Goal: Task Accomplishment & Management: Manage account settings

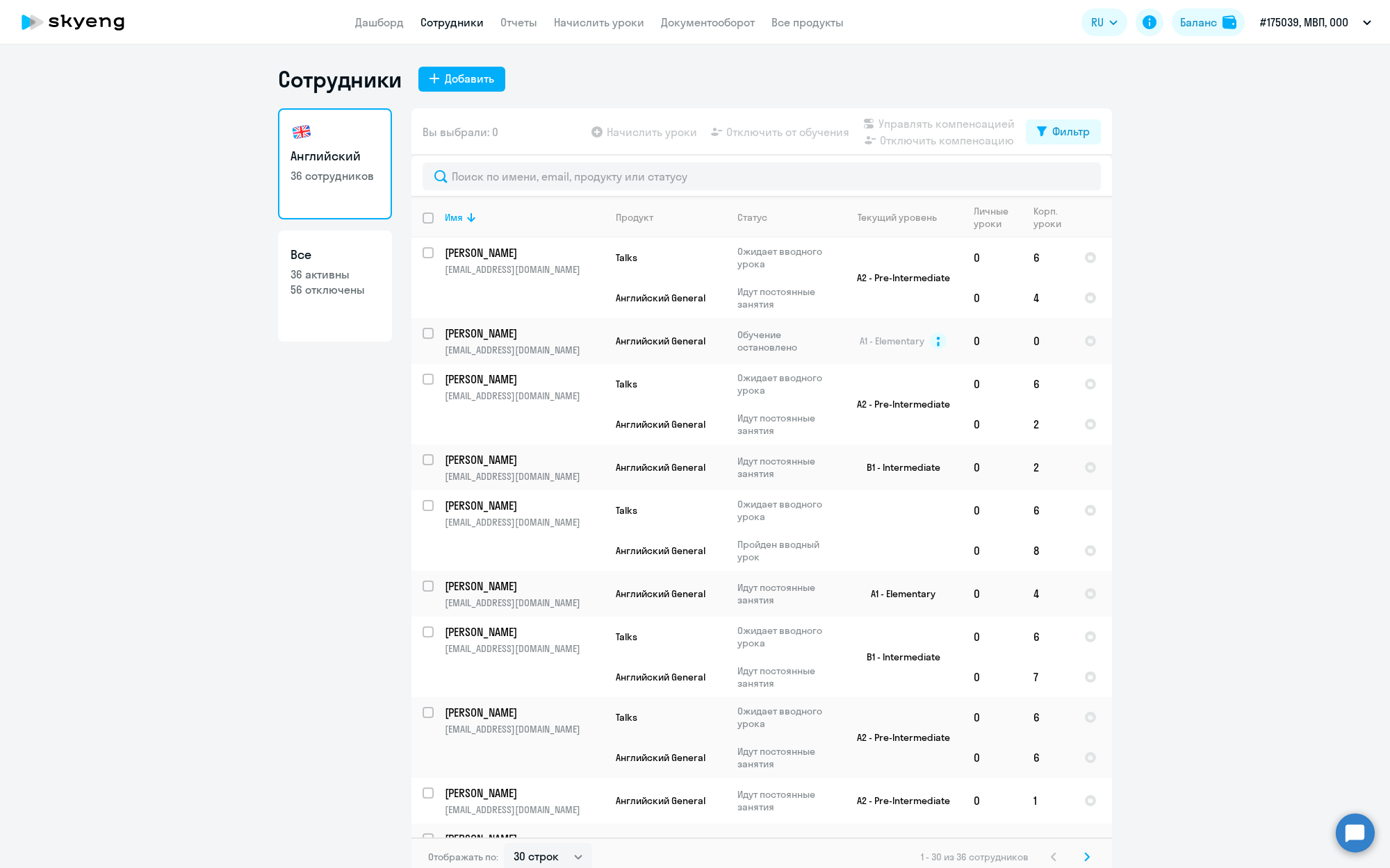
select select "30"
click at [351, 269] on p "36 активны" at bounding box center [334, 273] width 89 height 15
select select "30"
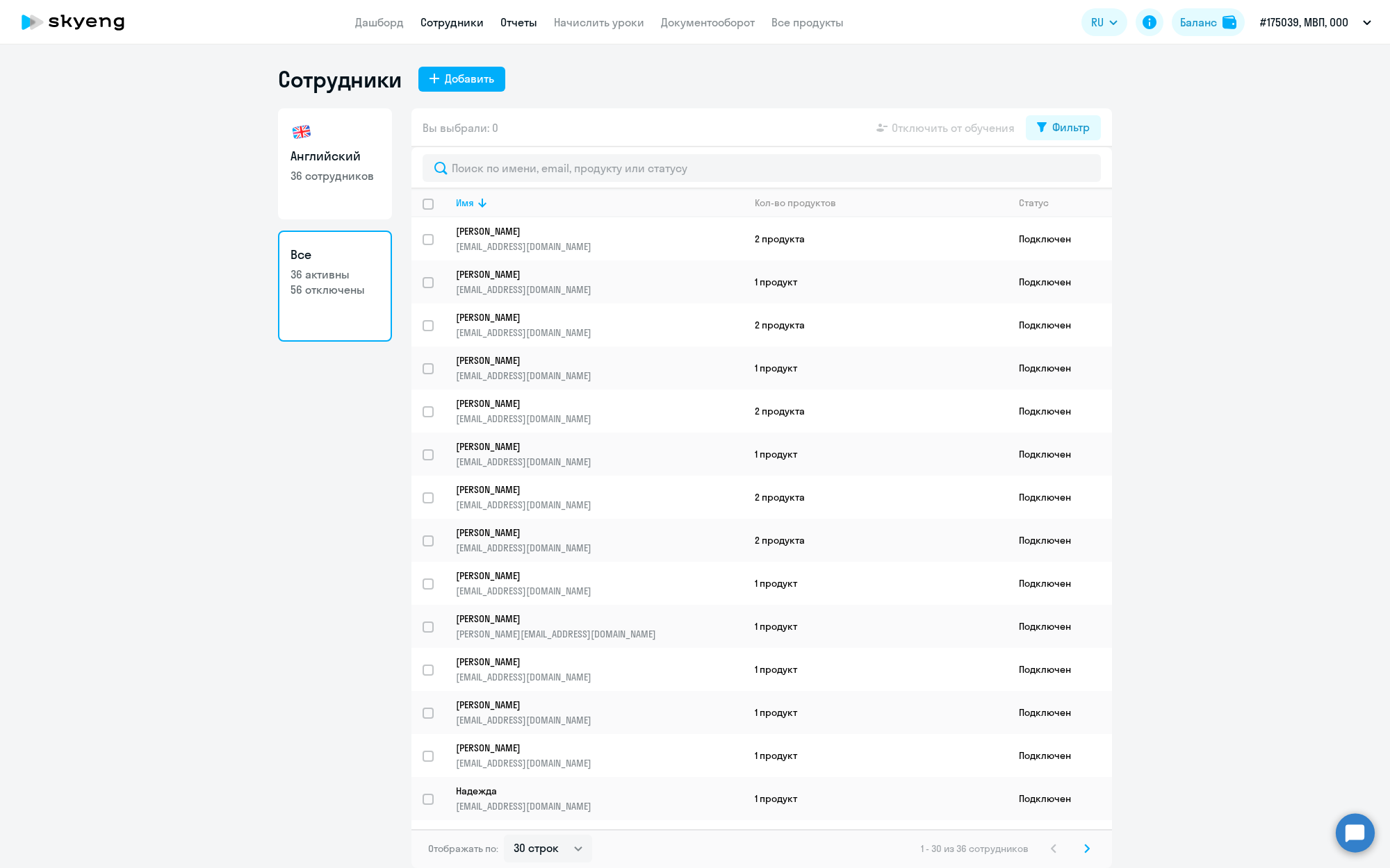
click at [513, 29] on link "Отчеты" at bounding box center [518, 22] width 37 height 14
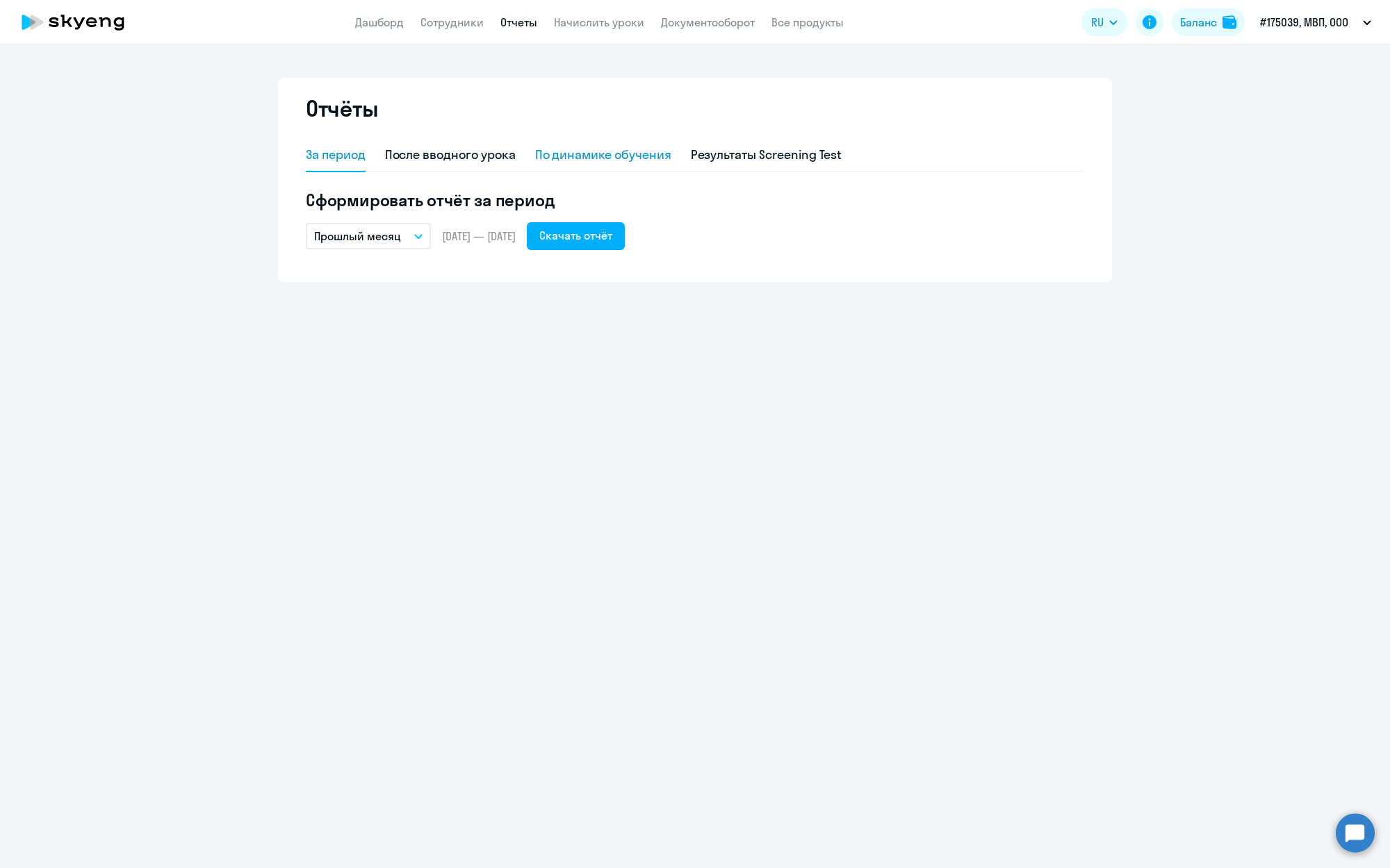
click at [582, 156] on div "По динамике обучения" at bounding box center [603, 155] width 136 height 18
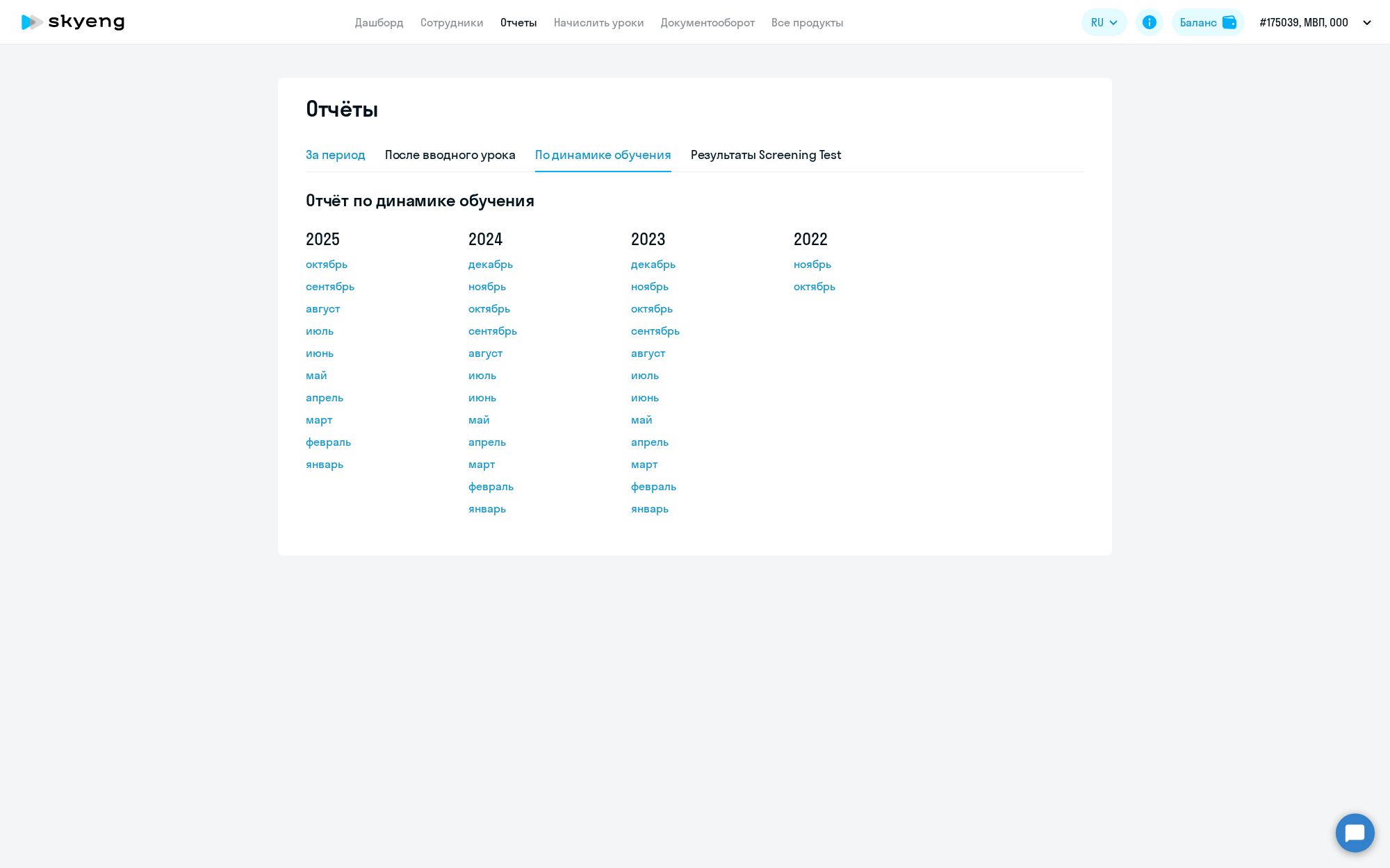
click at [319, 156] on div "За период" at bounding box center [335, 155] width 60 height 18
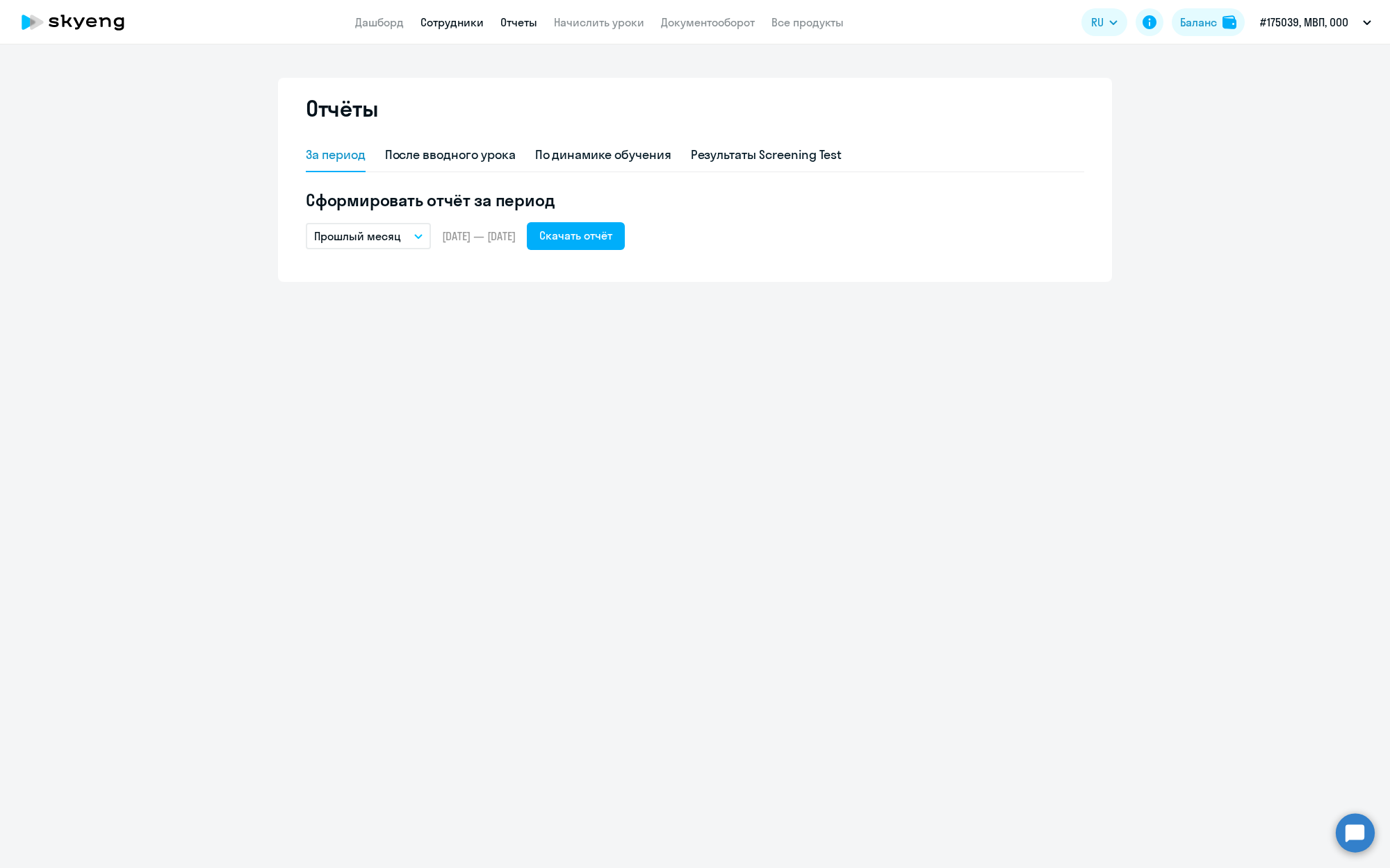
click at [451, 20] on link "Сотрудники" at bounding box center [452, 22] width 63 height 14
select select "30"
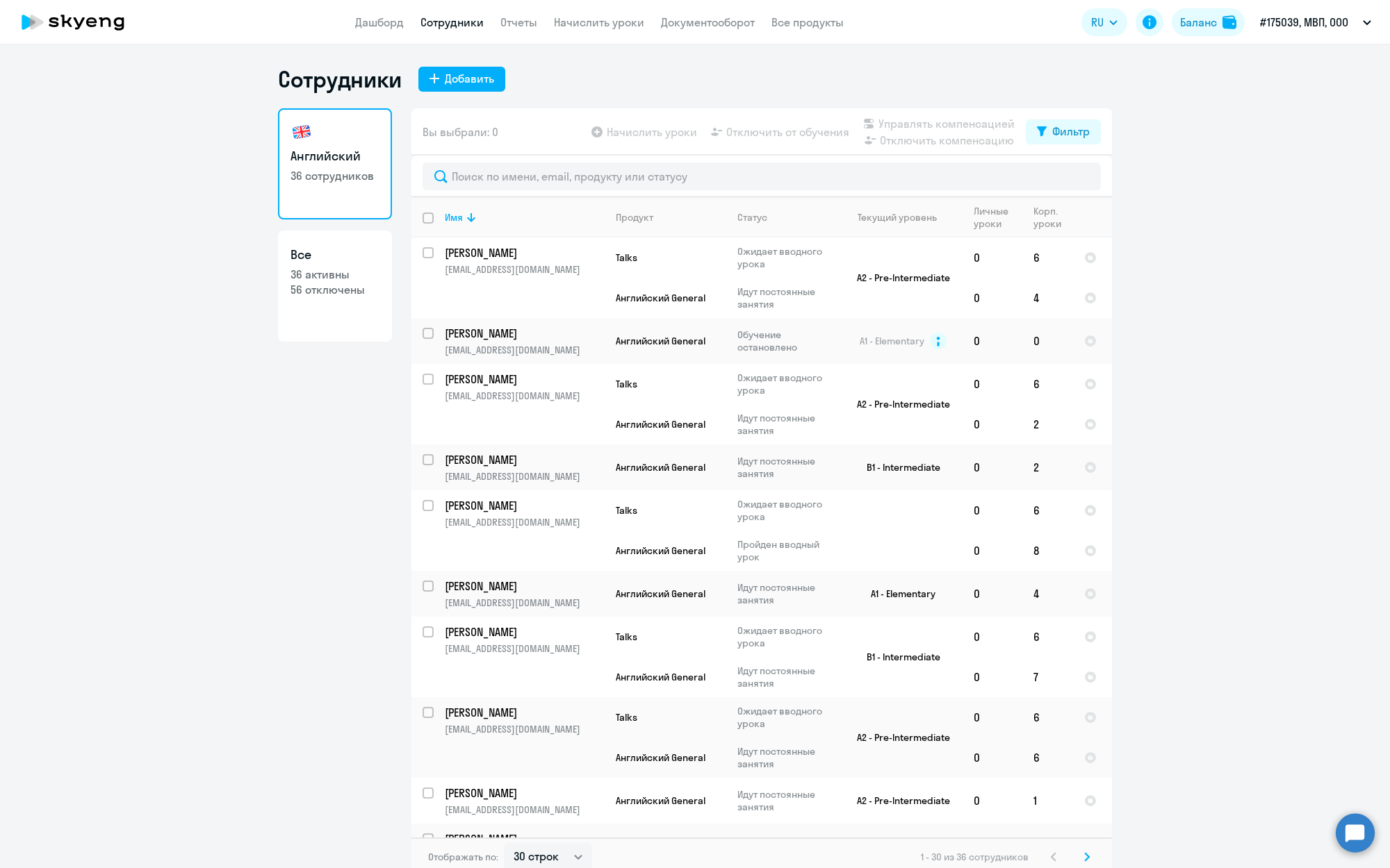
click at [617, 137] on app-table-action-button "Начислить уроки" at bounding box center [643, 131] width 109 height 17
click at [943, 470] on td "B1 - Intermediate" at bounding box center [898, 468] width 129 height 45
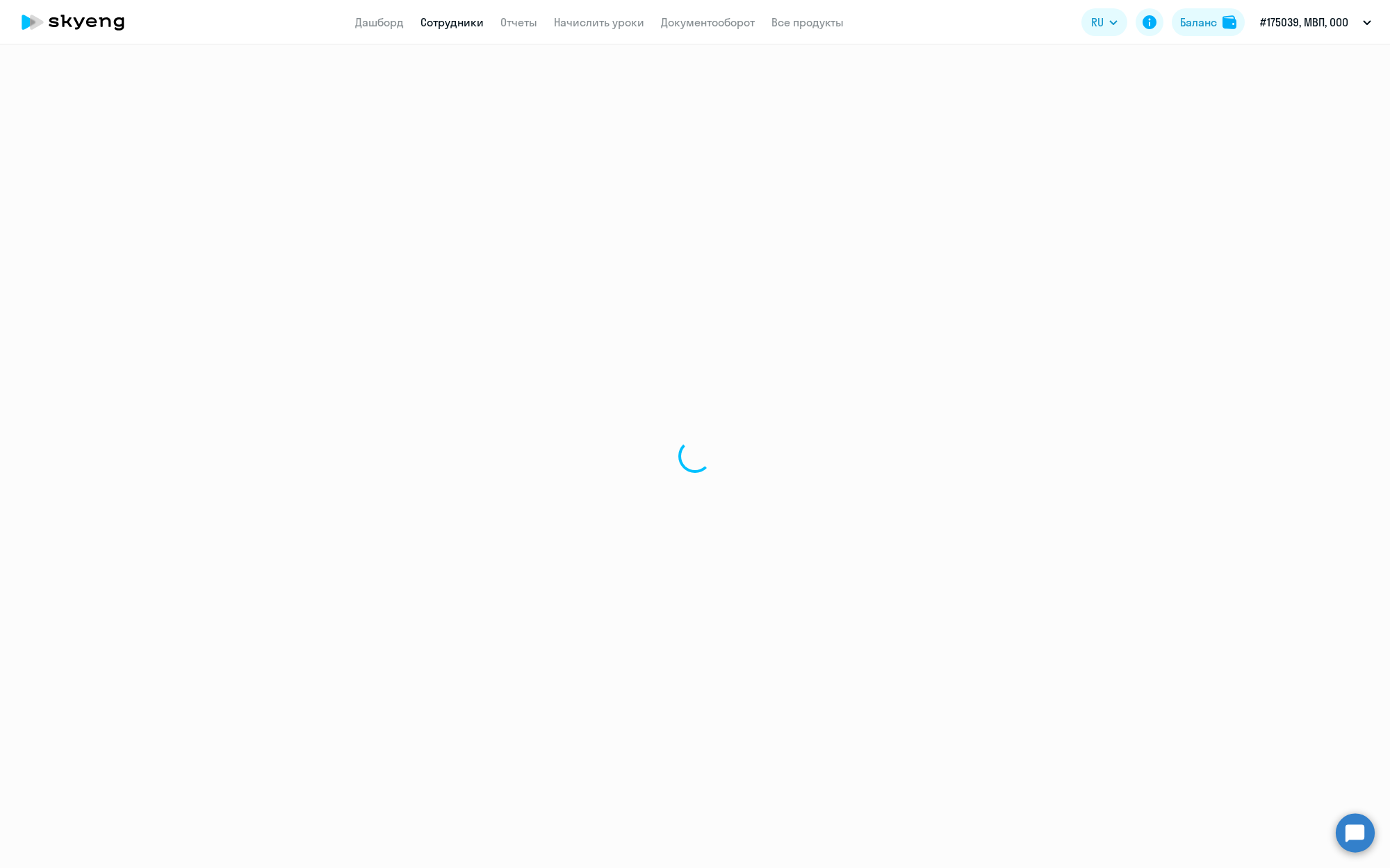
select select "english"
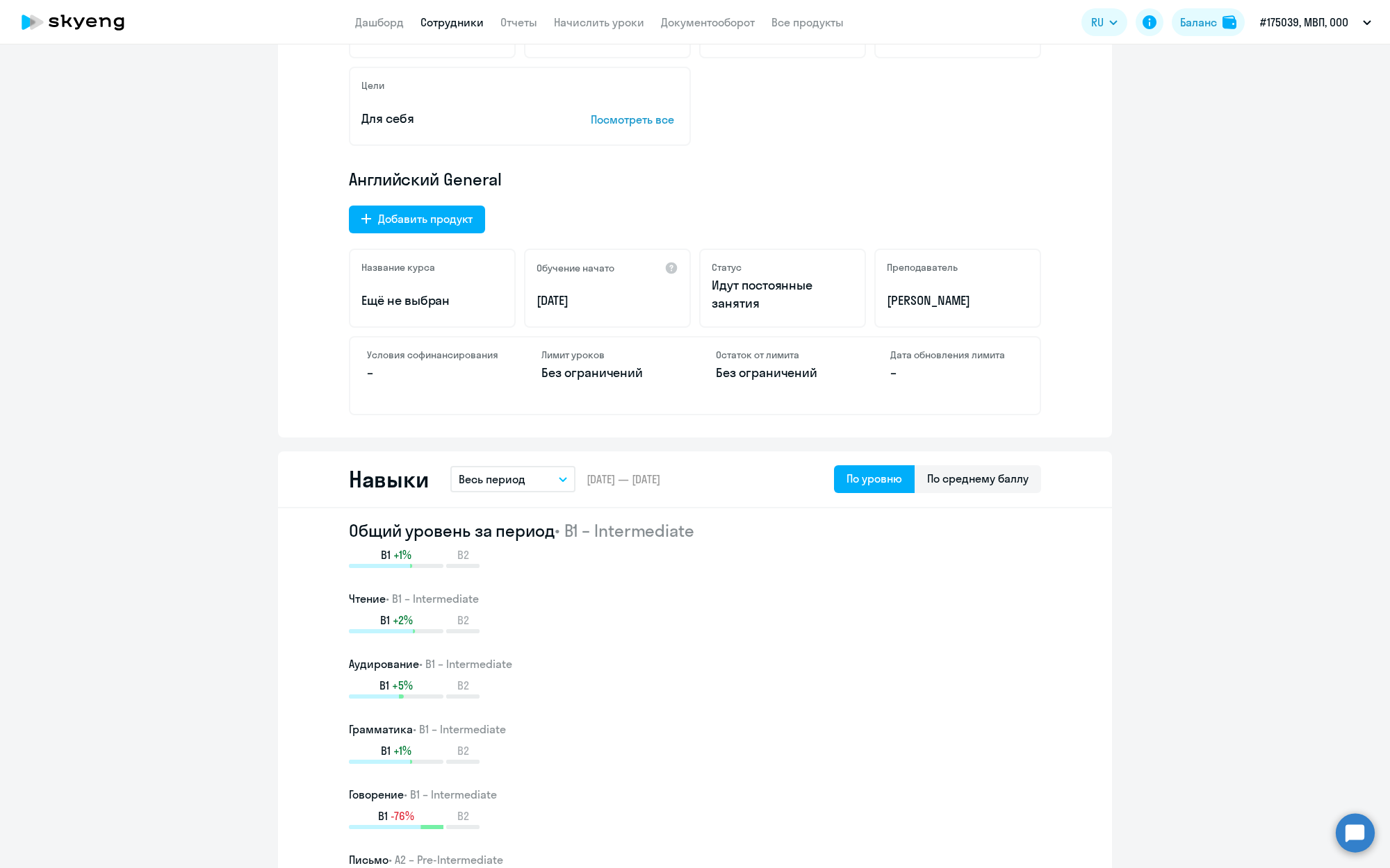
scroll to position [373, 0]
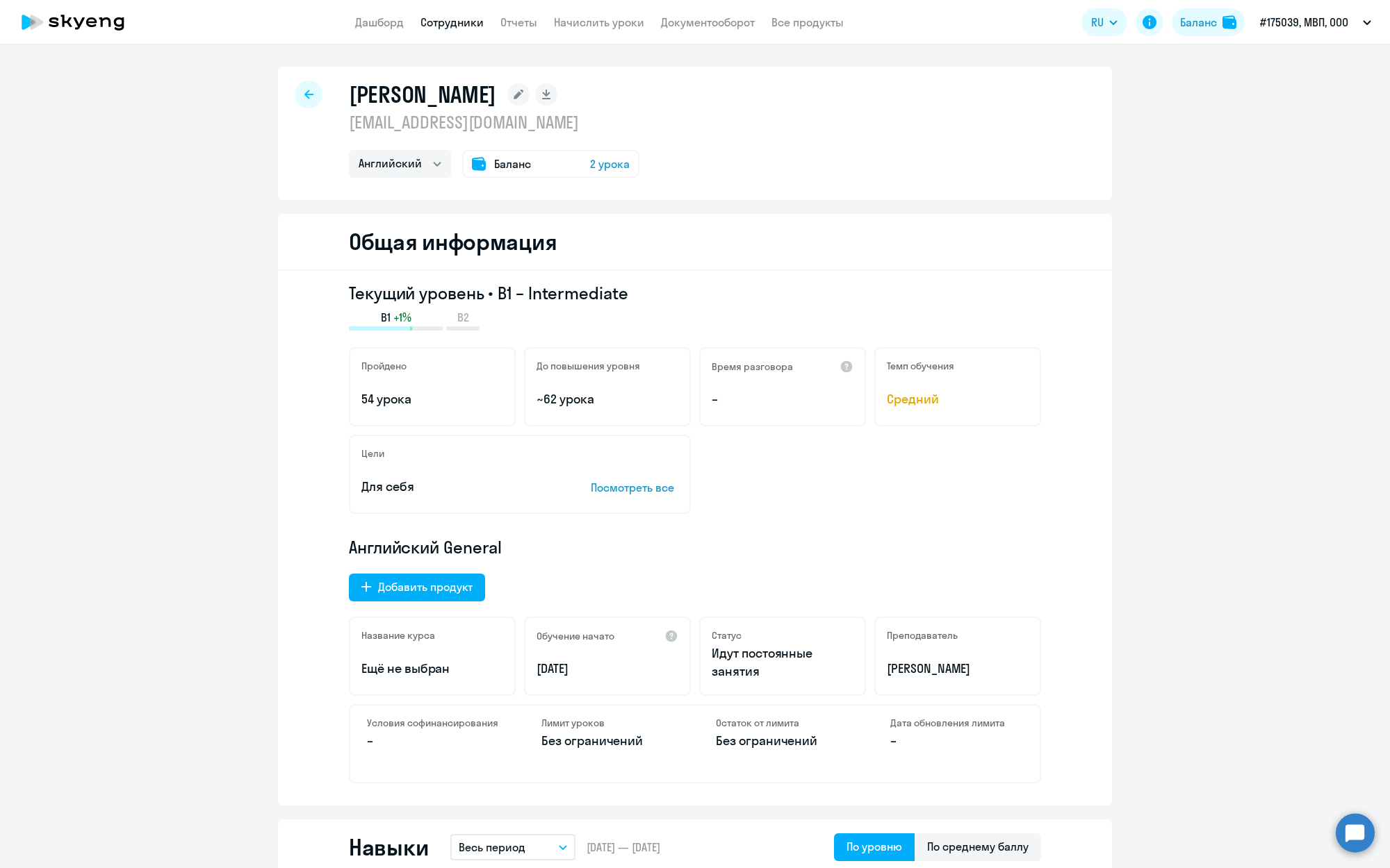
select select "30"
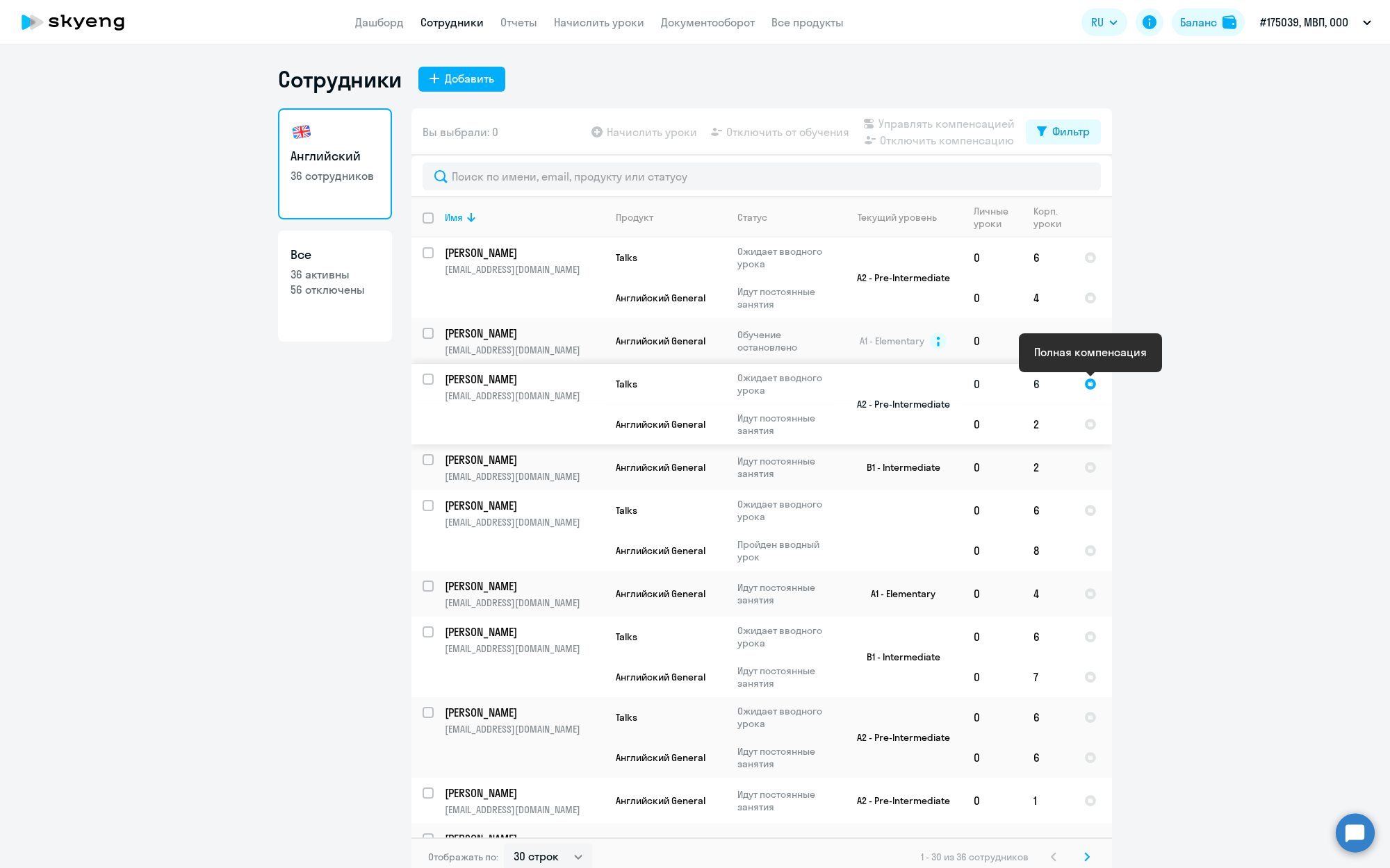
click at [1092, 386] on div at bounding box center [1090, 384] width 13 height 13
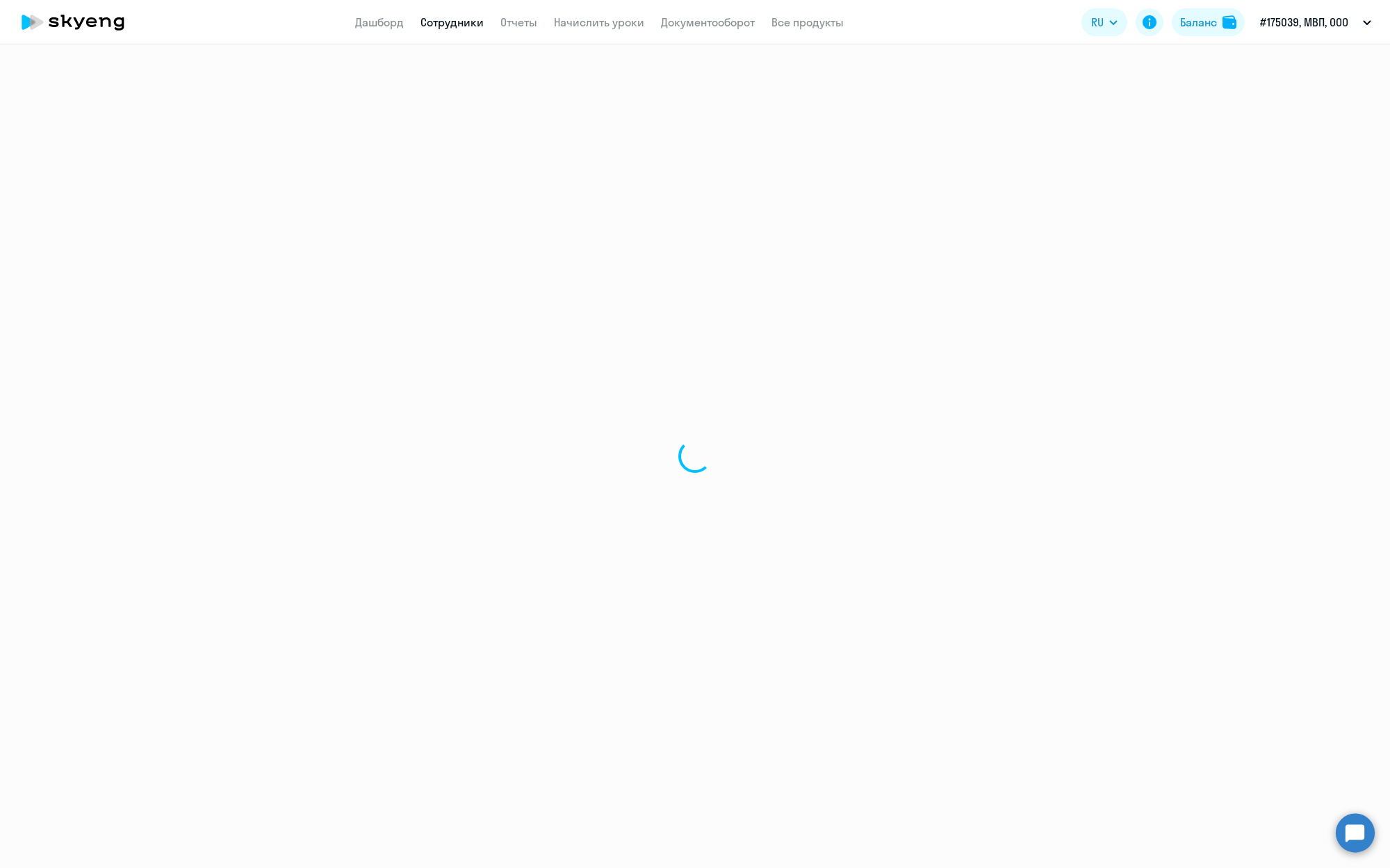
select select "english"
select select "30"
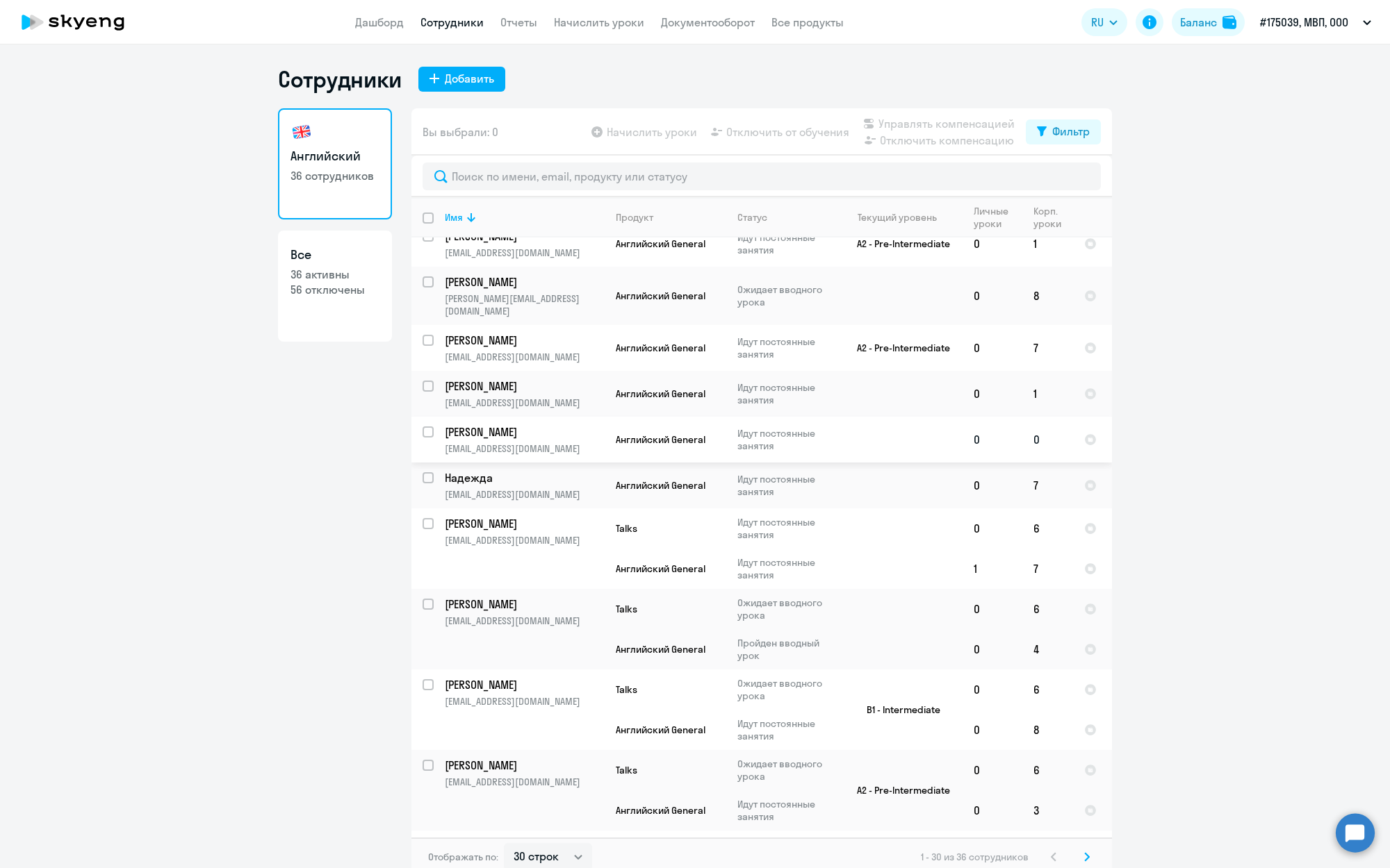
scroll to position [560, 0]
click at [428, 378] on input "select row 40714530" at bounding box center [436, 392] width 28 height 28
checkbox input "true"
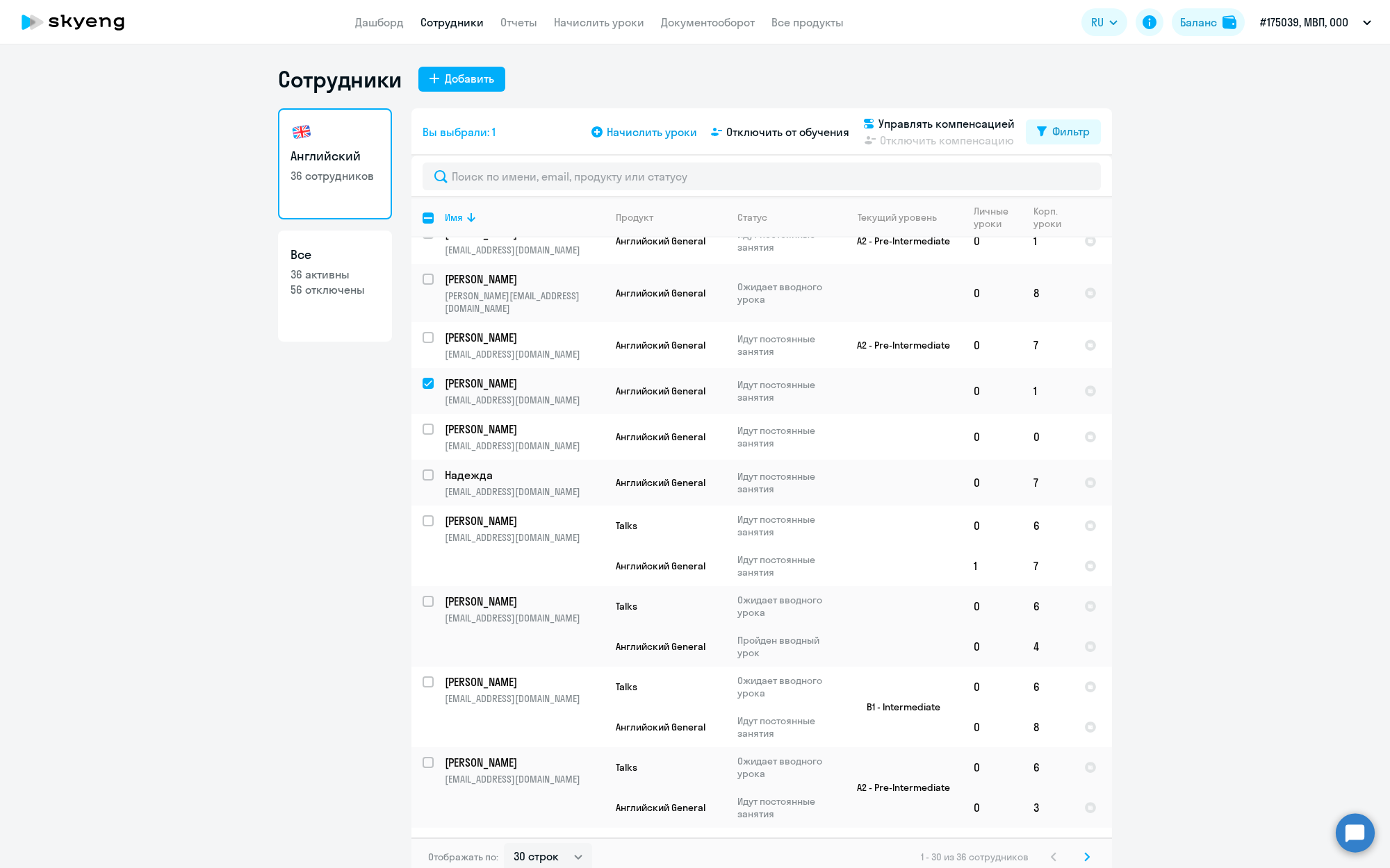
click at [615, 130] on span "Начислить уроки" at bounding box center [652, 131] width 91 height 17
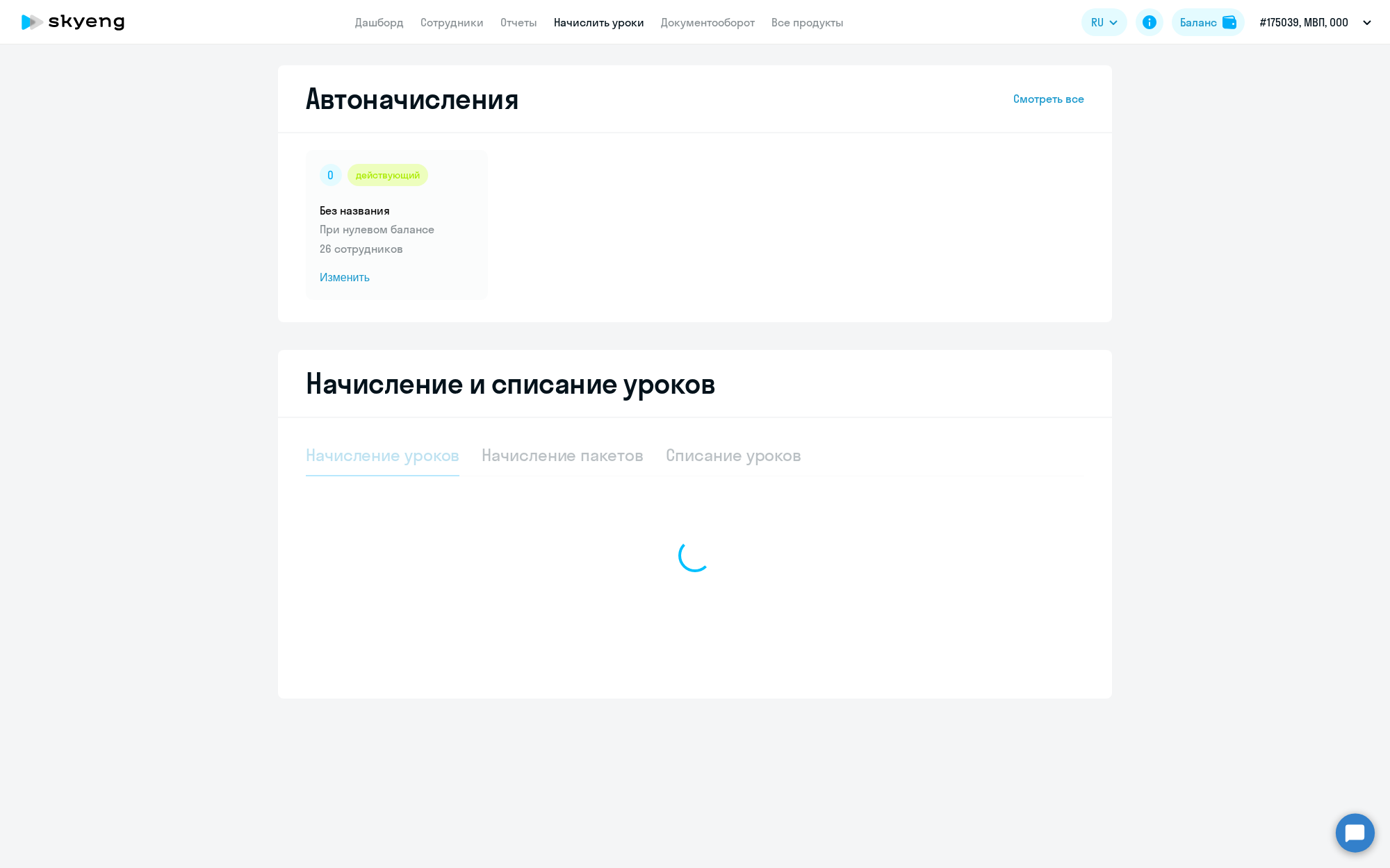
select select "10"
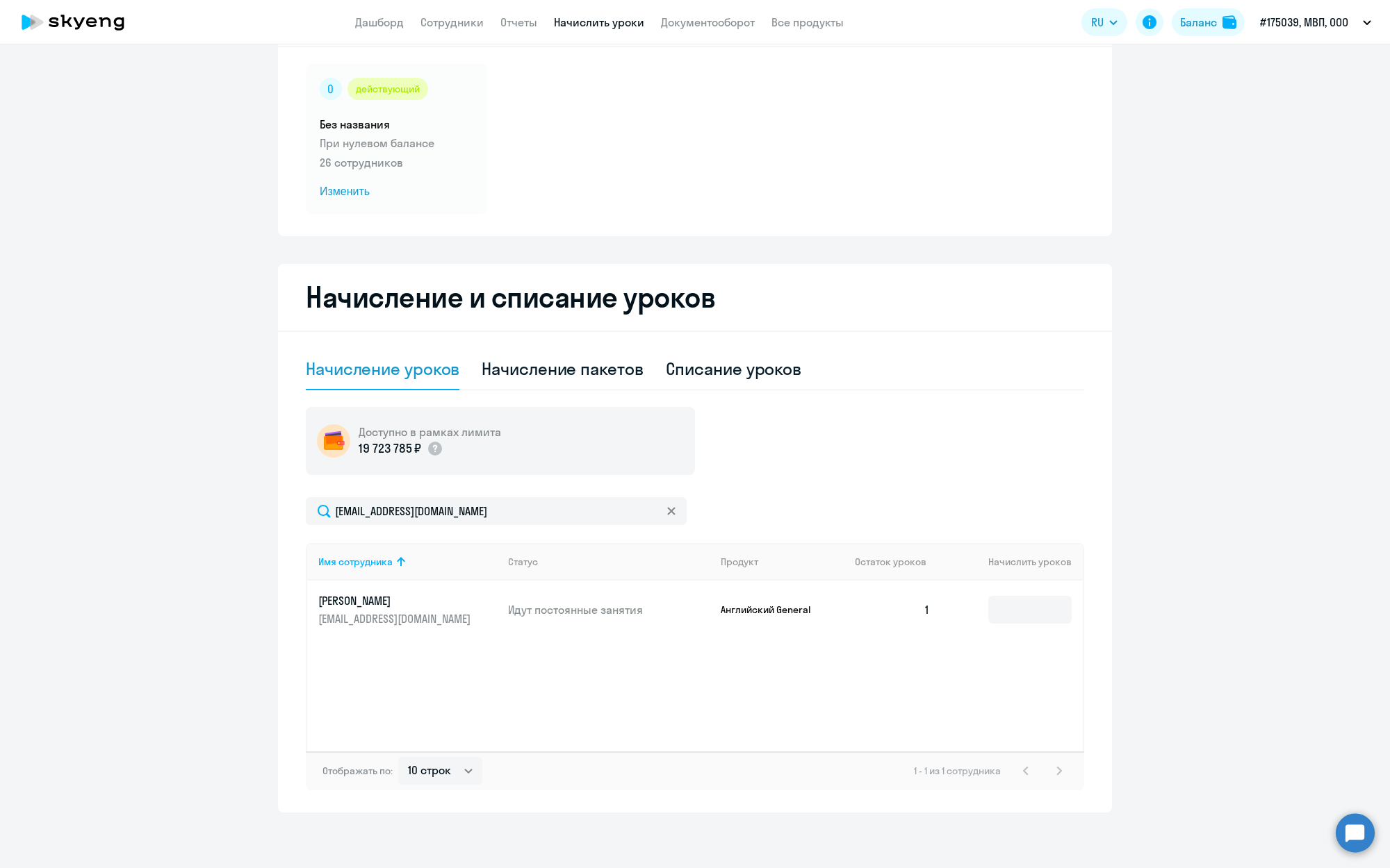
scroll to position [86, 0]
click at [1008, 612] on input at bounding box center [1030, 610] width 84 height 28
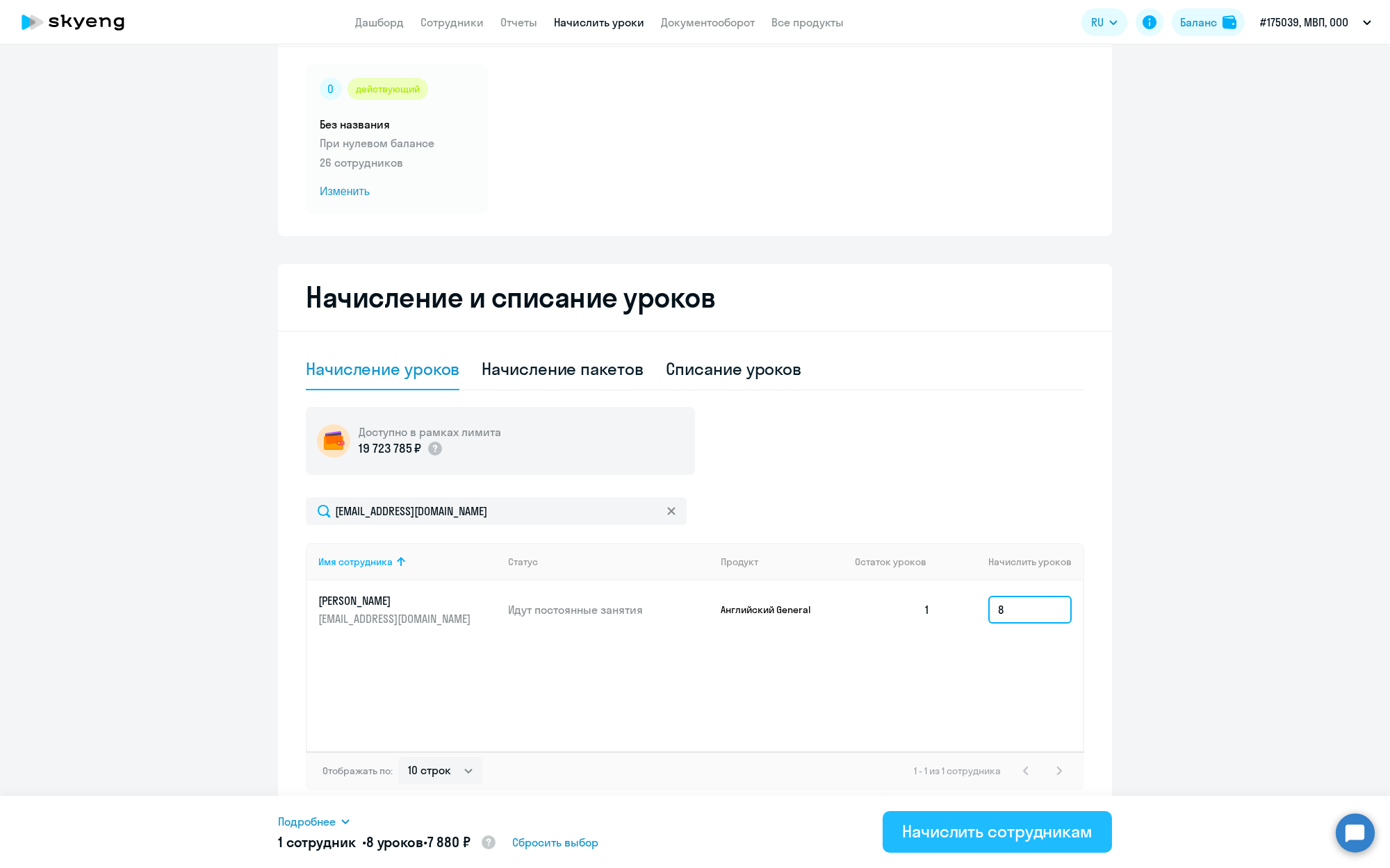
type input "8"
click at [952, 837] on div "Начислить сотрудникам" at bounding box center [996, 832] width 190 height 23
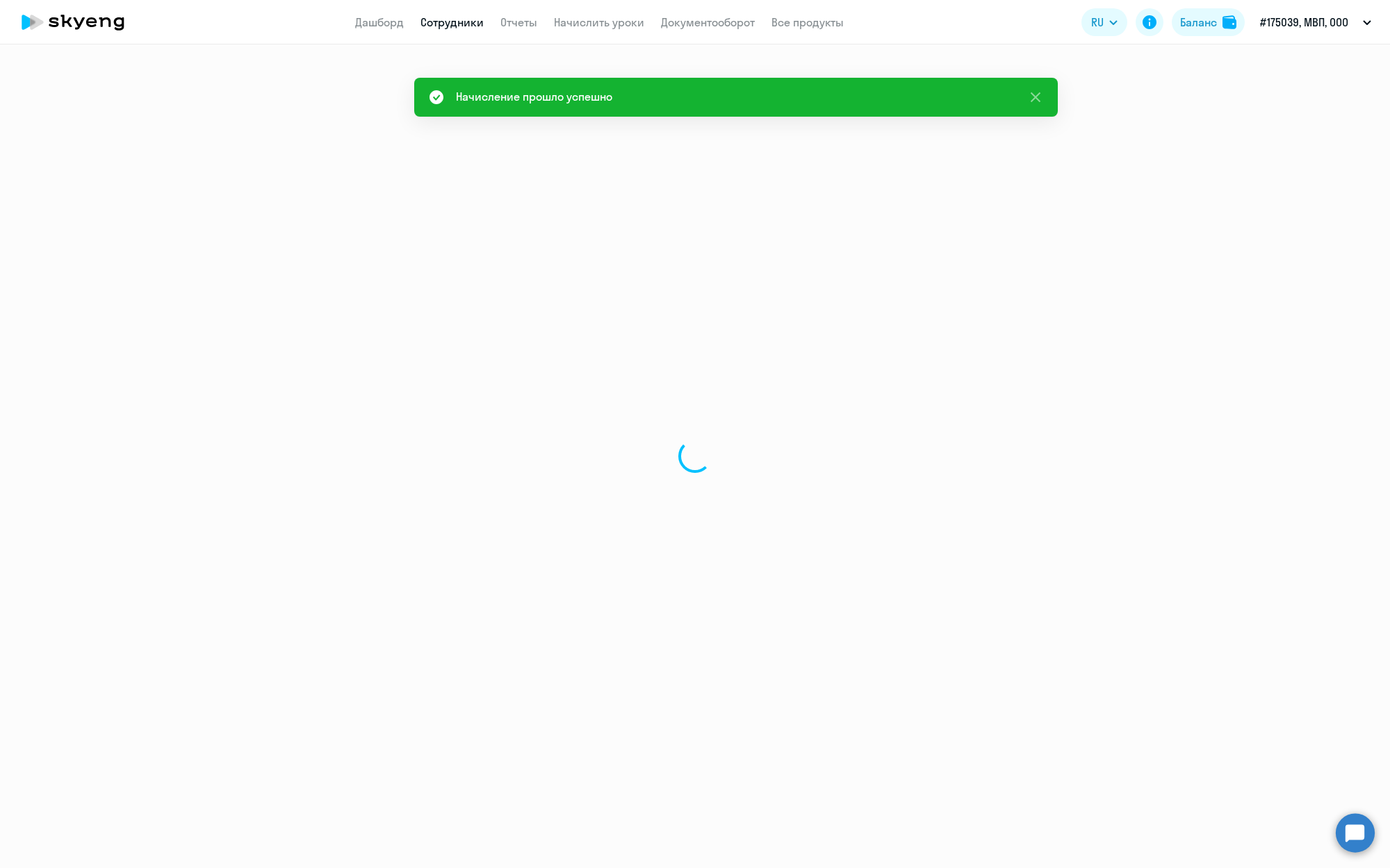
select select "30"
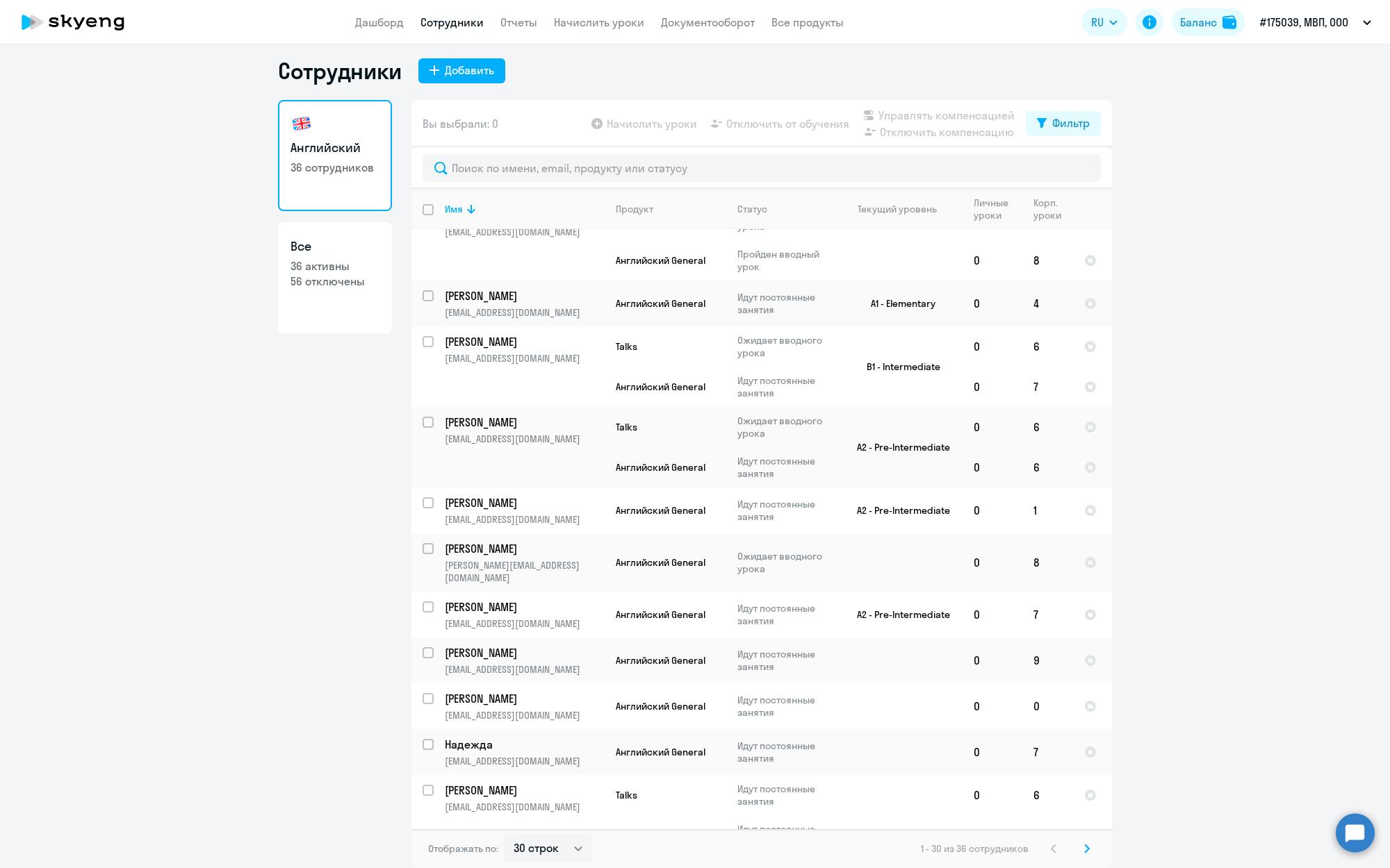
scroll to position [410, 0]
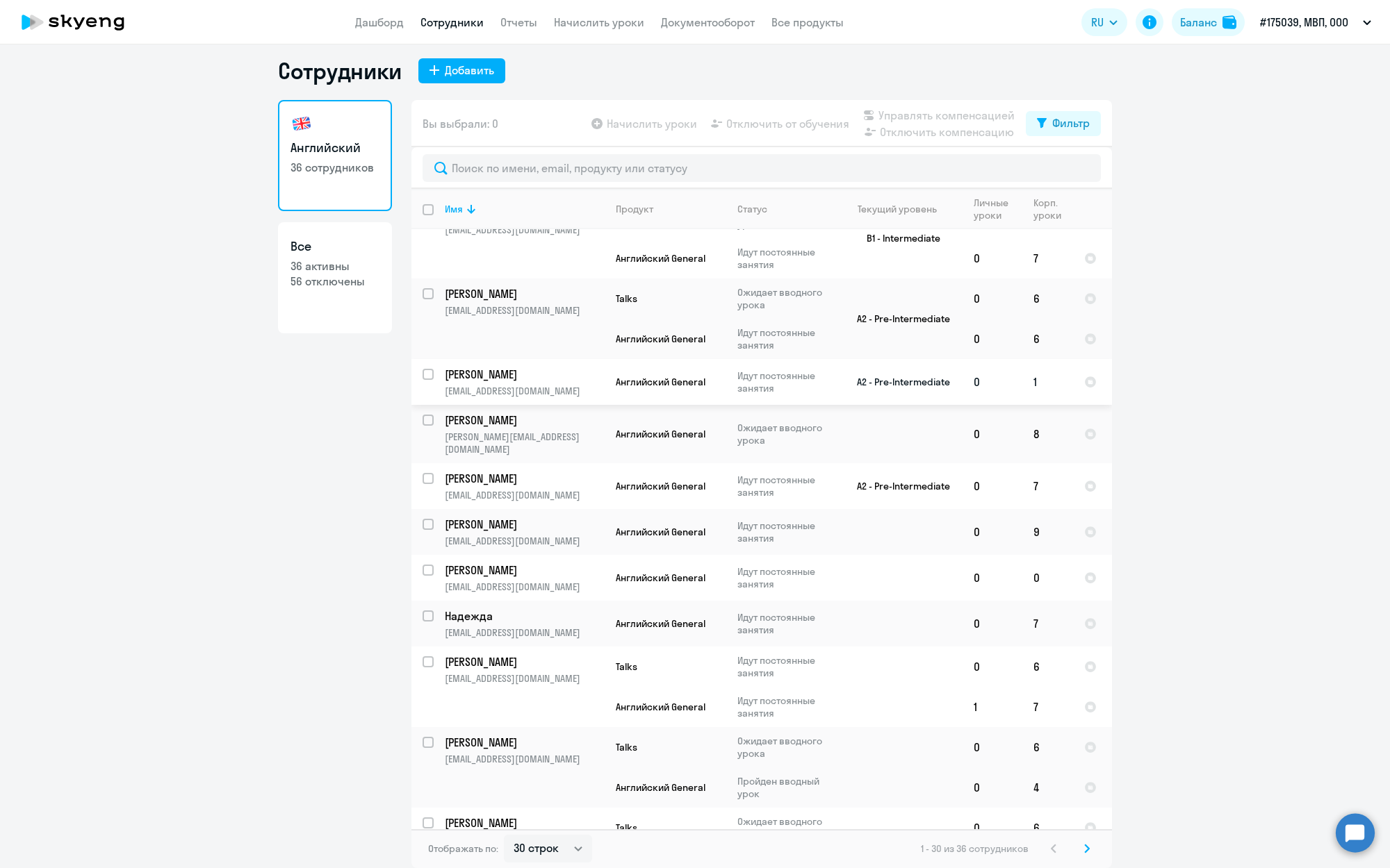
click at [1032, 382] on td "1" at bounding box center [1047, 382] width 50 height 45
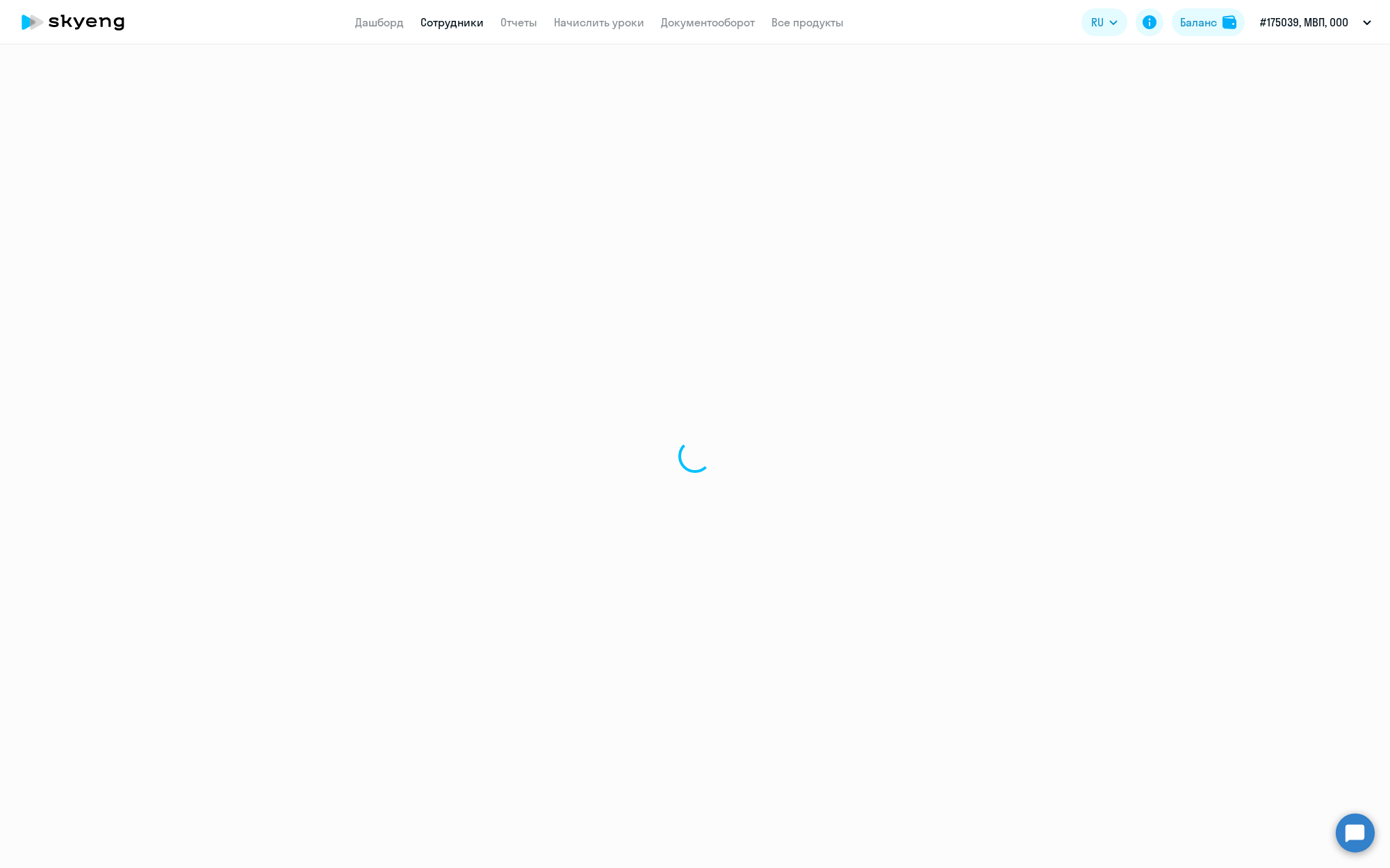
select select "english"
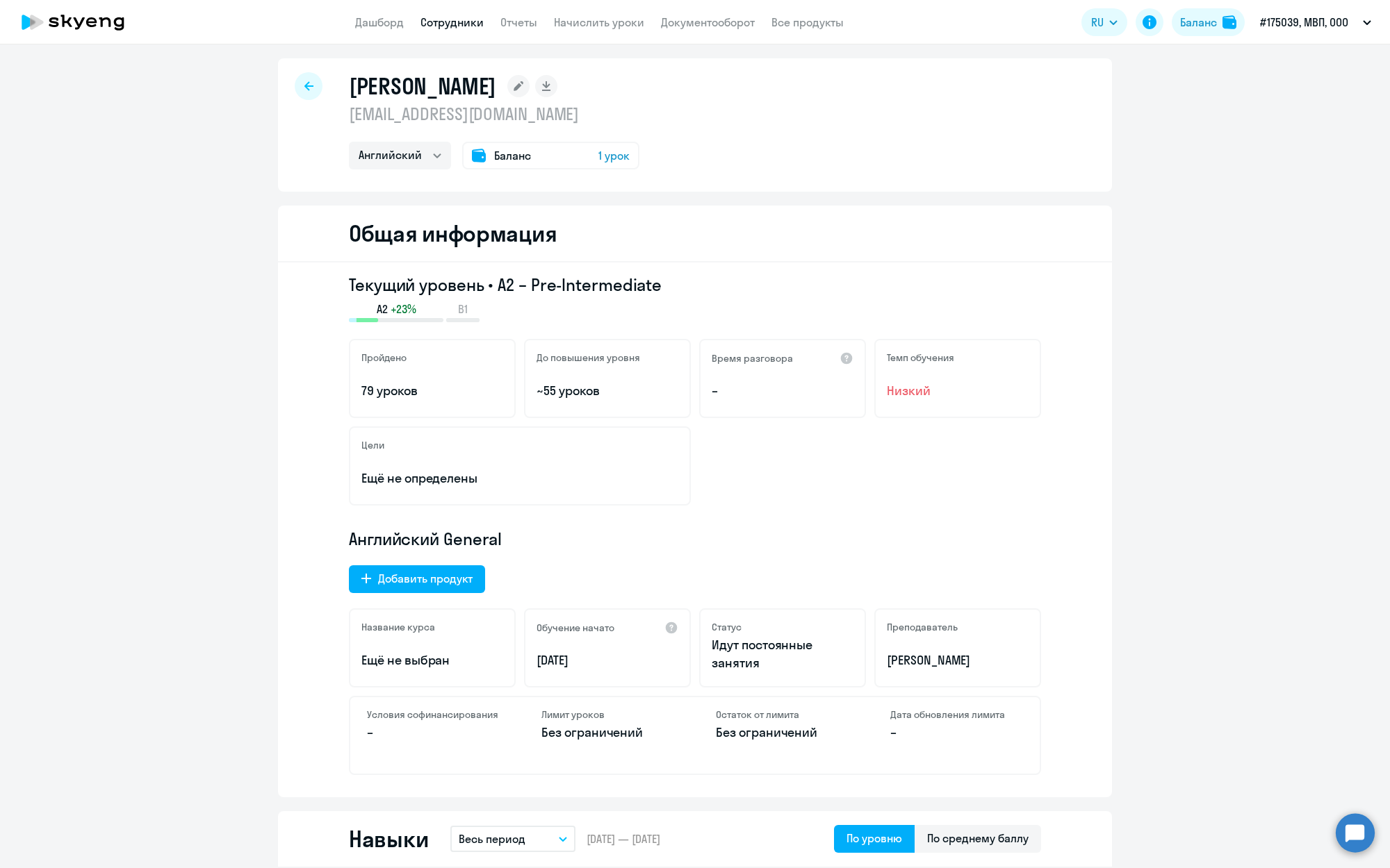
click at [608, 154] on span "1 урок" at bounding box center [614, 155] width 32 height 17
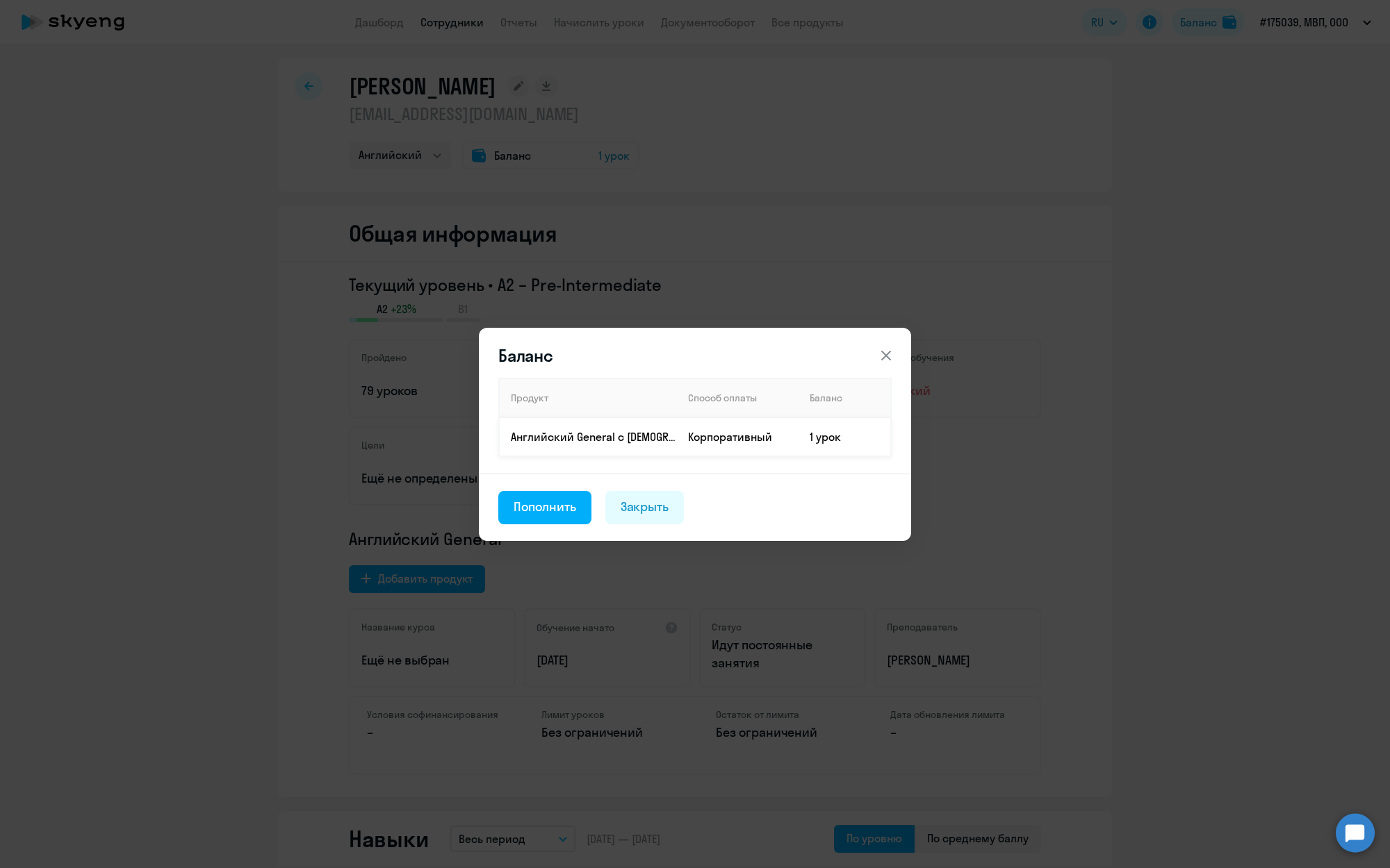
drag, startPoint x: 856, startPoint y: 440, endPoint x: 812, endPoint y: 455, distance: 46.5
click at [856, 440] on td "1 урок" at bounding box center [844, 436] width 93 height 38
click at [539, 507] on div "Пополнить" at bounding box center [545, 507] width 62 height 18
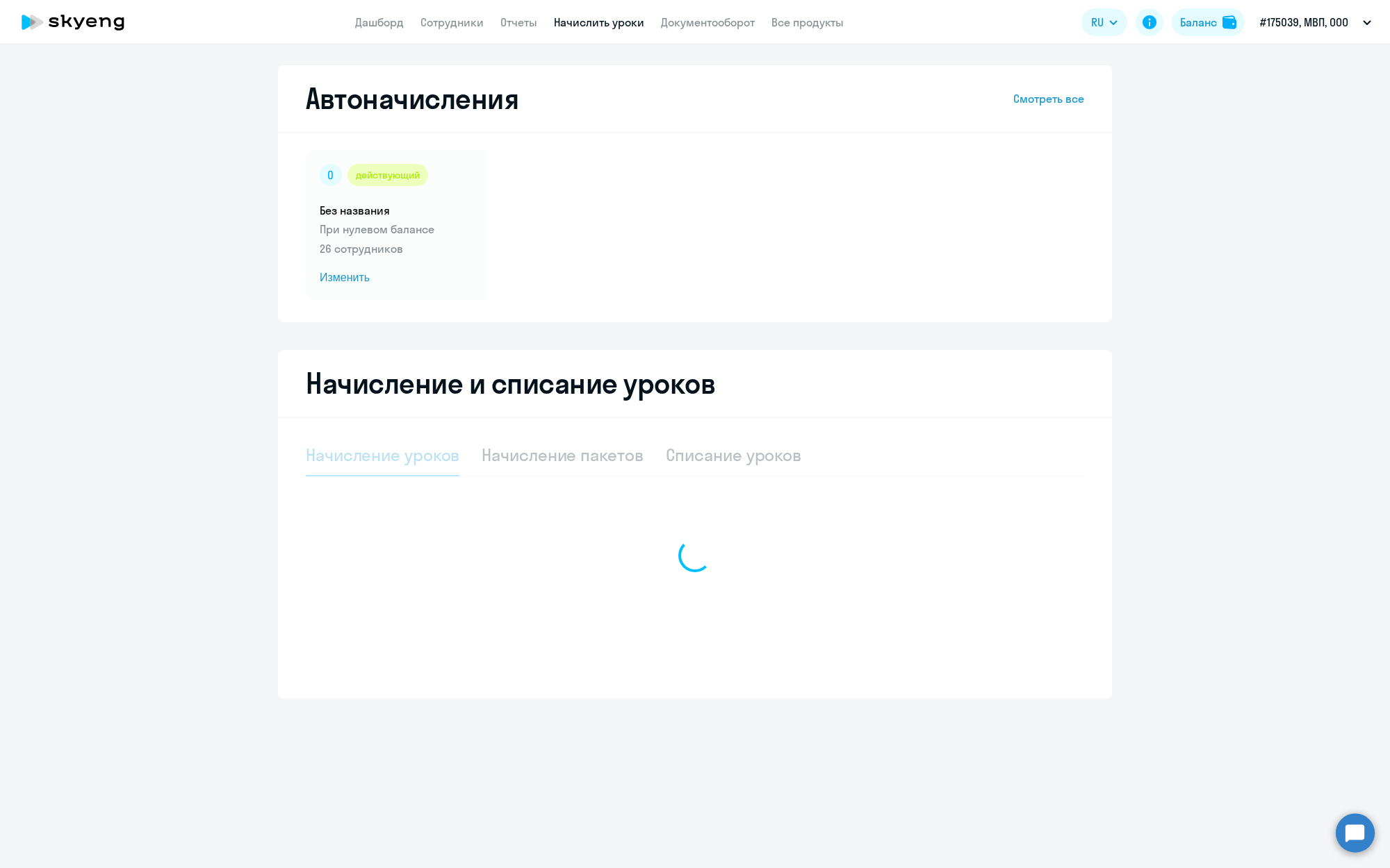
select select "10"
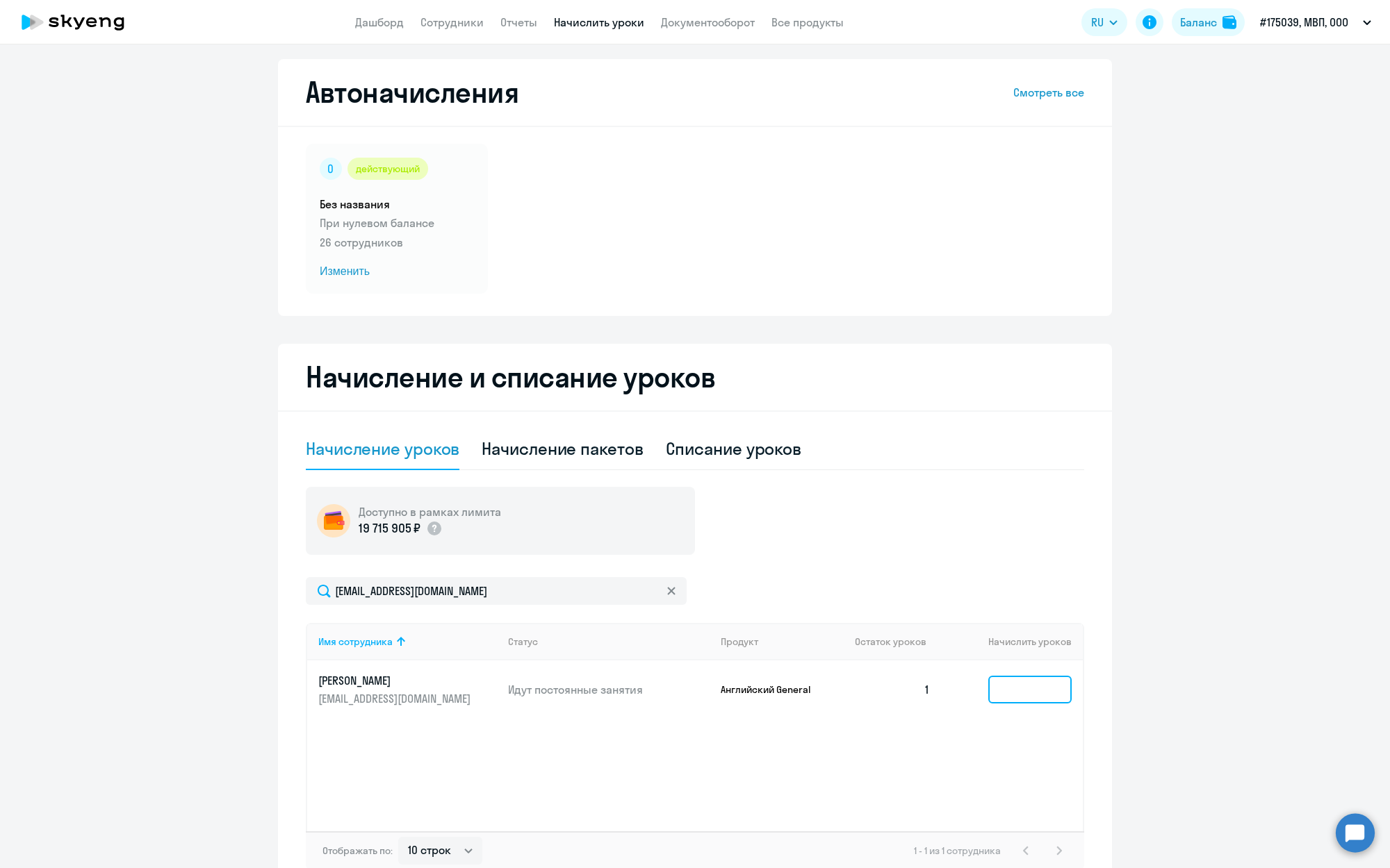
scroll to position [7, 0]
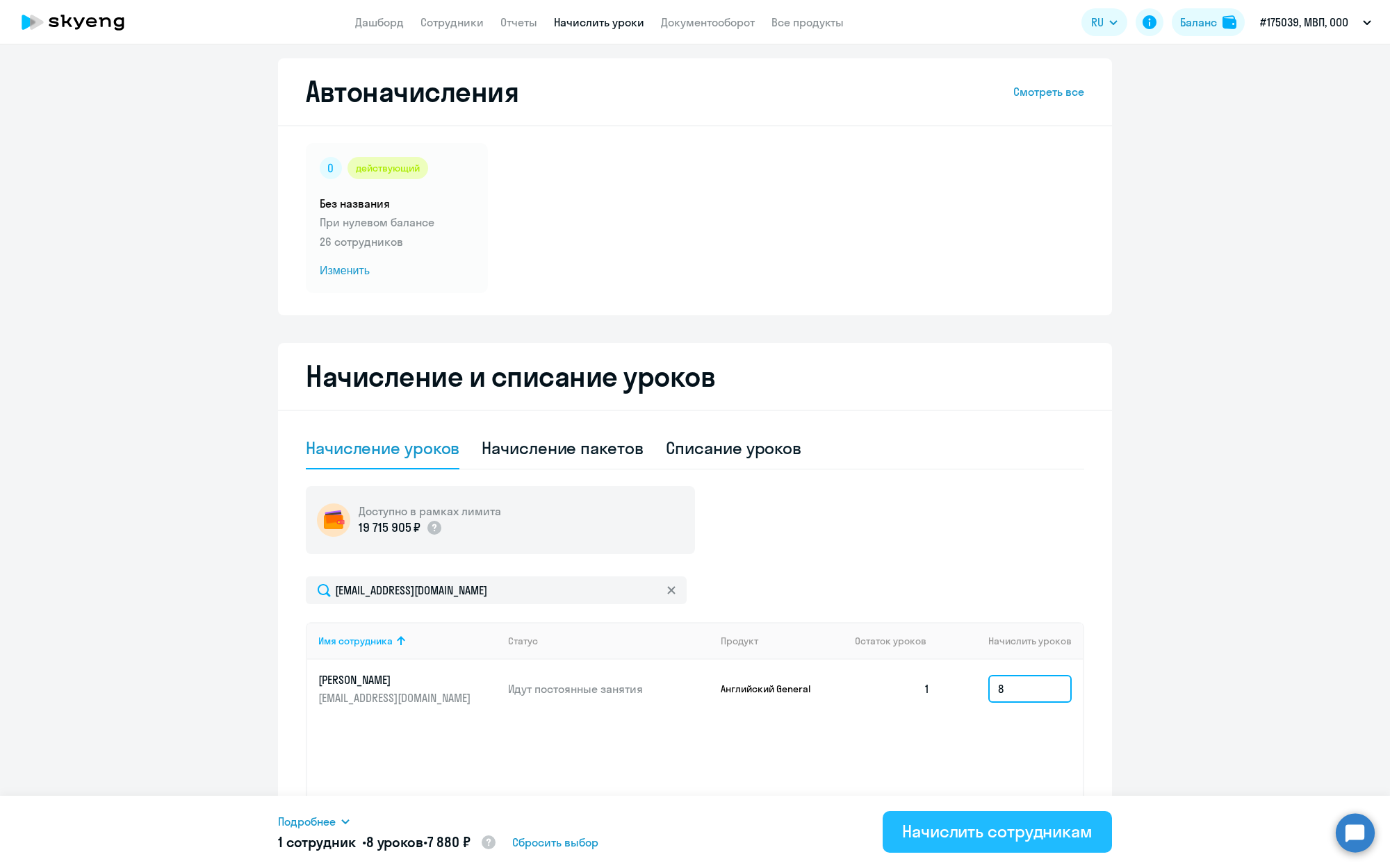
type input "8"
click at [956, 839] on div "Начислить сотрудникам" at bounding box center [996, 832] width 190 height 23
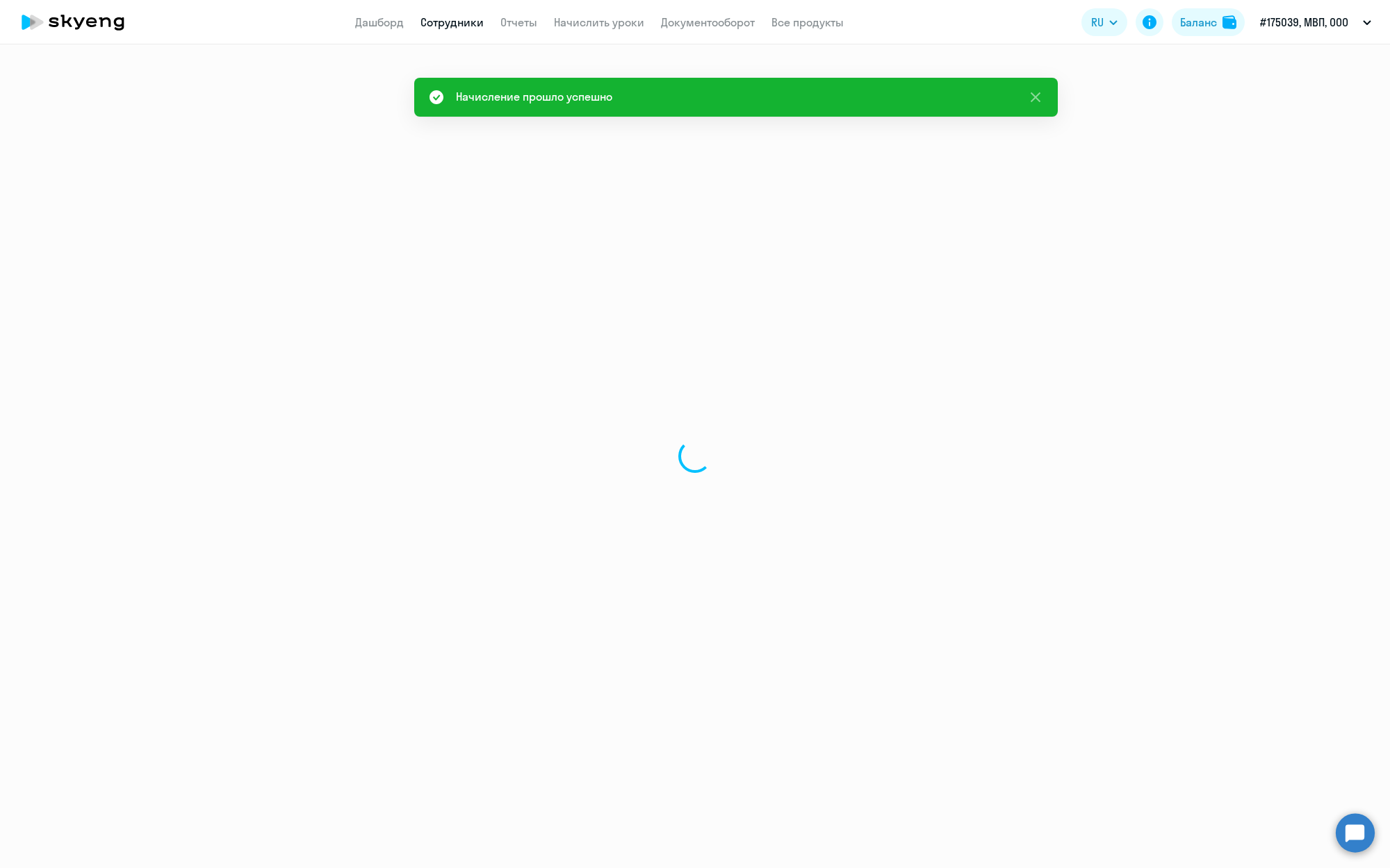
select select "english"
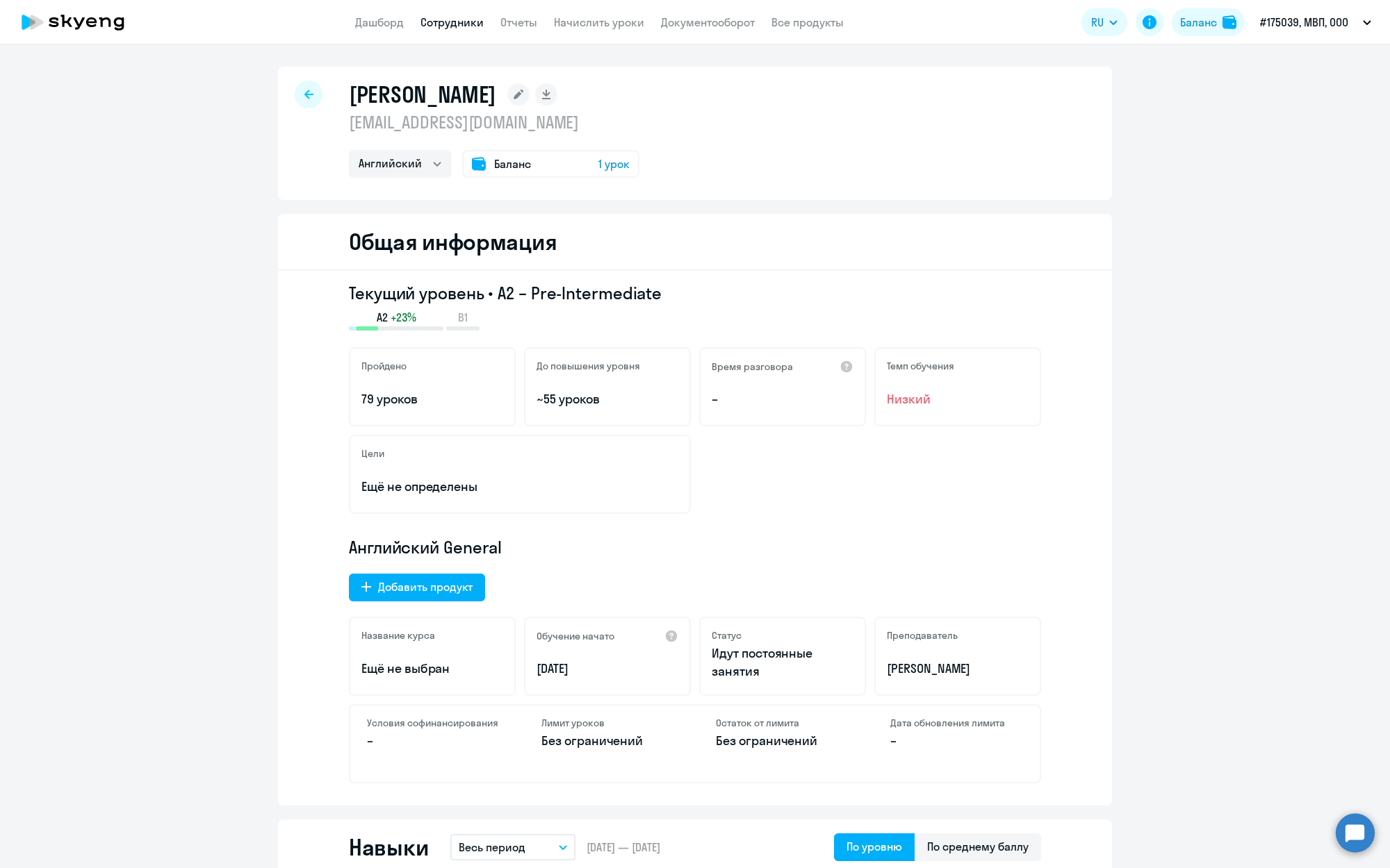
select select "30"
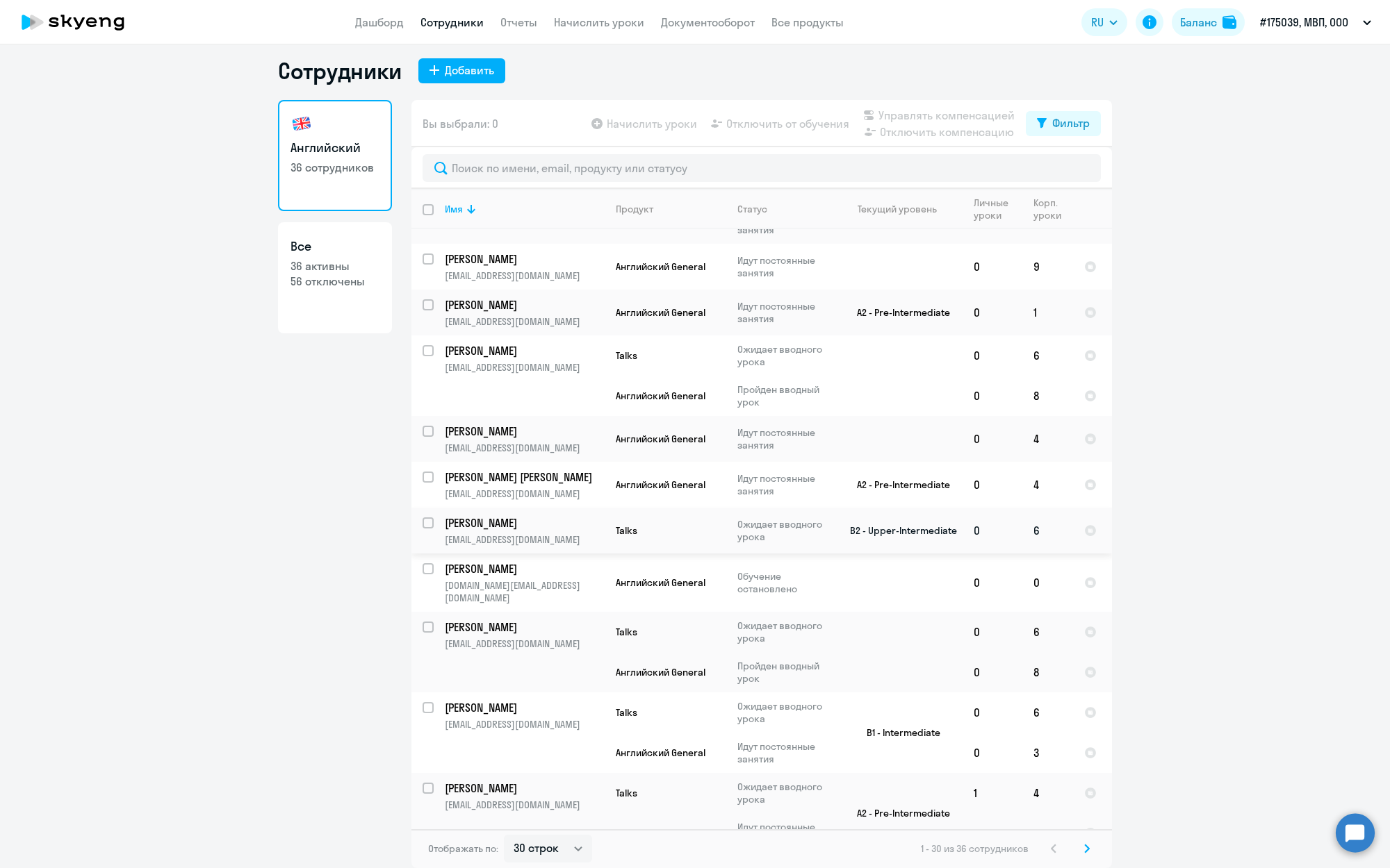
scroll to position [1262, 0]
click at [429, 564] on input "select row 37893412" at bounding box center [436, 578] width 28 height 28
checkbox input "true"
click at [774, 125] on span "Отключить от обучения" at bounding box center [787, 123] width 123 height 17
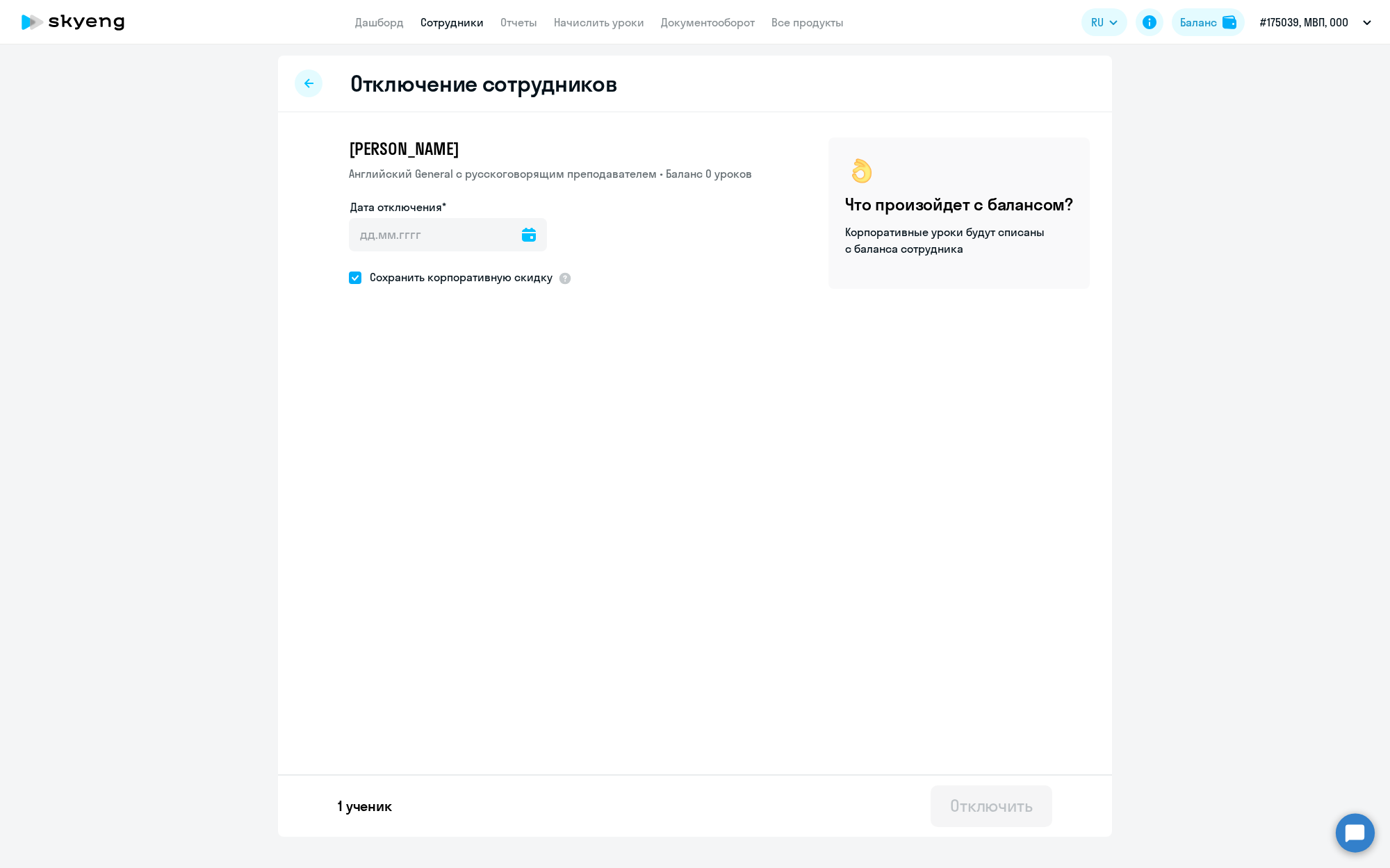
click at [549, 233] on div "Дата отключения*" at bounding box center [550, 233] width 403 height 69
click at [530, 236] on icon at bounding box center [529, 235] width 14 height 14
click at [511, 396] on span "11" at bounding box center [507, 393] width 25 height 25
type input "[DATE]"
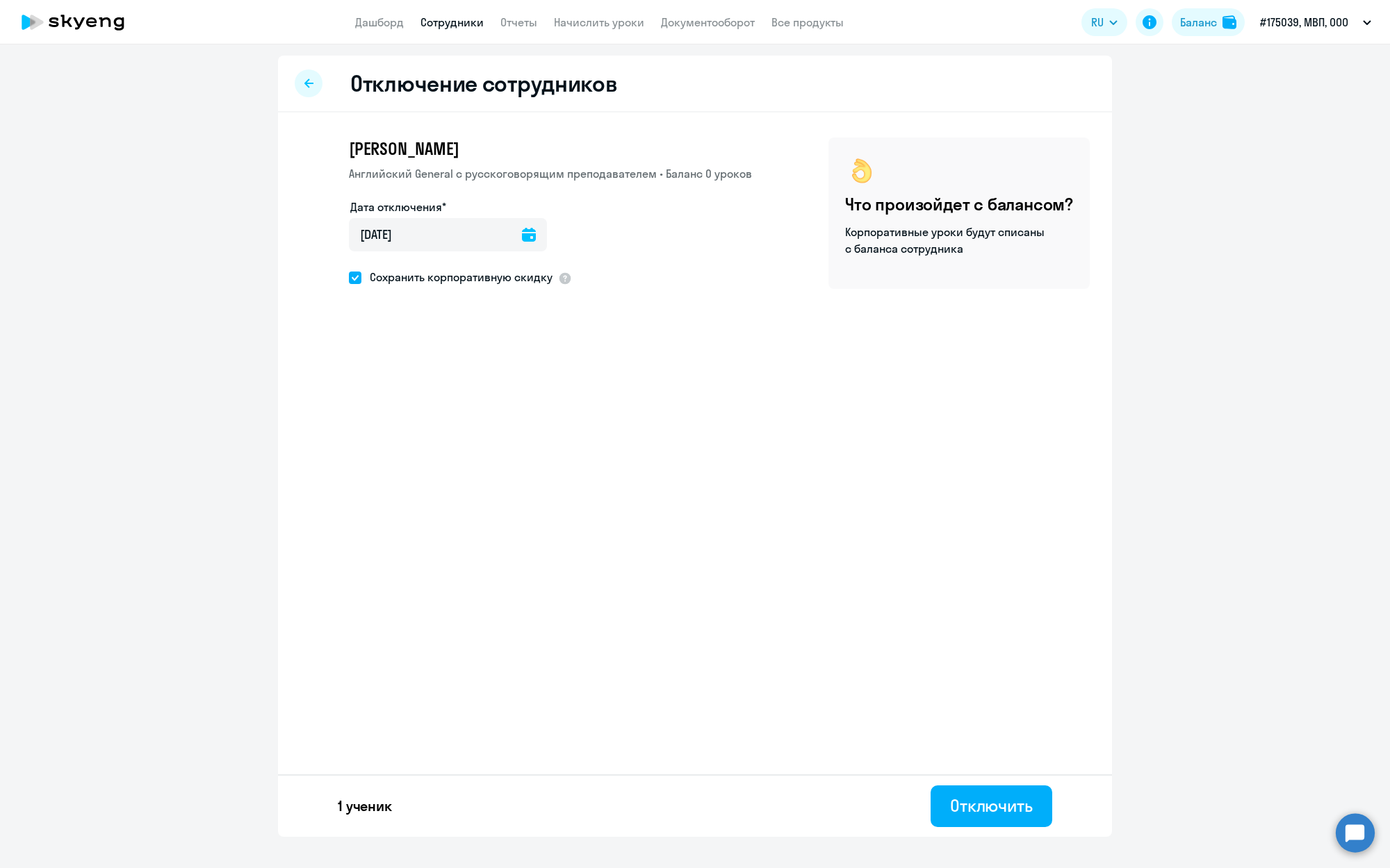
click at [358, 278] on span at bounding box center [355, 277] width 13 height 13
click at [349, 278] on input "Сохранить корпоративную скидку" at bounding box center [348, 277] width 1 height 1
checkbox input "false"
click at [972, 803] on div "Отключить" at bounding box center [991, 806] width 83 height 23
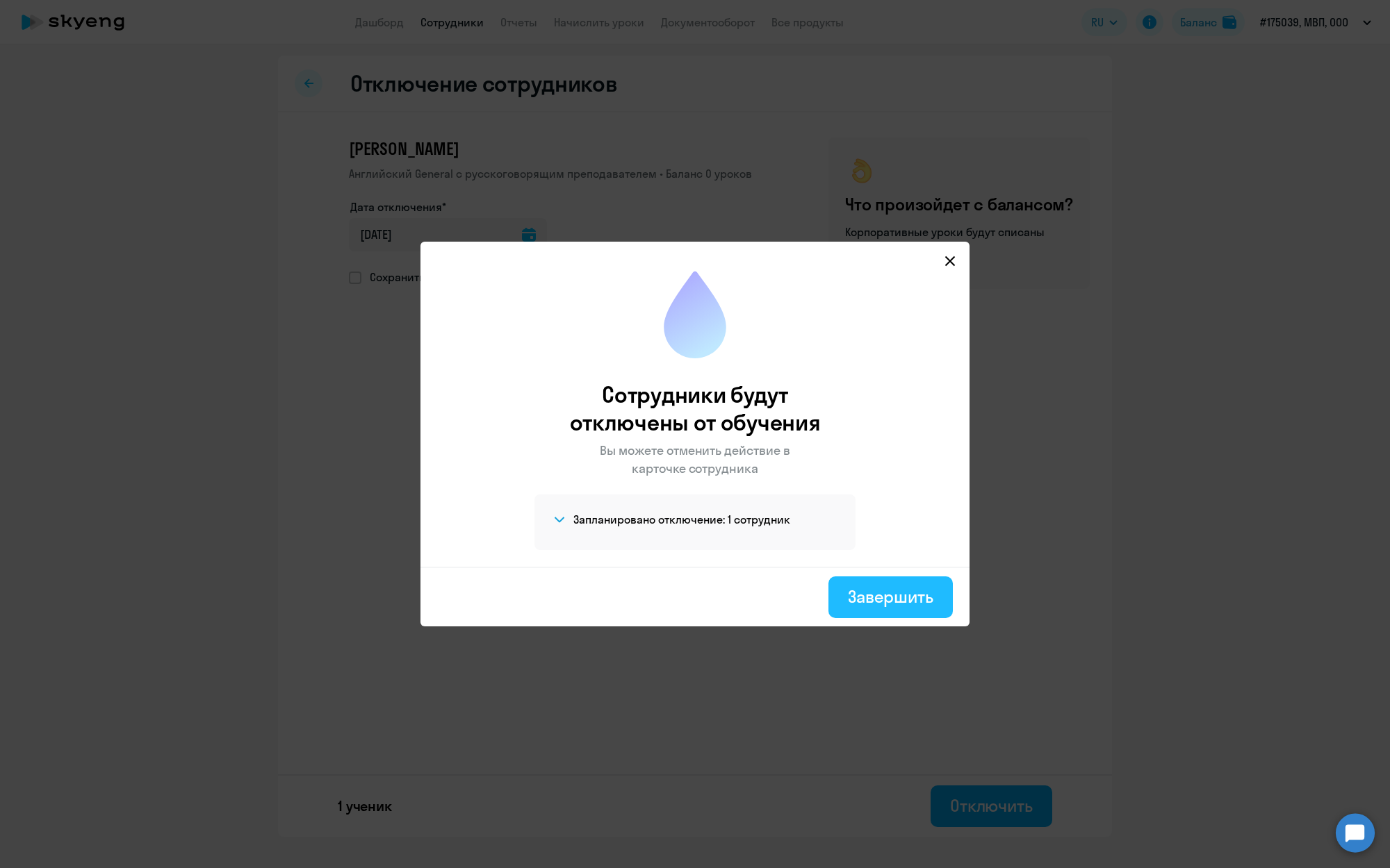
click at [925, 606] on div "Завершить" at bounding box center [890, 597] width 86 height 23
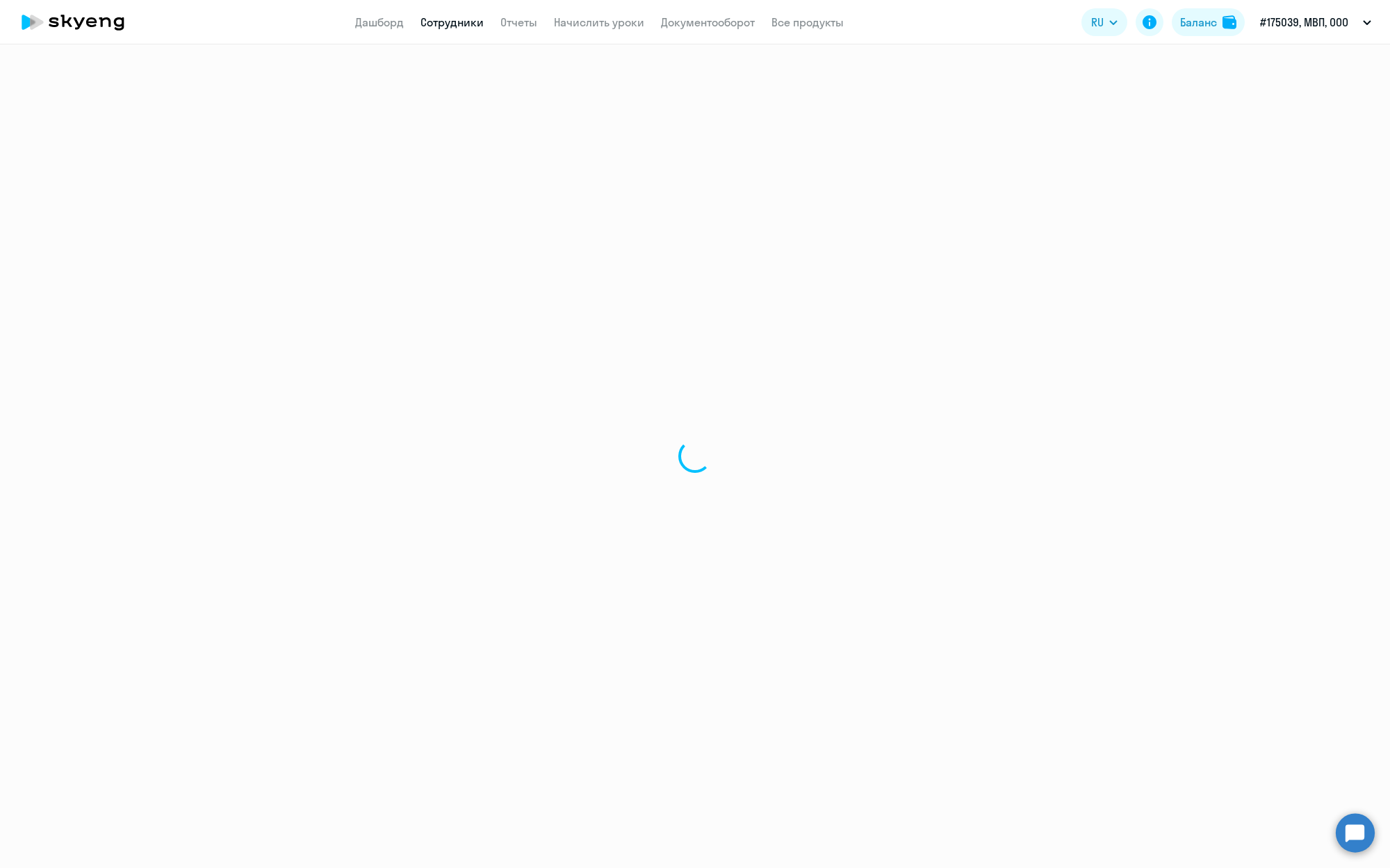
select select "30"
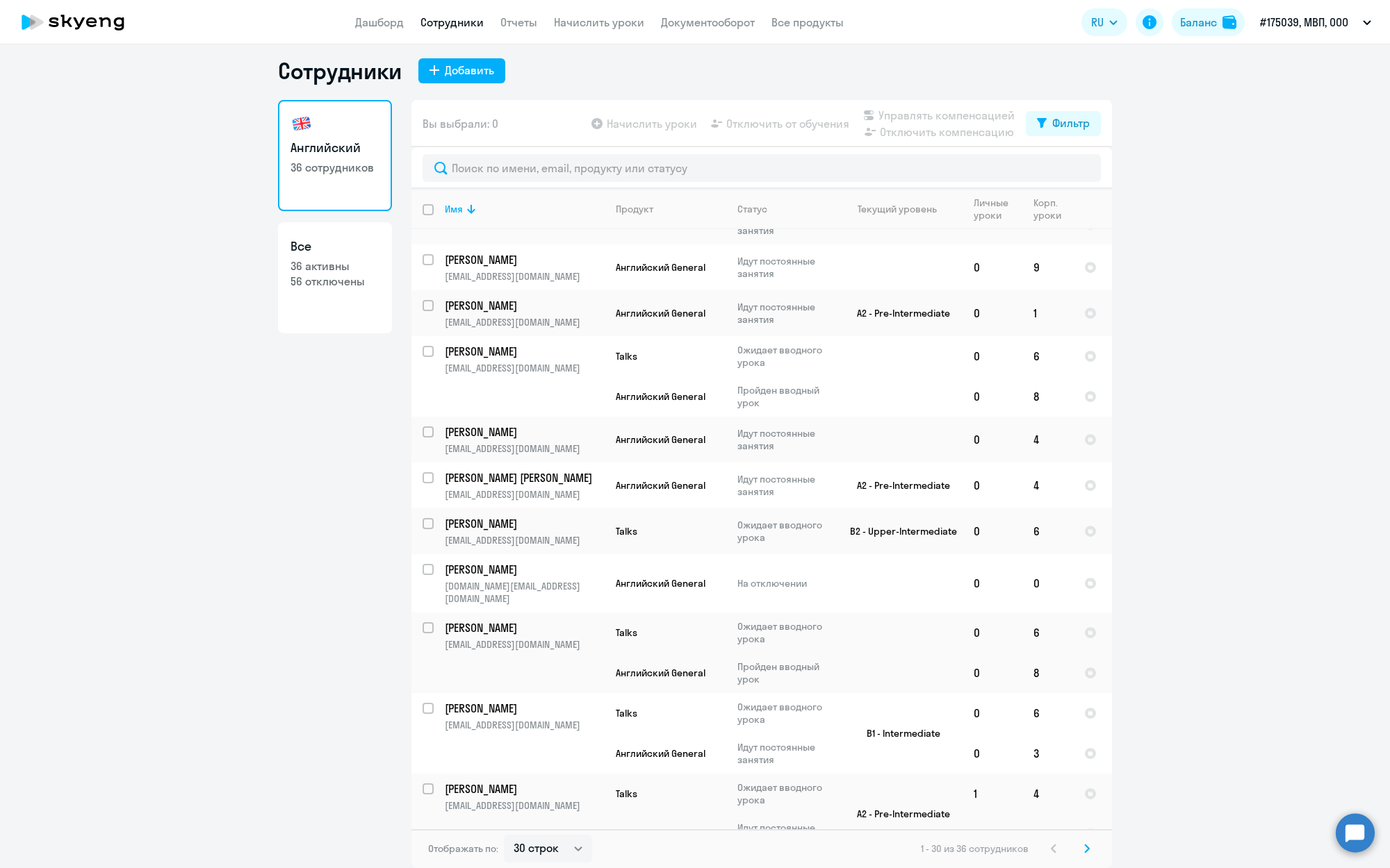
scroll to position [8, 0]
click at [1086, 845] on icon at bounding box center [1087, 849] width 4 height 8
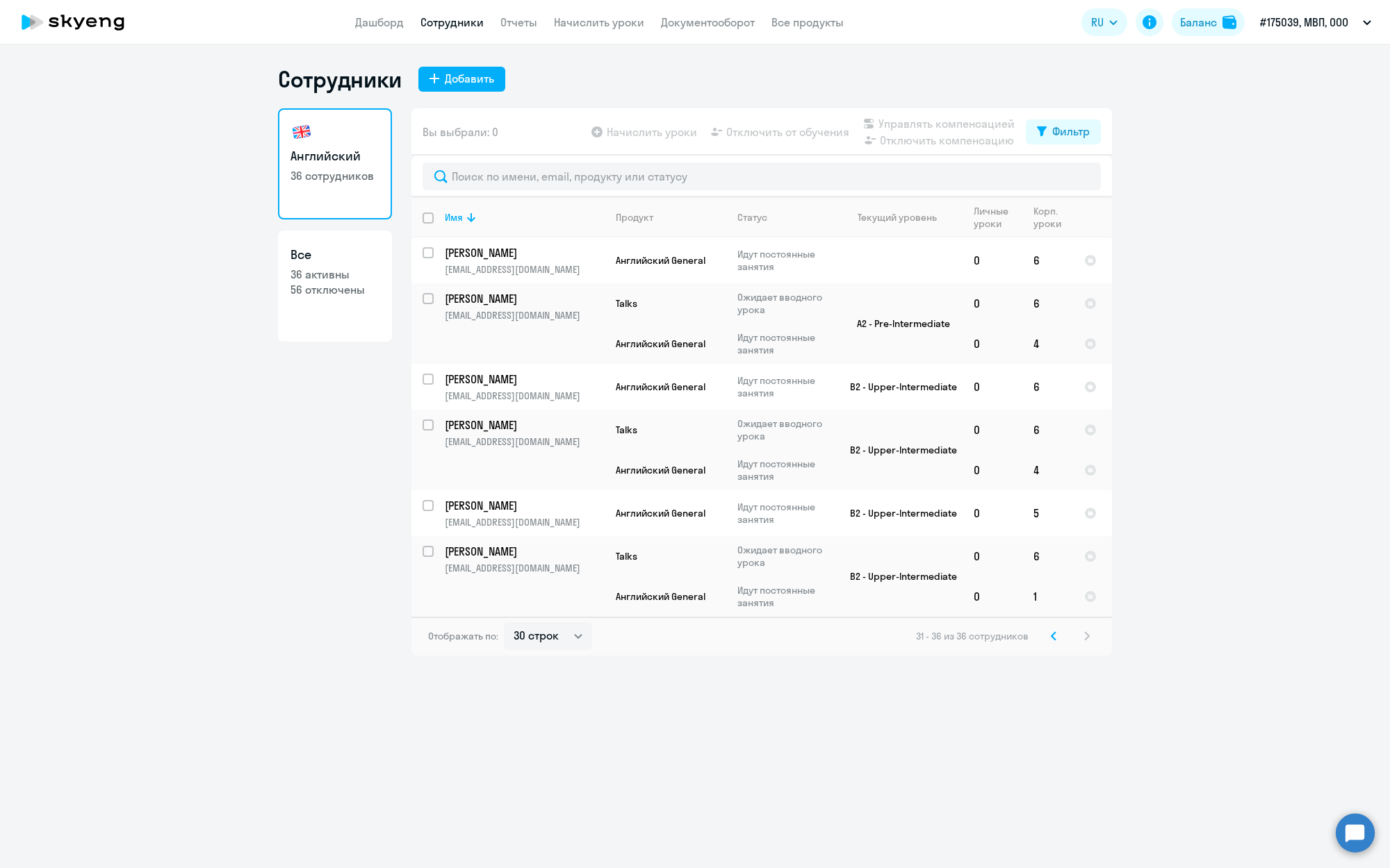
scroll to position [0, 0]
click at [430, 428] on input "select row 30262028" at bounding box center [436, 433] width 28 height 28
checkbox input "true"
click at [752, 134] on span "Отключить от обучения" at bounding box center [787, 131] width 123 height 17
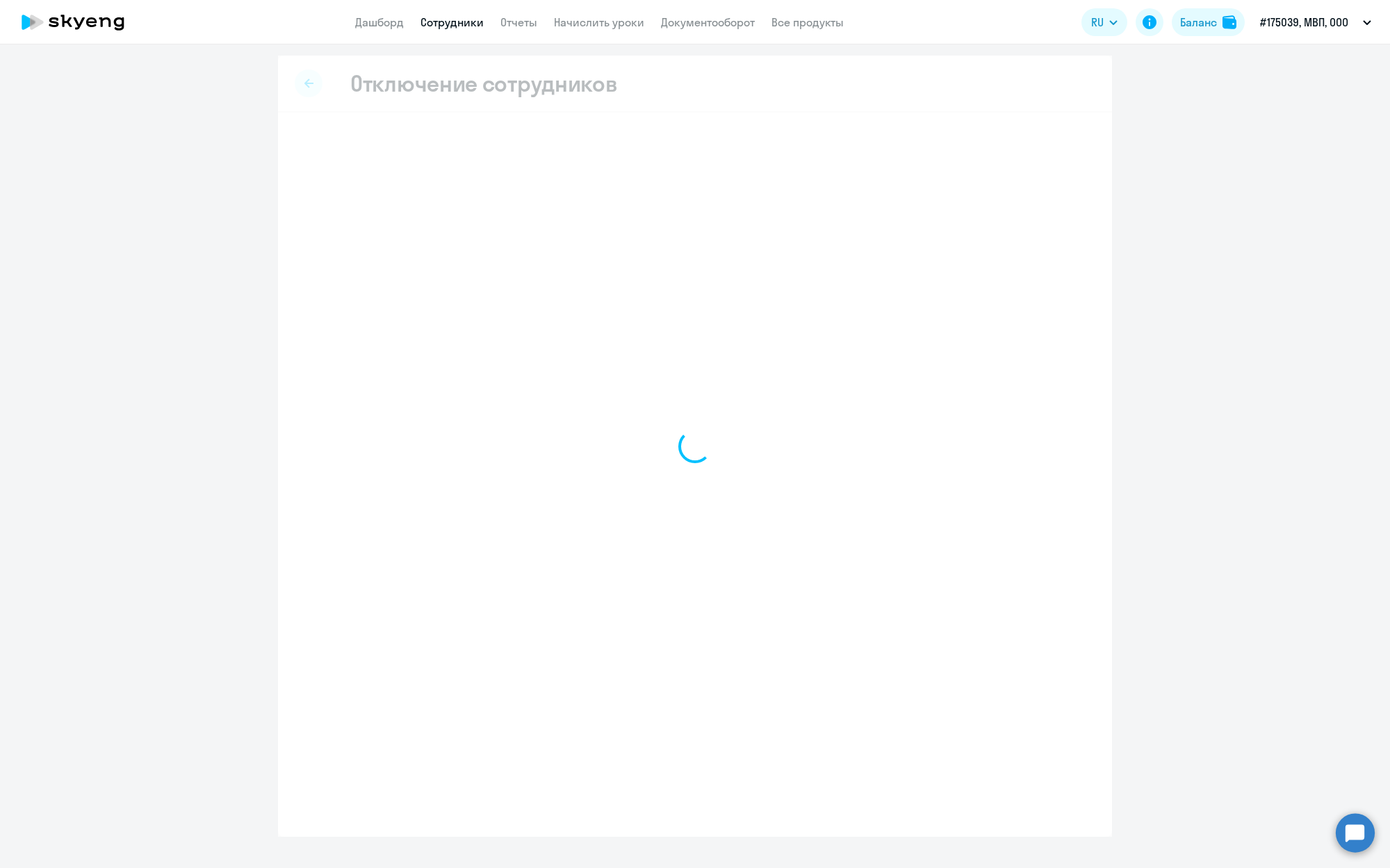
select select "all"
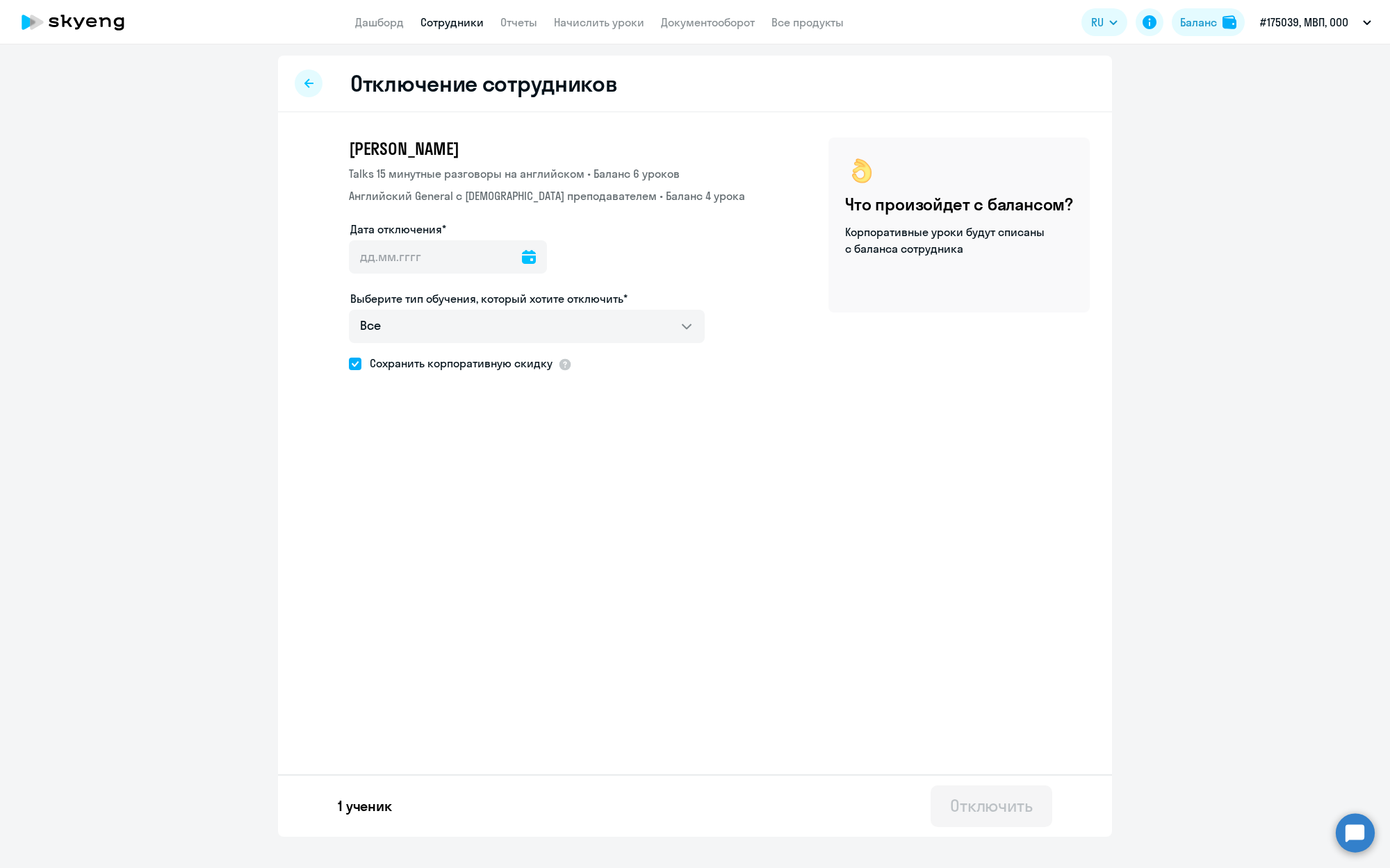
click at [533, 255] on icon at bounding box center [529, 257] width 14 height 14
click at [507, 416] on span "11" at bounding box center [507, 415] width 25 height 25
type input "[DATE]"
click at [367, 363] on span "Сохранить корпоративную скидку" at bounding box center [457, 363] width 191 height 17
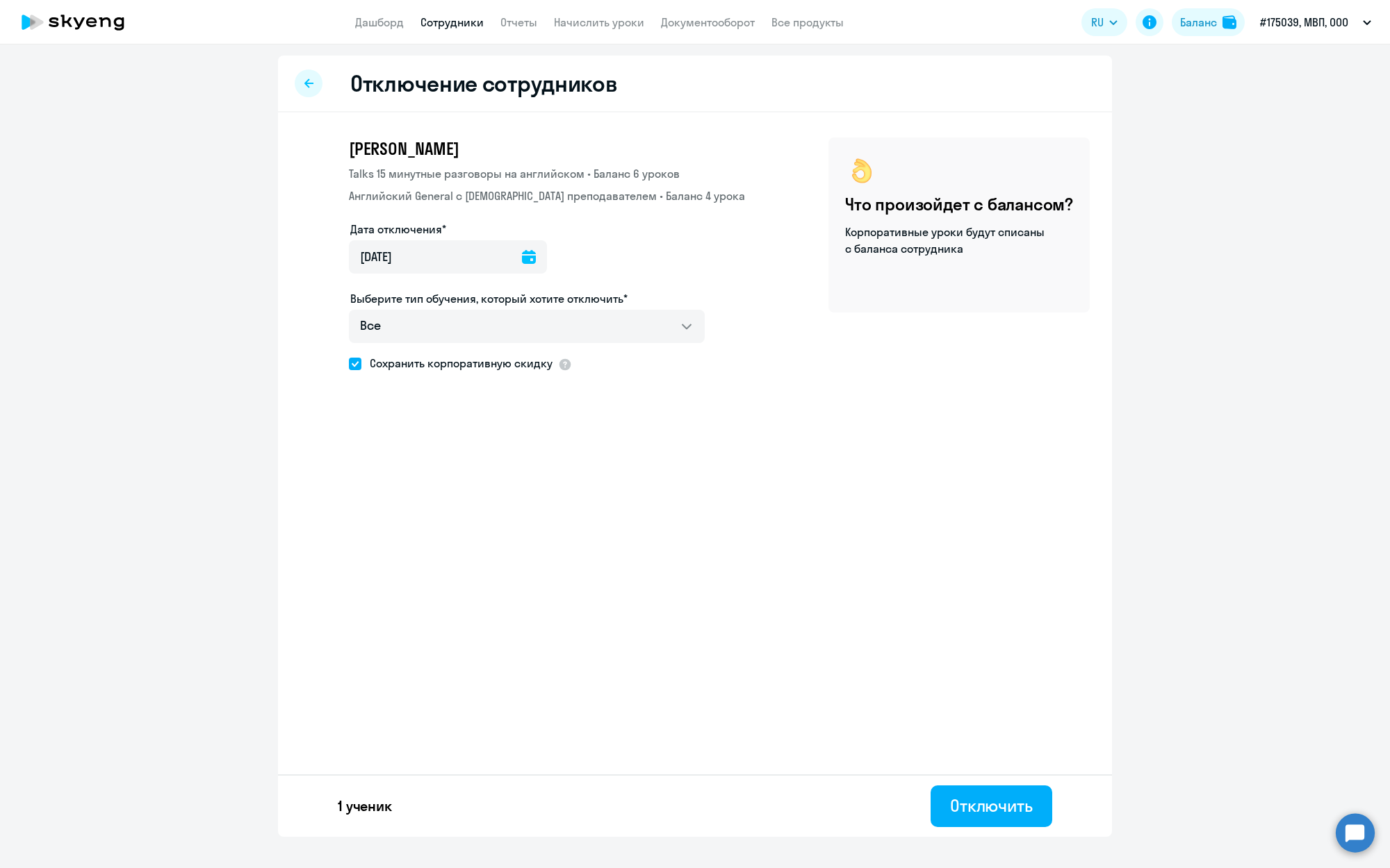
click at [349, 363] on input "Сохранить корпоративную скидку" at bounding box center [348, 363] width 1 height 1
checkbox input "false"
click at [988, 813] on div "Отключить" at bounding box center [991, 806] width 83 height 23
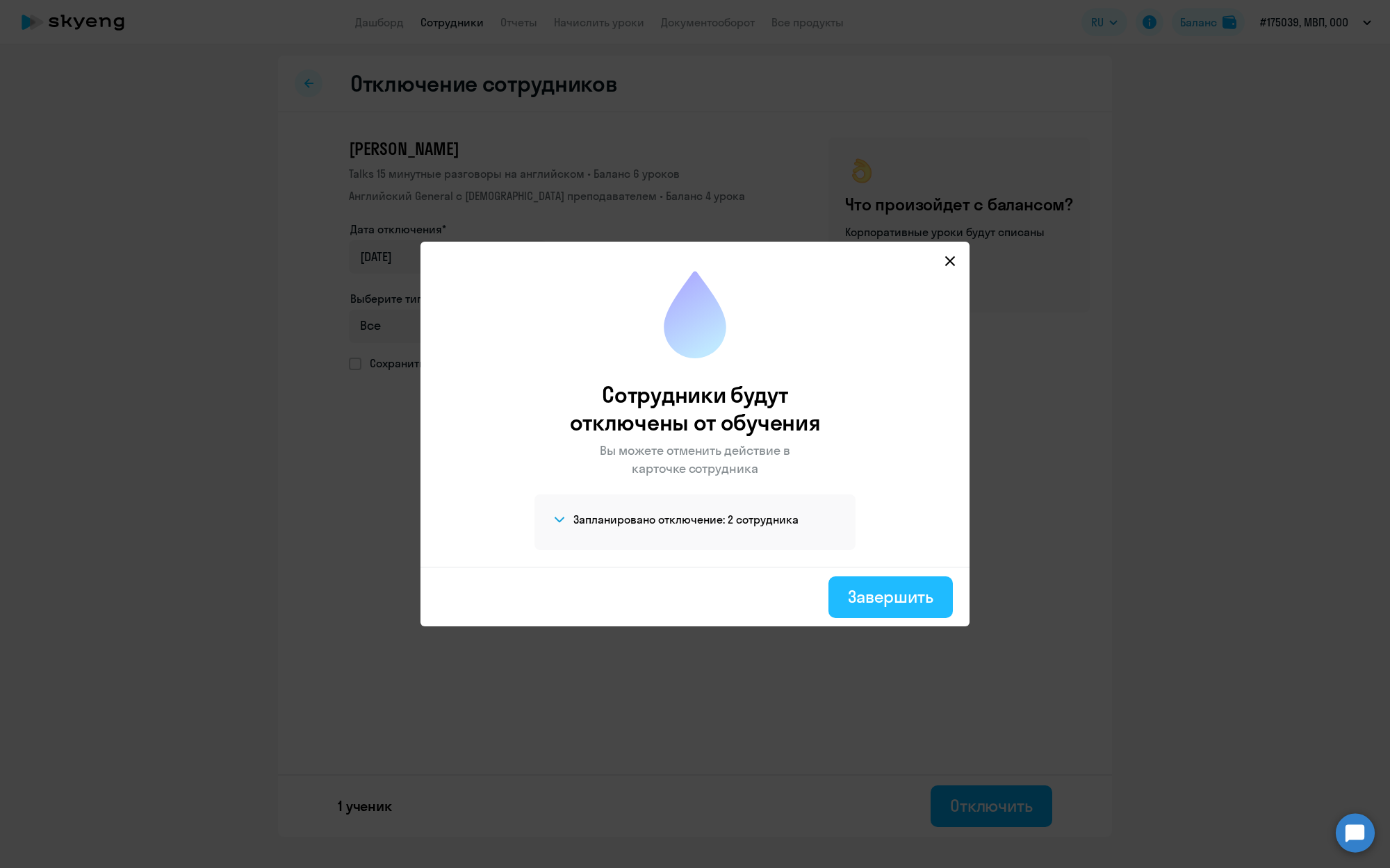
click at [877, 598] on div "Завершить" at bounding box center [890, 597] width 86 height 23
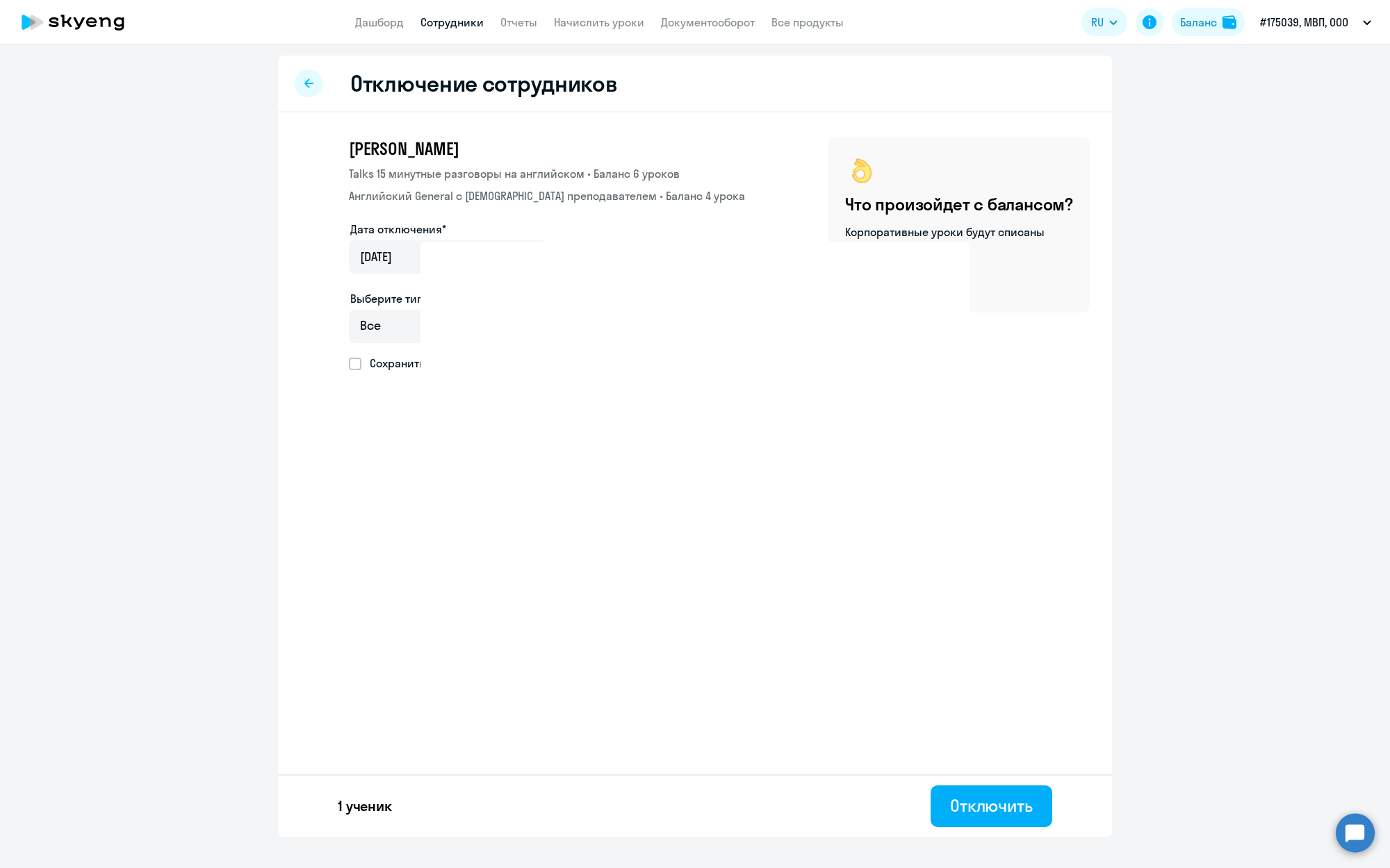
select select "30"
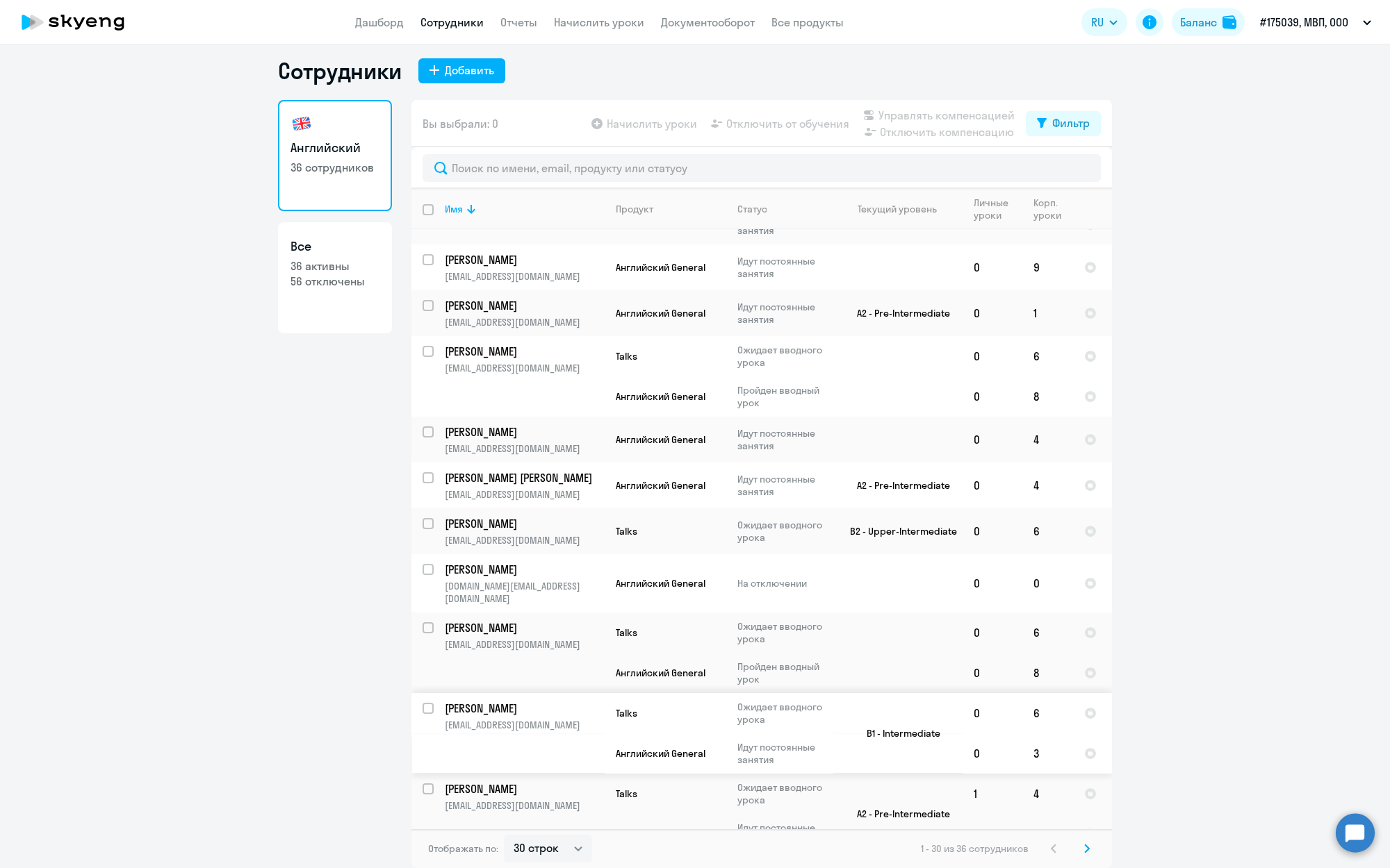
scroll to position [8, 0]
click at [1084, 847] on icon at bounding box center [1087, 849] width 6 height 10
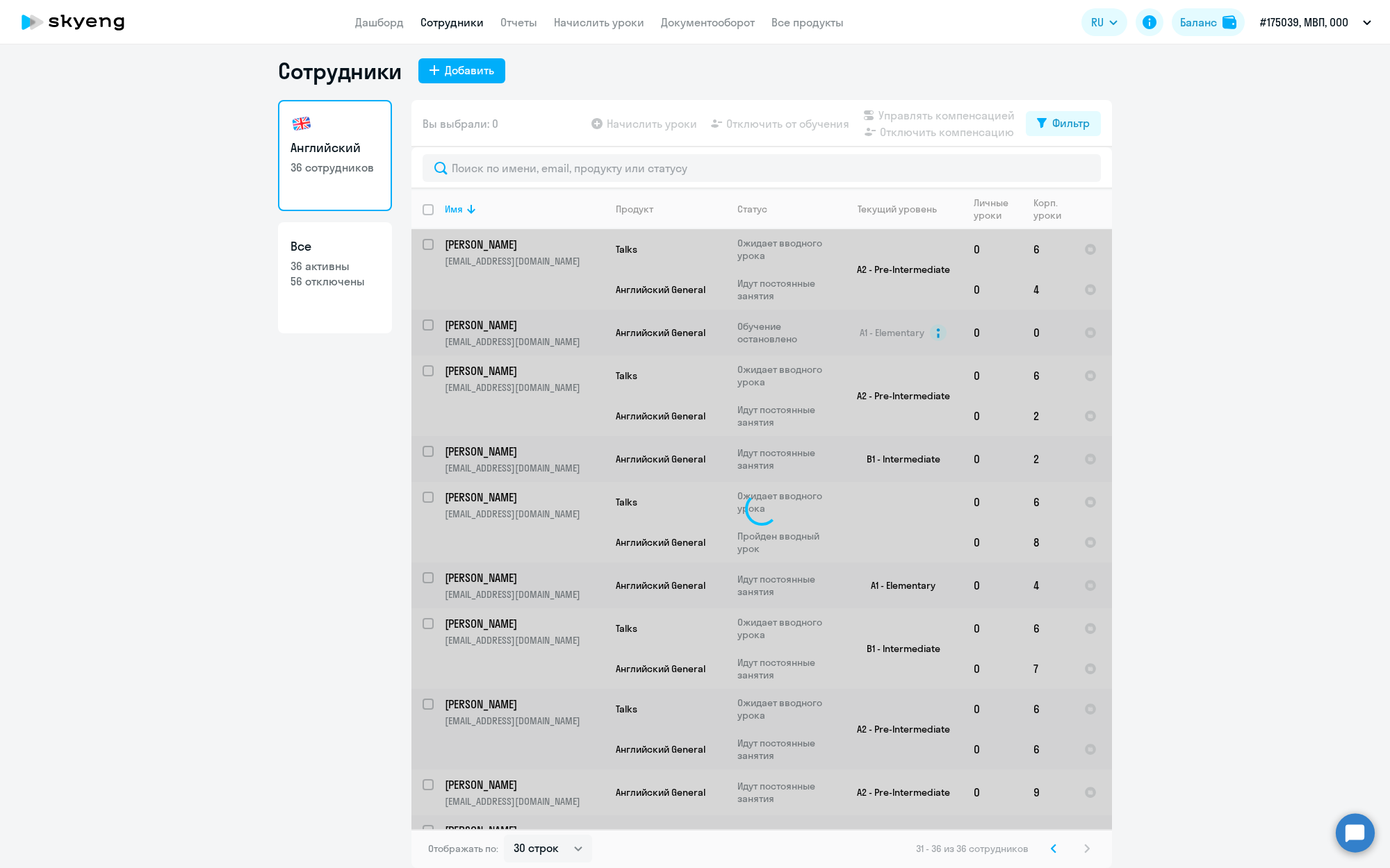
scroll to position [0, 0]
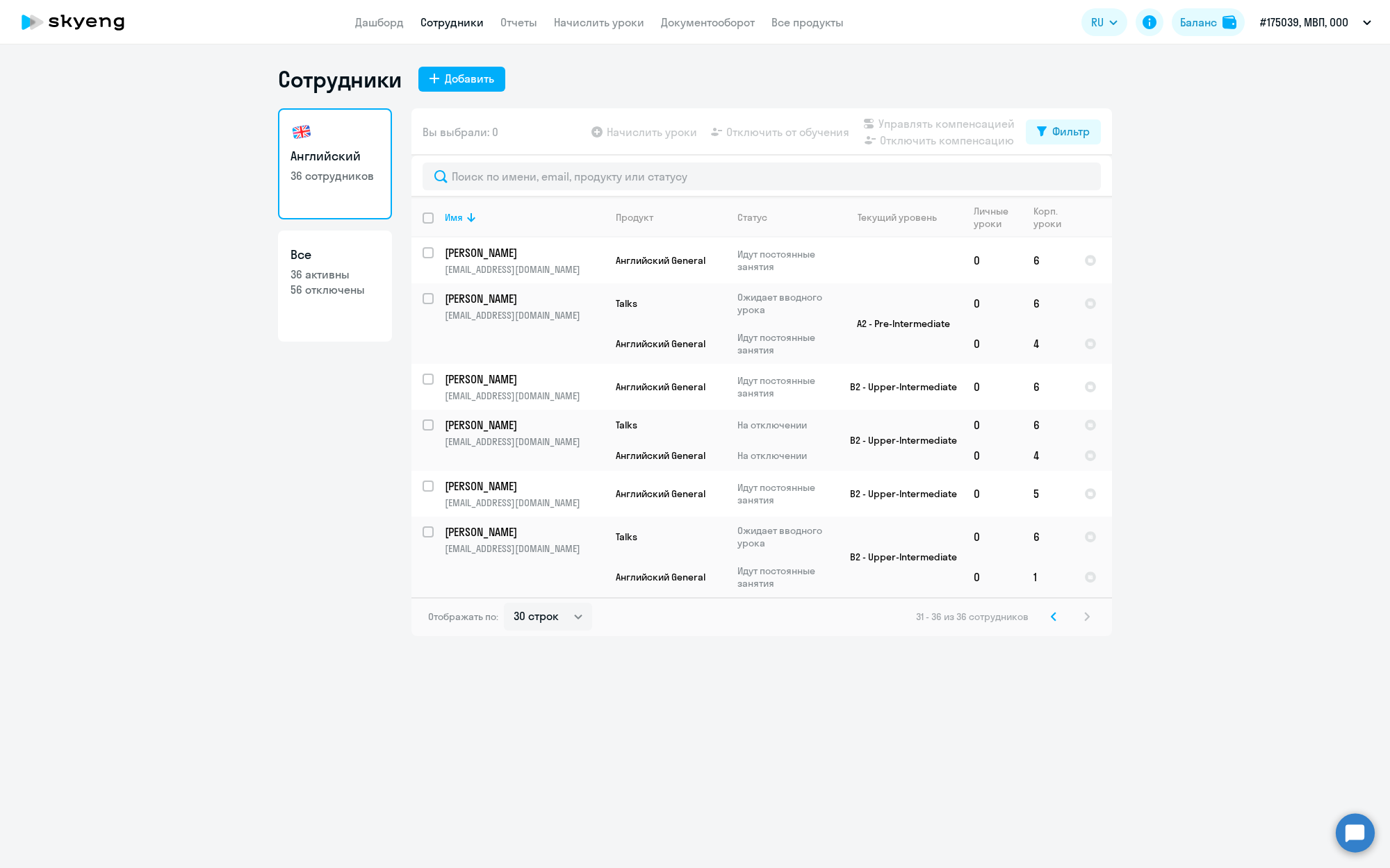
select select "all"
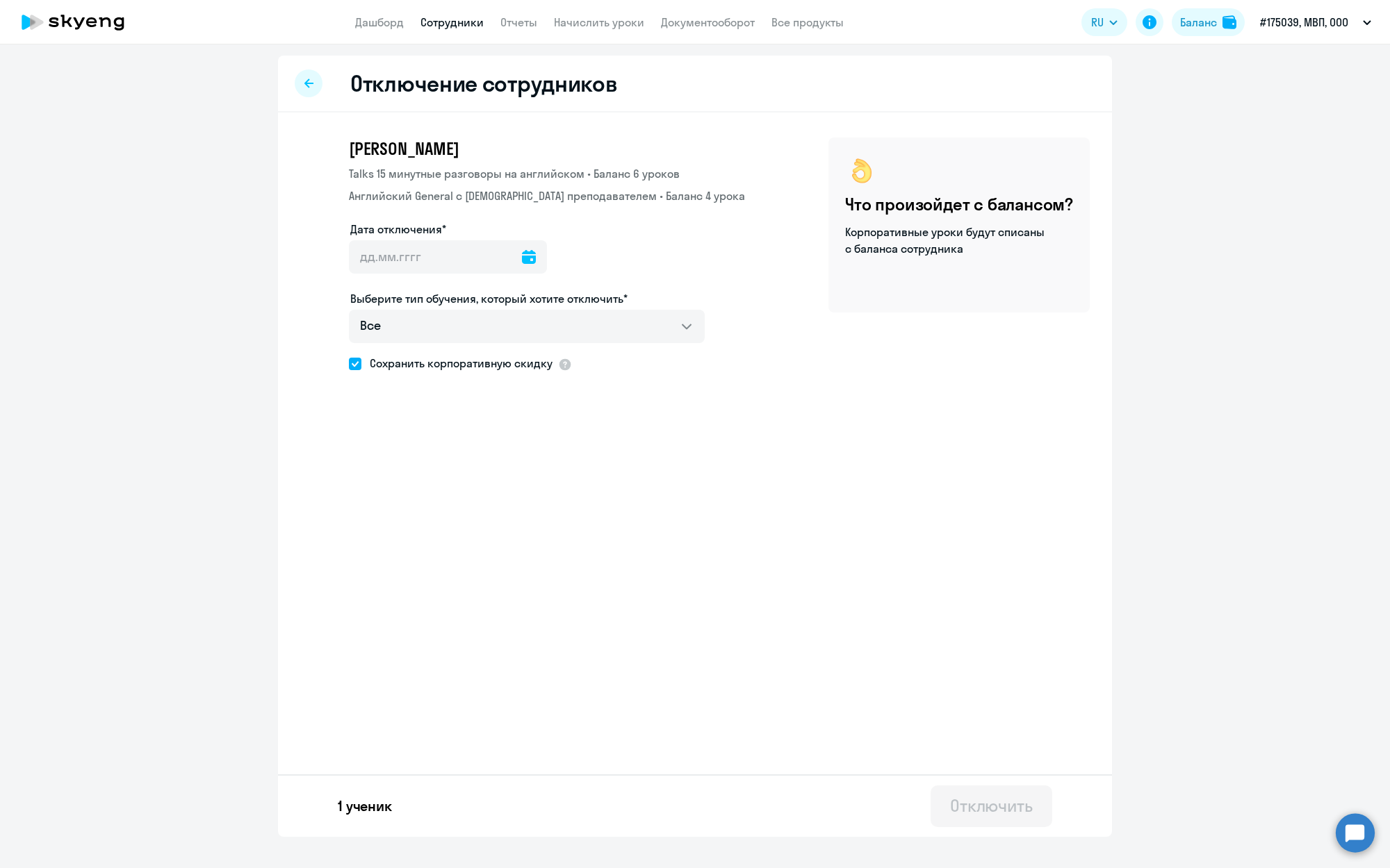
click at [437, 26] on link "Сотрудники" at bounding box center [452, 22] width 63 height 14
select select "30"
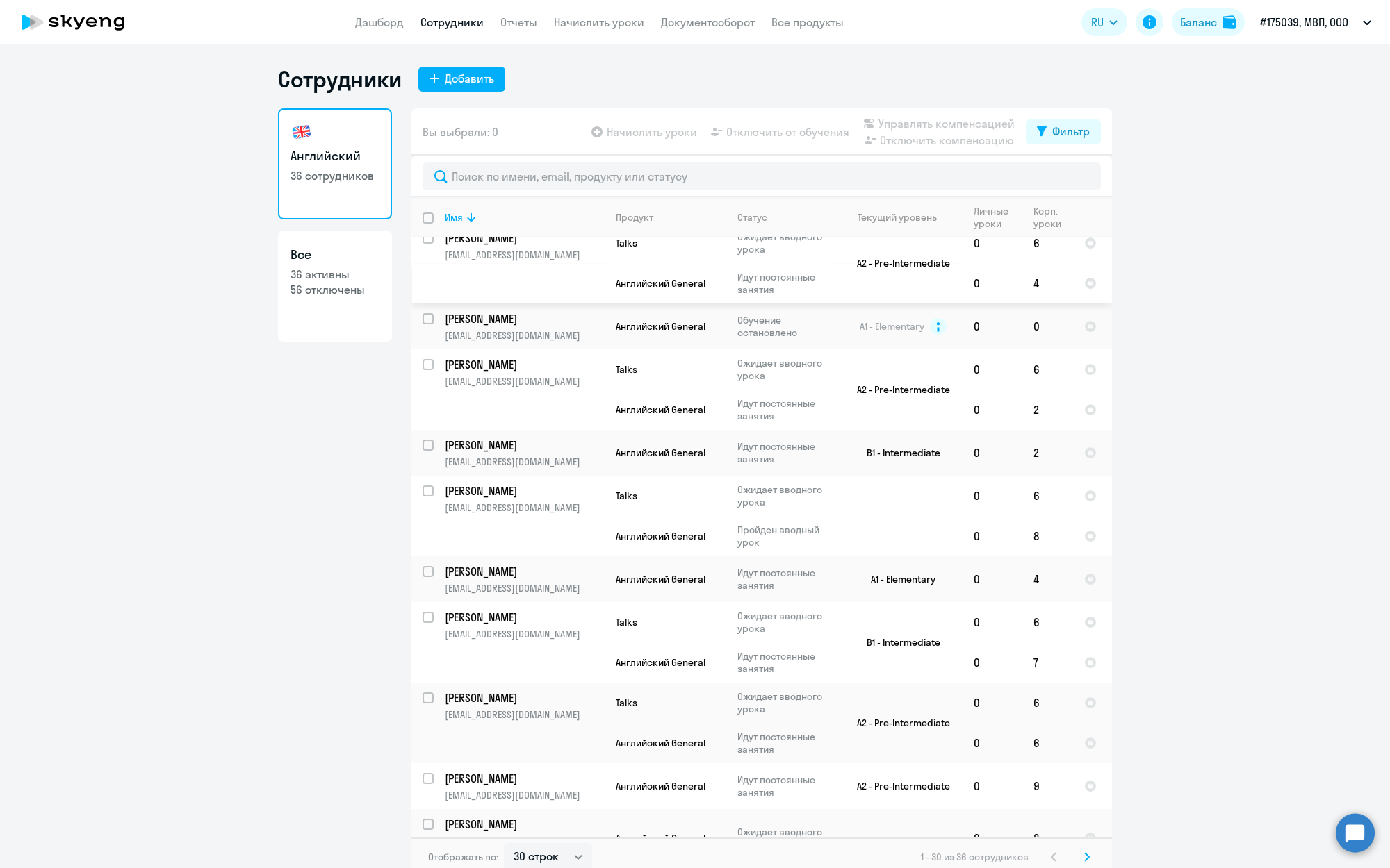
scroll to position [16, 0]
click at [367, 149] on h3 "Английский" at bounding box center [334, 156] width 89 height 18
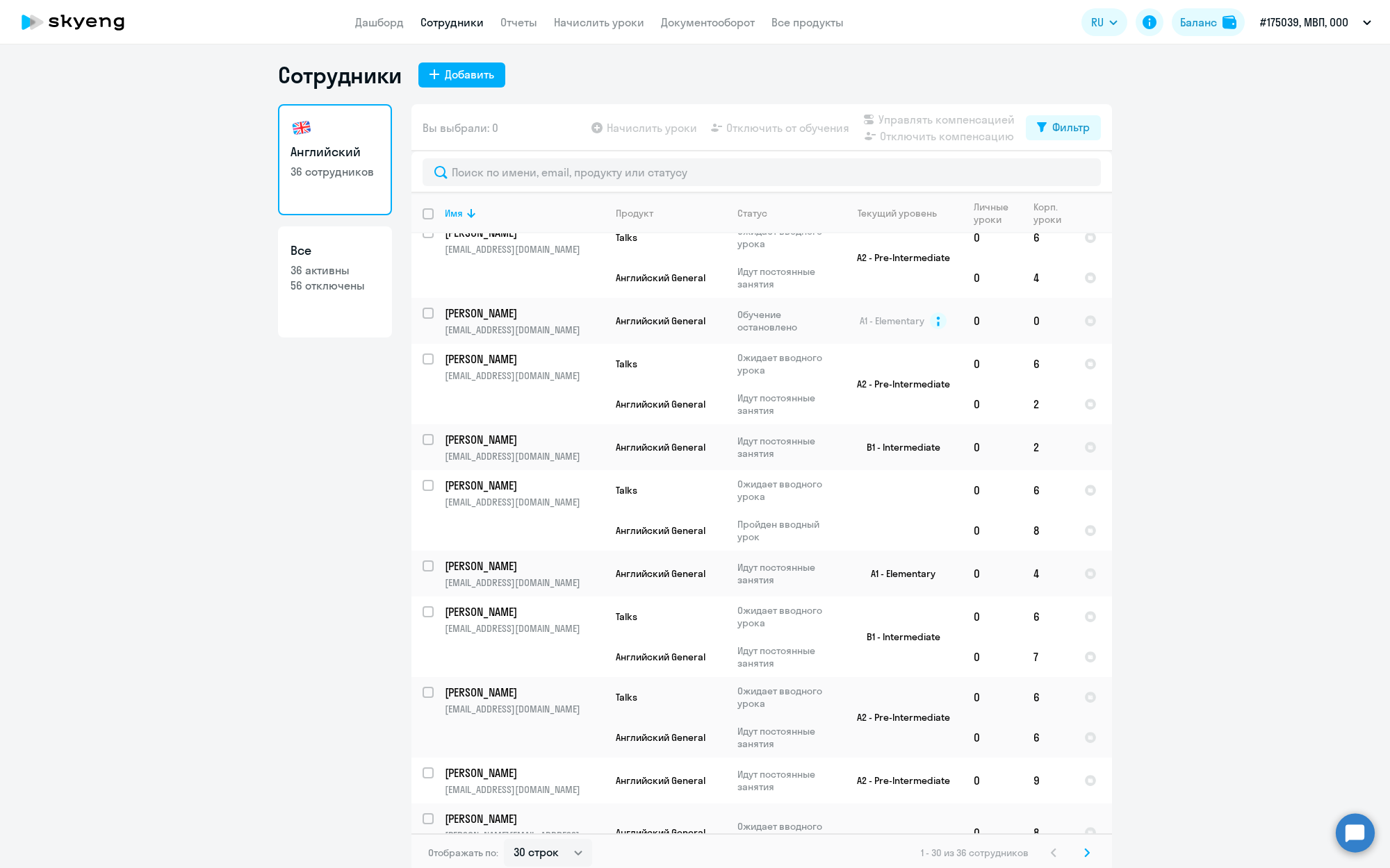
scroll to position [5, 0]
click at [402, 26] on link "Дашборд" at bounding box center [379, 22] width 48 height 14
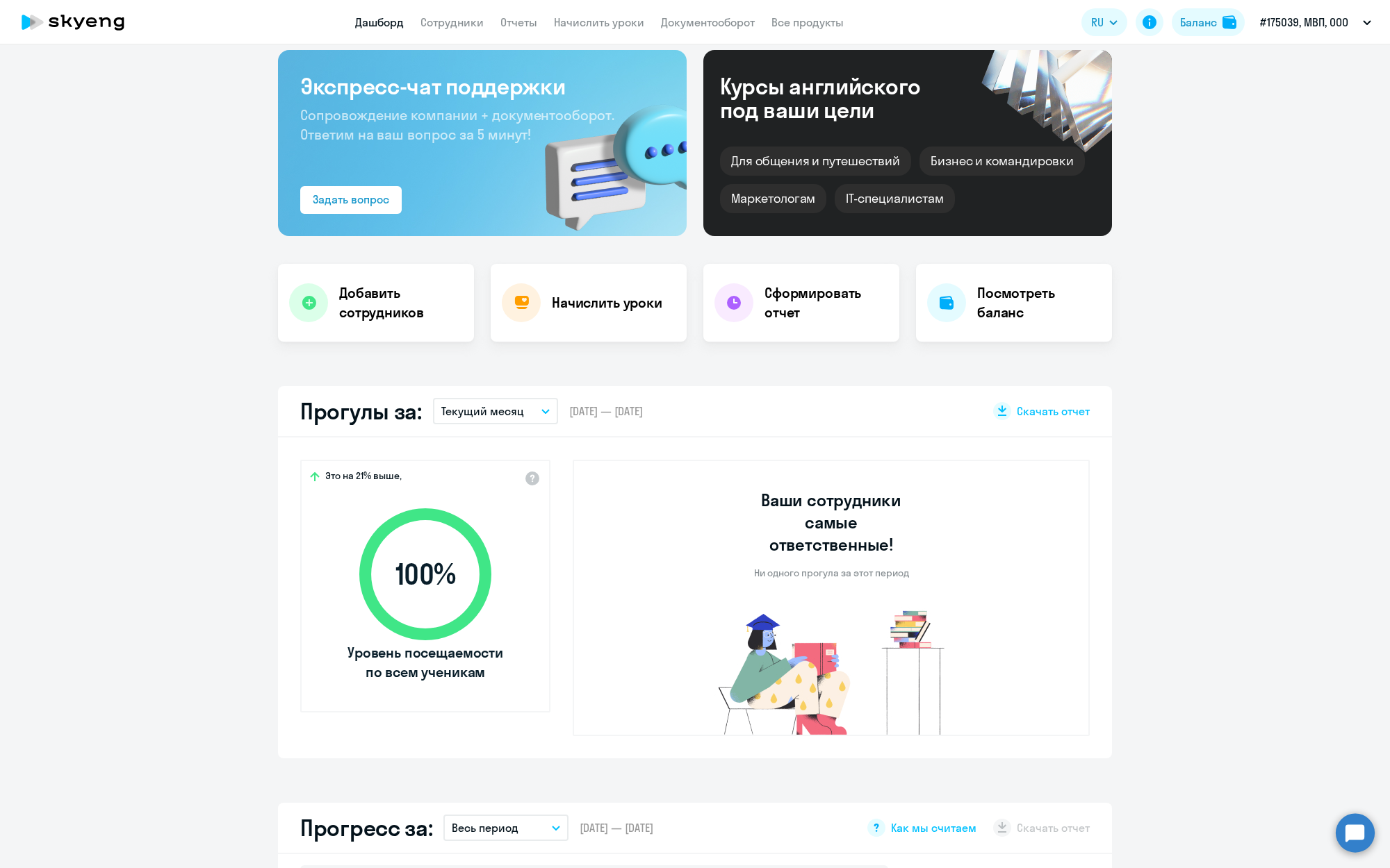
select select "30"
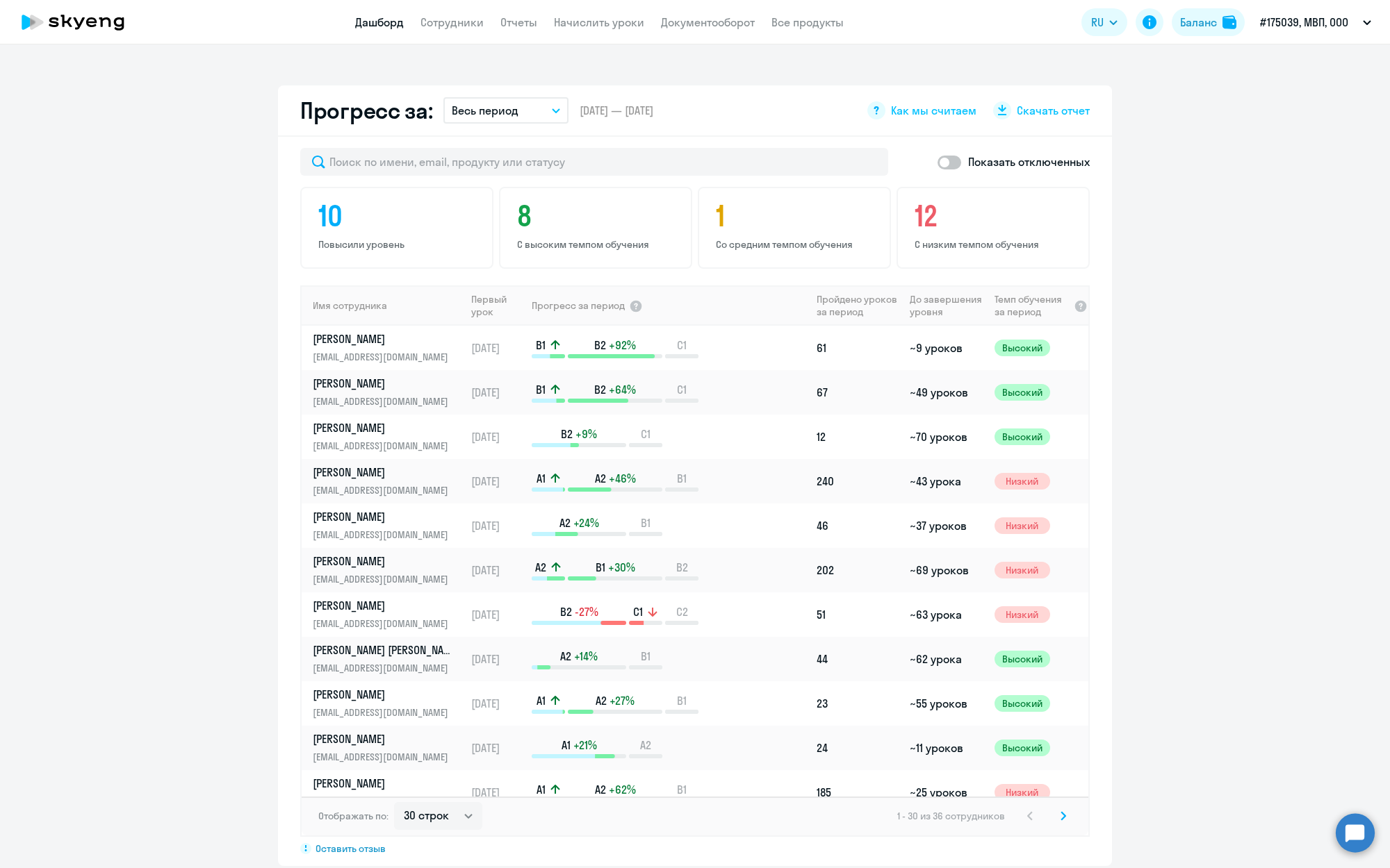
scroll to position [787, 0]
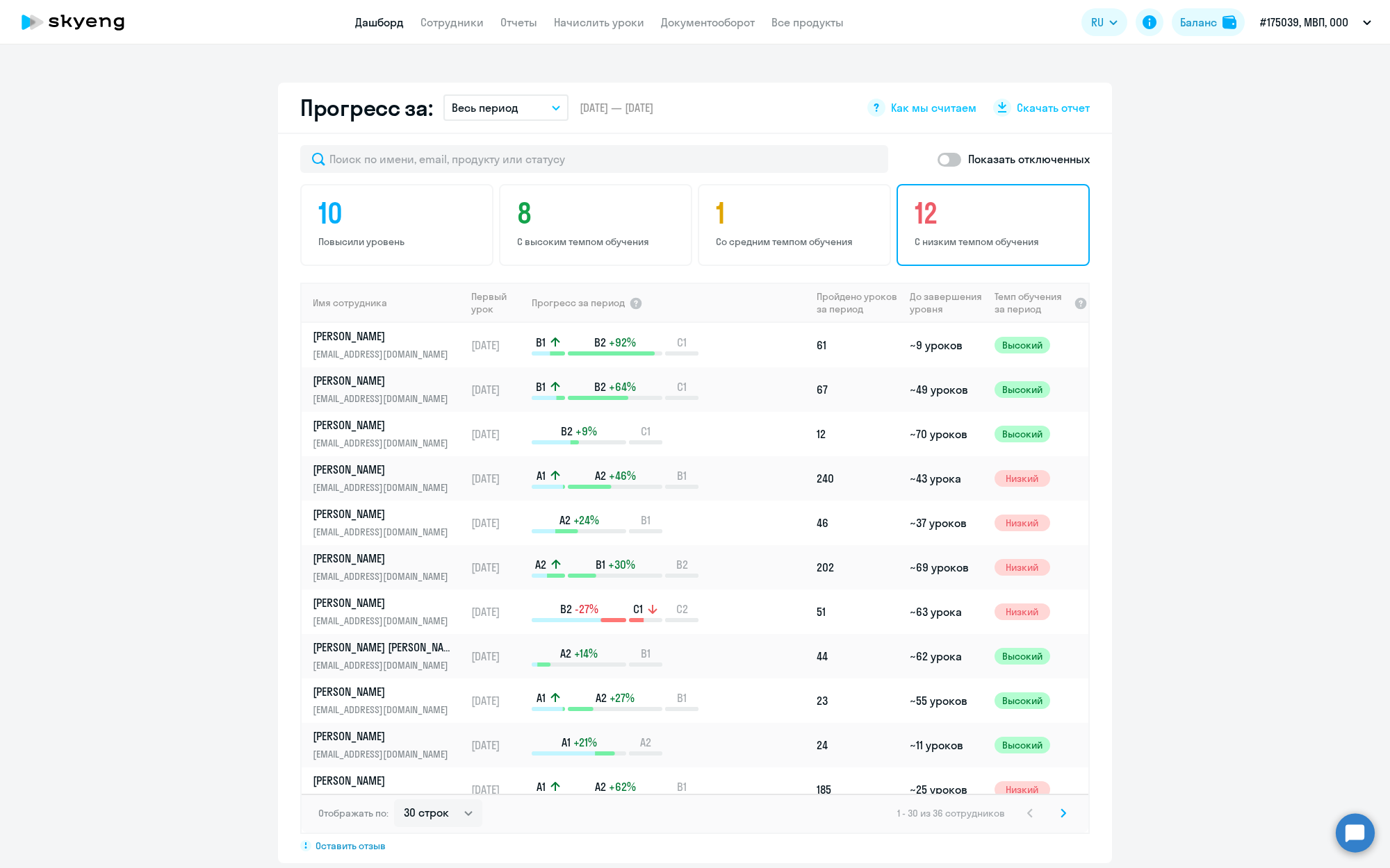
click at [966, 236] on p "С низким темпом обучения" at bounding box center [994, 242] width 161 height 13
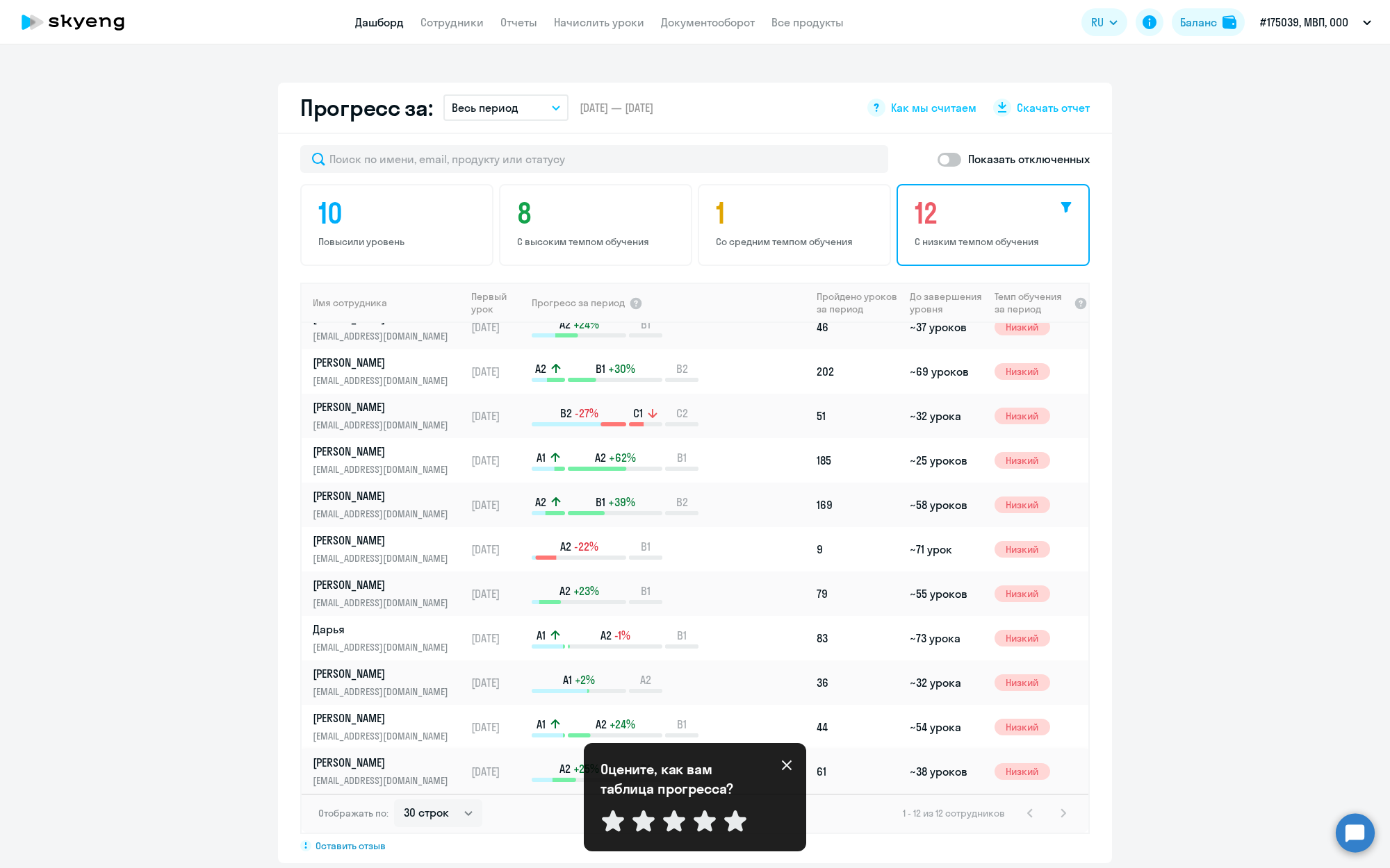
scroll to position [60, 0]
click at [783, 765] on icon at bounding box center [786, 765] width 11 height 11
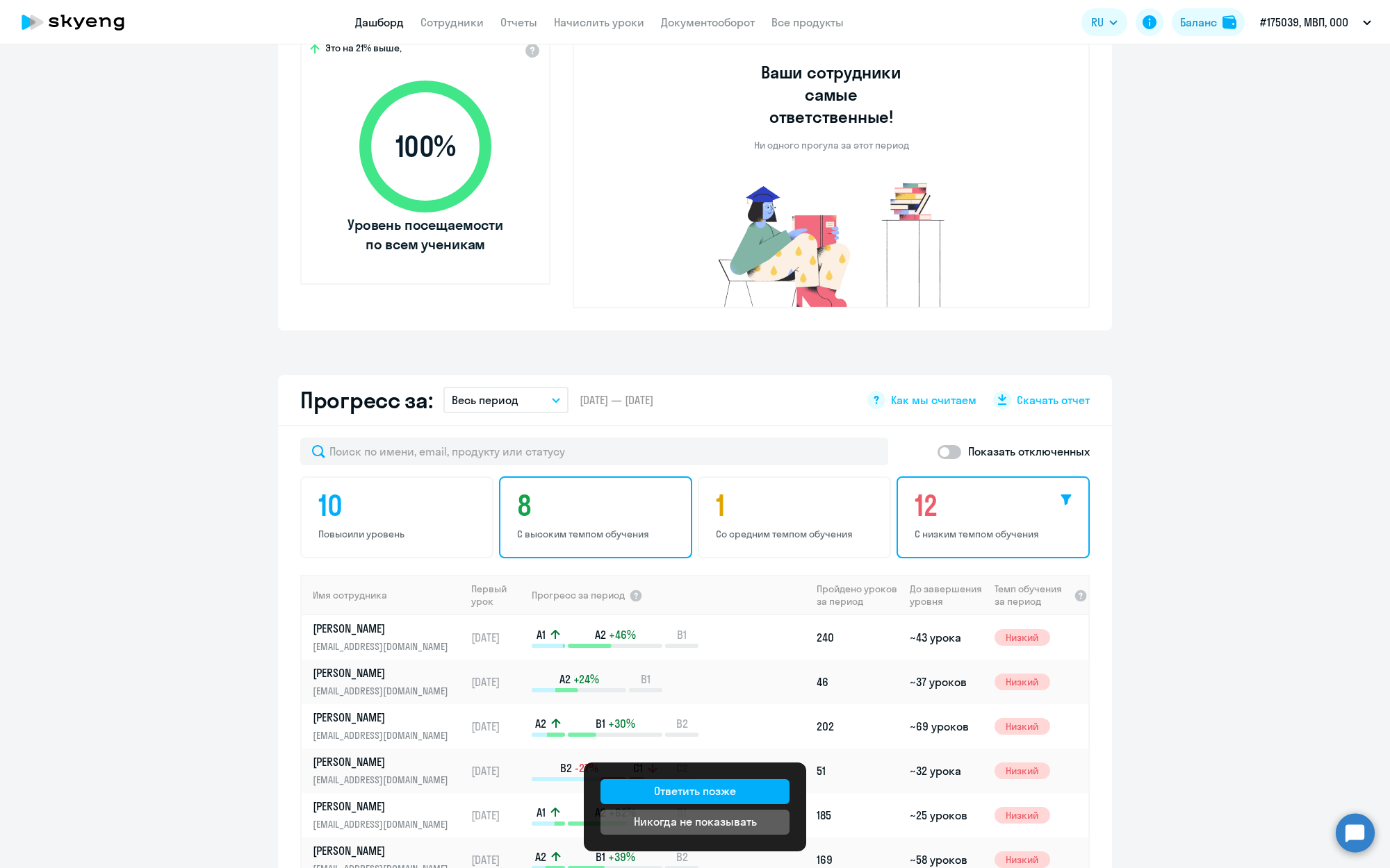
scroll to position [447, 0]
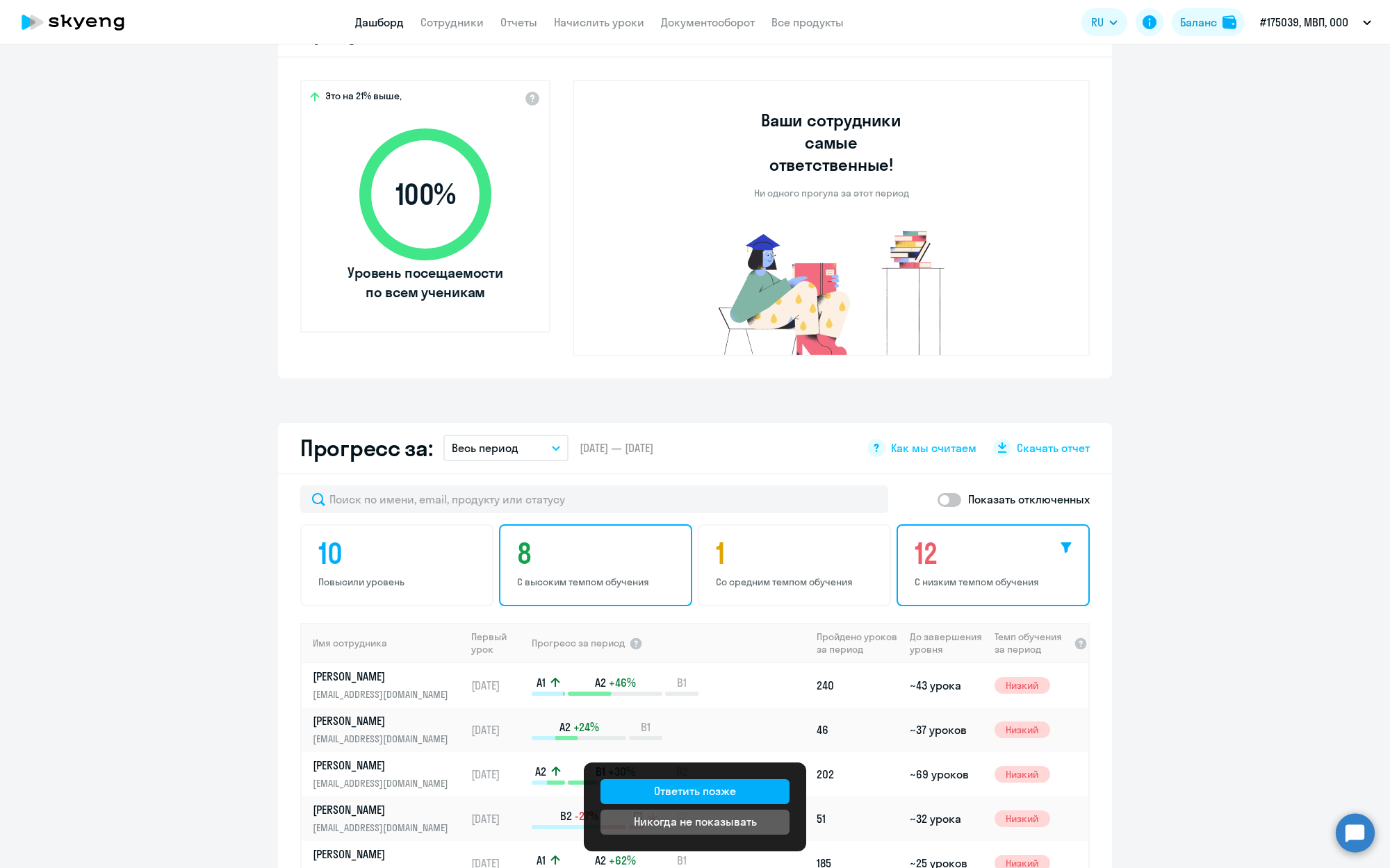
click at [634, 551] on div "8 С высоким темпом обучения" at bounding box center [596, 565] width 193 height 82
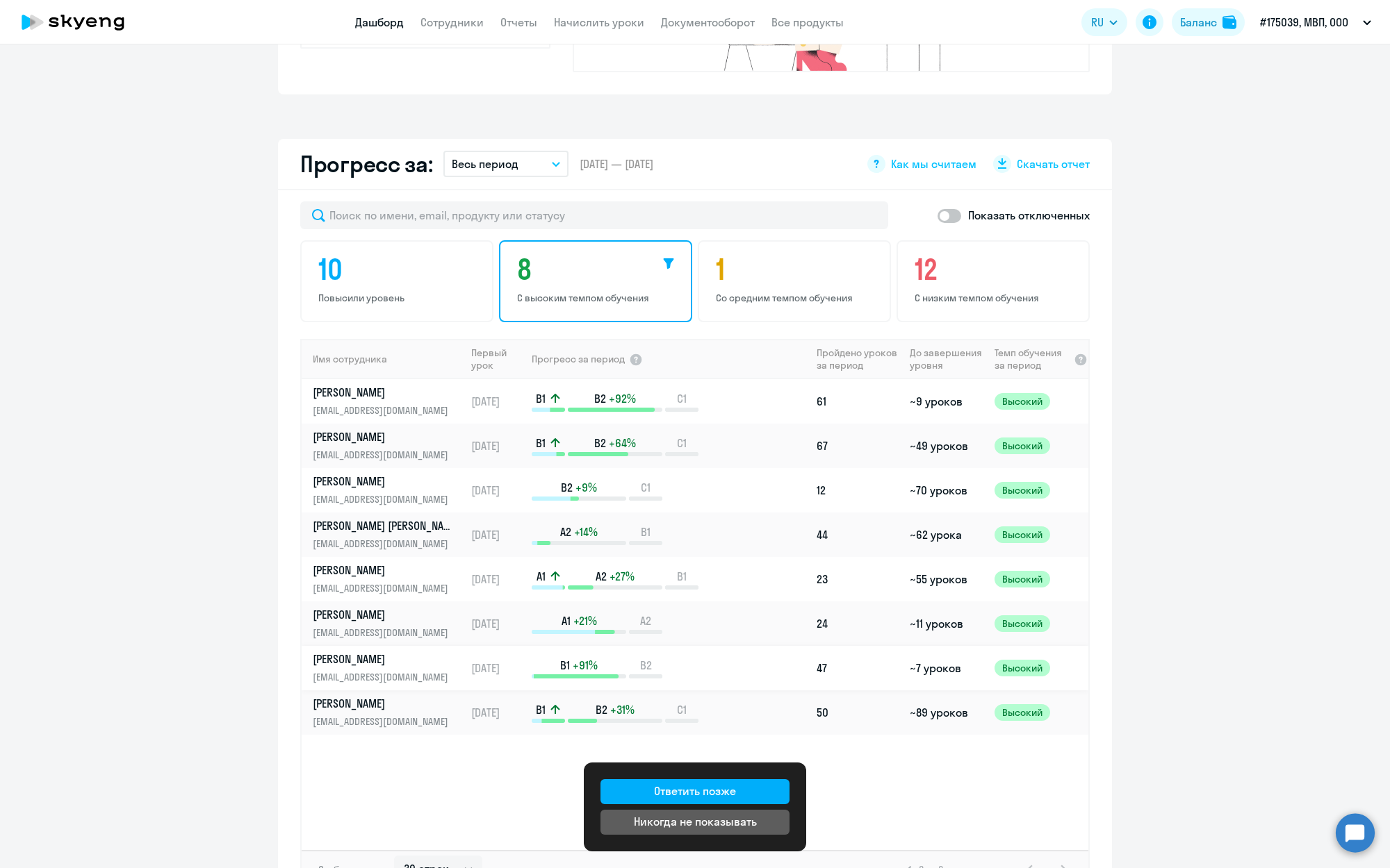
scroll to position [745, 0]
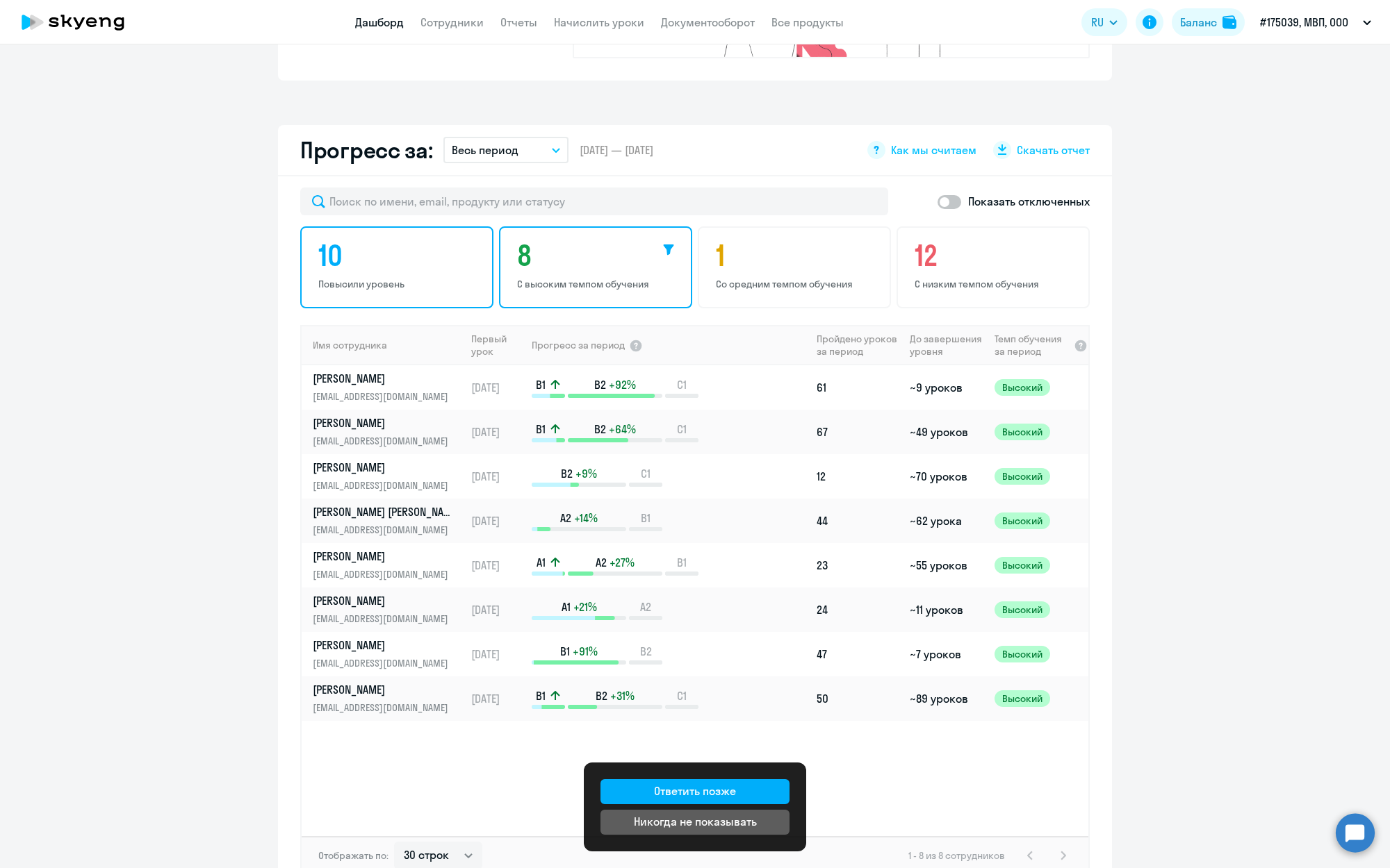
click at [419, 243] on h4 "10" at bounding box center [399, 255] width 161 height 34
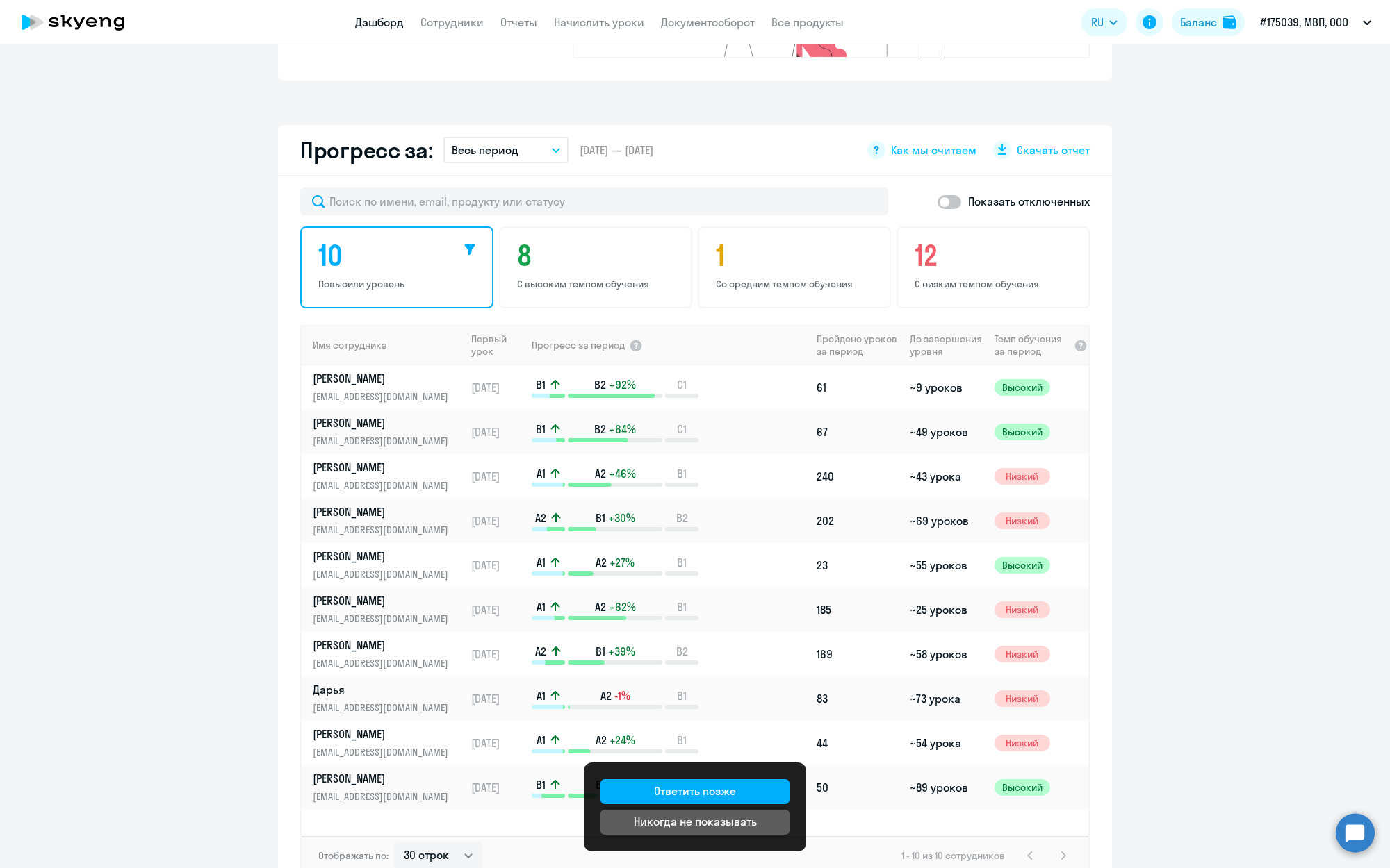
click at [951, 195] on span at bounding box center [949, 202] width 24 height 14
click at [937, 201] on input "checkbox" at bounding box center [937, 201] width 1 height 1
checkbox input "true"
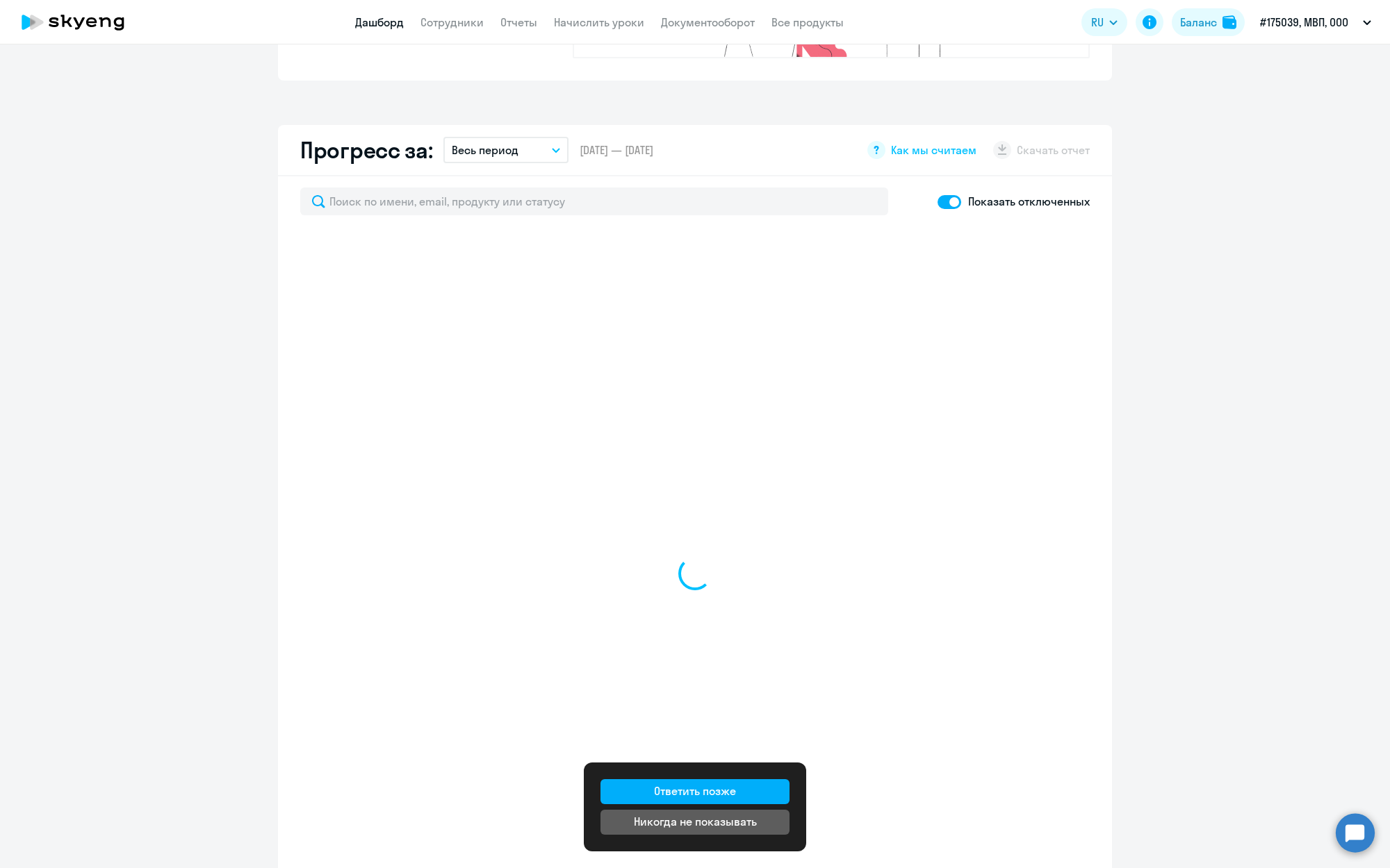
select select "30"
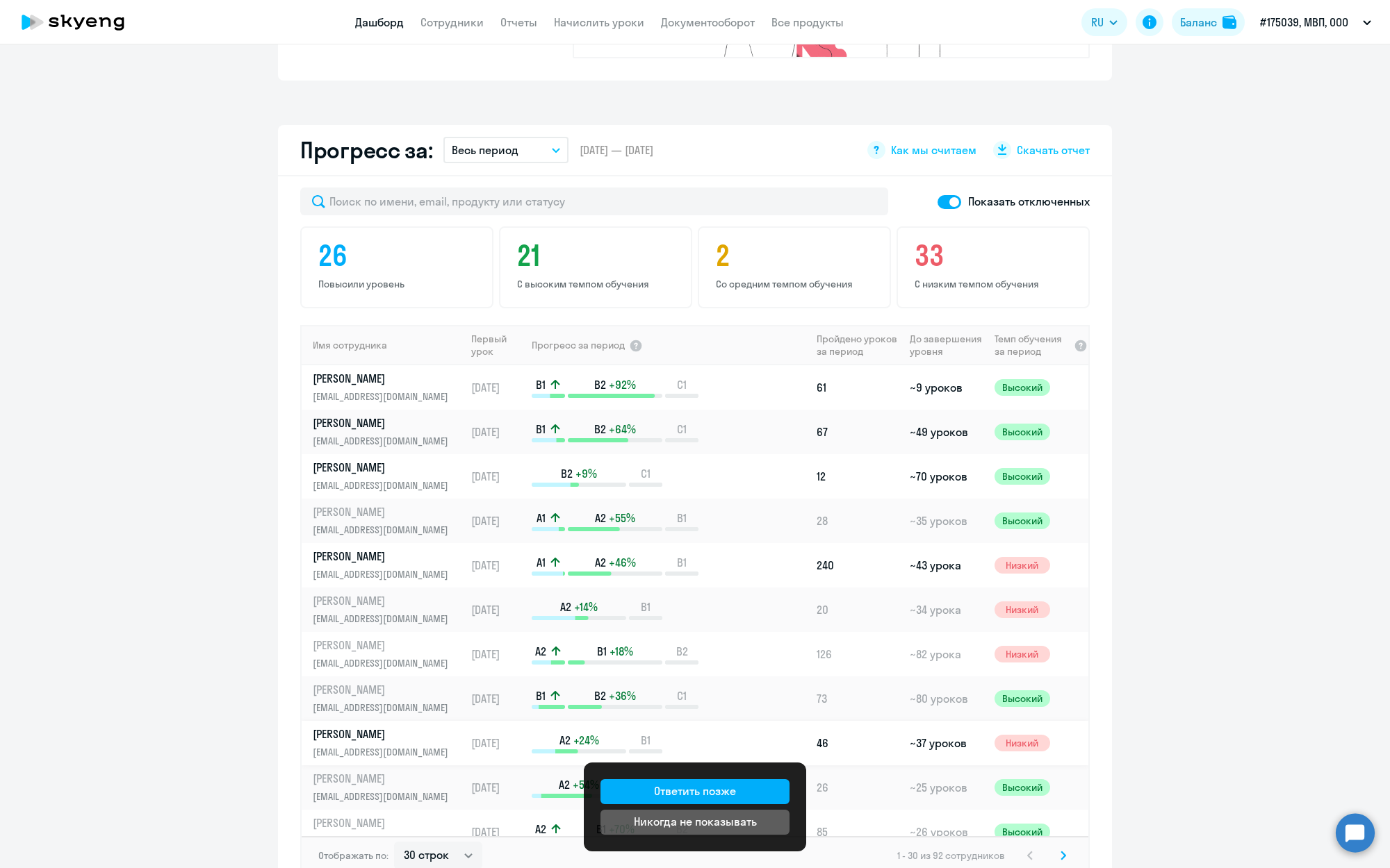
click at [375, 727] on p "[PERSON_NAME]" at bounding box center [384, 734] width 143 height 15
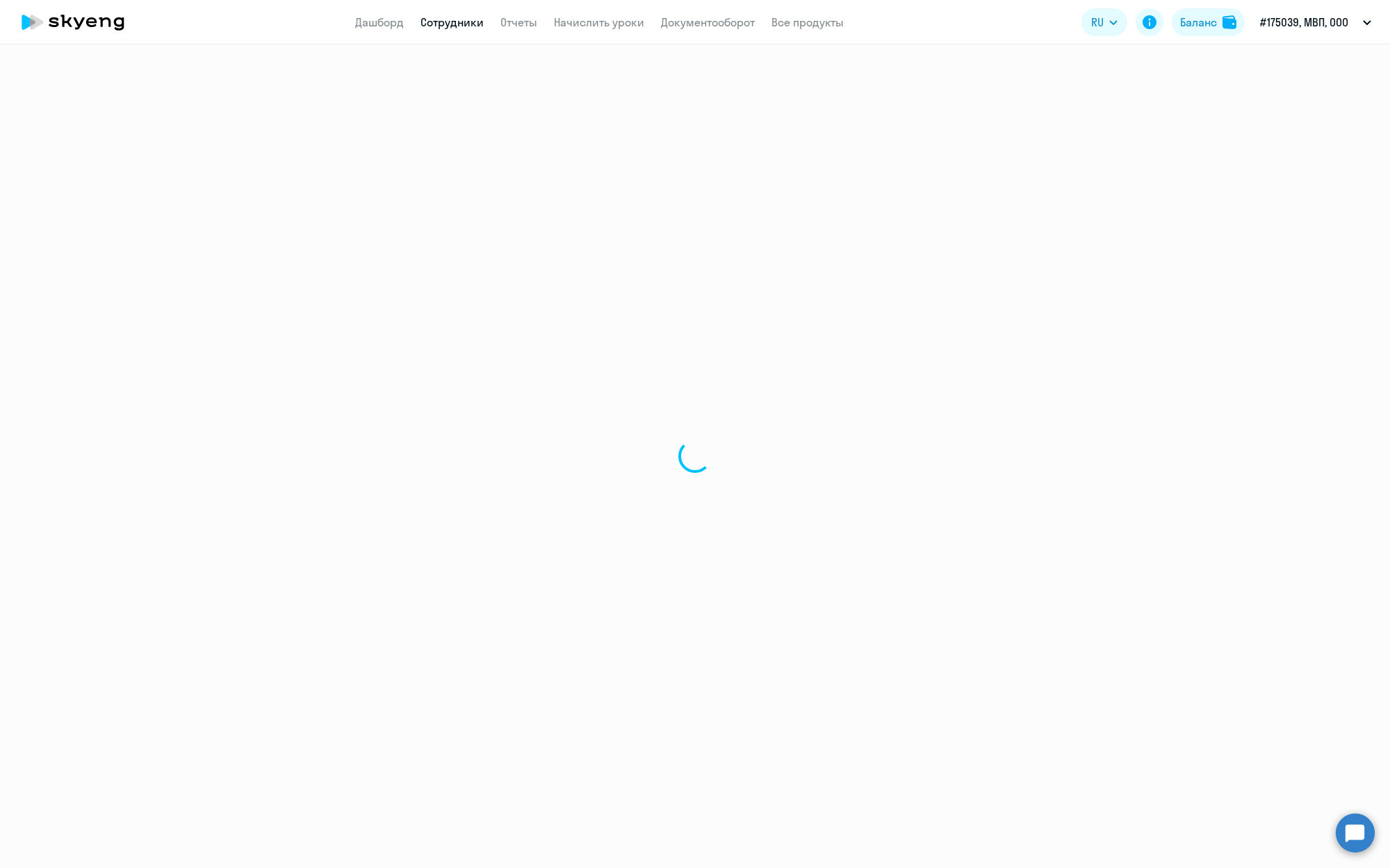
select select "english"
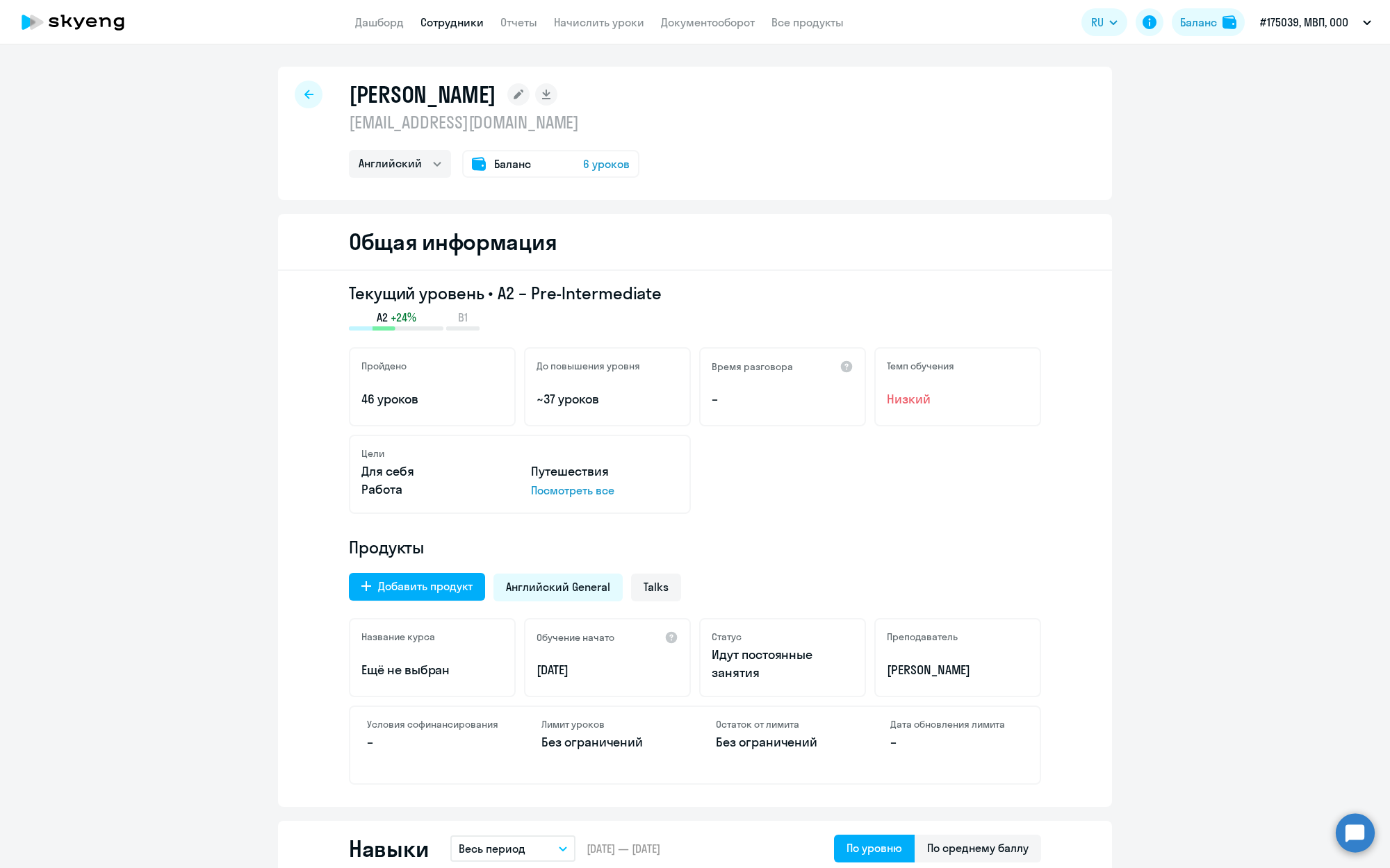
click at [470, 25] on link "Сотрудники" at bounding box center [452, 22] width 63 height 14
select select "30"
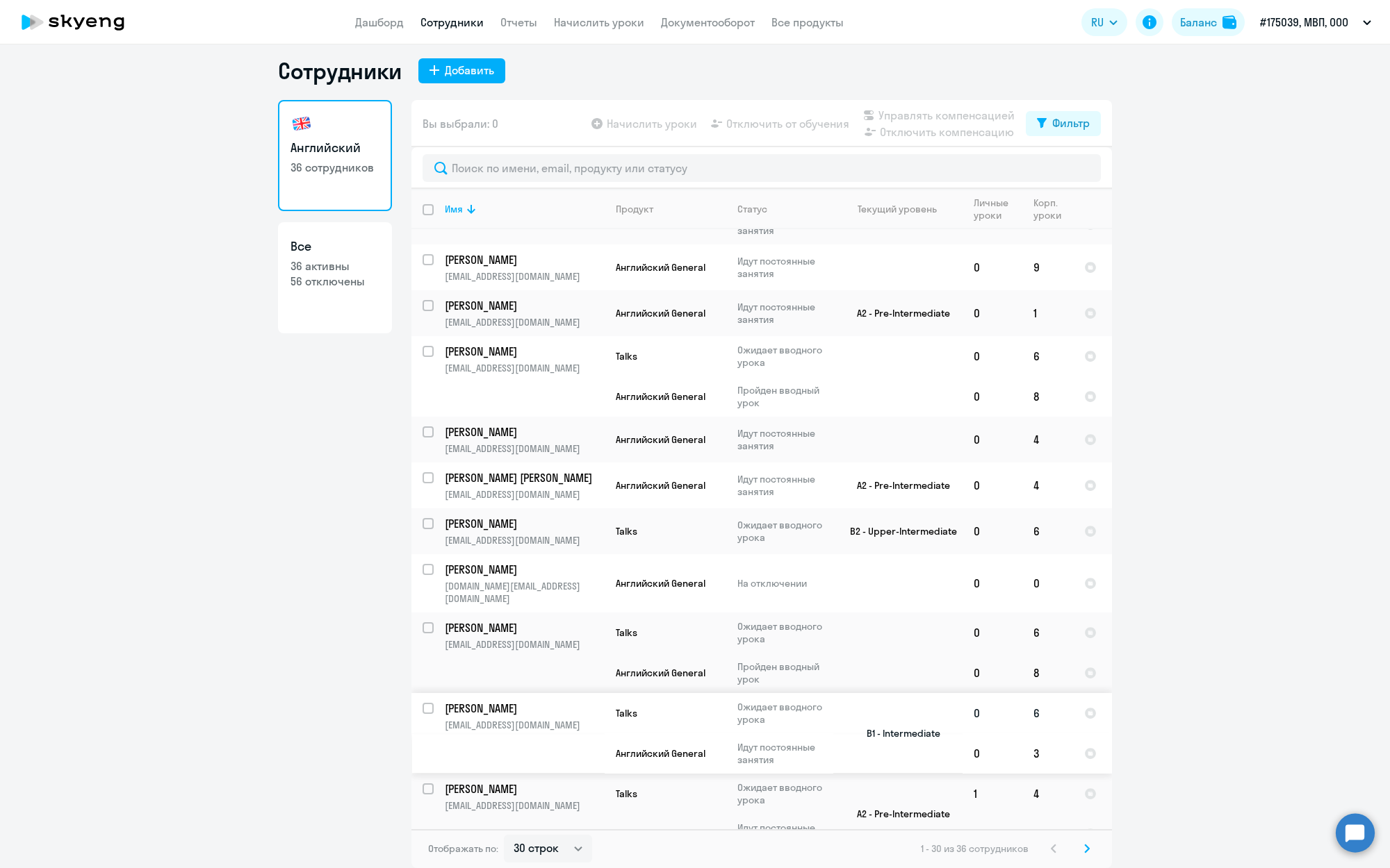
scroll to position [8, 0]
click at [426, 784] on input "select row 18241917" at bounding box center [436, 798] width 28 height 28
checkbox input "true"
click at [769, 131] on span "Отключить от обучения" at bounding box center [787, 123] width 123 height 17
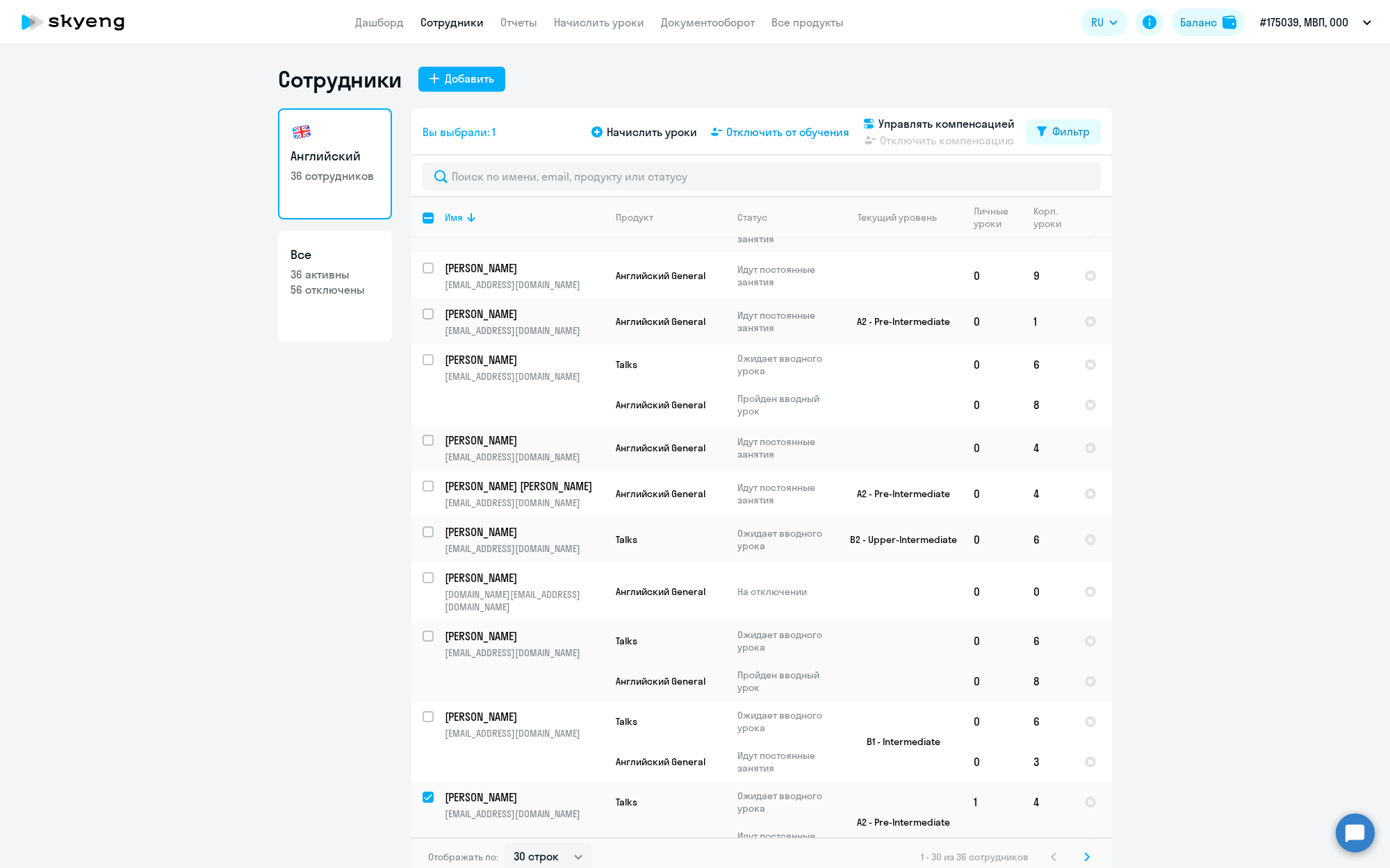
select select "all"
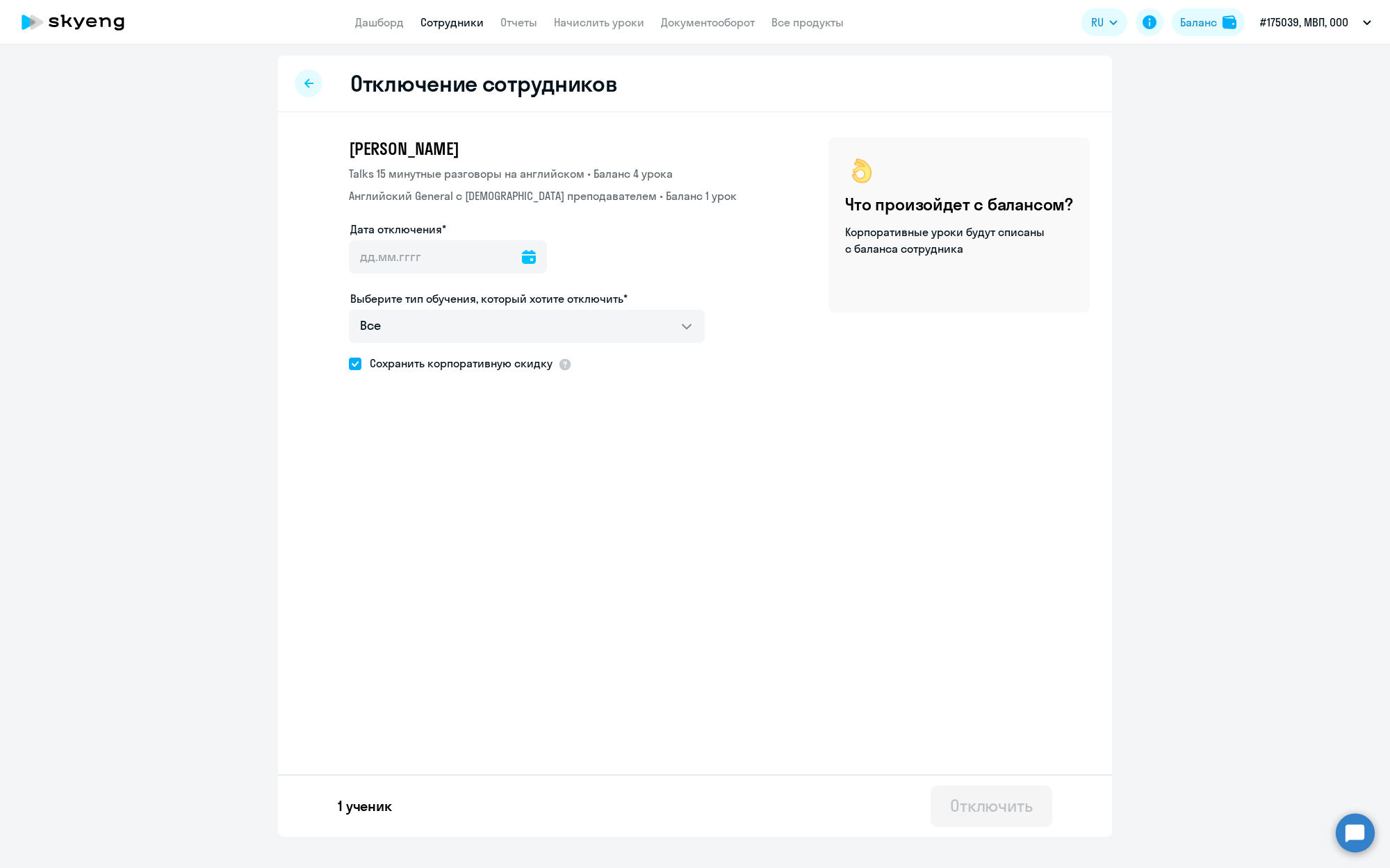
click at [530, 255] on icon at bounding box center [529, 257] width 14 height 14
click at [516, 417] on span "11" at bounding box center [507, 415] width 25 height 25
type input "[DATE]"
click at [398, 370] on span "Сохранить корпоративную скидку" at bounding box center [457, 363] width 191 height 17
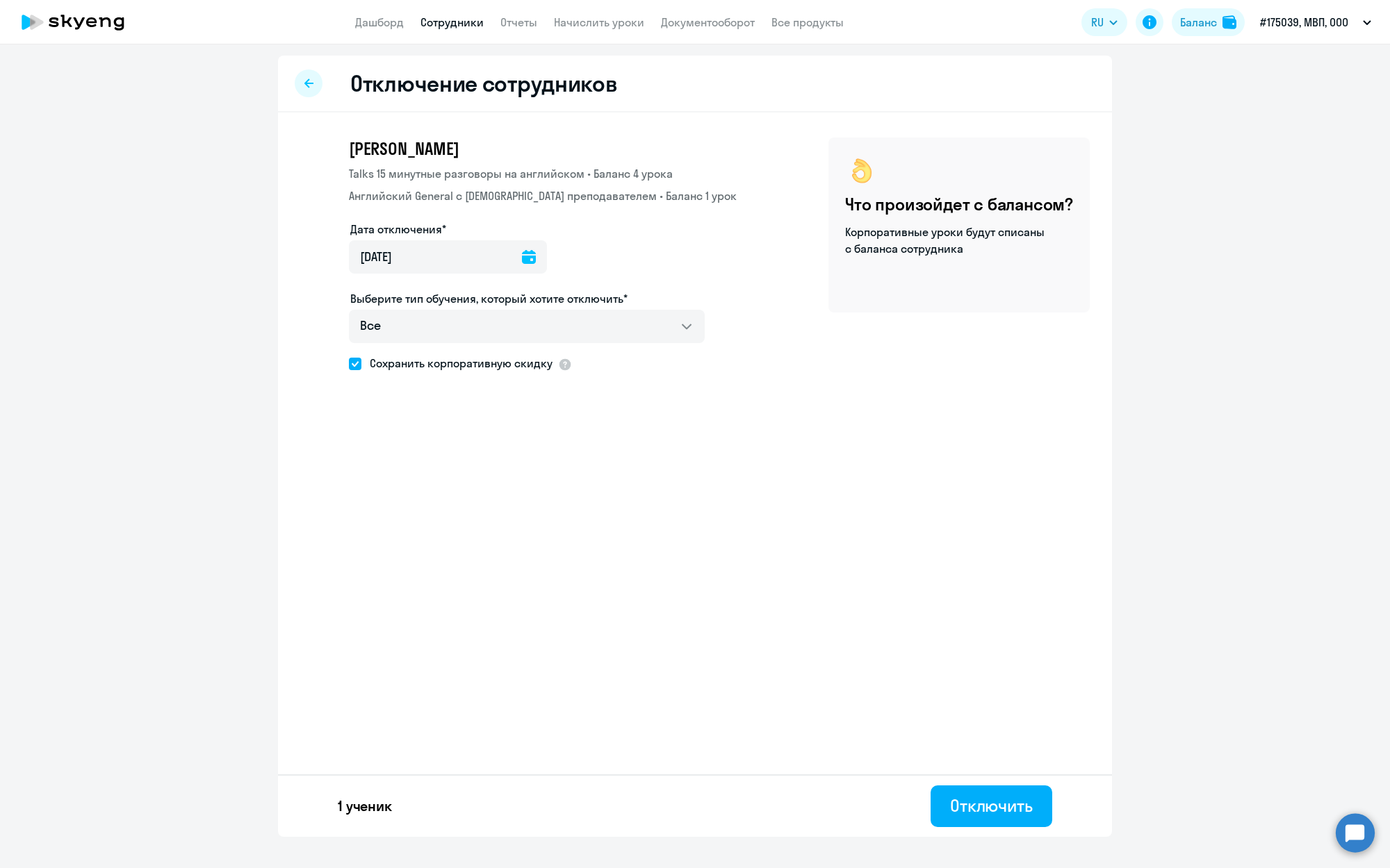
click at [349, 364] on input "Сохранить корпоративную скидку" at bounding box center [348, 363] width 1 height 1
click at [390, 363] on span "Сохранить корпоративную скидку" at bounding box center [457, 363] width 191 height 17
click at [349, 363] on input "Сохранить корпоративную скидку" at bounding box center [348, 363] width 1 height 1
checkbox input "true"
click at [965, 791] on button "Отключить" at bounding box center [990, 807] width 121 height 41
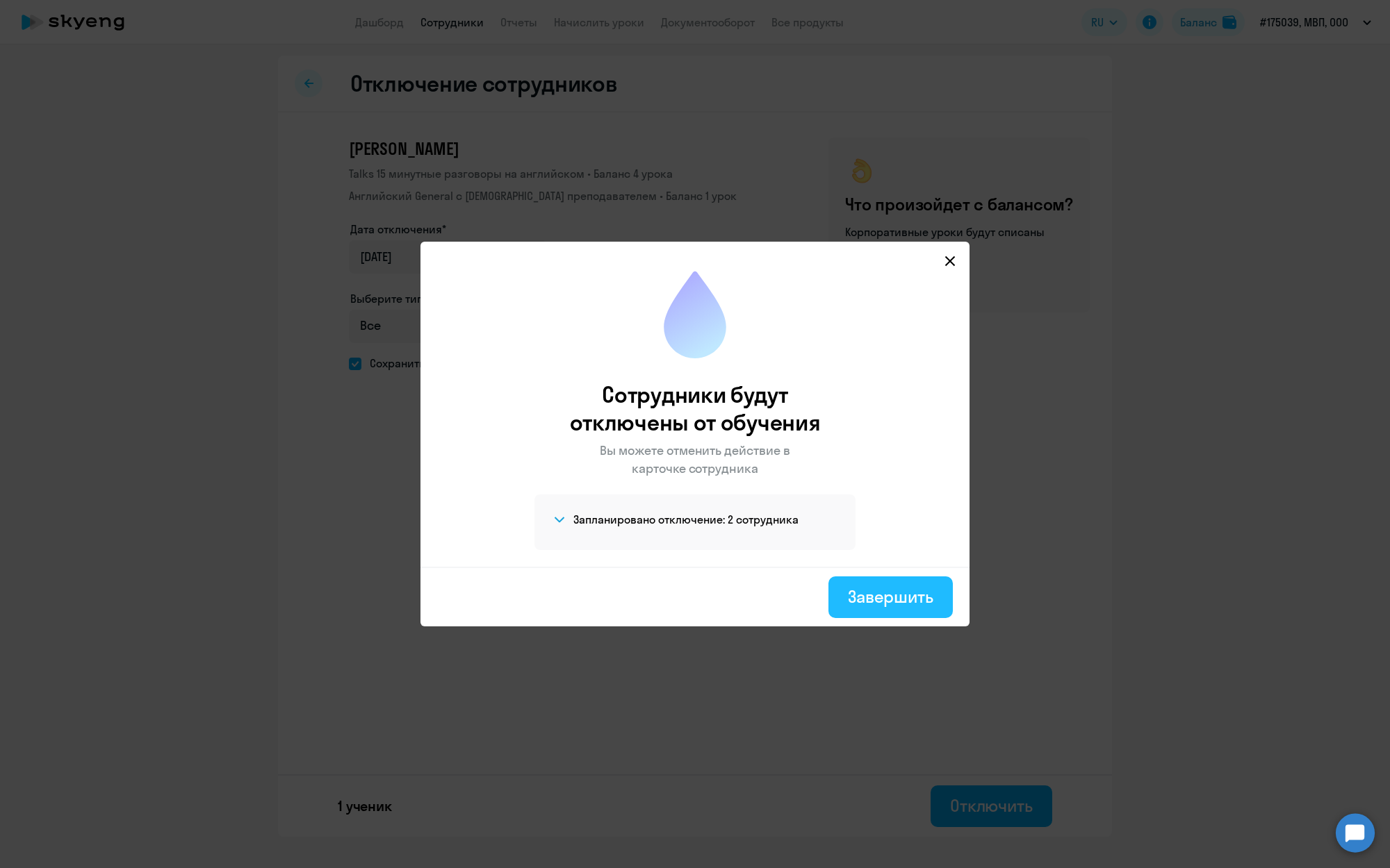
click at [878, 598] on div "Завершить" at bounding box center [890, 597] width 86 height 23
select select "30"
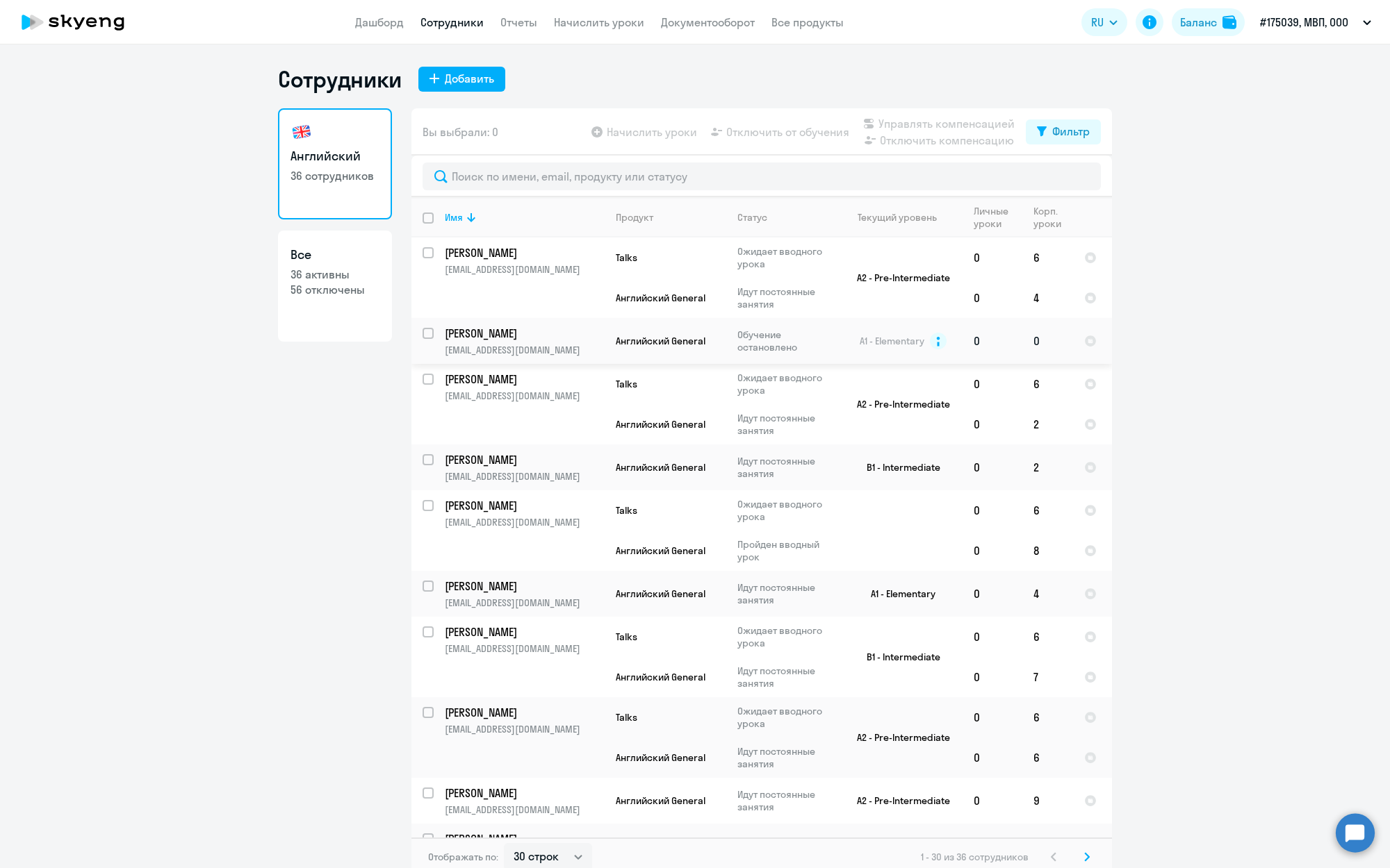
click at [438, 335] on td "[PERSON_NAME] [PERSON_NAME][EMAIL_ADDRESS][DOMAIN_NAME]" at bounding box center [519, 341] width 171 height 45
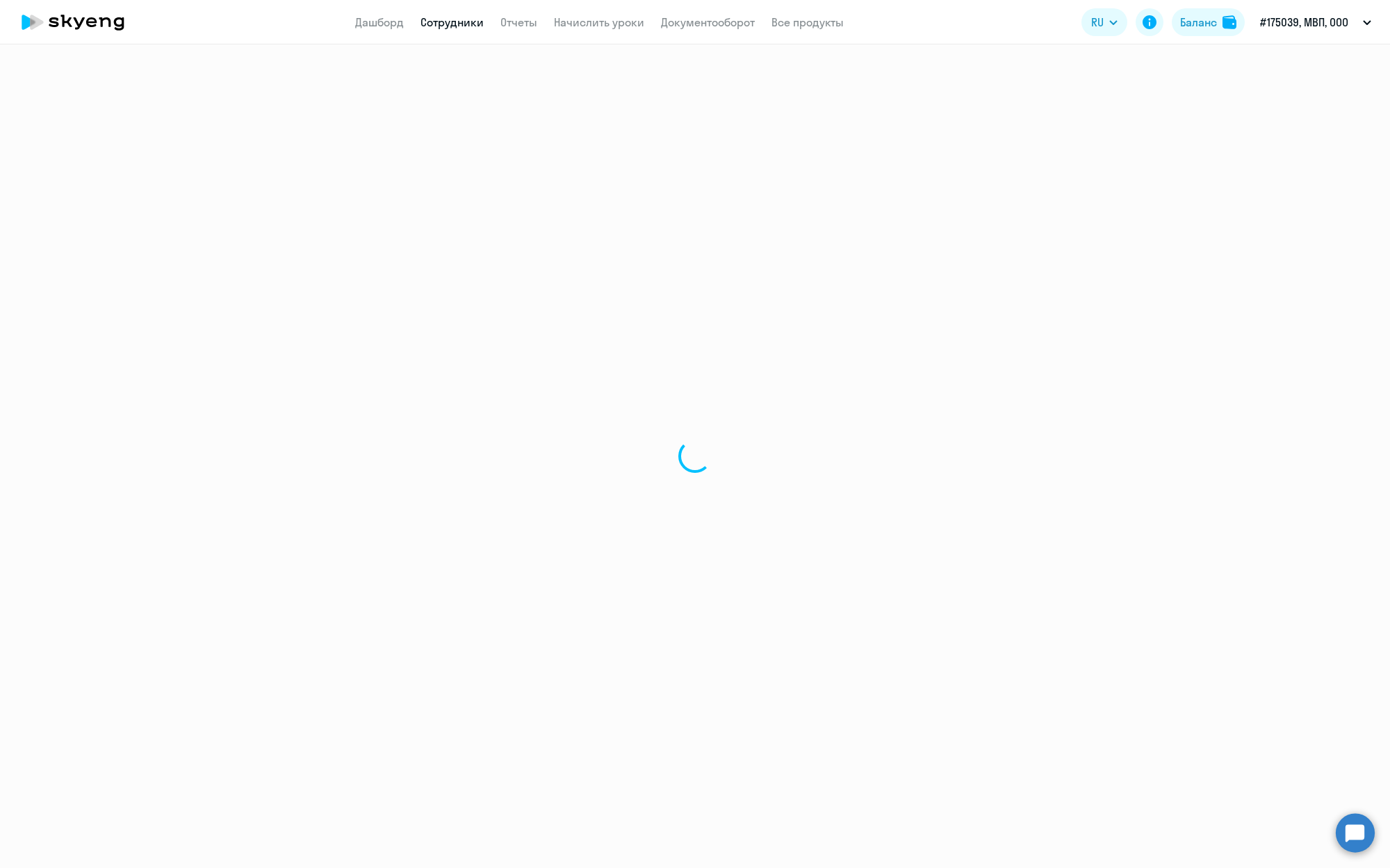
select select "english"
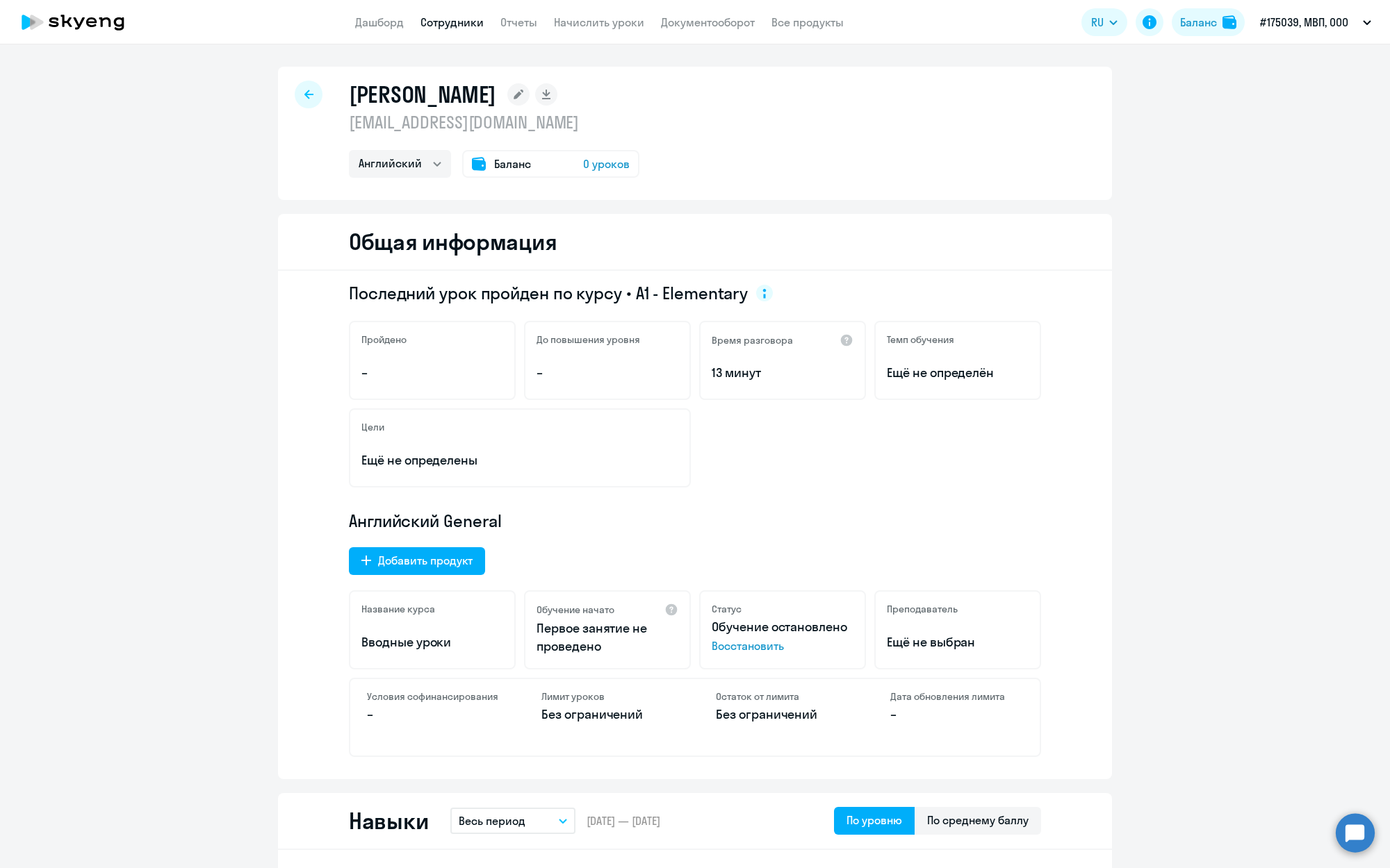
click at [312, 88] on div at bounding box center [309, 95] width 28 height 28
select select "30"
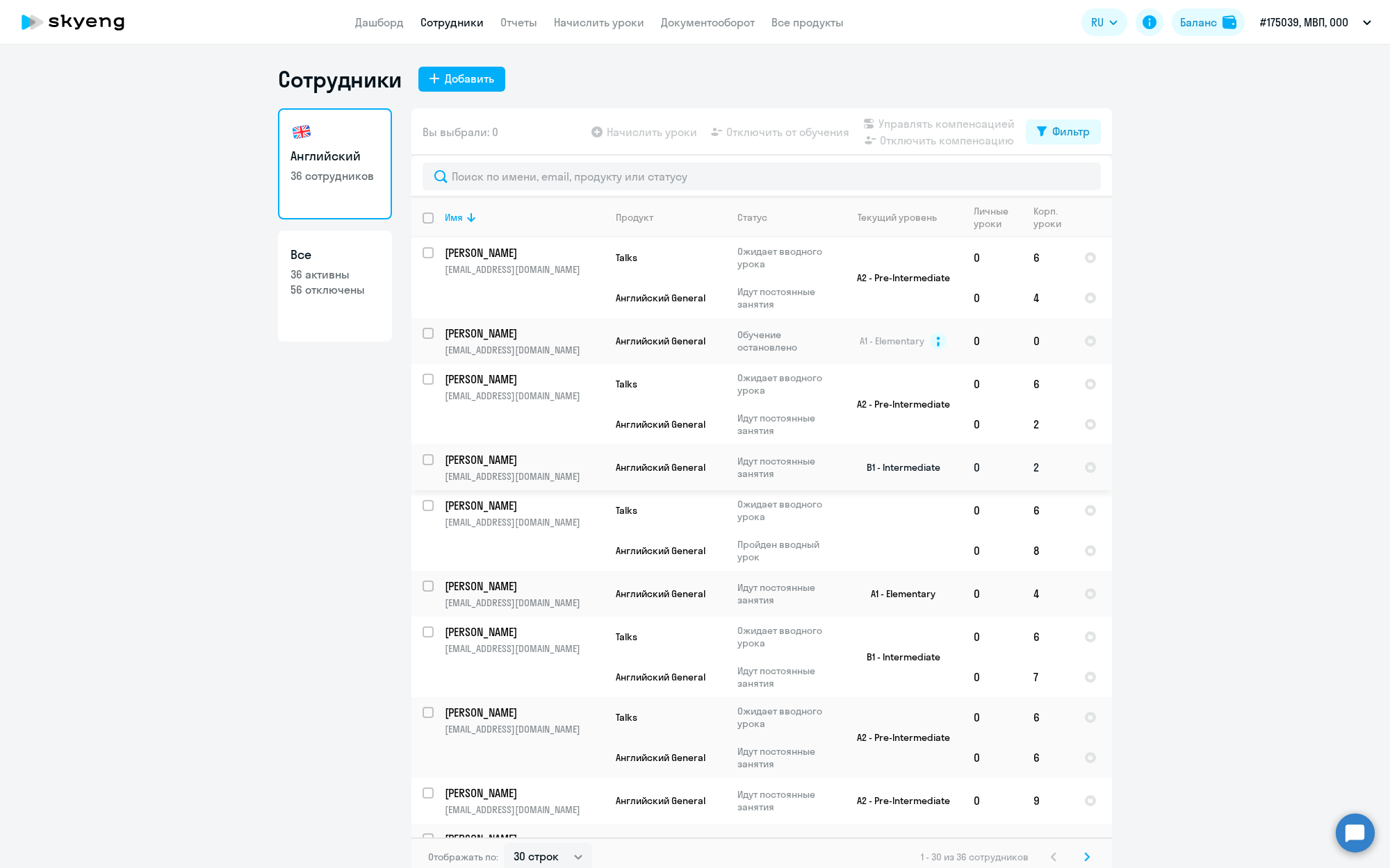
click at [529, 462] on p "[PERSON_NAME]" at bounding box center [523, 460] width 157 height 15
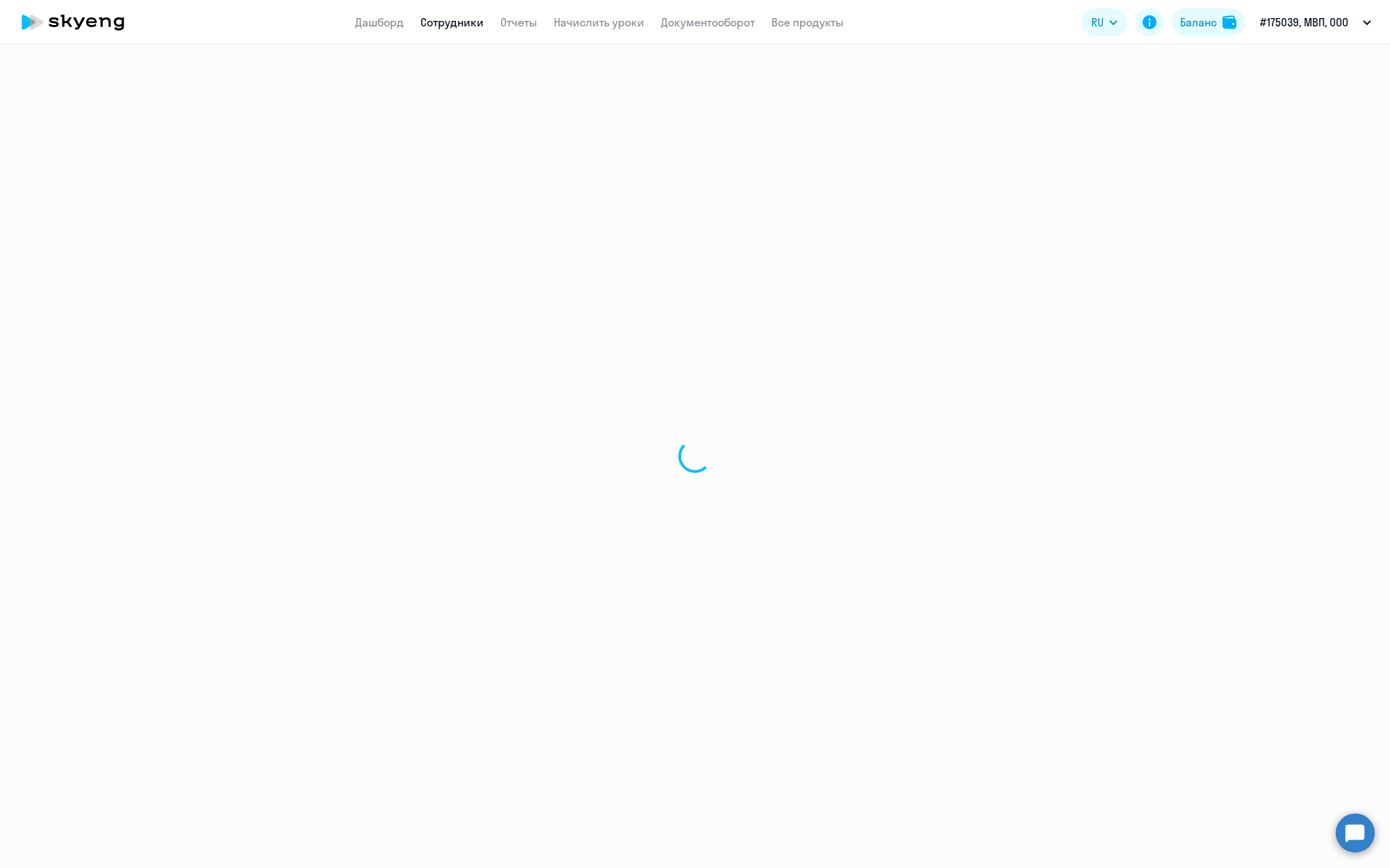
select select "english"
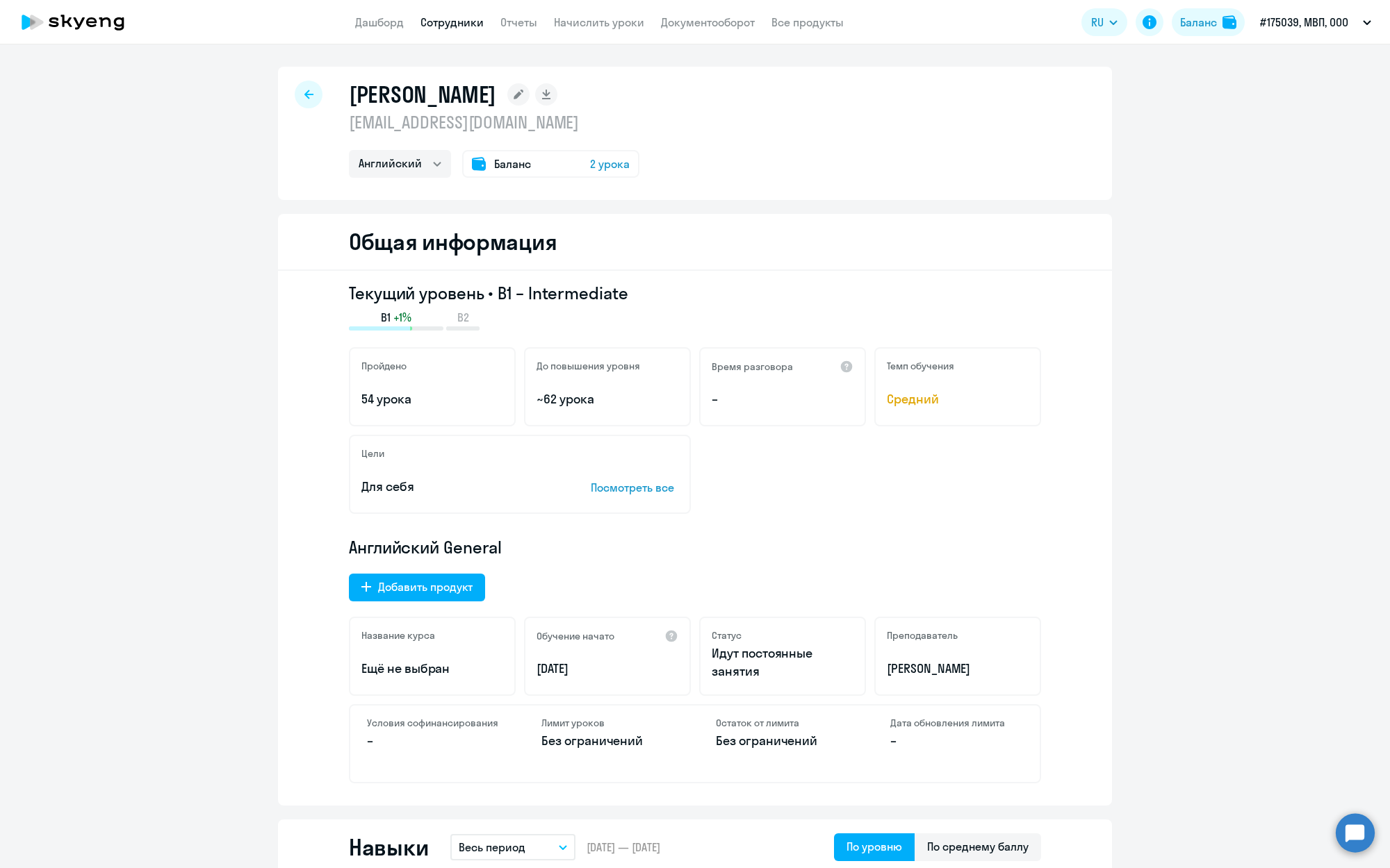
click at [321, 76] on div "[PERSON_NAME] [EMAIL_ADDRESS][DOMAIN_NAME] Английский Баланс 2 урока" at bounding box center [695, 133] width 834 height 133
click at [314, 89] on div at bounding box center [309, 95] width 28 height 28
select select "30"
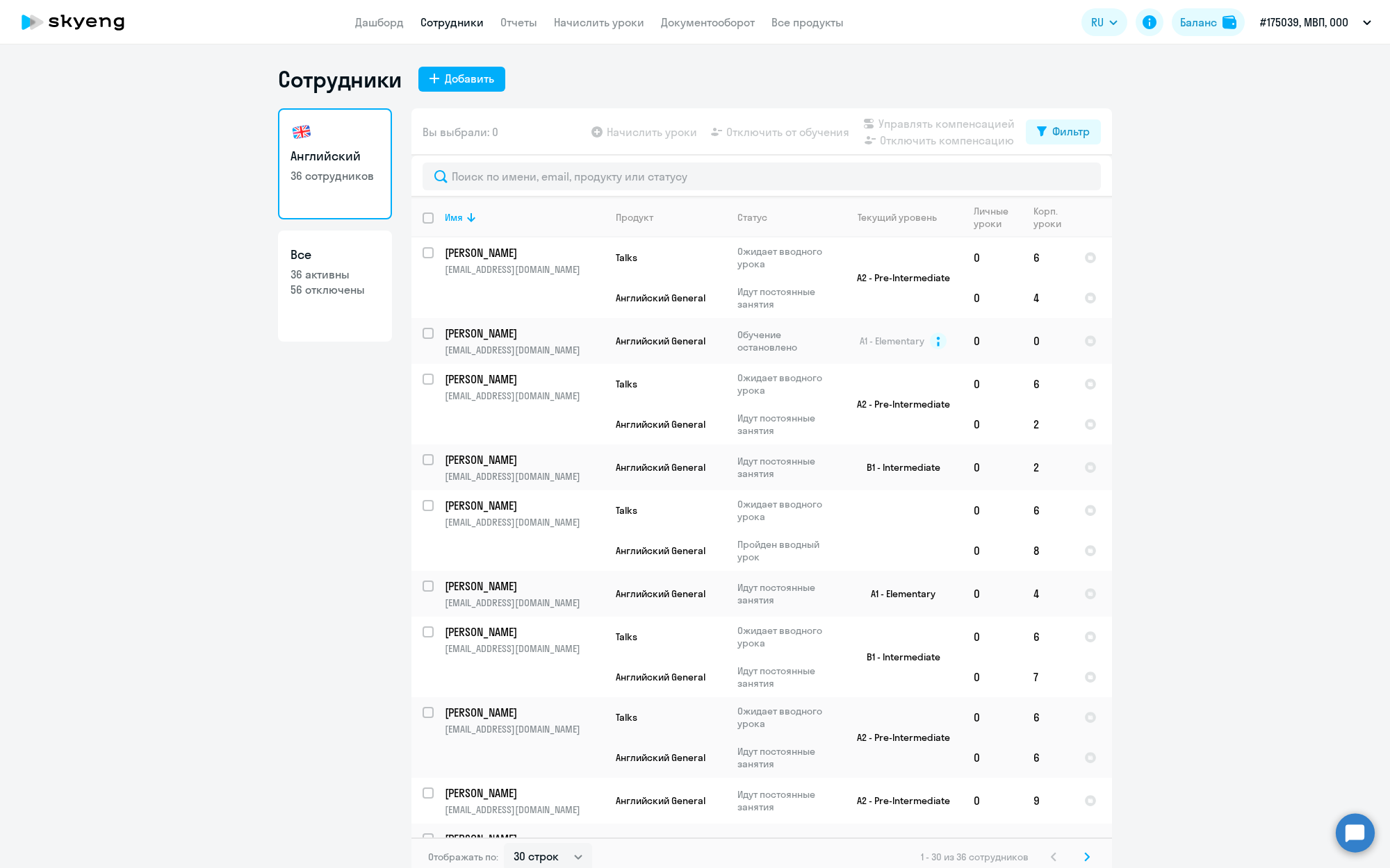
click at [930, 125] on app-table-action-button "Управлять компенсацией" at bounding box center [937, 123] width 154 height 17
click at [1062, 128] on div "Фильтр" at bounding box center [1070, 131] width 37 height 17
click at [655, 97] on div "Сотрудники Добавить Английский 36 сотрудников Все 36 активны 56 отключены Вы вы…" at bounding box center [695, 470] width 834 height 812
click at [701, 84] on div "Сотрудники Добавить" at bounding box center [695, 79] width 834 height 28
click at [452, 210] on th "Имя" at bounding box center [519, 217] width 171 height 40
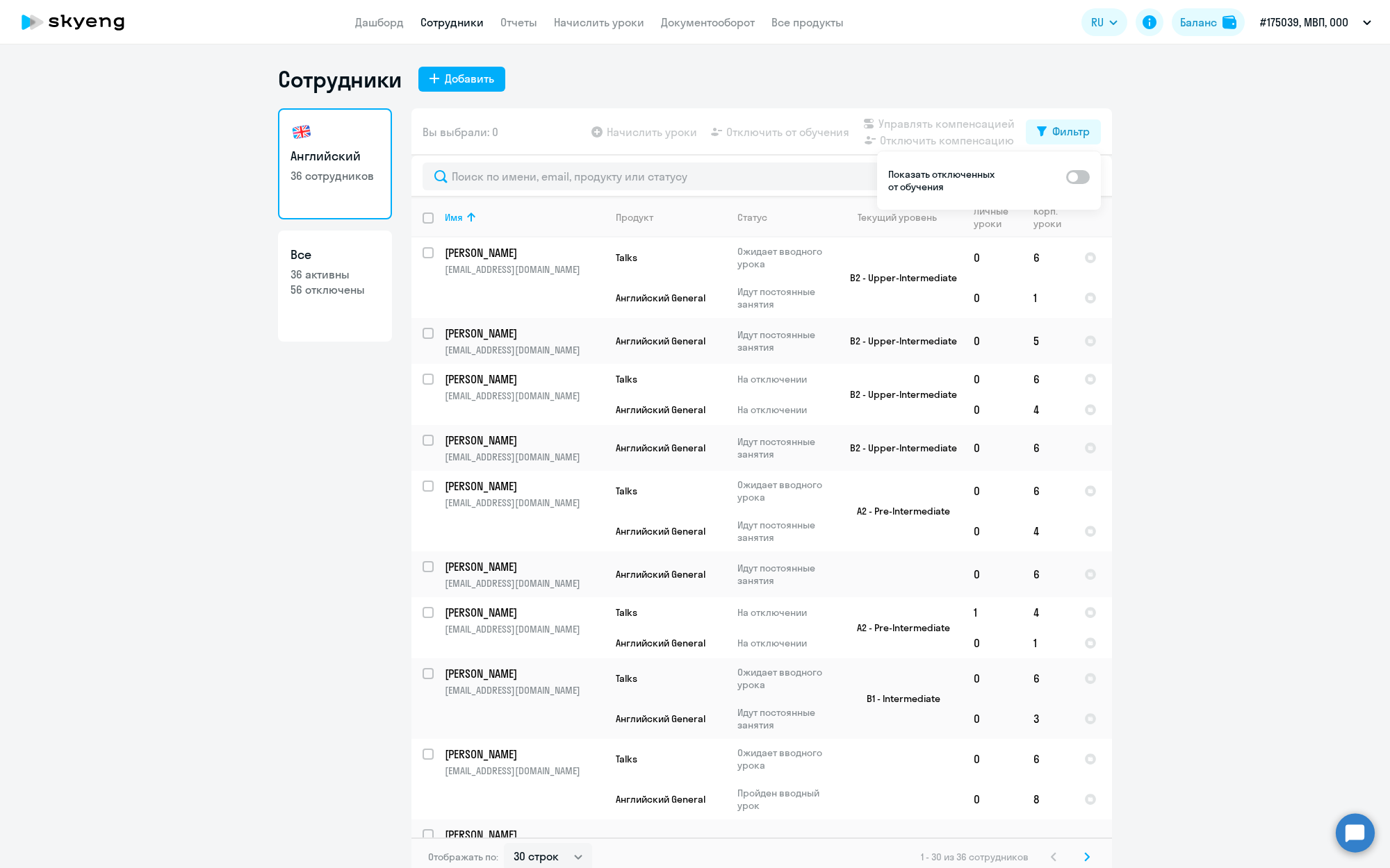
click at [854, 72] on div "Сотрудники Добавить" at bounding box center [695, 79] width 834 height 28
click at [1117, 134] on ng-component "Сотрудники Добавить Английский 36 сотрудников Все 36 активны 56 отключены Вы вы…" at bounding box center [695, 470] width 1390 height 812
click at [1063, 137] on div "Фильтр" at bounding box center [1070, 131] width 37 height 17
click at [511, 25] on link "Отчеты" at bounding box center [518, 22] width 37 height 14
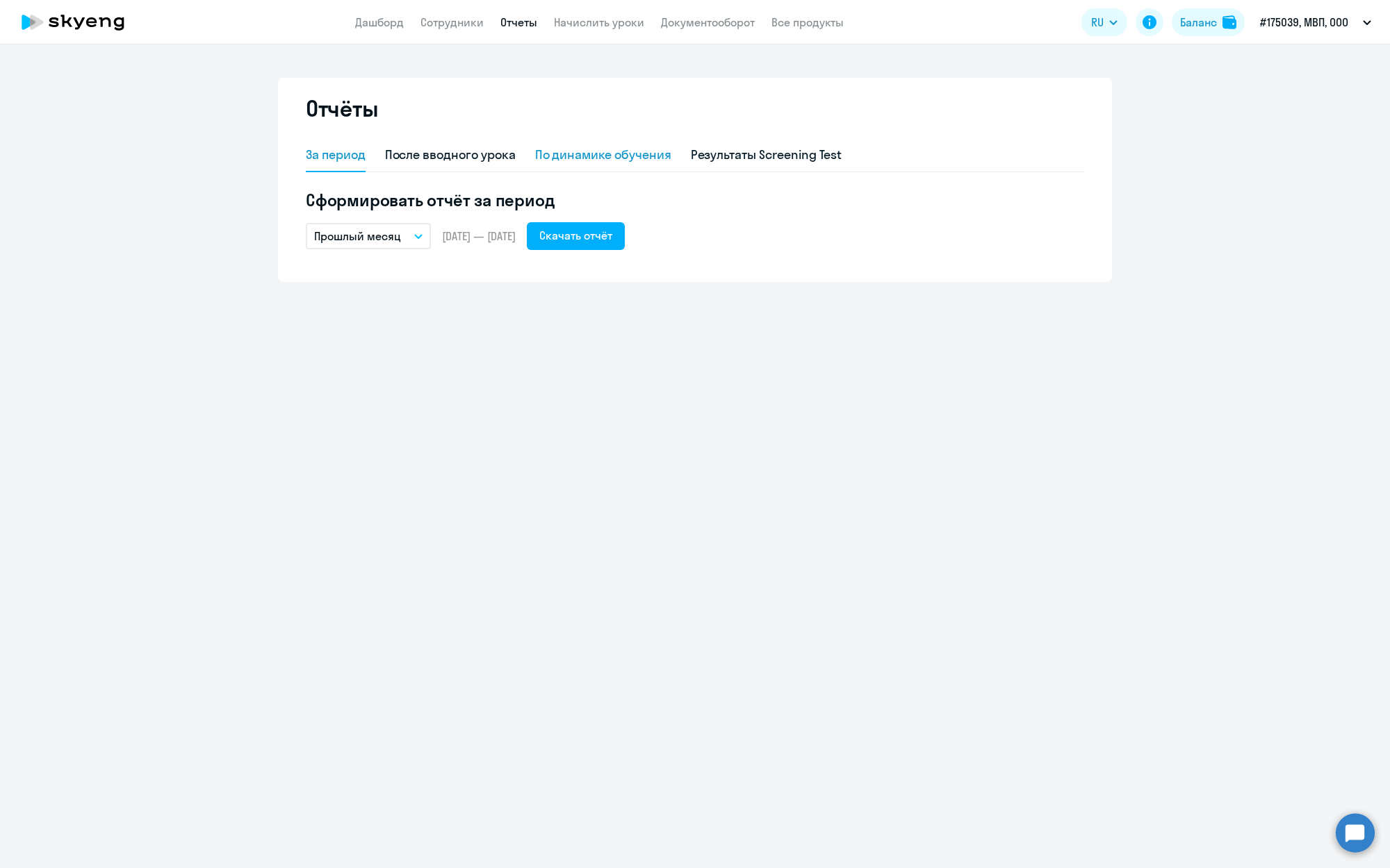
click at [617, 161] on div "По динамике обучения" at bounding box center [603, 155] width 136 height 18
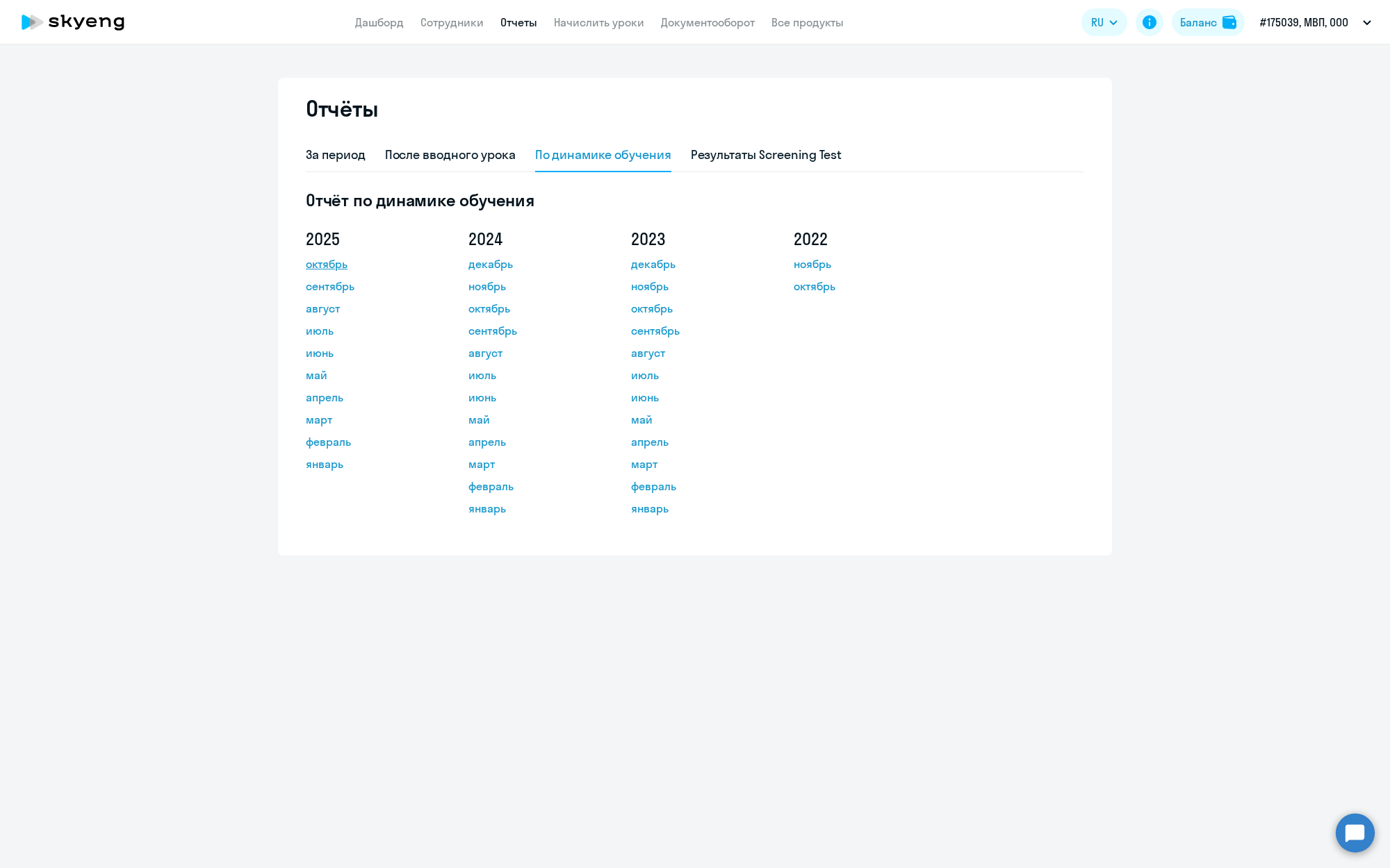
click at [328, 262] on link "октябрь" at bounding box center [368, 263] width 125 height 17
click at [441, 23] on link "Сотрудники" at bounding box center [452, 22] width 63 height 14
select select "30"
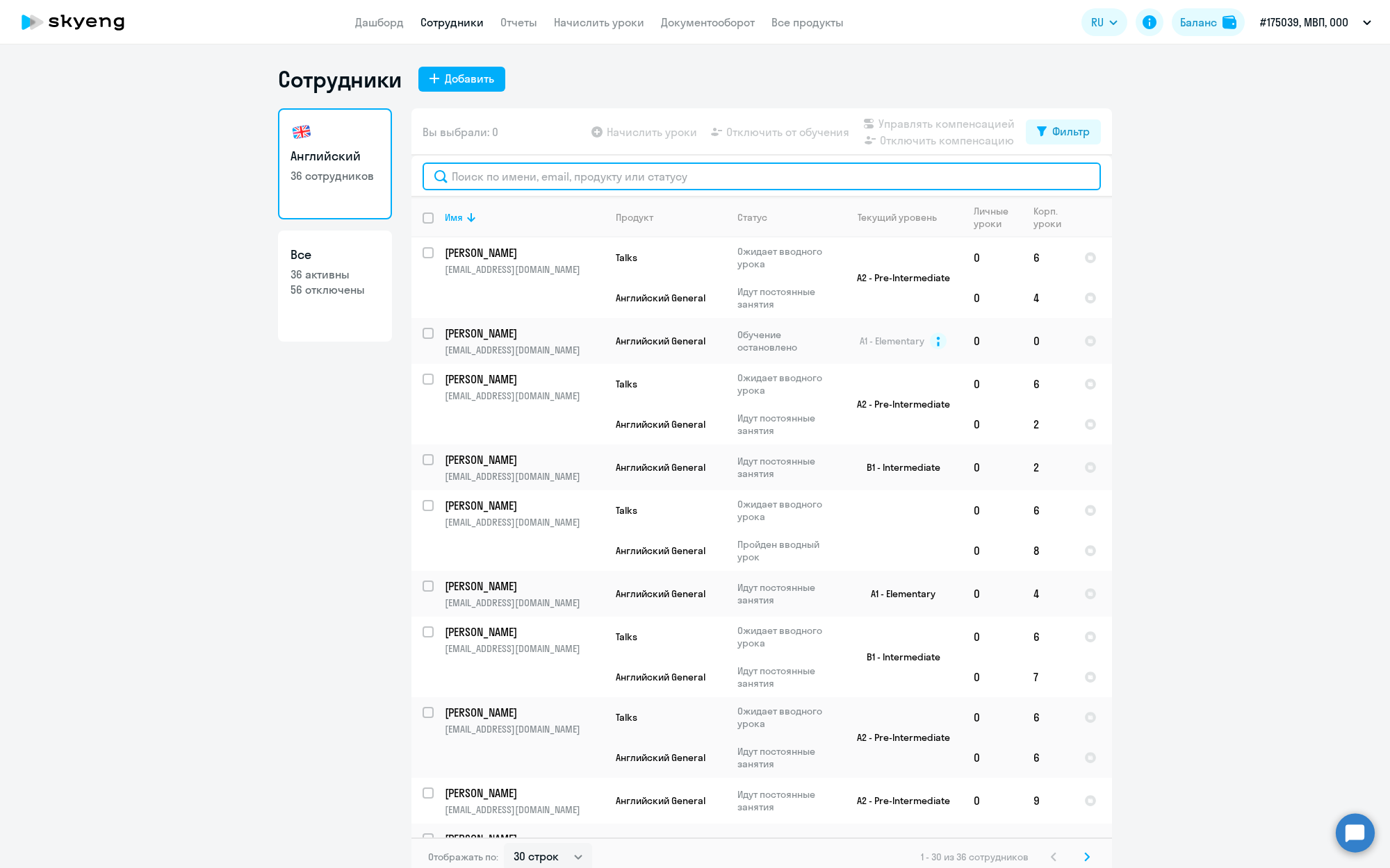
click at [546, 181] on input "text" at bounding box center [761, 177] width 678 height 28
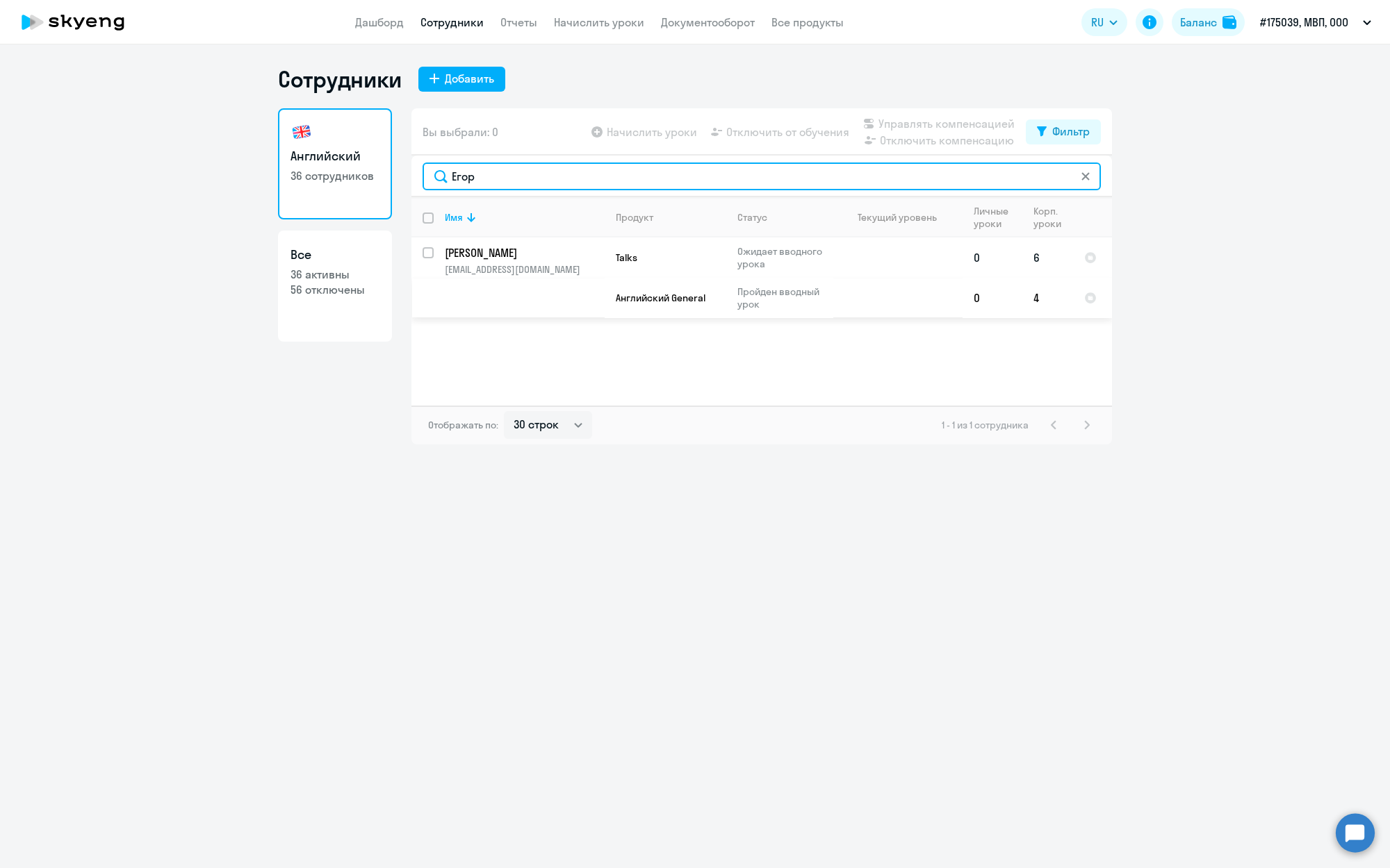
type input "Егор"
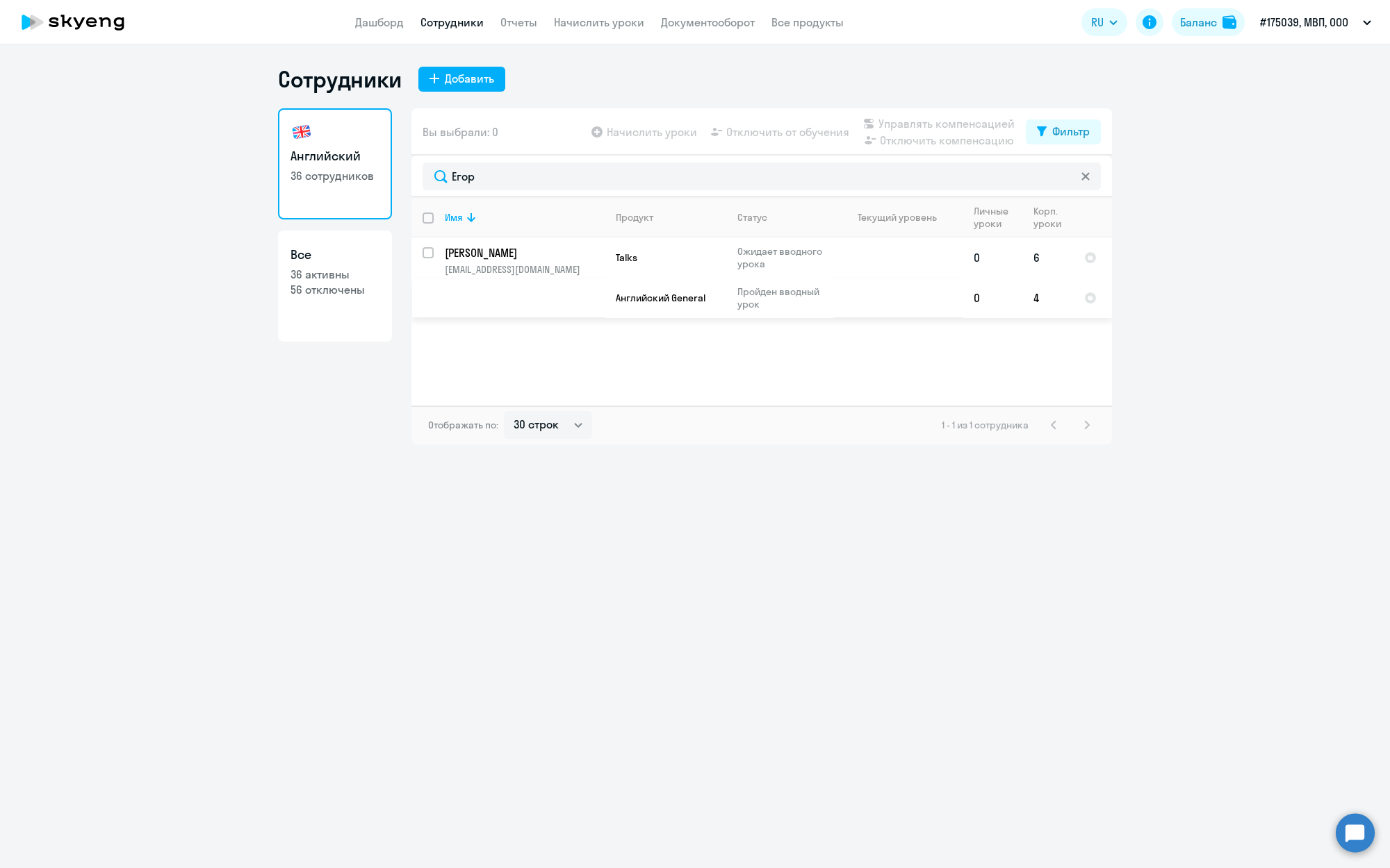
click at [431, 249] on input "select row 18242695" at bounding box center [436, 261] width 28 height 28
checkbox input "true"
click at [790, 128] on span "Отключить от обучения" at bounding box center [787, 131] width 123 height 17
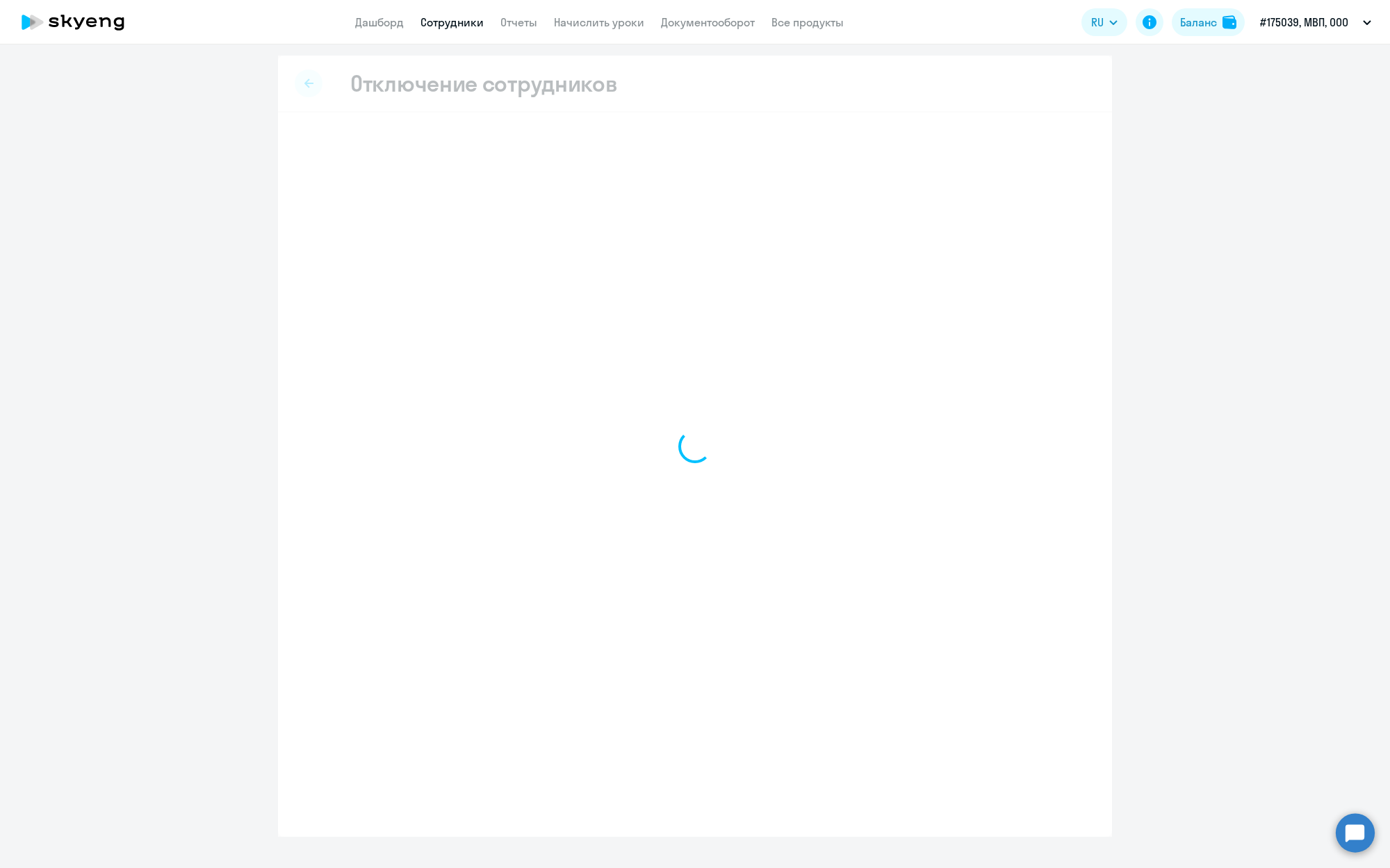
select select "all"
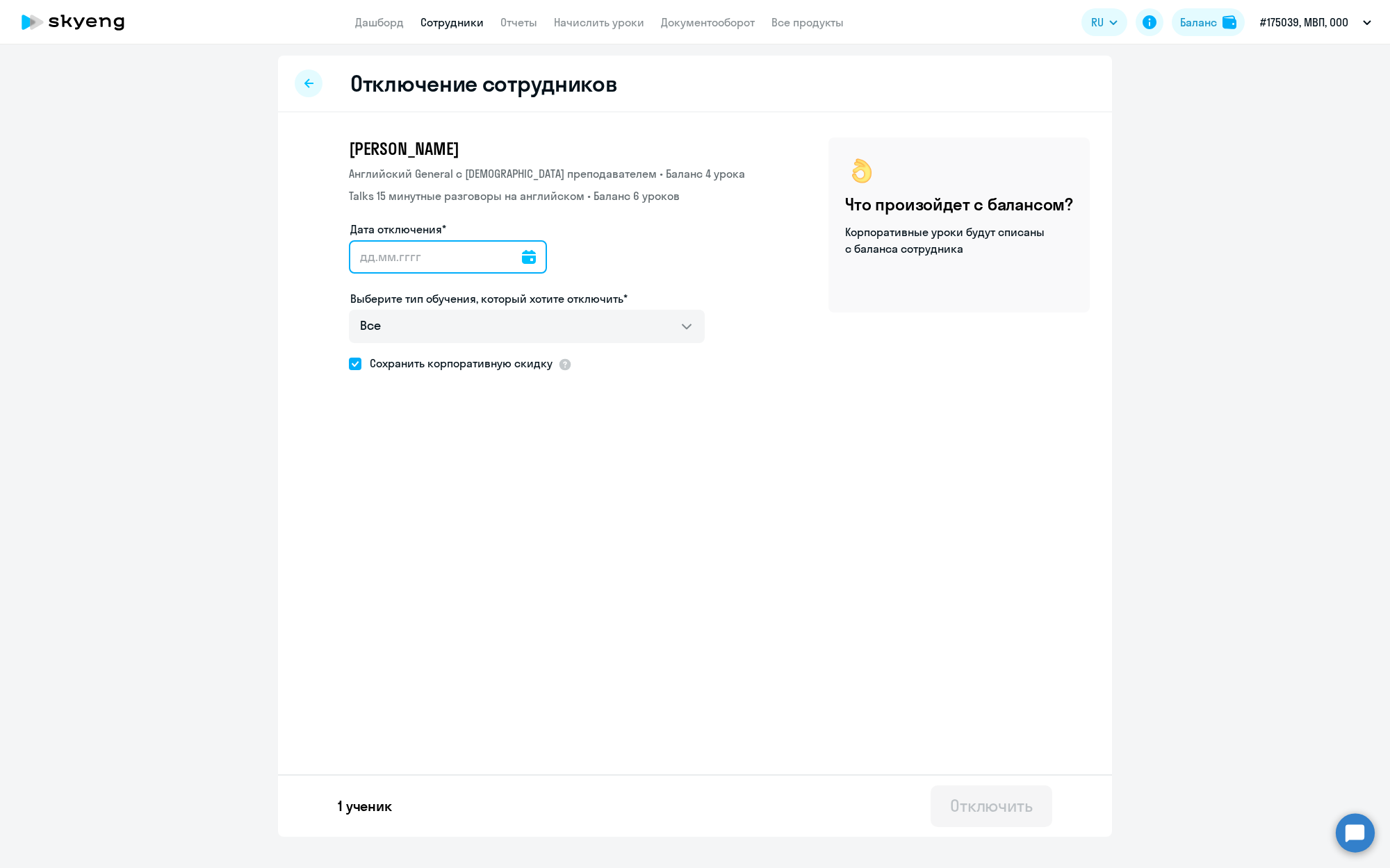
click at [540, 259] on input "Дата отключения*" at bounding box center [448, 257] width 198 height 34
click at [534, 258] on icon at bounding box center [529, 257] width 14 height 14
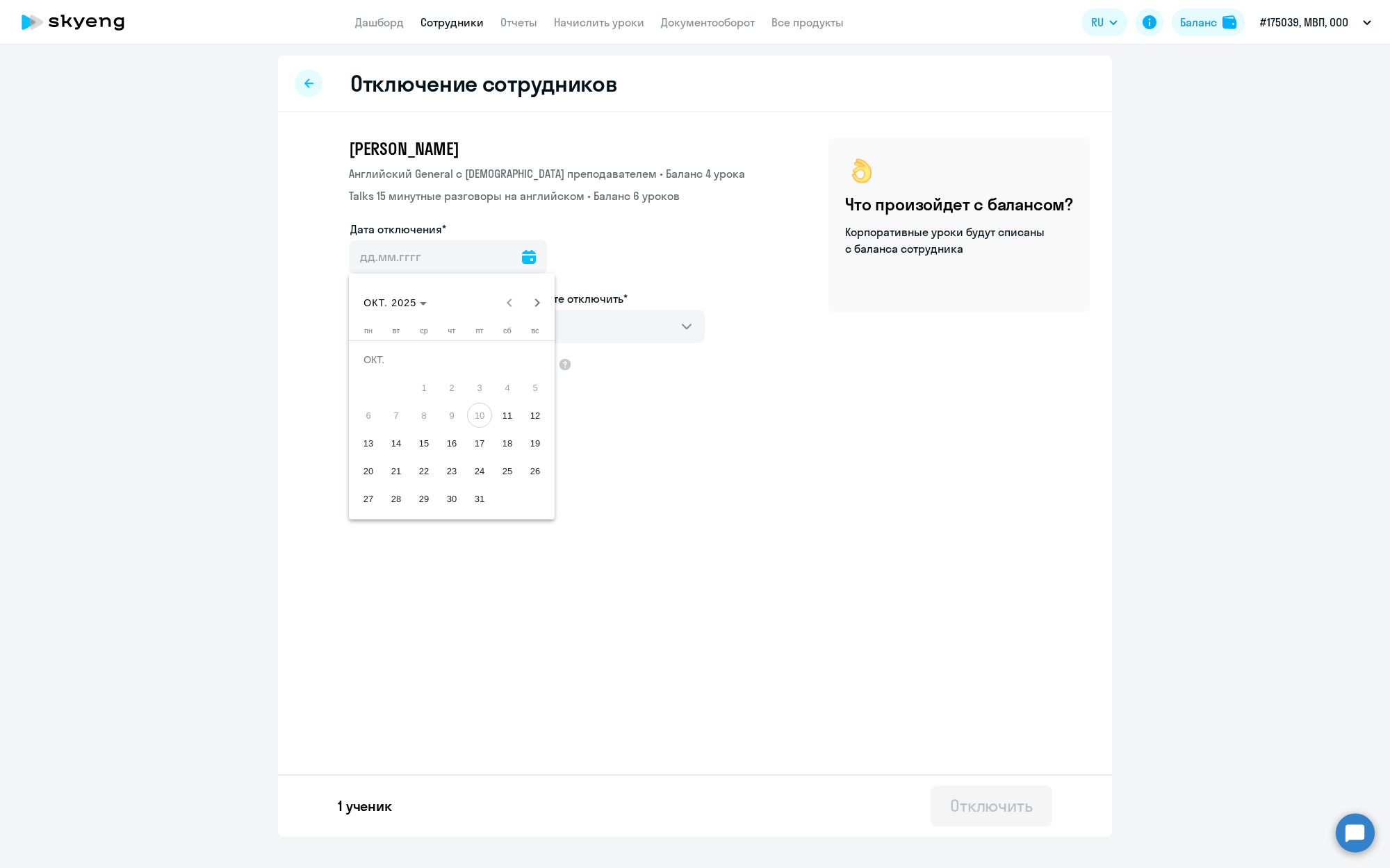
click at [511, 407] on span "11" at bounding box center [507, 415] width 25 height 25
type input "[DATE]"
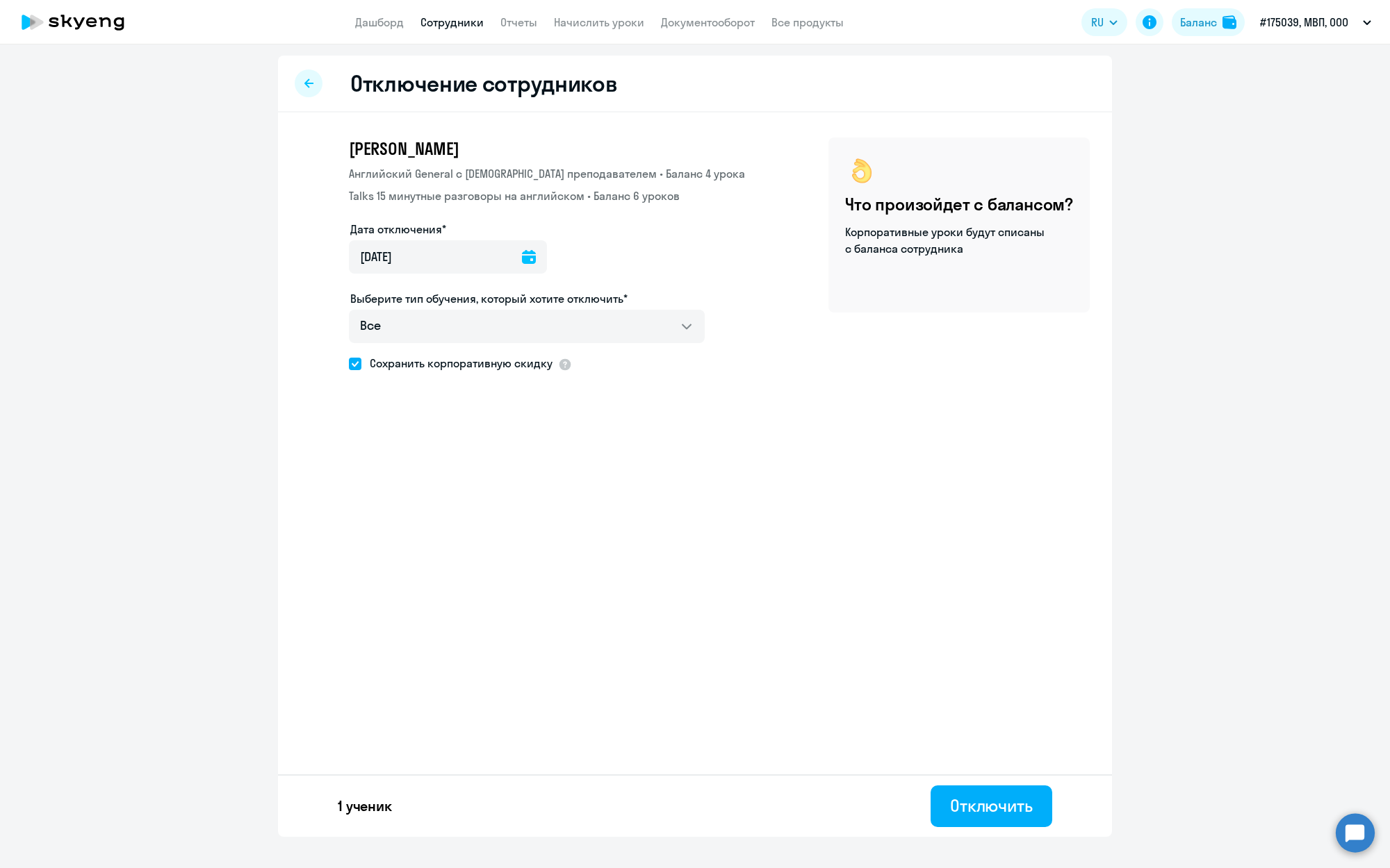
click at [429, 362] on span "Сохранить корпоративную скидку" at bounding box center [457, 363] width 191 height 17
click at [349, 363] on input "Сохранить корпоративную скидку" at bounding box center [348, 363] width 1 height 1
checkbox input "false"
click at [910, 236] on p "Корпоративные уроки будут списаны с баланса сотрудника" at bounding box center [946, 241] width 201 height 34
click at [993, 805] on div "Отключить" at bounding box center [991, 806] width 83 height 23
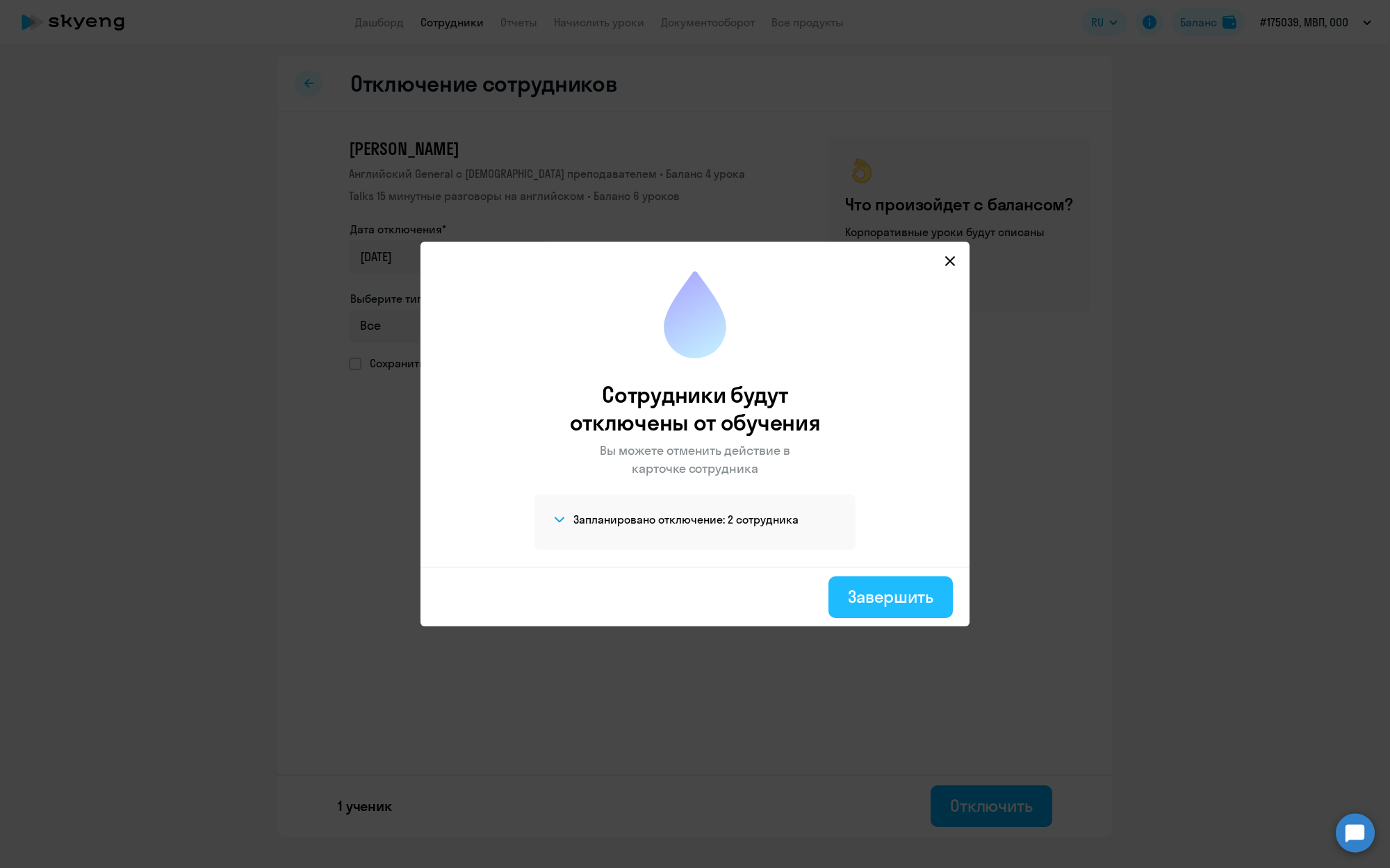
click at [868, 600] on div "Завершить" at bounding box center [890, 597] width 86 height 23
select select "30"
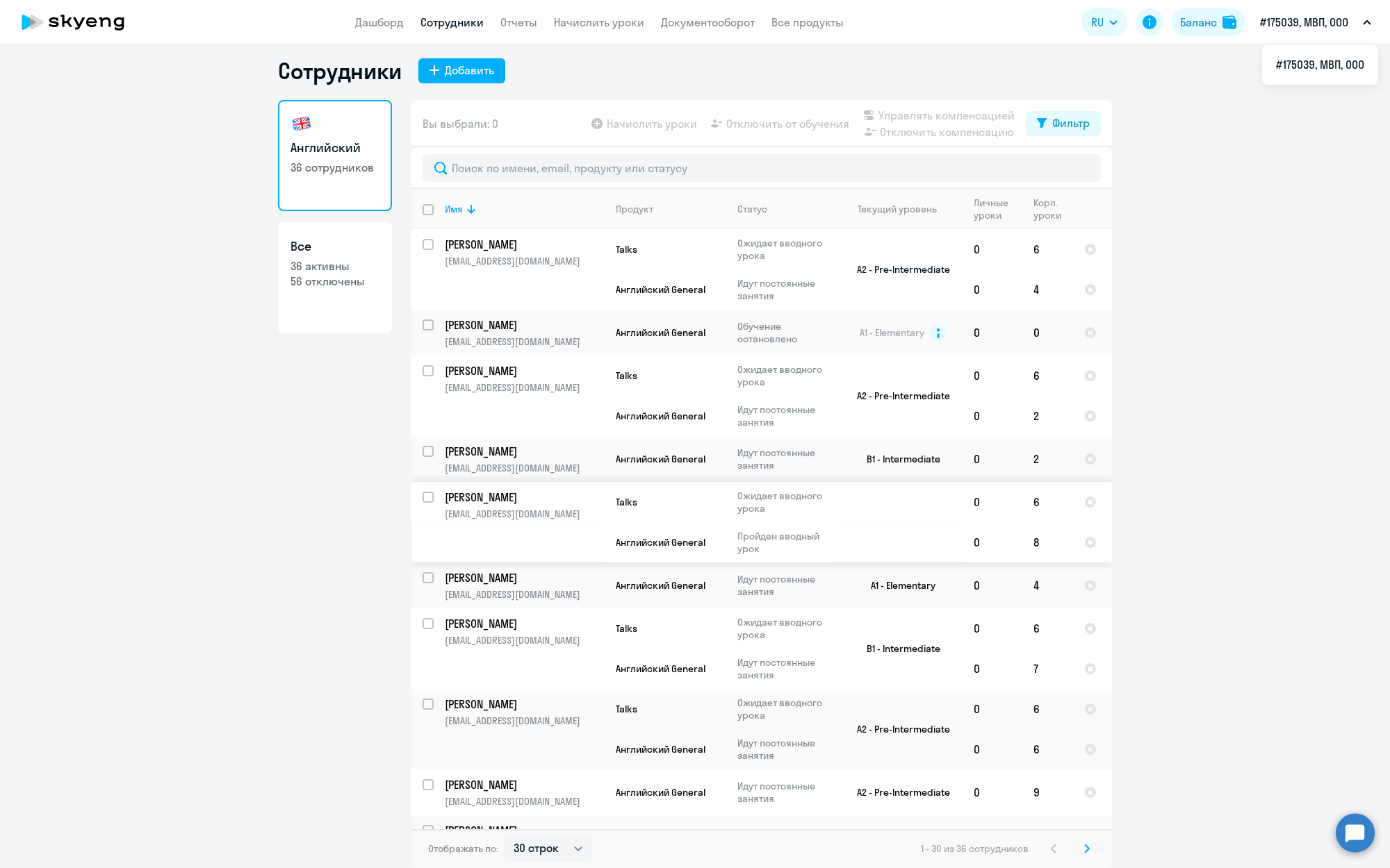
scroll to position [3, 0]
click at [907, 128] on app-table-action-button "Отключить компенсацию" at bounding box center [937, 131] width 154 height 17
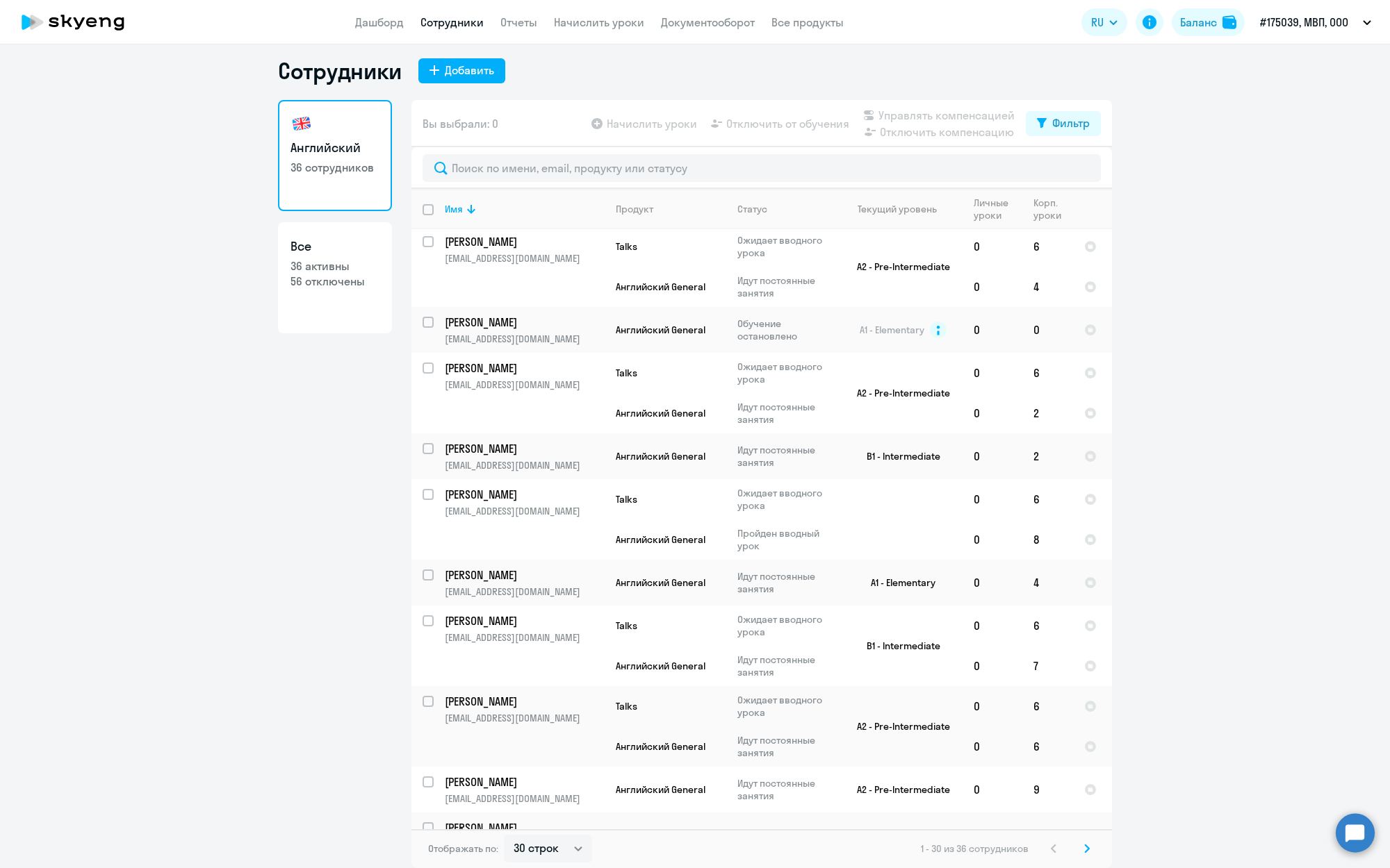
click at [965, 114] on app-table-action-button "Управлять компенсацией" at bounding box center [937, 114] width 154 height 17
click at [938, 113] on app-table-action-button "Управлять компенсацией" at bounding box center [937, 114] width 154 height 17
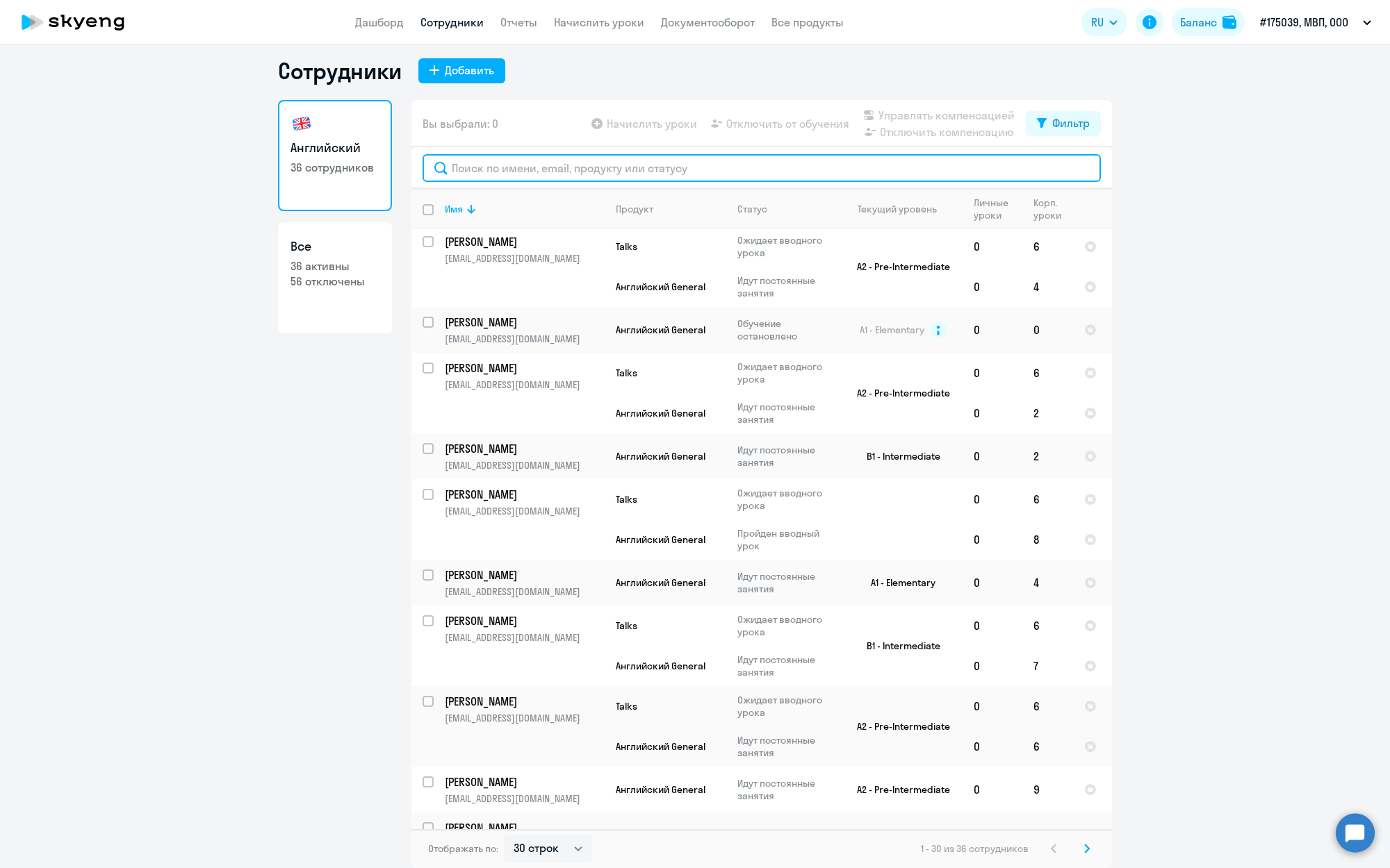
click at [543, 170] on input "text" at bounding box center [761, 168] width 678 height 28
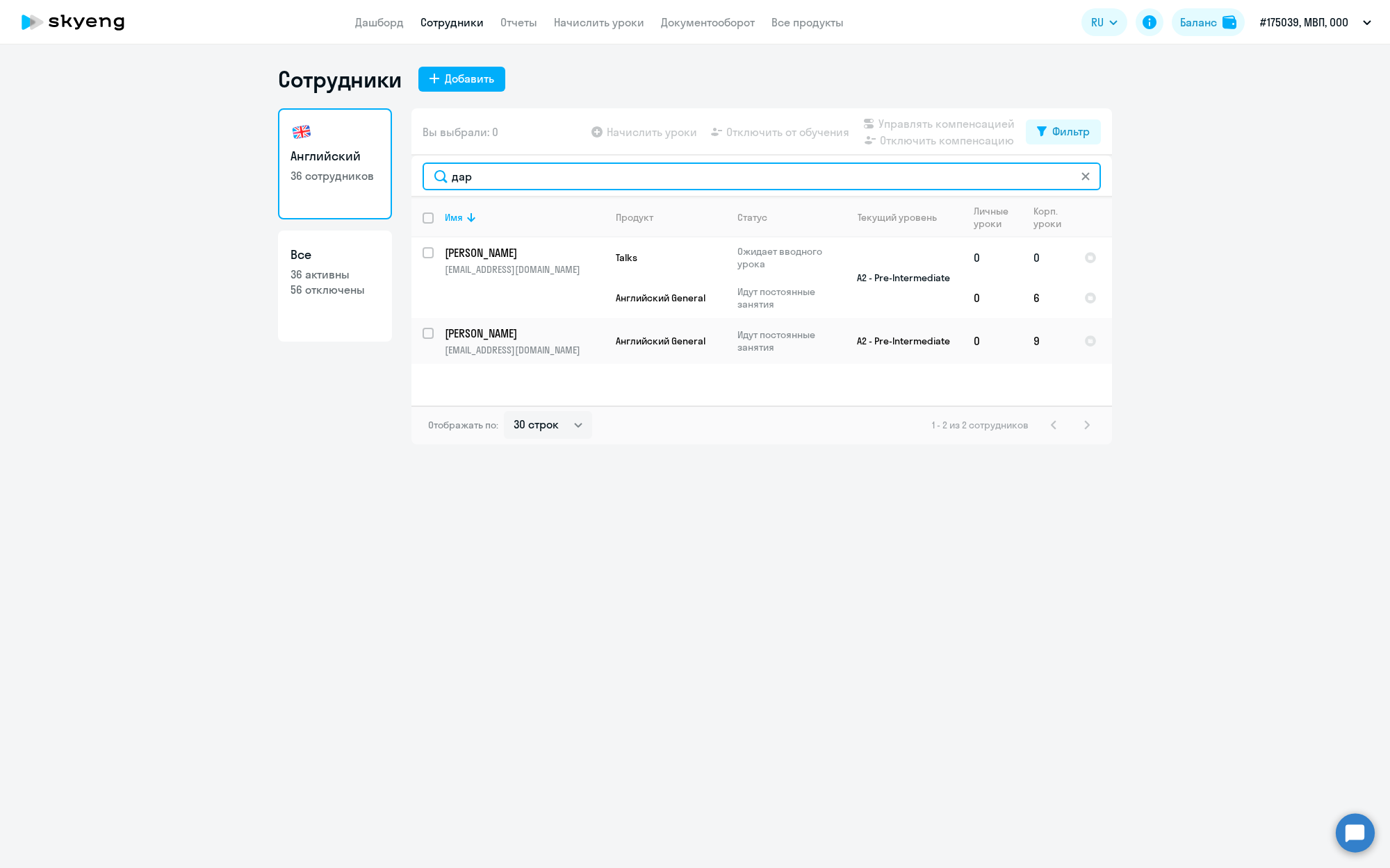
scroll to position [0, 0]
type input "дар"
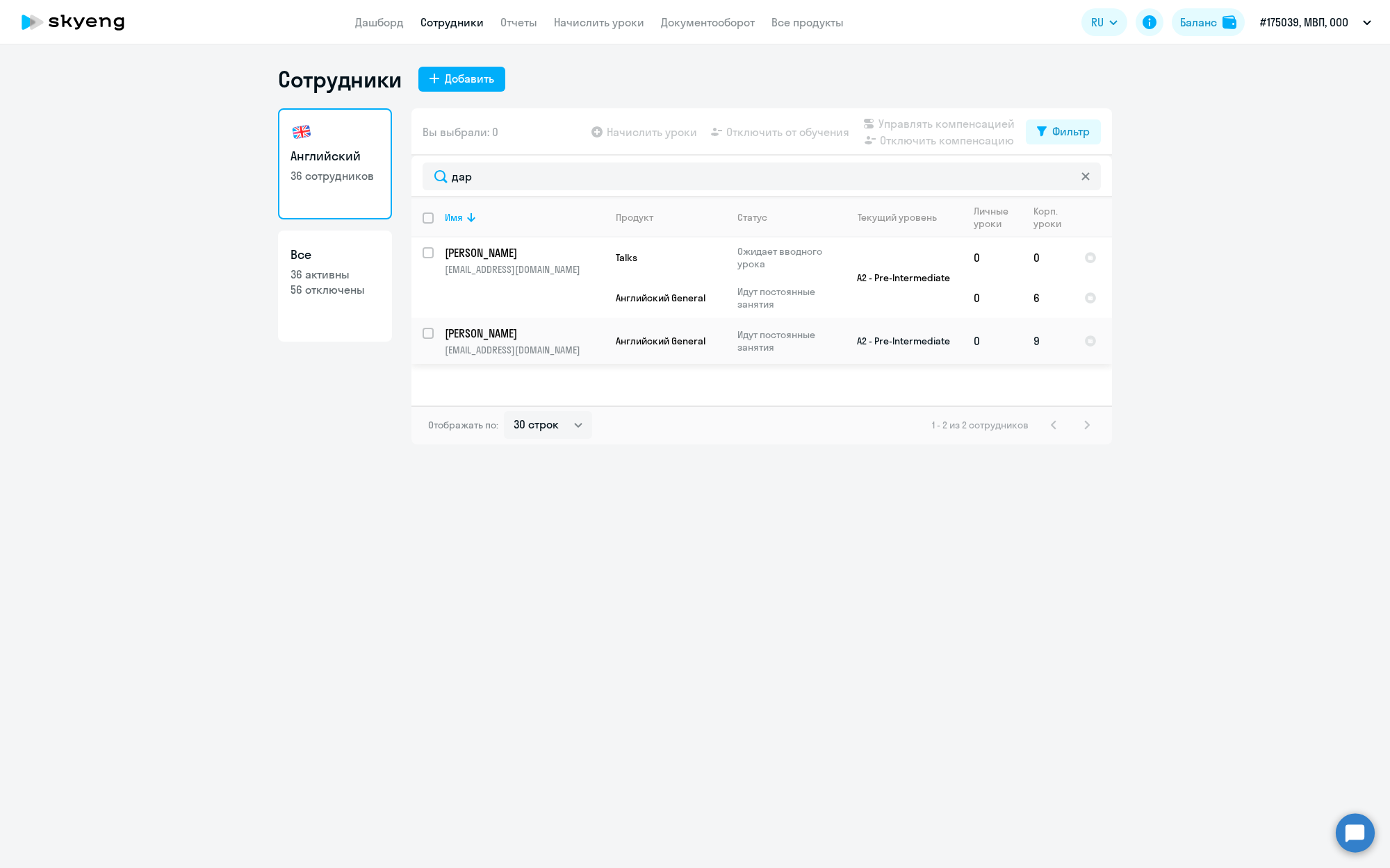
click at [429, 331] on input "select row 39089858" at bounding box center [436, 341] width 28 height 28
checkbox input "true"
click at [908, 125] on span "Управлять компенсацией" at bounding box center [946, 123] width 136 height 17
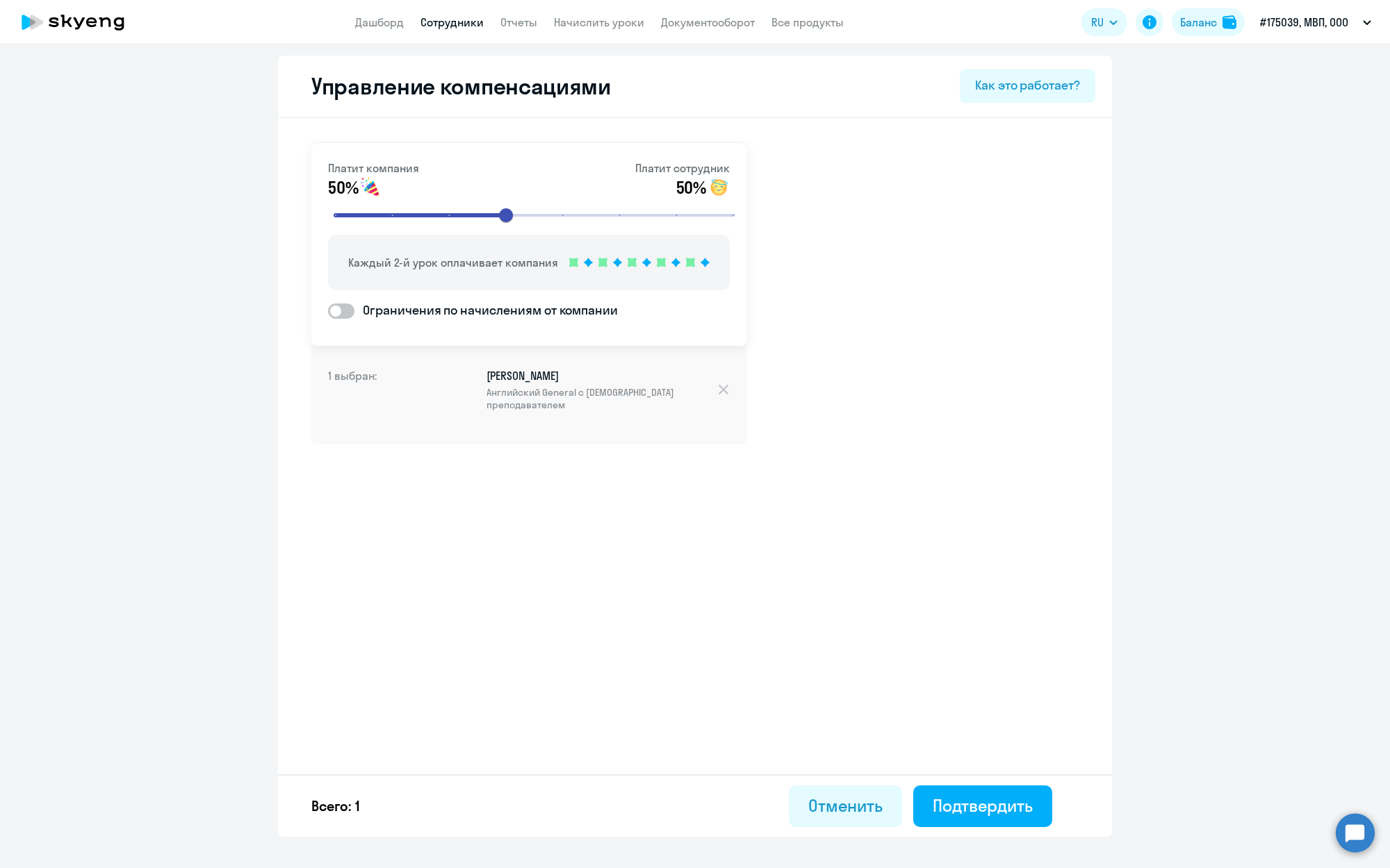
select select "30"
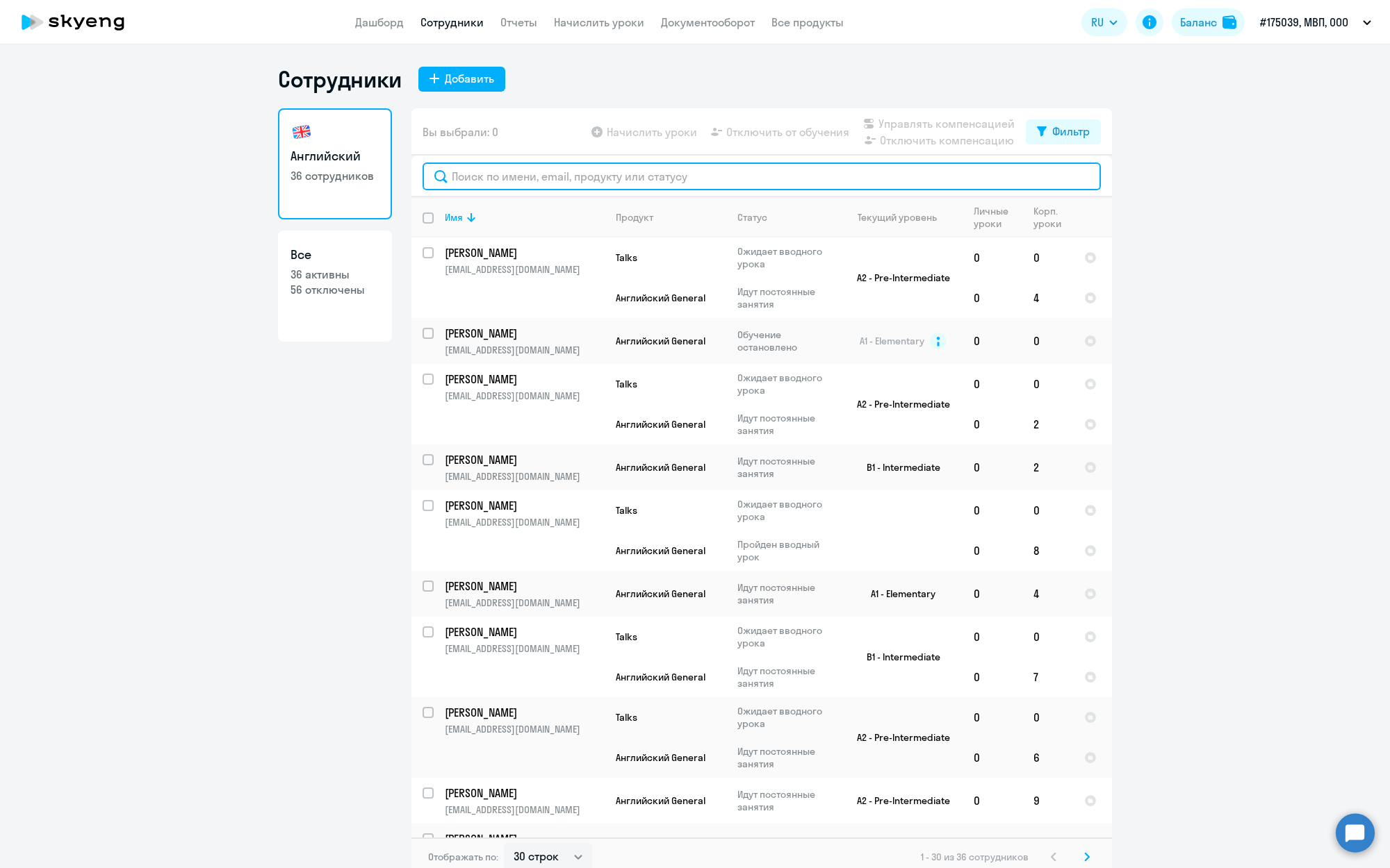
click at [472, 178] on input "text" at bounding box center [761, 177] width 678 height 28
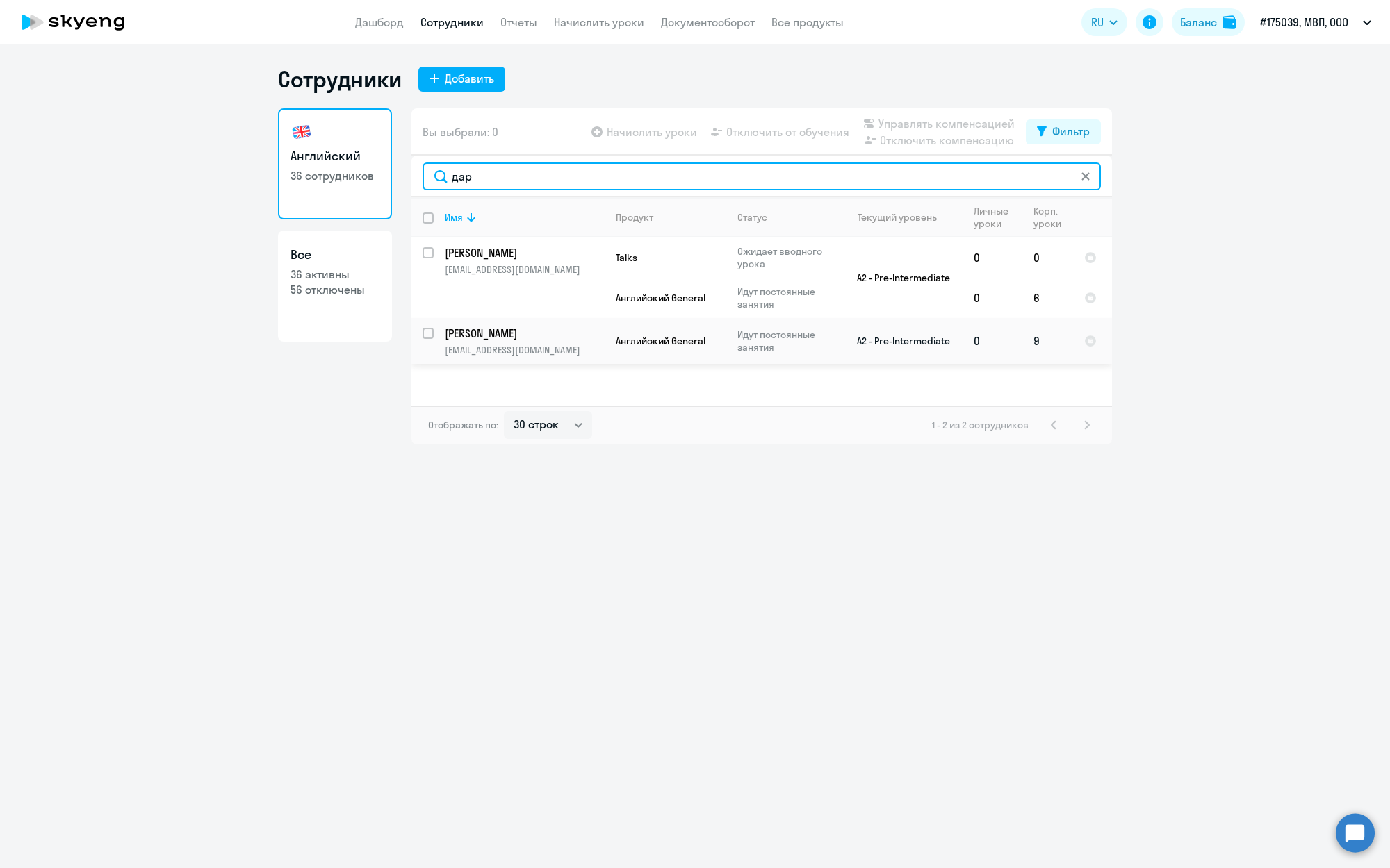
type input "дар"
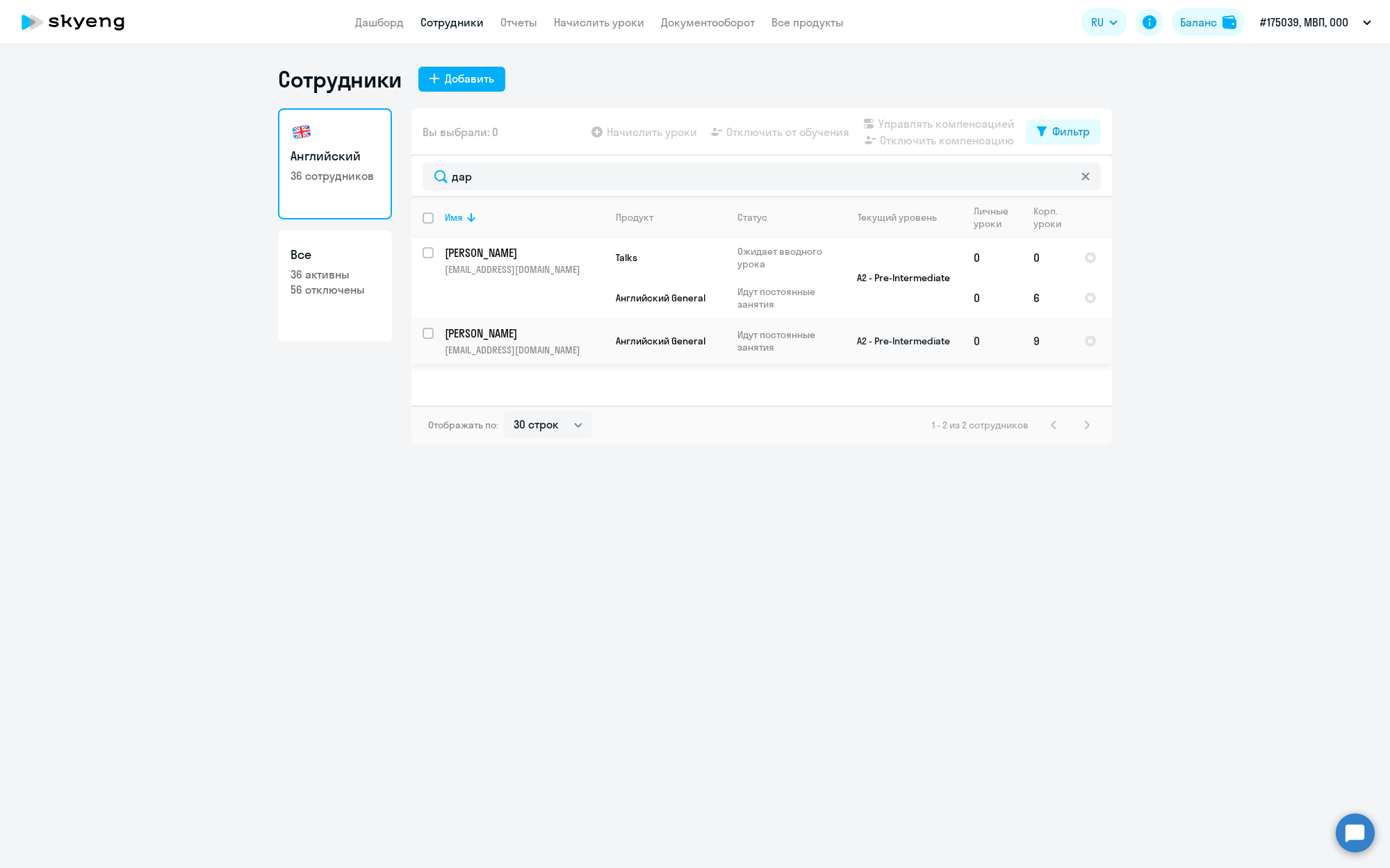
click at [437, 333] on td "[PERSON_NAME] [PERSON_NAME][EMAIL_ADDRESS][DOMAIN_NAME]" at bounding box center [519, 341] width 171 height 45
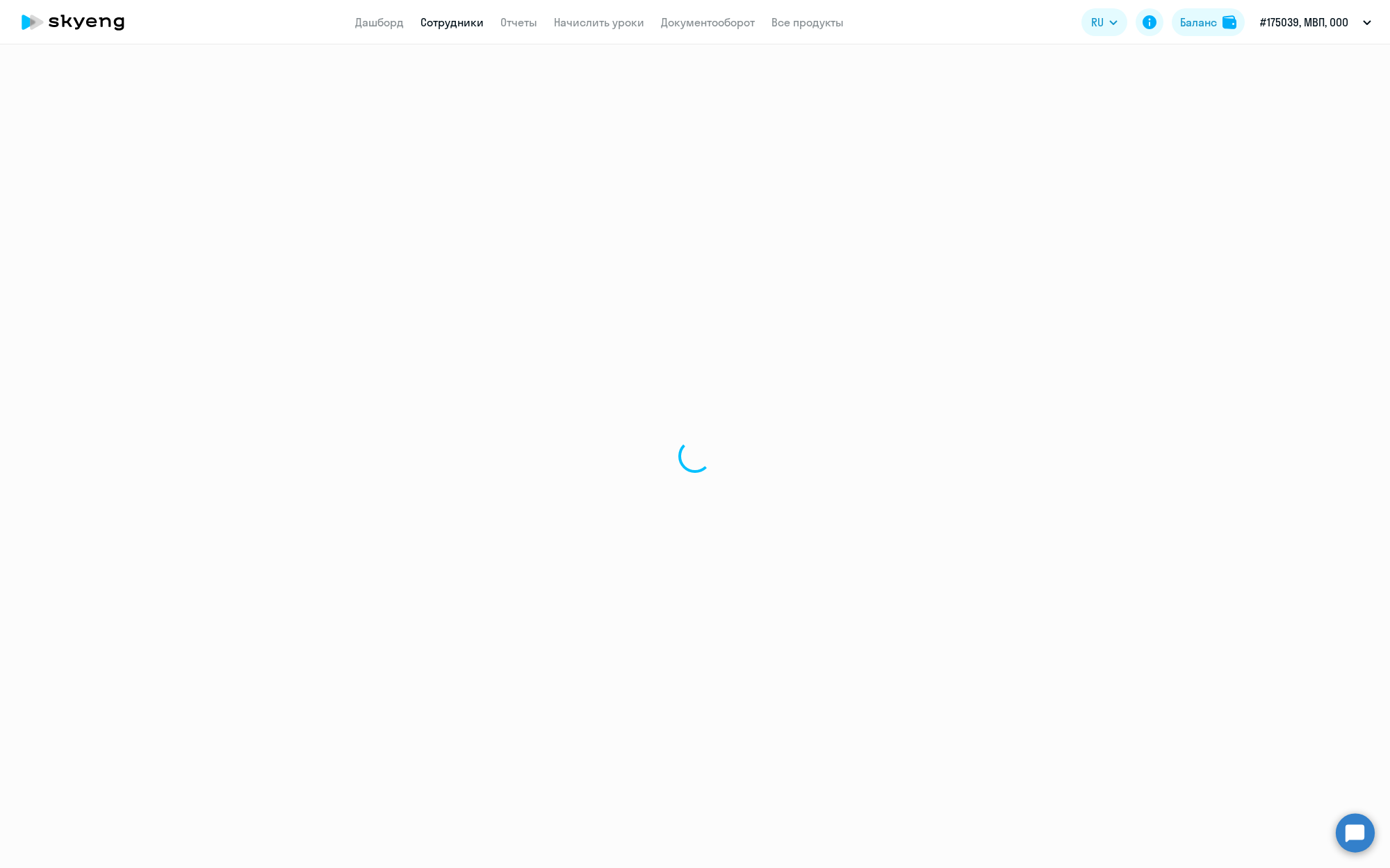
select select "english"
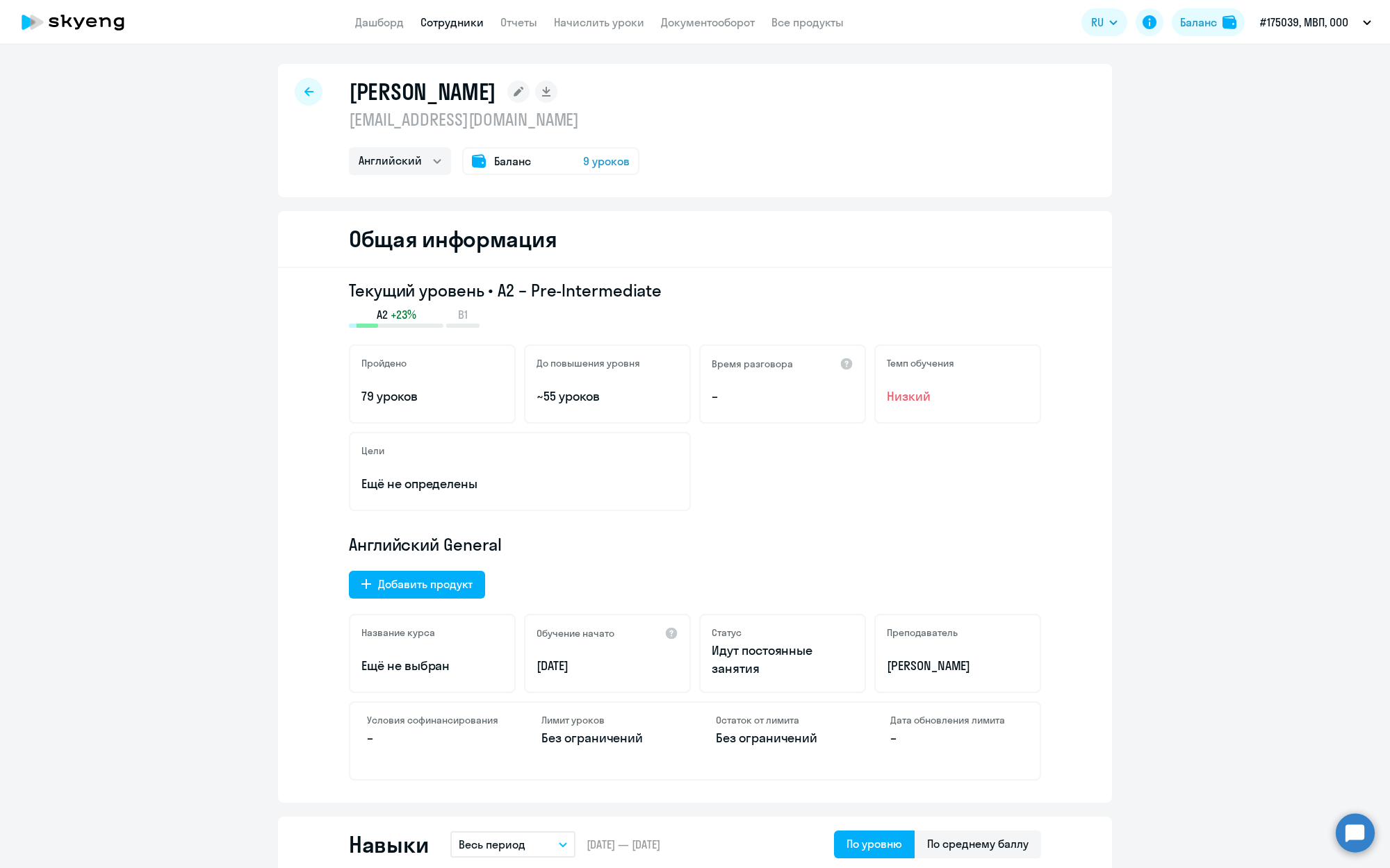
click at [530, 97] on rect at bounding box center [518, 92] width 23 height 23
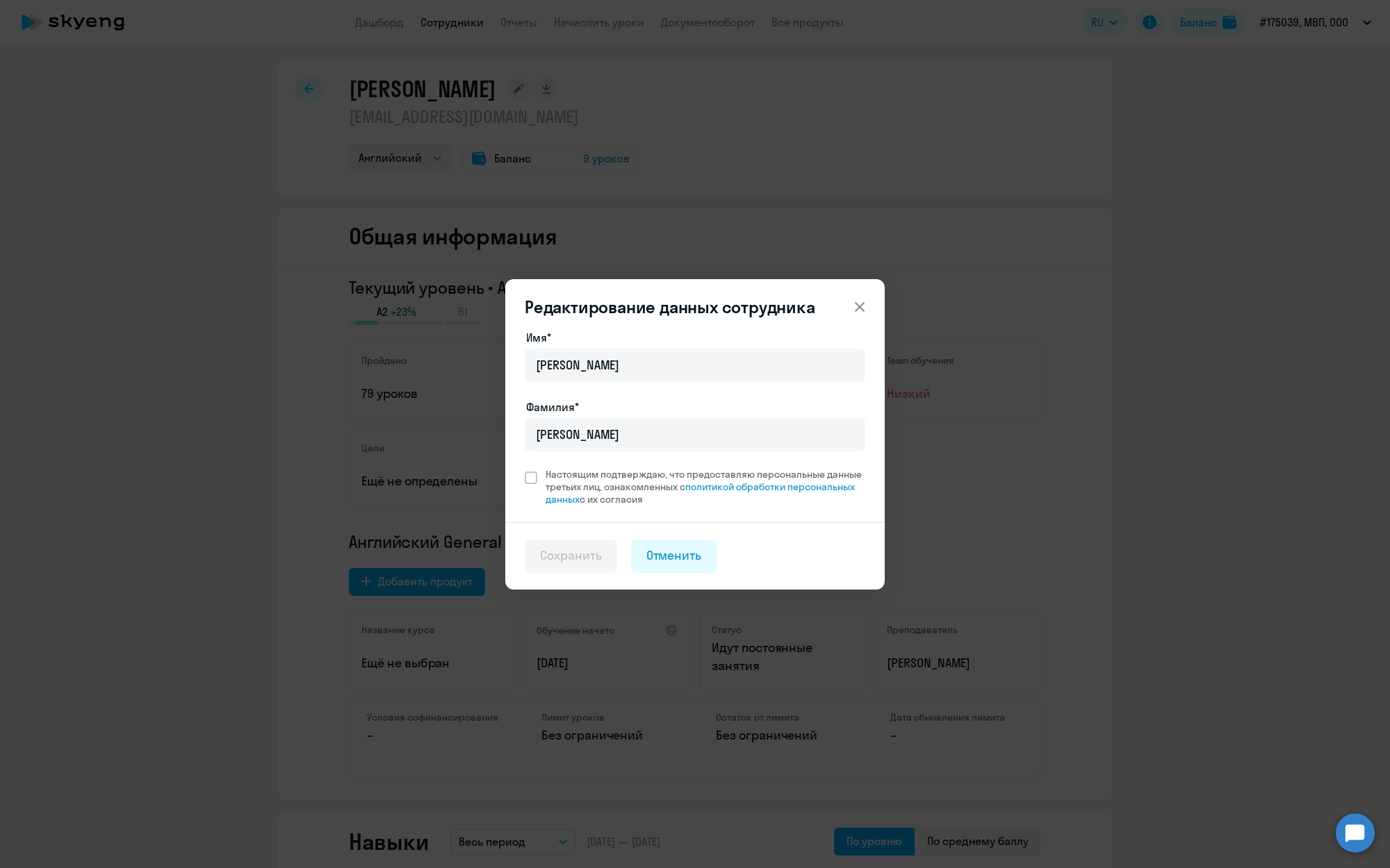
click at [857, 305] on icon at bounding box center [859, 307] width 17 height 17
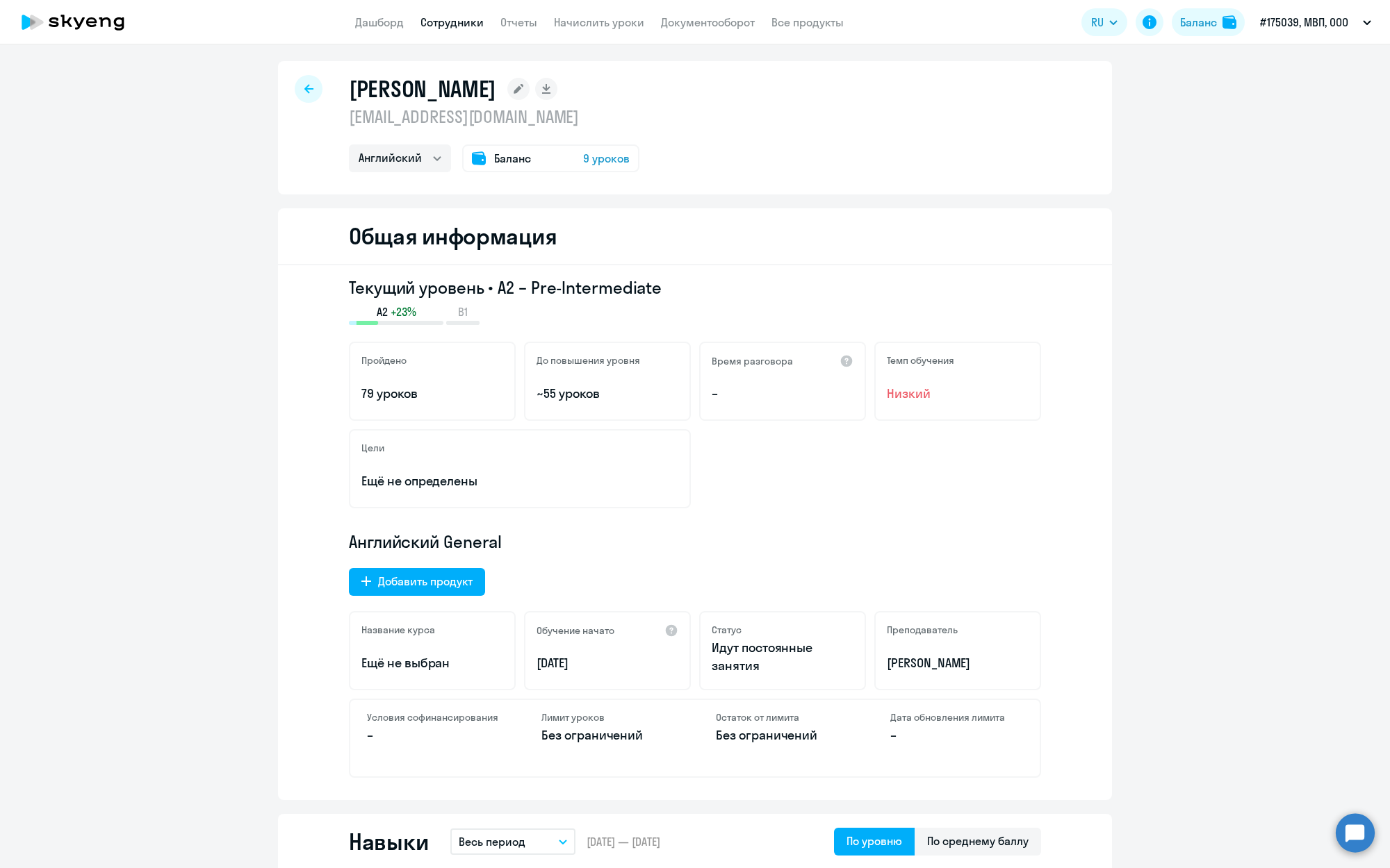
scroll to position [8, 0]
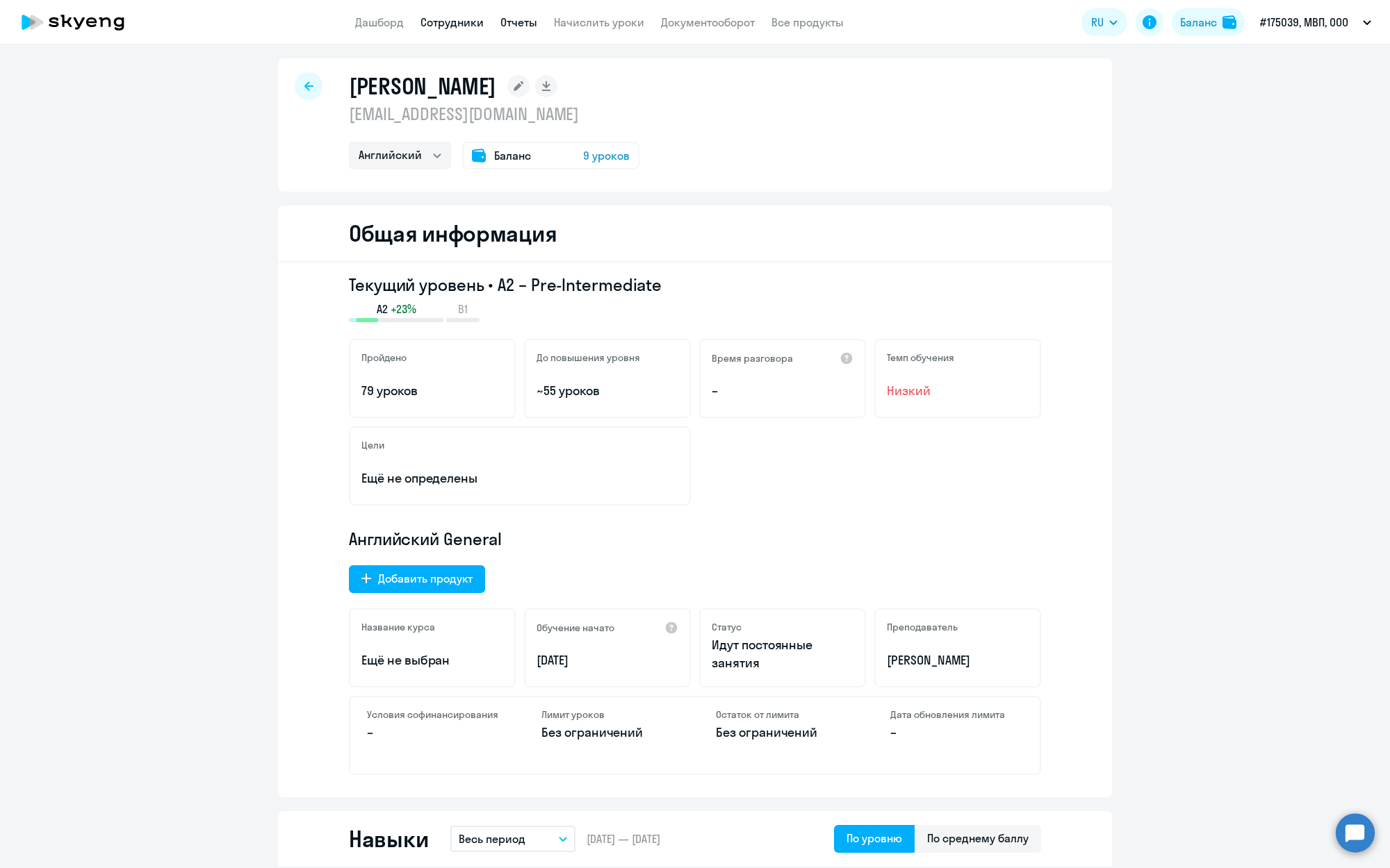
click at [521, 22] on link "Отчеты" at bounding box center [518, 22] width 37 height 14
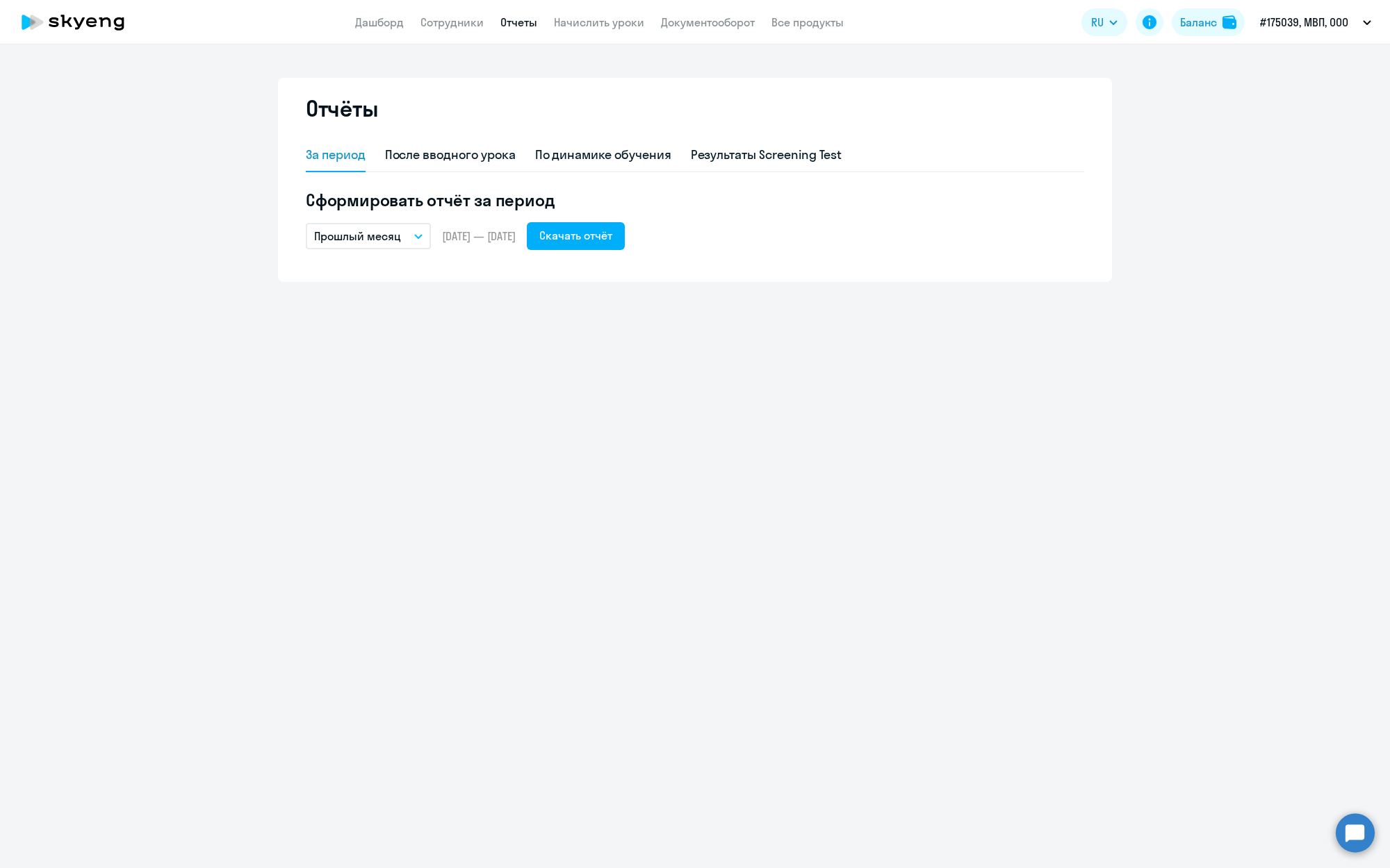
click at [358, 31] on app-header "Дашборд Сотрудники Отчеты Начислить уроки Документооборот Все продукты Дашборд …" at bounding box center [695, 22] width 1390 height 44
click at [368, 25] on link "Дашборд" at bounding box center [379, 22] width 48 height 14
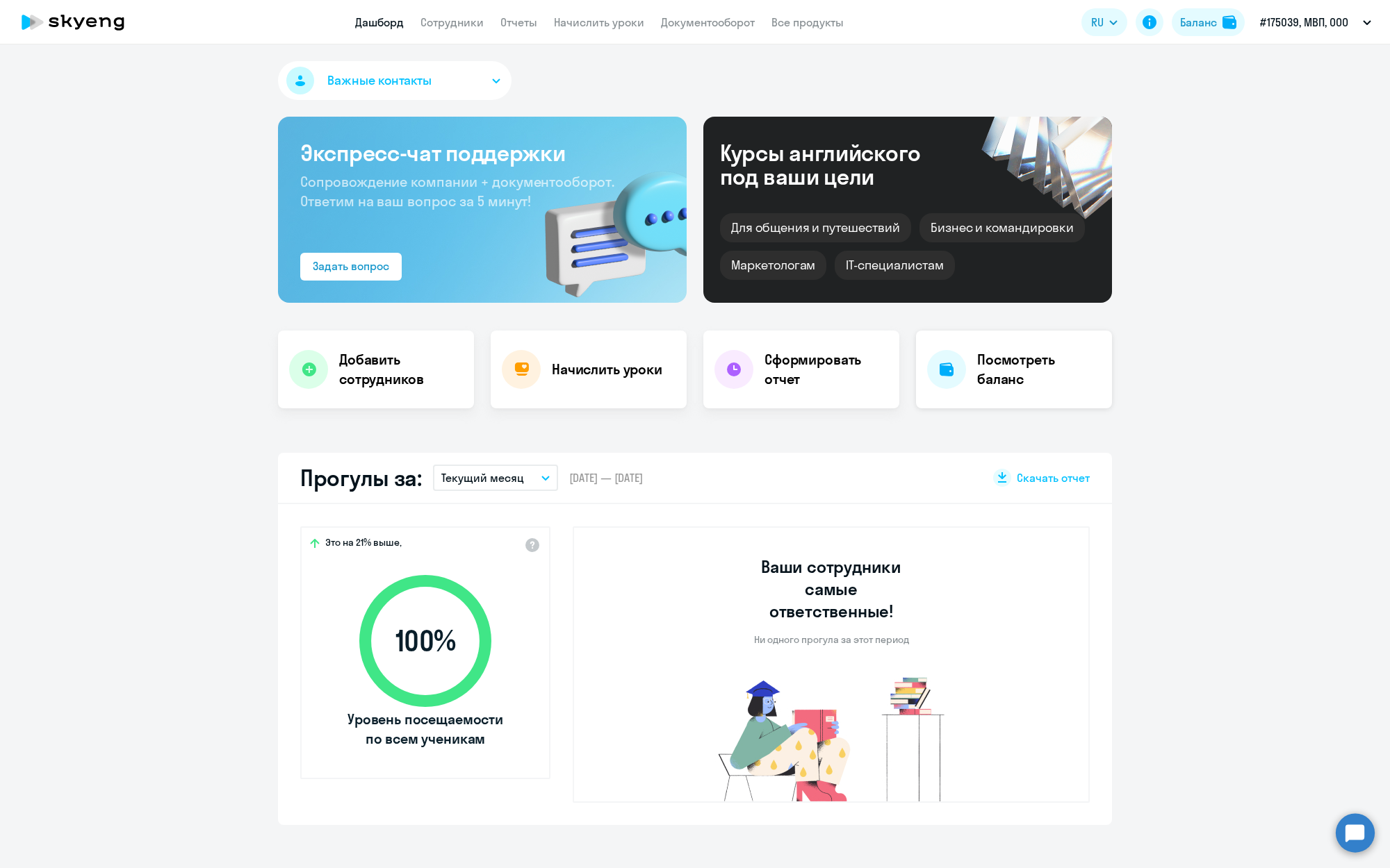
click at [988, 375] on h4 "Посмотреть баланс" at bounding box center [1038, 369] width 123 height 38
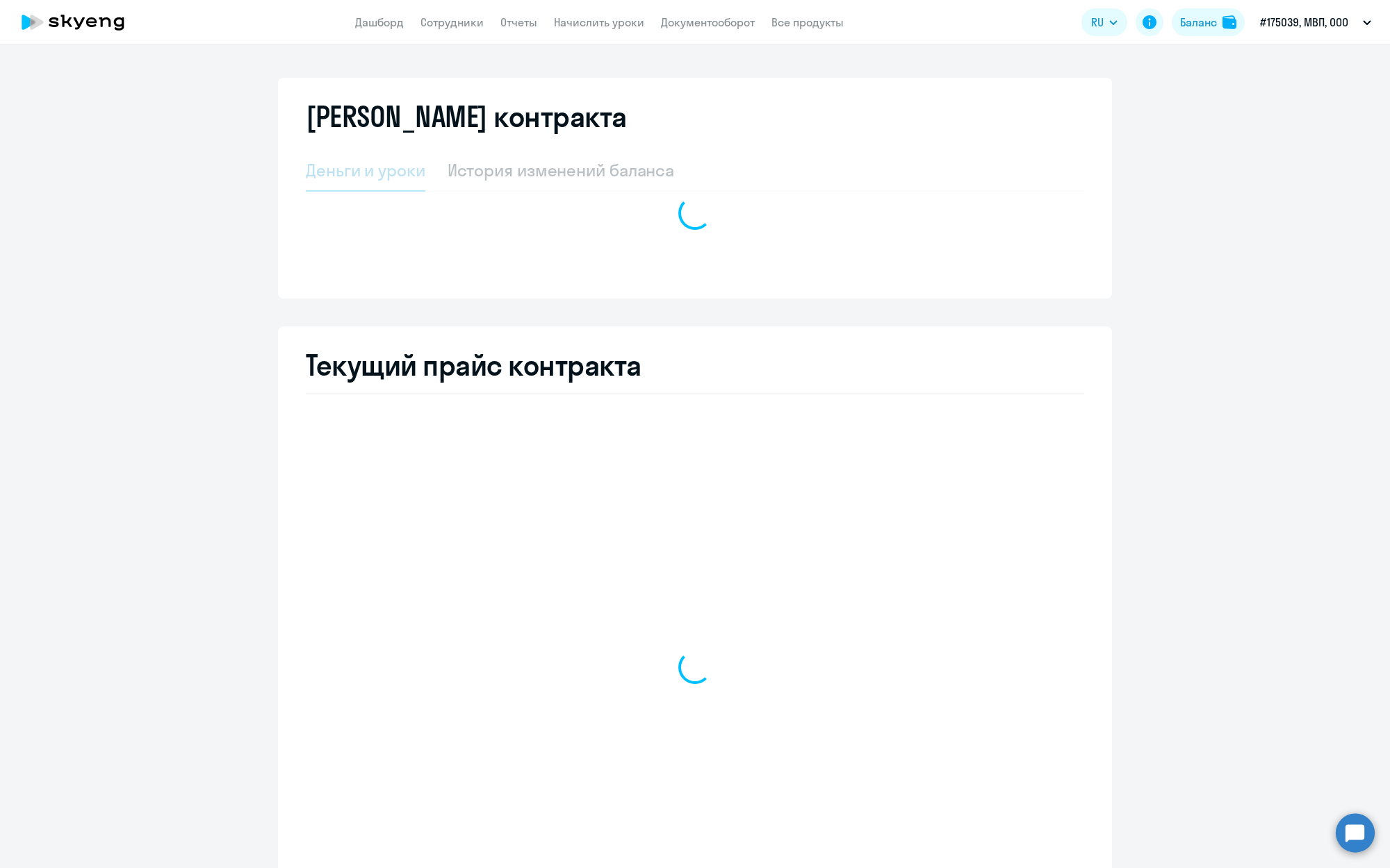
select select "english_adult_not_native_speaker"
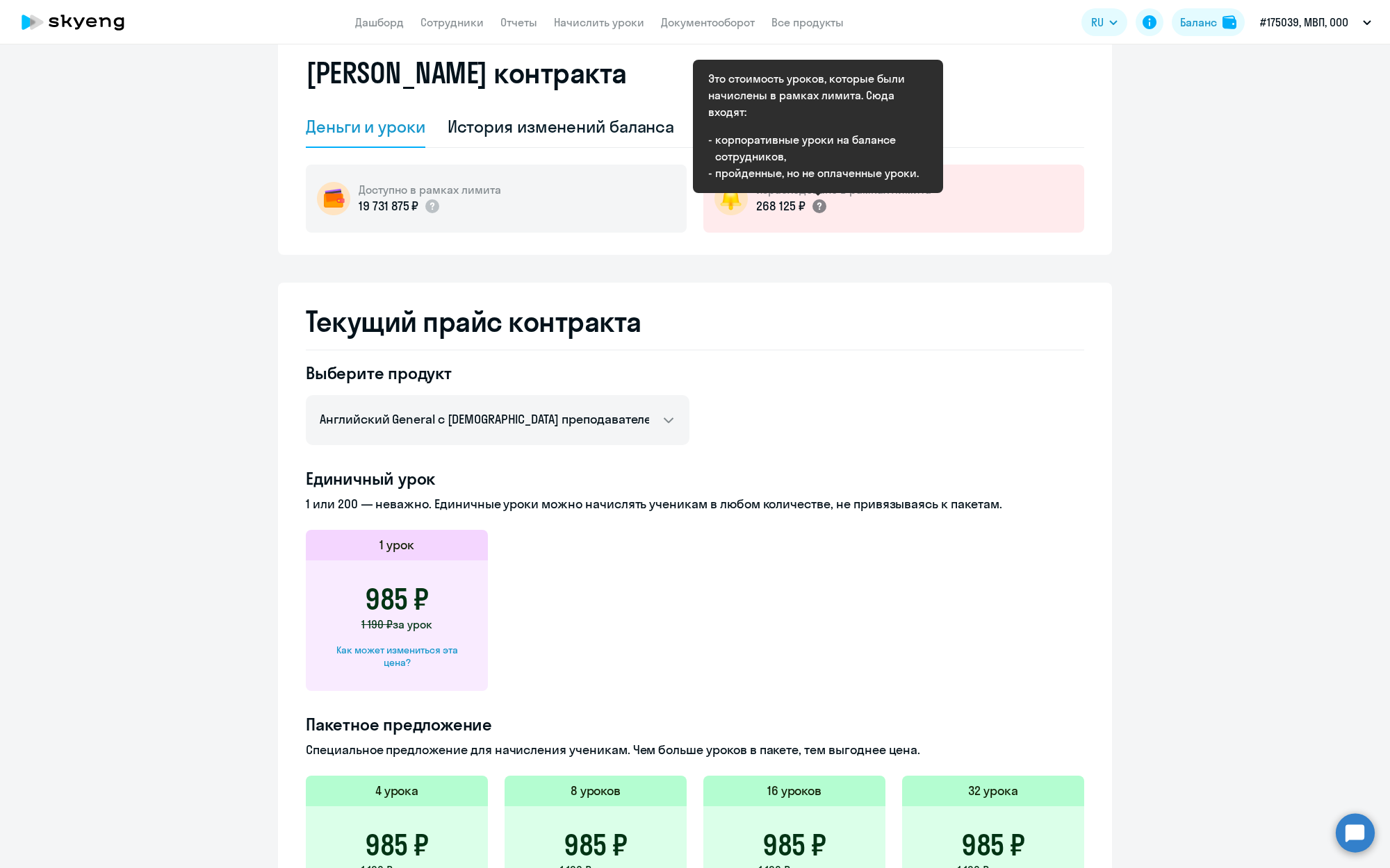
scroll to position [44, 0]
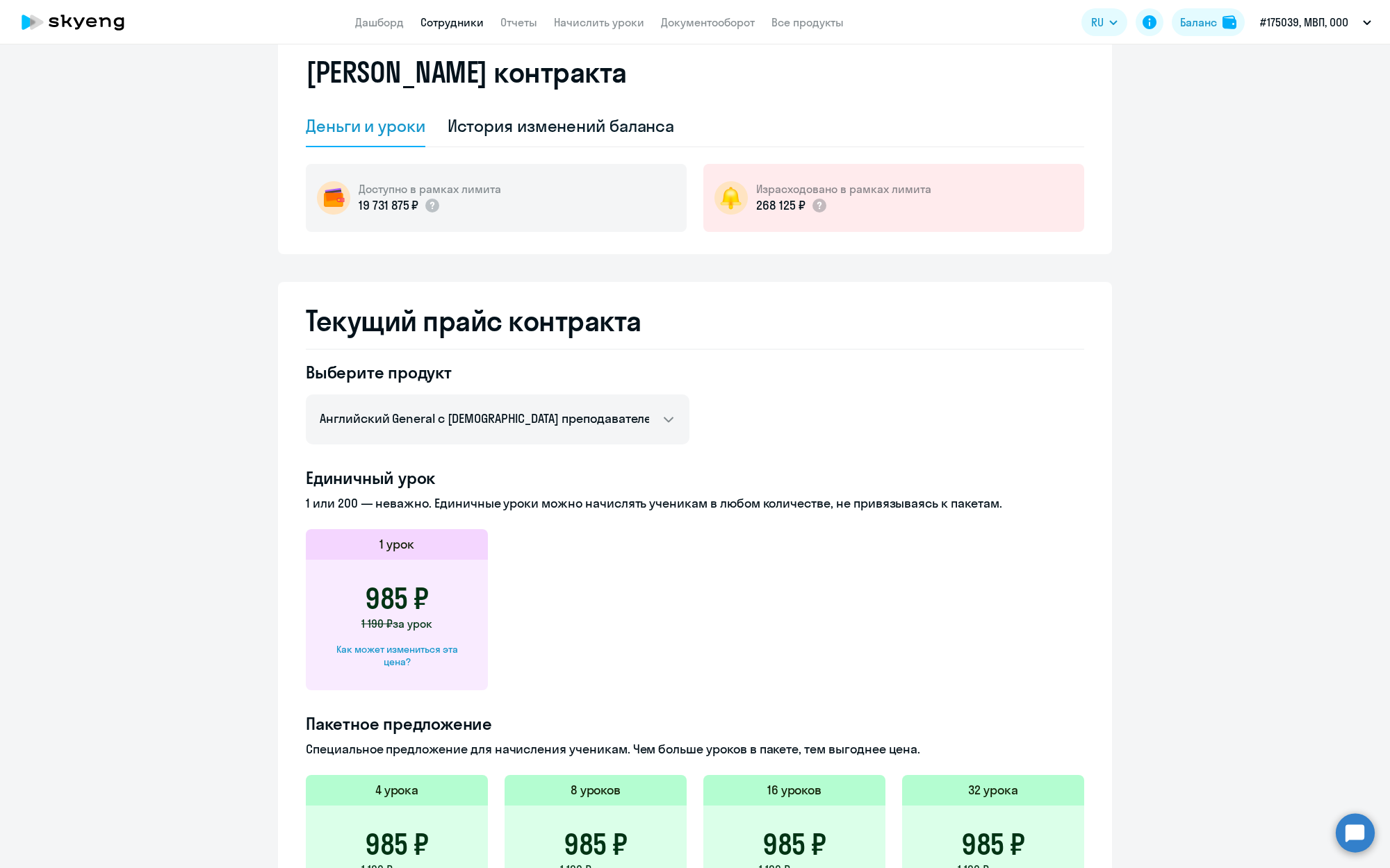
click at [461, 20] on link "Сотрудники" at bounding box center [452, 22] width 63 height 14
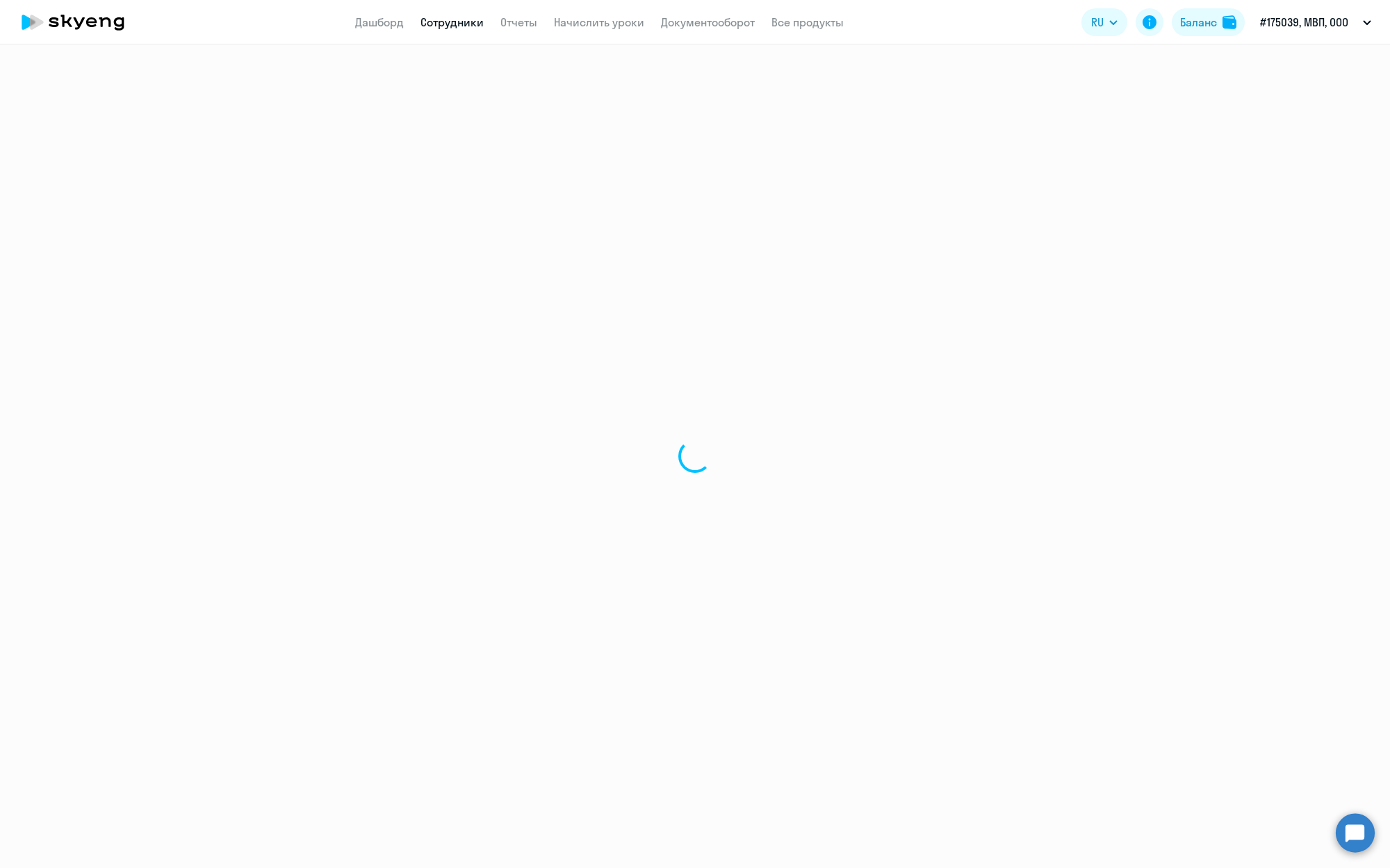
select select "30"
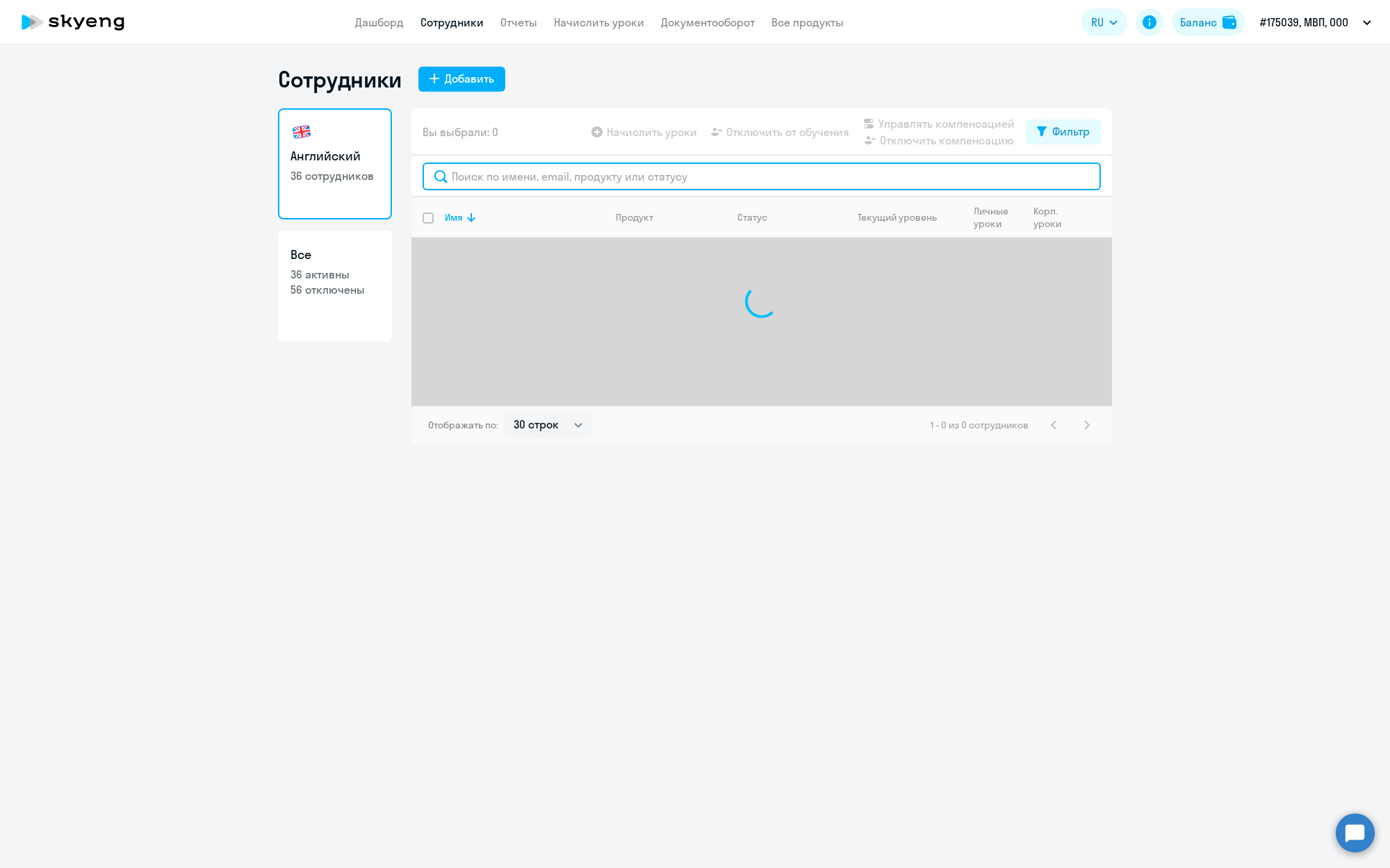
click at [495, 180] on input "text" at bounding box center [761, 177] width 678 height 28
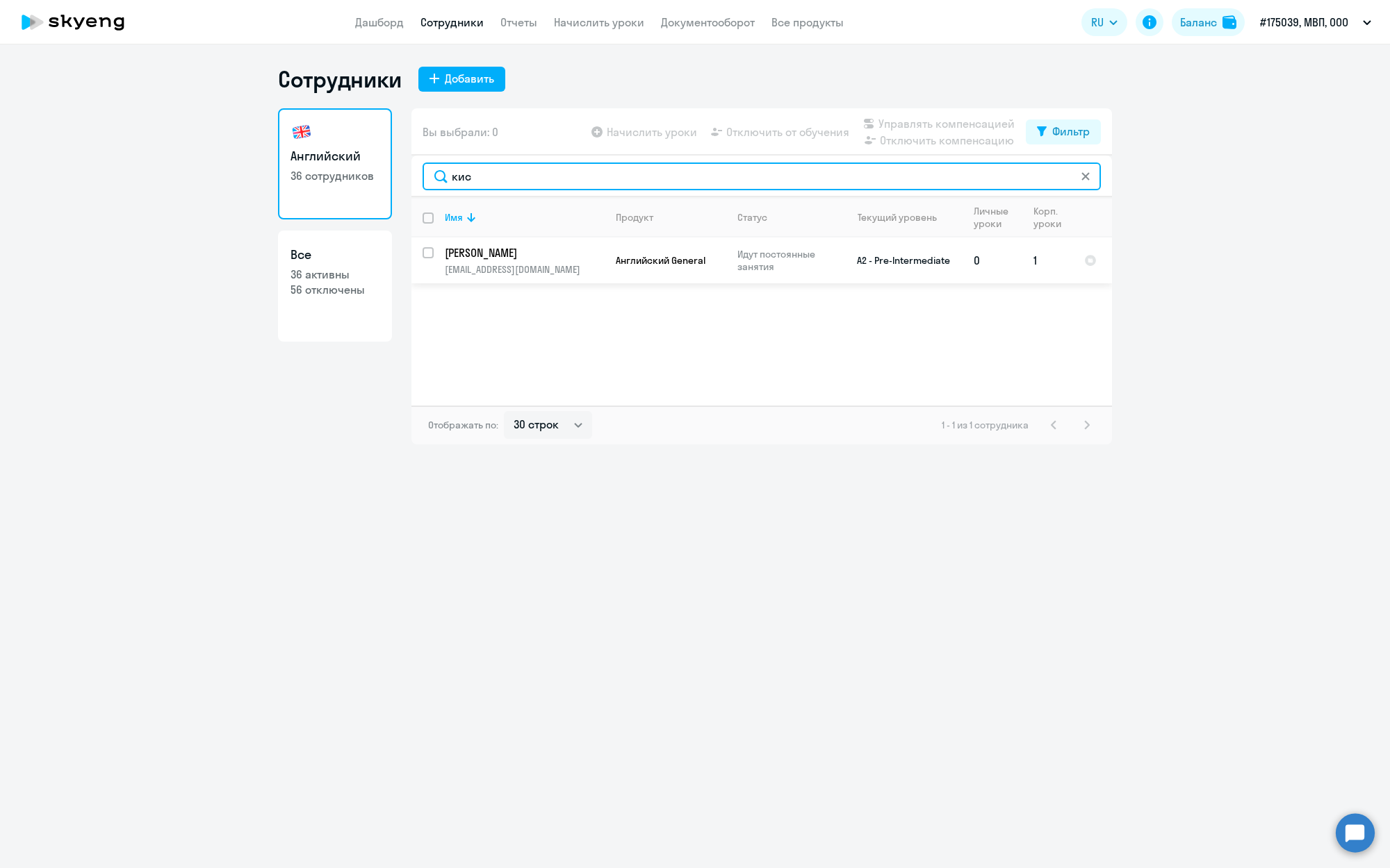
type input "кис"
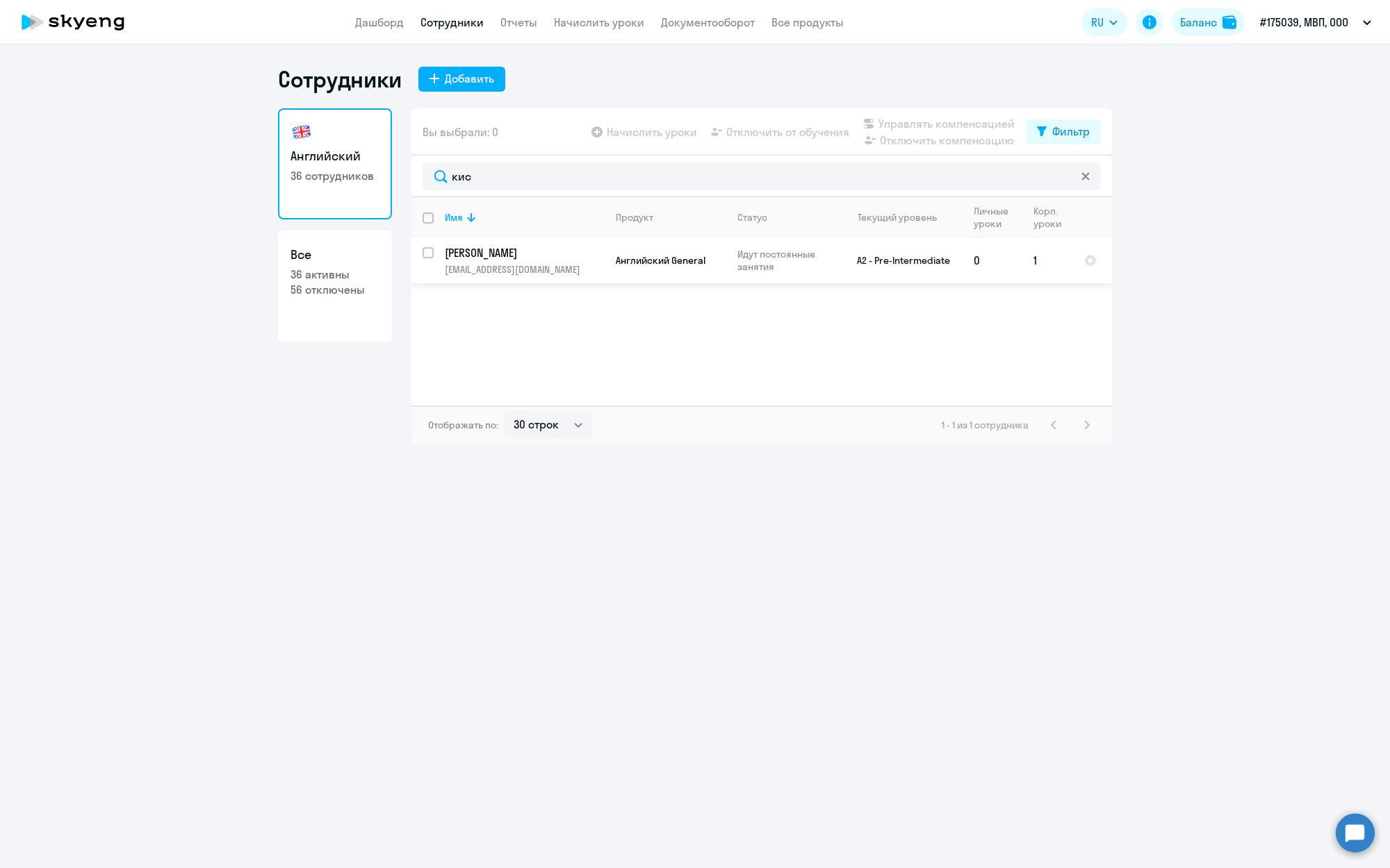
click at [791, 258] on p "Идут постоянные занятия" at bounding box center [784, 259] width 96 height 25
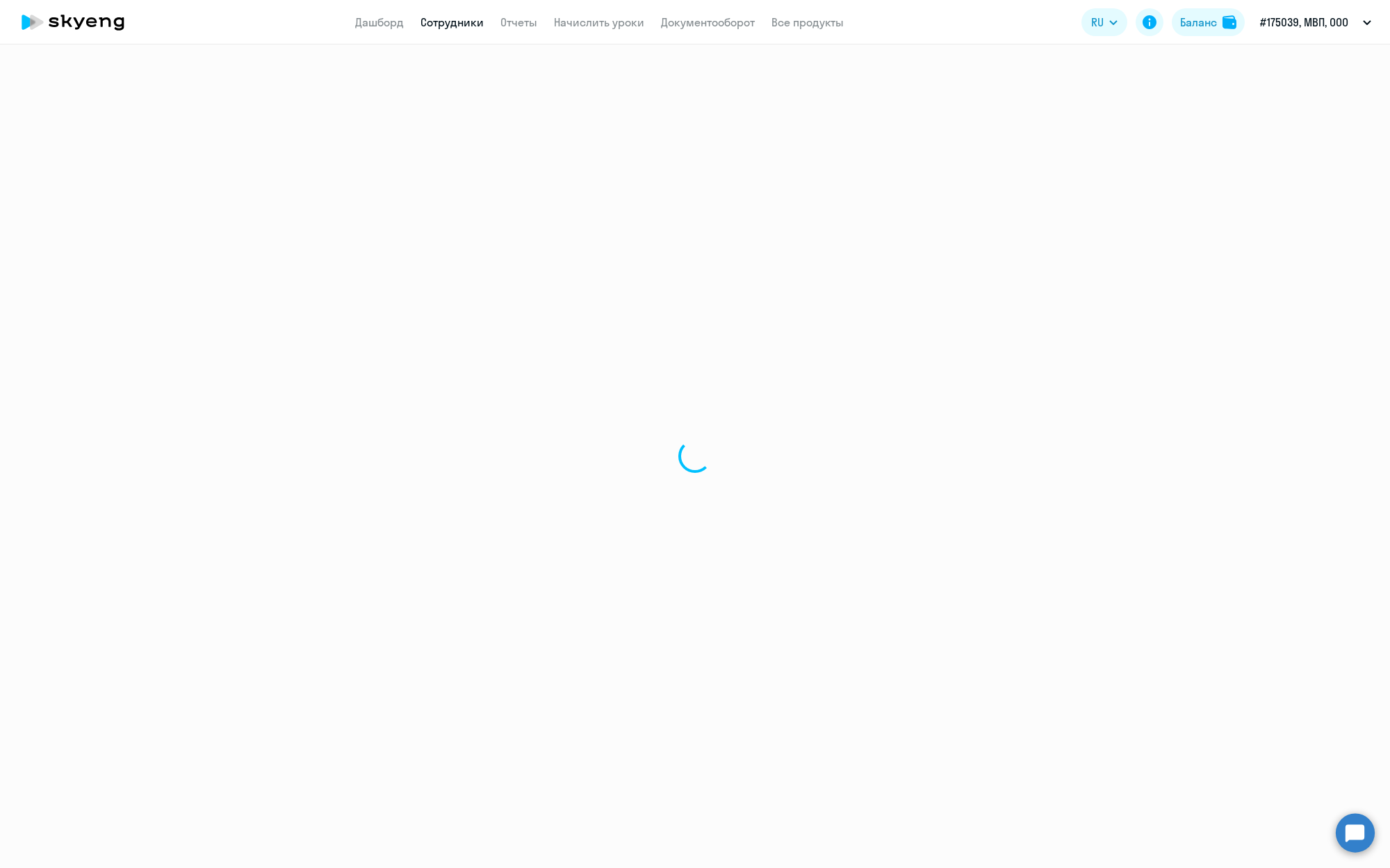
select select "english"
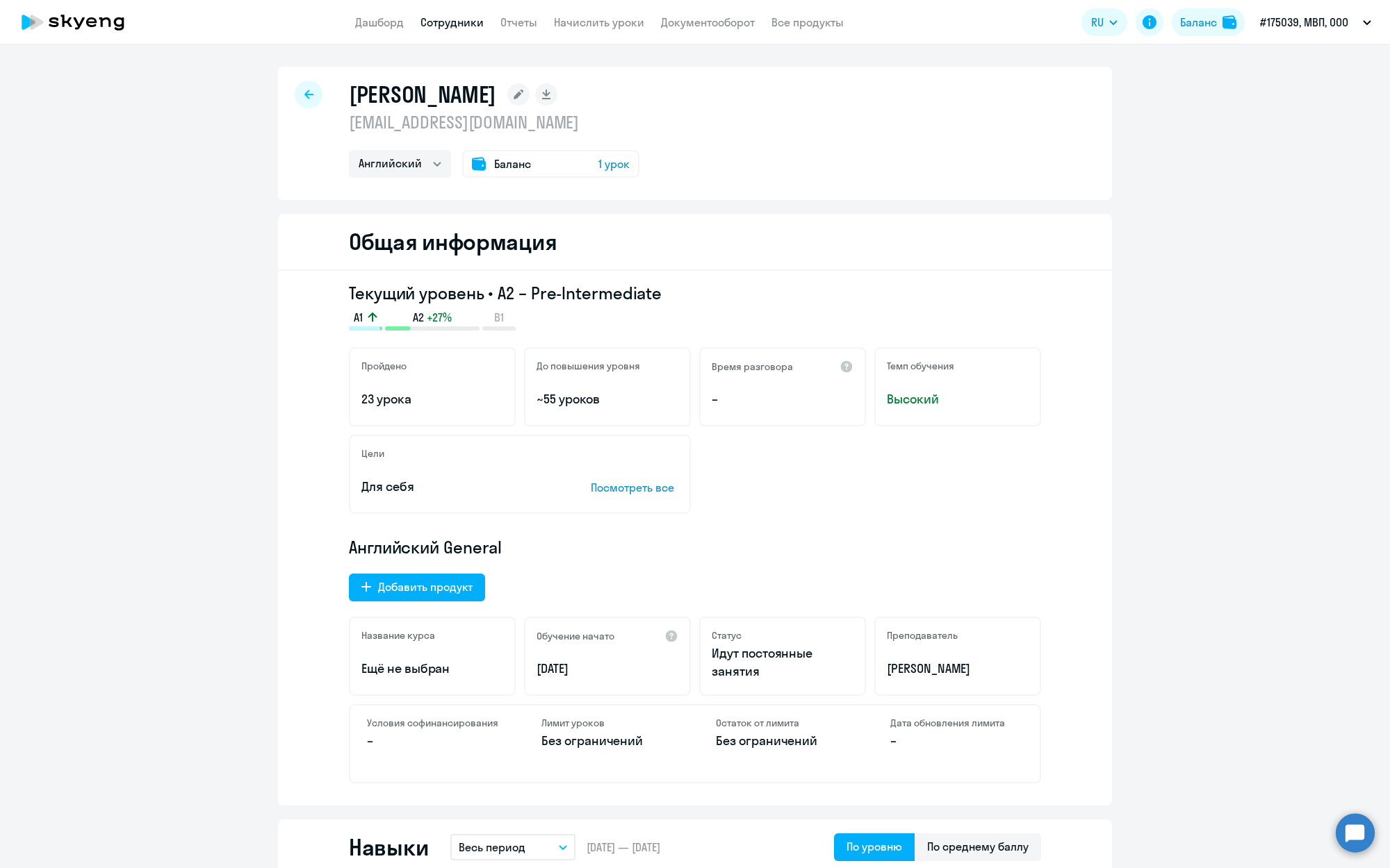
click at [610, 172] on span "1 урок" at bounding box center [614, 164] width 32 height 17
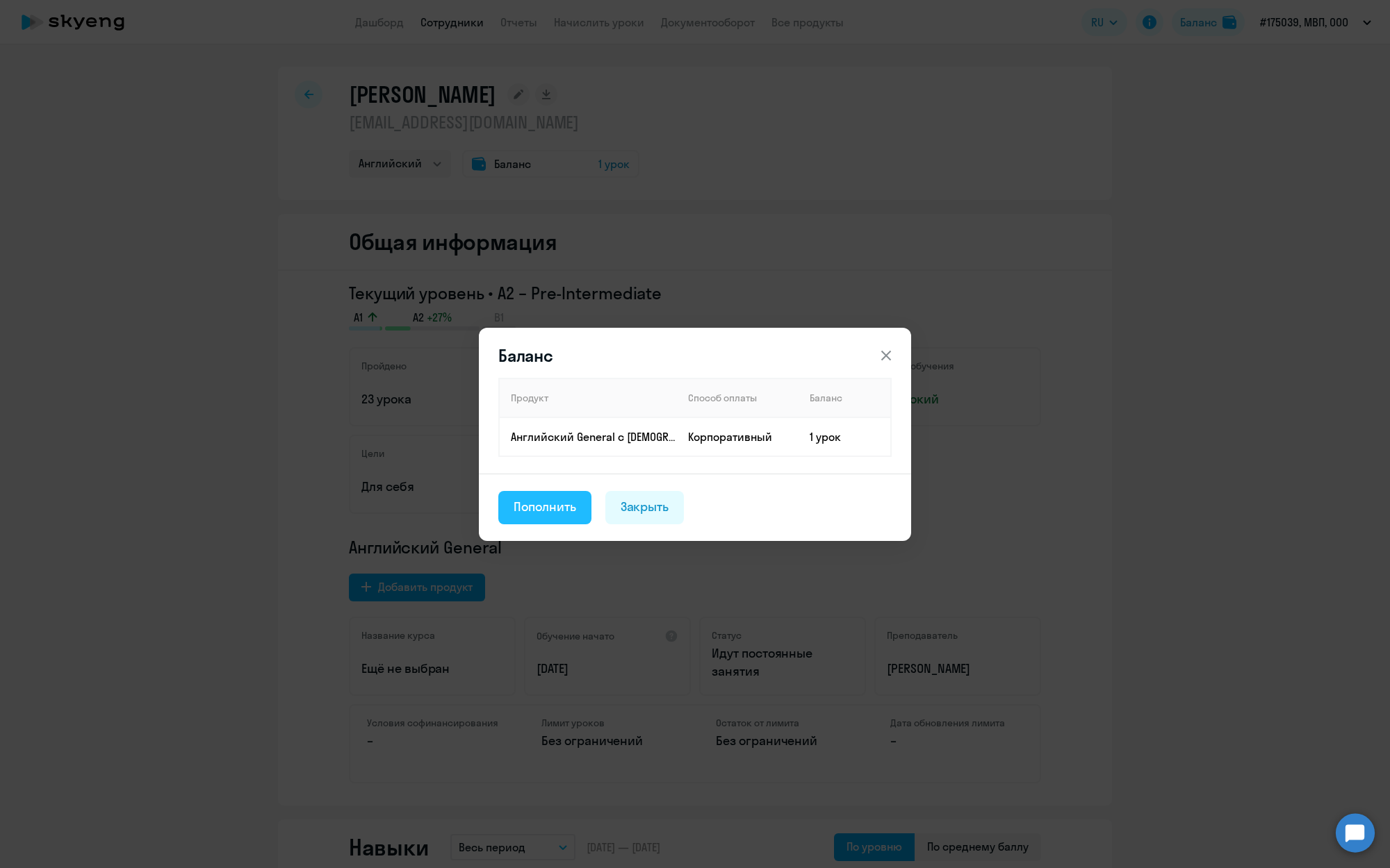
click at [523, 506] on div "Пополнить" at bounding box center [545, 507] width 62 height 18
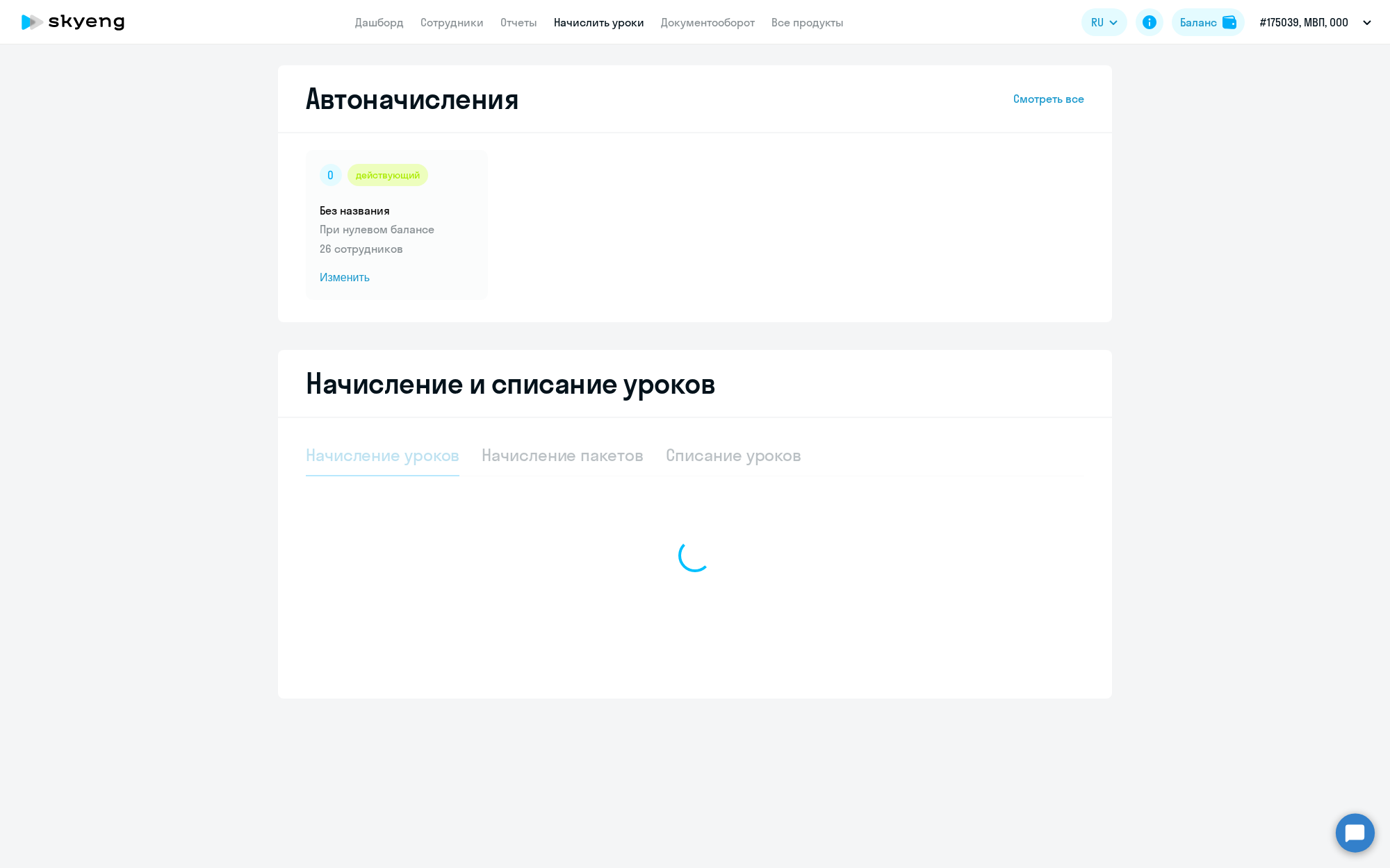
select select "10"
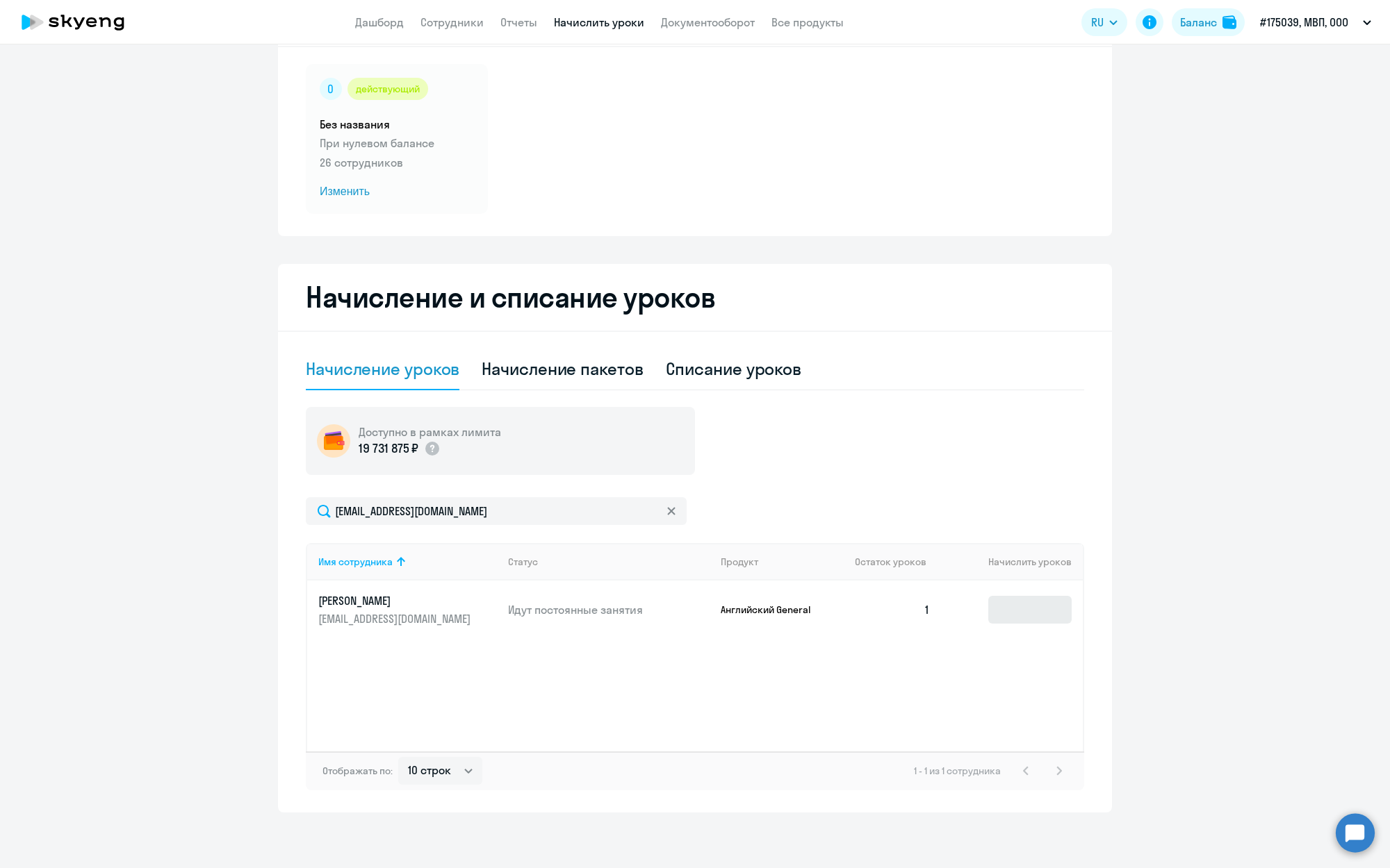
scroll to position [86, 0]
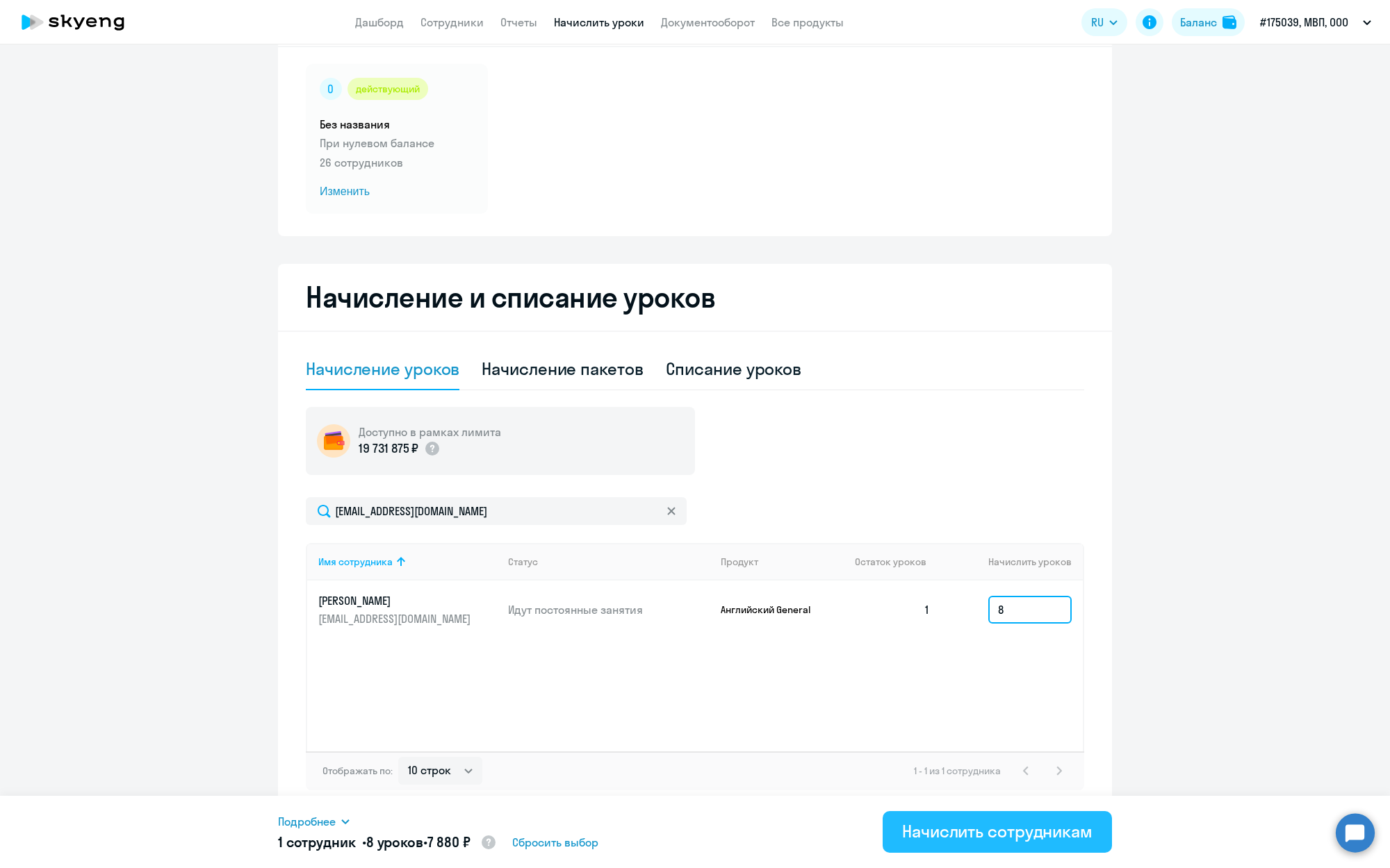
type input "8"
click at [988, 835] on div "Начислить сотрудникам" at bounding box center [996, 832] width 190 height 23
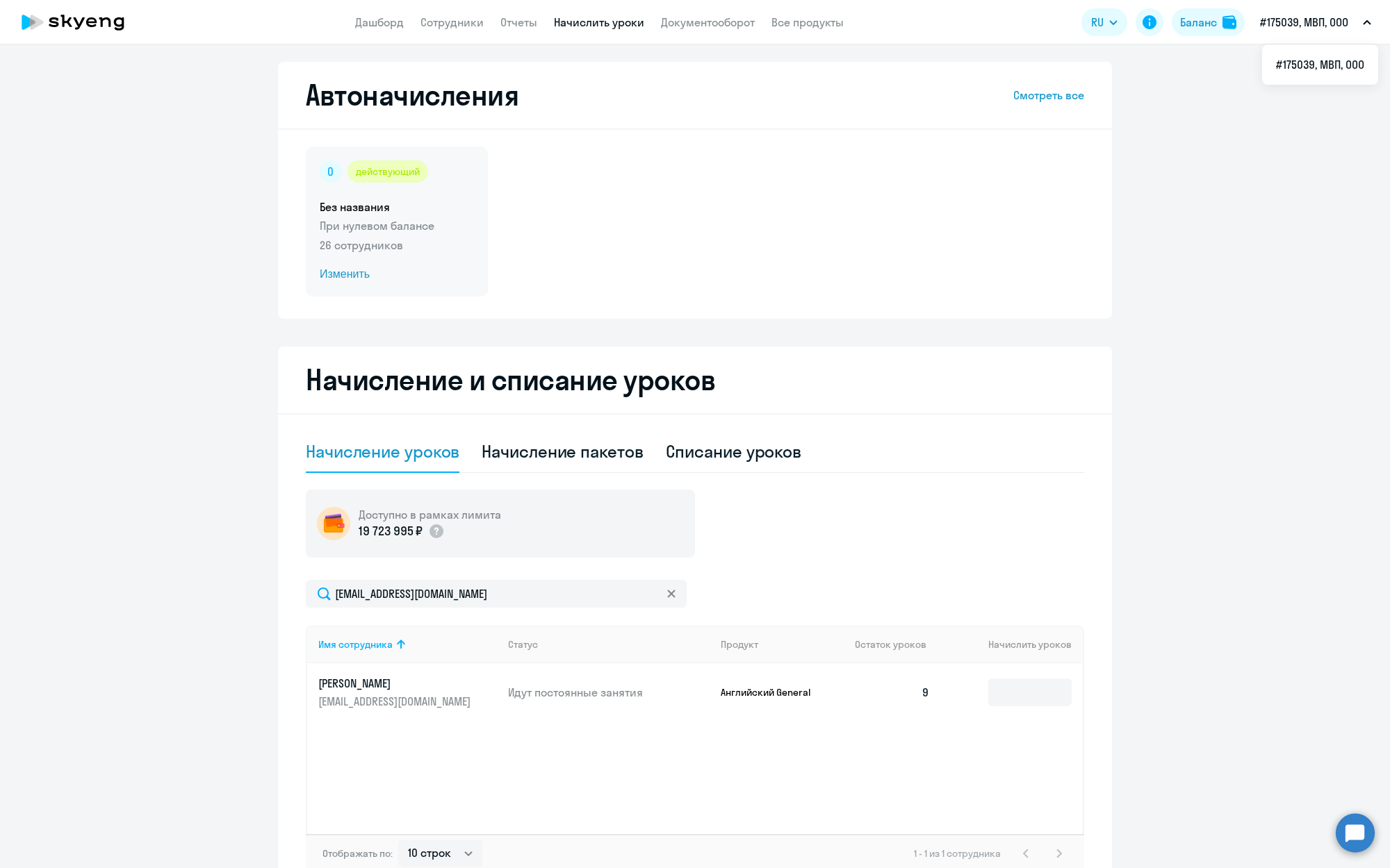
scroll to position [4, 0]
click at [365, 251] on p "26 сотрудников" at bounding box center [397, 244] width 154 height 17
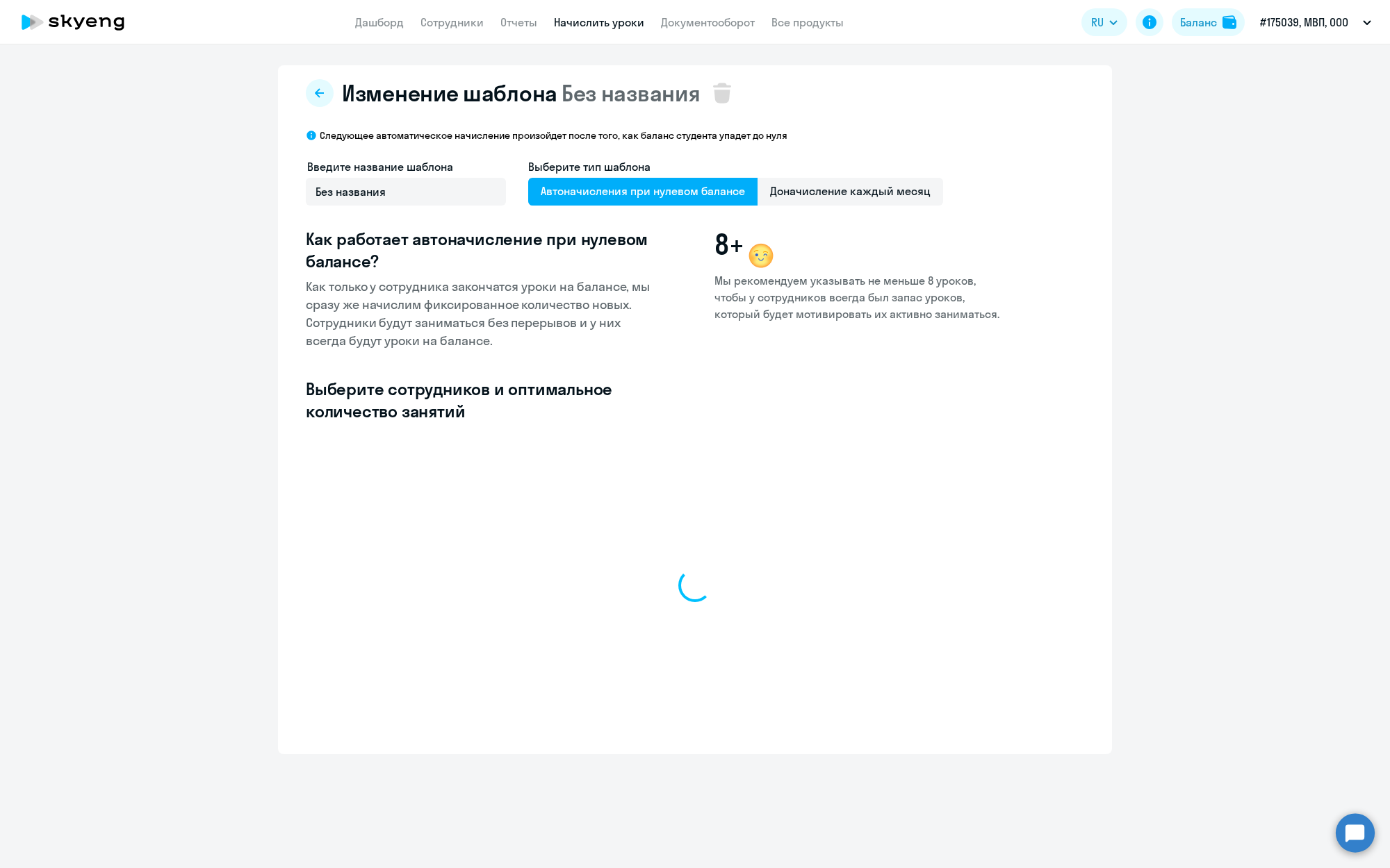
select select "10"
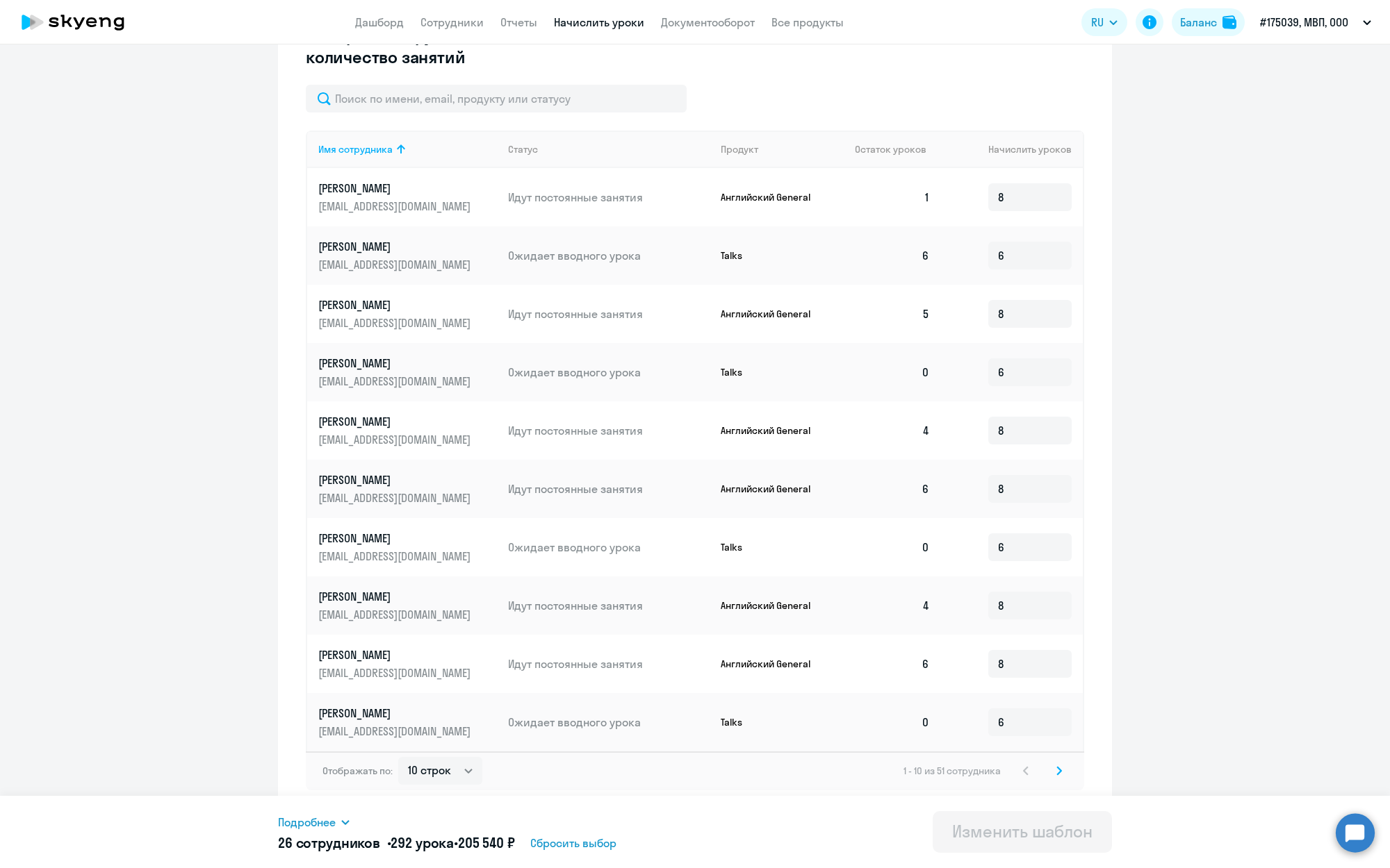
scroll to position [358, 0]
click at [1063, 774] on svg-icon at bounding box center [1059, 770] width 17 height 17
drag, startPoint x: 344, startPoint y: 518, endPoint x: 367, endPoint y: 533, distance: 27.5
click at [344, 518] on tbody "[PERSON_NAME] [EMAIL_ADDRESS][DOMAIN_NAME] Идут постоянные занятия Английский G…" at bounding box center [695, 460] width 775 height 584
click at [383, 539] on p "[PERSON_NAME] [PERSON_NAME]" at bounding box center [397, 538] width 156 height 15
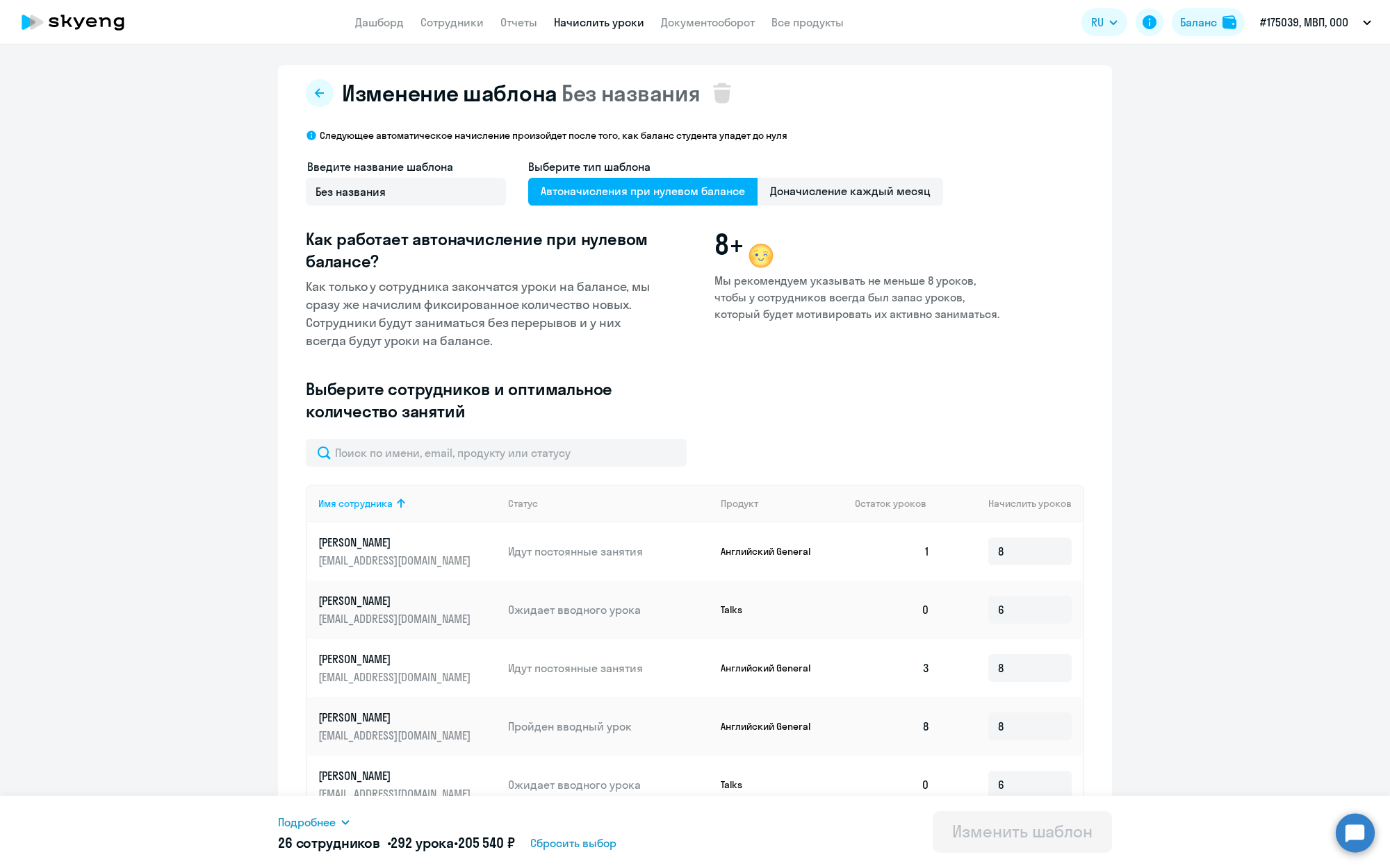
select select "english"
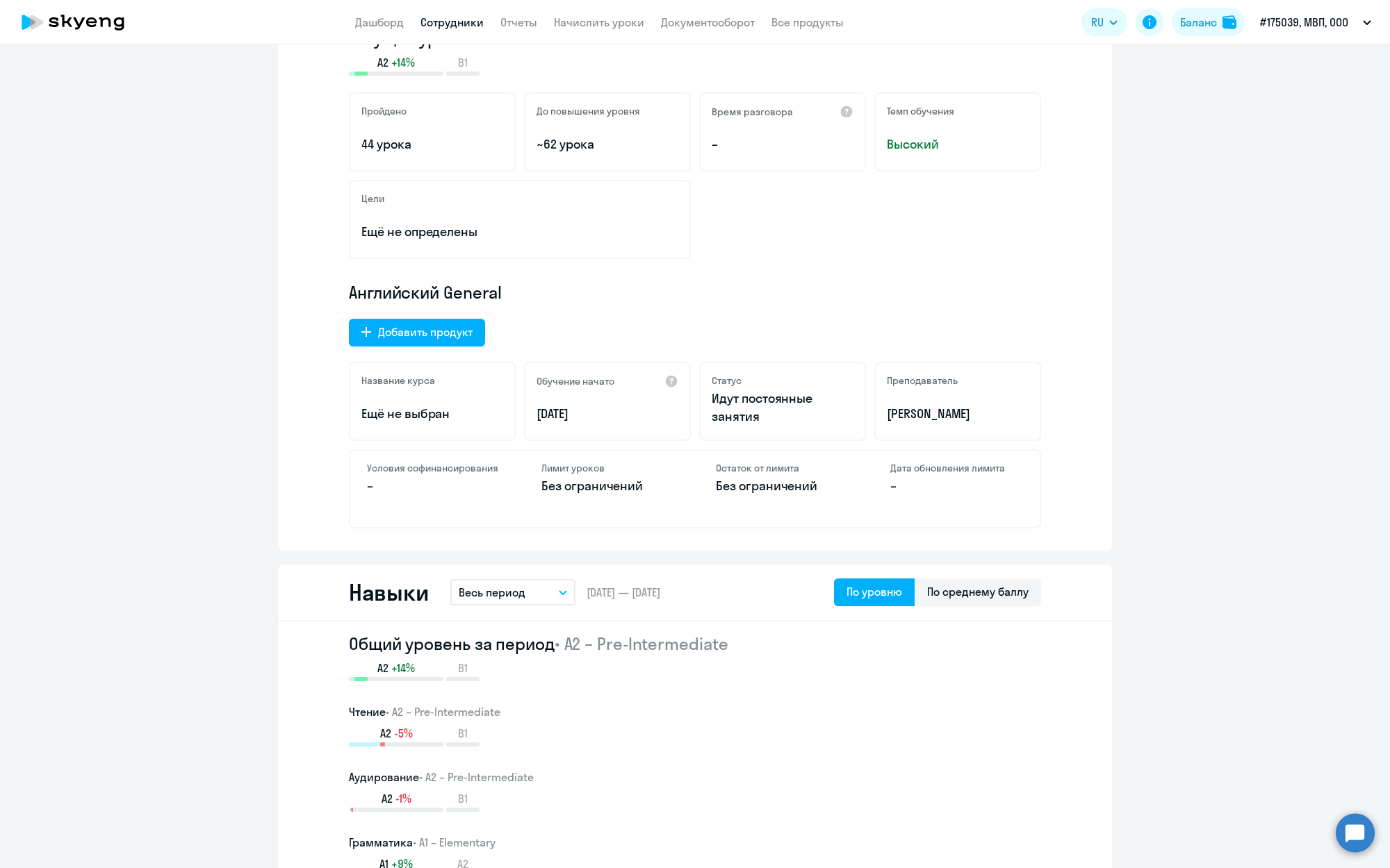
scroll to position [255, 0]
click at [573, 499] on div "Лимит уроков Без ограничений" at bounding box center [608, 487] width 166 height 76
click at [604, 475] on div "Лимит уроков Без ограничений" at bounding box center [608, 487] width 166 height 76
click at [895, 464] on h4 "Дата обновления лимита" at bounding box center [956, 468] width 133 height 13
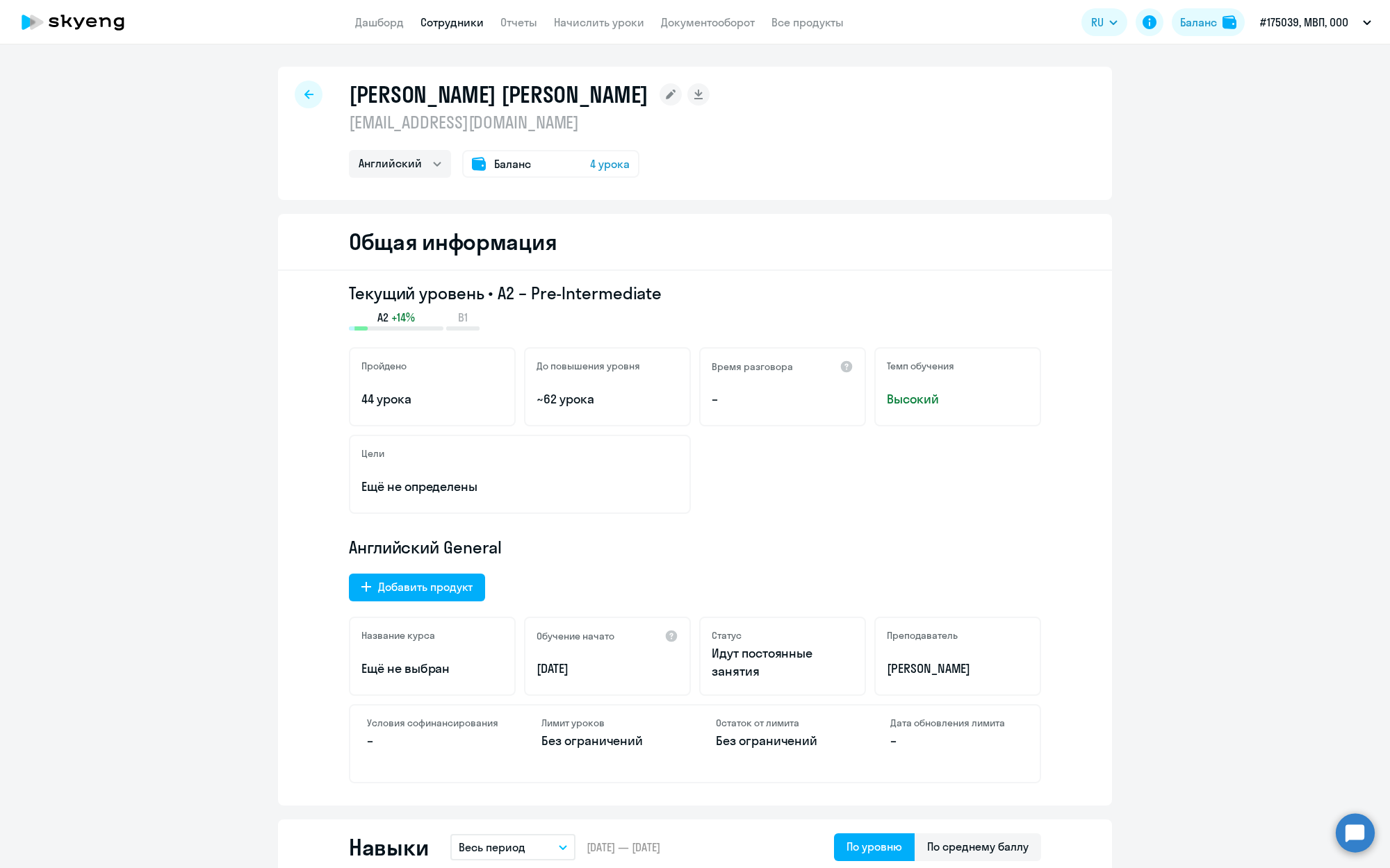
scroll to position [7, 0]
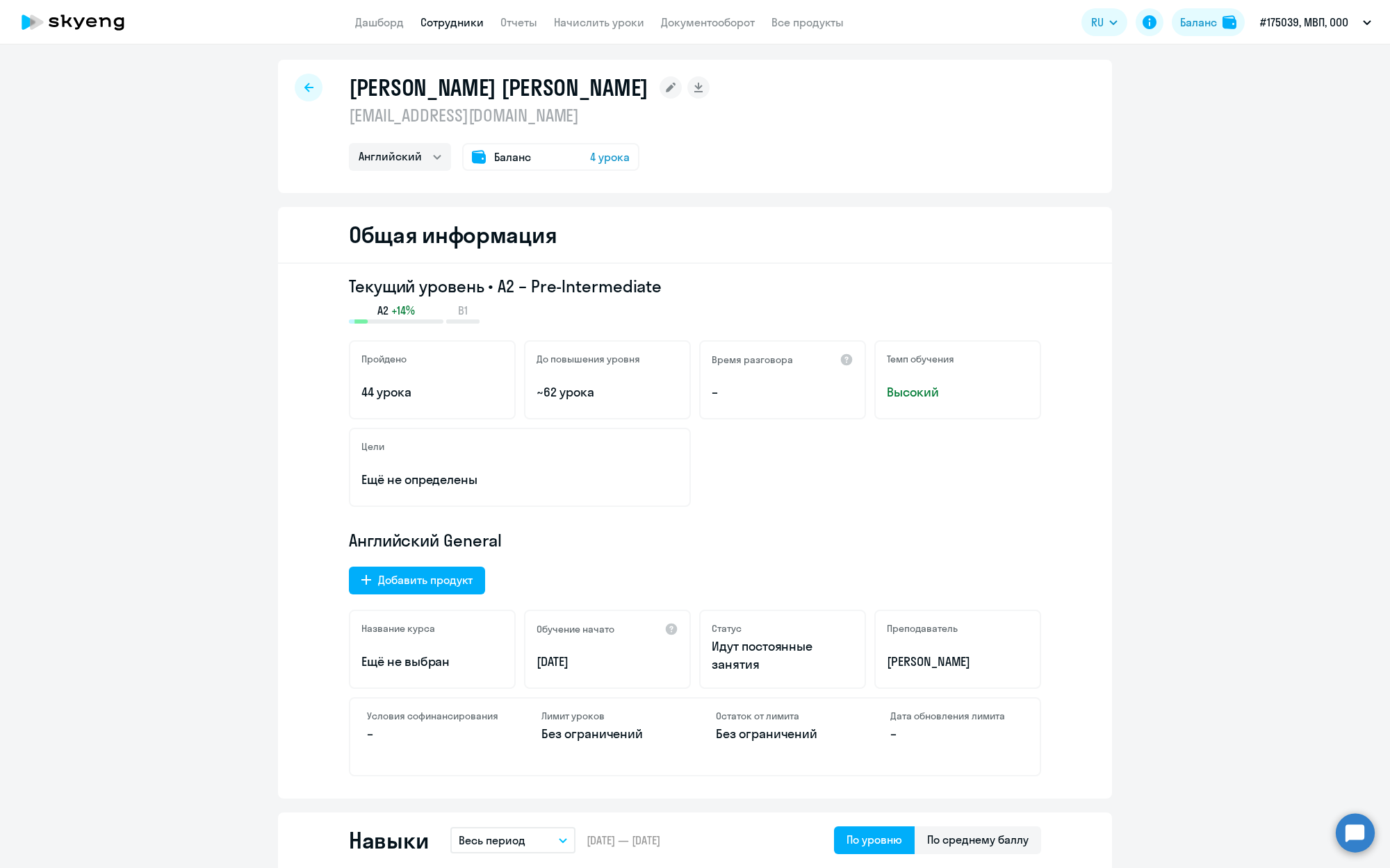
click at [312, 84] on icon at bounding box center [309, 88] width 9 height 10
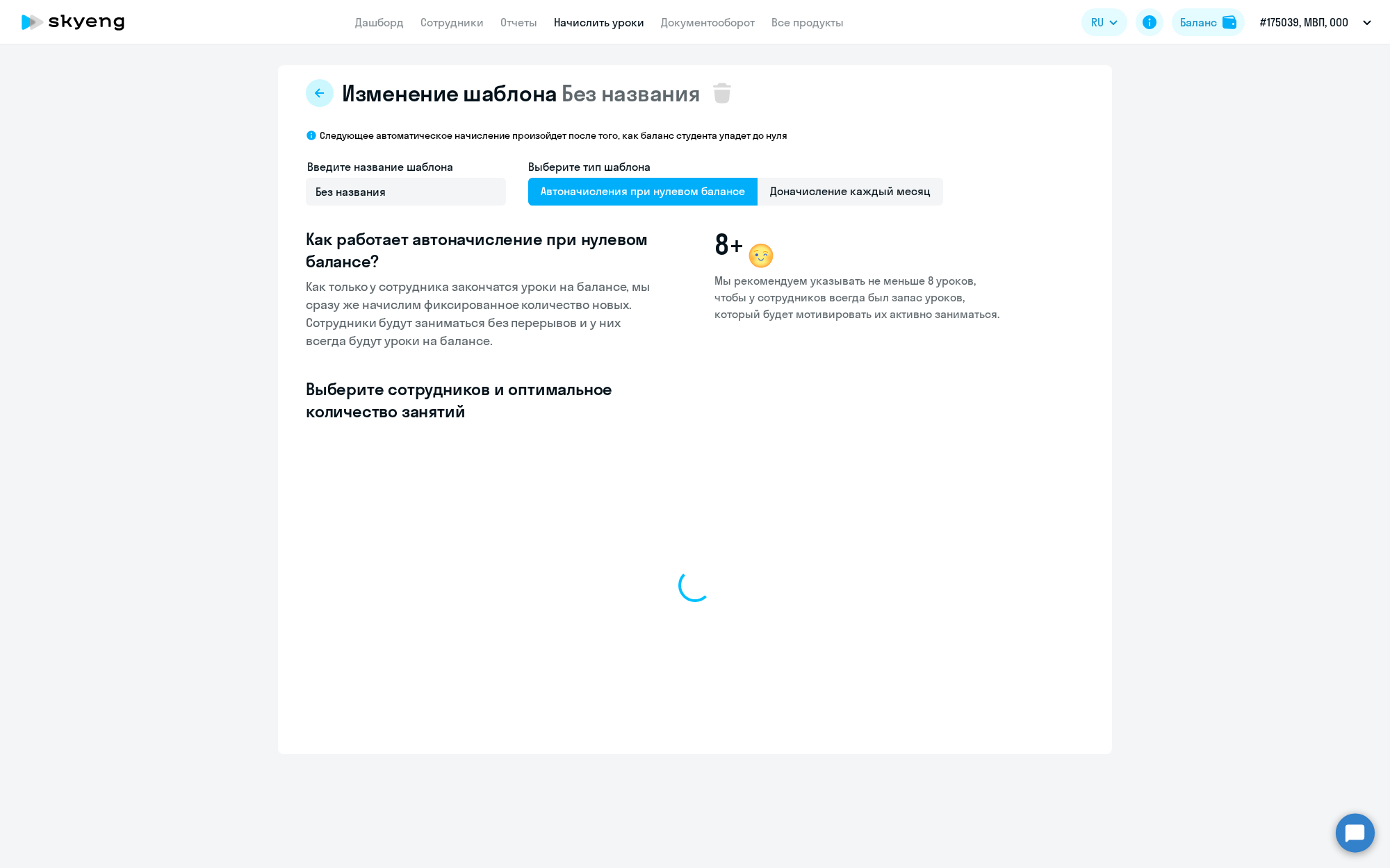
select select "10"
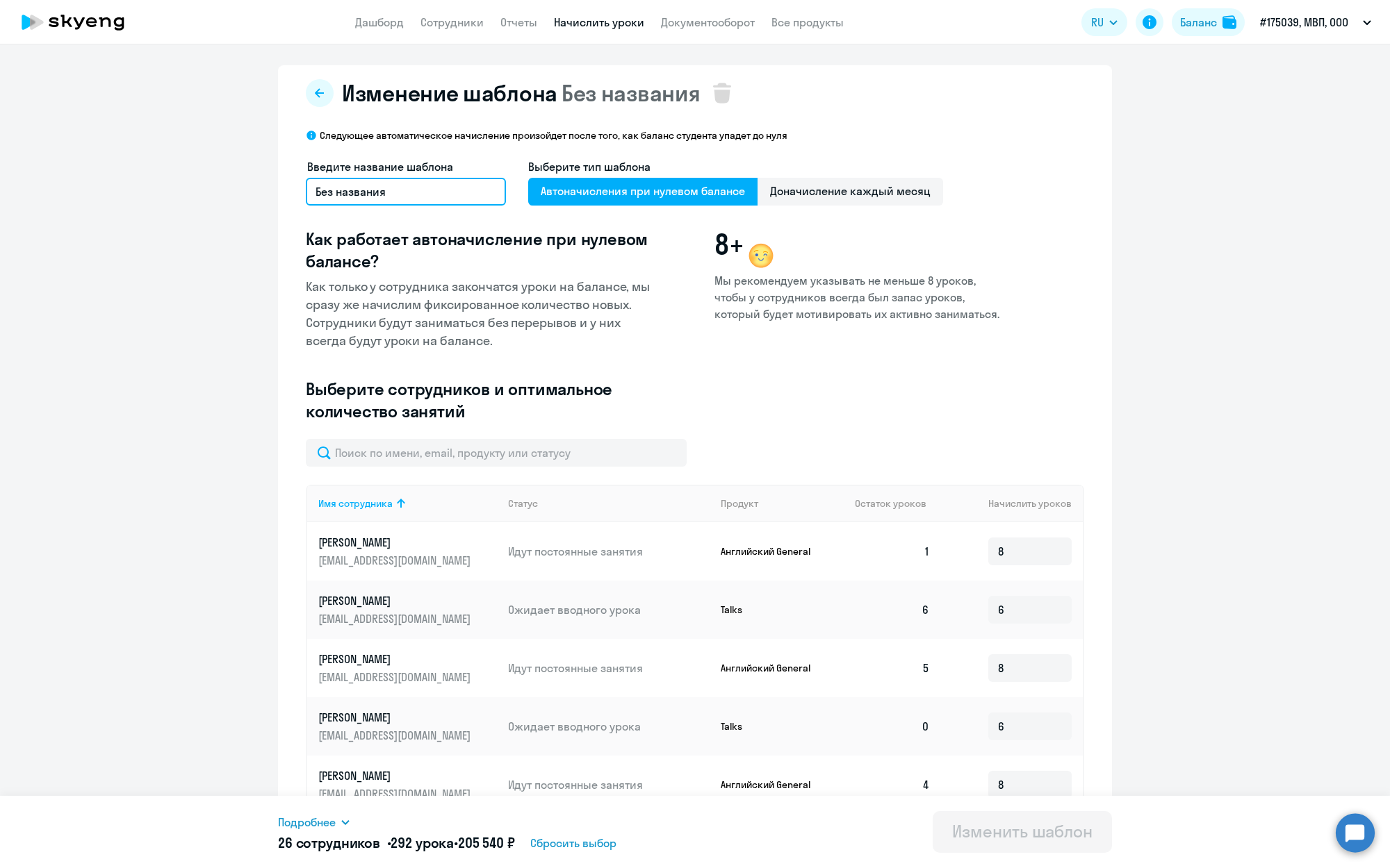
click at [419, 191] on input "Без названия" at bounding box center [405, 191] width 200 height 28
click at [804, 201] on span "Доначисление каждый месяц" at bounding box center [850, 191] width 185 height 28
click at [0, 0] on input "Доначисление каждый месяц" at bounding box center [0, 0] width 0 height 0
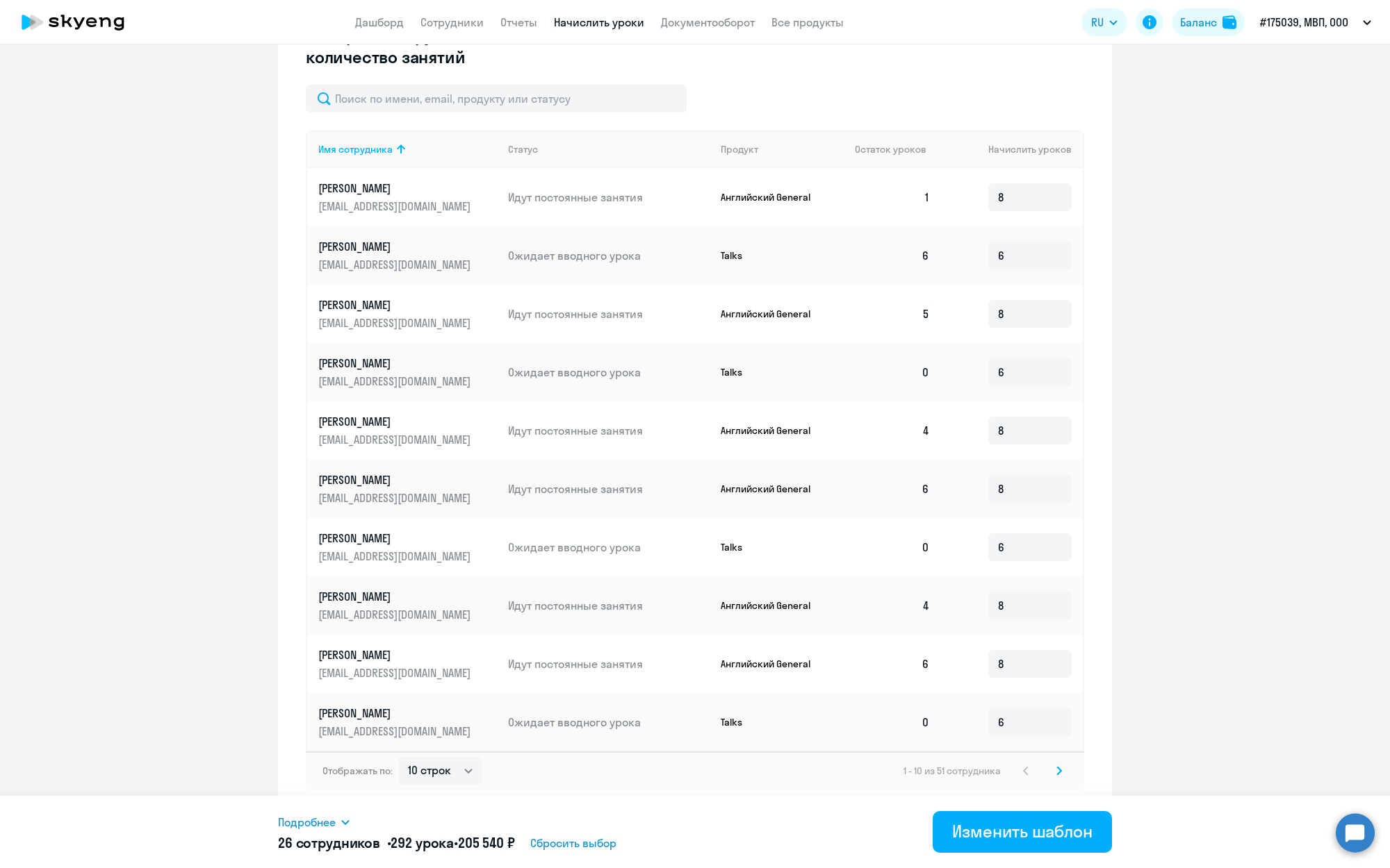
scroll to position [426, 0]
click at [1017, 835] on div "Изменить шаблон" at bounding box center [1022, 832] width 140 height 23
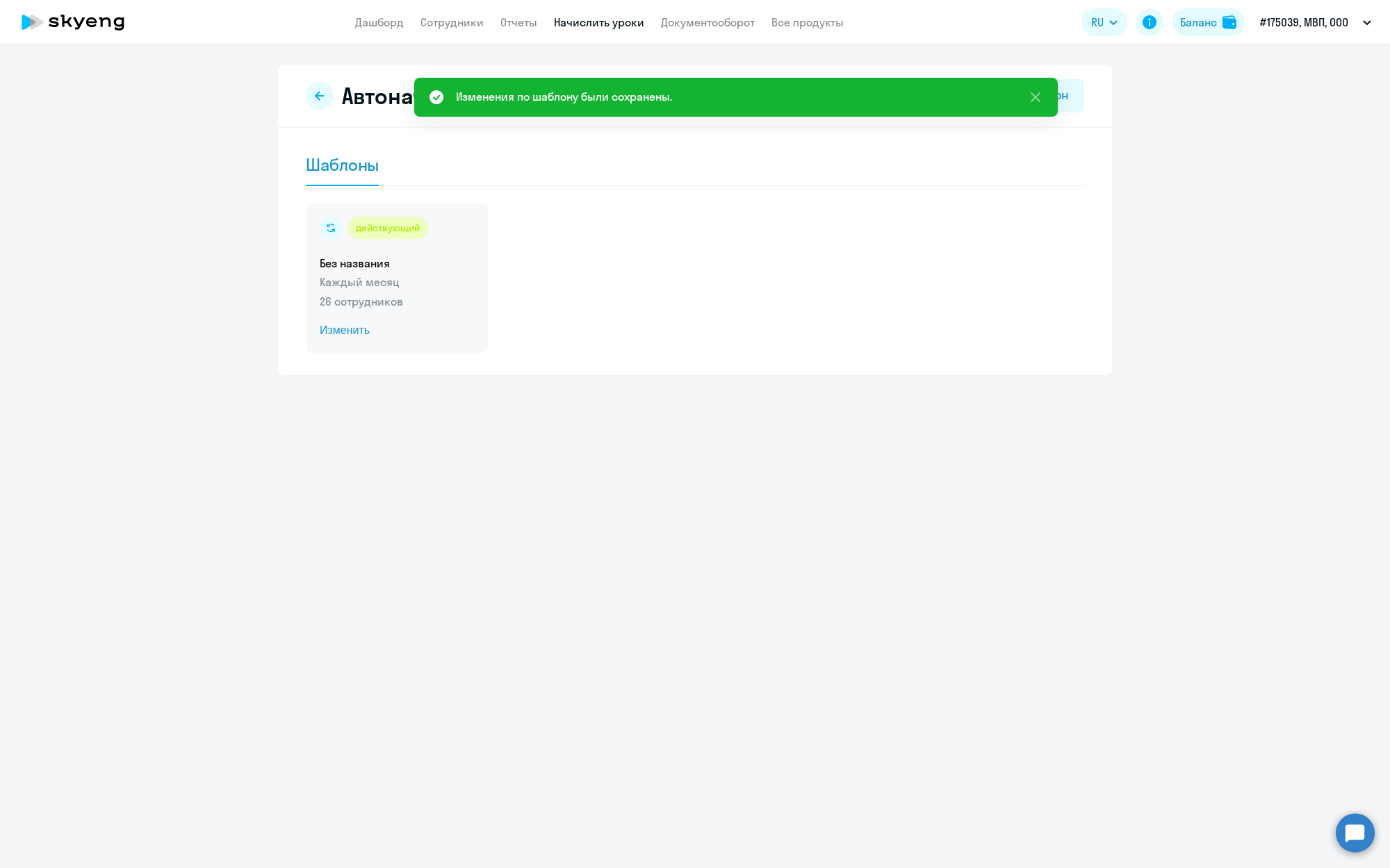
click at [336, 329] on span "Изменить" at bounding box center [397, 330] width 154 height 17
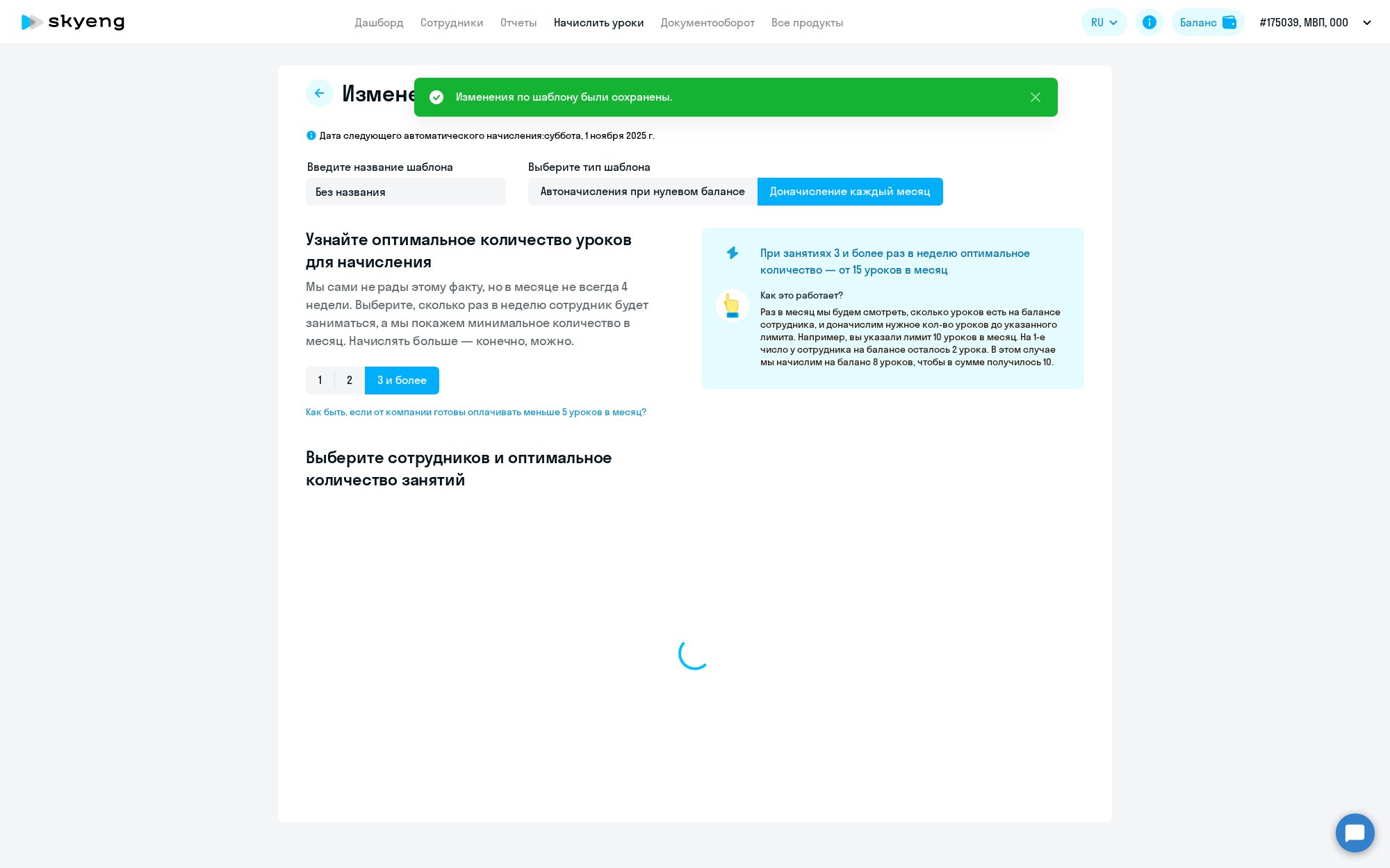
select select "10"
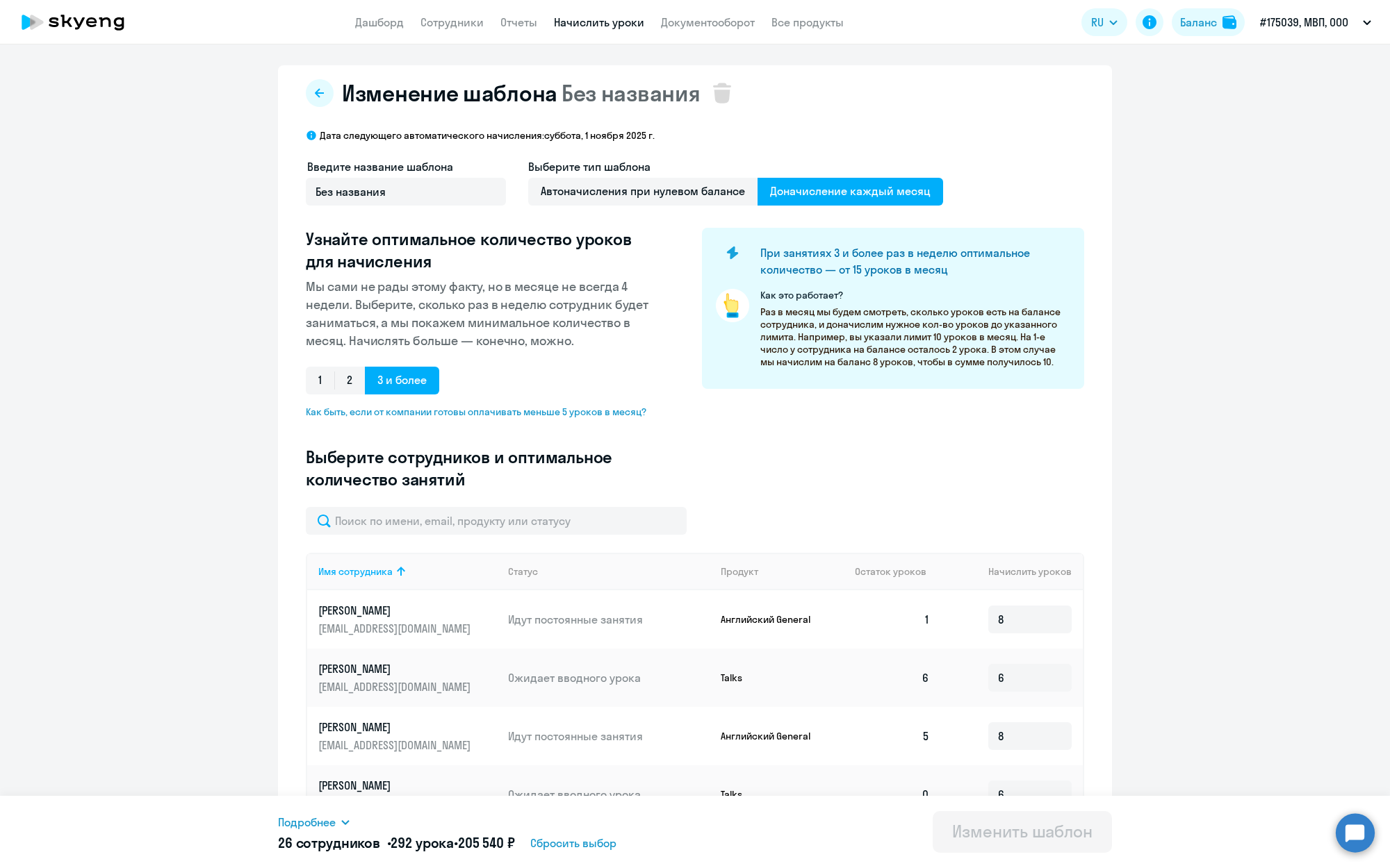
click at [812, 203] on span "Доначисление каждый месяц" at bounding box center [850, 191] width 185 height 28
click at [0, 0] on input "Доначисление каждый месяц" at bounding box center [0, 0] width 0 height 0
click at [820, 188] on span "Доначисление каждый месяц" at bounding box center [850, 191] width 185 height 28
click at [0, 0] on input "Доначисление каждый месяц" at bounding box center [0, 0] width 0 height 0
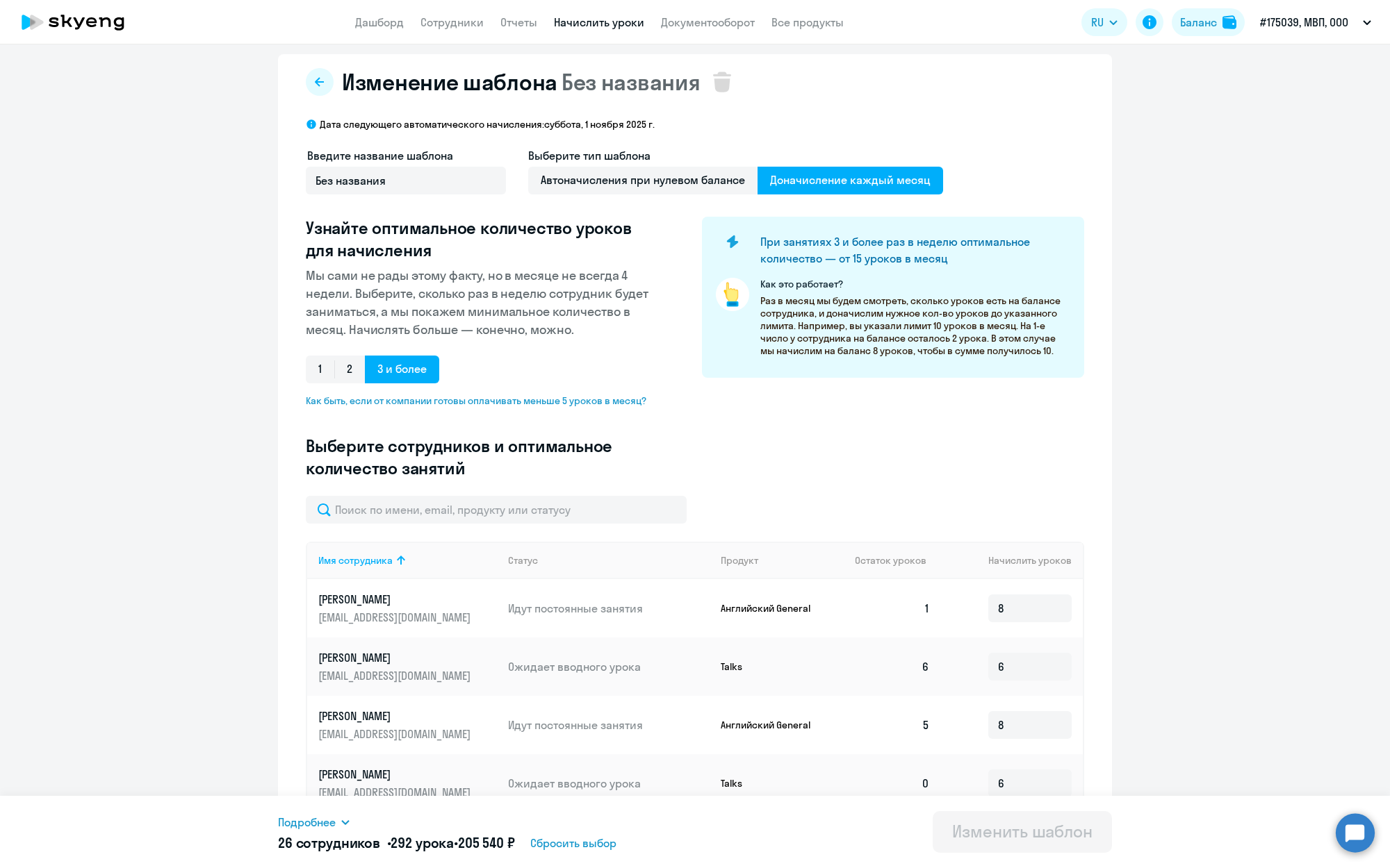
scroll to position [15, 0]
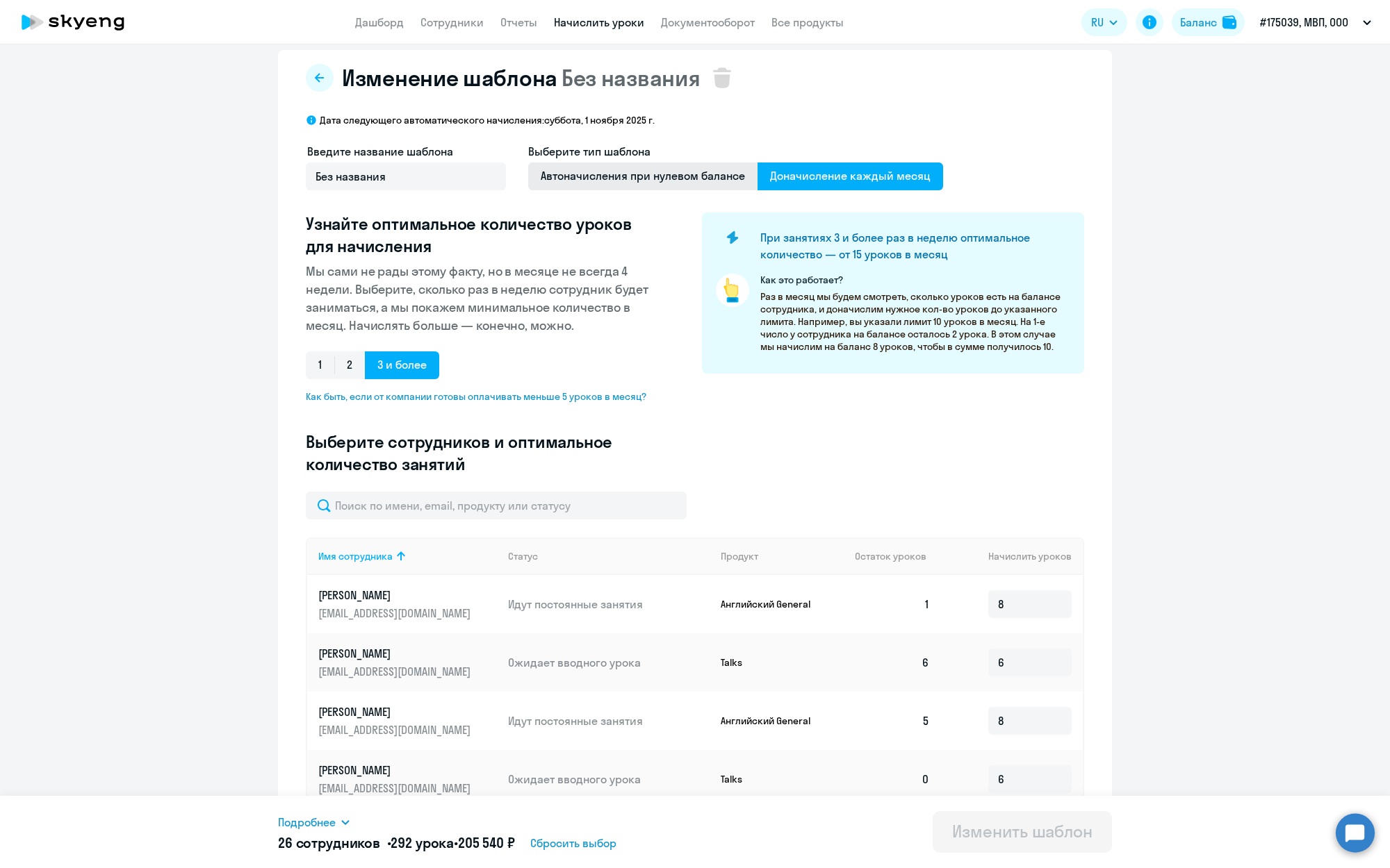
click at [652, 186] on span "Автоначисления при нулевом балансе" at bounding box center [642, 177] width 229 height 28
click at [0, 0] on input "Автоначисления при нулевом балансе" at bounding box center [0, 0] width 0 height 0
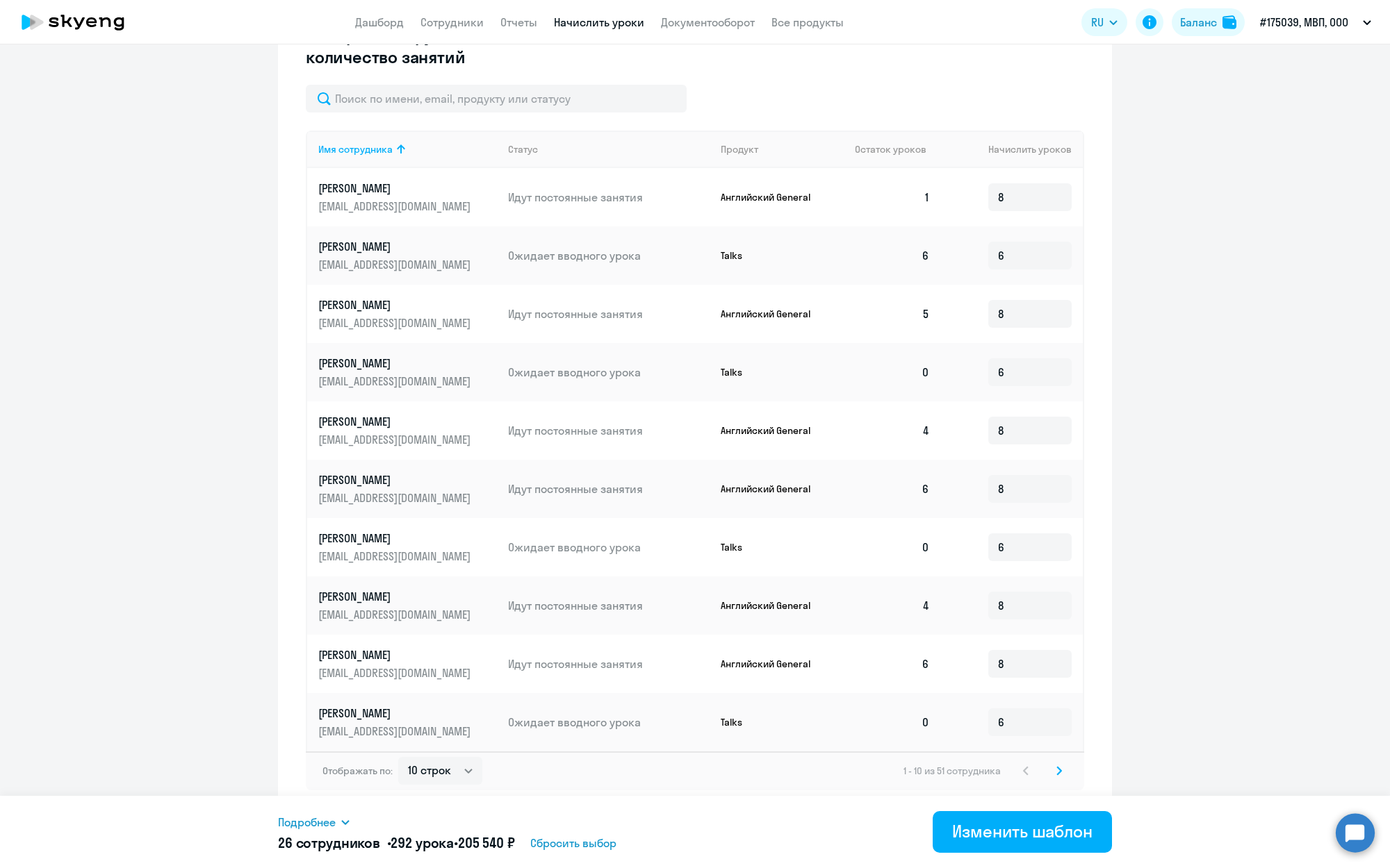
scroll to position [358, 0]
click at [1033, 724] on input "6" at bounding box center [1030, 722] width 84 height 28
click at [1033, 724] on input "0" at bounding box center [1030, 722] width 84 height 28
type input "0"
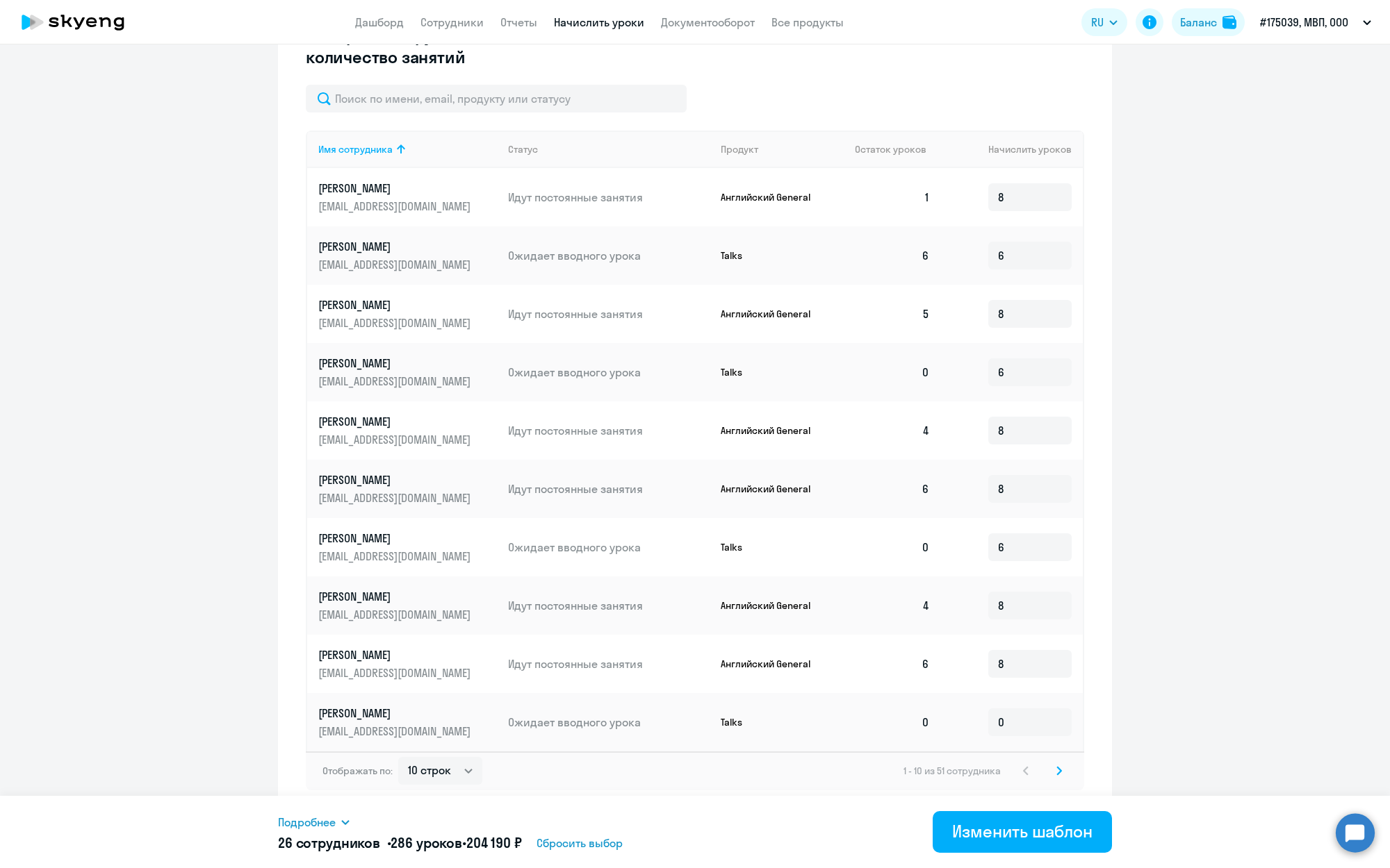
click at [1061, 773] on svg-icon at bounding box center [1059, 770] width 17 height 17
click at [1035, 548] on input "8" at bounding box center [1030, 547] width 84 height 28
click at [1134, 570] on ng-component "Изменение шаблона Без названия Дата следующего автоматического начисления: [DAT…" at bounding box center [695, 261] width 1390 height 1102
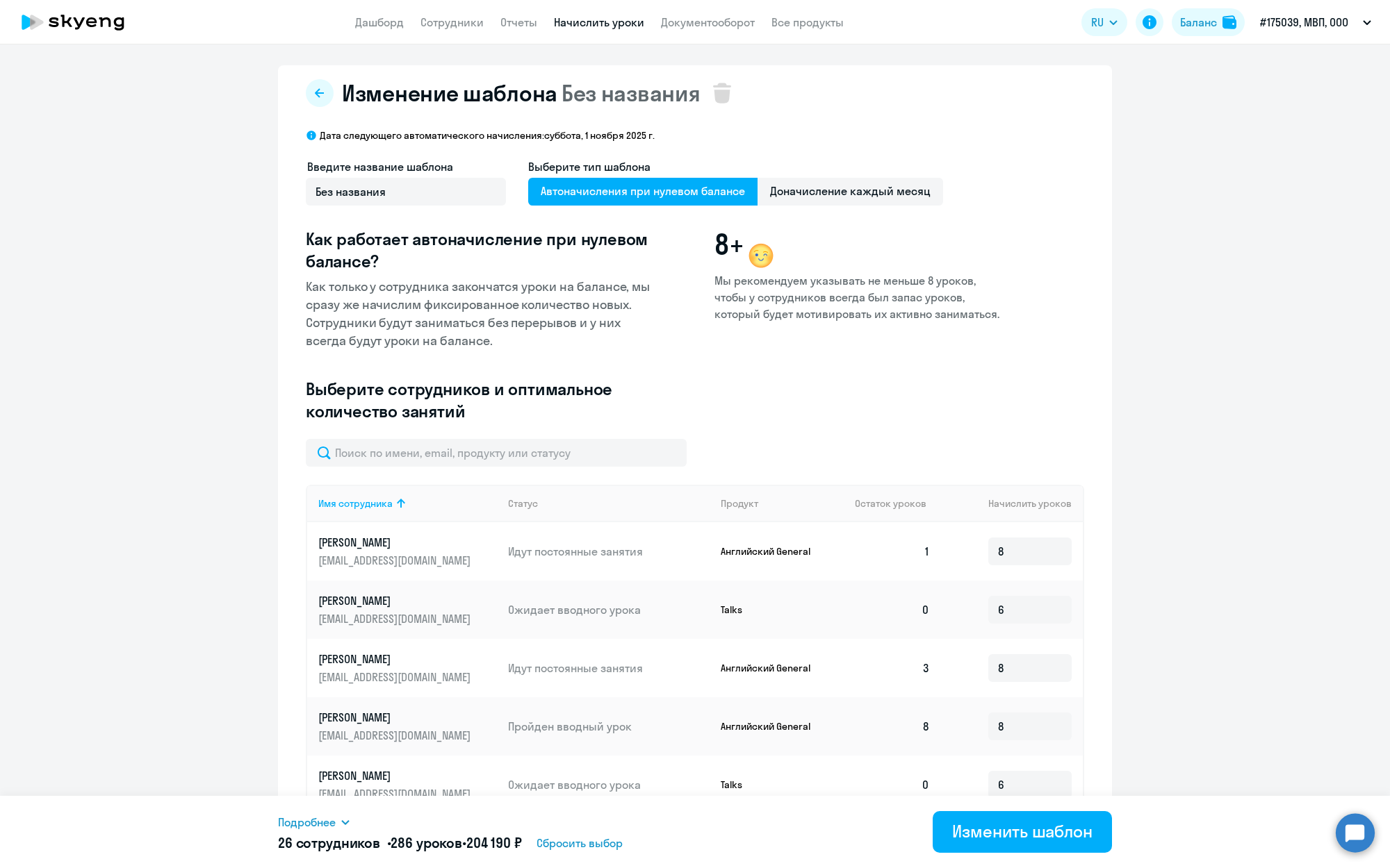
scroll to position [0, 0]
click at [461, 21] on link "Сотрудники" at bounding box center [452, 22] width 63 height 14
select select "30"
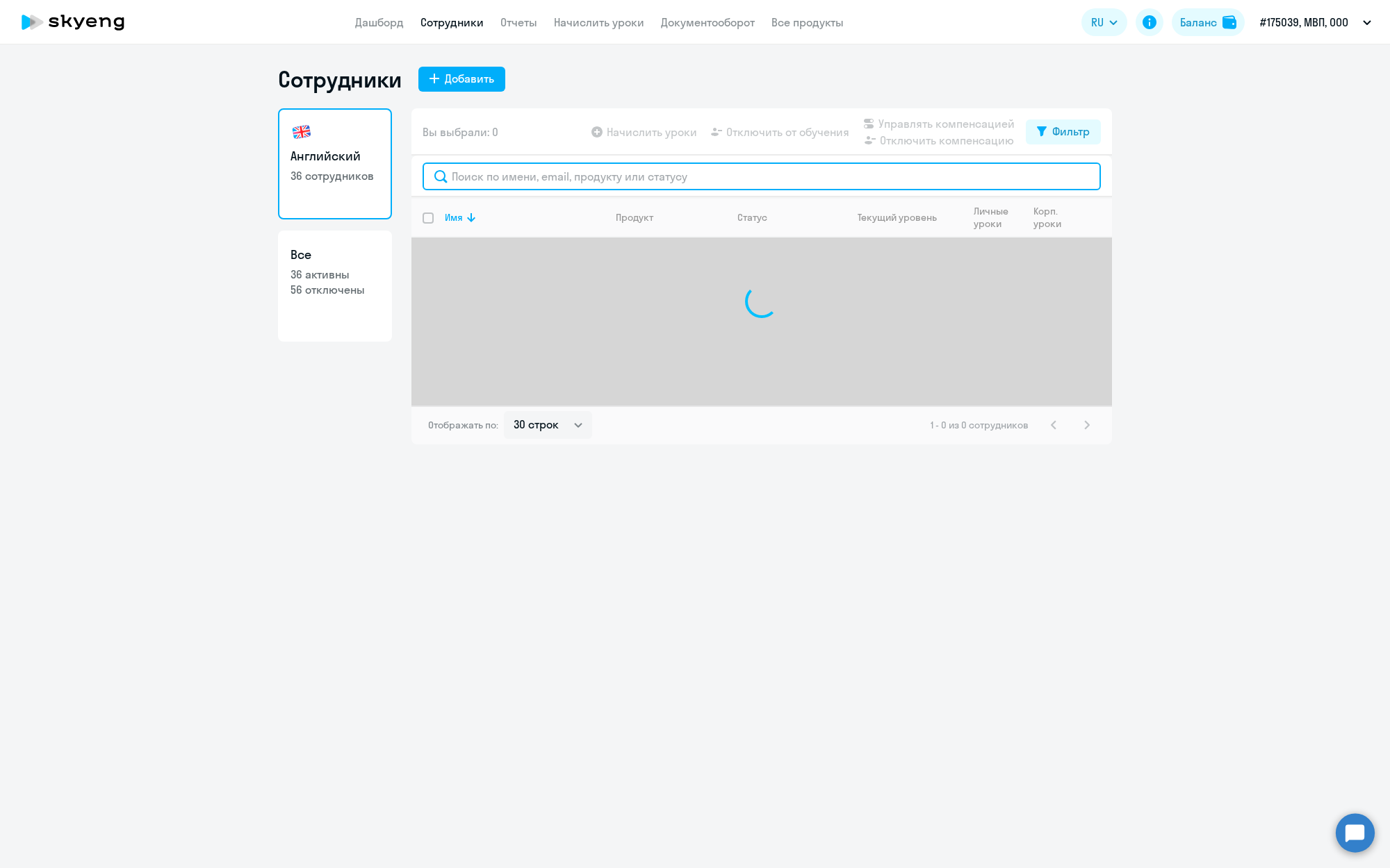
click at [497, 172] on input "text" at bounding box center [761, 177] width 678 height 28
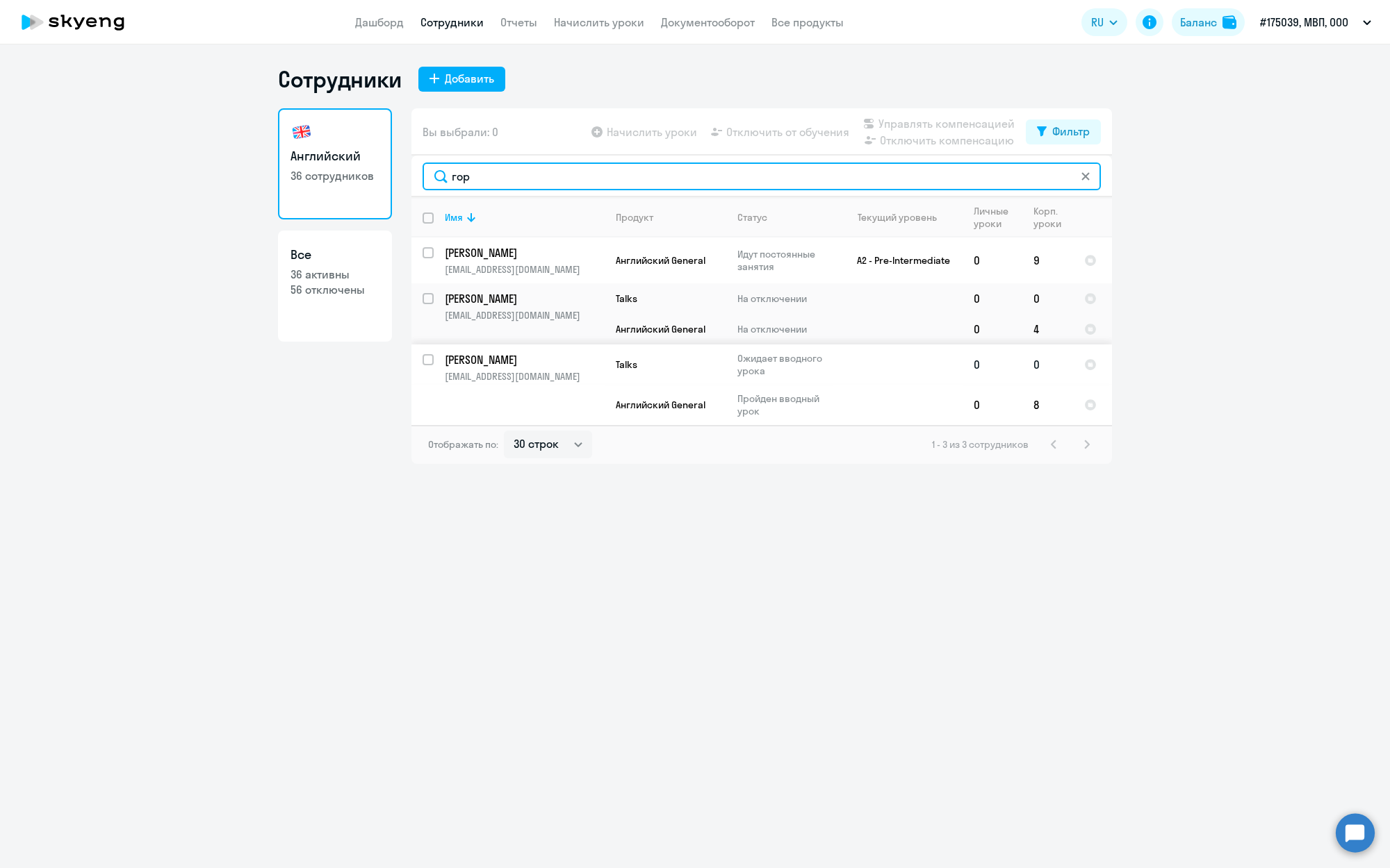
type input "гор"
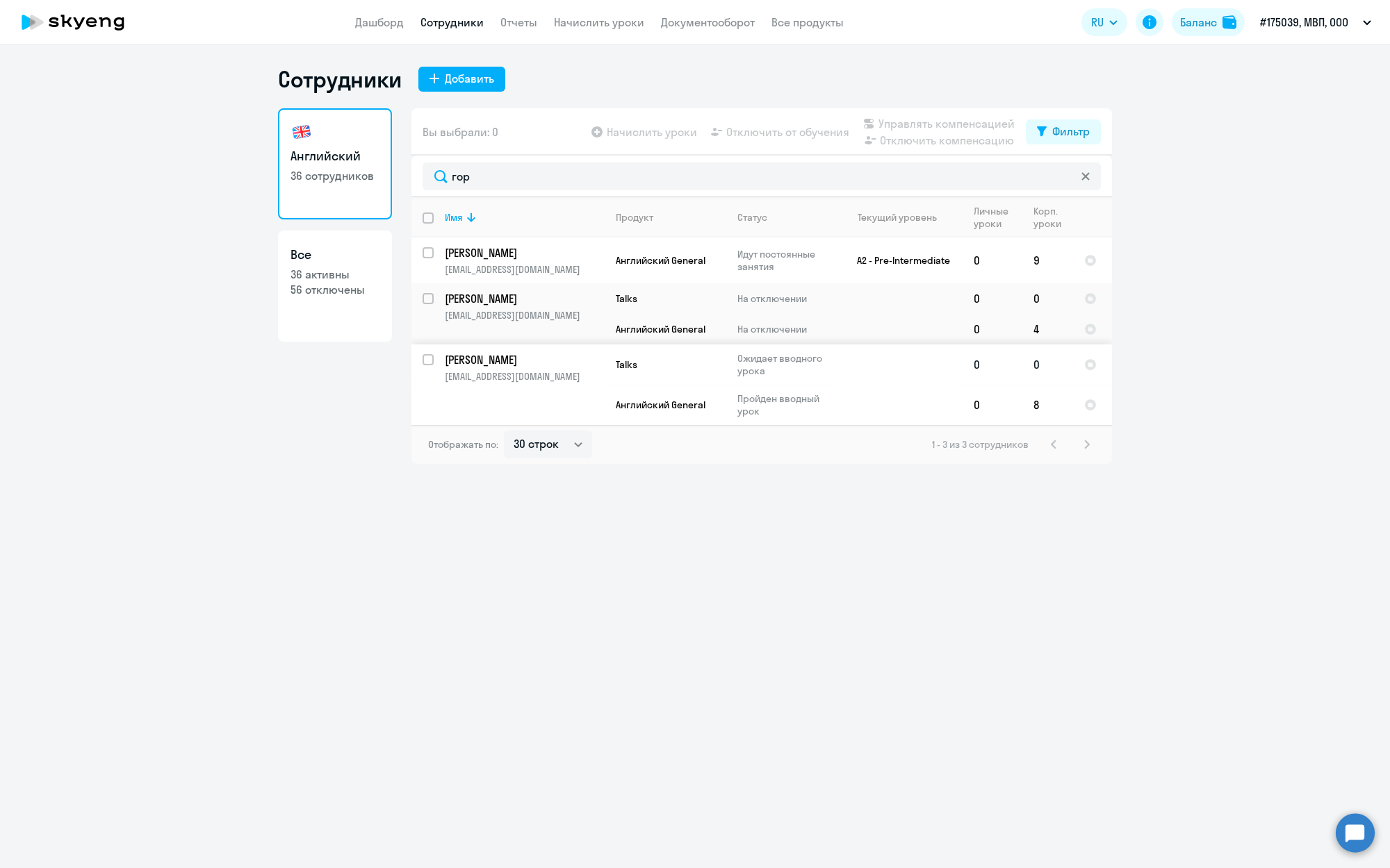
click at [429, 358] on input "select row 22757246" at bounding box center [436, 368] width 28 height 28
checkbox input "true"
click at [963, 125] on span "Управлять компенсацией" at bounding box center [946, 123] width 136 height 17
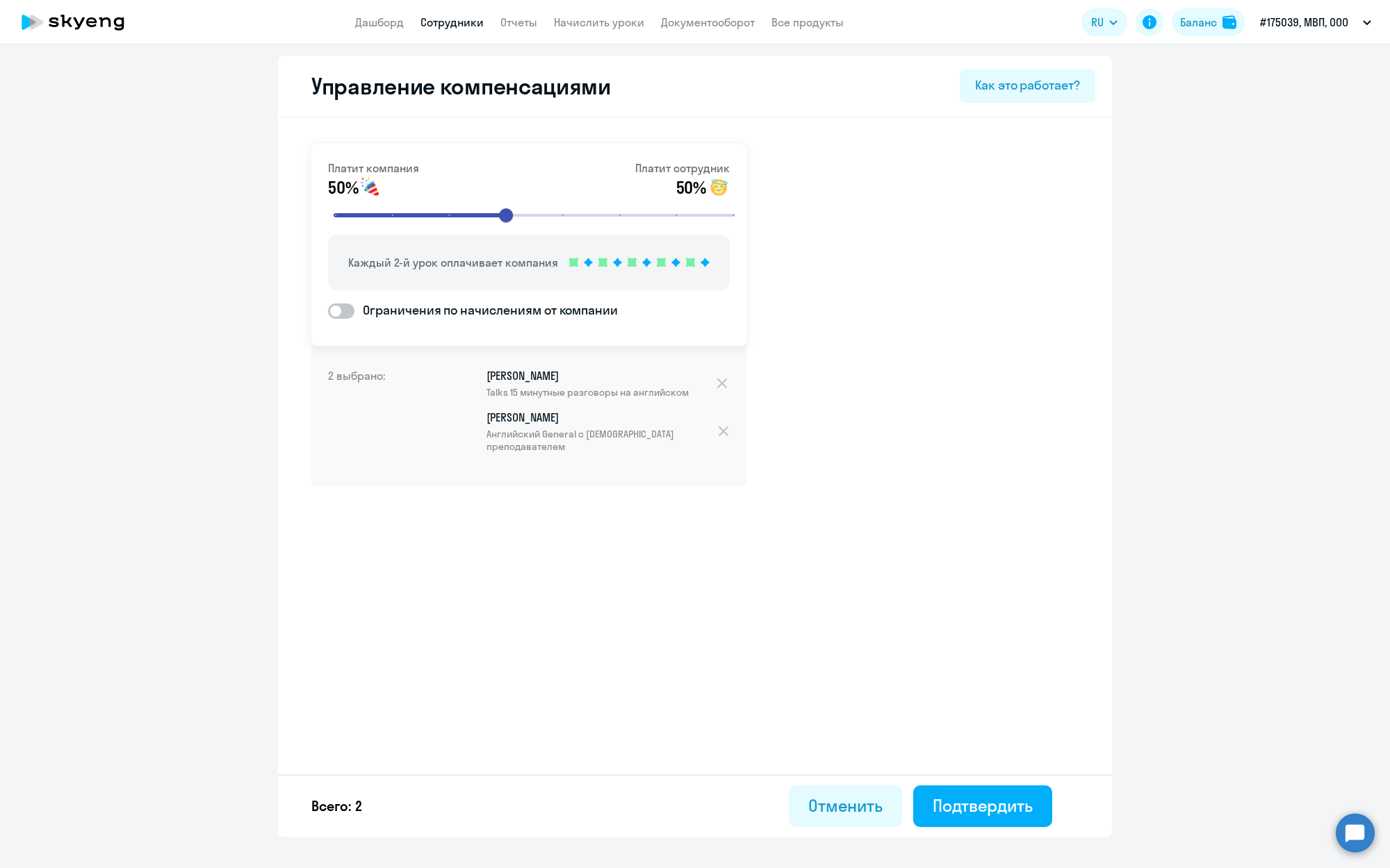
select select "30"
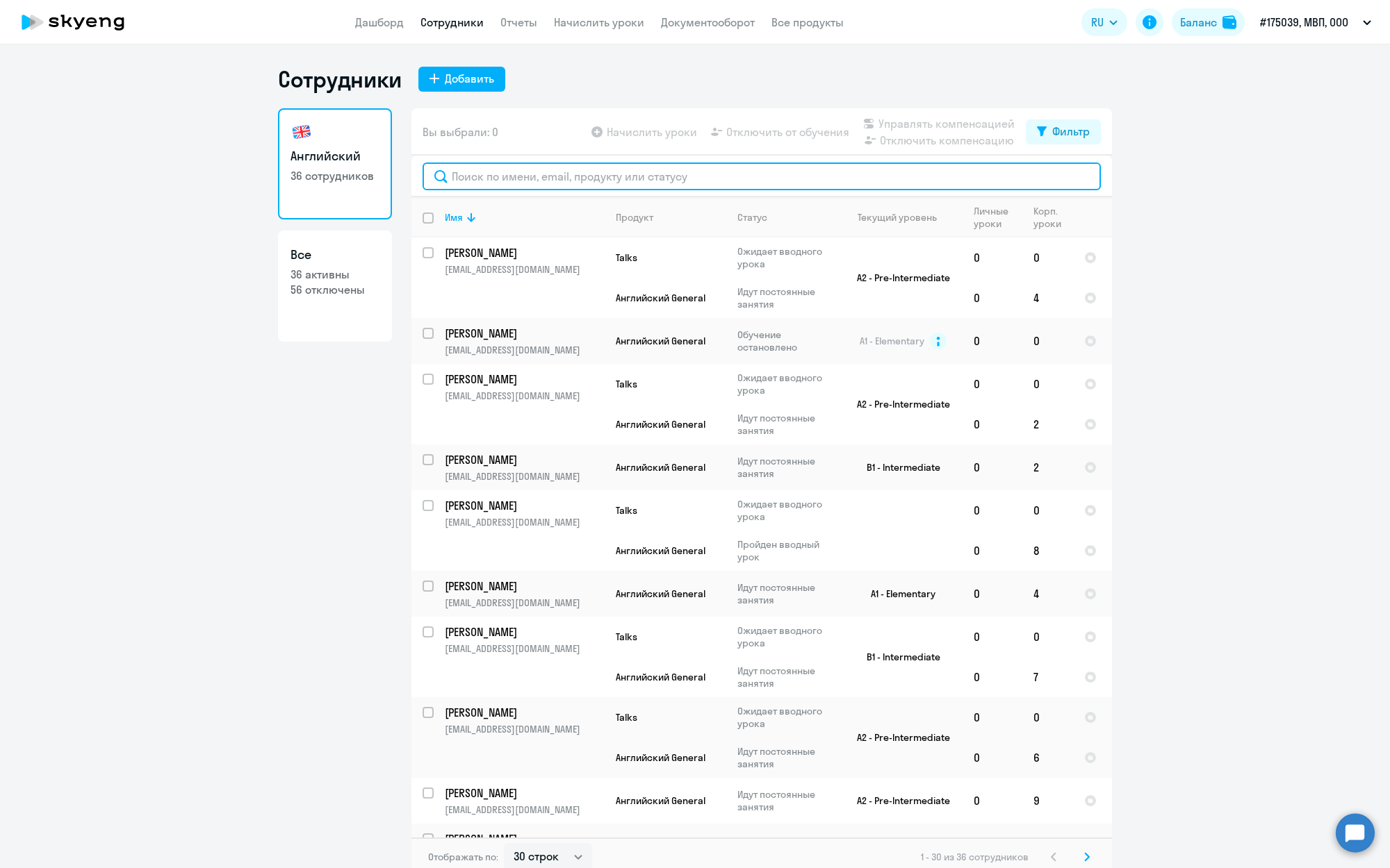
click at [511, 173] on input "text" at bounding box center [761, 177] width 678 height 28
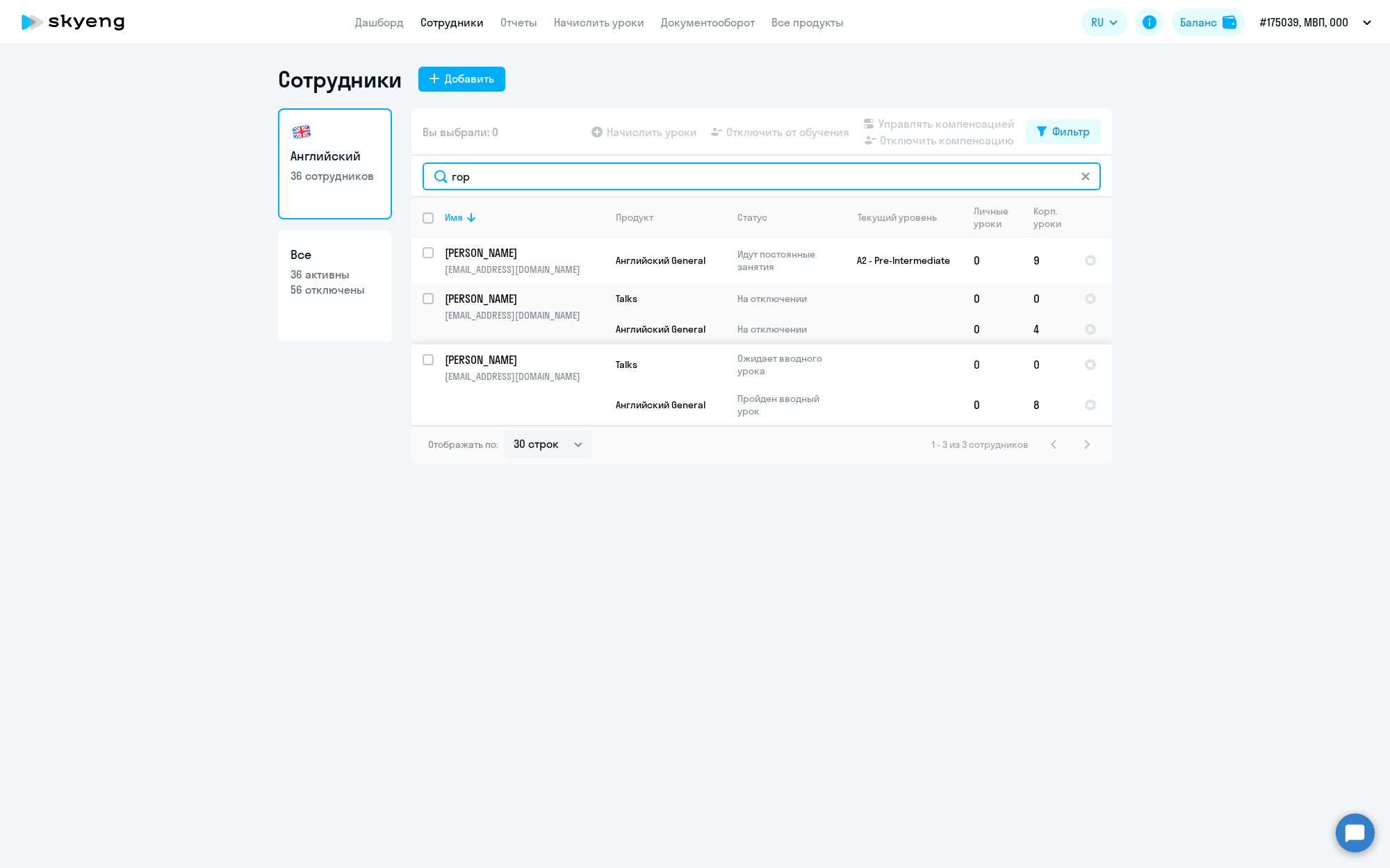
type input "гор"
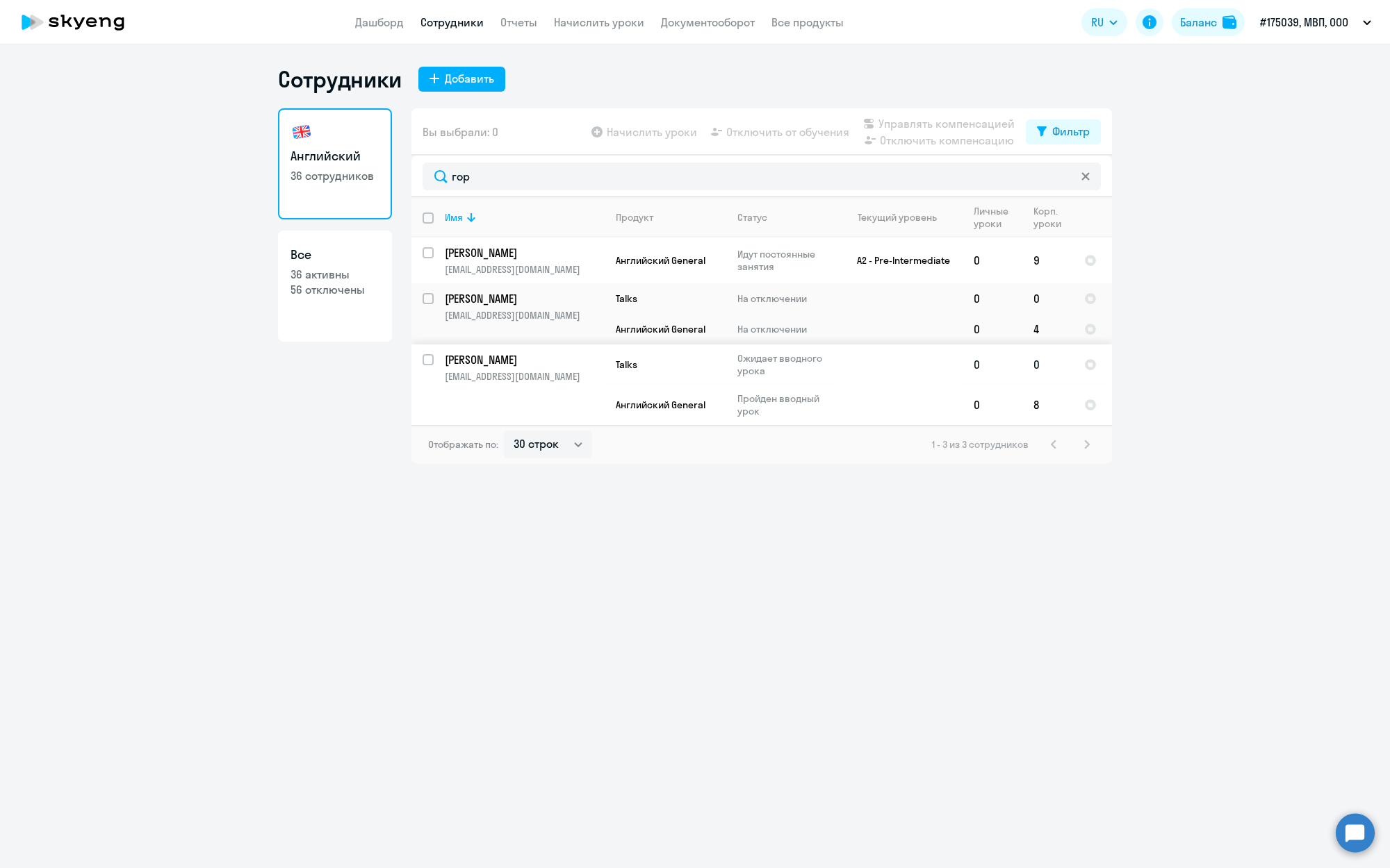
click at [424, 357] on input "select row 22757246" at bounding box center [436, 368] width 28 height 28
checkbox input "true"
click at [768, 129] on span "Отключить от обучения" at bounding box center [787, 131] width 123 height 17
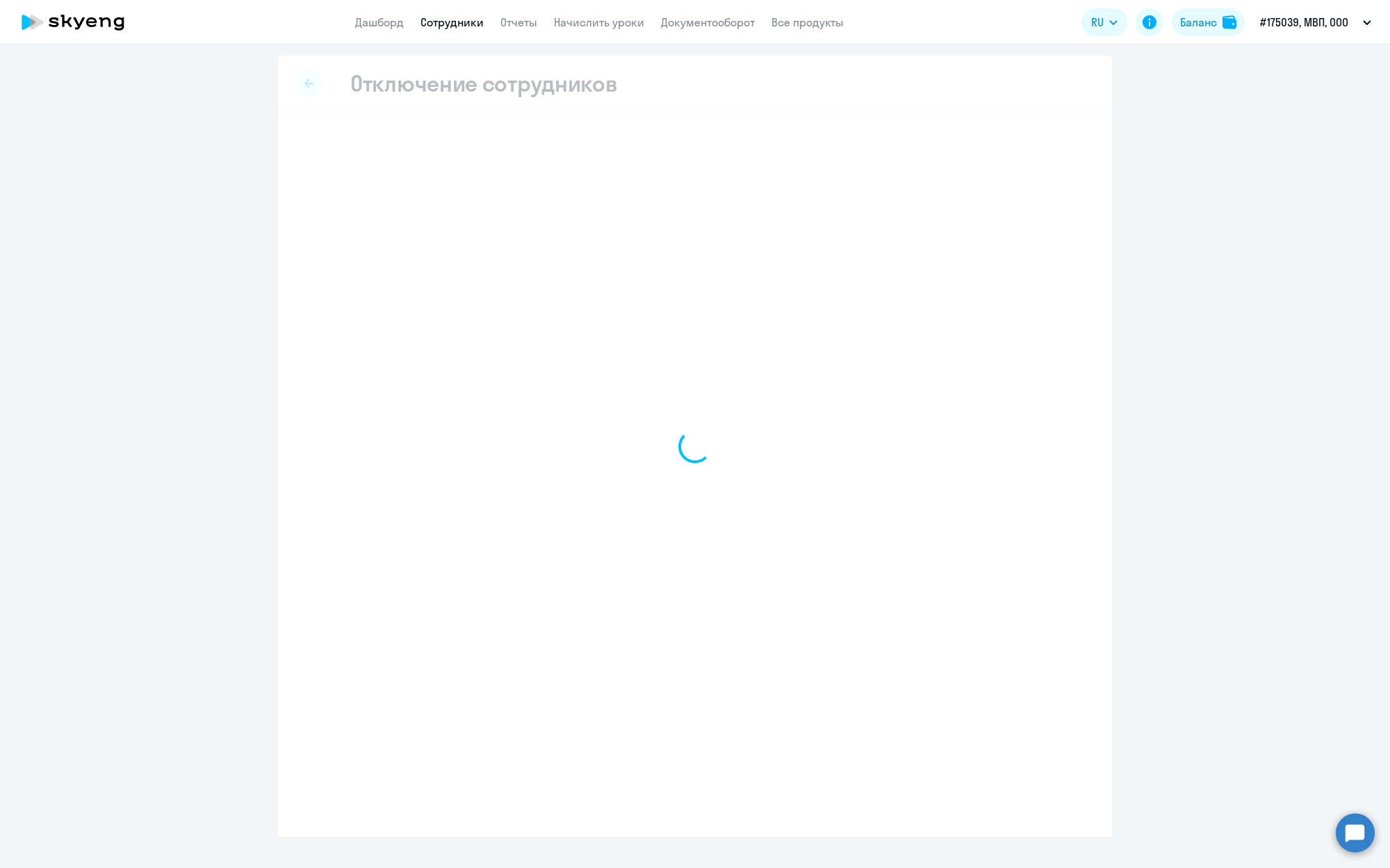
select select "all"
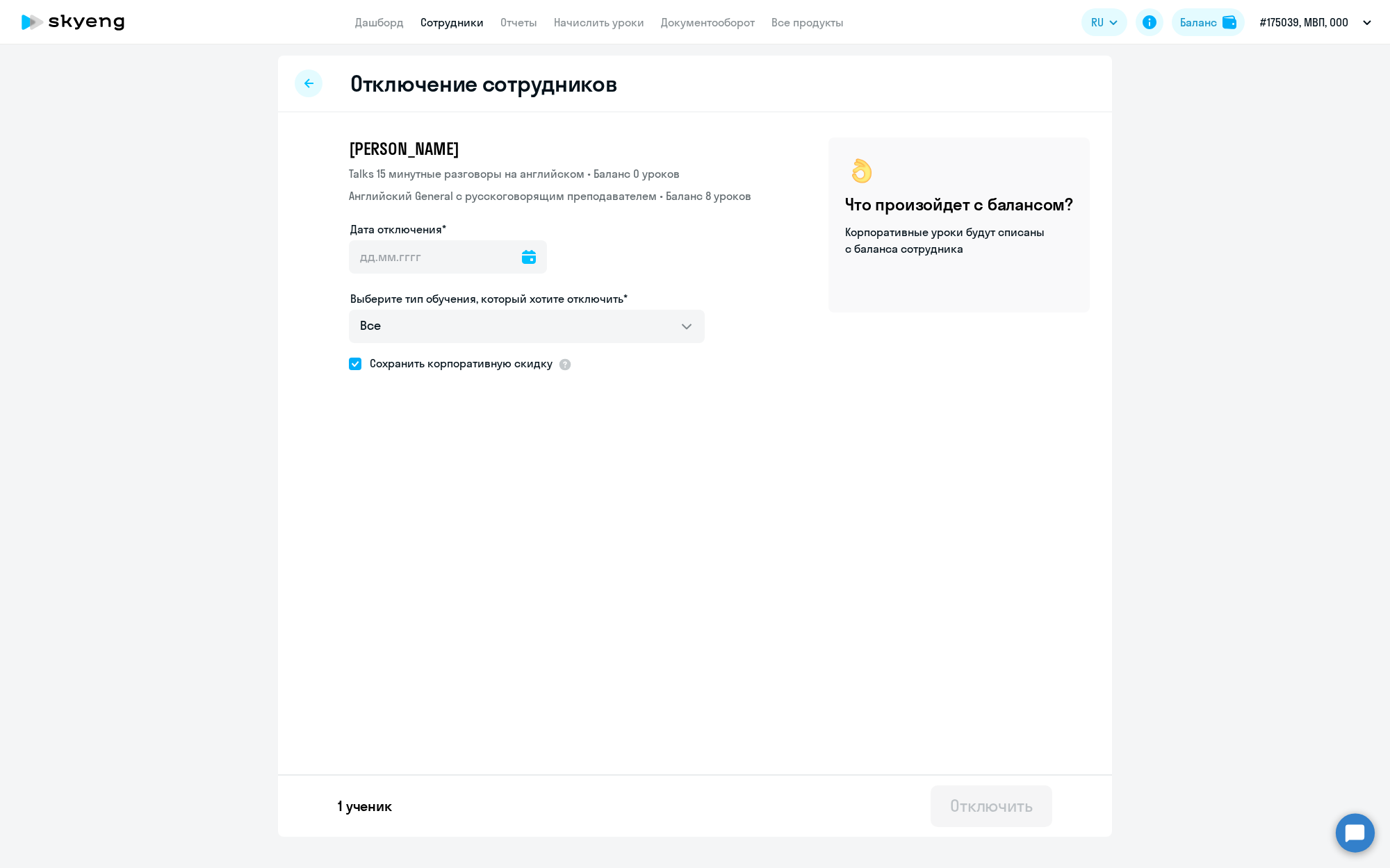
click at [453, 23] on link "Сотрудники" at bounding box center [452, 22] width 63 height 14
select select "30"
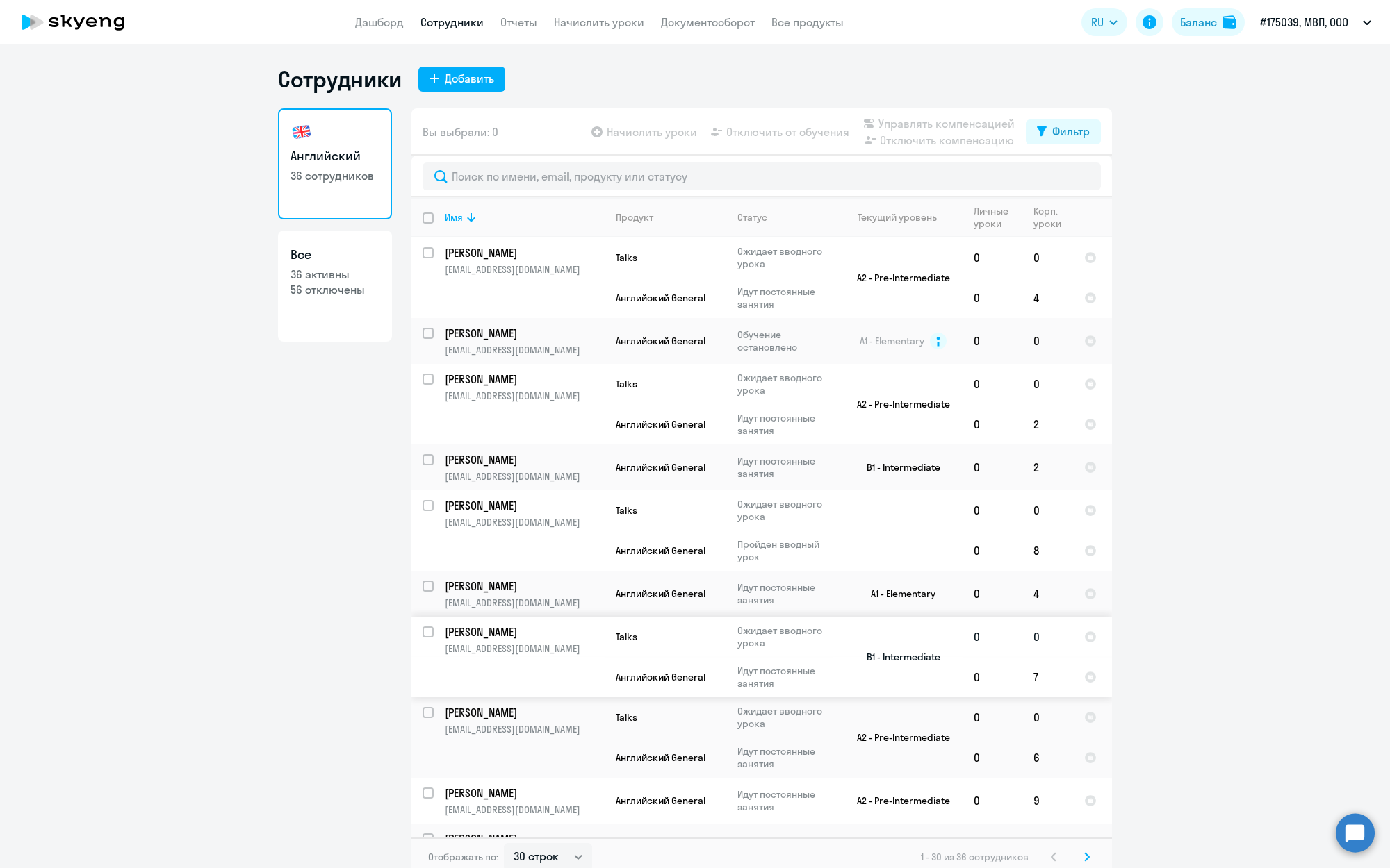
click at [498, 625] on p "[PERSON_NAME]" at bounding box center [523, 631] width 157 height 15
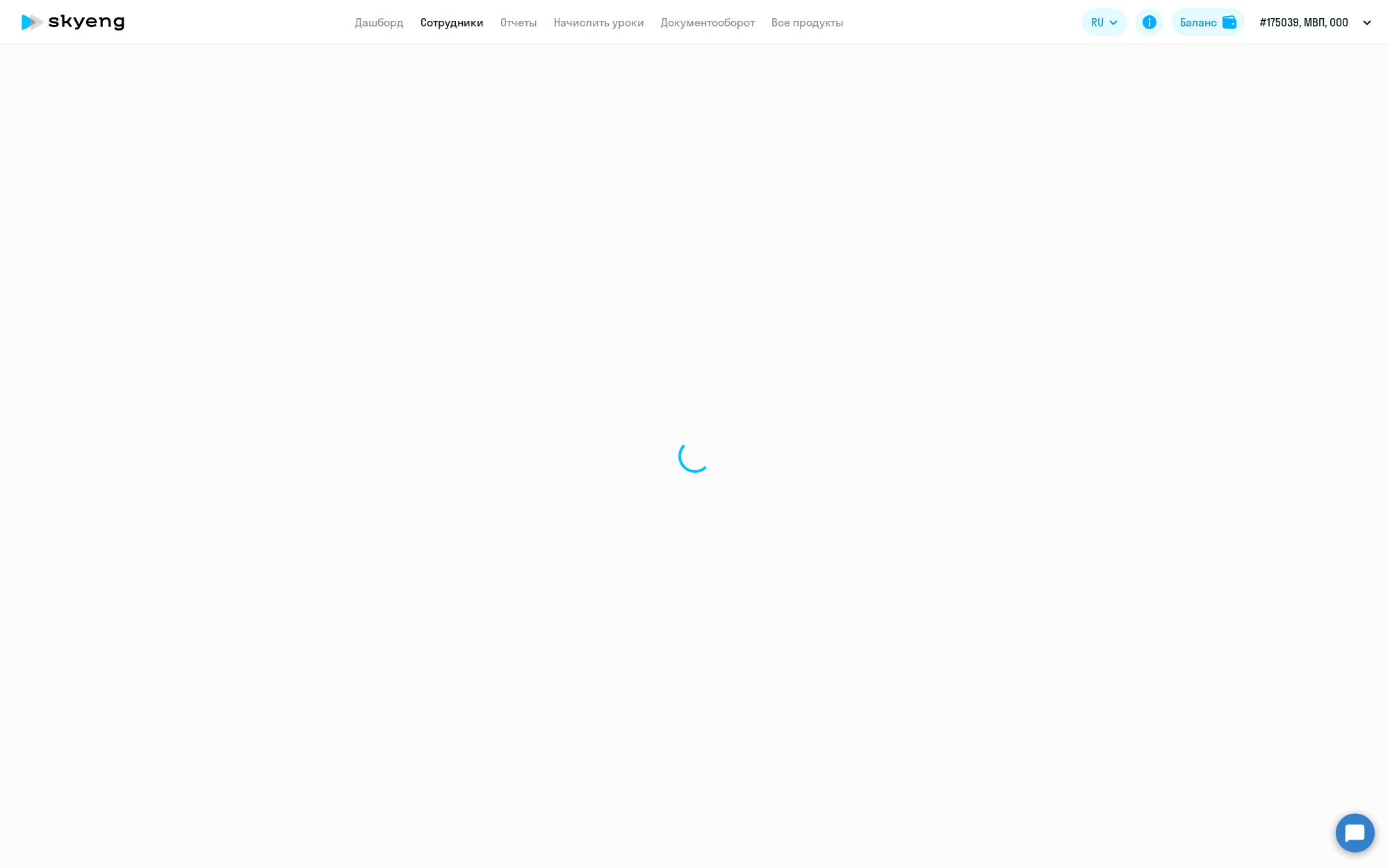
select select "english"
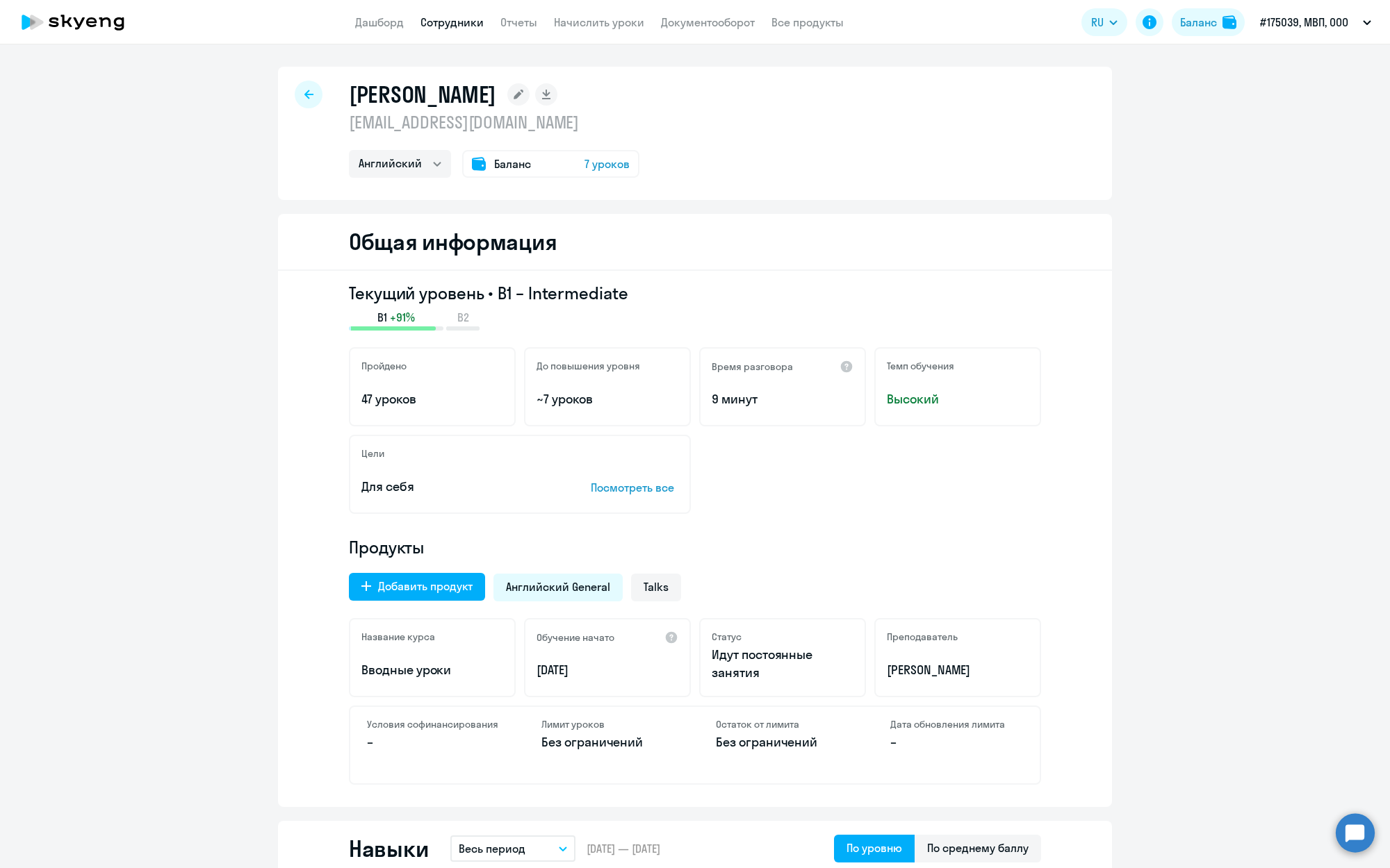
click at [309, 91] on icon at bounding box center [309, 95] width 9 height 10
select select "30"
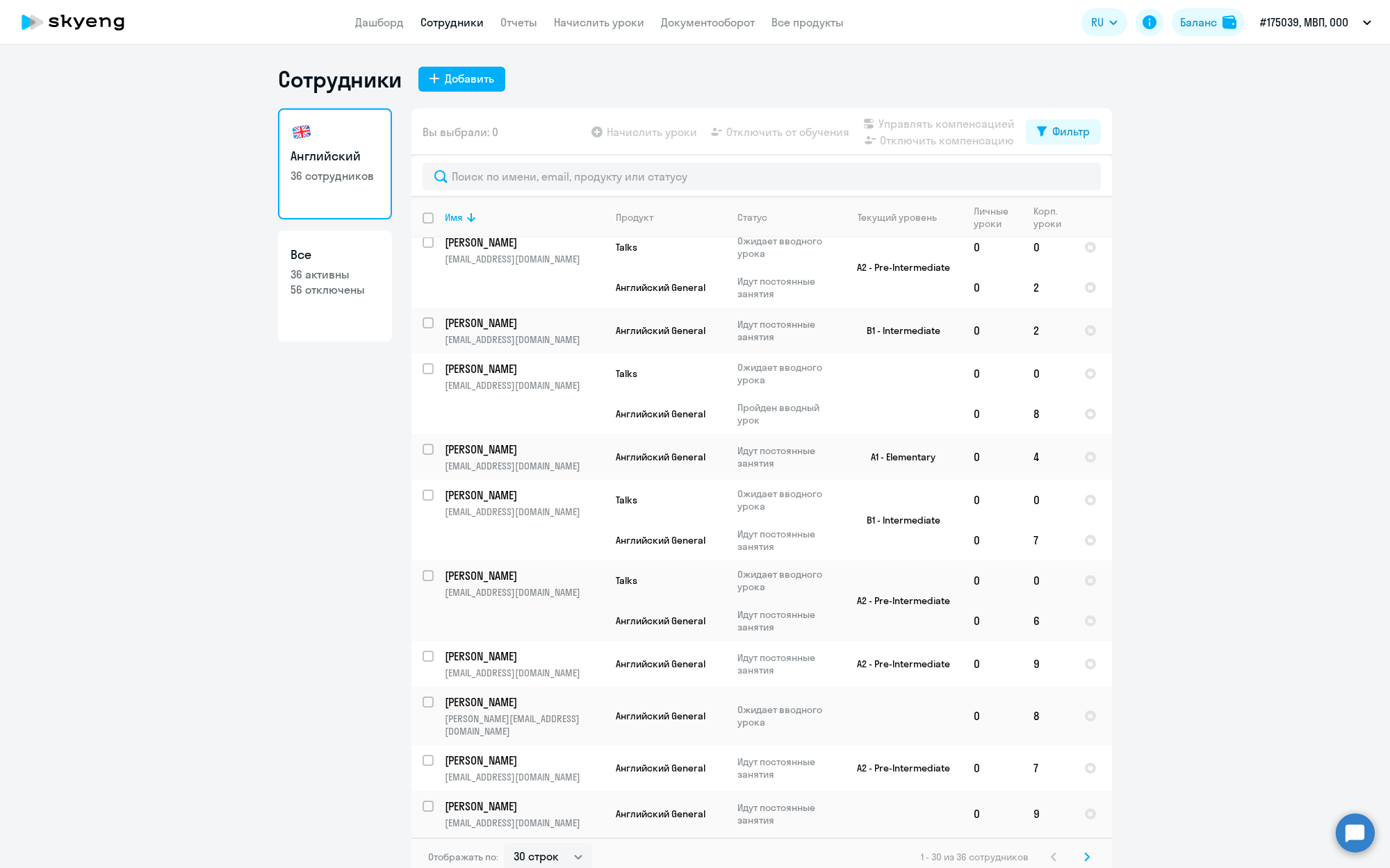
scroll to position [162, 0]
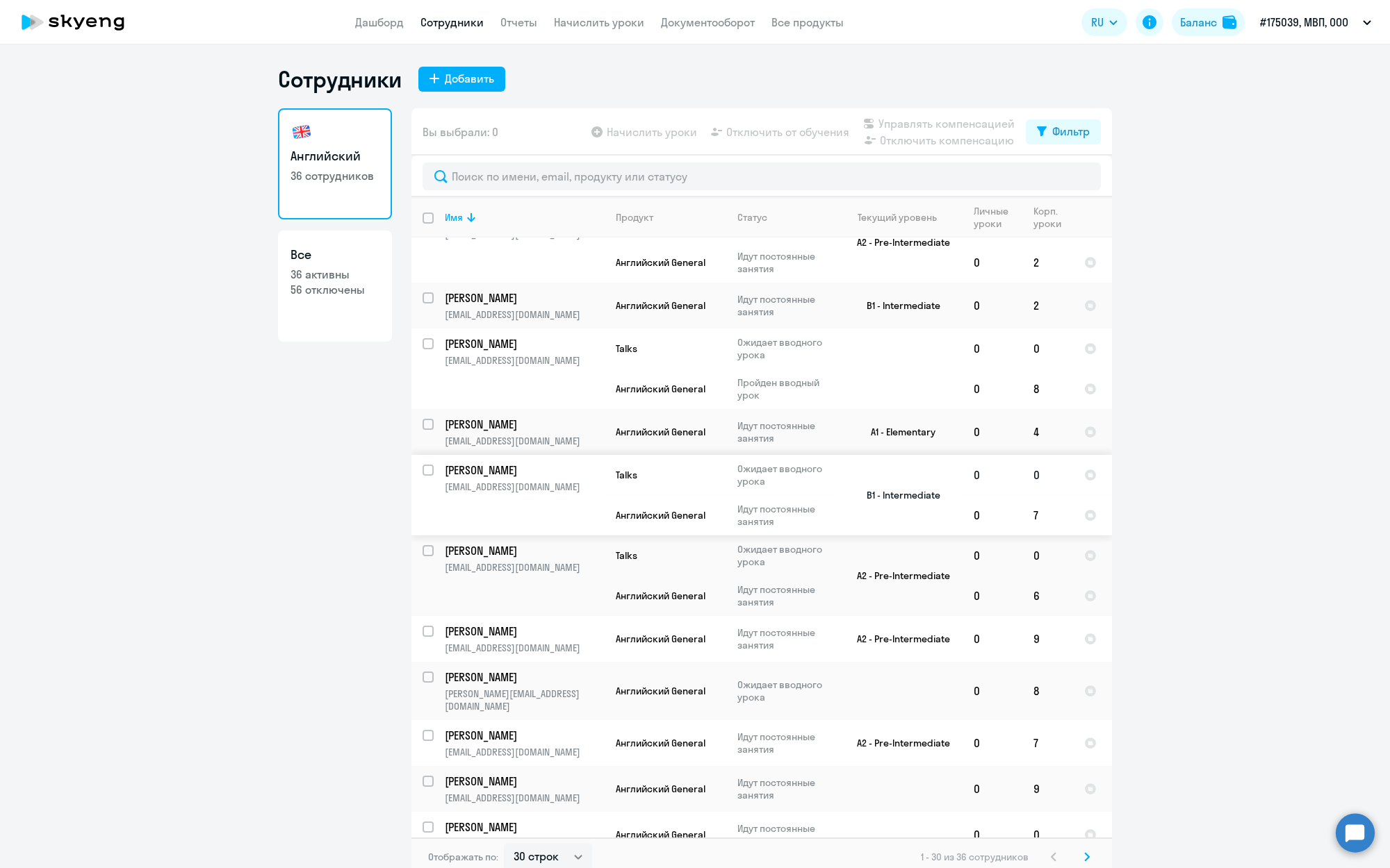
click at [424, 468] on input "select row 4304437" at bounding box center [436, 478] width 28 height 28
checkbox input "true"
click at [792, 133] on span "Отключить от обучения" at bounding box center [787, 131] width 123 height 17
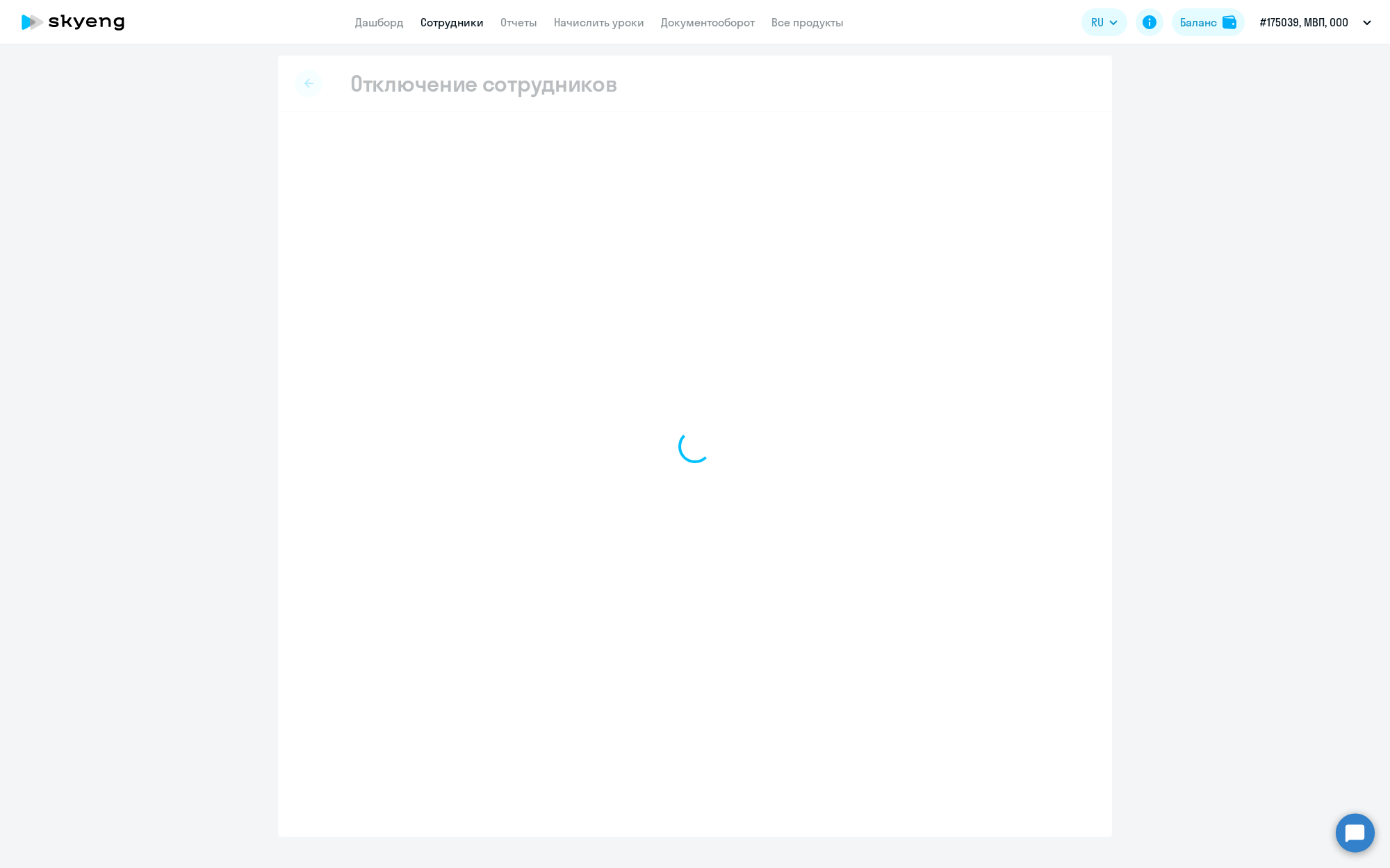
select select "all"
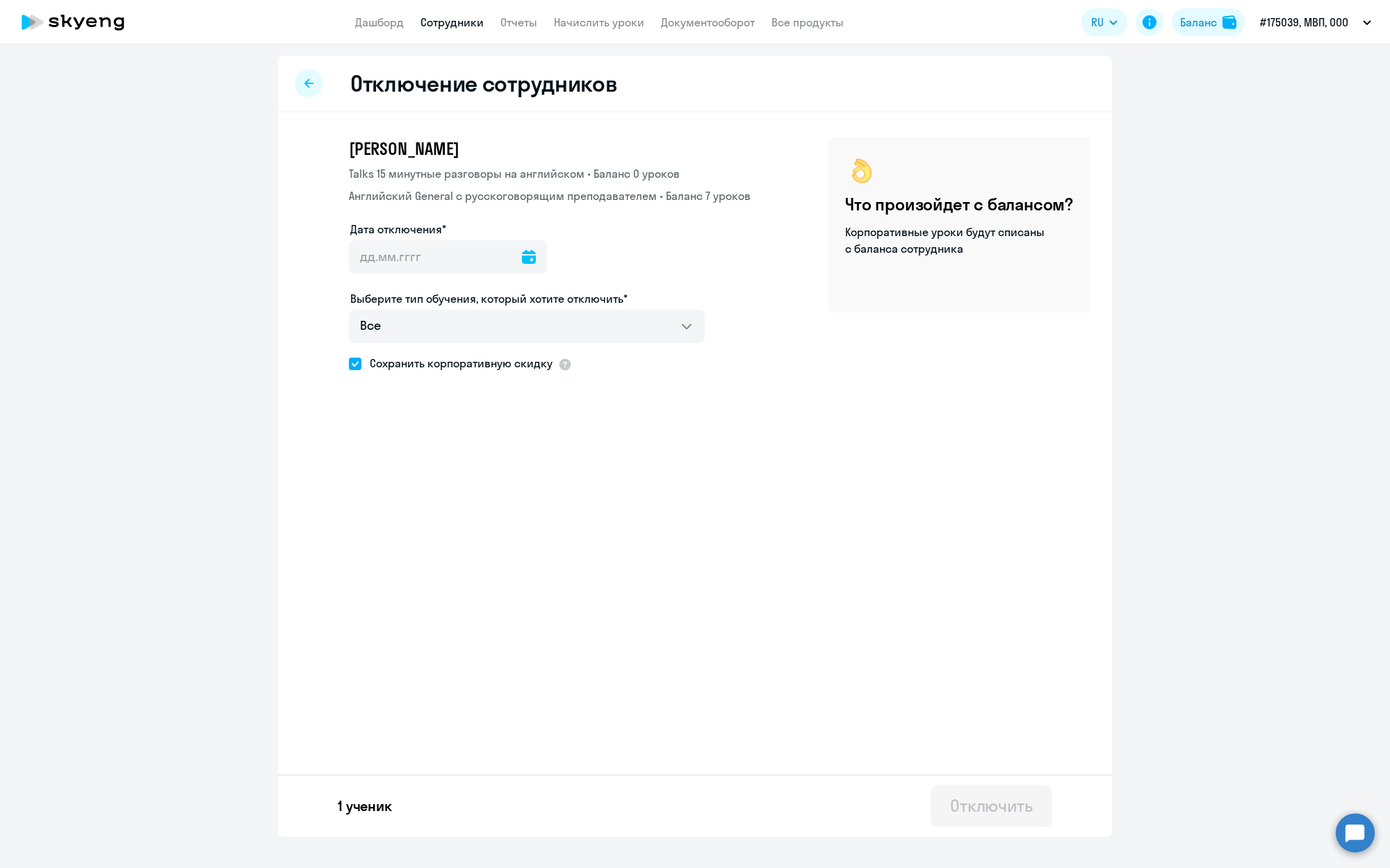
click at [524, 255] on icon at bounding box center [529, 257] width 14 height 14
click at [510, 412] on span "11" at bounding box center [507, 415] width 25 height 25
type input "[DATE]"
click at [476, 361] on span "Сохранить корпоративную скидку" at bounding box center [457, 363] width 191 height 17
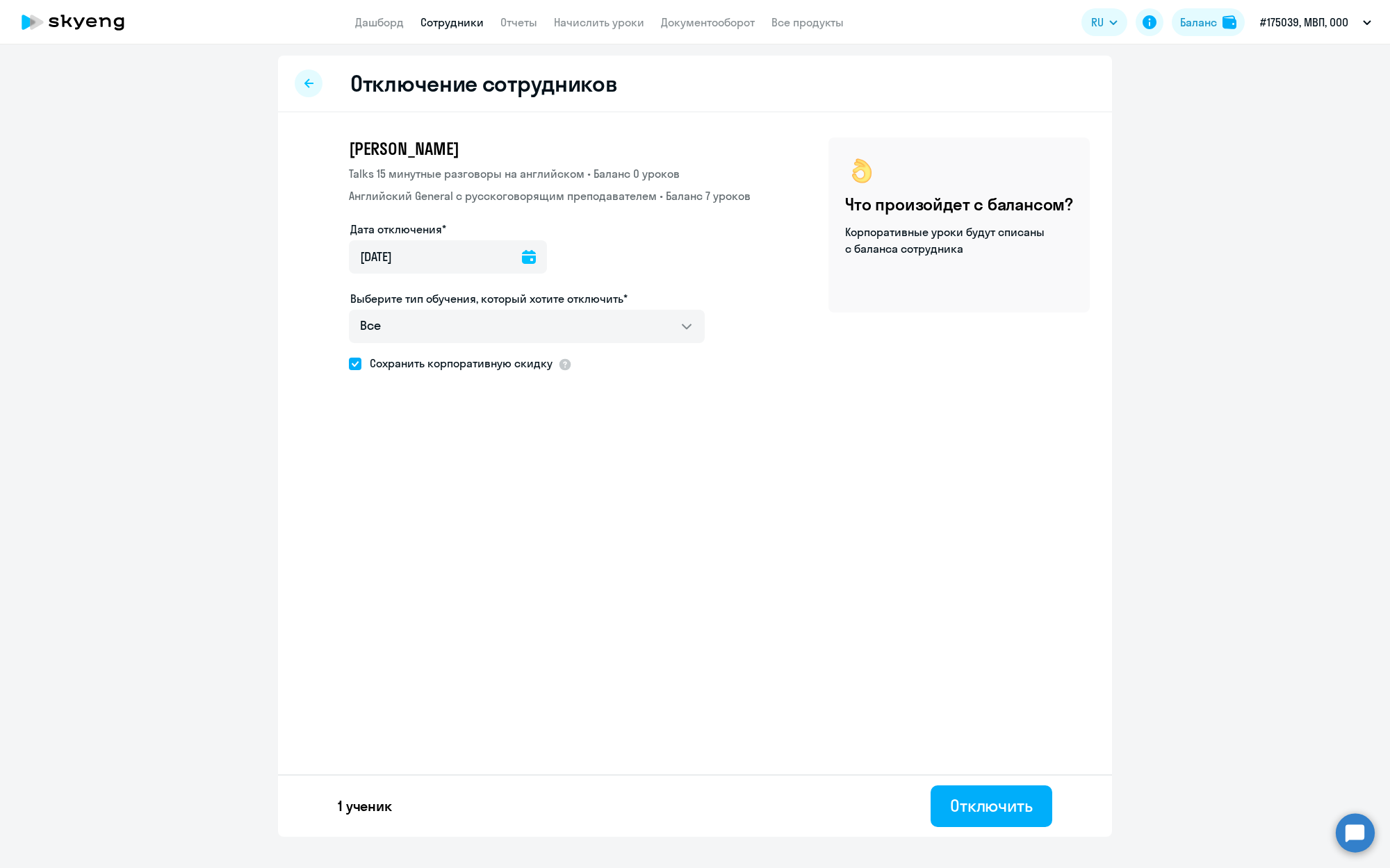
click at [349, 363] on input "Сохранить корпоративную скидку" at bounding box center [348, 363] width 1 height 1
checkbox input "false"
click at [953, 785] on div "1 ученик Отключить" at bounding box center [695, 805] width 834 height 62
click at [996, 811] on div "Отключить" at bounding box center [991, 806] width 83 height 23
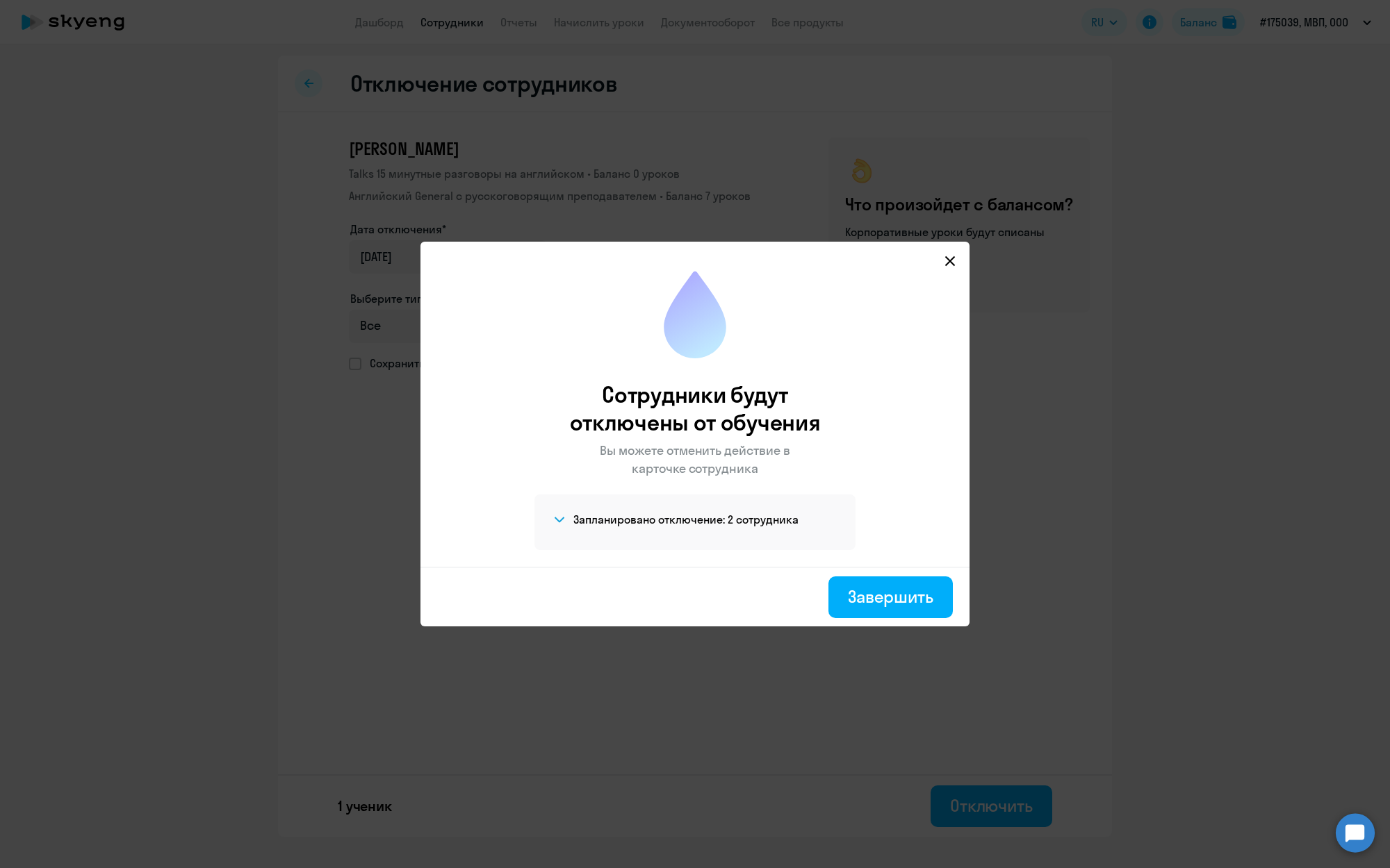
click at [771, 526] on h4 "Запланировано отключение: 2 сотрудника" at bounding box center [686, 519] width 225 height 15
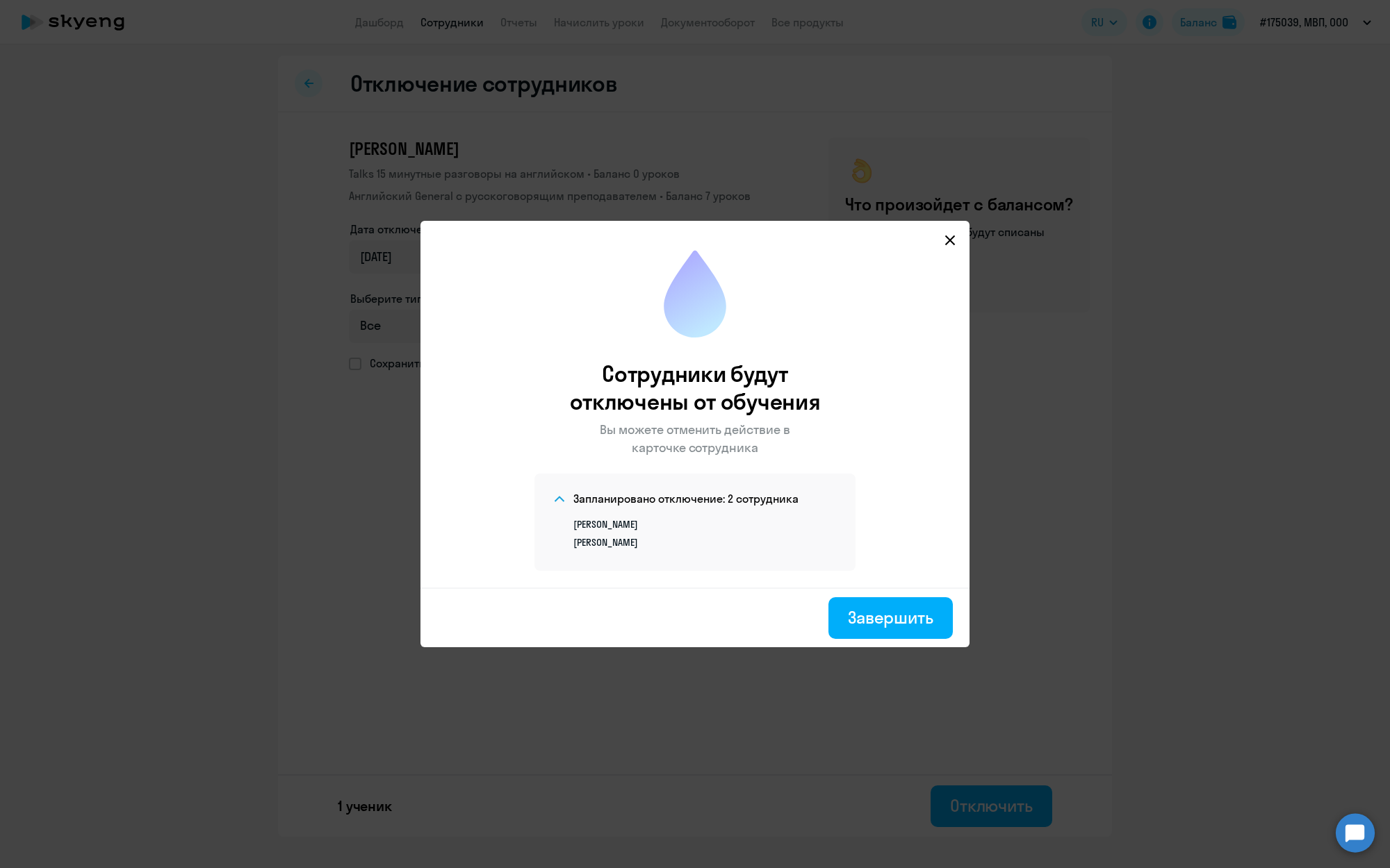
click at [748, 517] on section "[PERSON_NAME] [PERSON_NAME]" at bounding box center [694, 528] width 285 height 41
click at [896, 632] on button "Завершить" at bounding box center [891, 618] width 124 height 41
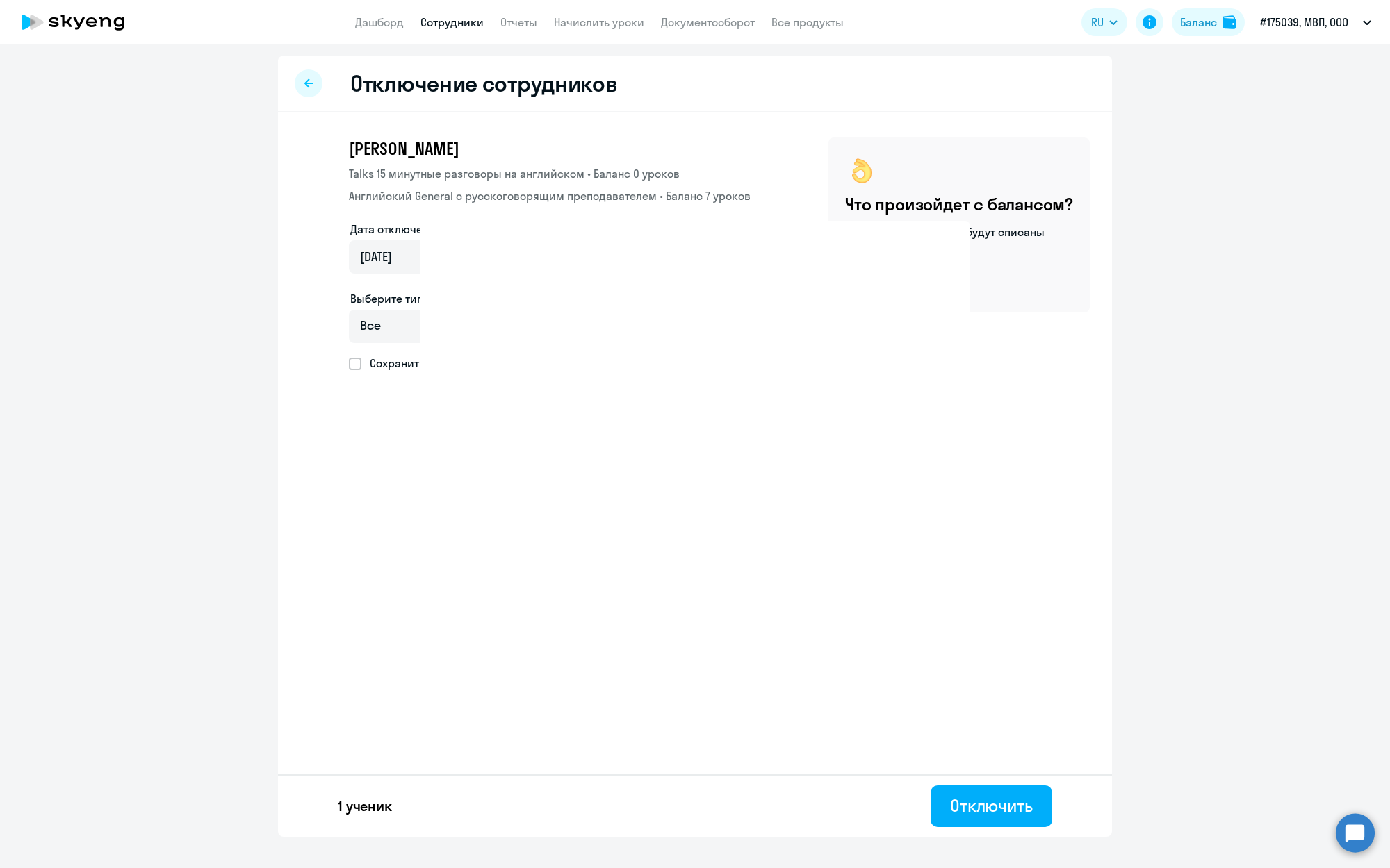
select select "30"
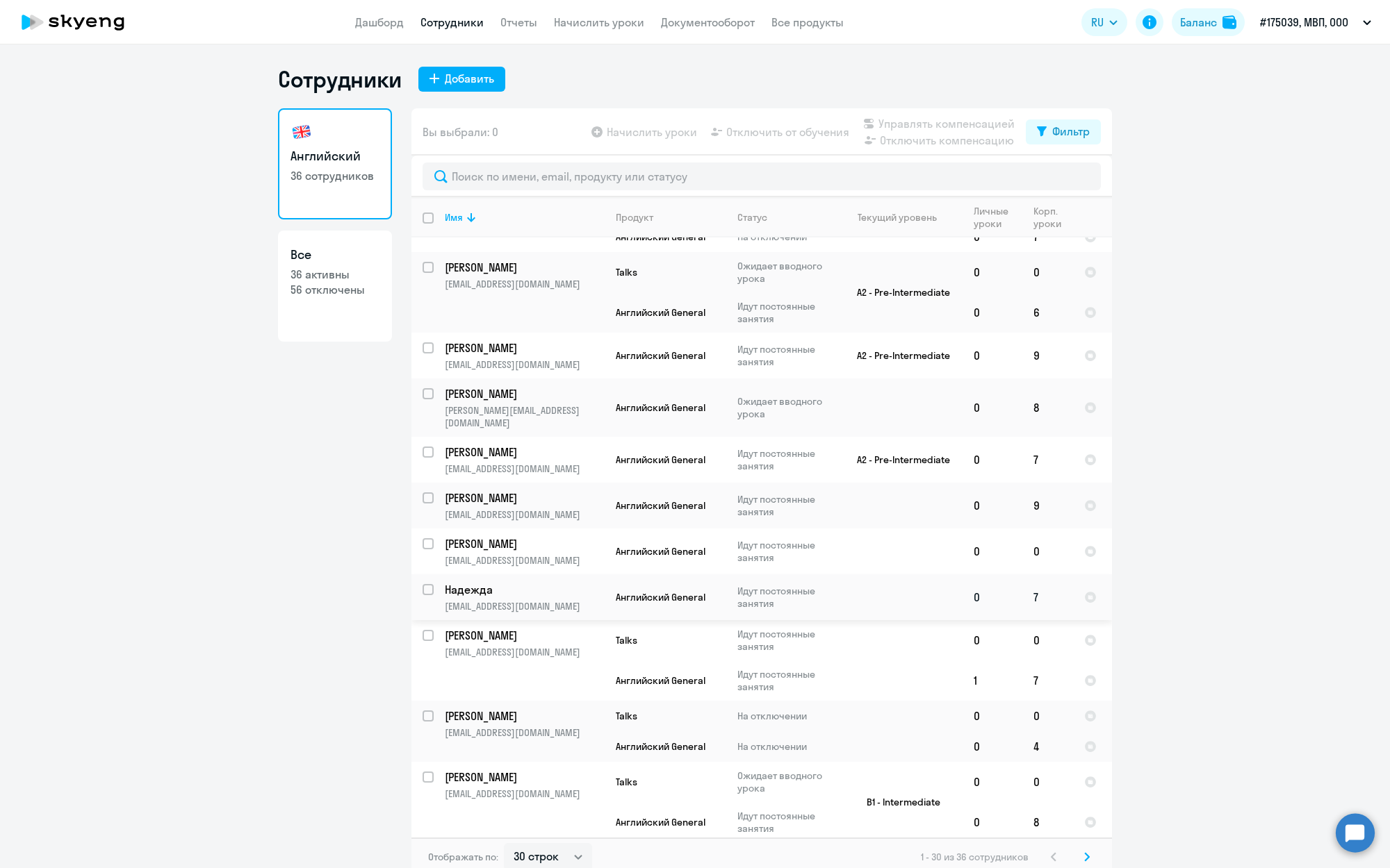
scroll to position [427, 0]
click at [786, 448] on p "Идут постоянные занятия" at bounding box center [784, 458] width 96 height 25
select select "english"
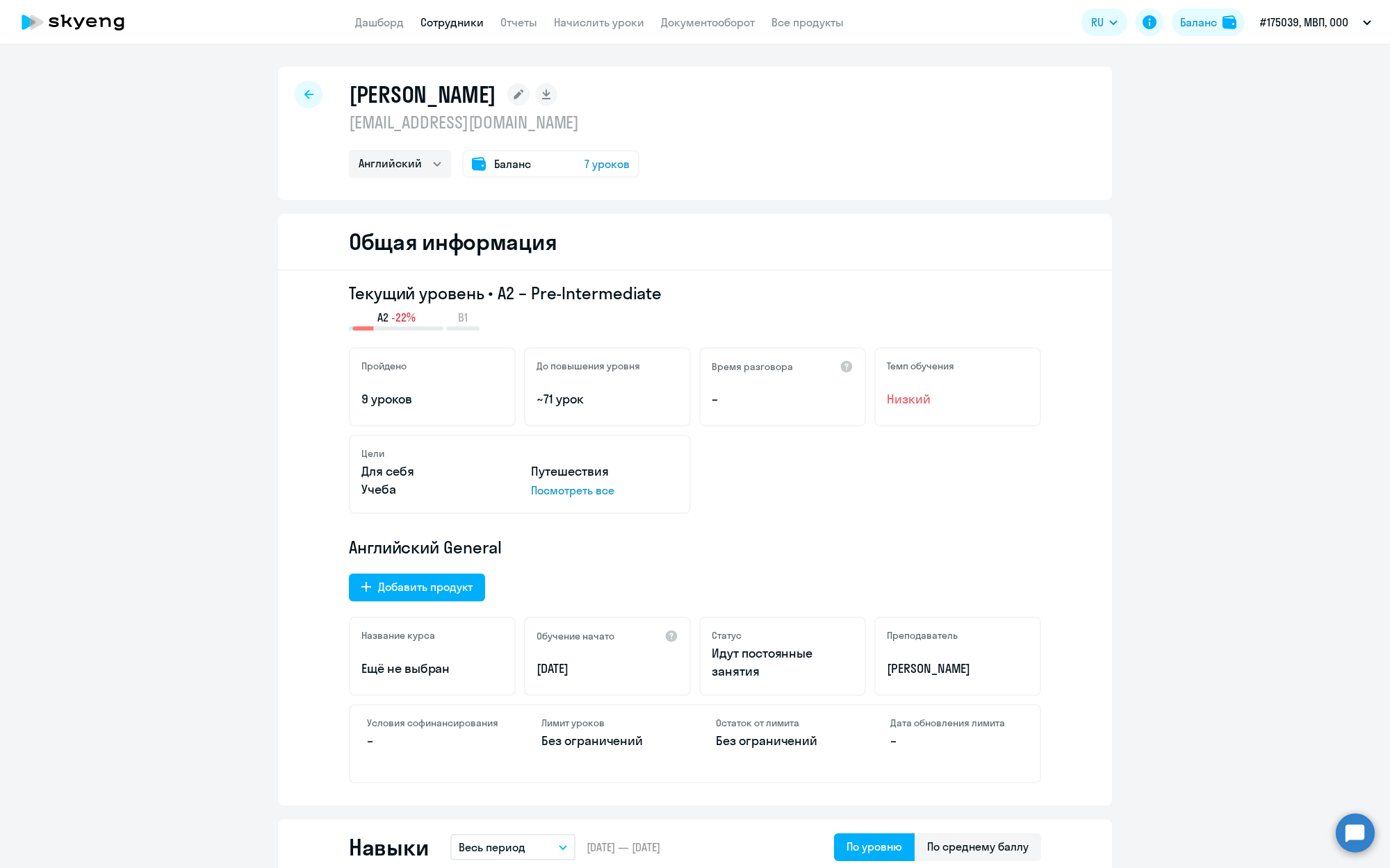
click at [308, 91] on icon at bounding box center [309, 94] width 9 height 9
select select "30"
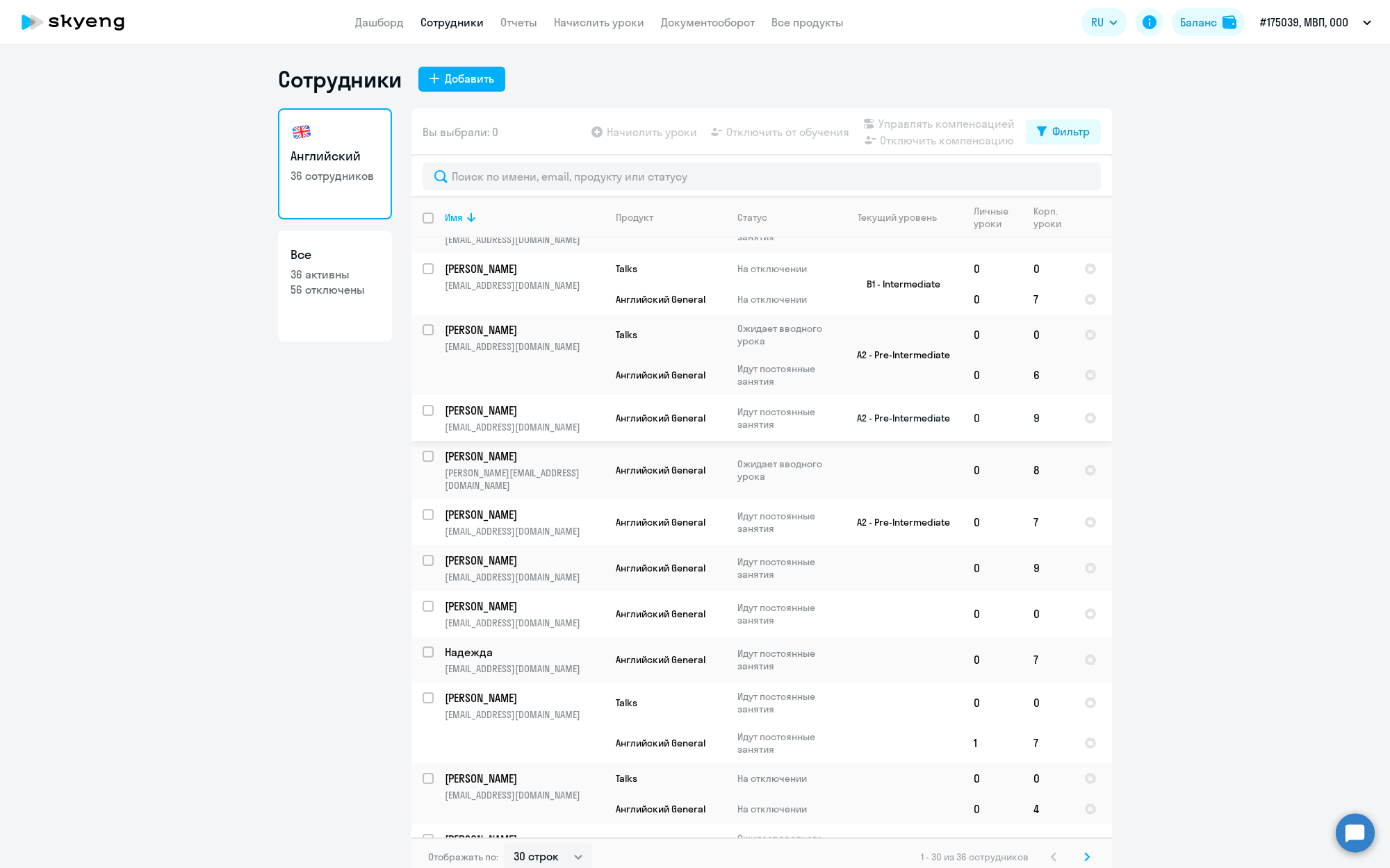
scroll to position [367, 0]
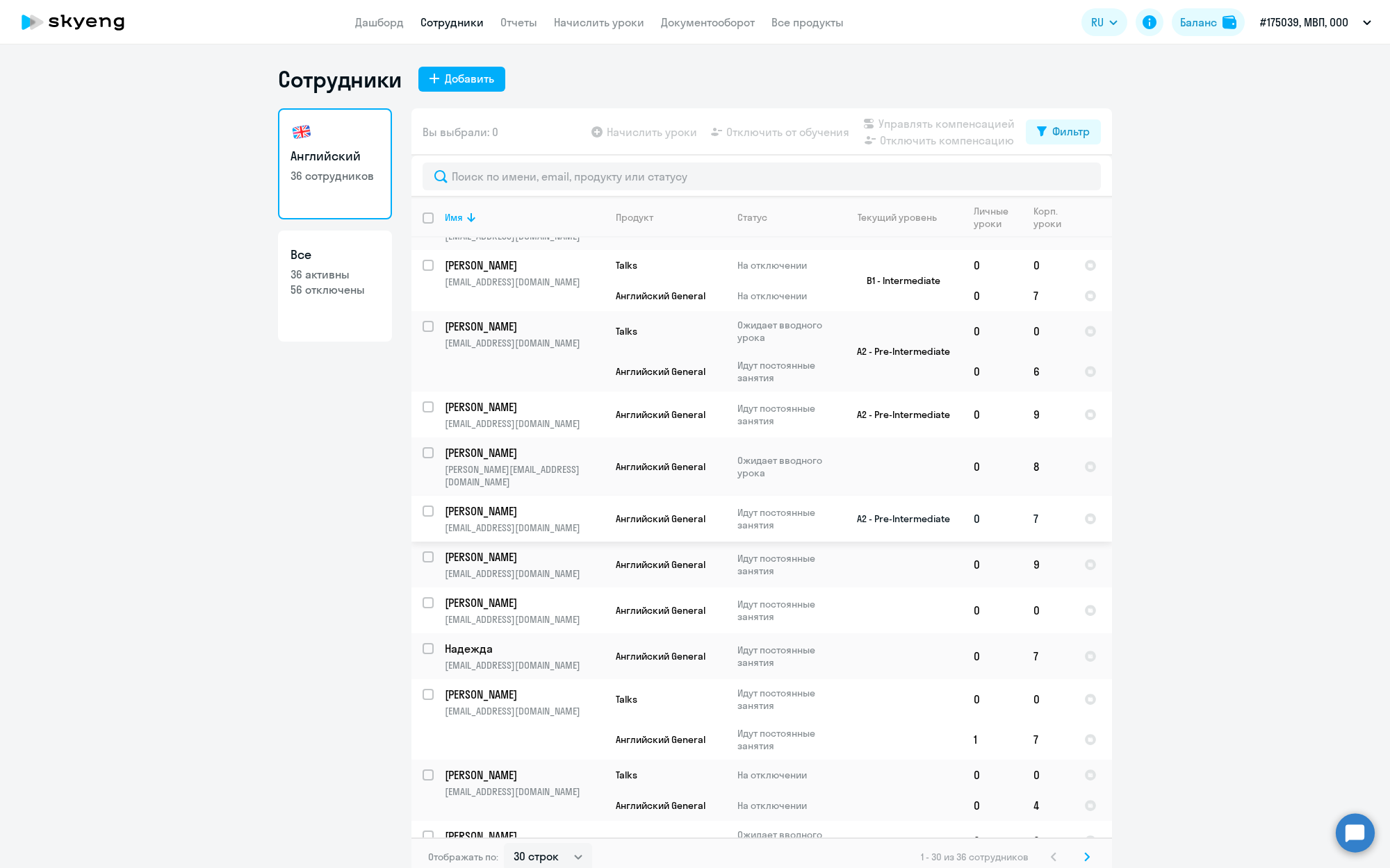
click at [426, 506] on input "select row 31798491" at bounding box center [436, 520] width 28 height 28
checkbox input "true"
click at [770, 135] on span "Отключить от обучения" at bounding box center [787, 131] width 123 height 17
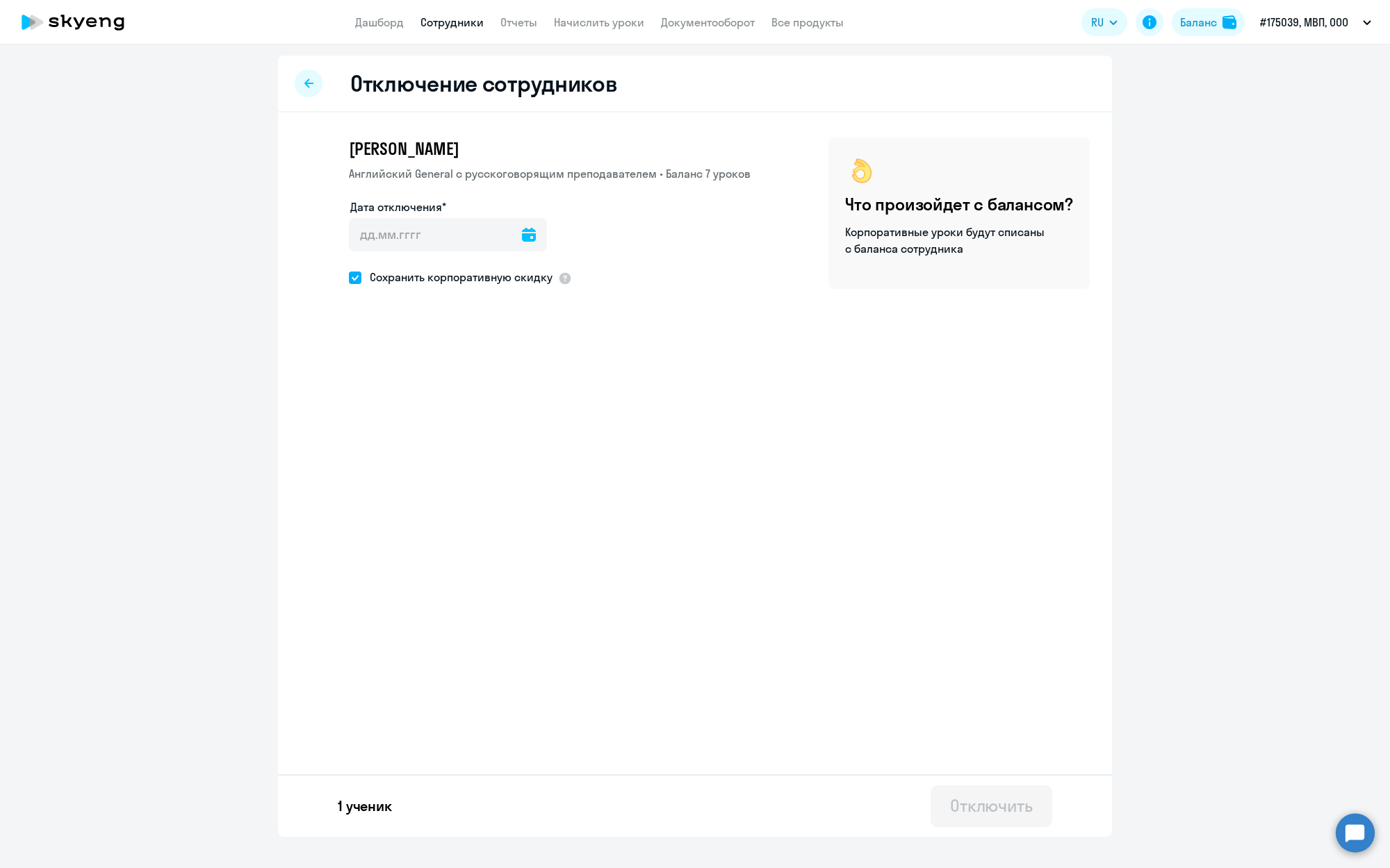
click at [528, 238] on icon at bounding box center [529, 235] width 14 height 14
click at [540, 234] on div at bounding box center [695, 434] width 1390 height 868
click at [534, 229] on icon at bounding box center [529, 235] width 14 height 14
drag, startPoint x: 508, startPoint y: 402, endPoint x: 509, endPoint y: 396, distance: 6.1
click at [508, 400] on span "11" at bounding box center [507, 393] width 25 height 25
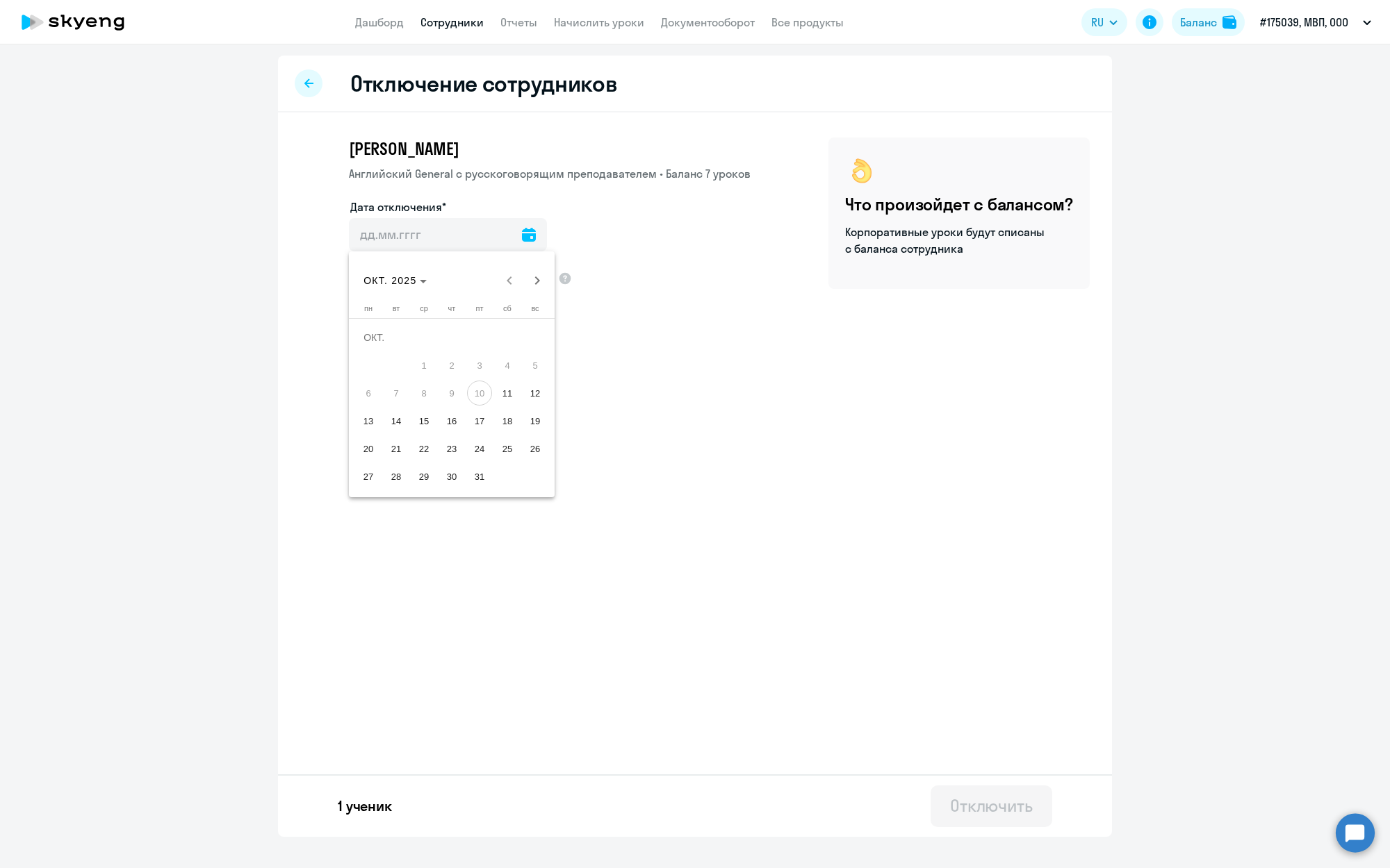
type input "[DATE]"
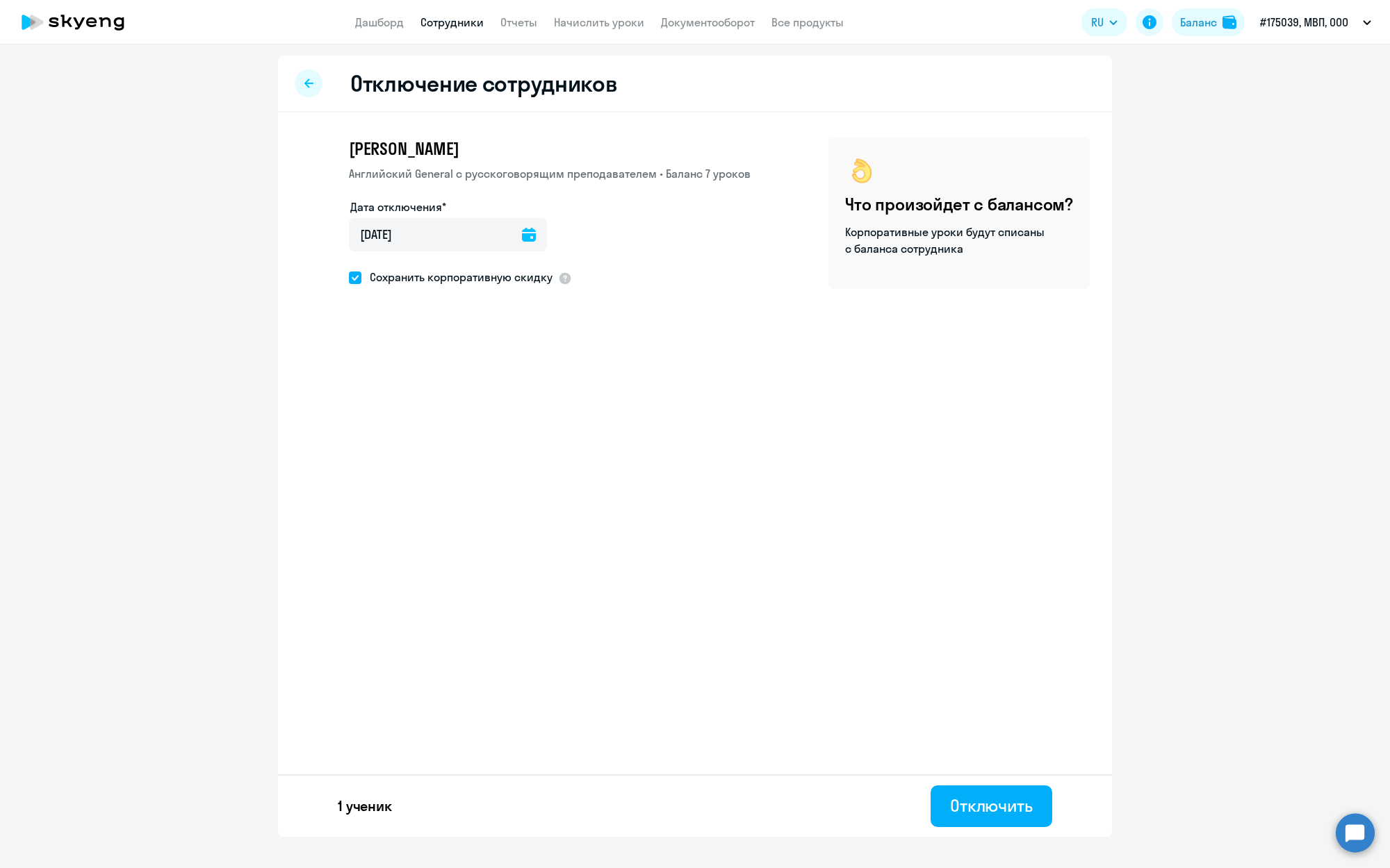
click at [509, 396] on div "Отключение сотрудников [PERSON_NAME] General с [DEMOGRAPHIC_DATA] преподавателе…" at bounding box center [695, 446] width 834 height 781
click at [984, 810] on div "Отключить" at bounding box center [991, 806] width 83 height 23
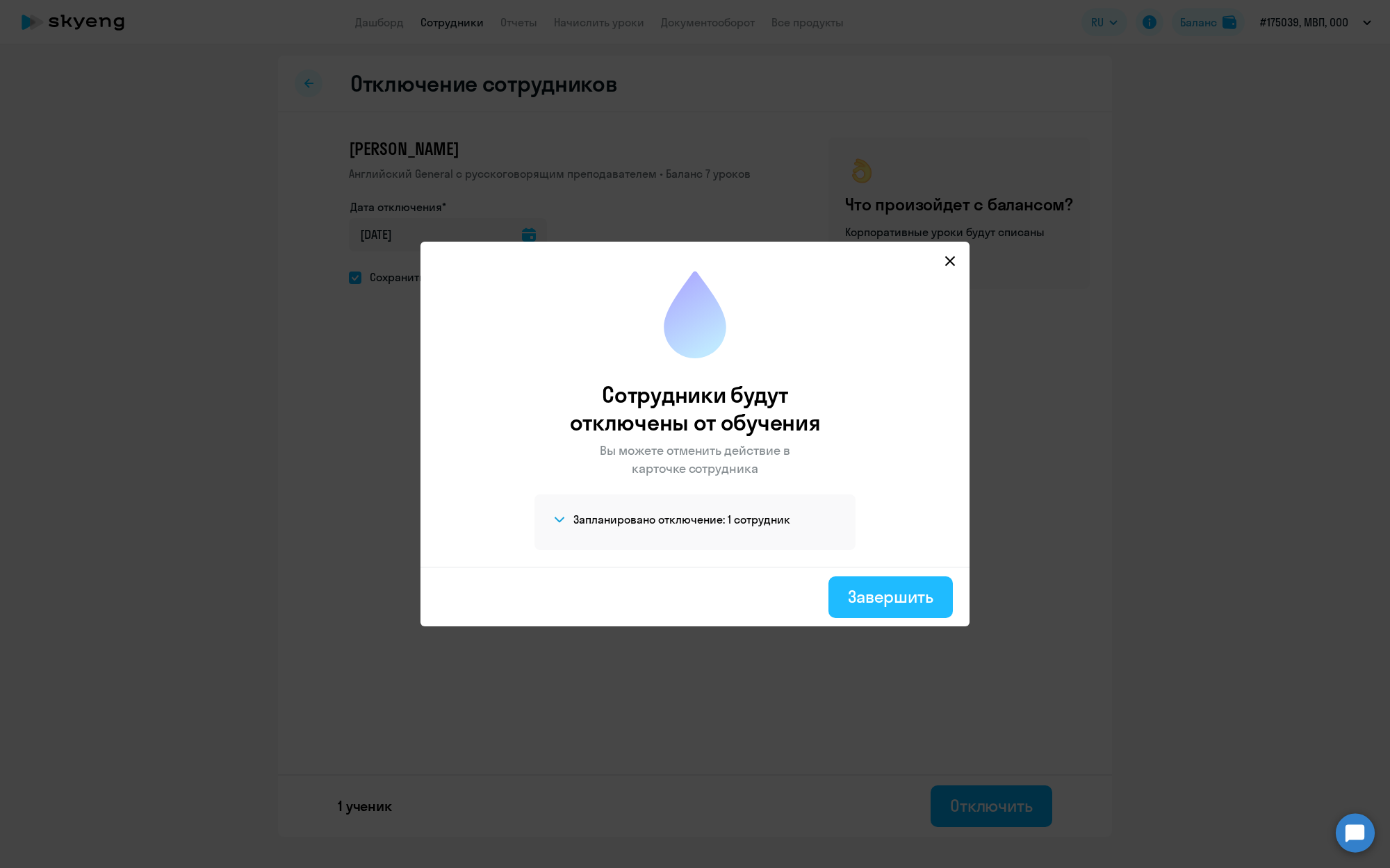
click at [899, 598] on div "Завершить" at bounding box center [890, 597] width 86 height 23
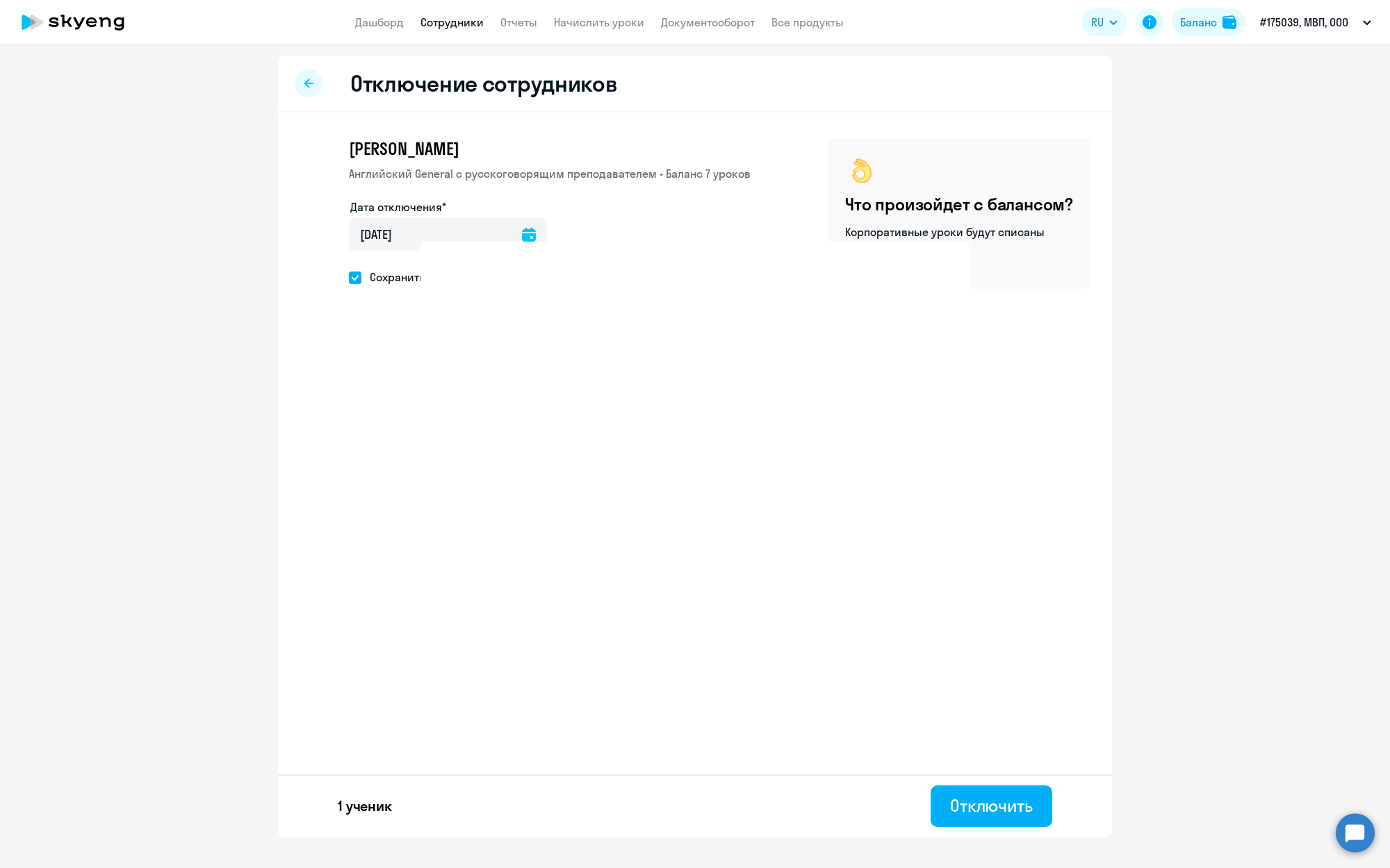
select select "30"
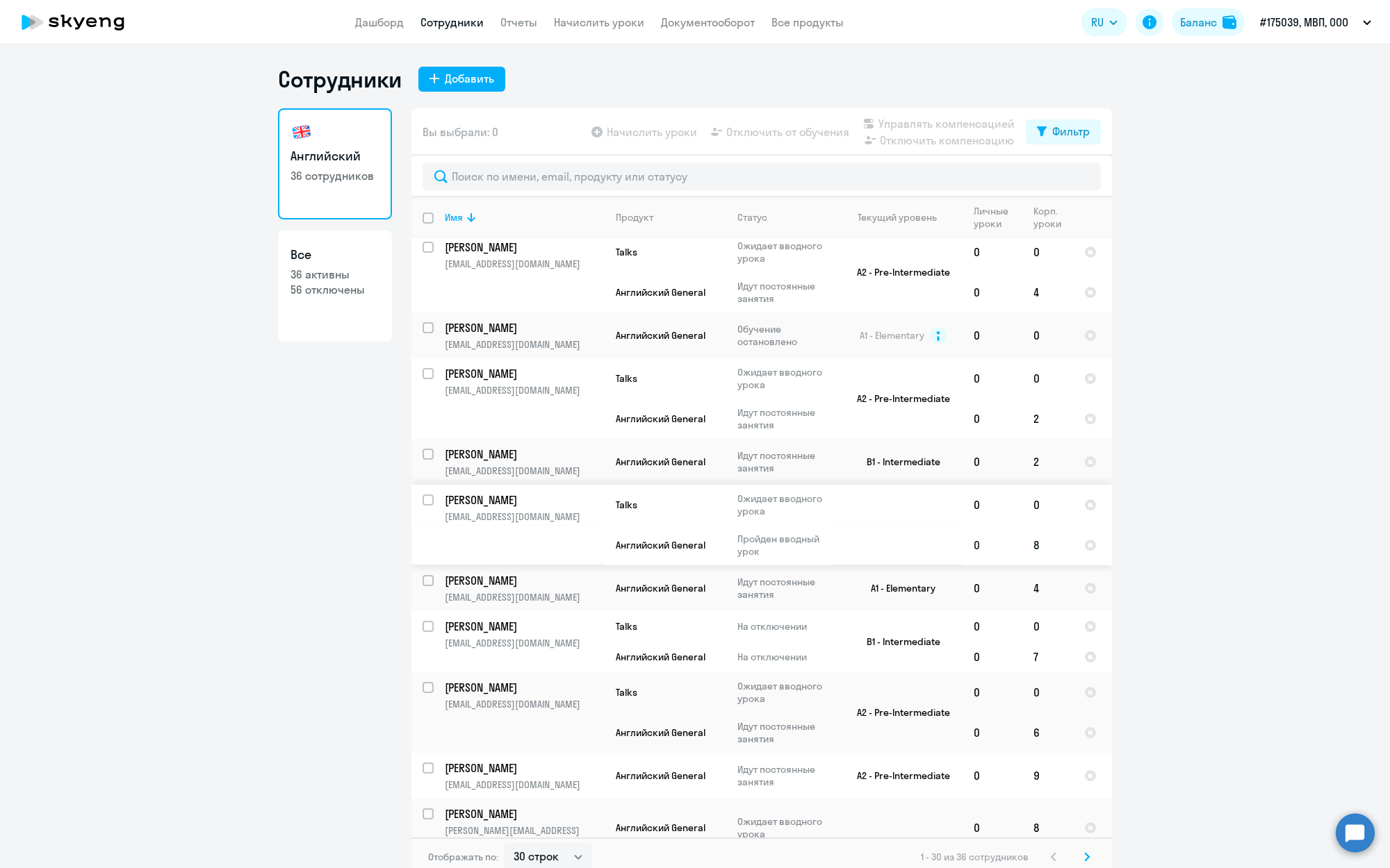
scroll to position [8, 0]
click at [430, 326] on input "select row 10184490" at bounding box center [436, 334] width 28 height 28
checkbox input "true"
click at [763, 135] on span "Отключить от обучения" at bounding box center [787, 131] width 123 height 17
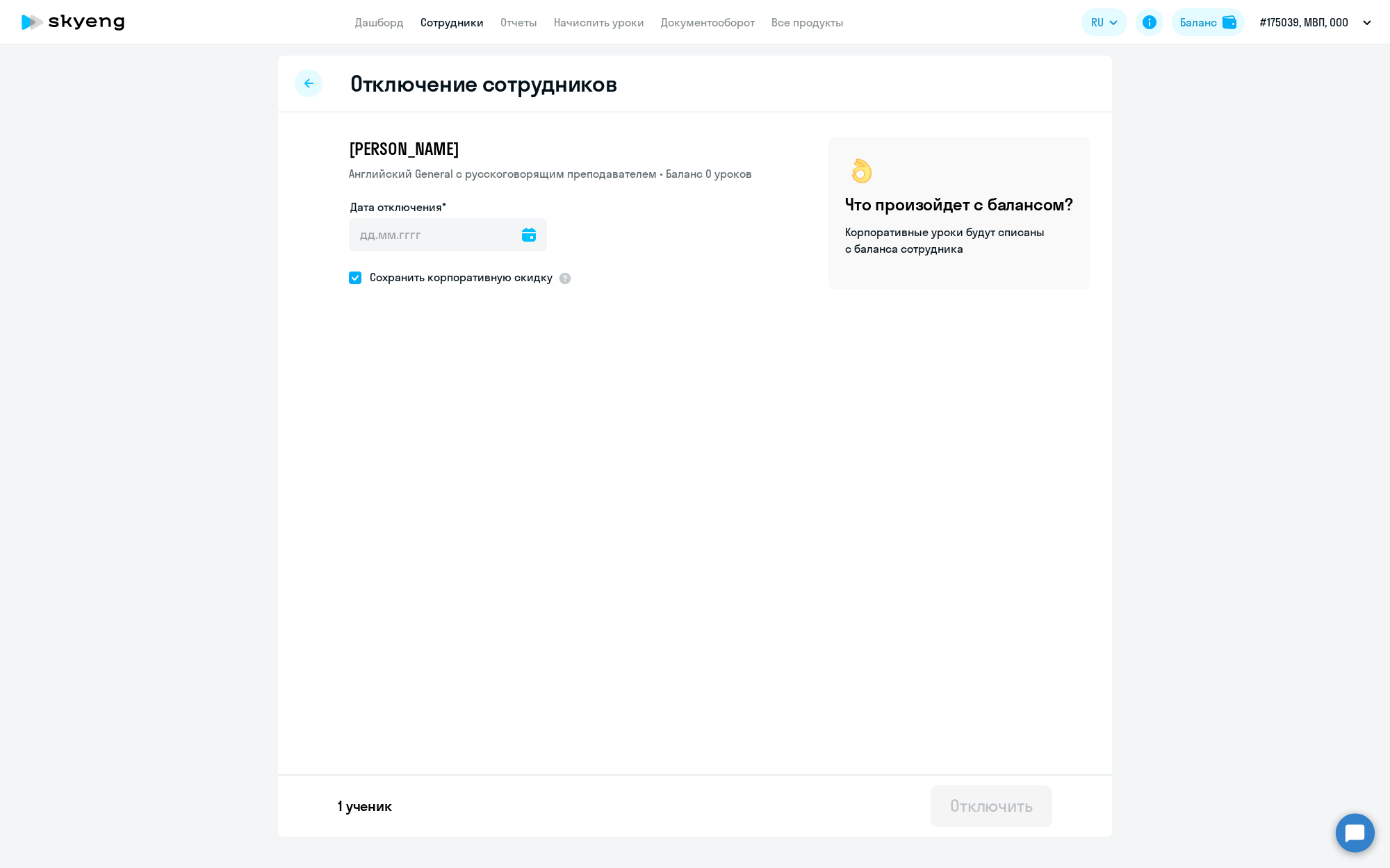
click at [536, 235] on icon at bounding box center [529, 235] width 14 height 14
click at [509, 397] on span "11" at bounding box center [507, 393] width 25 height 25
type input "[DATE]"
click at [977, 807] on div "Отключить" at bounding box center [991, 806] width 83 height 23
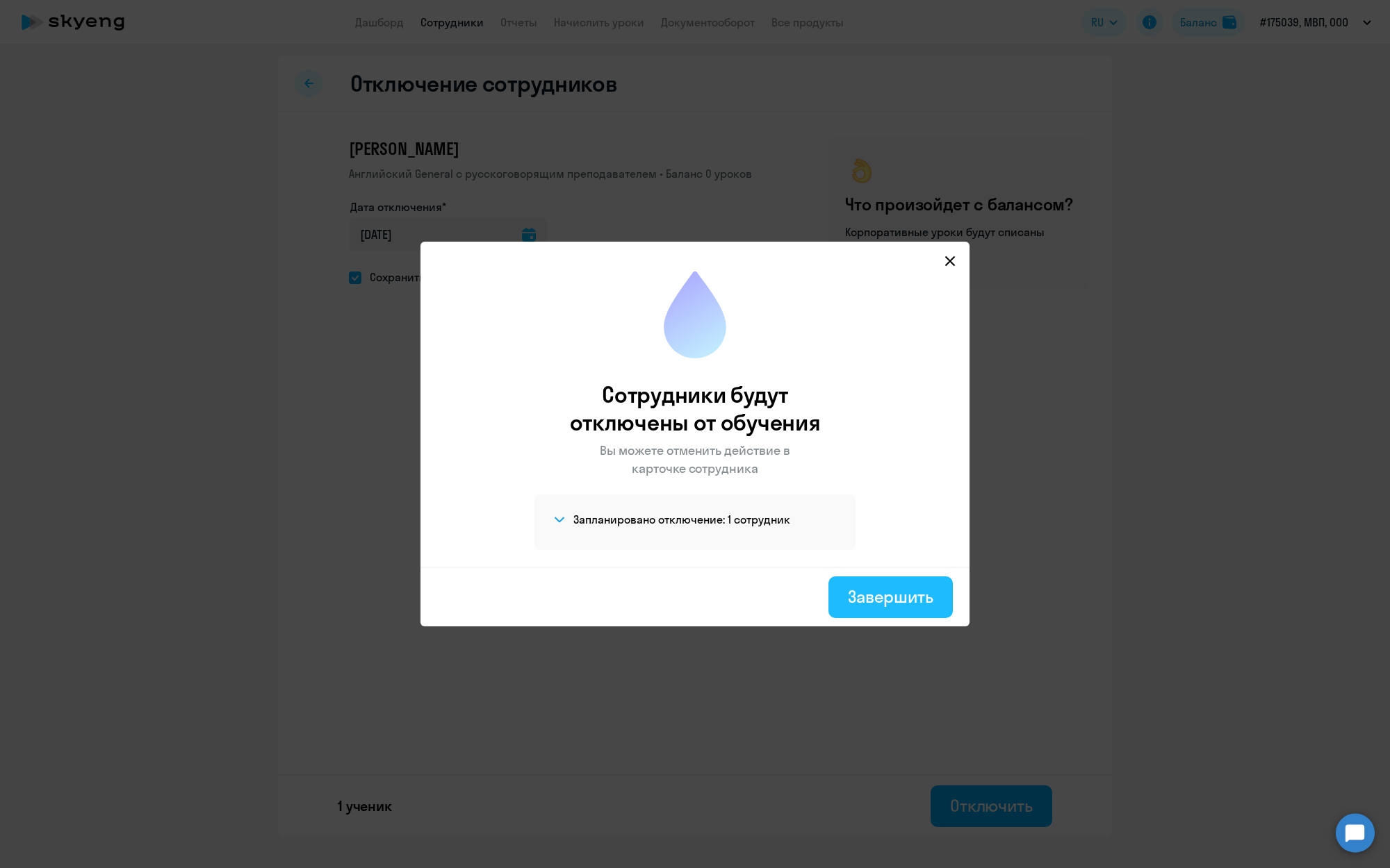
click at [895, 599] on div "Завершить" at bounding box center [890, 597] width 86 height 23
select select "30"
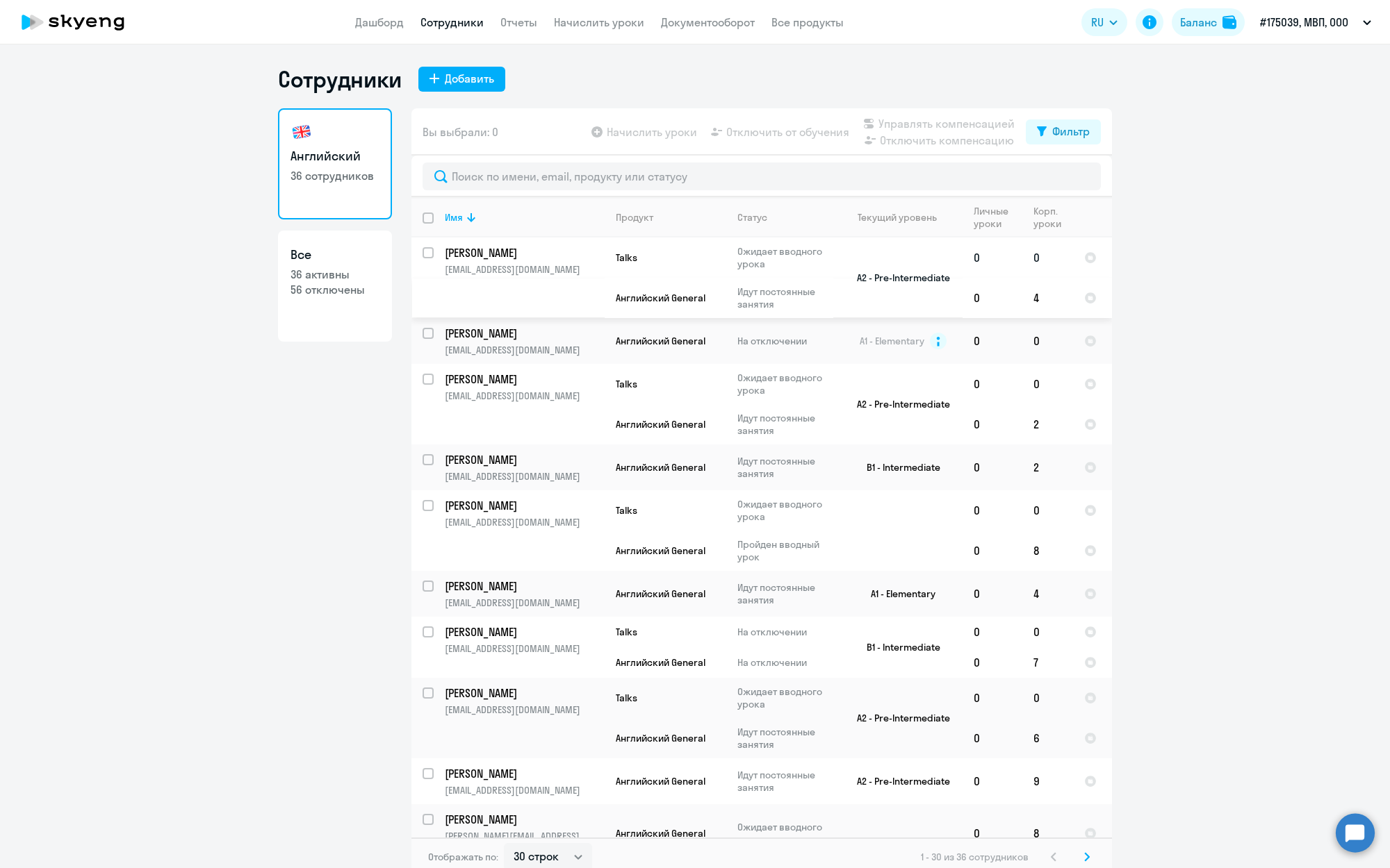
click at [549, 274] on p "[EMAIL_ADDRESS][DOMAIN_NAME]" at bounding box center [524, 269] width 159 height 13
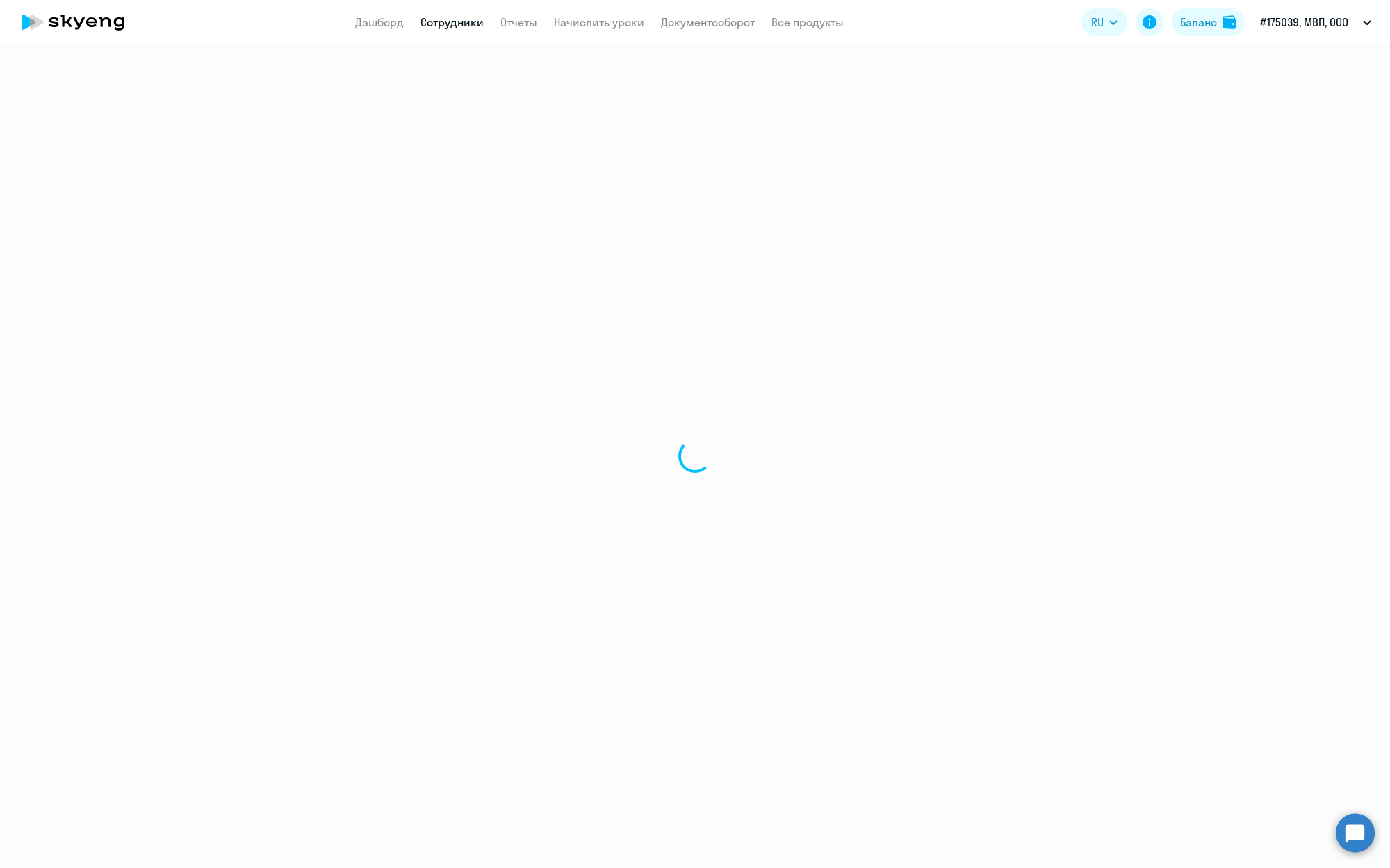
select select "english"
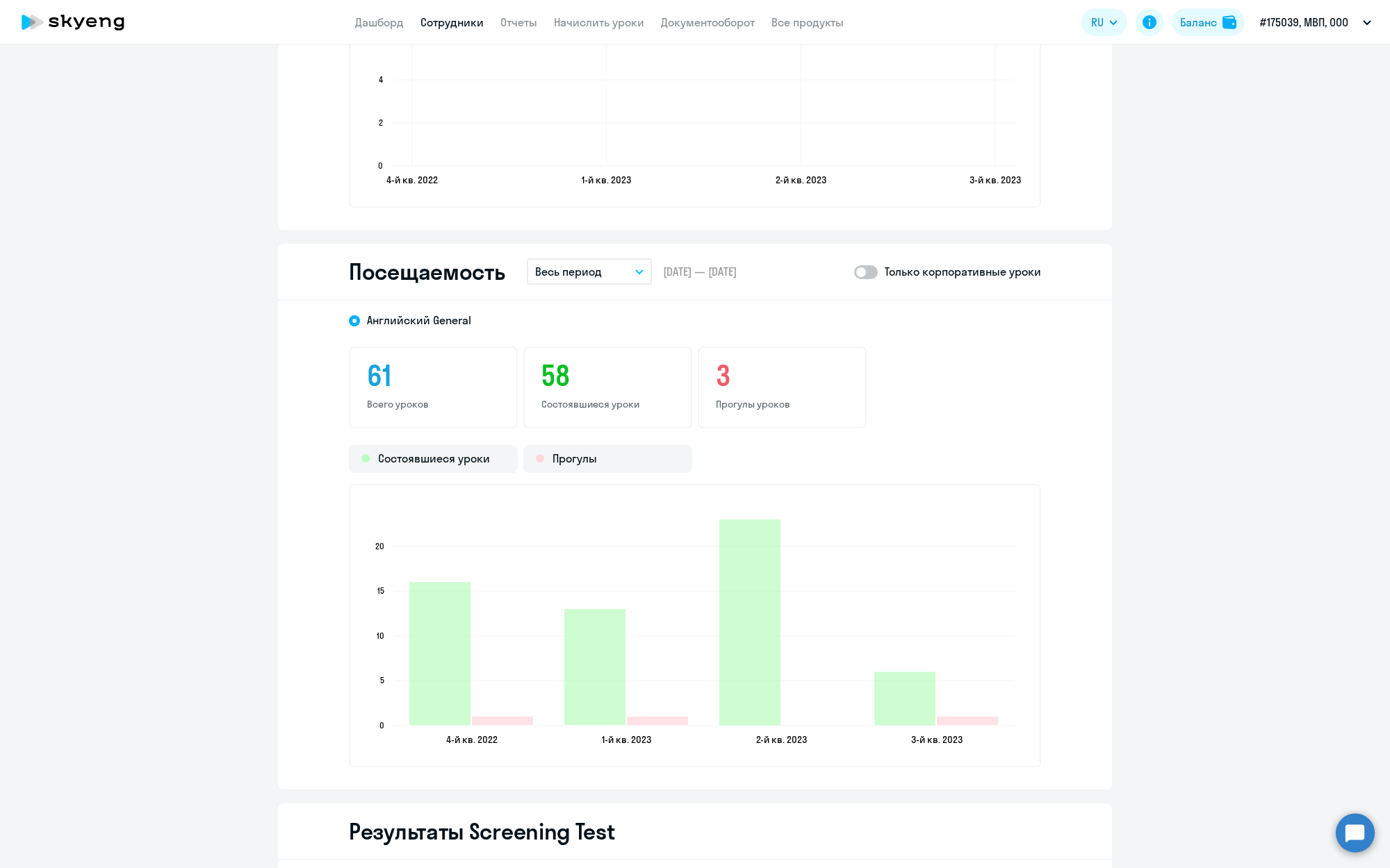
scroll to position [1615, 0]
drag, startPoint x: 615, startPoint y: 277, endPoint x: 605, endPoint y: 276, distance: 10.0
click at [614, 277] on button "Весь период" at bounding box center [589, 272] width 125 height 27
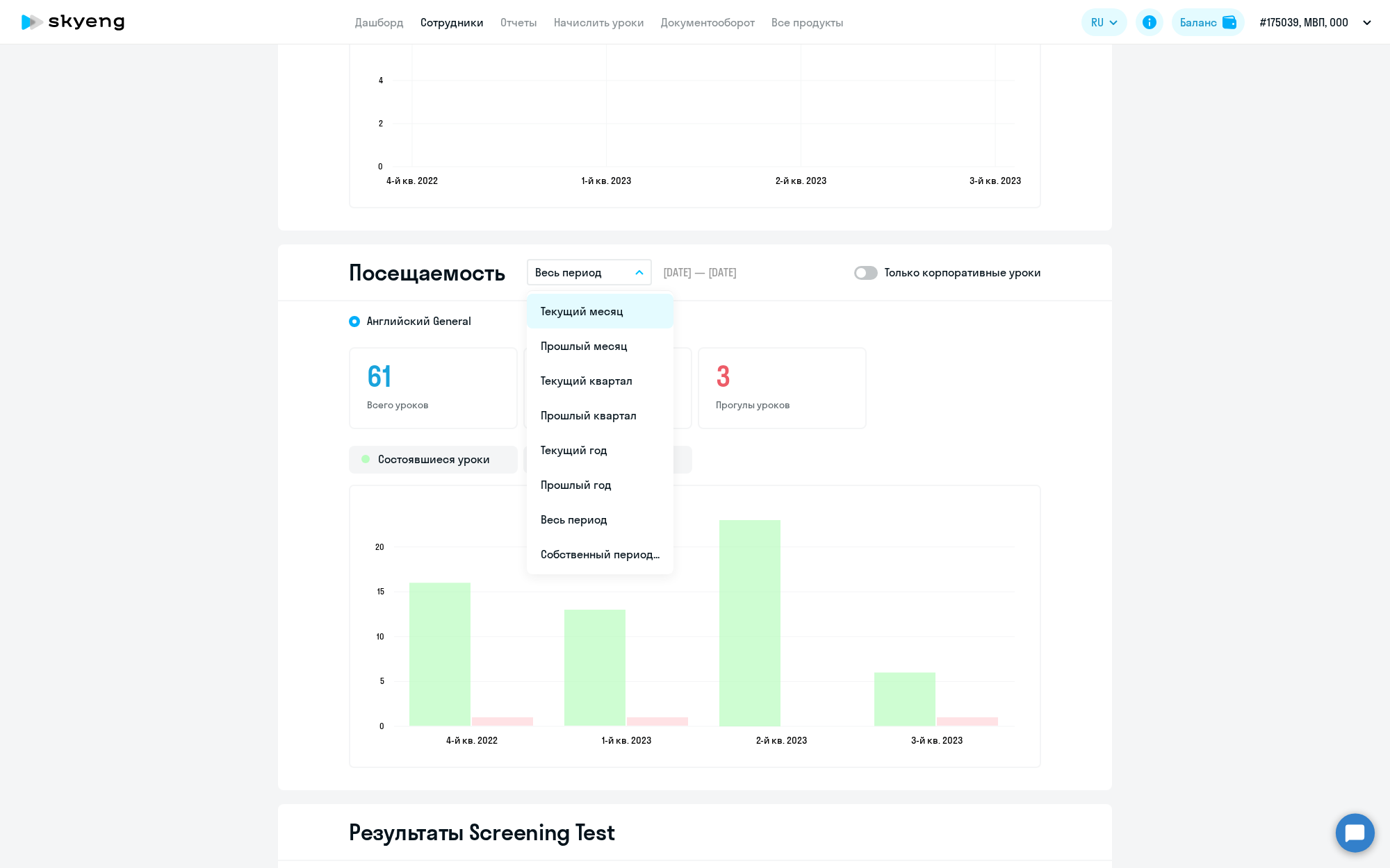
click at [595, 313] on li "Текущий месяц" at bounding box center [600, 311] width 147 height 35
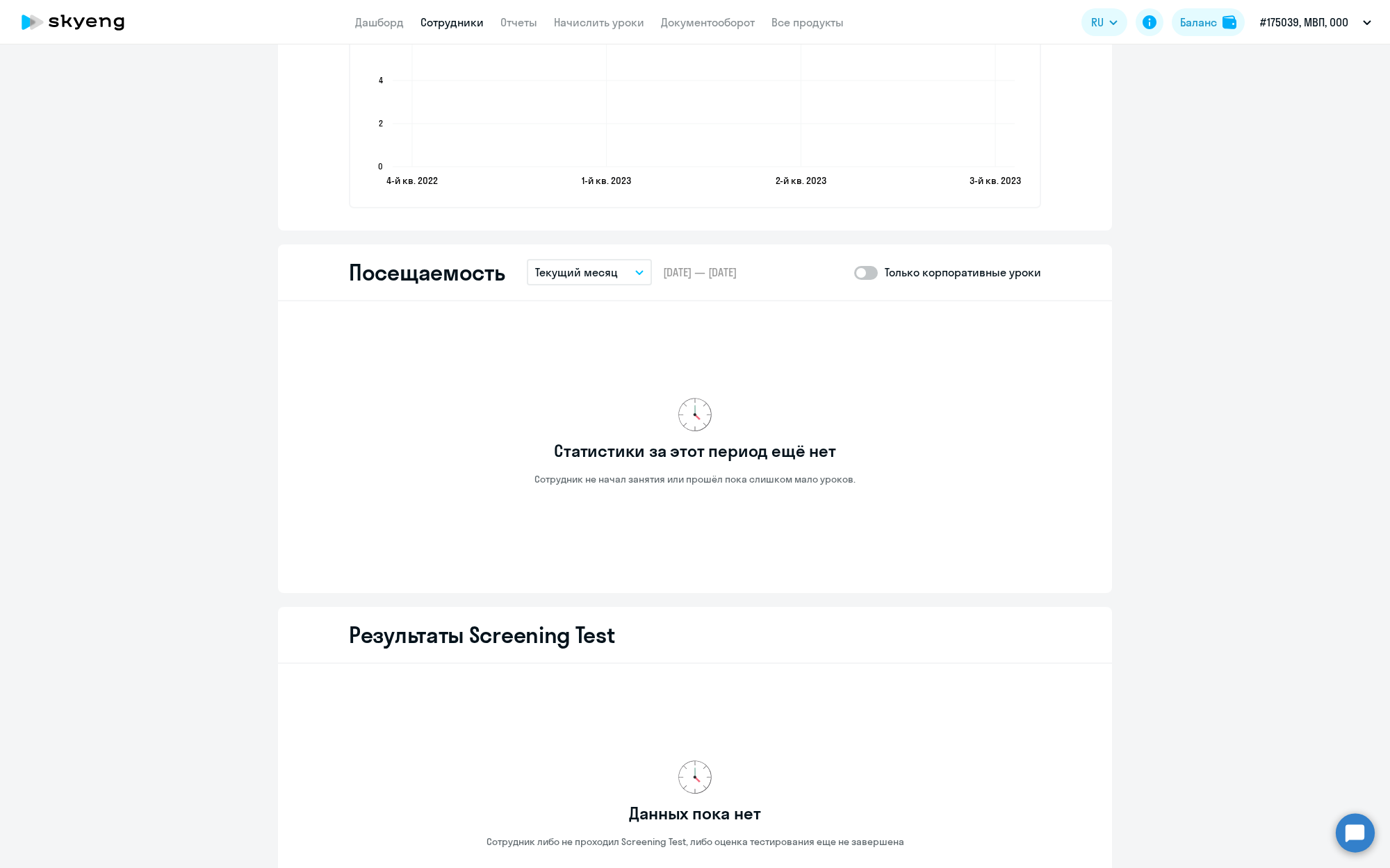
click at [590, 275] on p "Текущий месяц" at bounding box center [576, 272] width 83 height 17
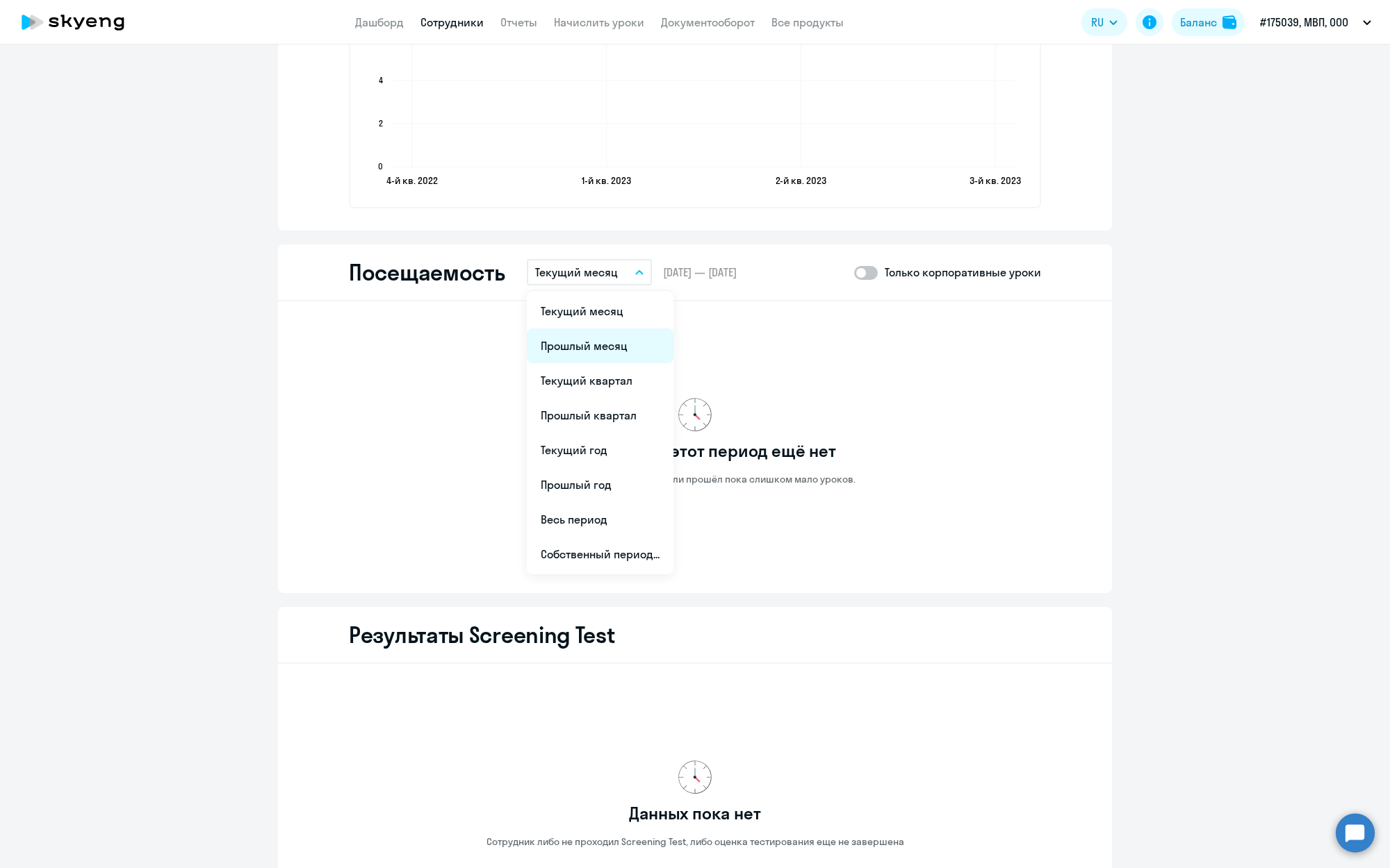
click at [584, 344] on li "Прошлый месяц" at bounding box center [600, 345] width 147 height 35
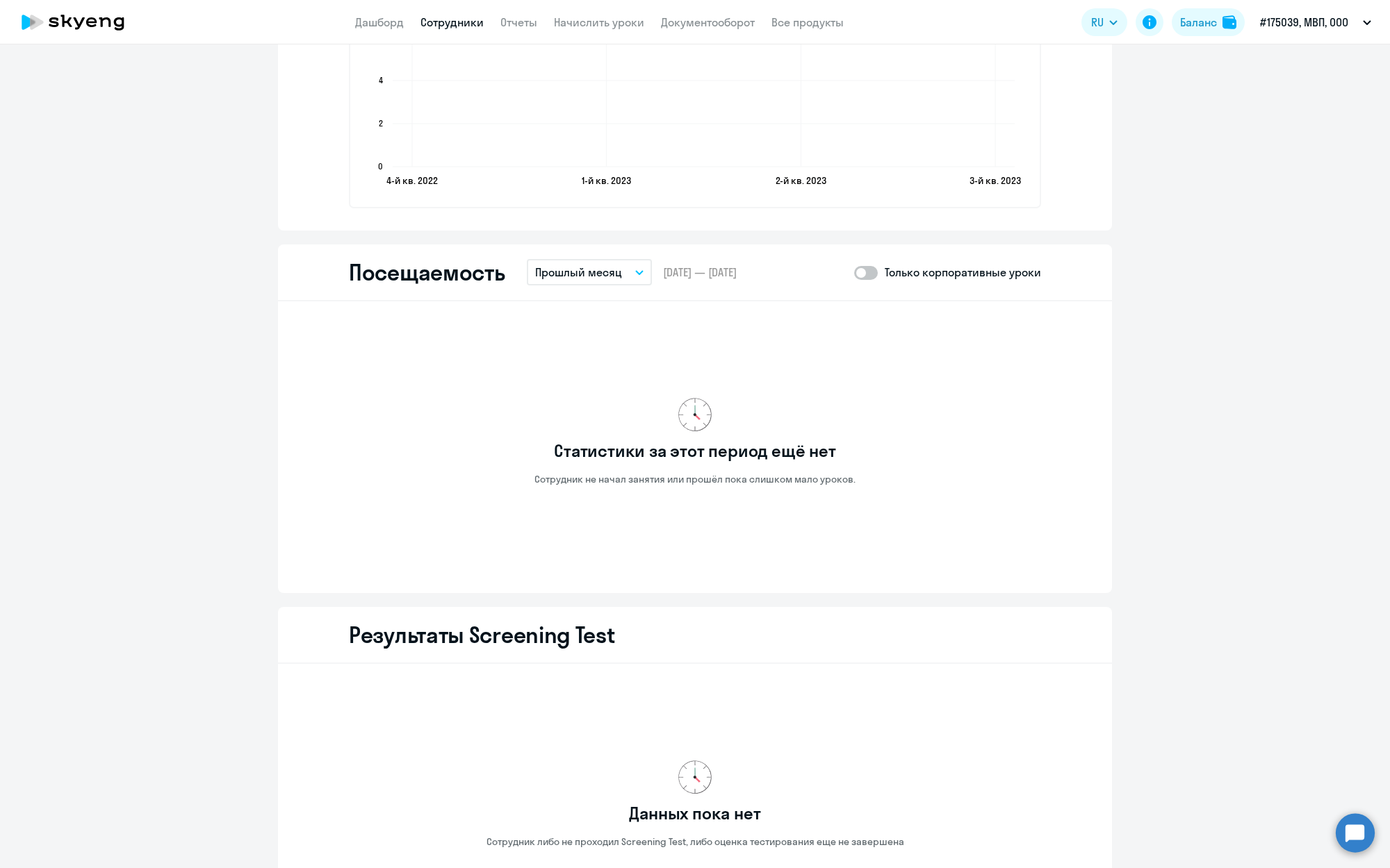
click at [572, 279] on p "Прошлый месяц" at bounding box center [578, 272] width 87 height 17
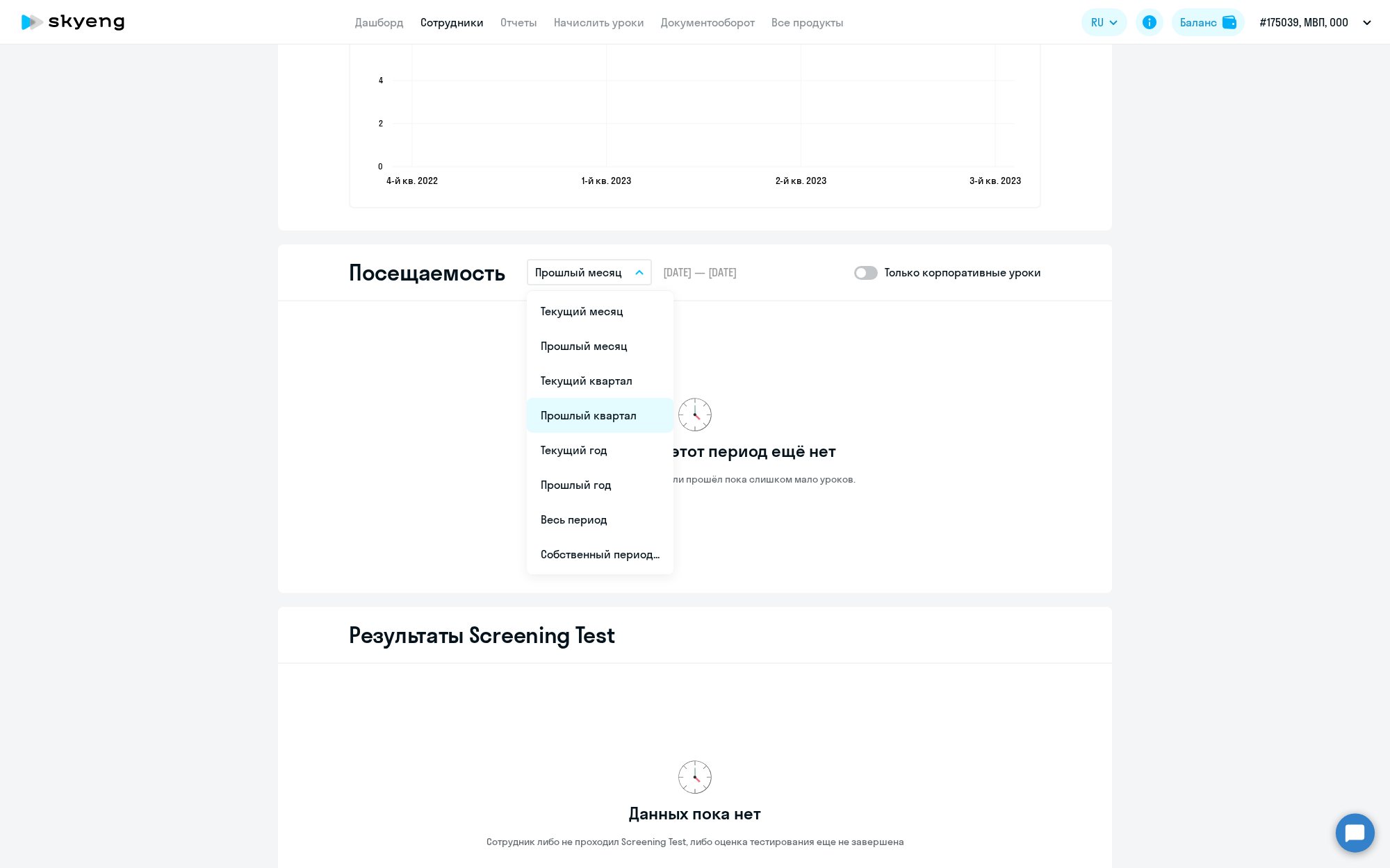
click at [585, 403] on li "Прошлый квартал" at bounding box center [600, 415] width 147 height 35
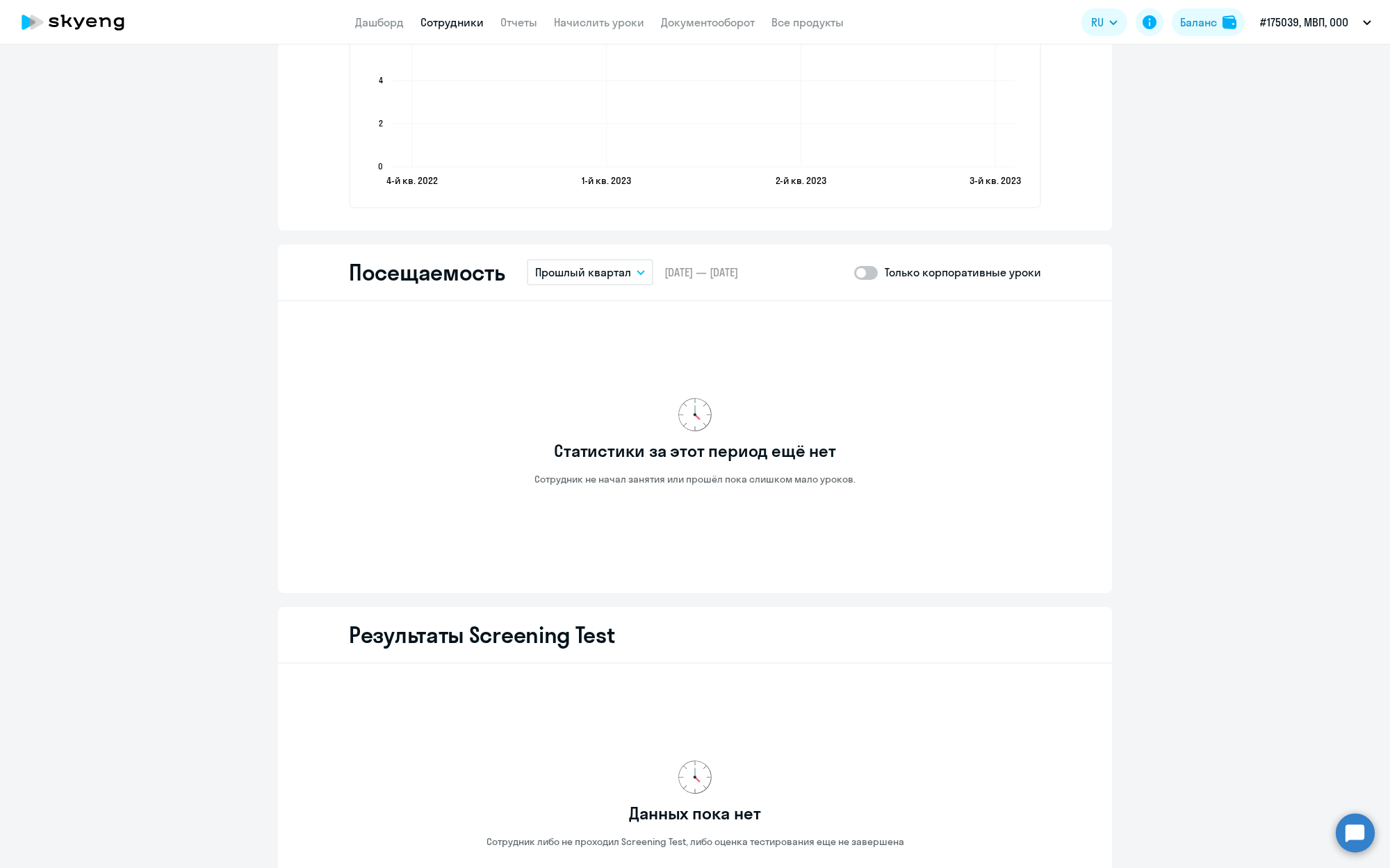
click at [582, 271] on p "Прошлый квартал" at bounding box center [582, 272] width 96 height 17
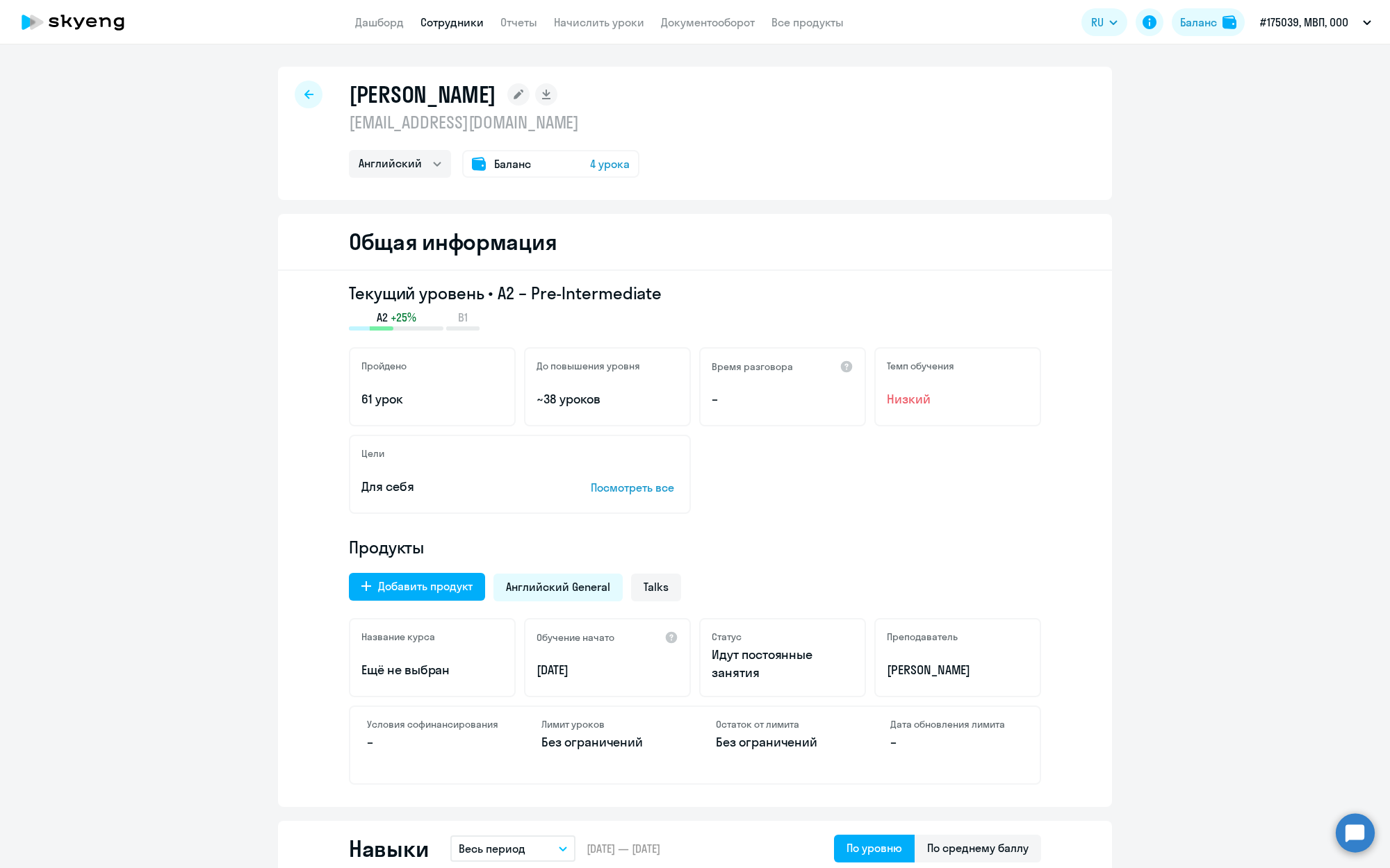
scroll to position [0, 0]
click at [312, 89] on div at bounding box center [309, 95] width 28 height 28
select select "30"
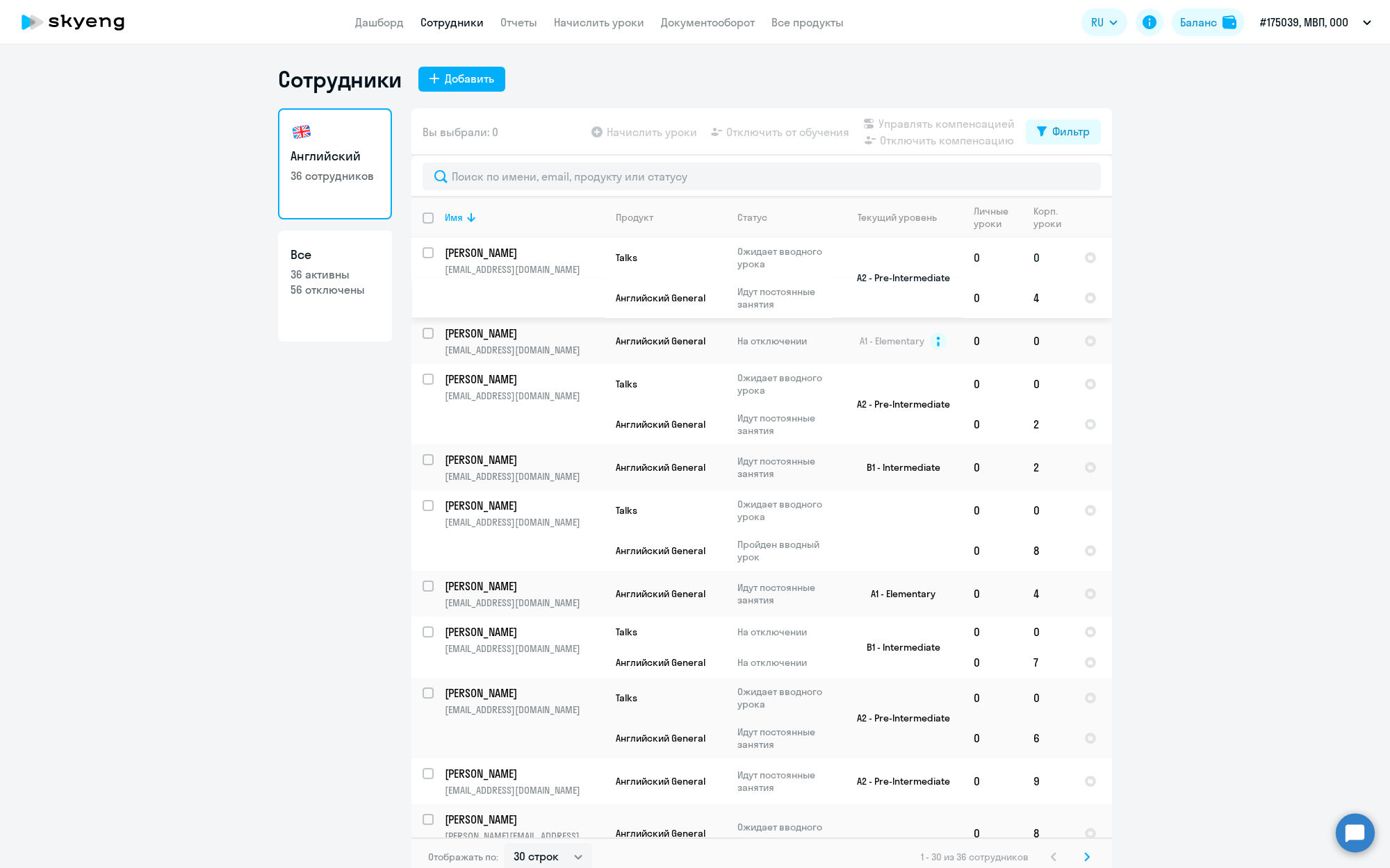
click at [431, 253] on input "select row 18241926" at bounding box center [436, 261] width 28 height 28
checkbox input "true"
click at [757, 128] on span "Отключить от обучения" at bounding box center [787, 131] width 123 height 17
select select "all"
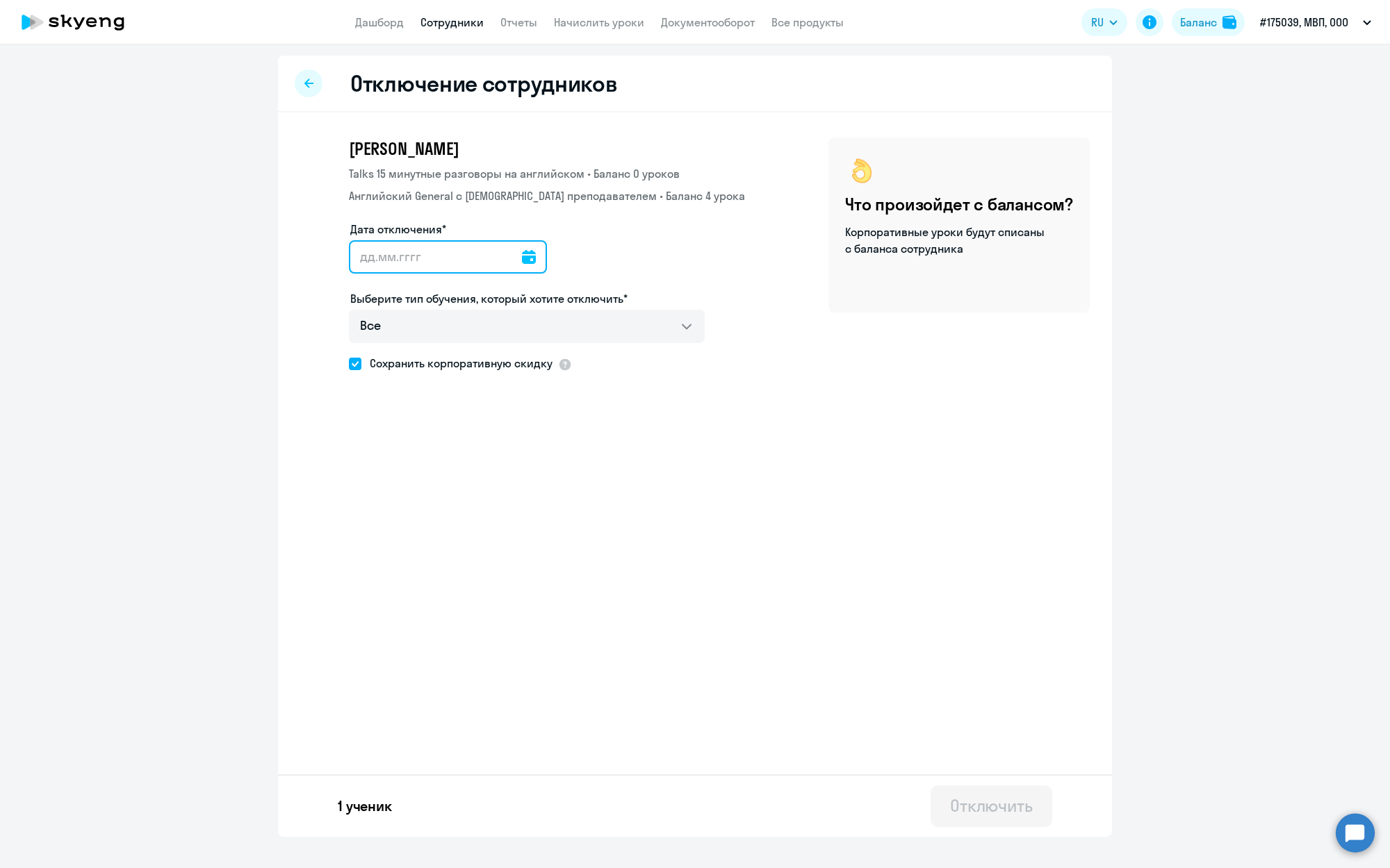
click at [542, 256] on input "Дата отключения*" at bounding box center [448, 257] width 198 height 34
click at [535, 258] on icon at bounding box center [529, 257] width 14 height 14
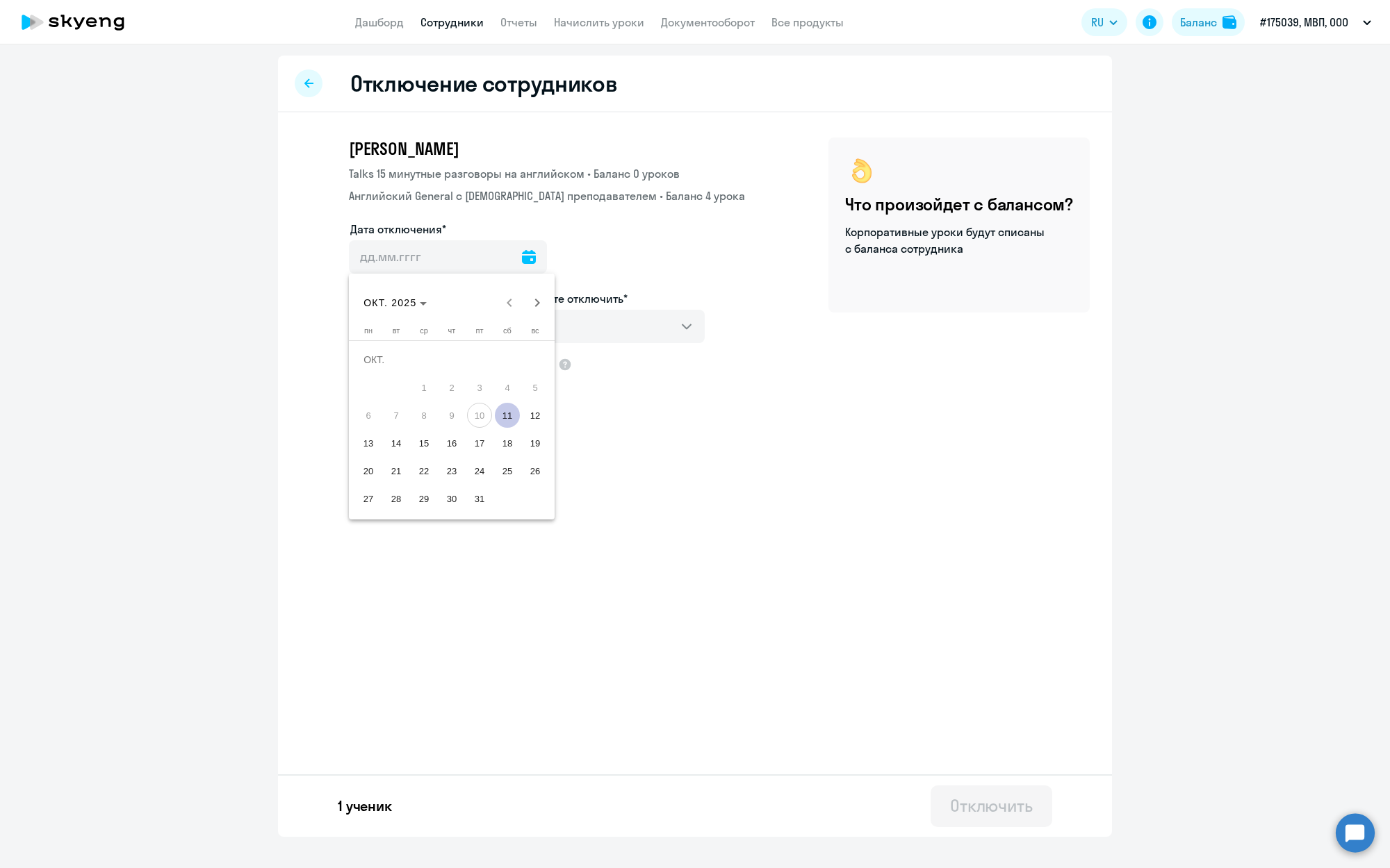
click at [508, 415] on span "11" at bounding box center [507, 415] width 25 height 25
type input "[DATE]"
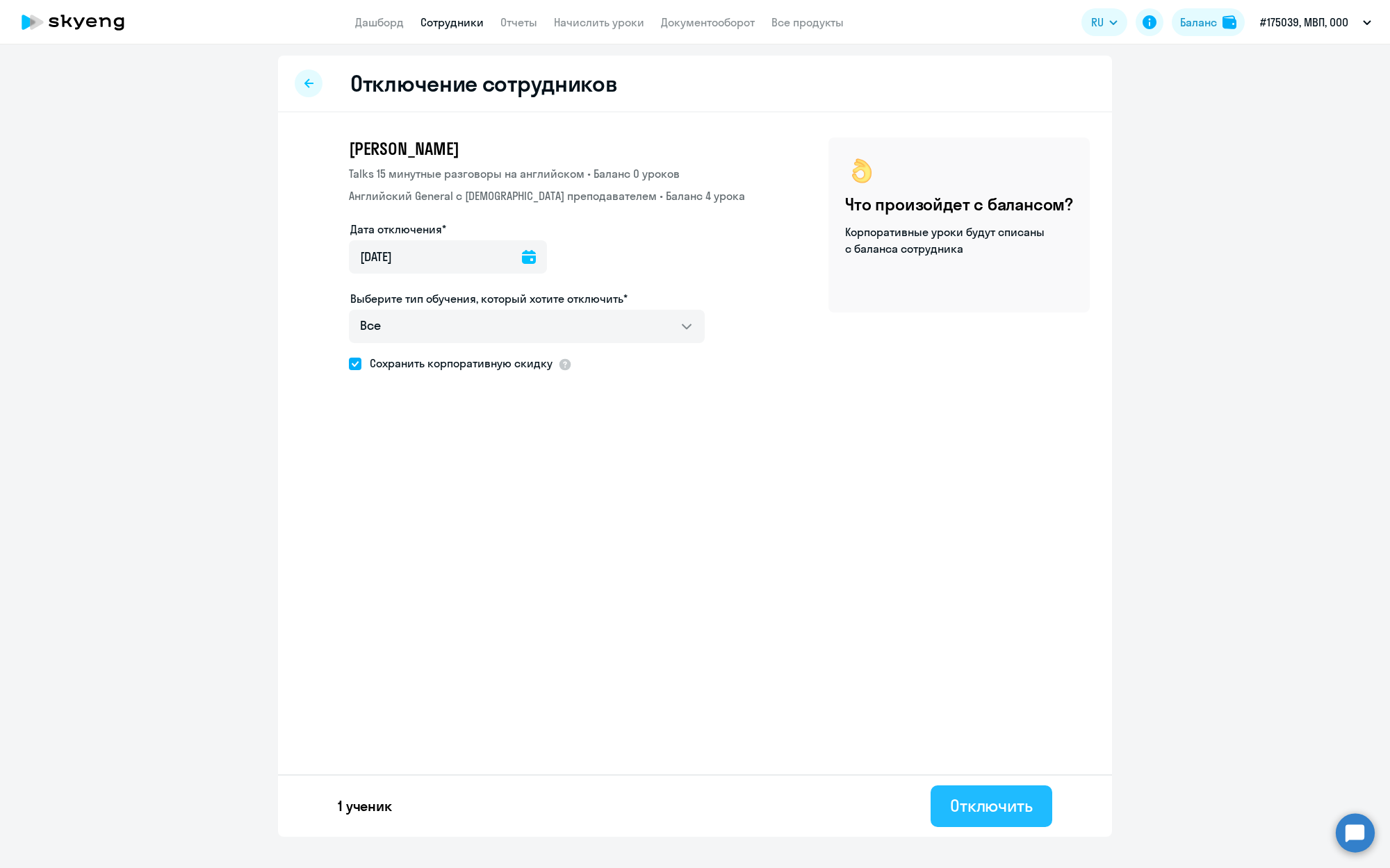
click at [977, 796] on div "Отключить" at bounding box center [991, 806] width 83 height 23
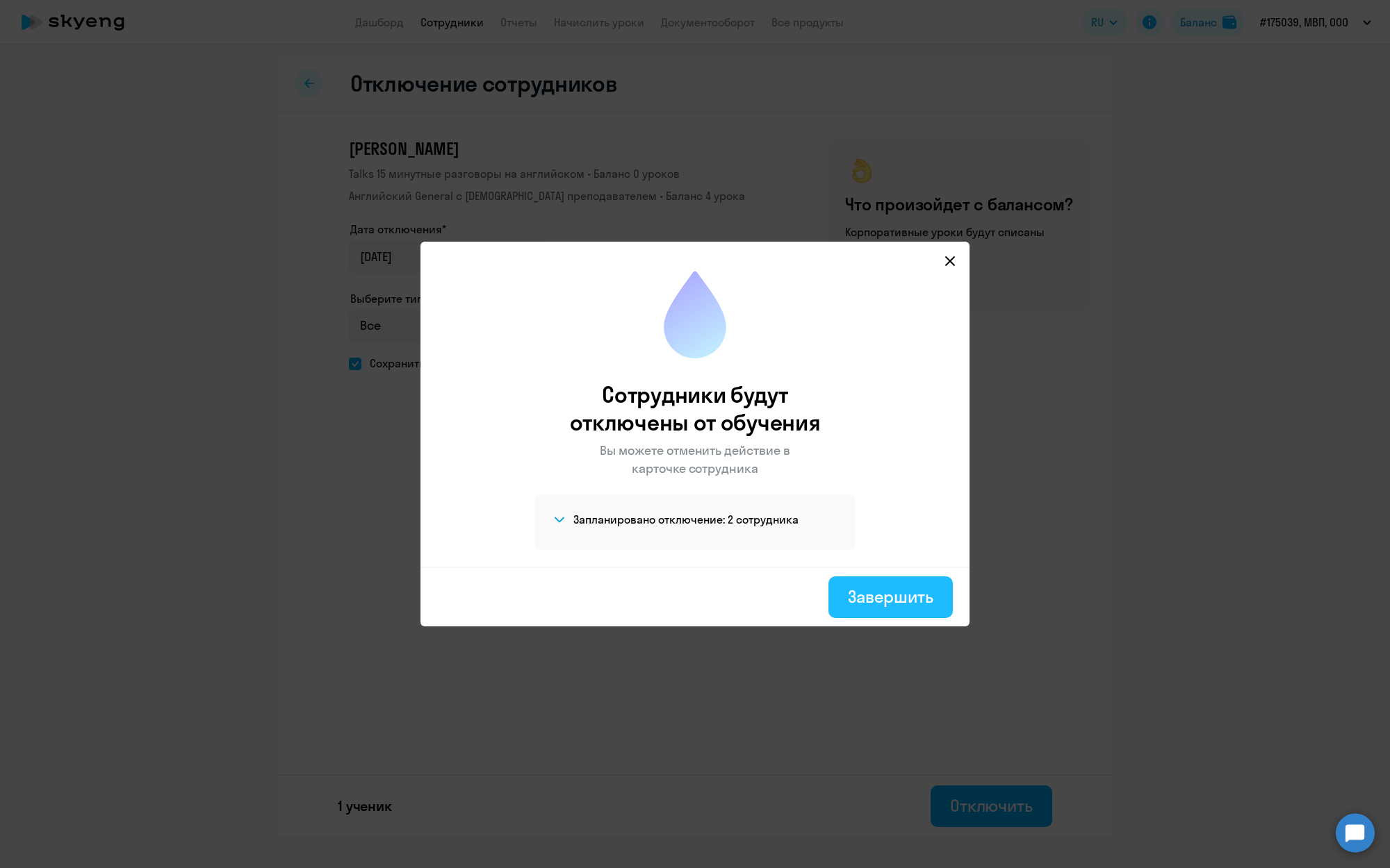
click at [889, 598] on div "Завершить" at bounding box center [890, 597] width 86 height 23
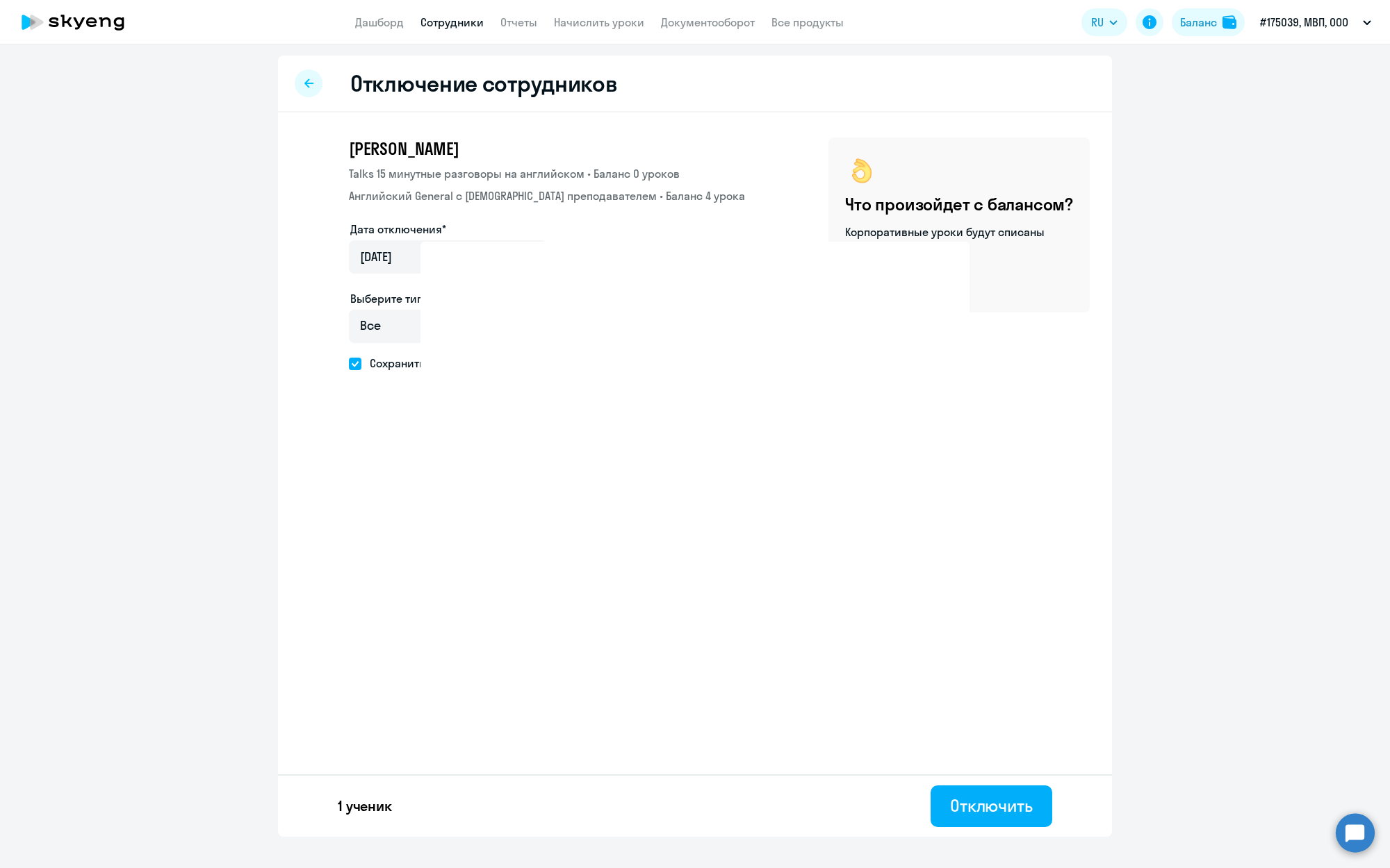
select select "30"
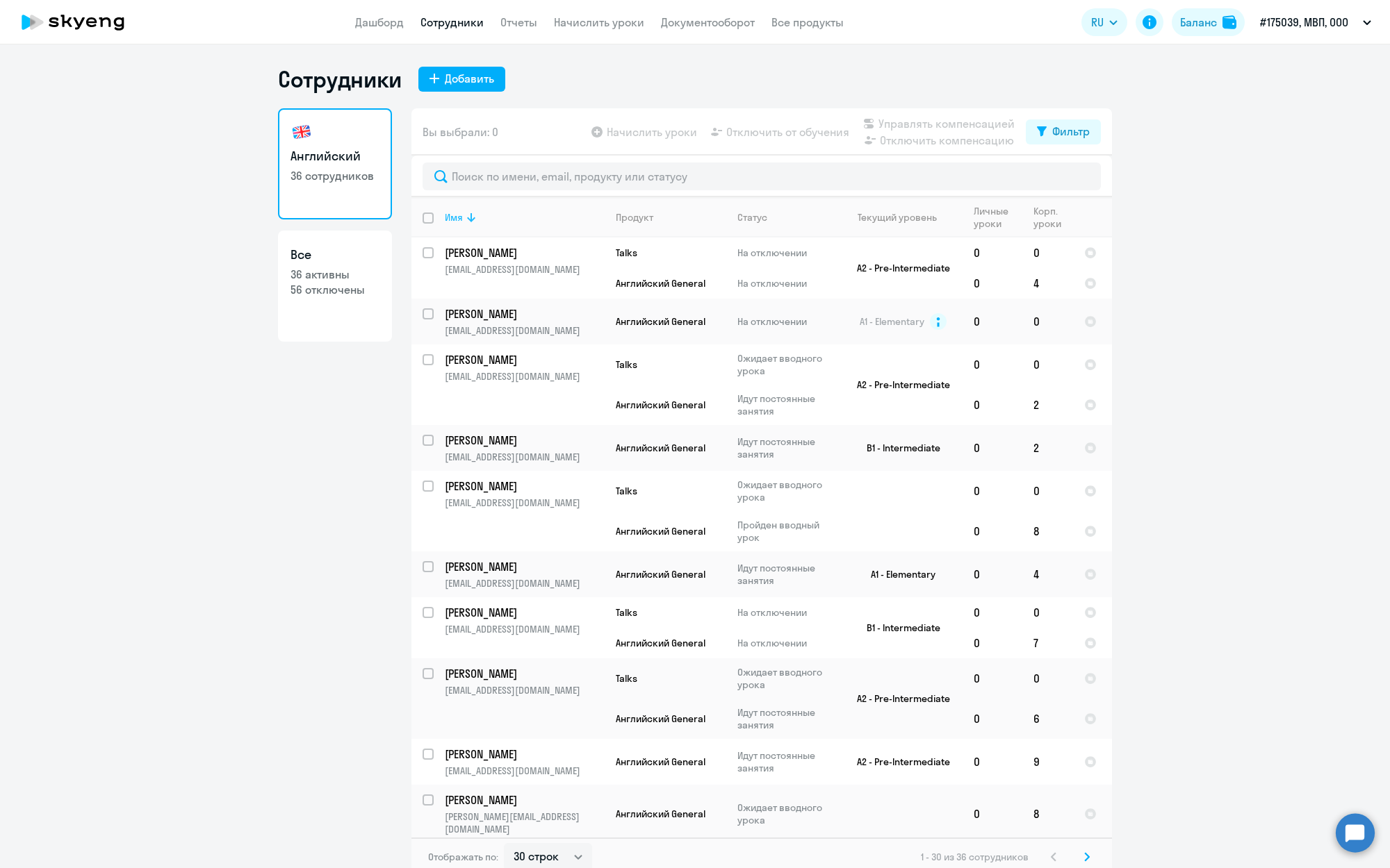
click at [467, 217] on icon at bounding box center [471, 217] width 17 height 17
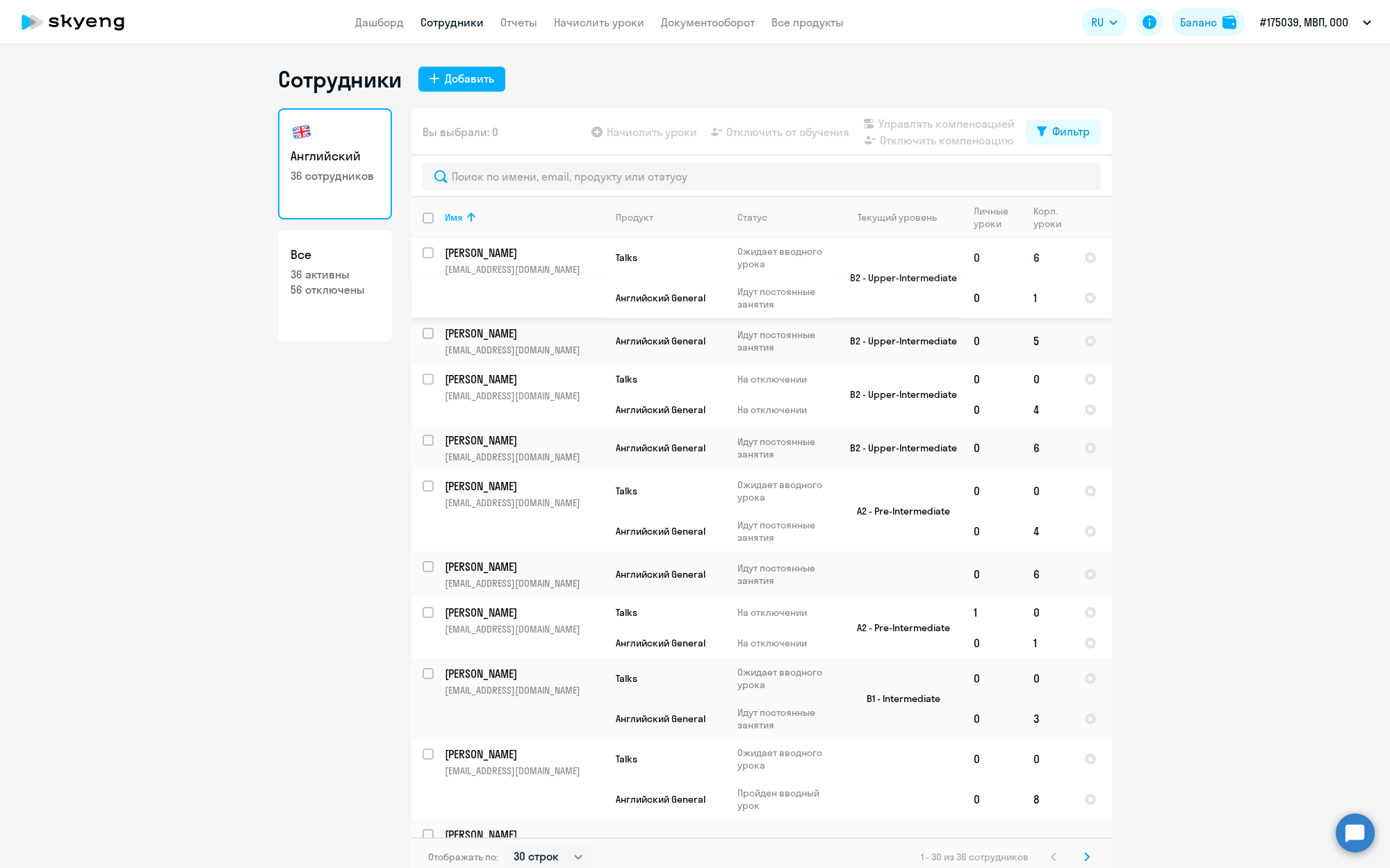
click at [500, 271] on p "[EMAIL_ADDRESS][DOMAIN_NAME]" at bounding box center [524, 269] width 159 height 13
select select "english"
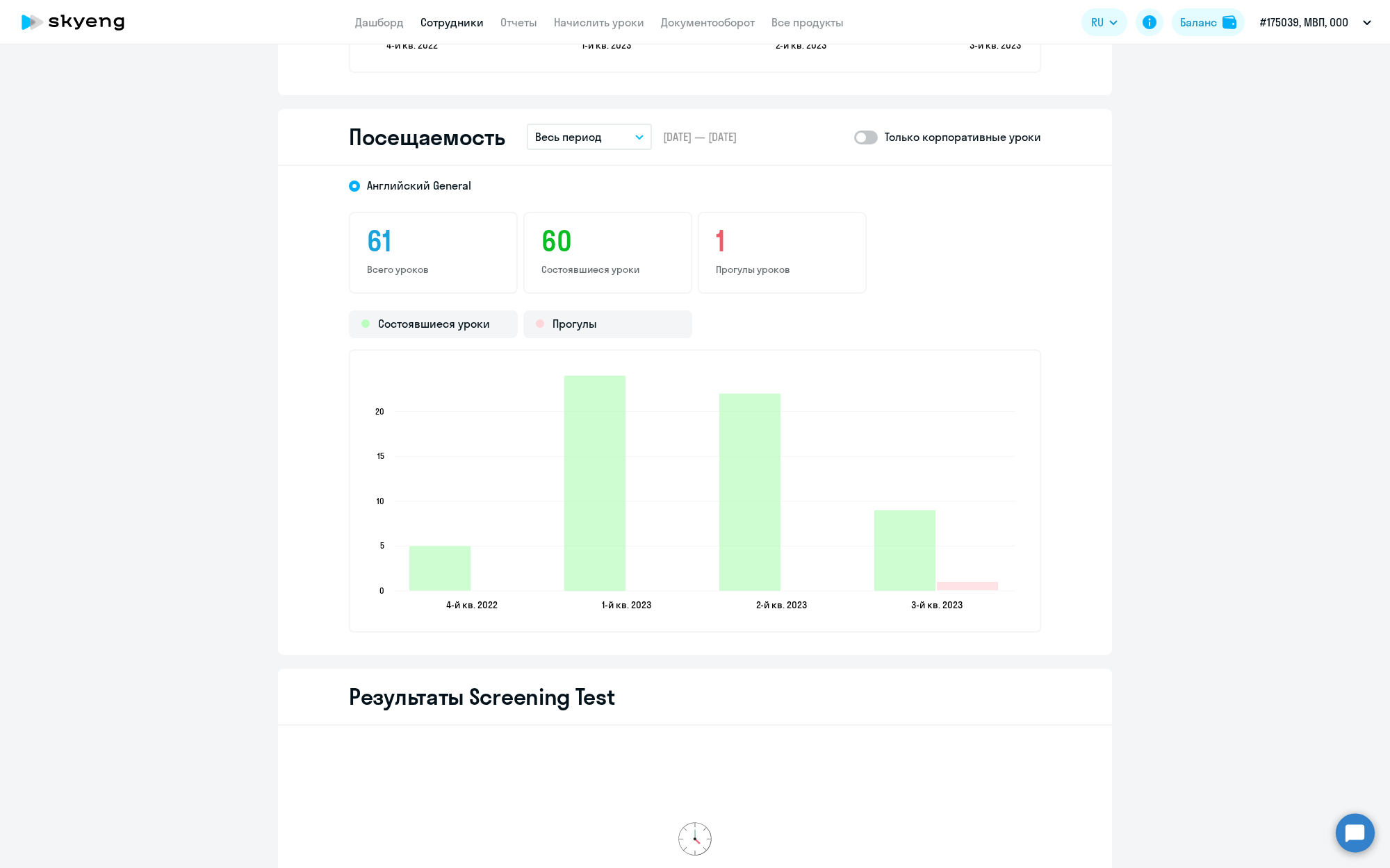
scroll to position [1744, 0]
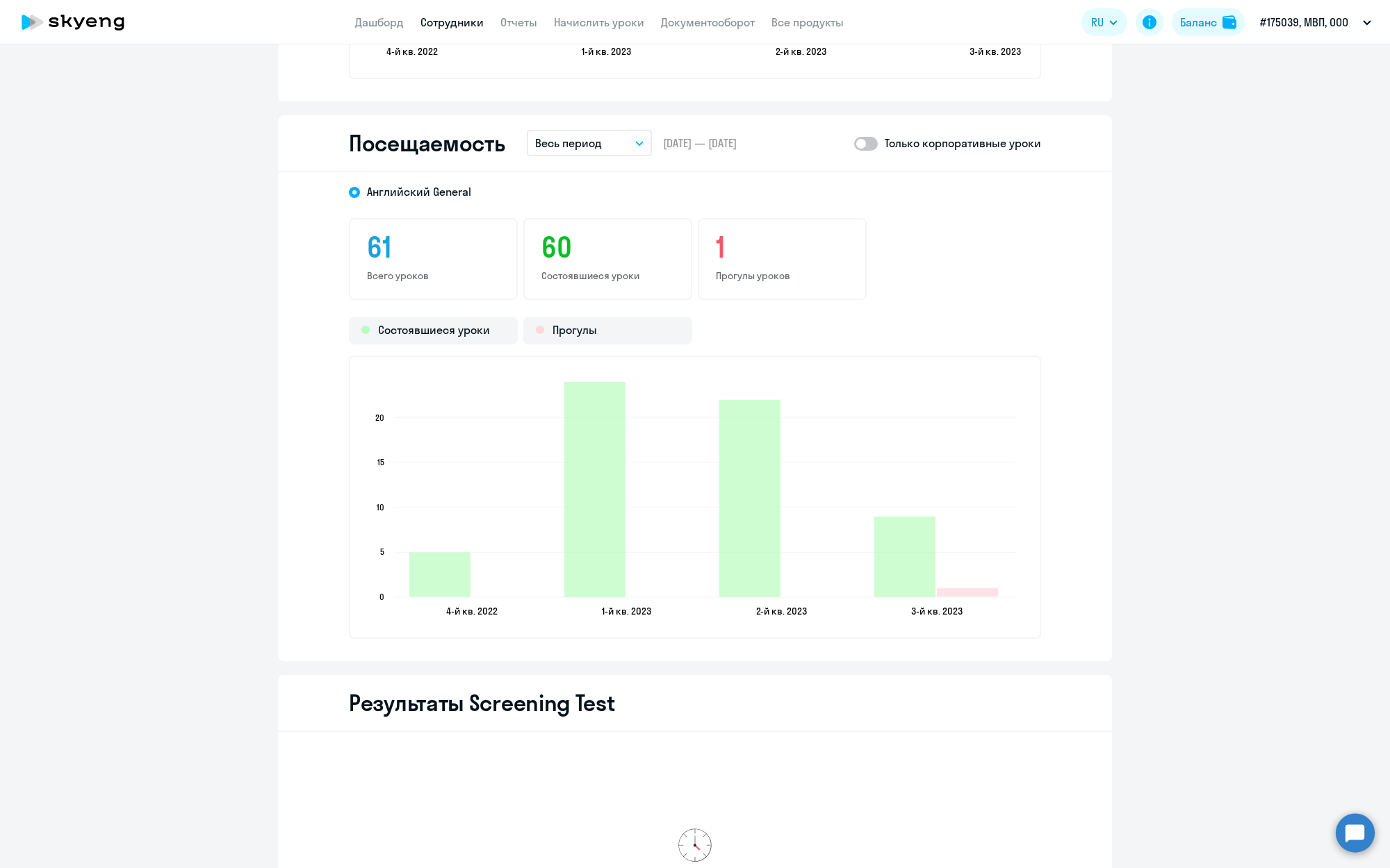
click at [578, 137] on p "Весь период" at bounding box center [568, 143] width 67 height 17
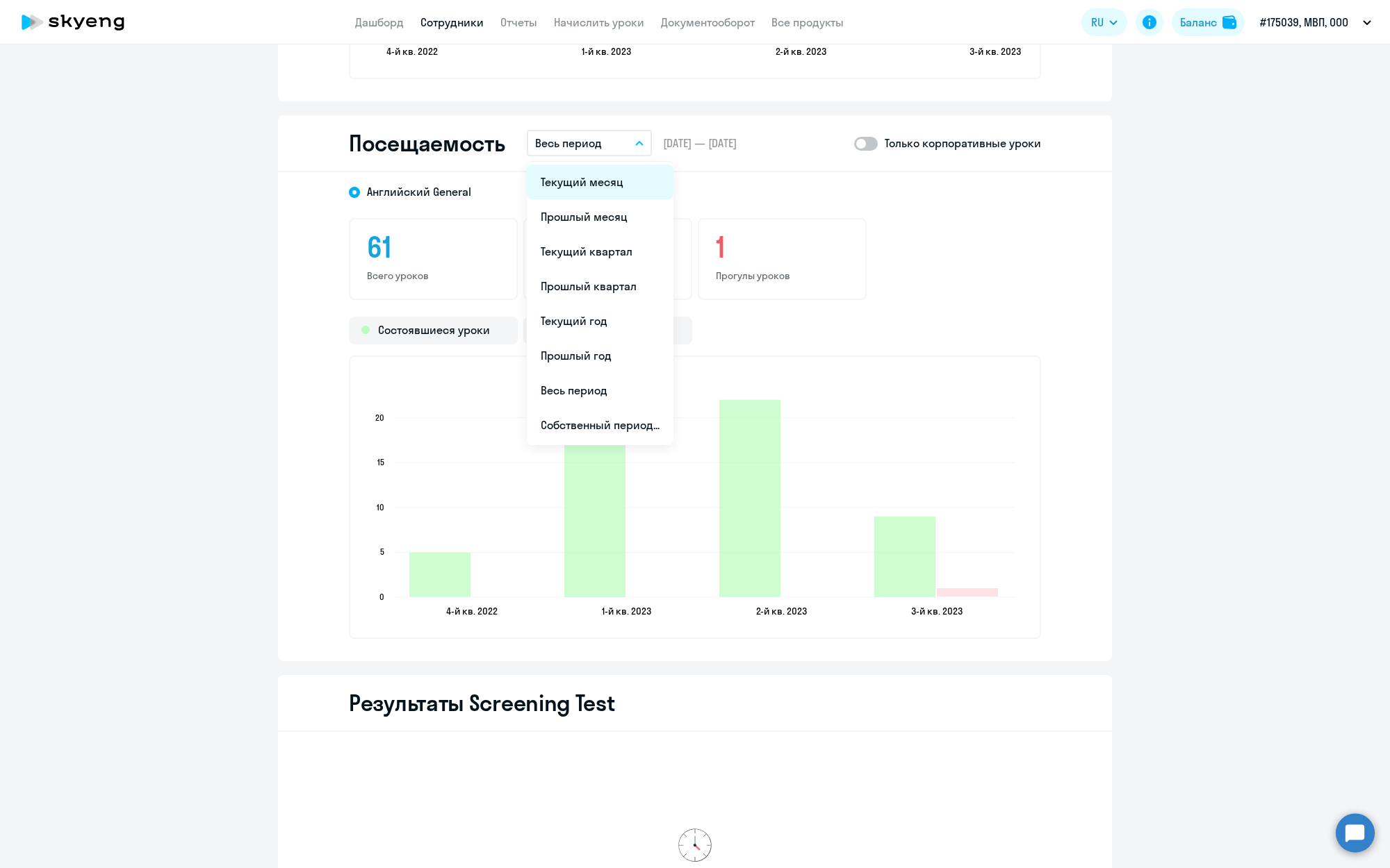
click at [589, 179] on li "Текущий месяц" at bounding box center [600, 181] width 147 height 35
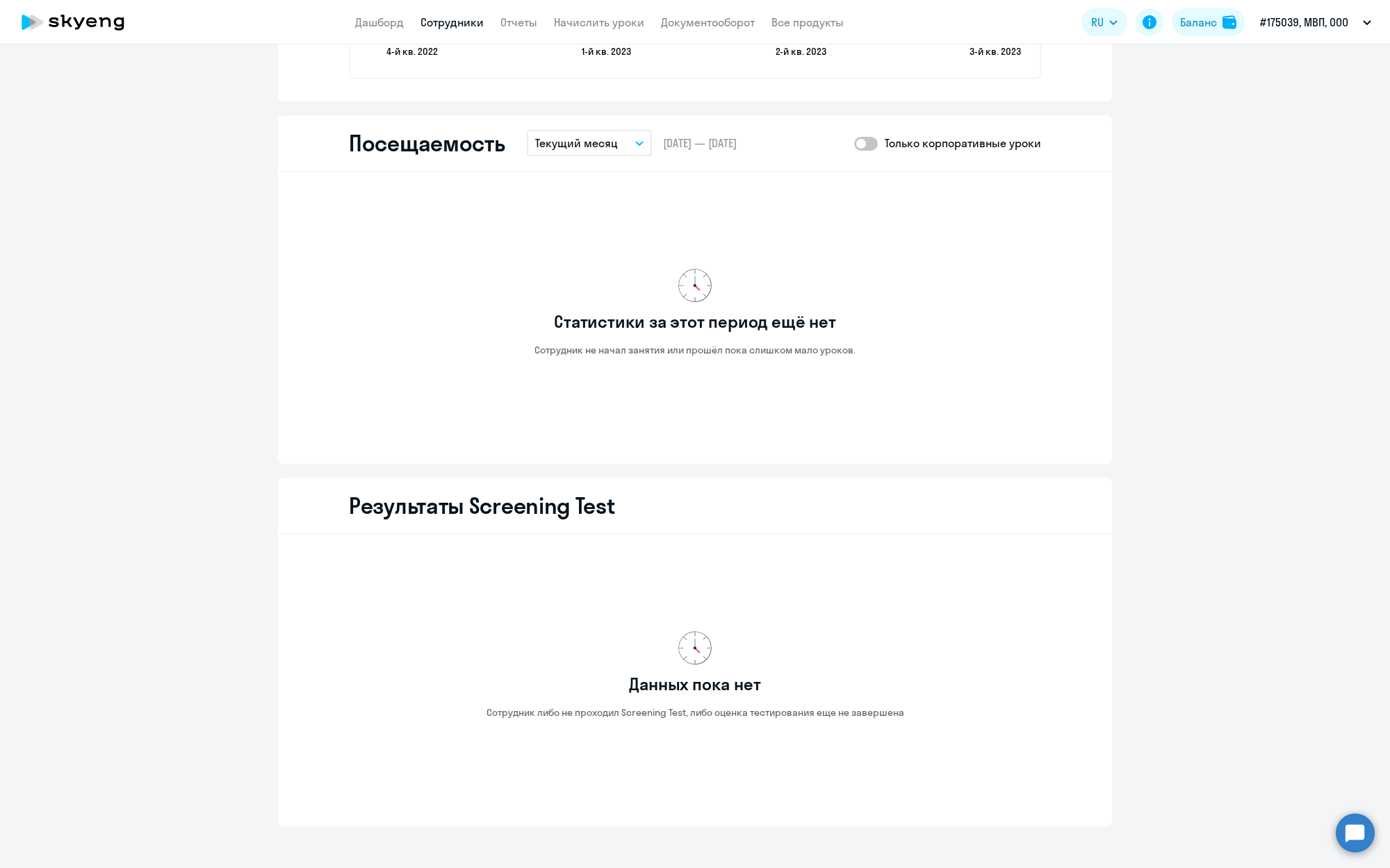
click at [589, 148] on p "Текущий месяц" at bounding box center [576, 143] width 83 height 17
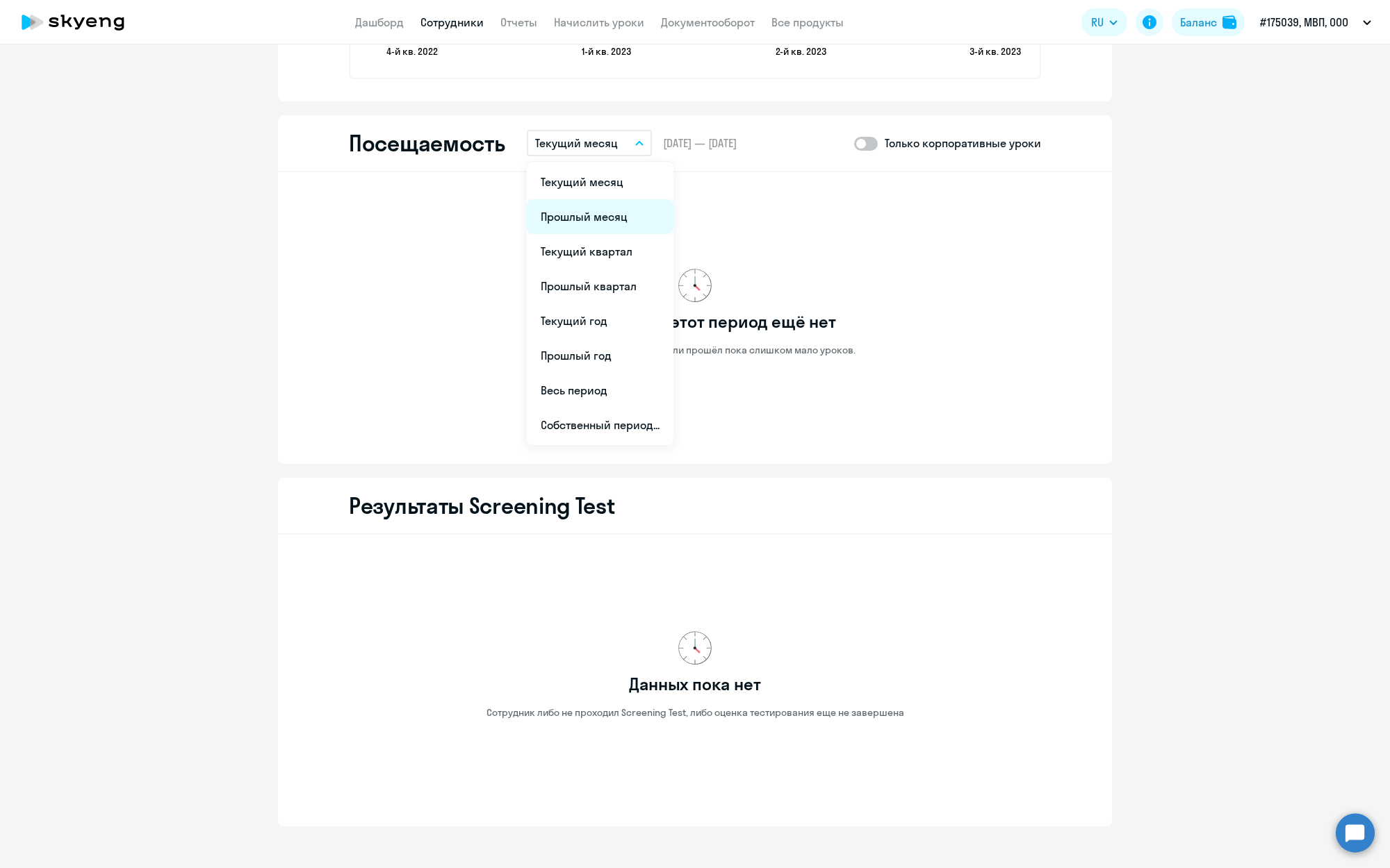
click at [587, 222] on li "Прошлый месяц" at bounding box center [600, 216] width 147 height 35
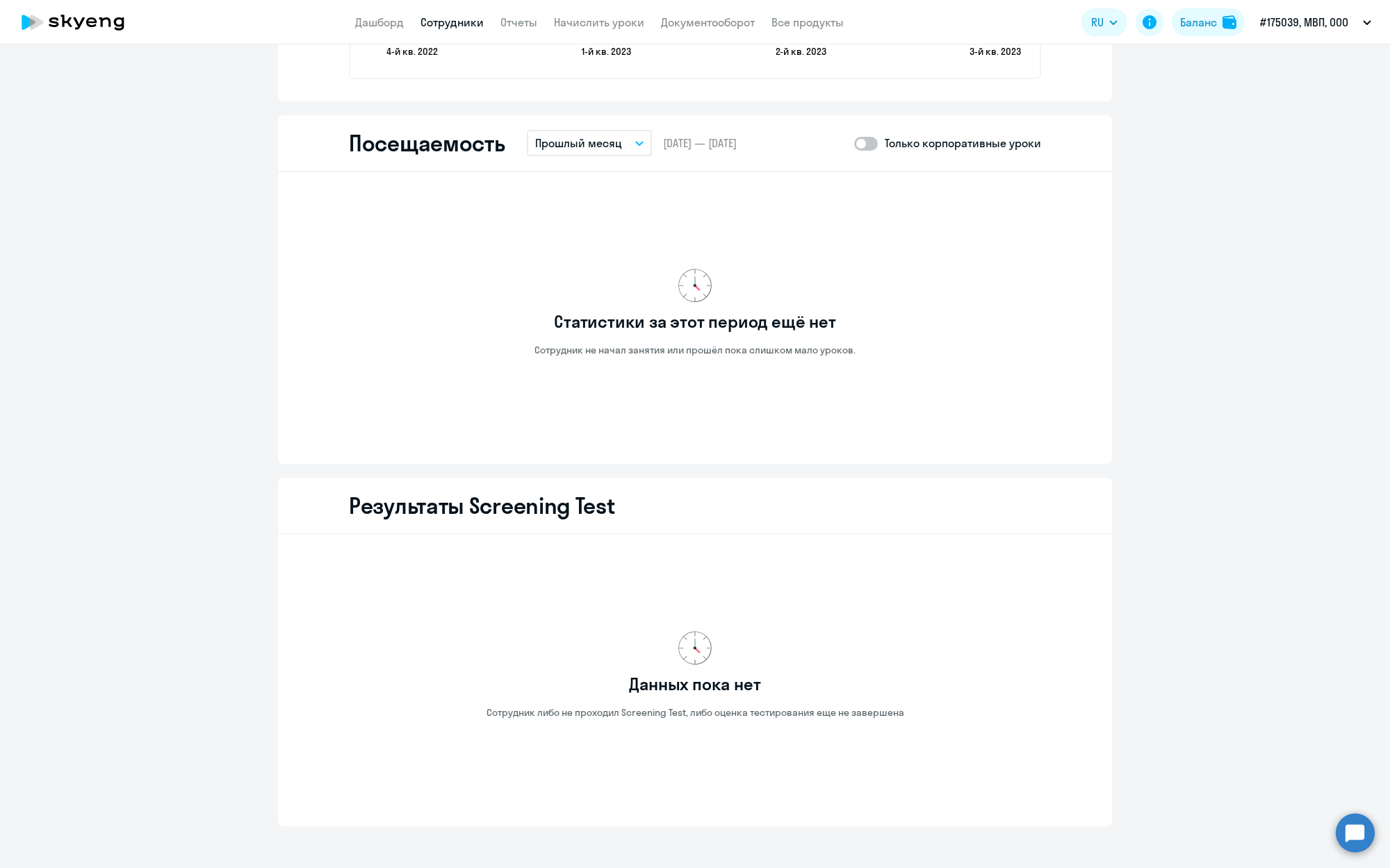
click at [580, 145] on p "Прошлый месяц" at bounding box center [578, 143] width 87 height 17
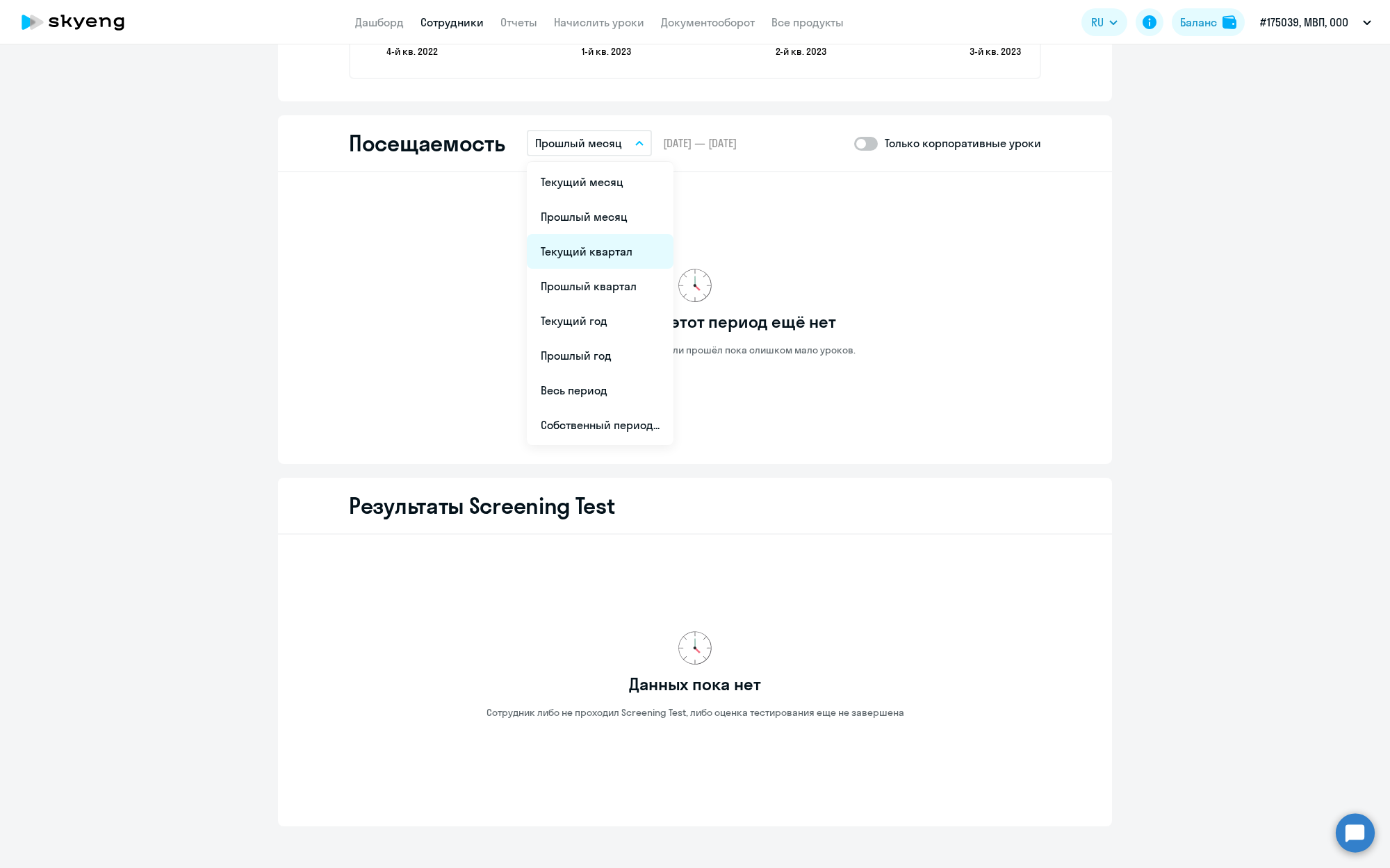
click at [593, 248] on li "Текущий квартал" at bounding box center [600, 251] width 147 height 35
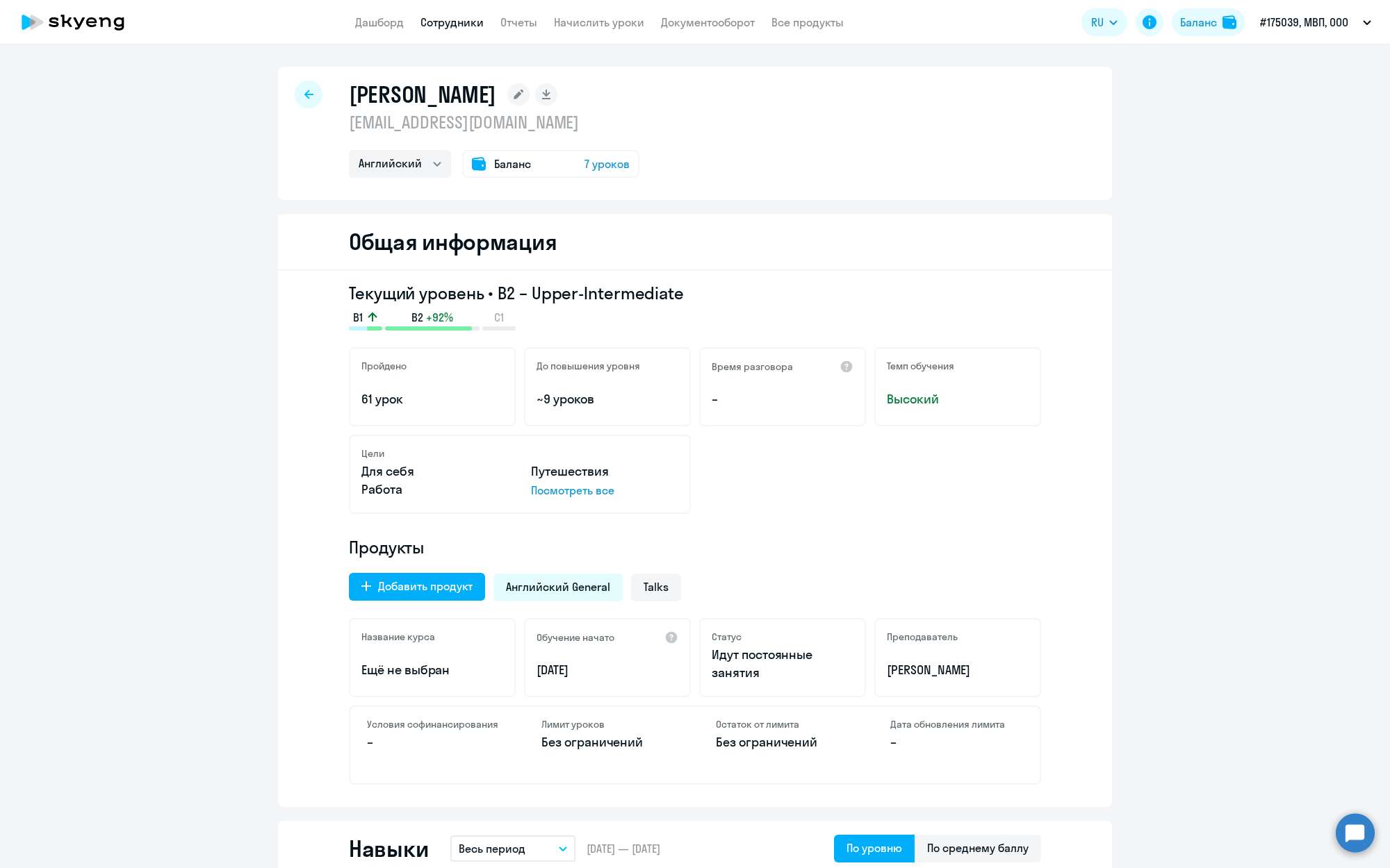
scroll to position [0, 0]
click at [305, 95] on icon at bounding box center [309, 94] width 9 height 9
select select "30"
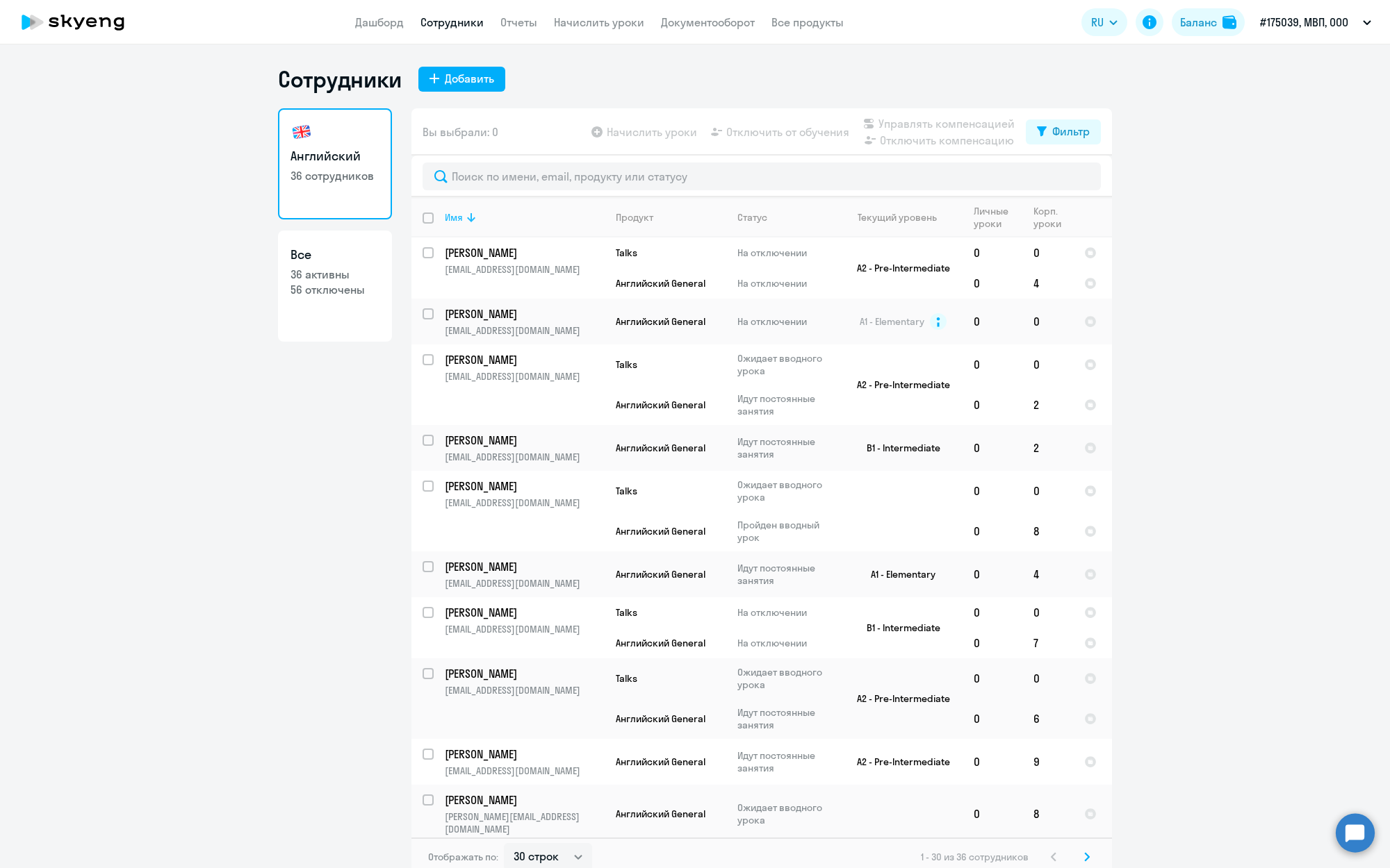
click at [474, 217] on icon at bounding box center [471, 217] width 17 height 17
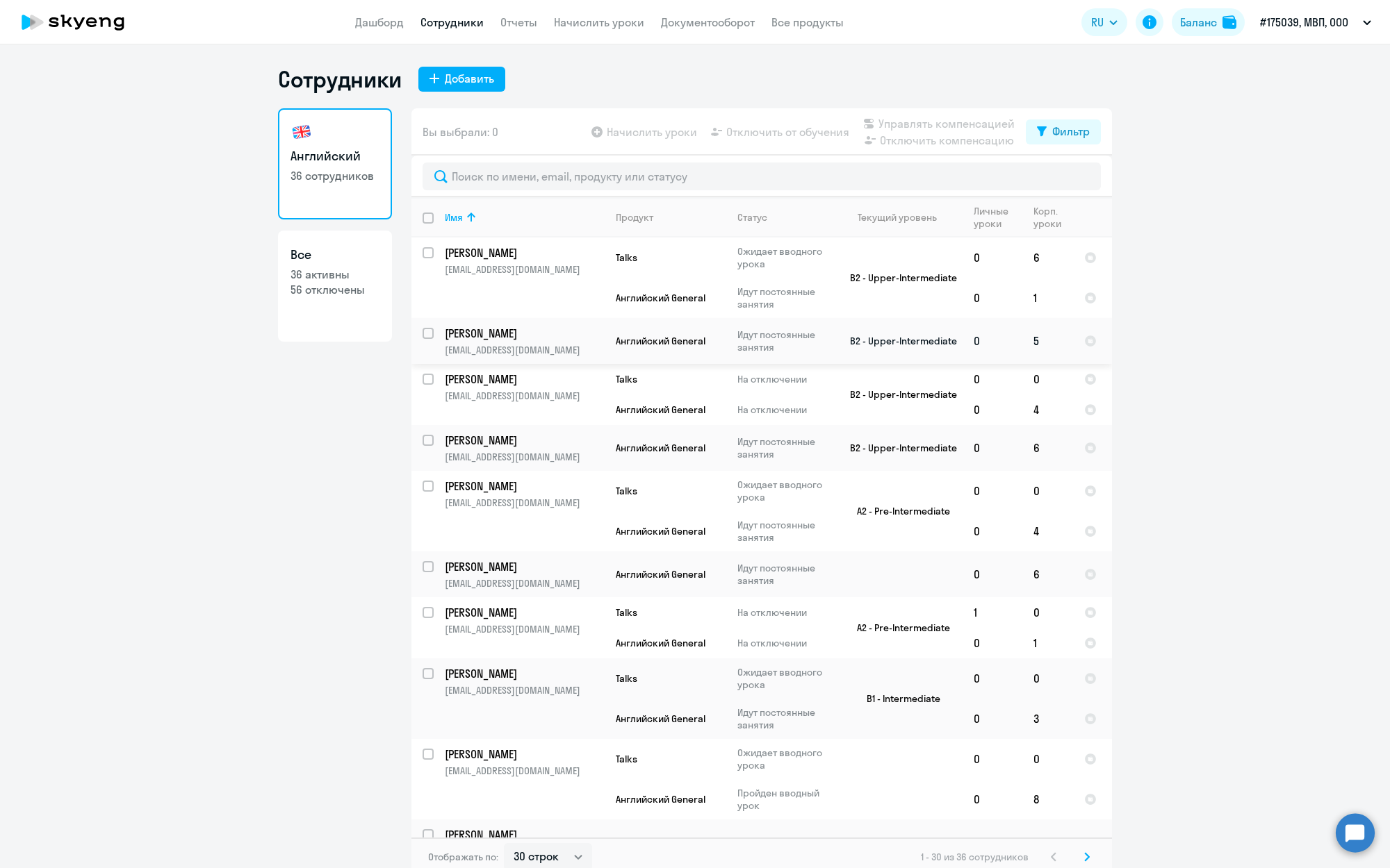
click at [591, 337] on p "[PERSON_NAME]" at bounding box center [523, 332] width 157 height 15
select select "english"
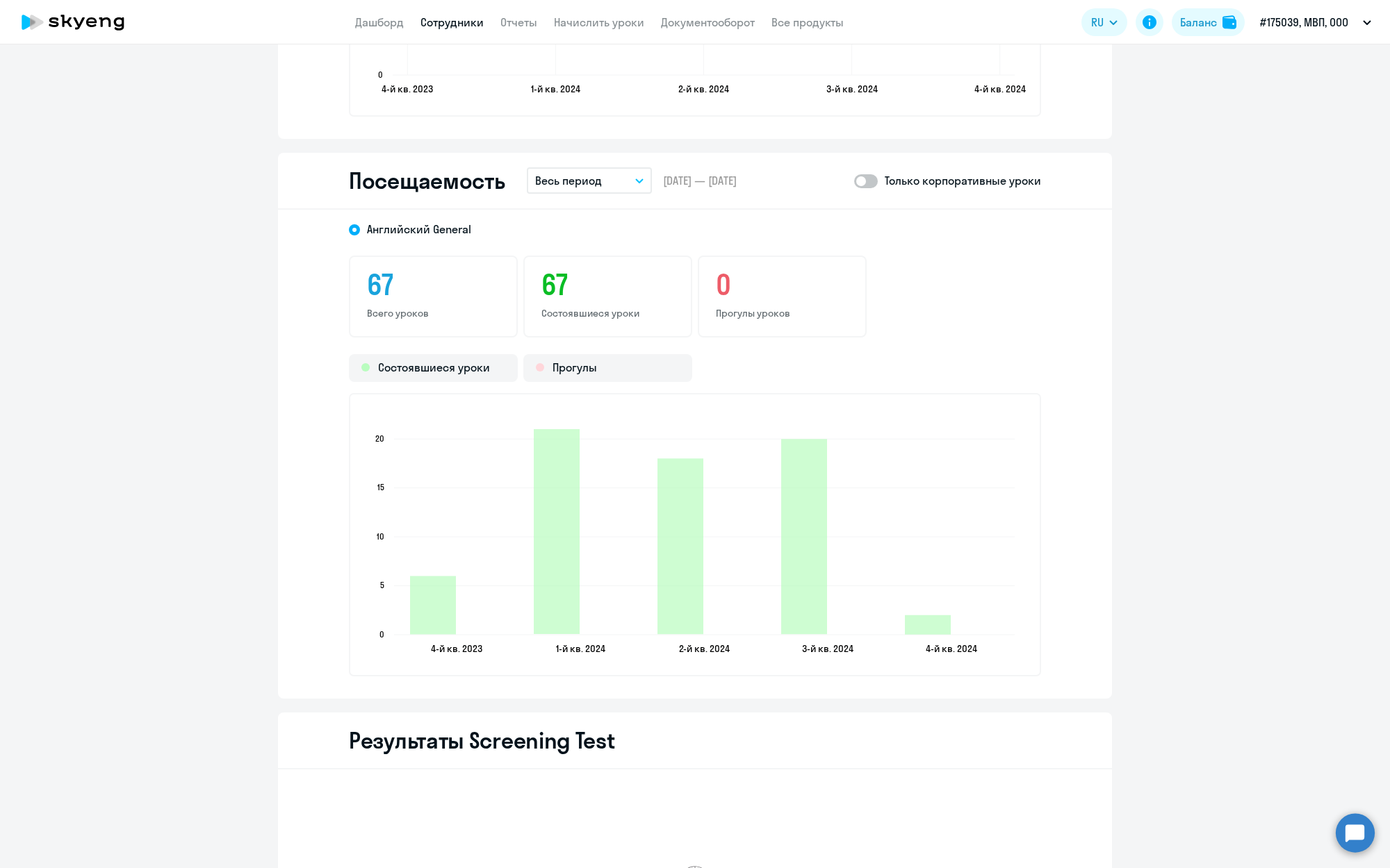
scroll to position [1705, 0]
click at [591, 179] on p "Весь период" at bounding box center [568, 180] width 67 height 17
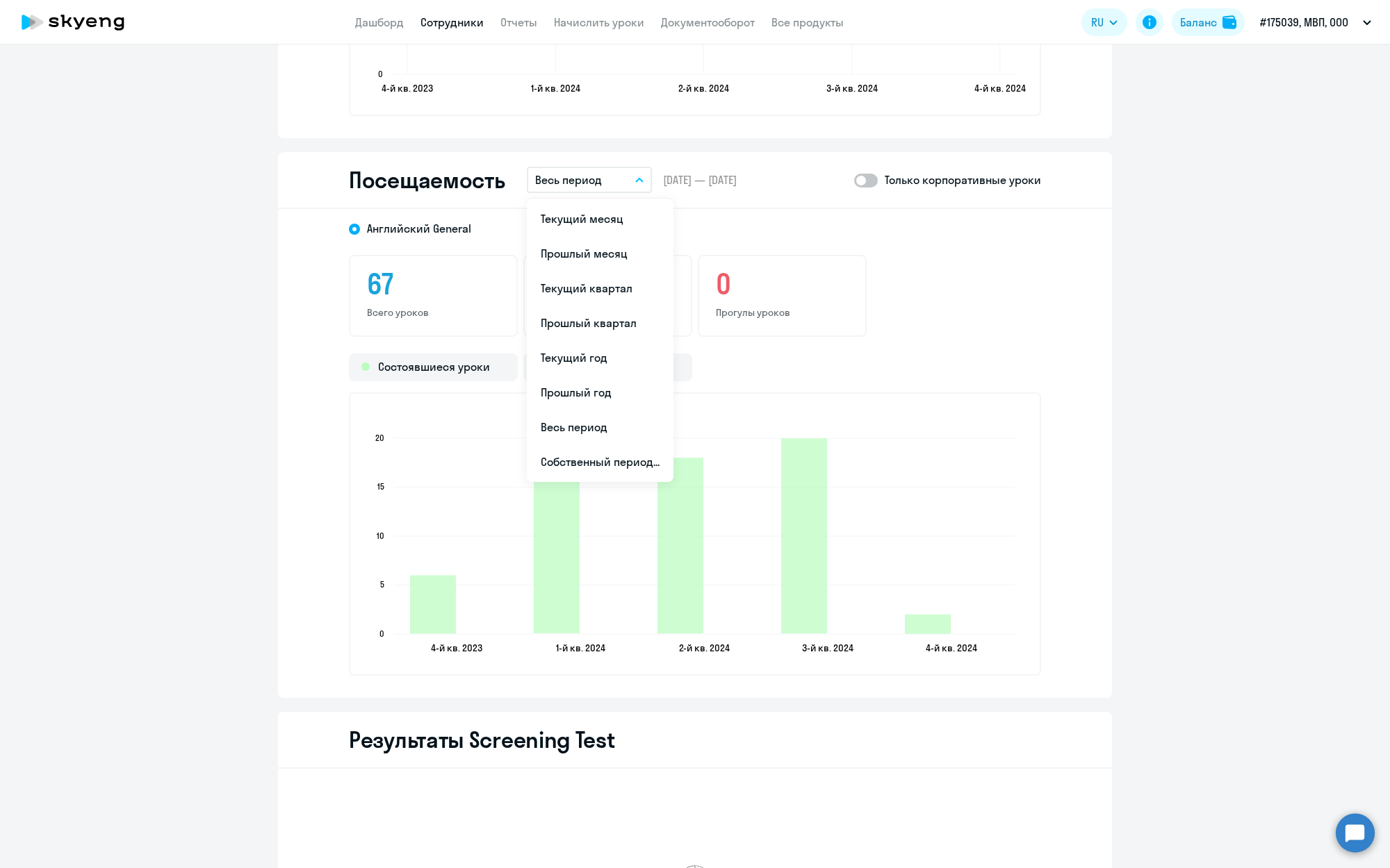
drag, startPoint x: 592, startPoint y: 218, endPoint x: 599, endPoint y: 186, distance: 32.8
click at [592, 218] on li "Текущий месяц" at bounding box center [600, 218] width 147 height 35
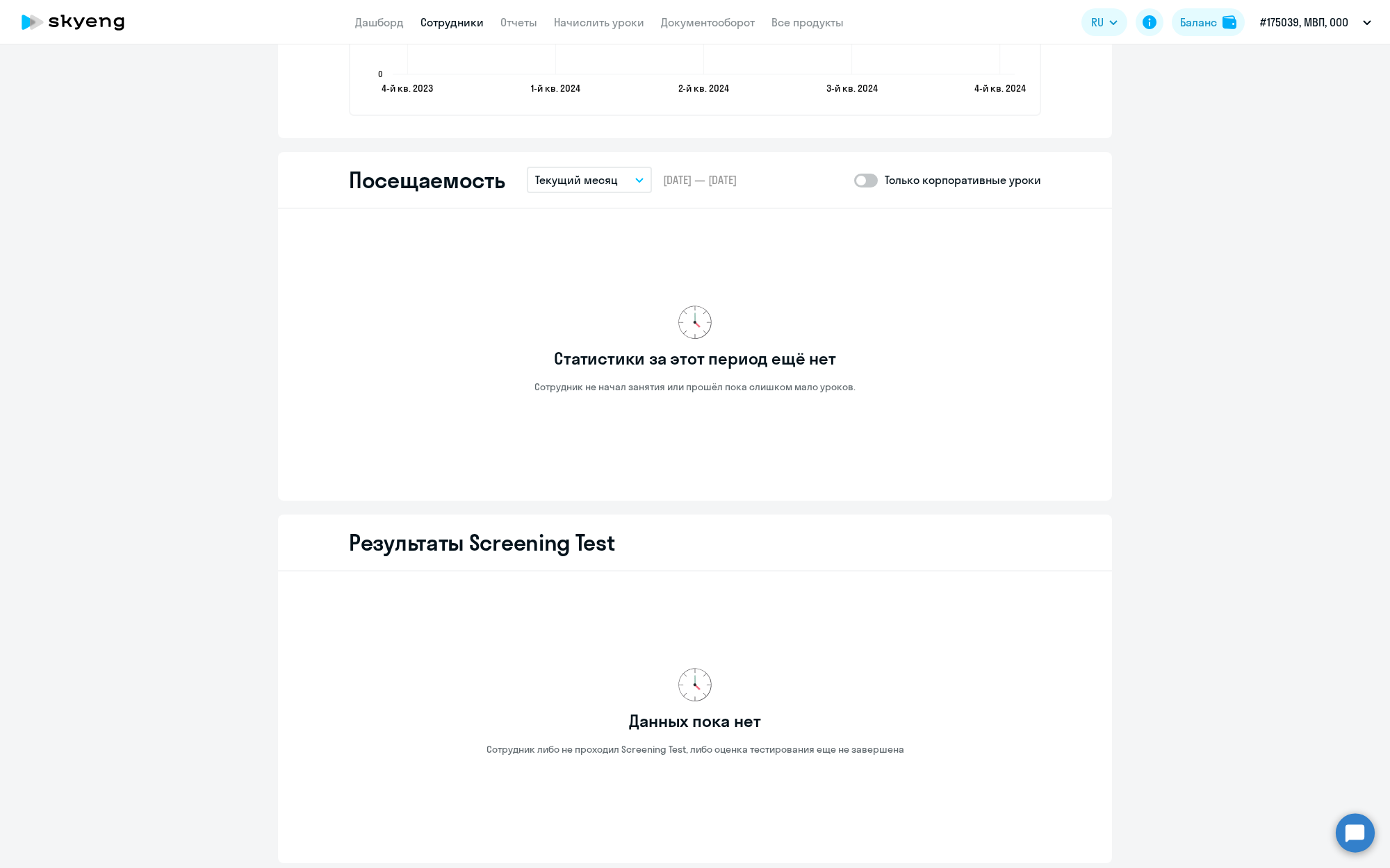
click at [599, 184] on p "Текущий месяц" at bounding box center [576, 180] width 83 height 17
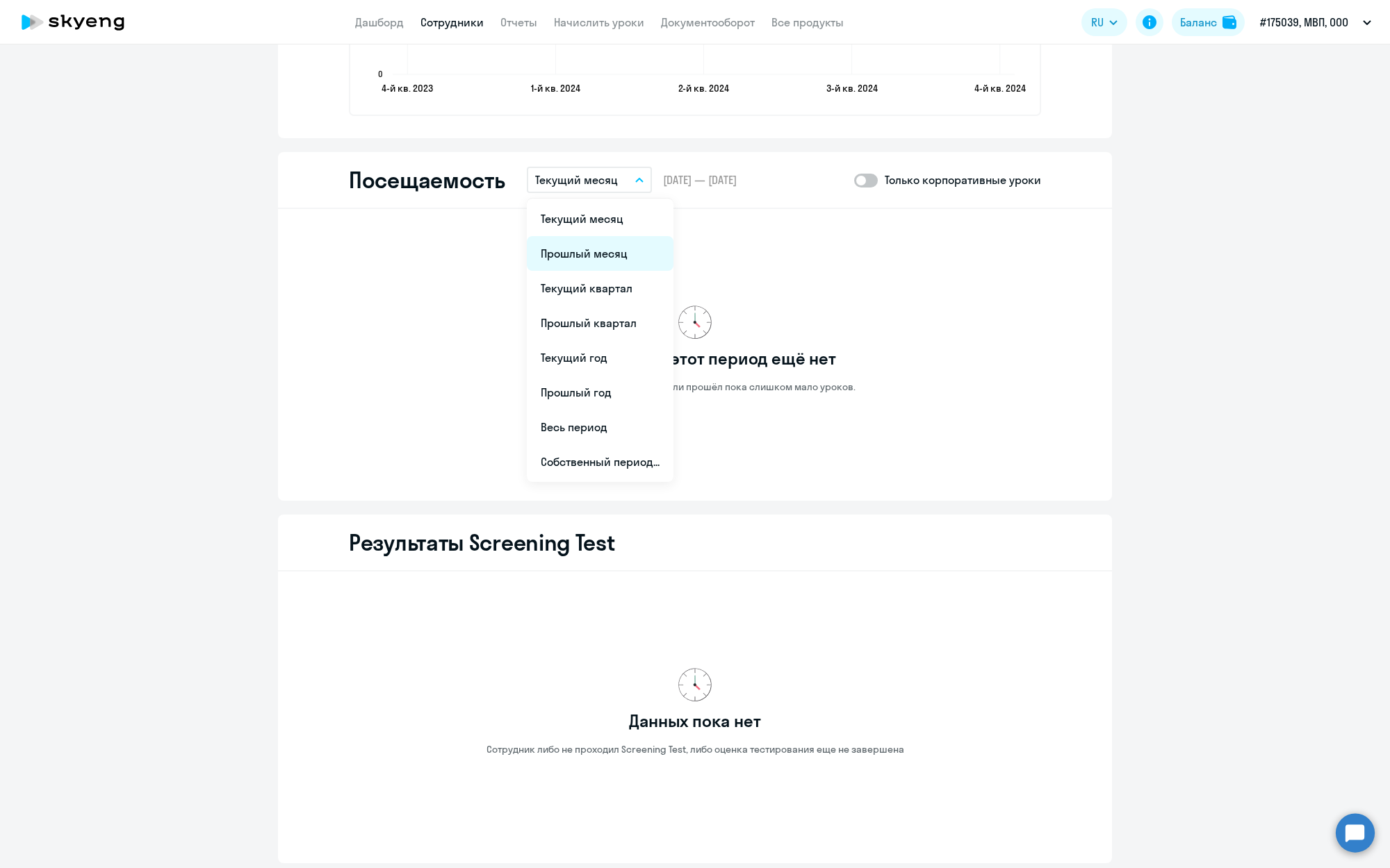
click at [598, 244] on li "Прошлый месяц" at bounding box center [600, 253] width 147 height 35
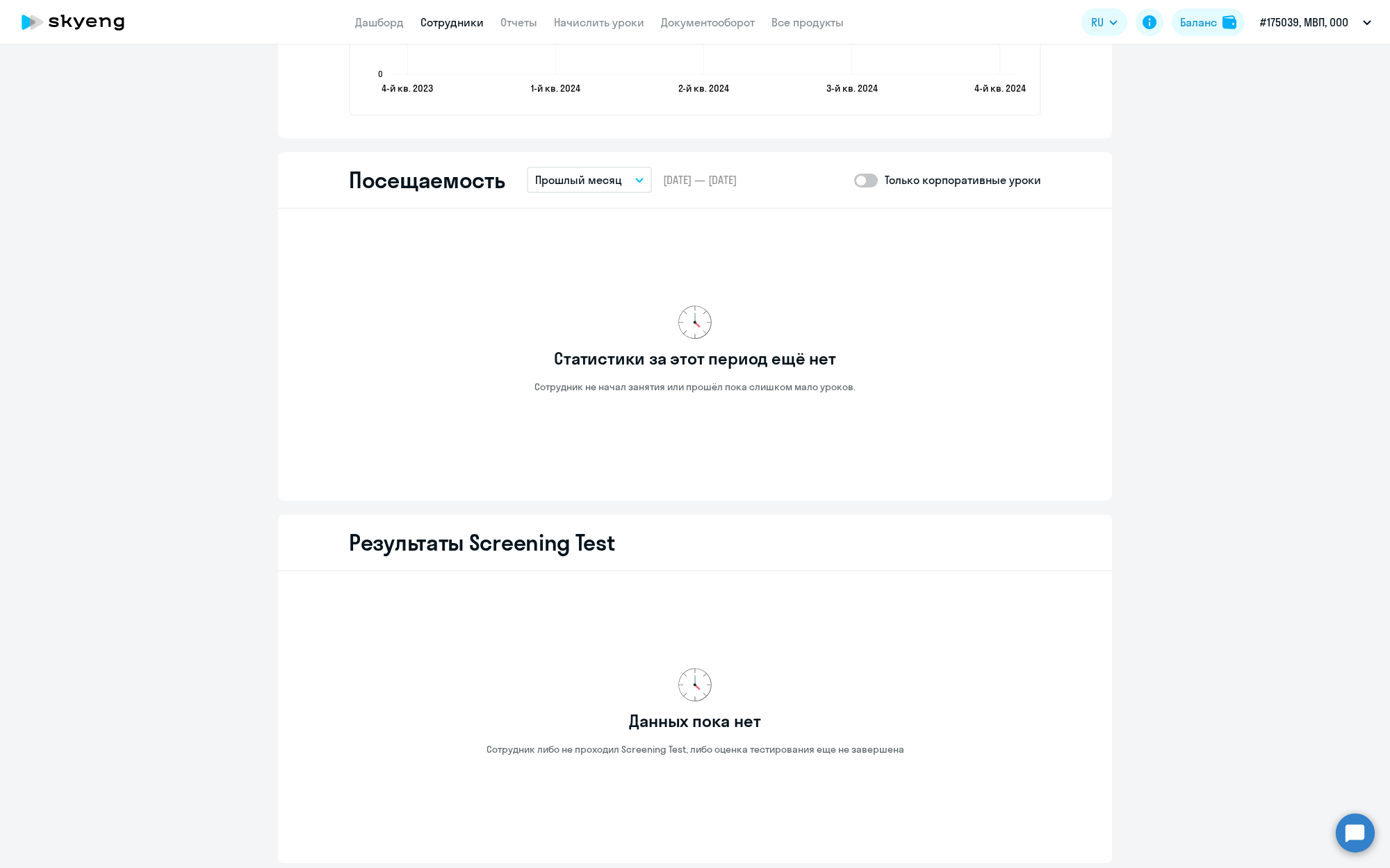
drag, startPoint x: 598, startPoint y: 179, endPoint x: 604, endPoint y: 195, distance: 17.1
click at [598, 179] on p "Прошлый месяц" at bounding box center [578, 180] width 87 height 17
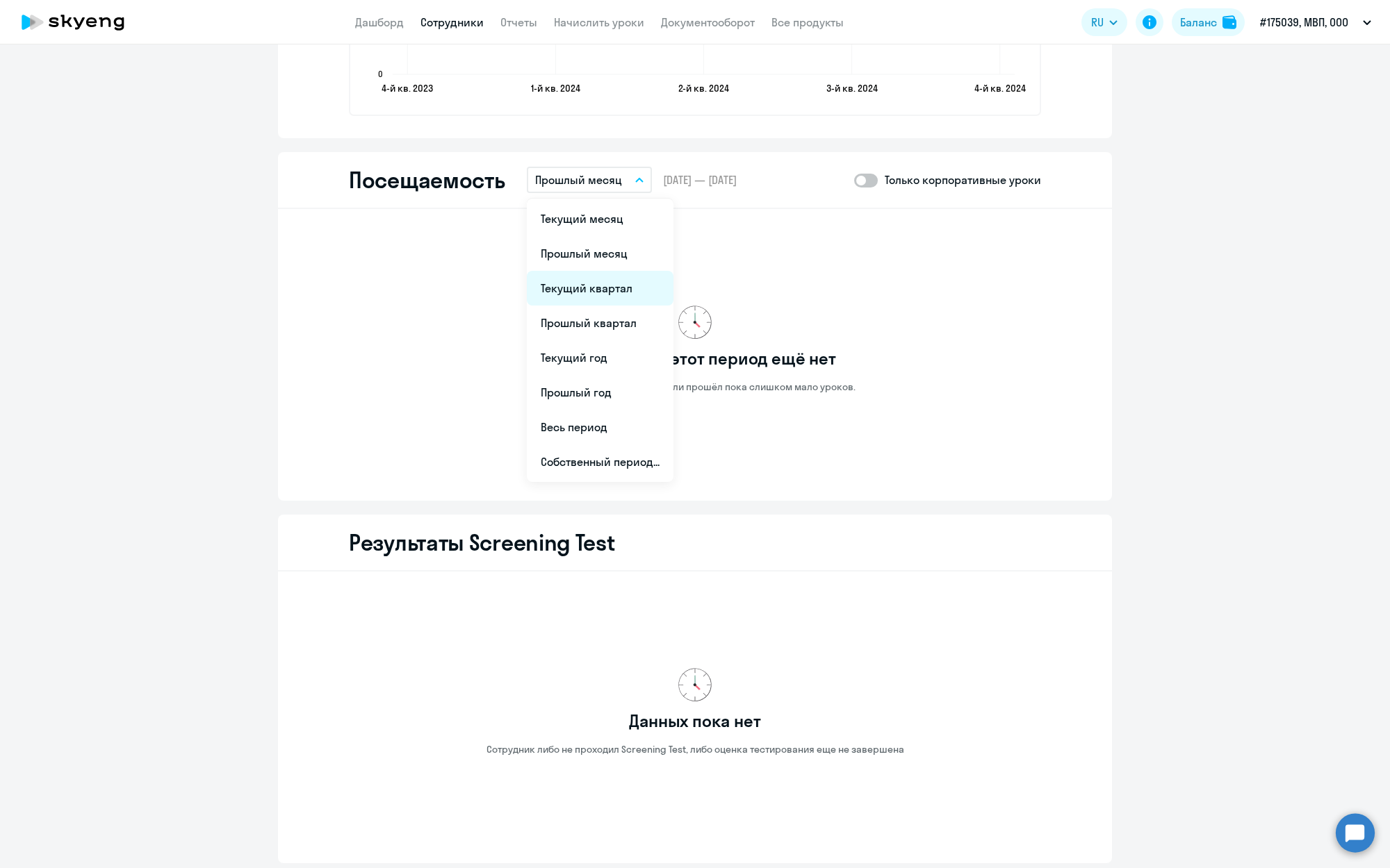
click at [603, 285] on li "Текущий квартал" at bounding box center [600, 288] width 147 height 35
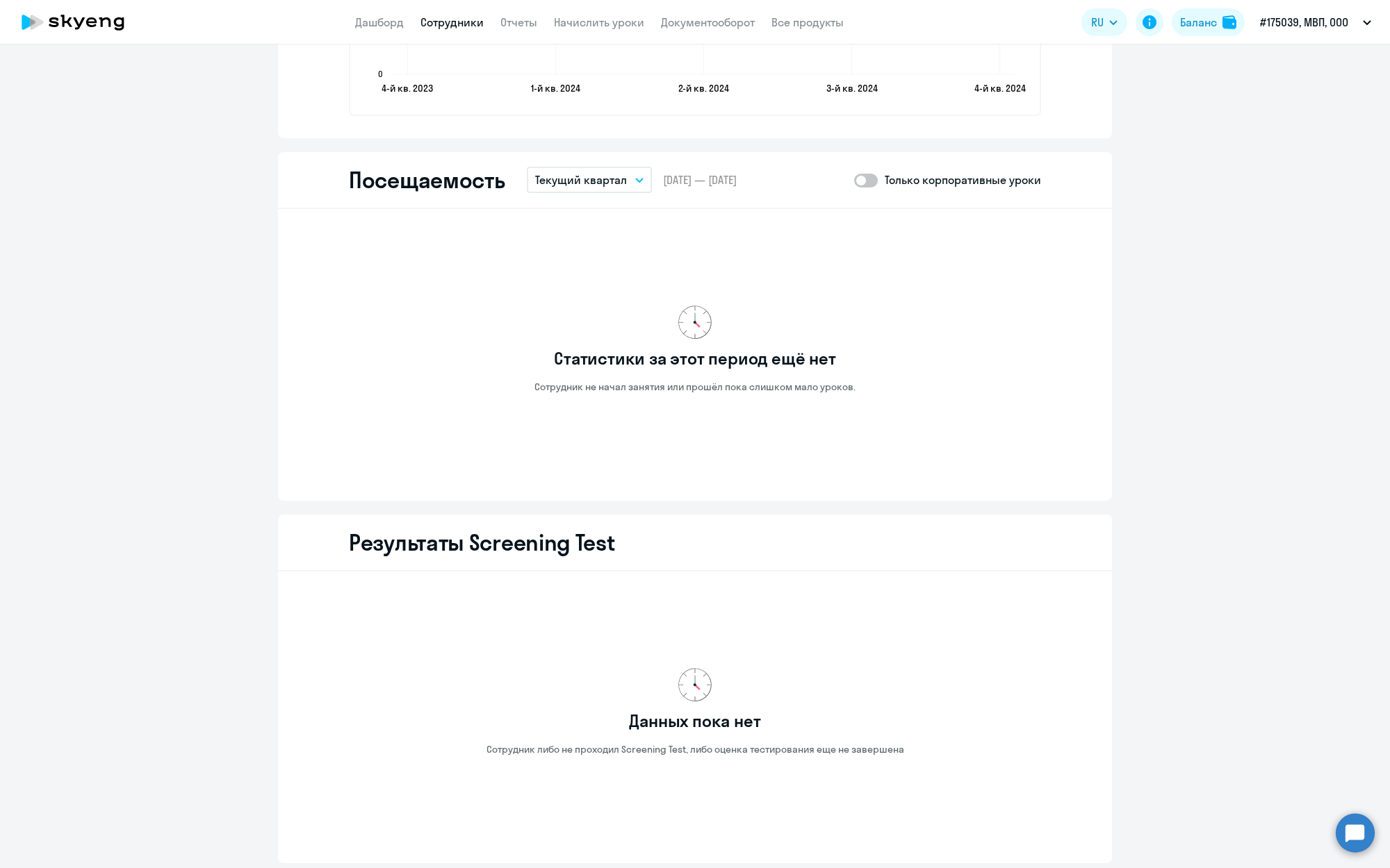
click at [587, 177] on p "Текущий квартал" at bounding box center [580, 180] width 92 height 17
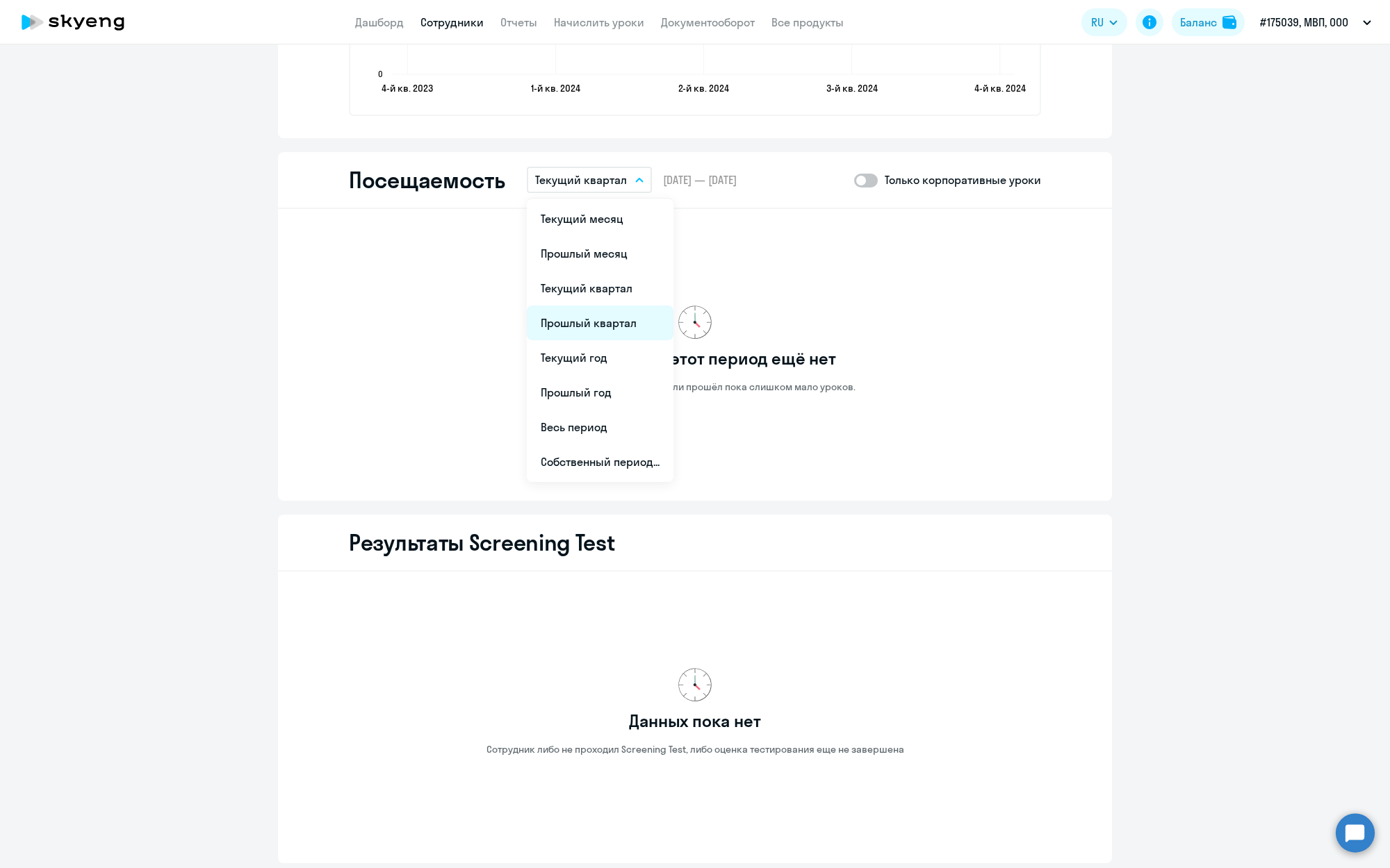
click at [601, 323] on li "Прошлый квартал" at bounding box center [600, 323] width 147 height 35
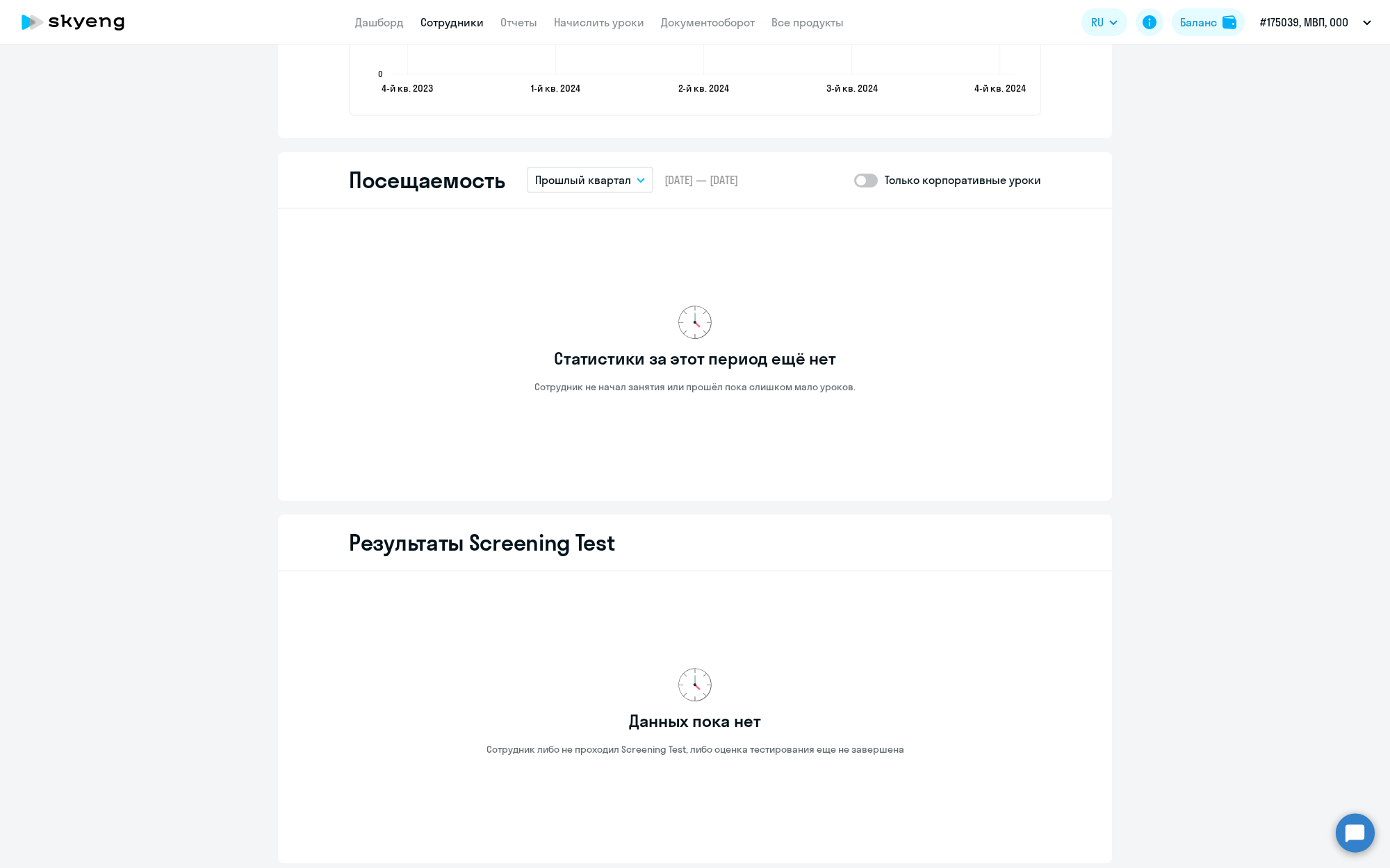
drag, startPoint x: 581, startPoint y: 178, endPoint x: 589, endPoint y: 207, distance: 30.1
click at [581, 178] on p "Прошлый квартал" at bounding box center [582, 180] width 96 height 17
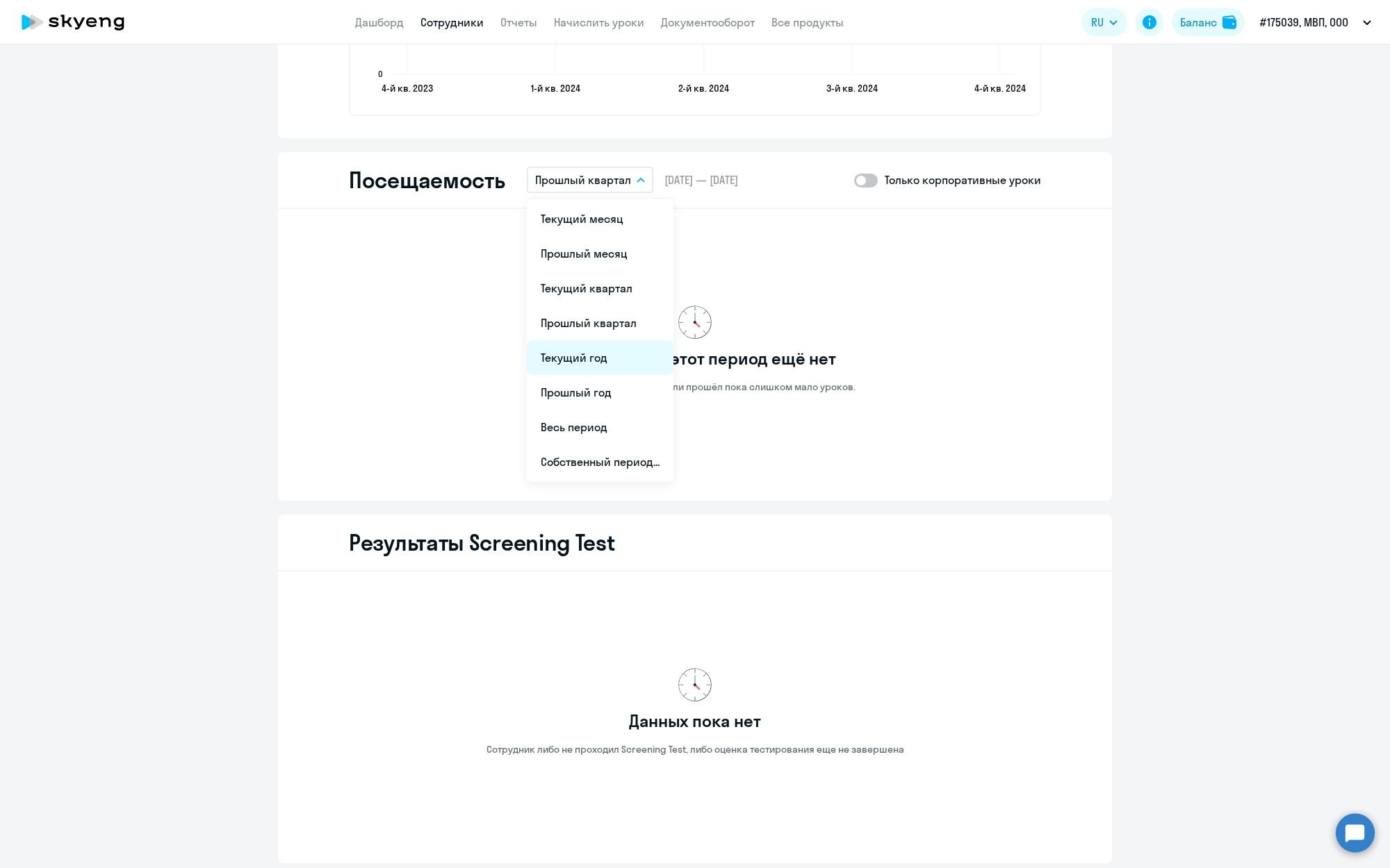
click at [588, 358] on li "Текущий год" at bounding box center [600, 357] width 147 height 35
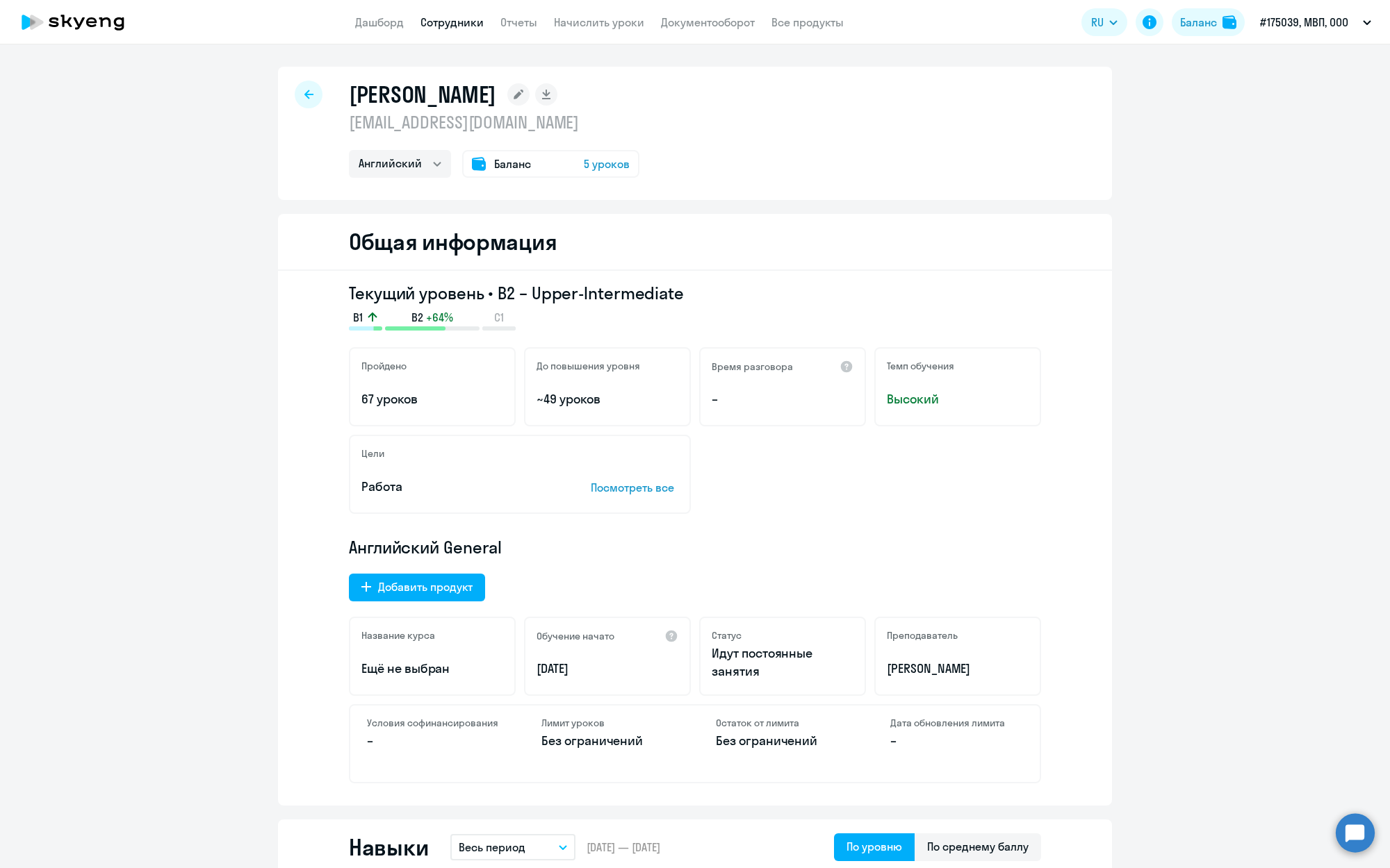
scroll to position [0, 0]
click at [312, 96] on icon at bounding box center [309, 95] width 9 height 10
select select "30"
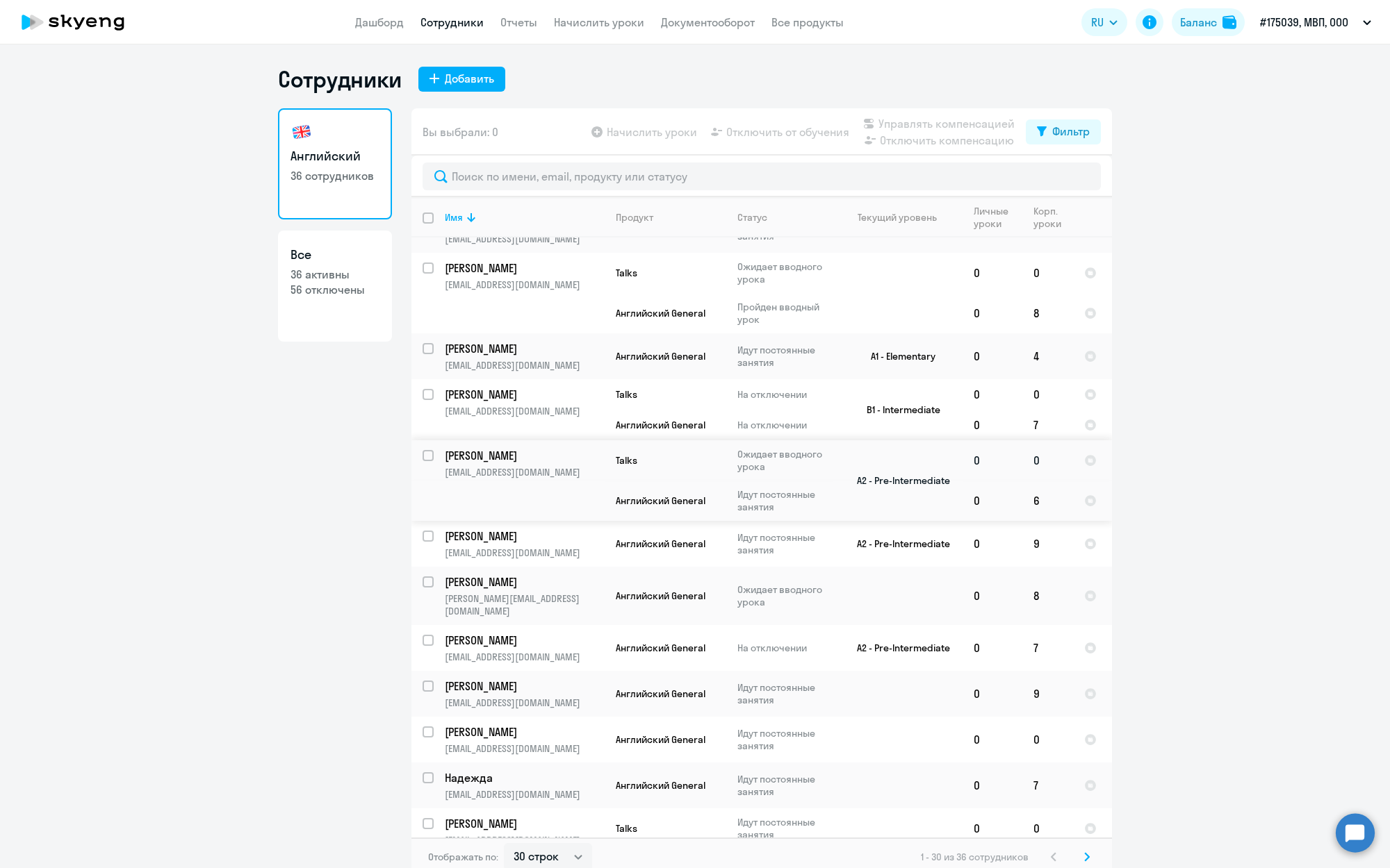
scroll to position [228, 0]
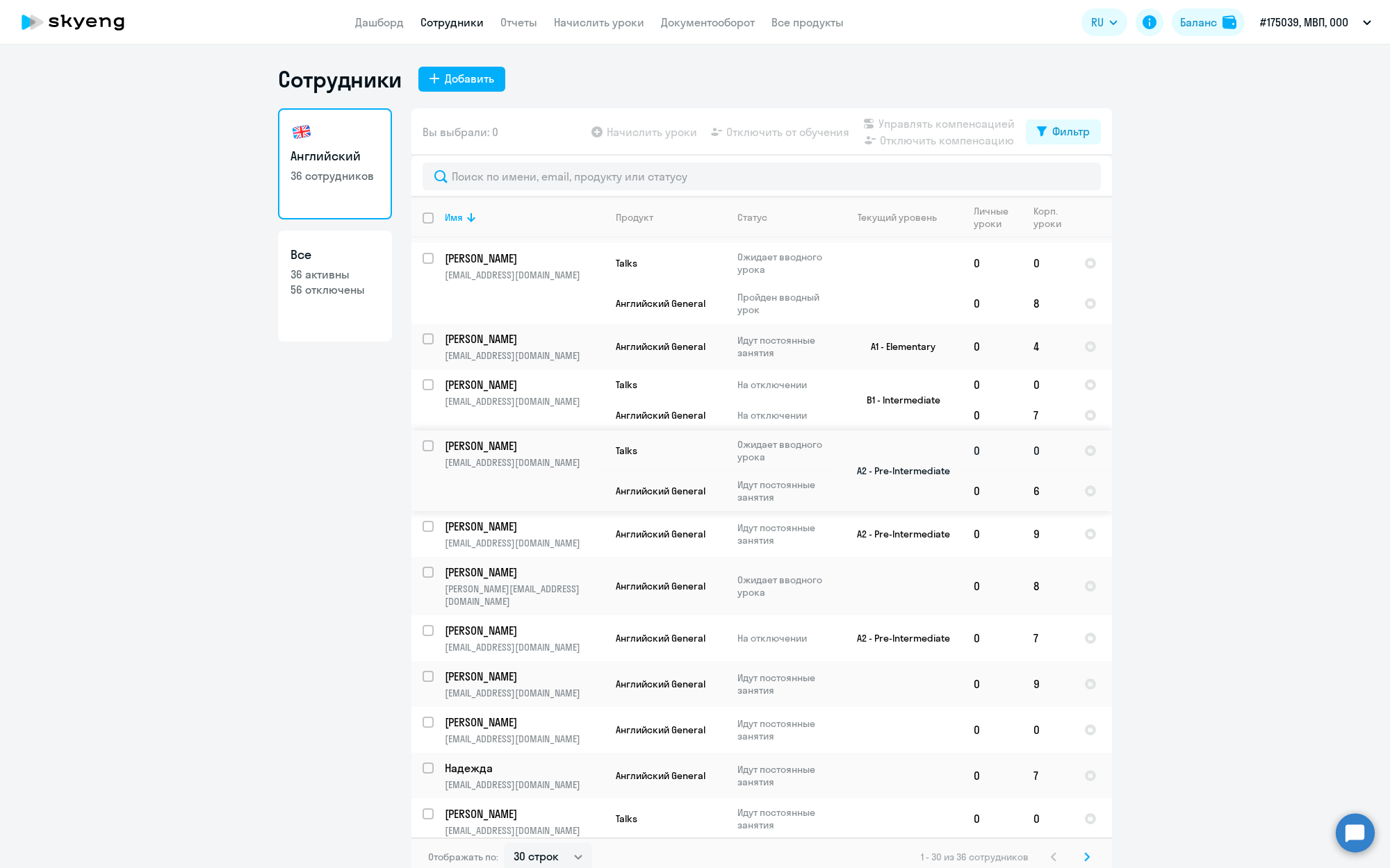
click at [564, 493] on td "[PERSON_NAME] [EMAIL_ADDRESS][DOMAIN_NAME]" at bounding box center [519, 471] width 171 height 81
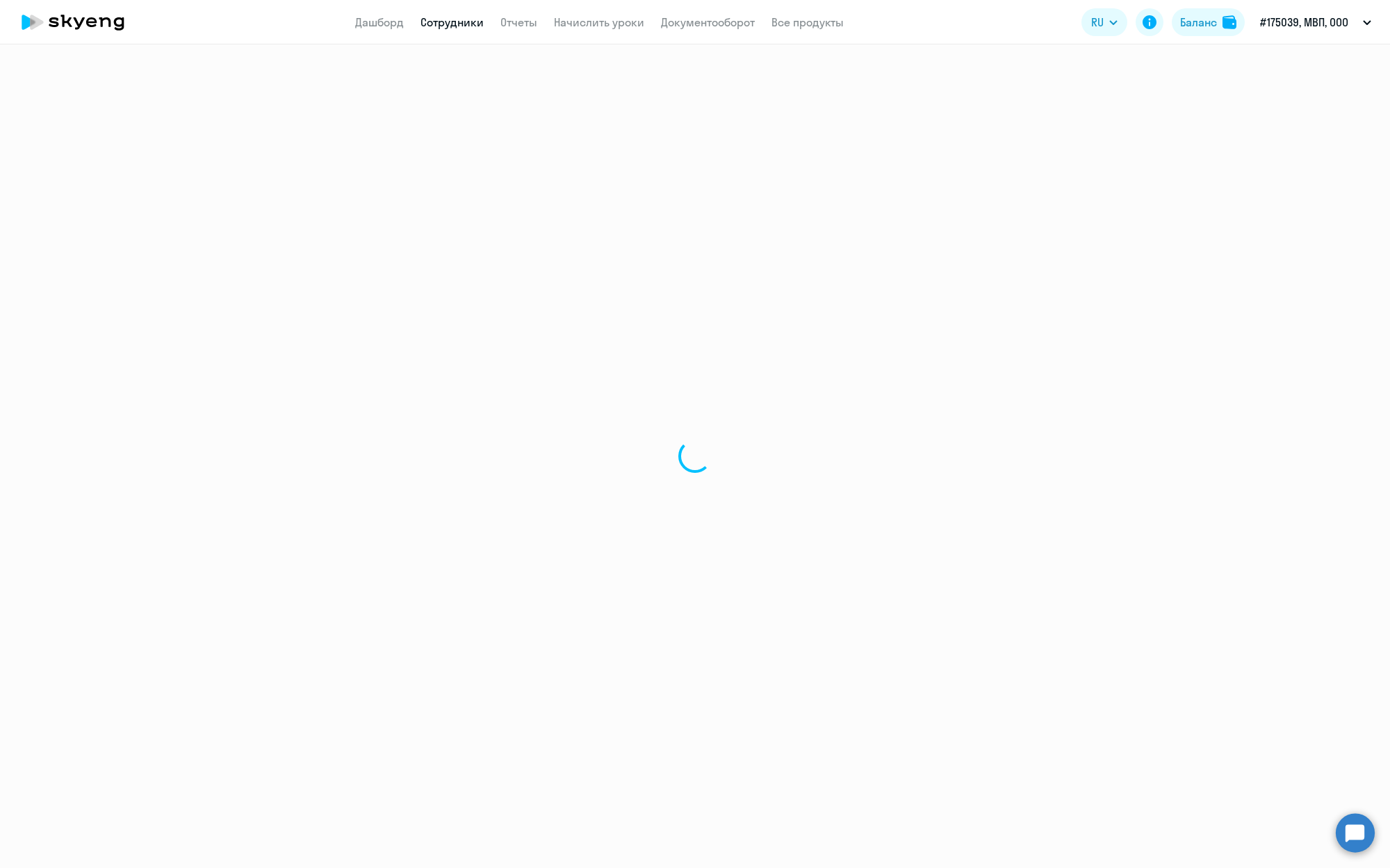
select select "english"
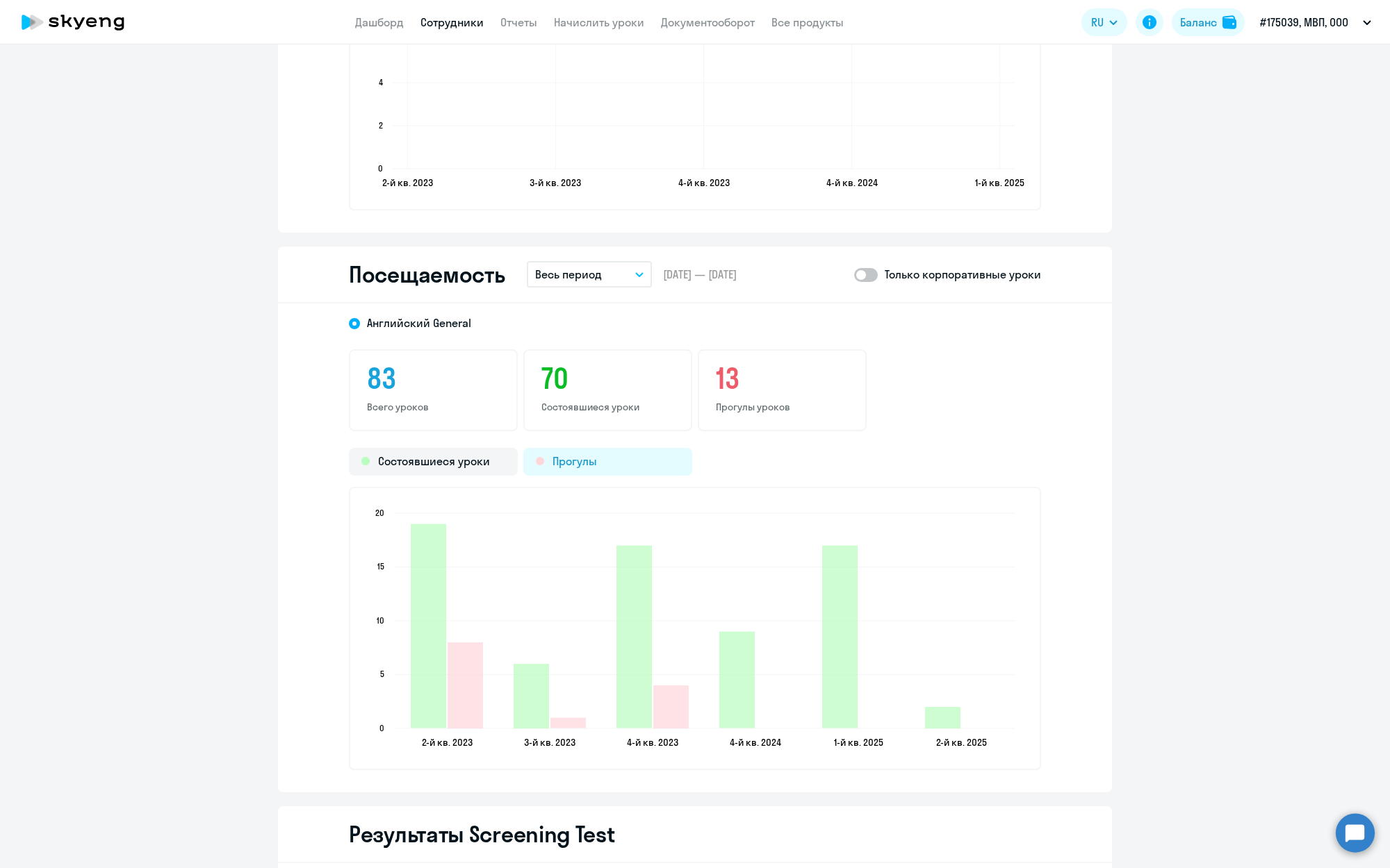
scroll to position [1619, 0]
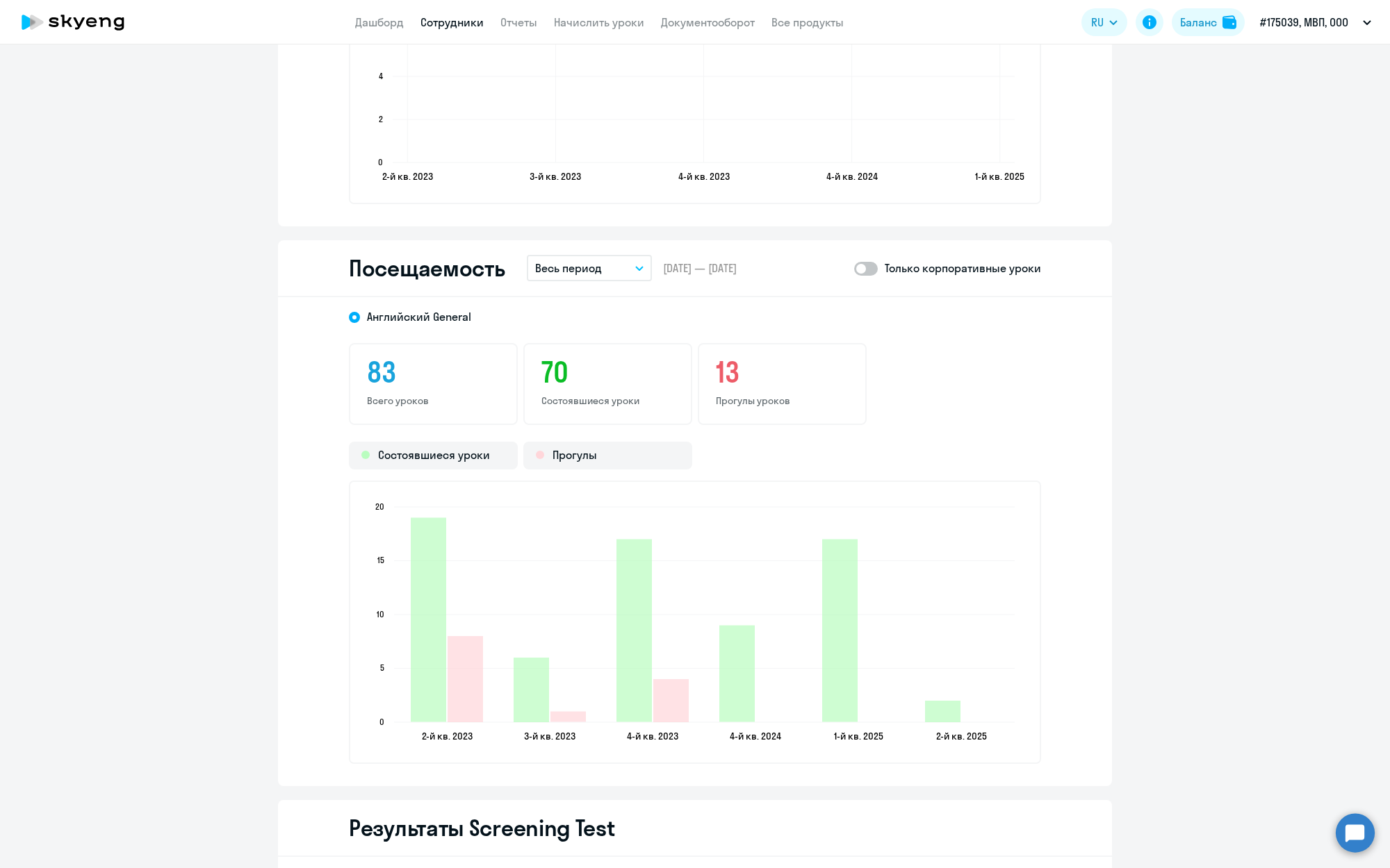
click at [634, 281] on button "Весь период" at bounding box center [589, 268] width 125 height 27
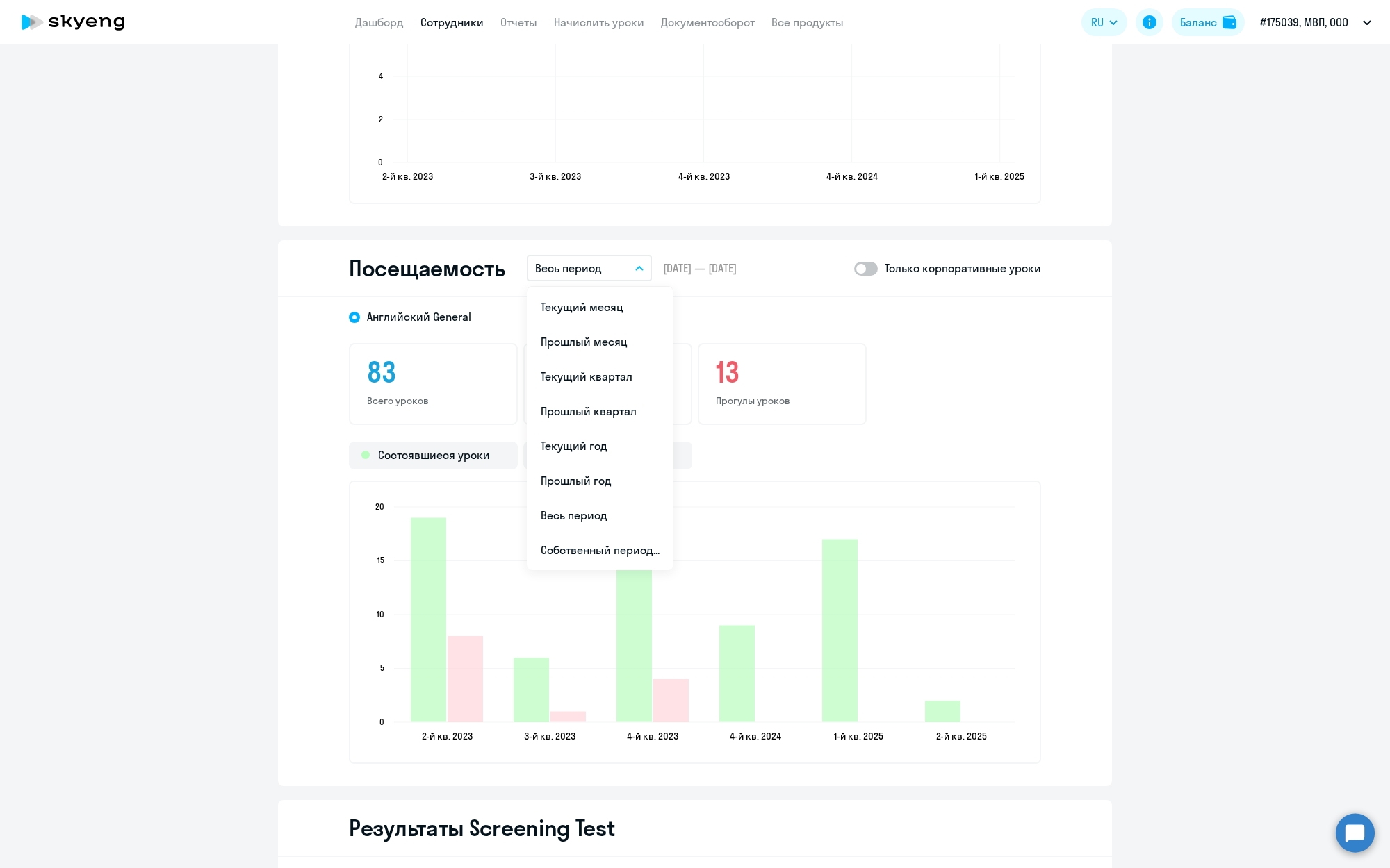
drag, startPoint x: 608, startPoint y: 303, endPoint x: 613, endPoint y: 276, distance: 27.5
click at [609, 303] on li "Текущий месяц" at bounding box center [600, 307] width 147 height 35
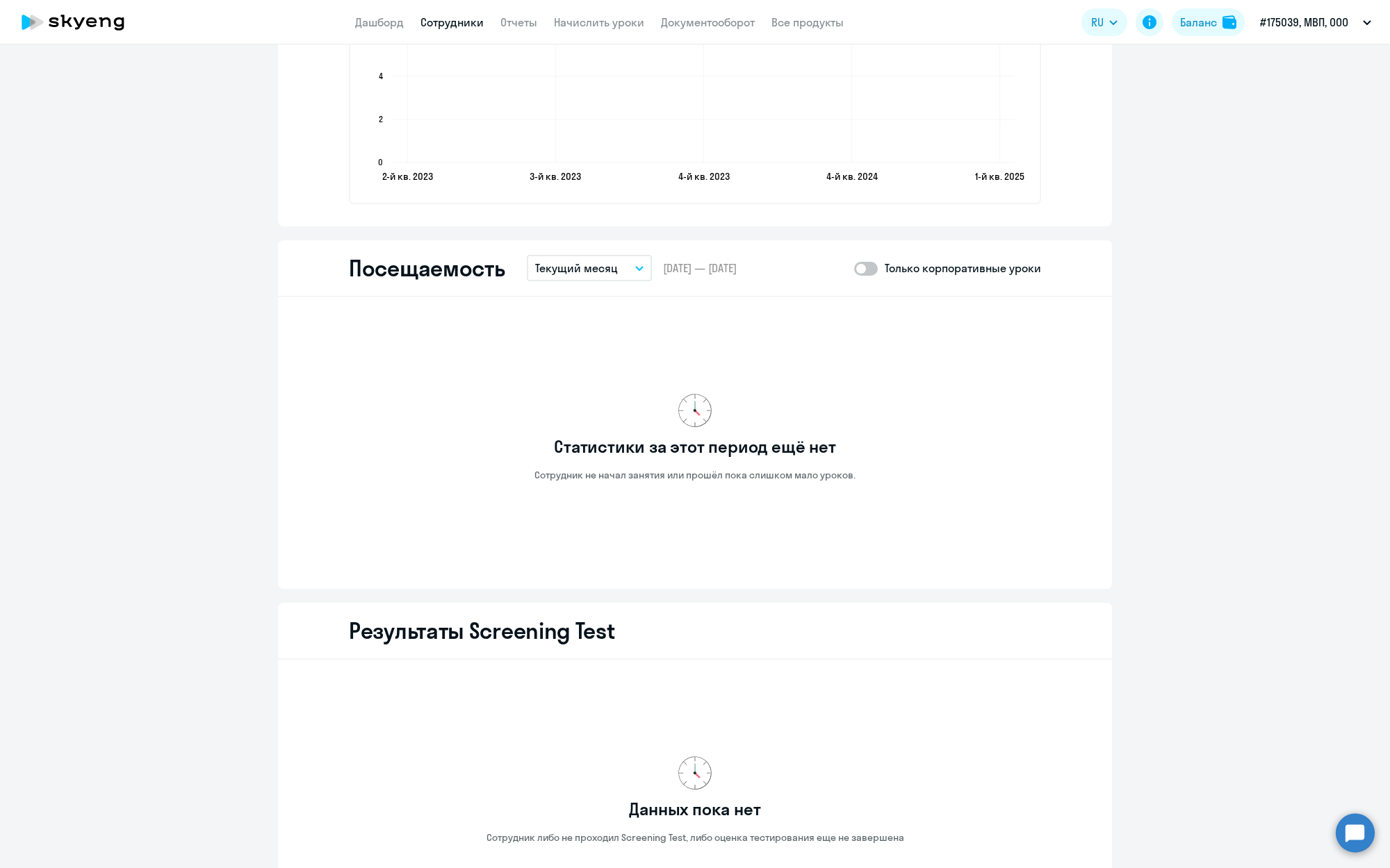
click at [615, 274] on p "Текущий месяц" at bounding box center [576, 267] width 83 height 17
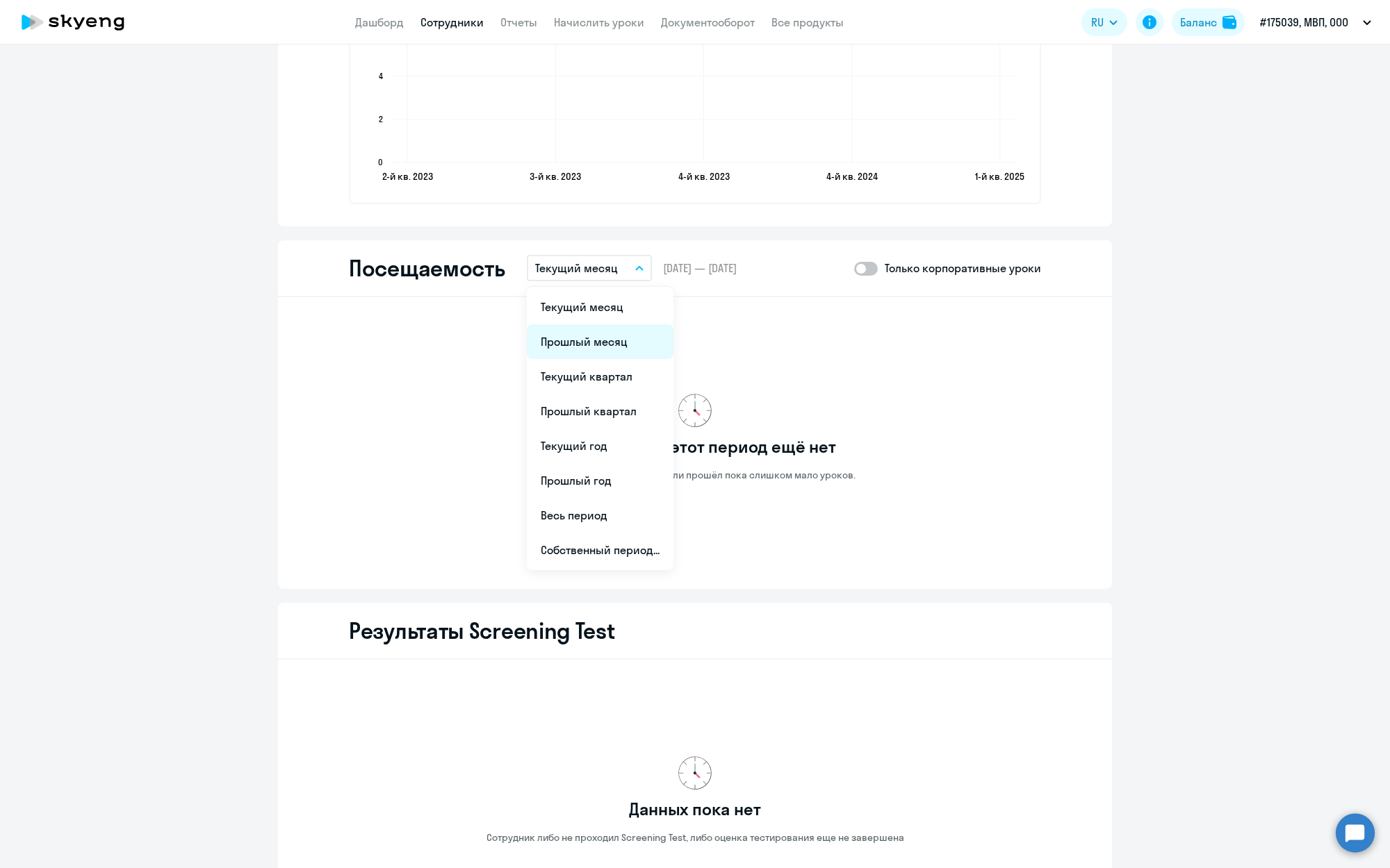
click at [608, 330] on li "Прошлый месяц" at bounding box center [600, 341] width 147 height 35
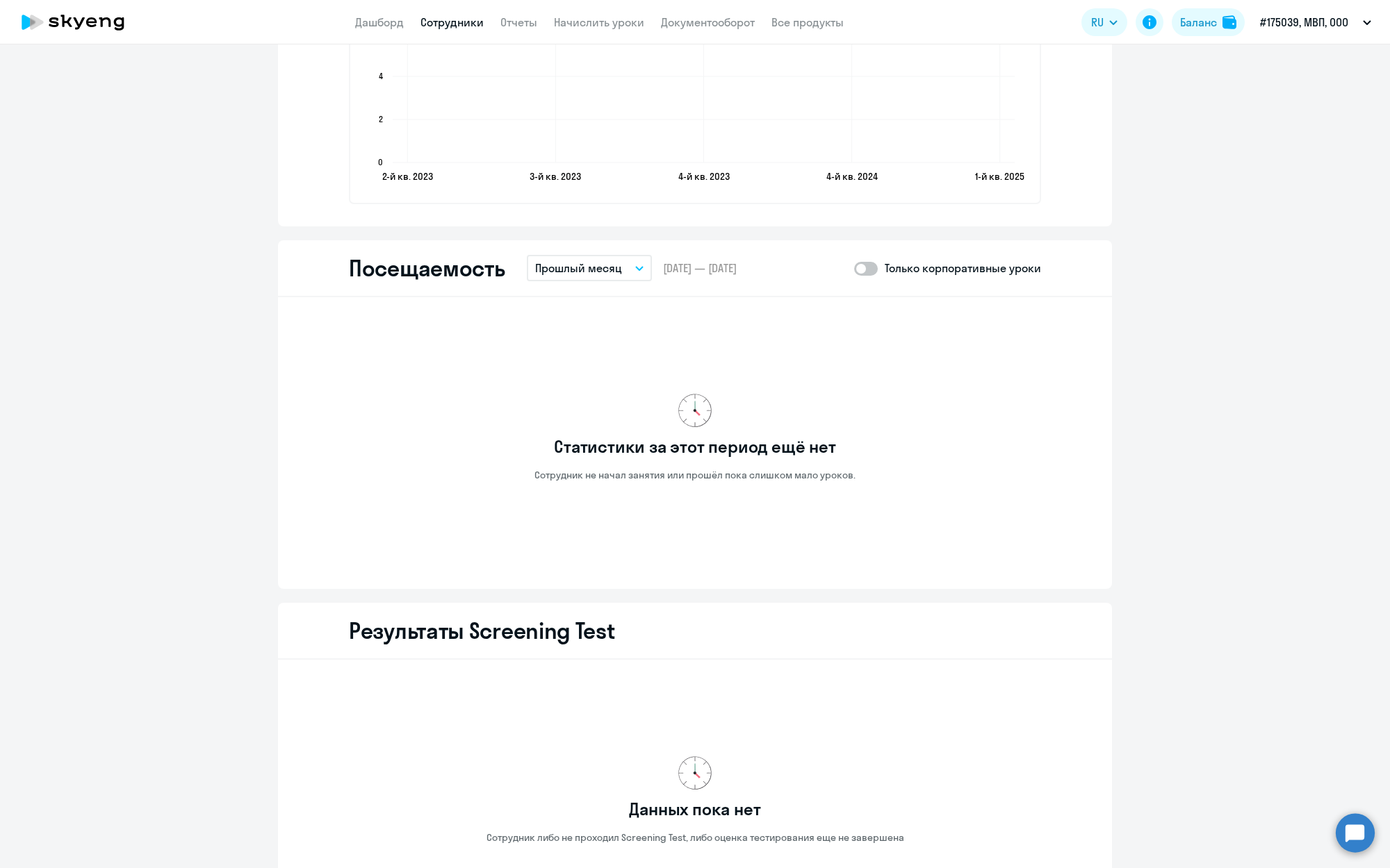
click at [606, 266] on p "Прошлый месяц" at bounding box center [578, 267] width 87 height 17
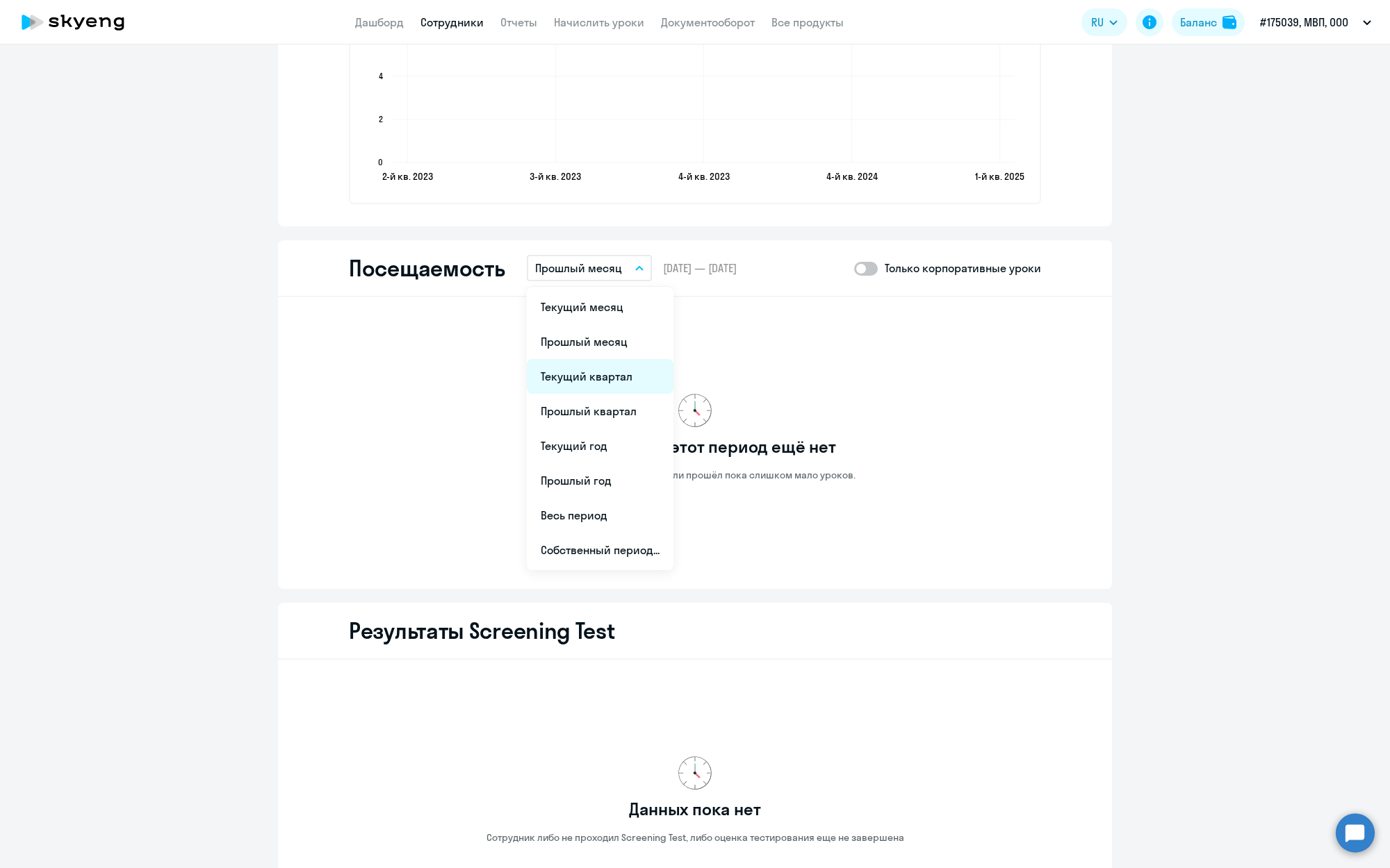
click at [595, 370] on li "Текущий квартал" at bounding box center [600, 376] width 147 height 35
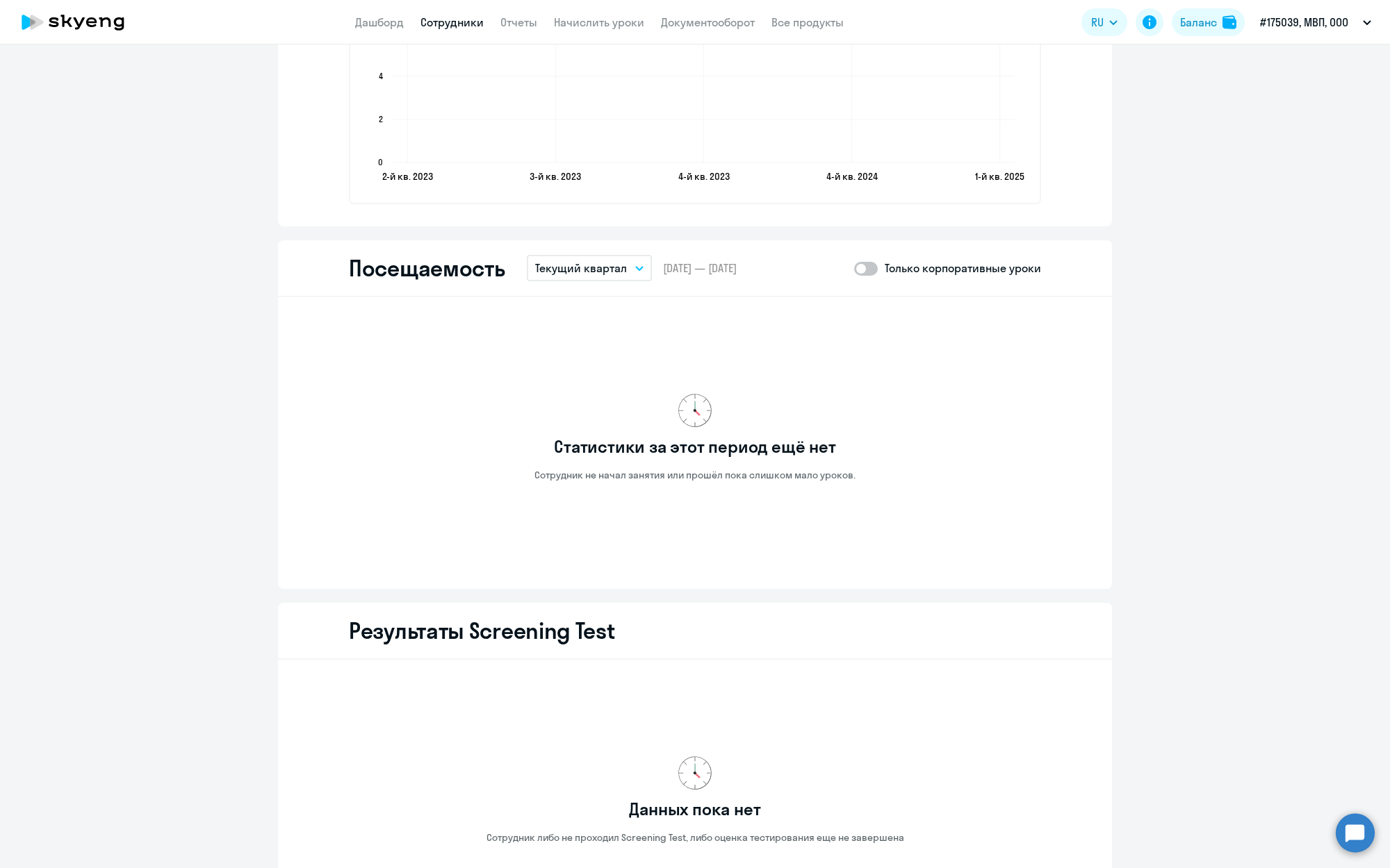
click at [596, 269] on p "Текущий квартал" at bounding box center [580, 267] width 92 height 17
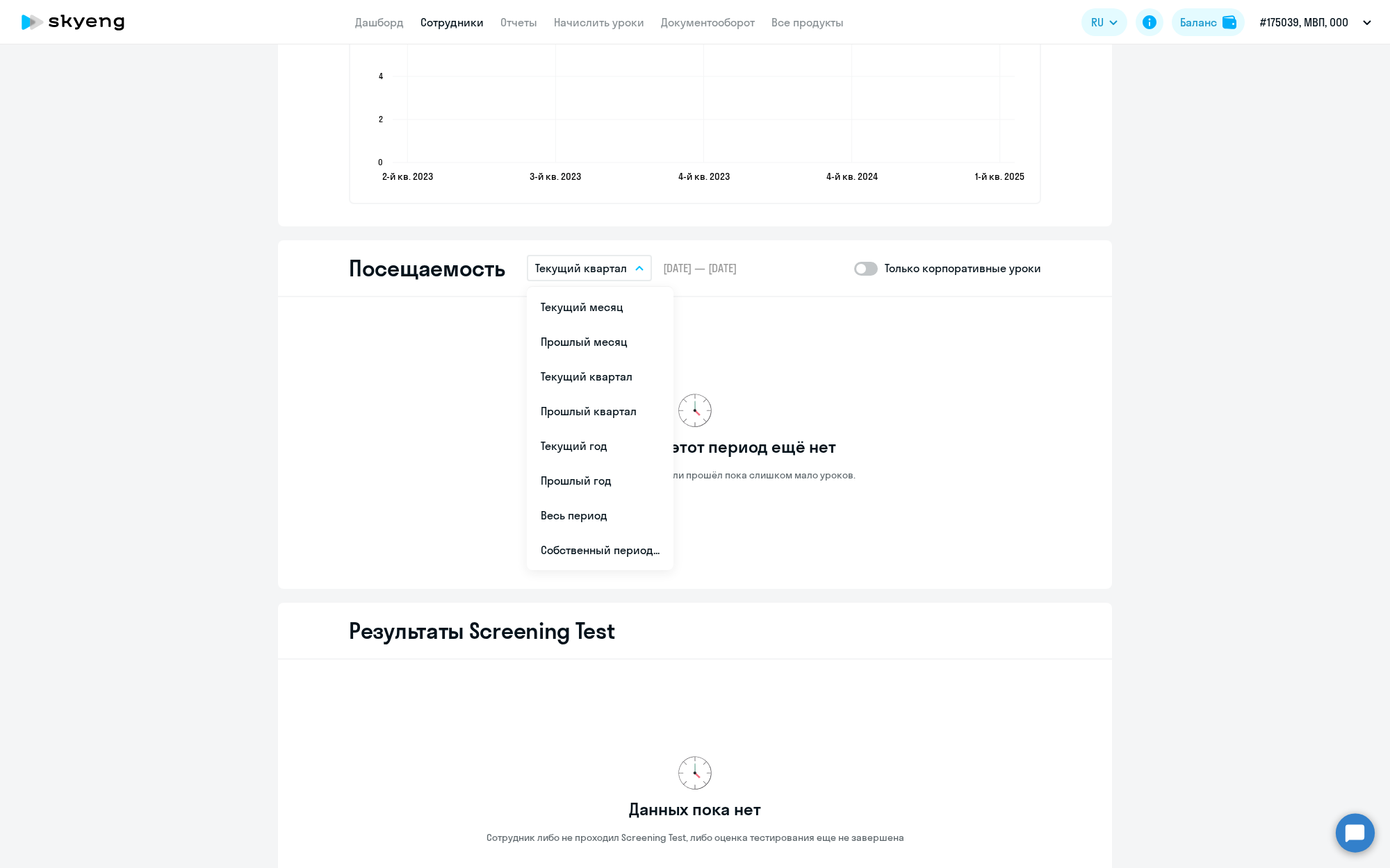
drag, startPoint x: 596, startPoint y: 410, endPoint x: 584, endPoint y: 296, distance: 114.6
click at [597, 410] on li "Прошлый квартал" at bounding box center [600, 410] width 147 height 35
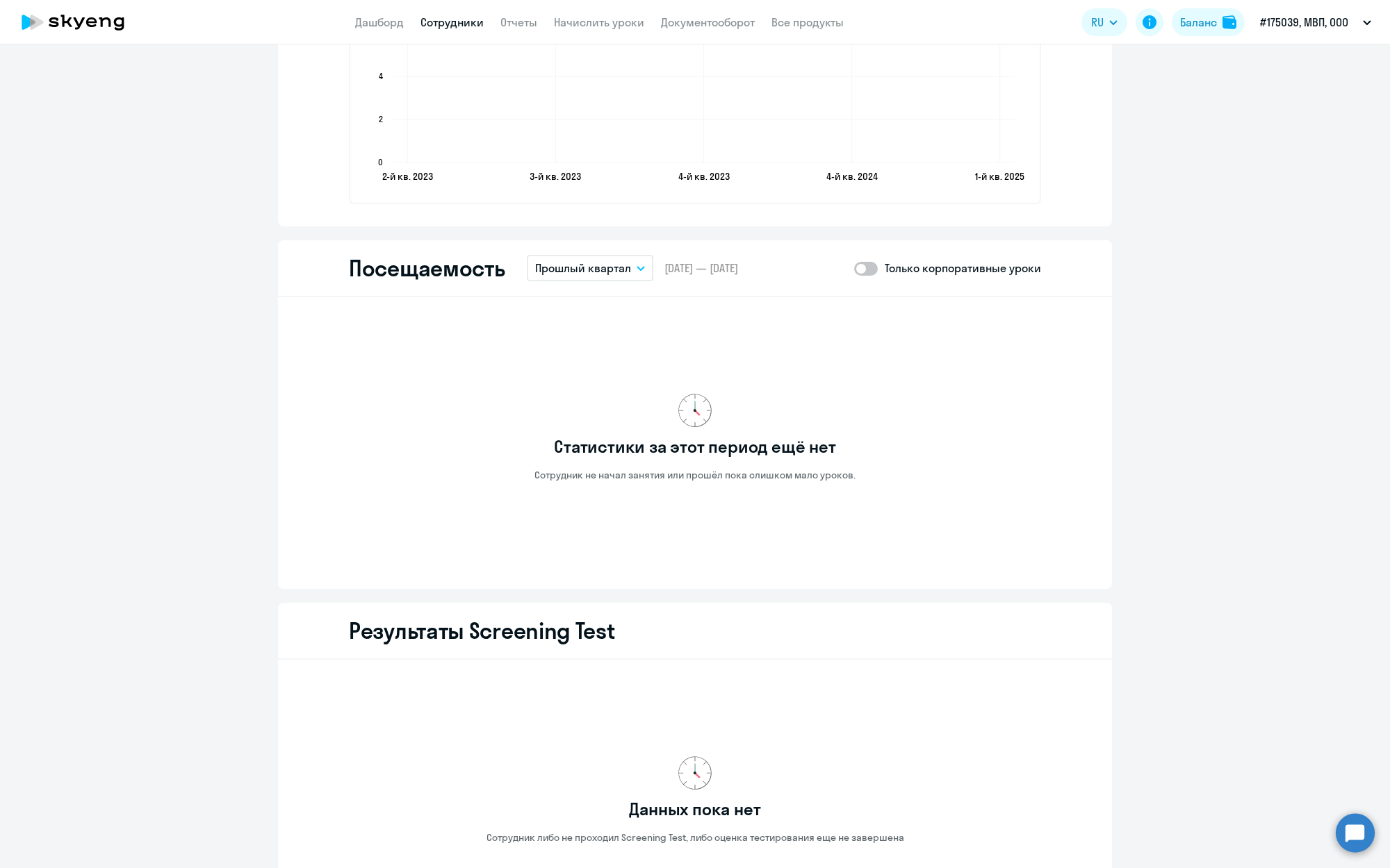
click at [584, 265] on p "Прошлый квартал" at bounding box center [582, 267] width 96 height 17
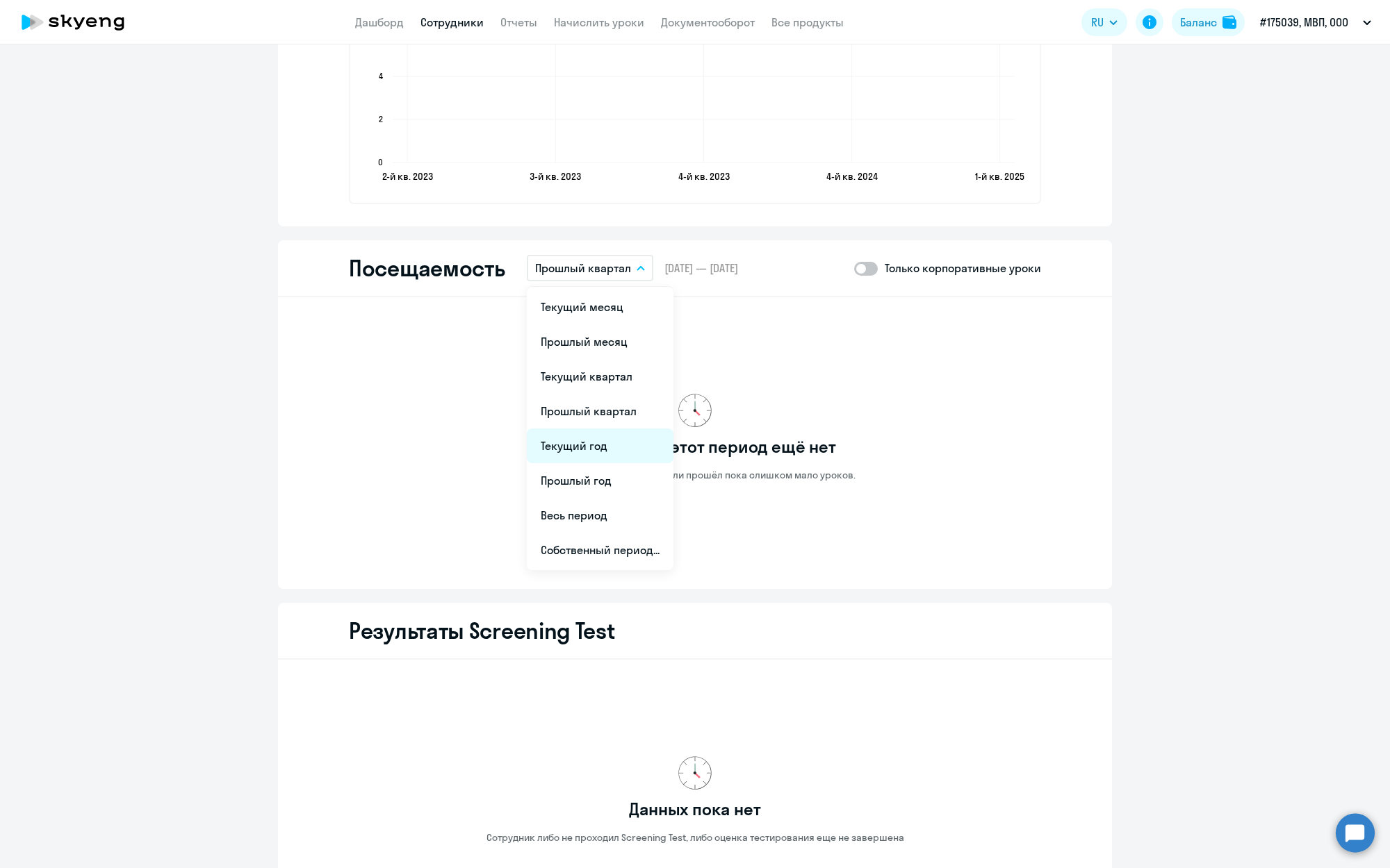
click at [601, 445] on li "Текущий год" at bounding box center [600, 446] width 147 height 35
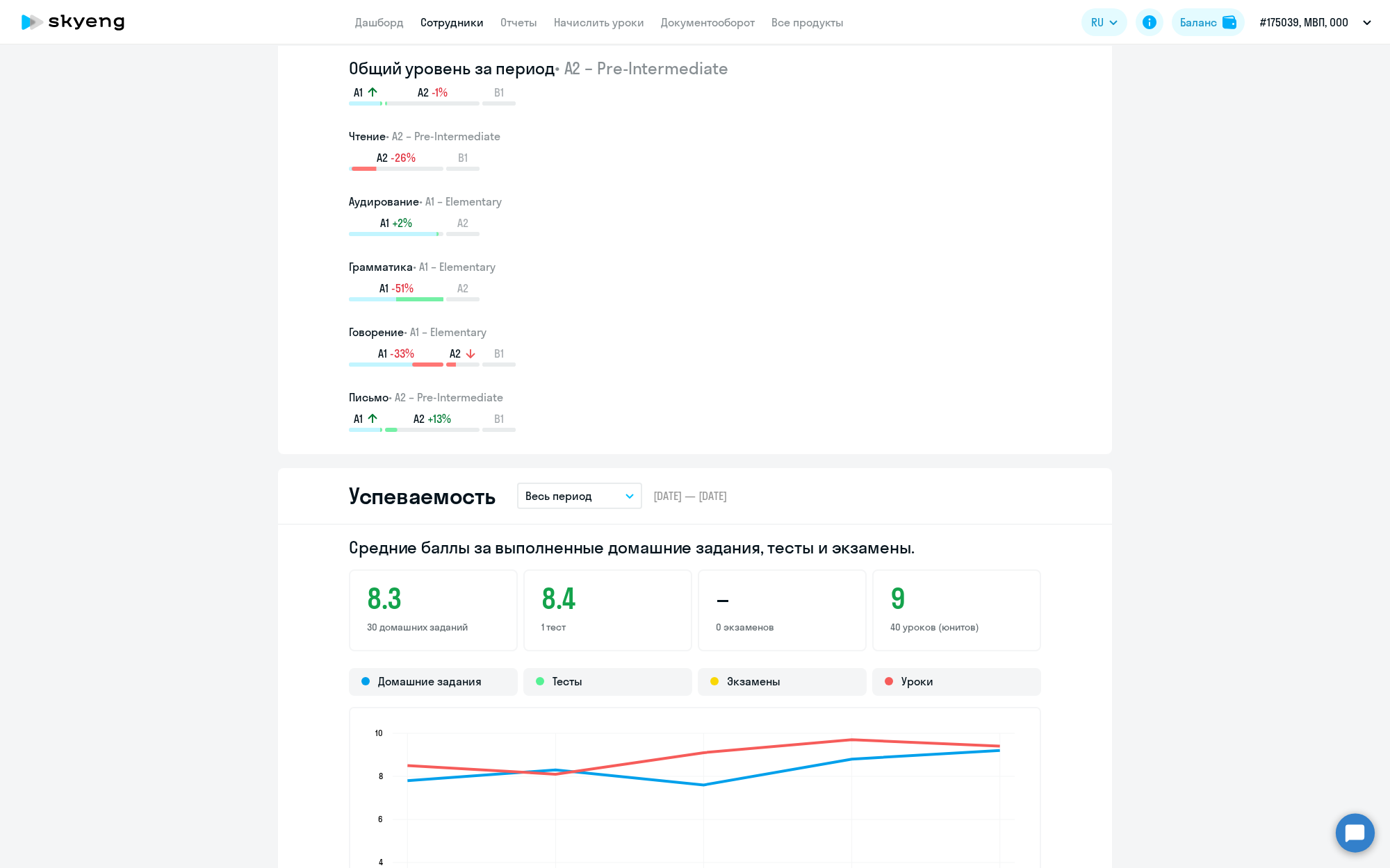
scroll to position [822, 0]
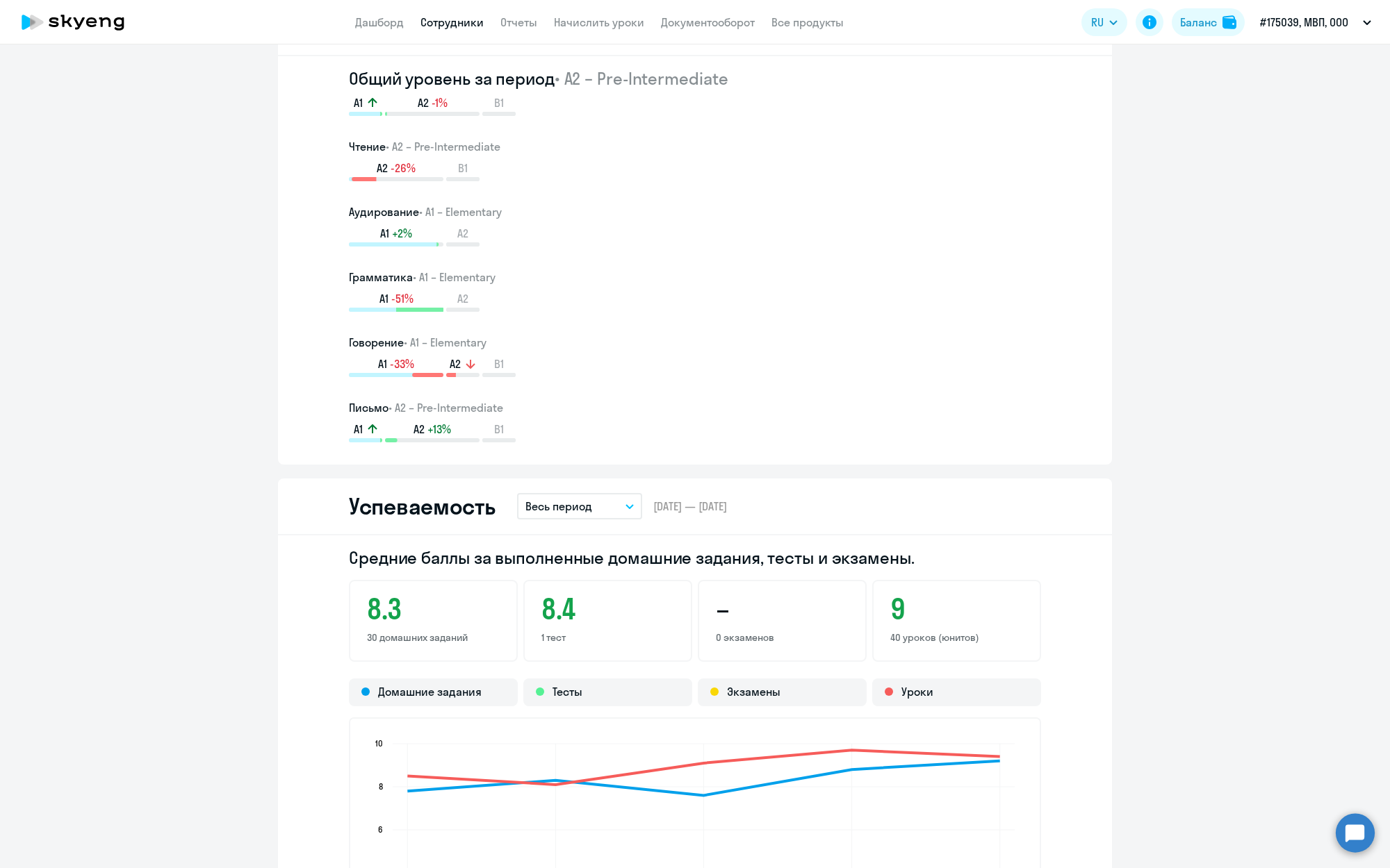
select select "30"
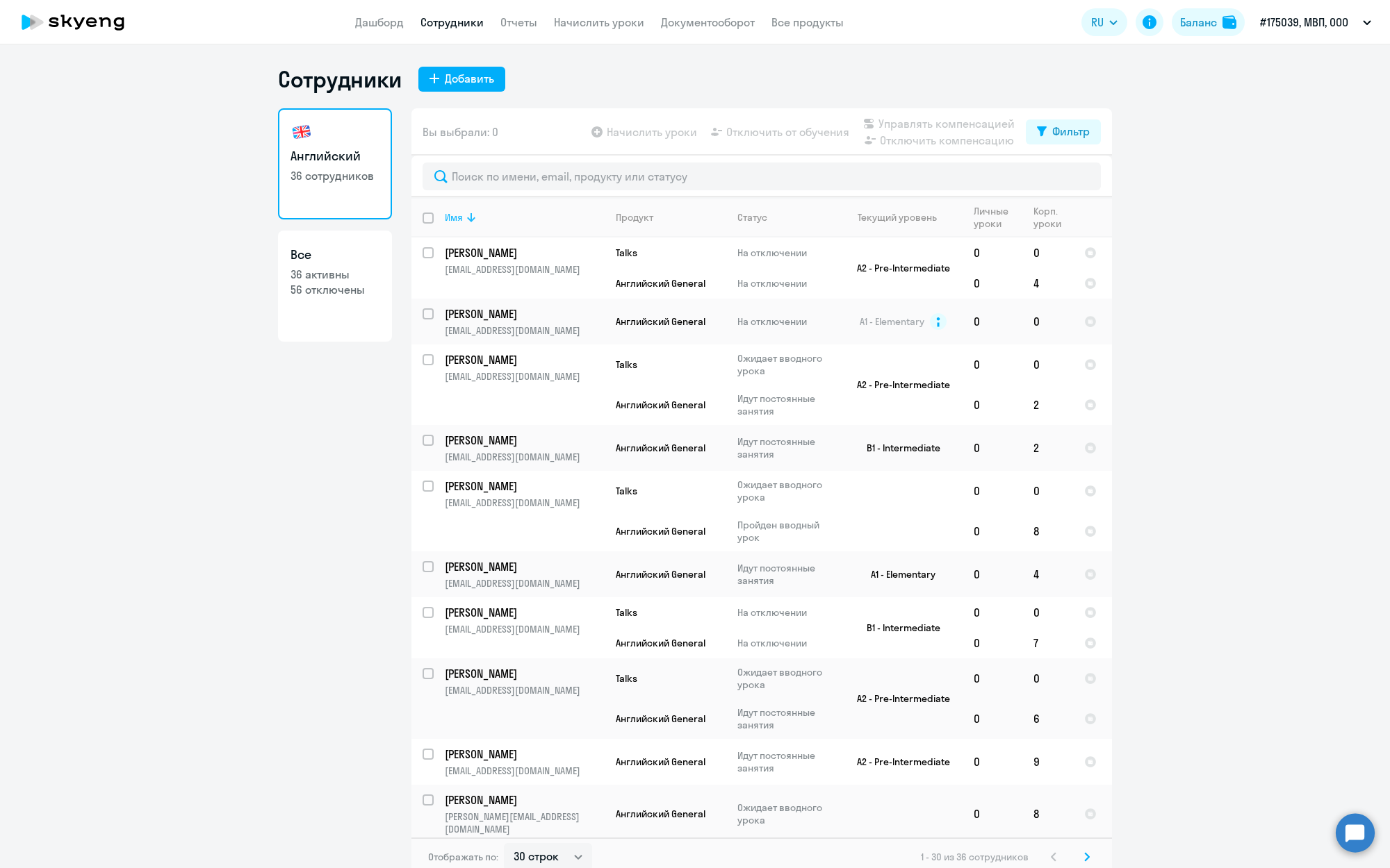
click at [457, 217] on div "Имя" at bounding box center [454, 217] width 18 height 13
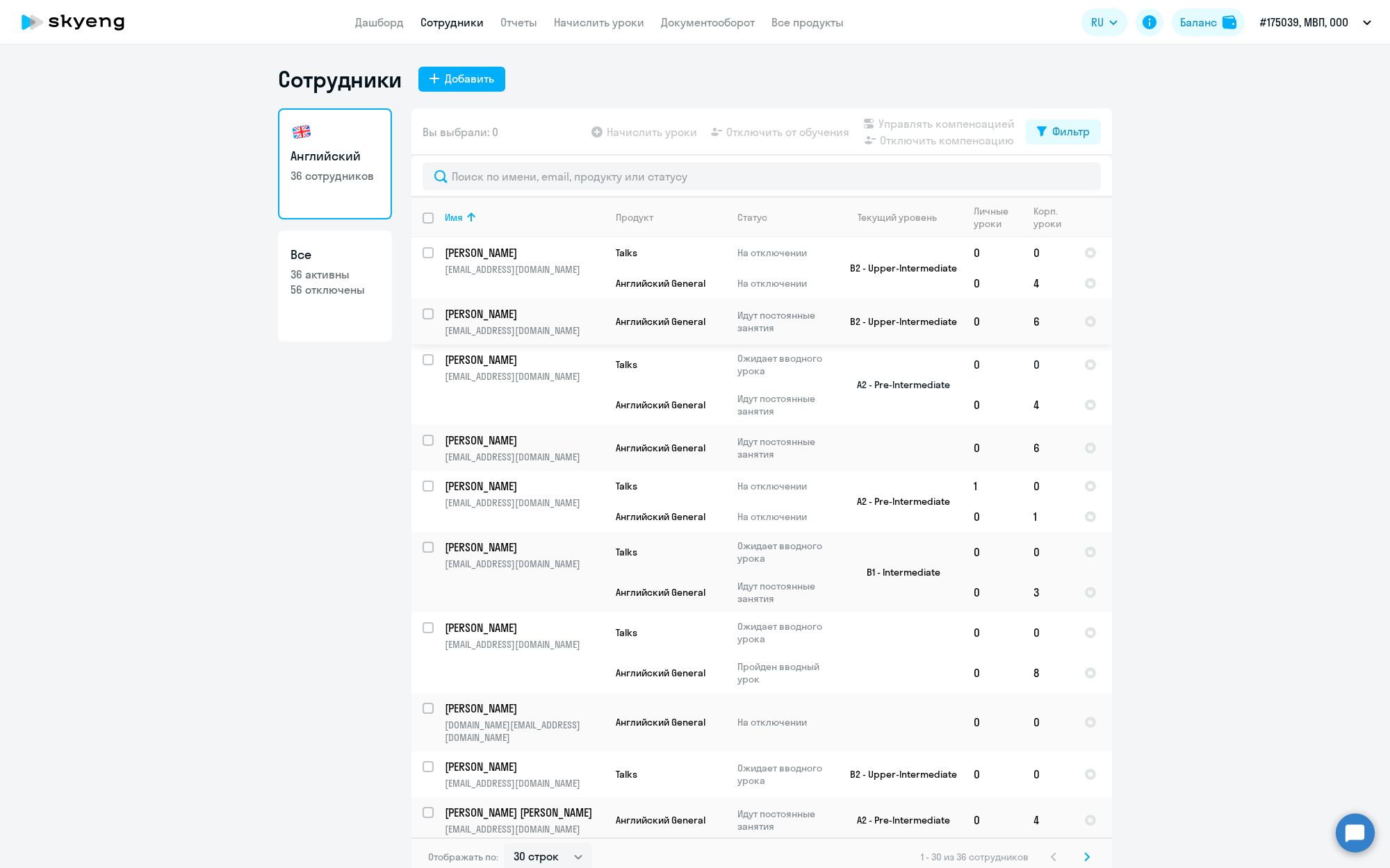
scroll to position [133, 0]
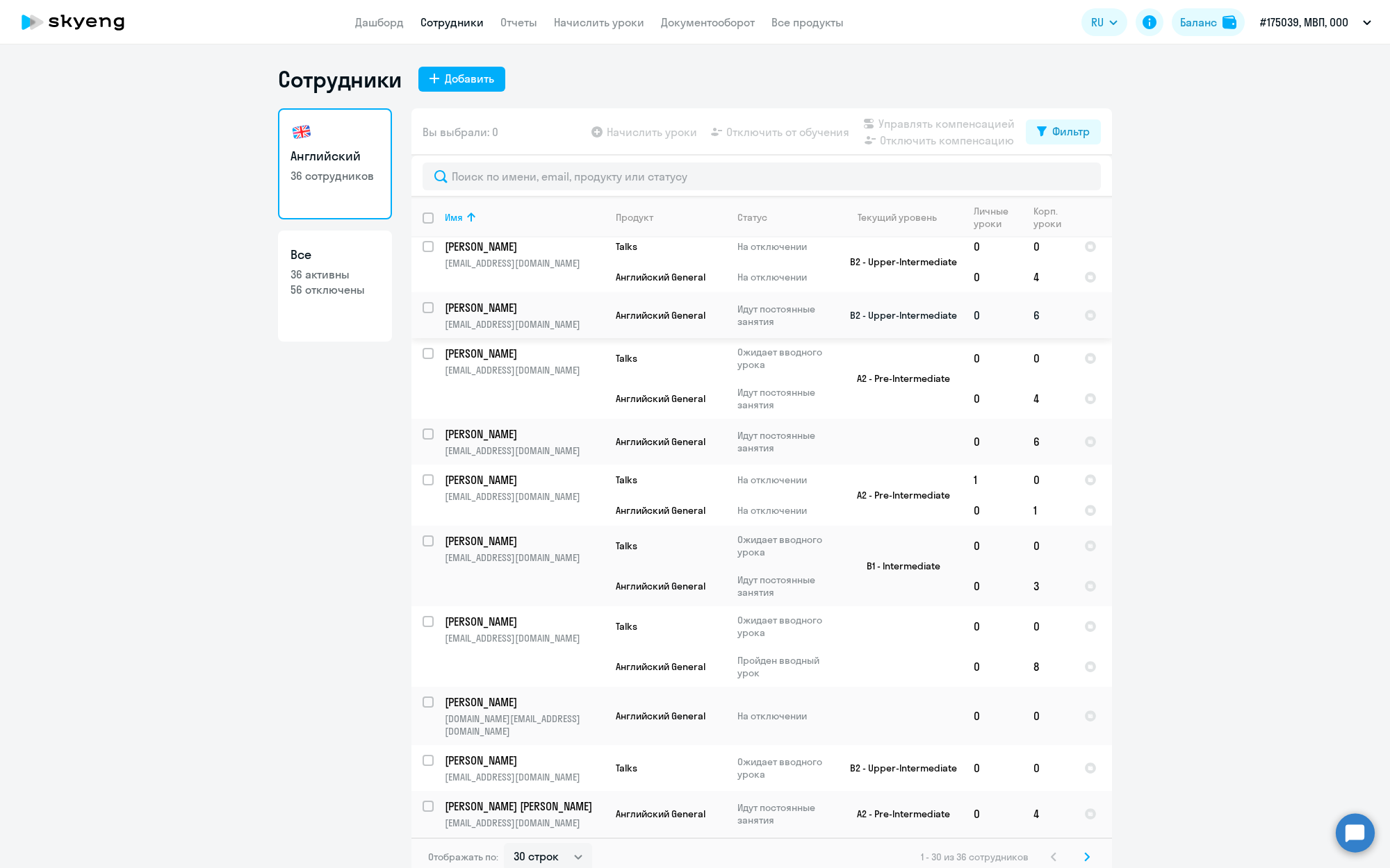
click at [557, 323] on p "[EMAIL_ADDRESS][DOMAIN_NAME]" at bounding box center [524, 325] width 159 height 13
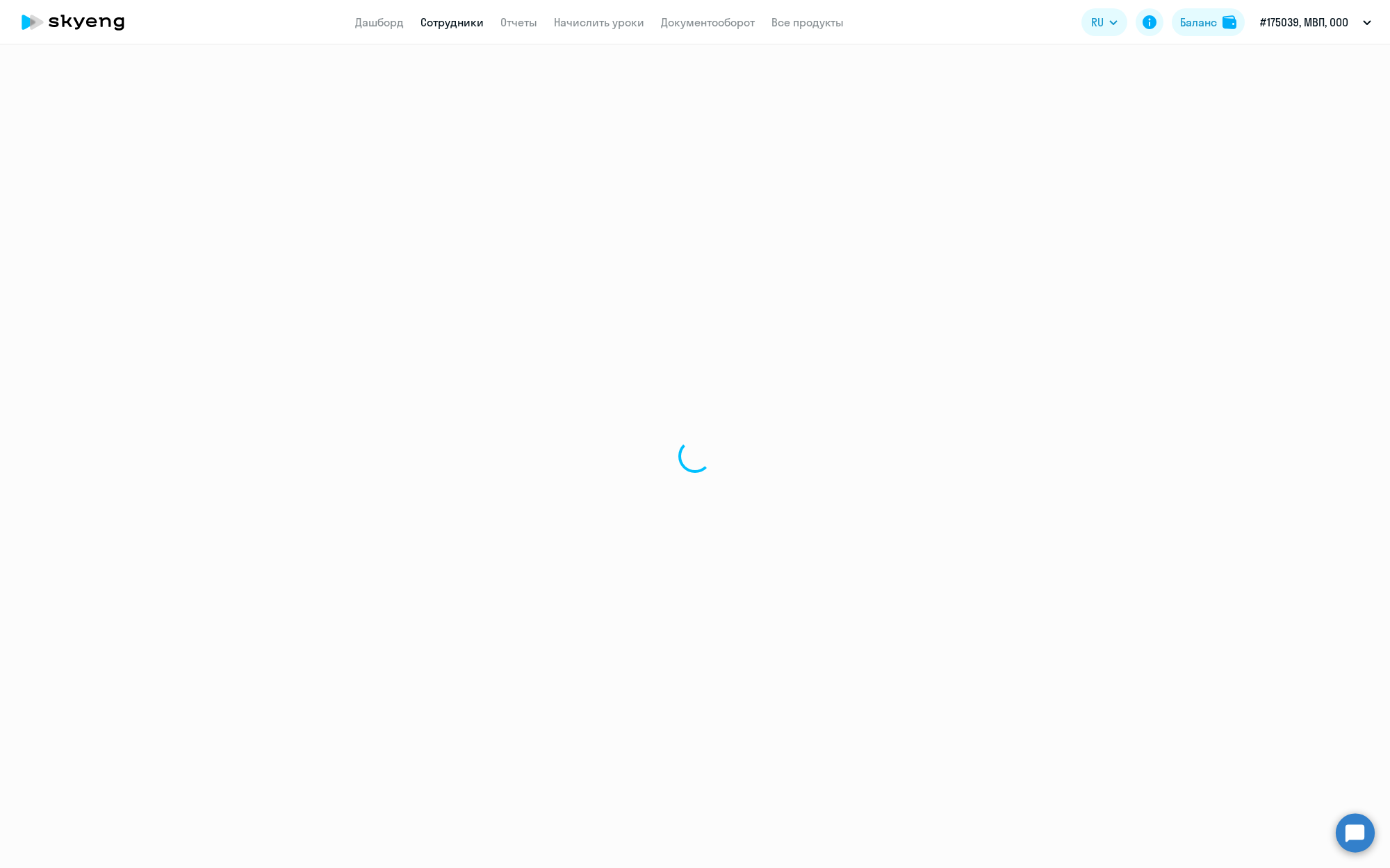
select select "english"
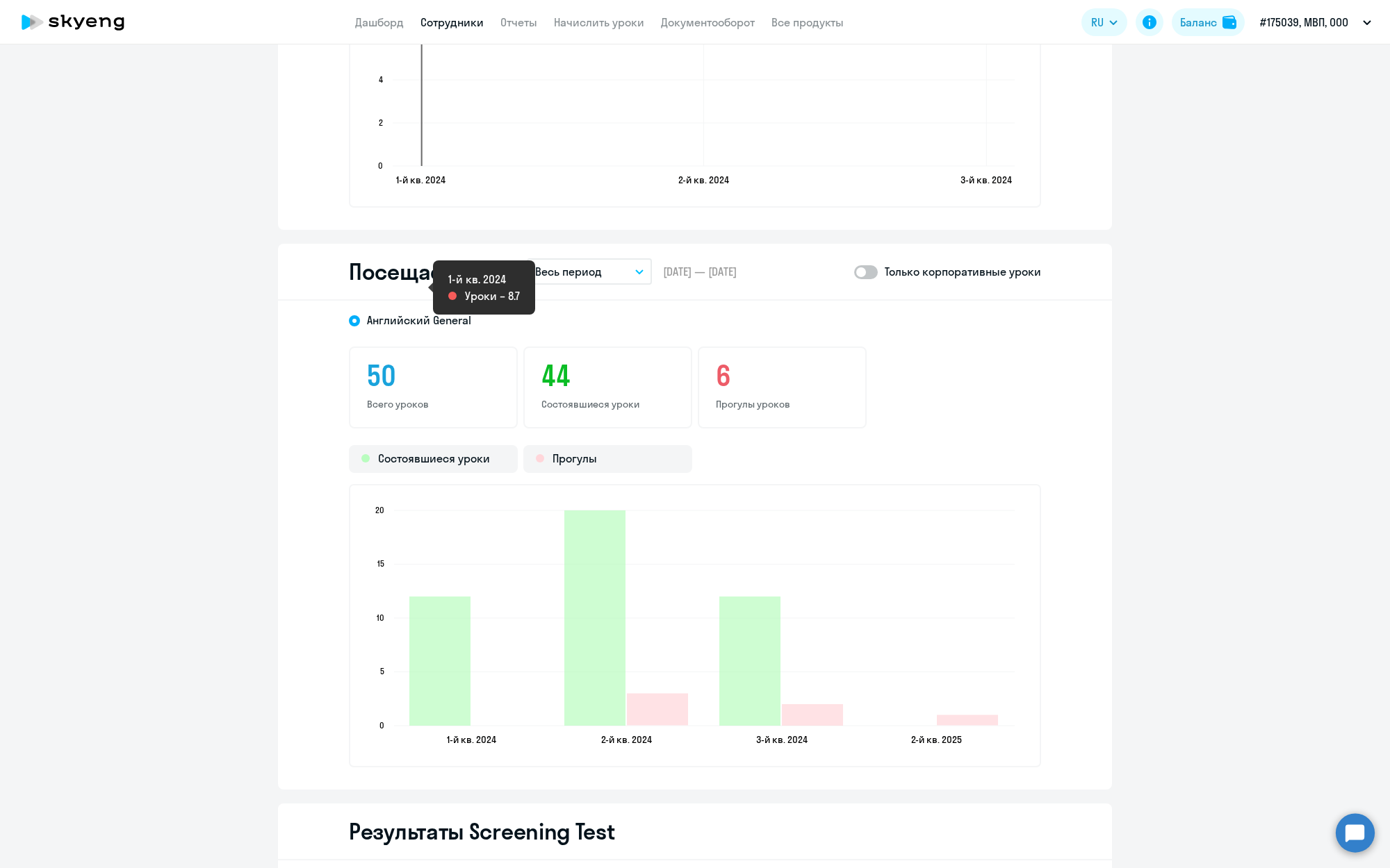
scroll to position [1638, 0]
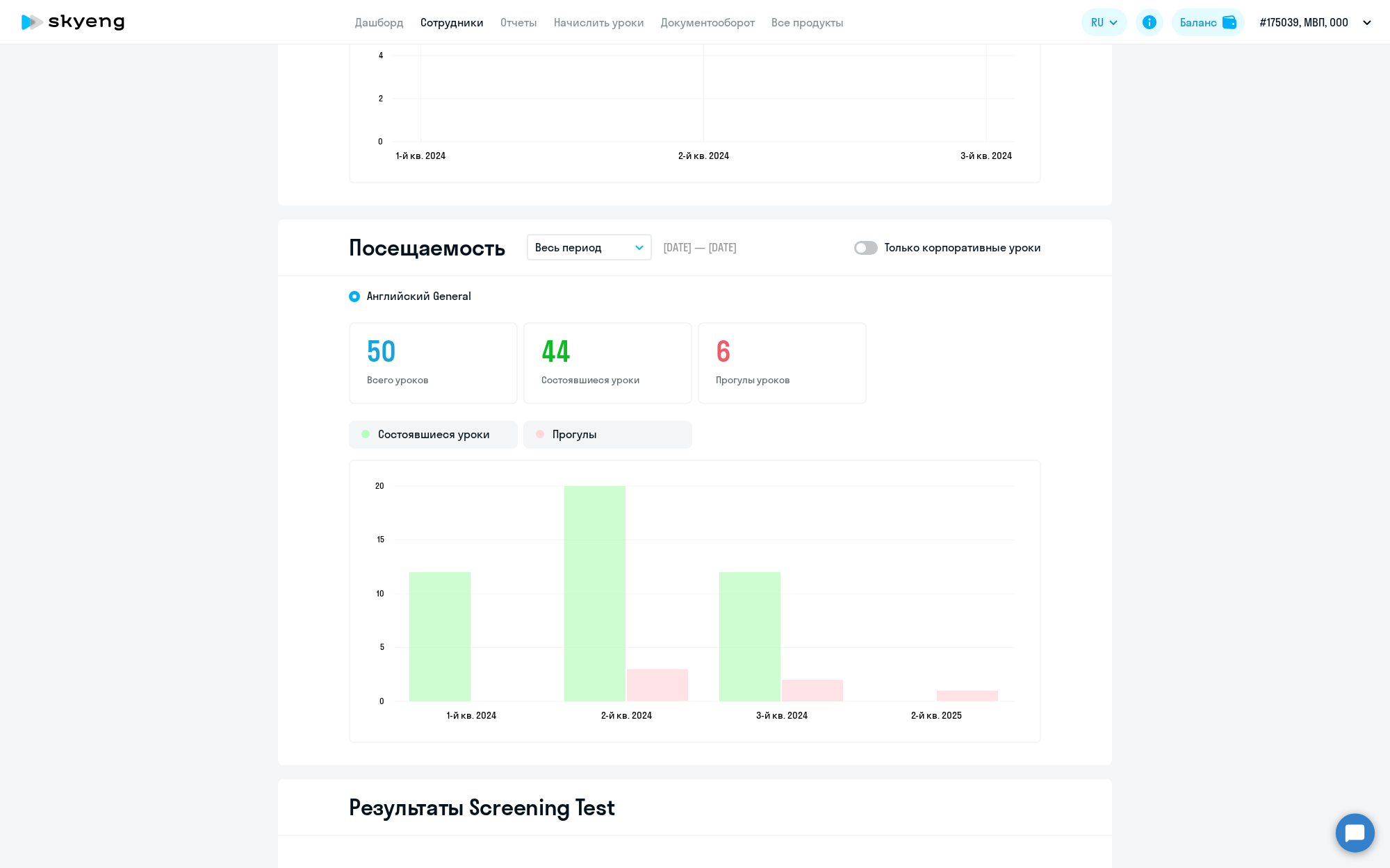
click at [606, 247] on button "Весь период" at bounding box center [589, 247] width 125 height 27
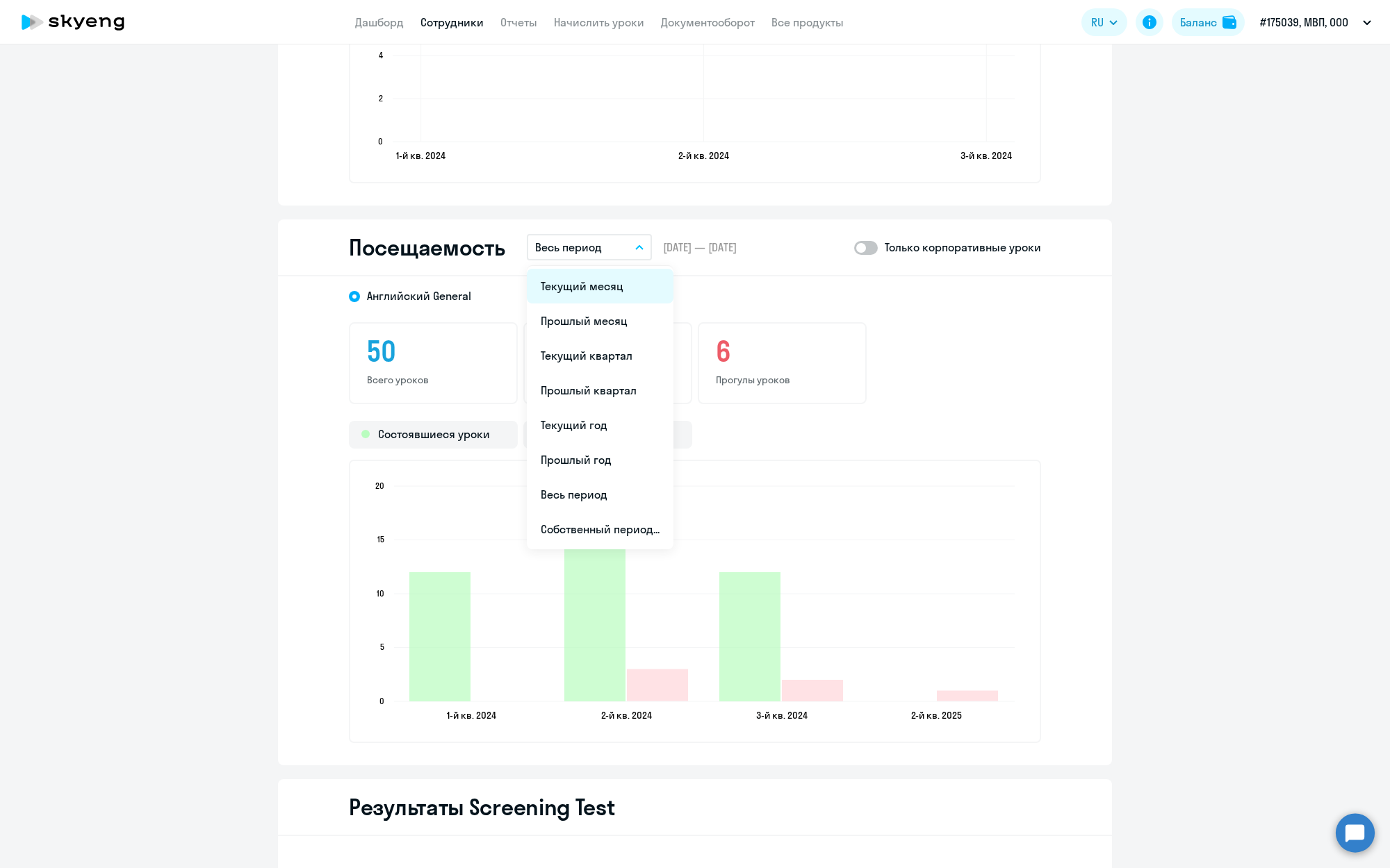
click at [605, 281] on li "Текущий месяц" at bounding box center [600, 286] width 147 height 35
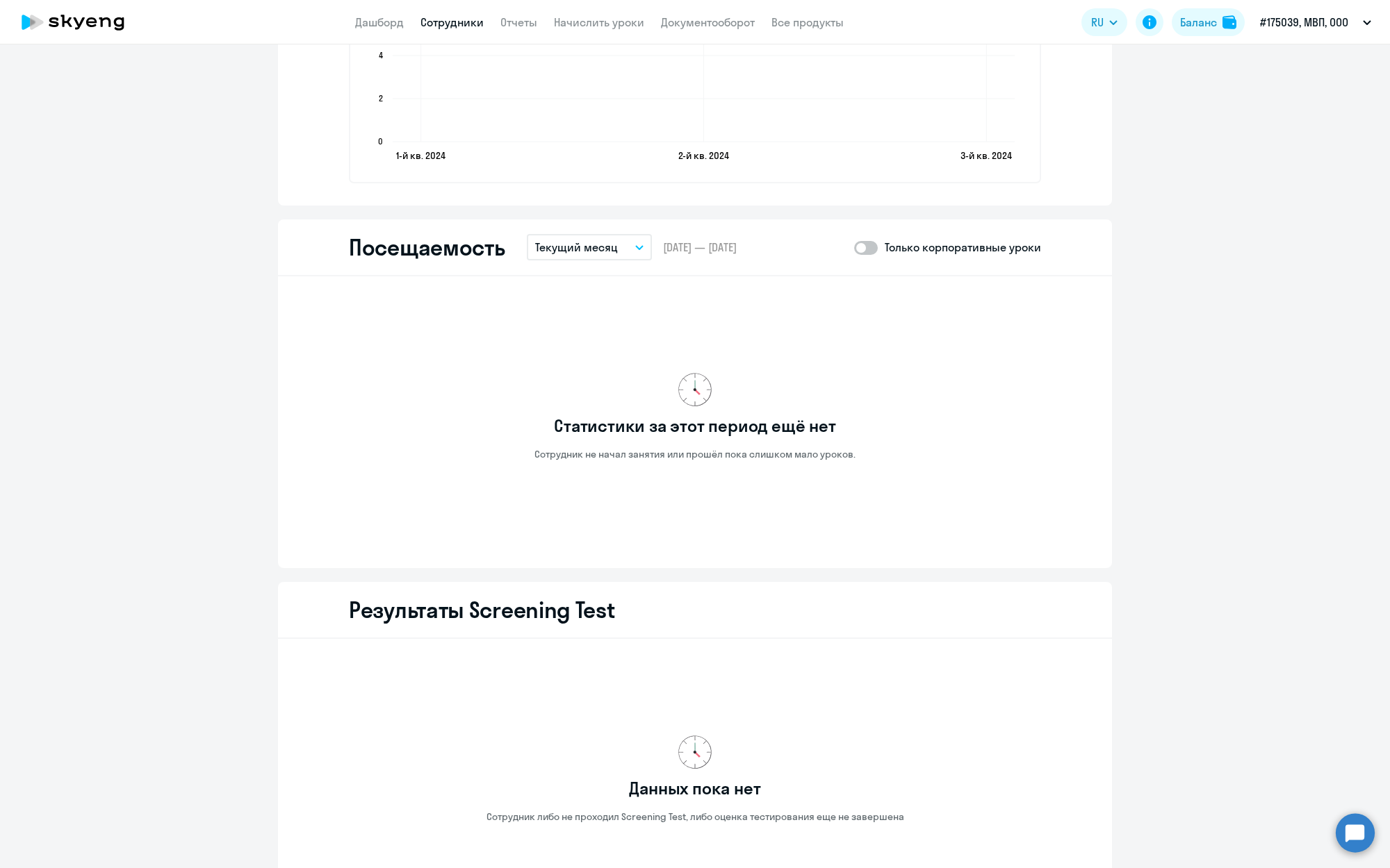
click at [608, 253] on p "Текущий месяц" at bounding box center [576, 247] width 83 height 17
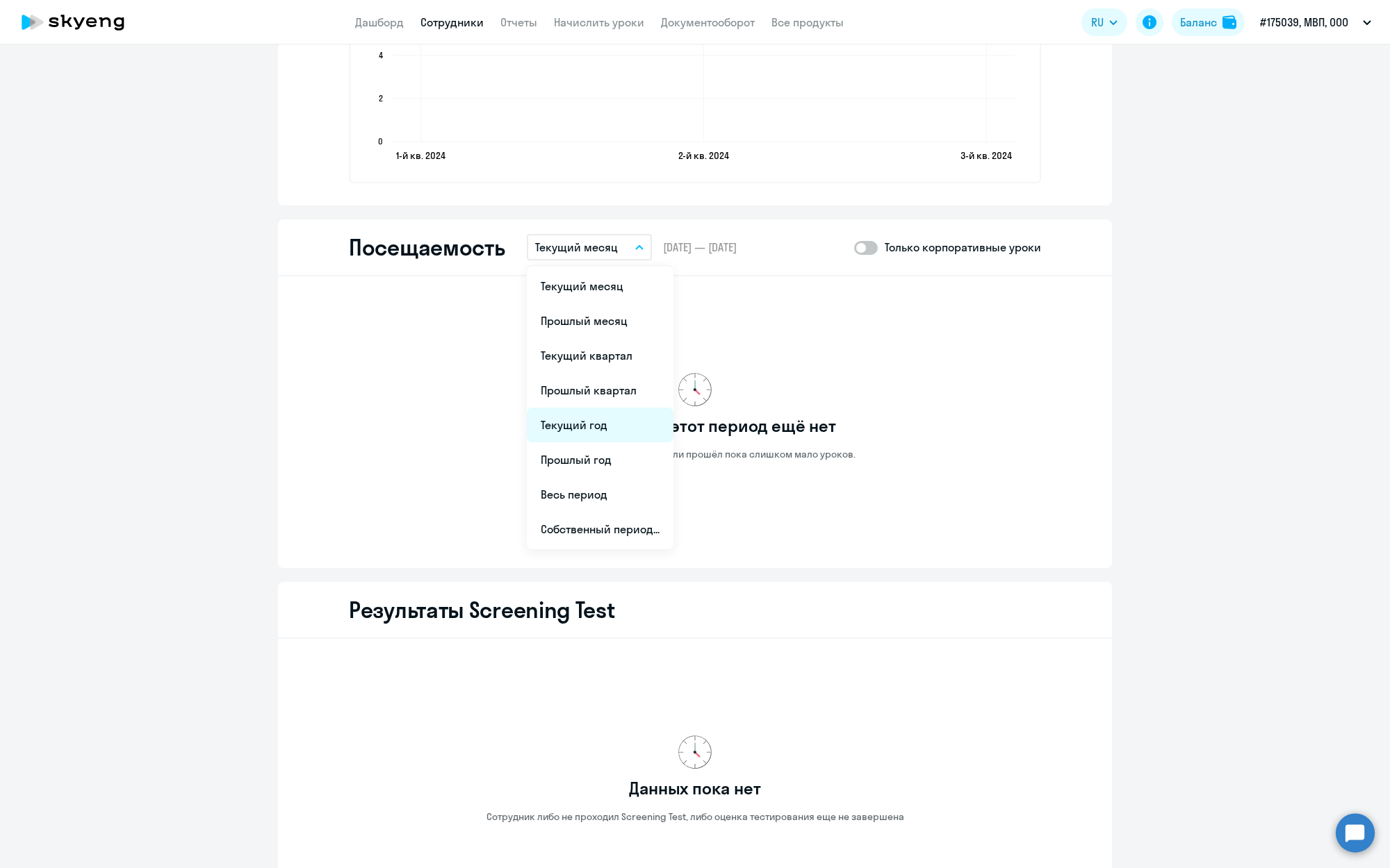
click at [596, 422] on li "Текущий год" at bounding box center [600, 424] width 147 height 35
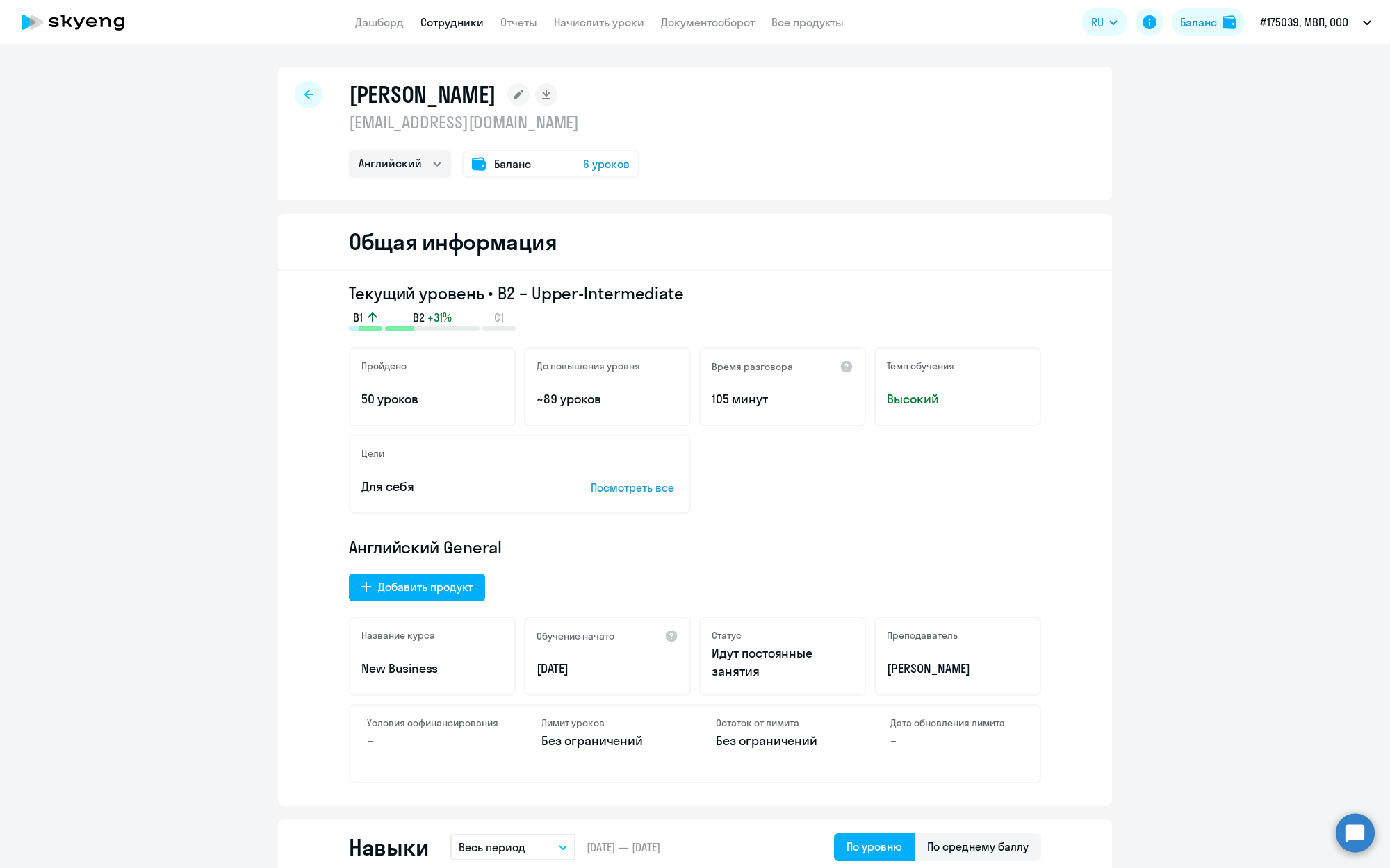
scroll to position [0, 0]
select select "30"
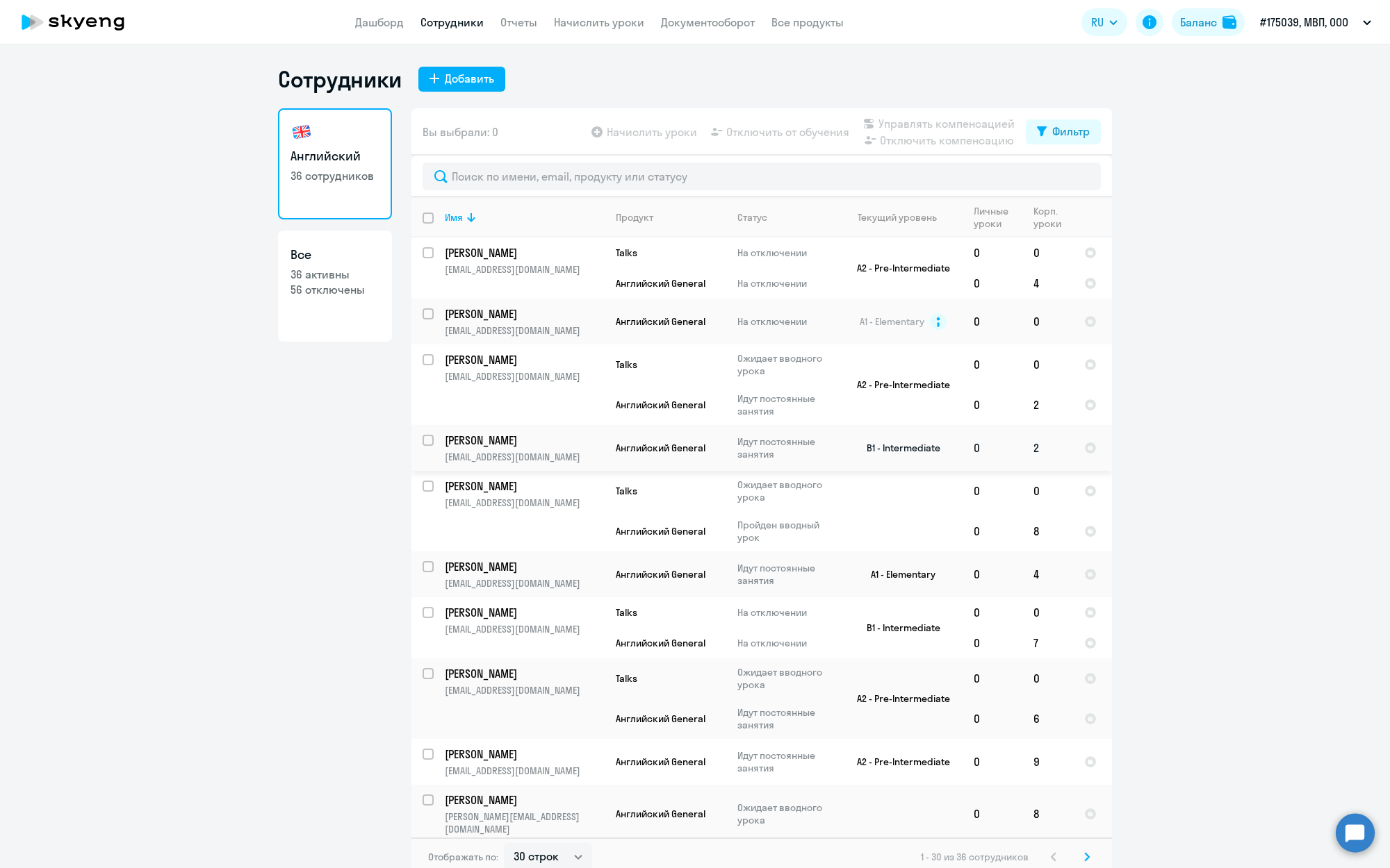
scroll to position [50, 0]
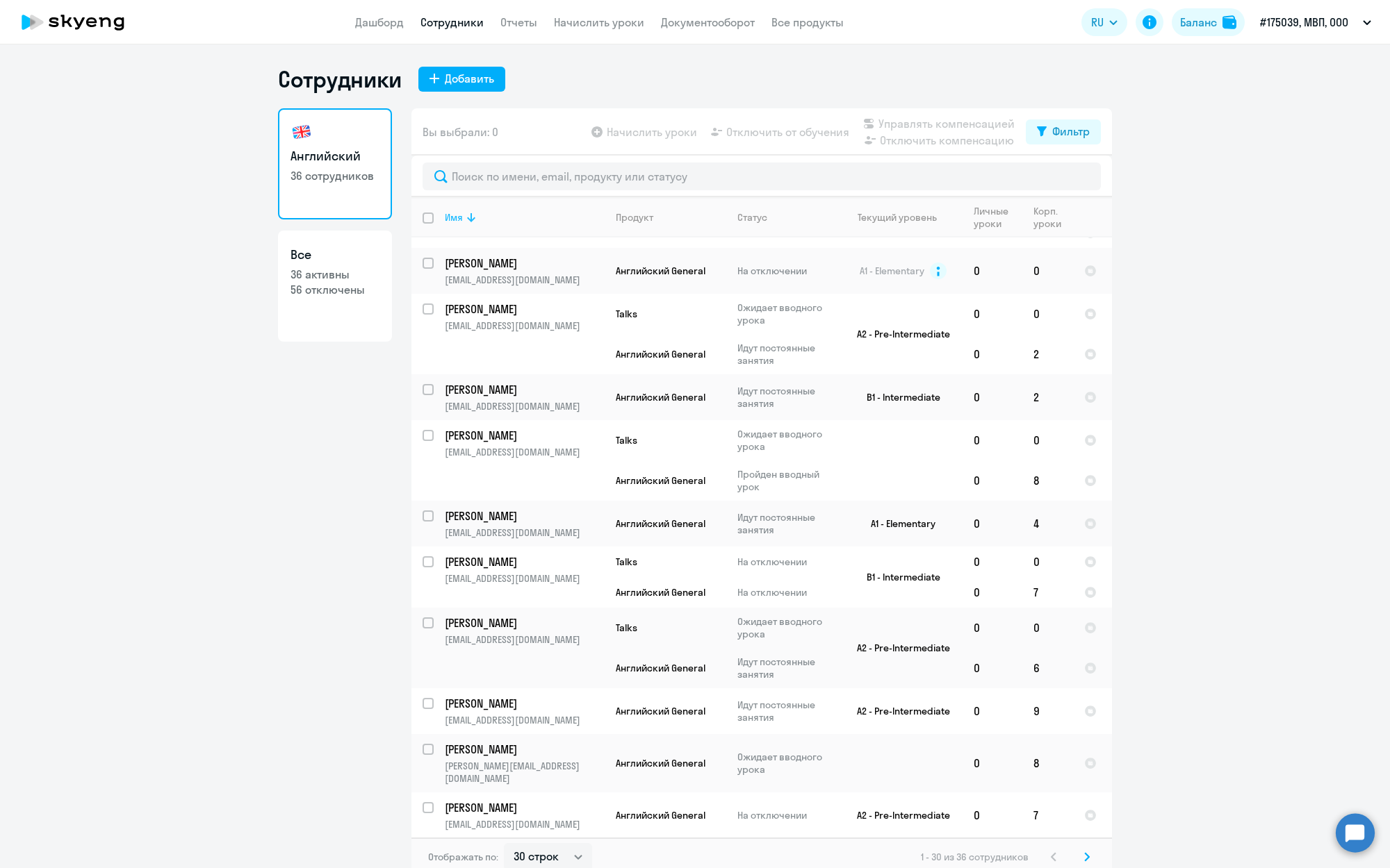
click at [463, 218] on div "Имя" at bounding box center [454, 217] width 18 height 13
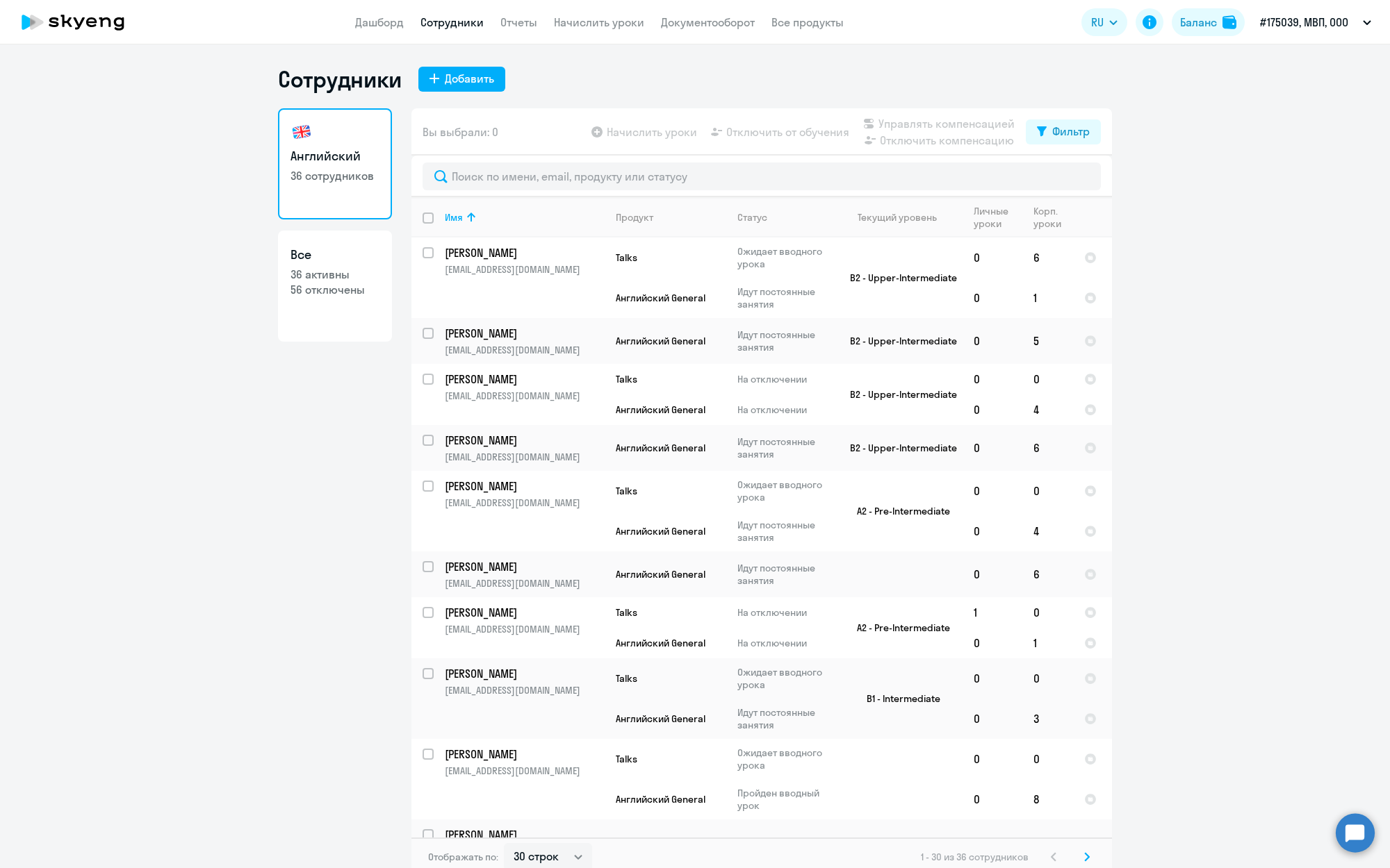
scroll to position [47, 0]
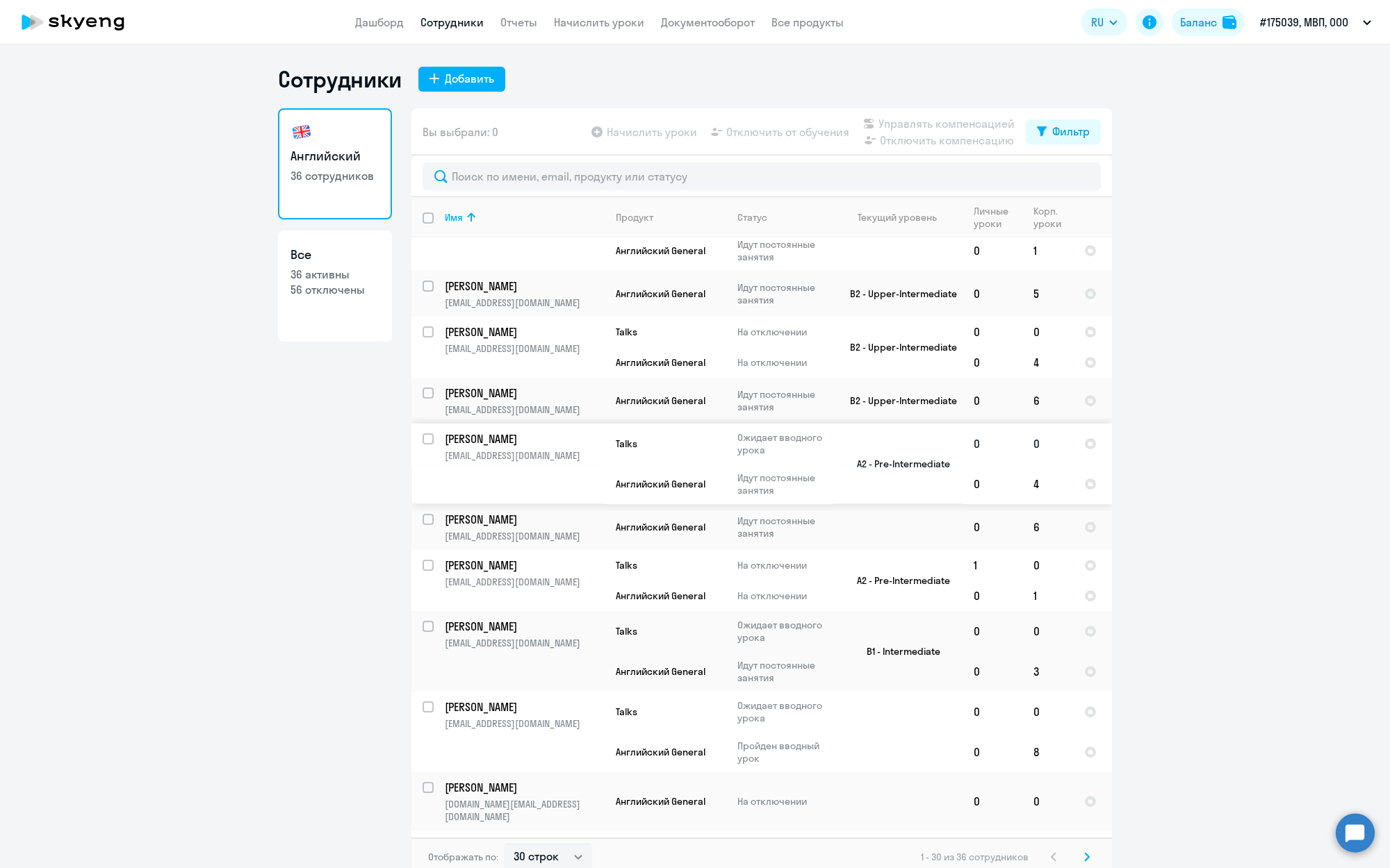
click at [543, 450] on p "[EMAIL_ADDRESS][DOMAIN_NAME]" at bounding box center [524, 456] width 159 height 13
select select "english"
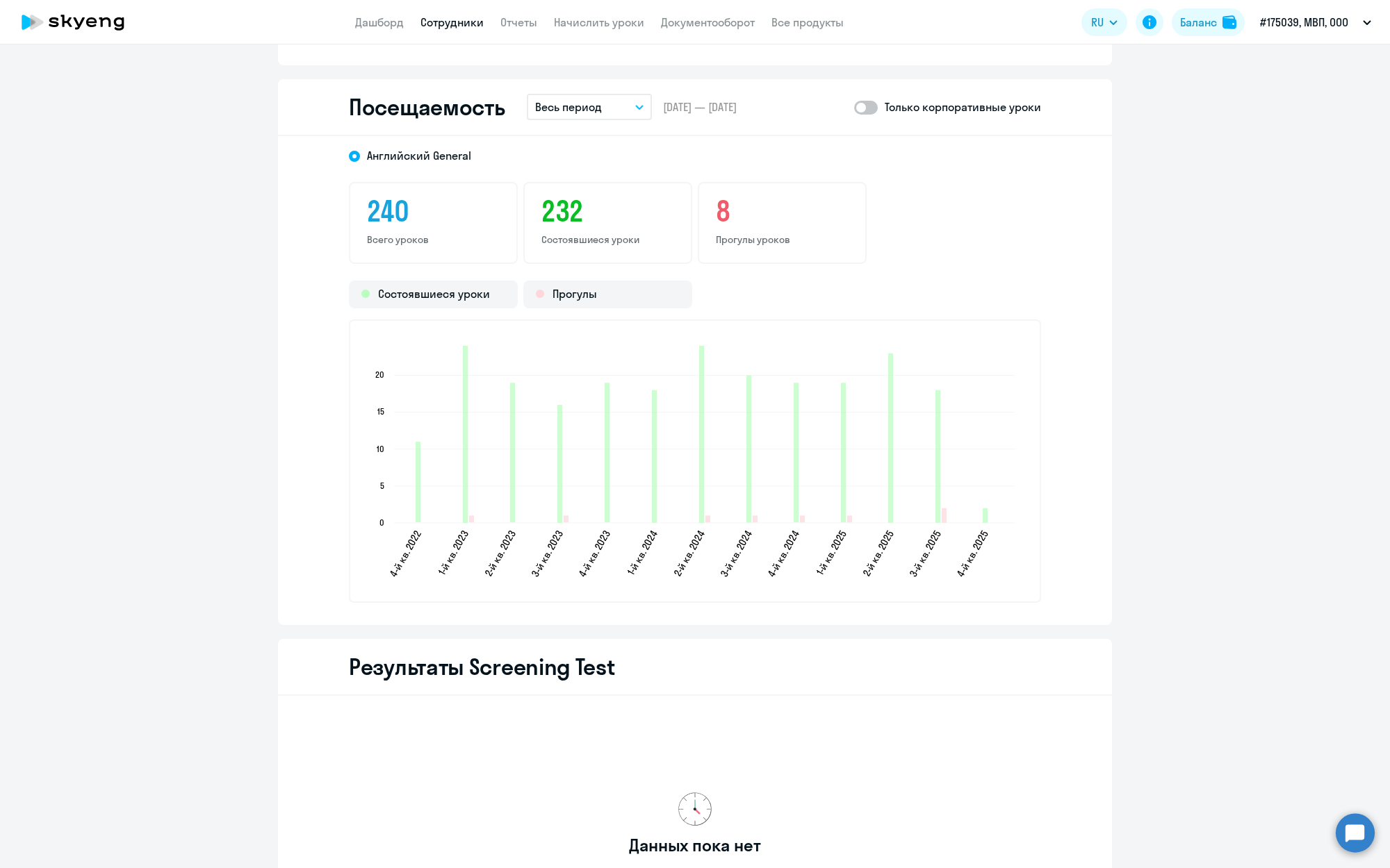
scroll to position [1727, 0]
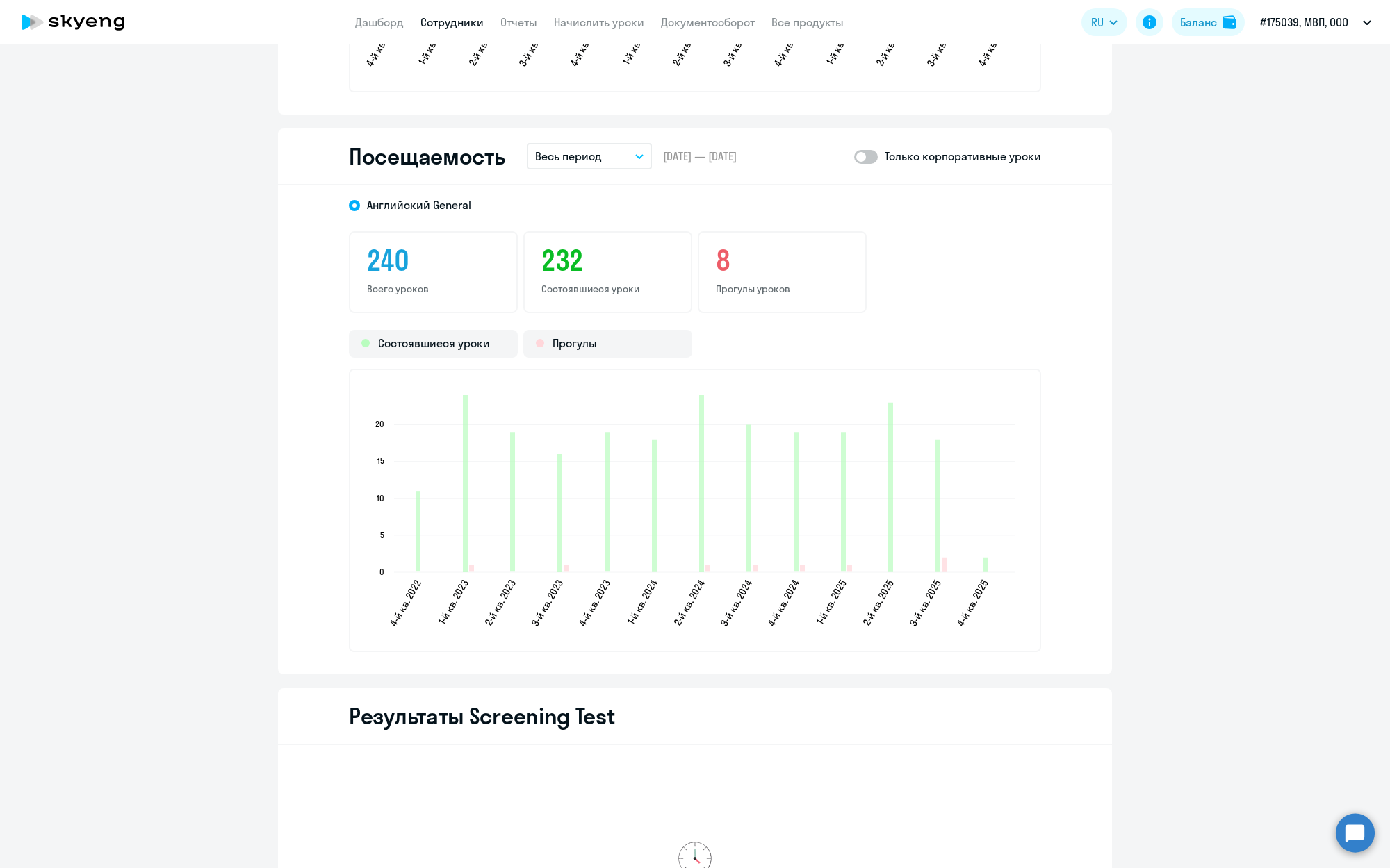
click at [612, 171] on div "Посещаемость Весь период – [DATE] — [DATE] Только корпоративные уроки" at bounding box center [695, 157] width 834 height 57
click at [621, 155] on button "Весь период" at bounding box center [589, 154] width 125 height 27
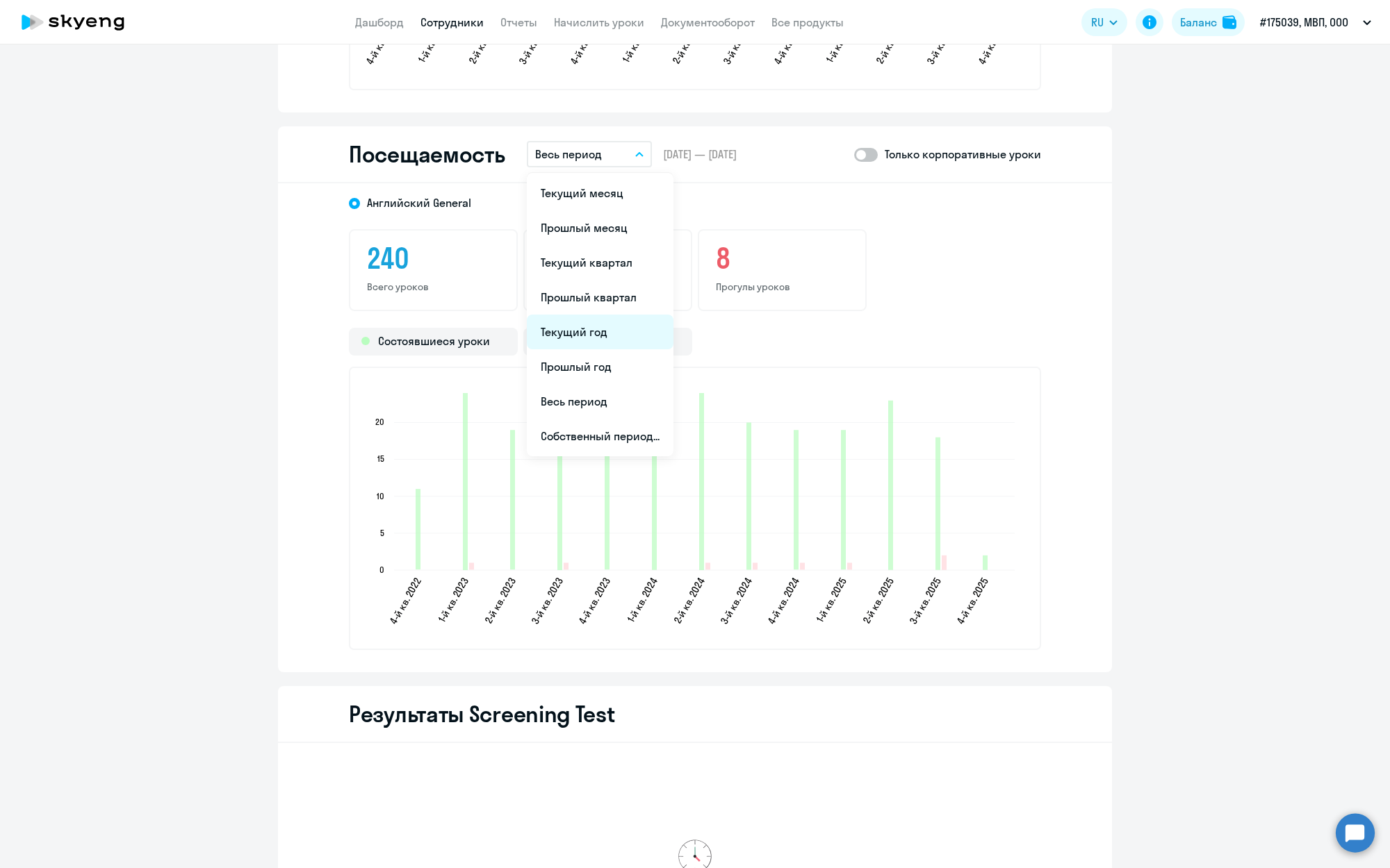
click at [602, 331] on li "Текущий год" at bounding box center [600, 331] width 147 height 35
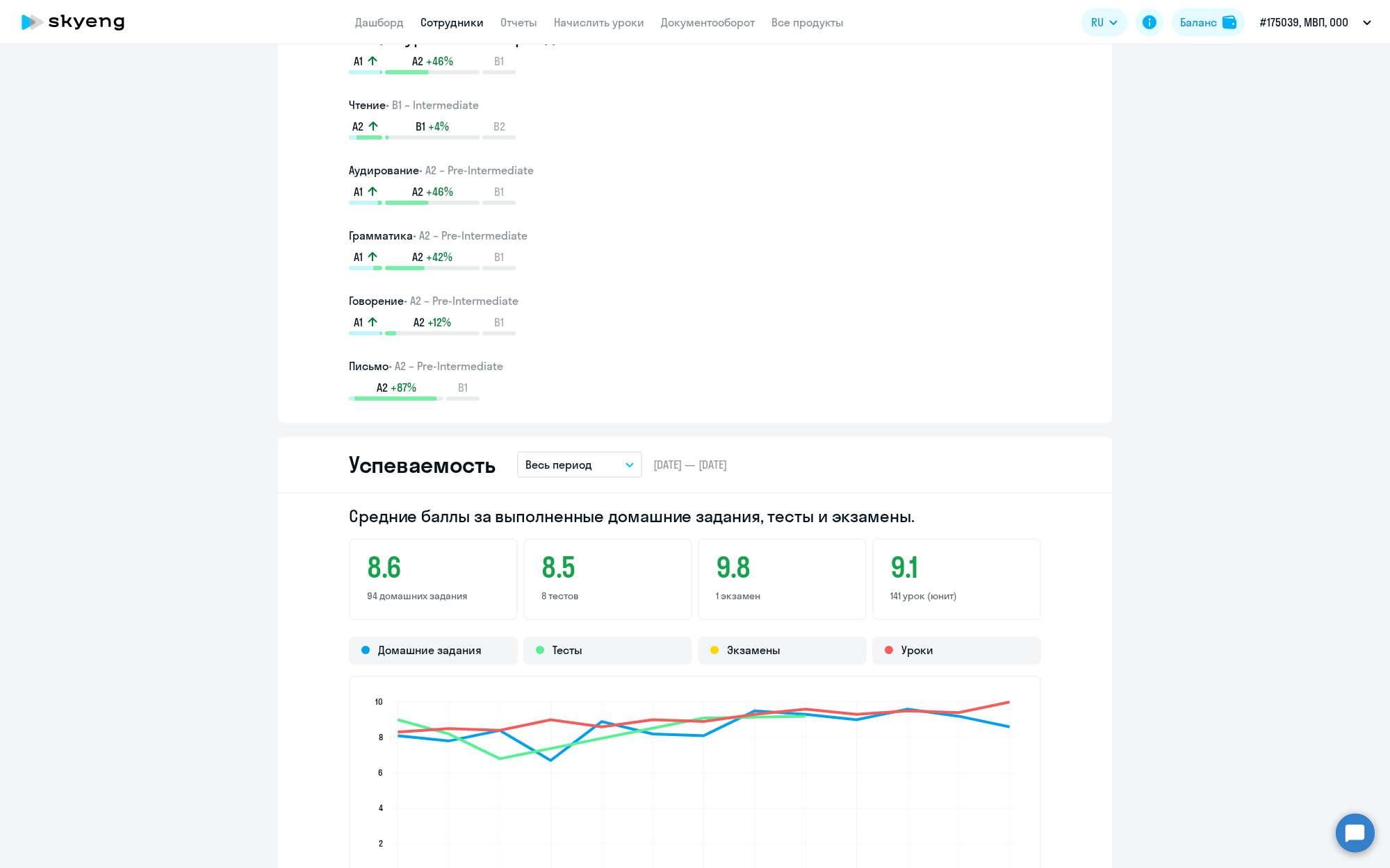
scroll to position [449, 0]
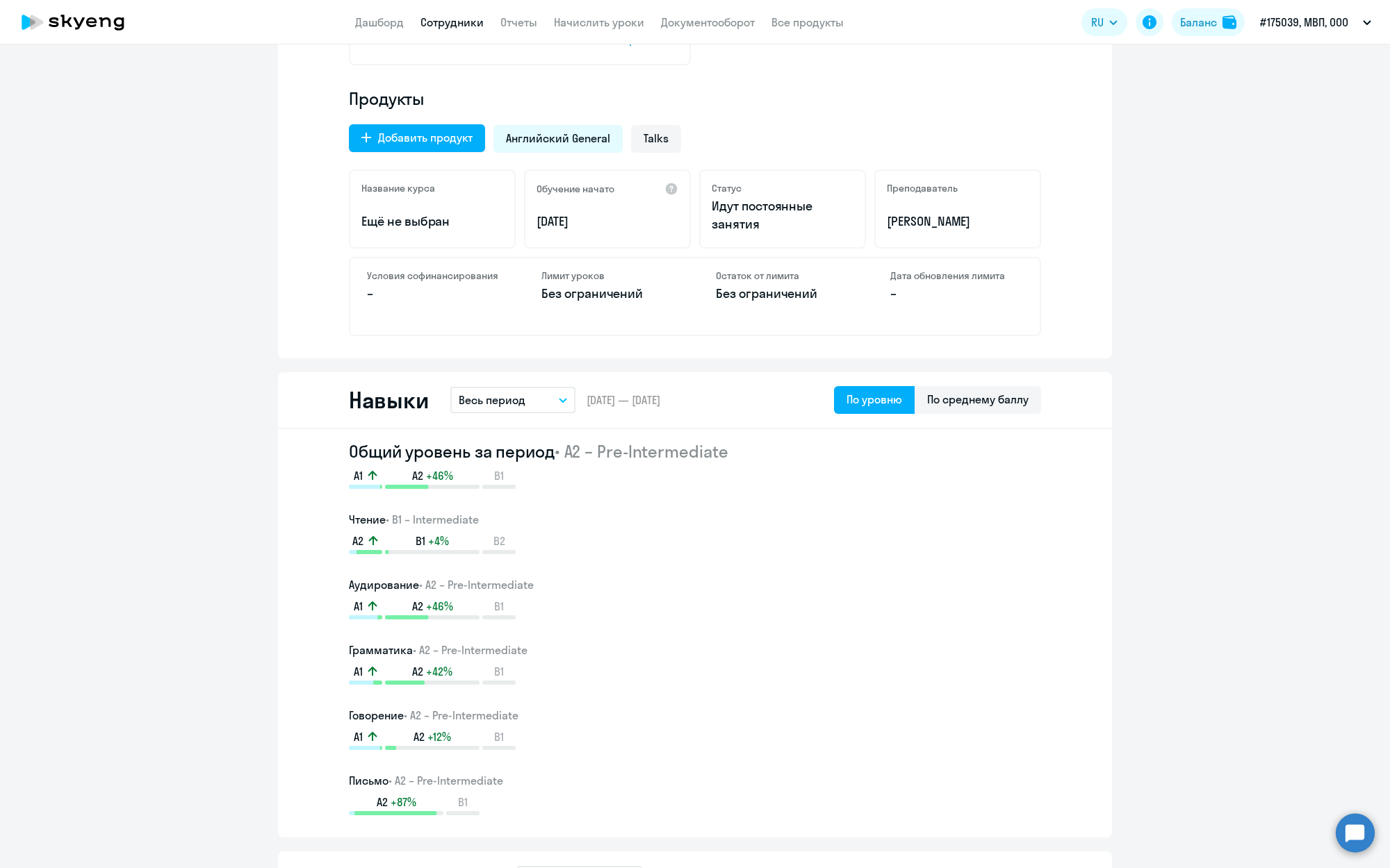
select select "30"
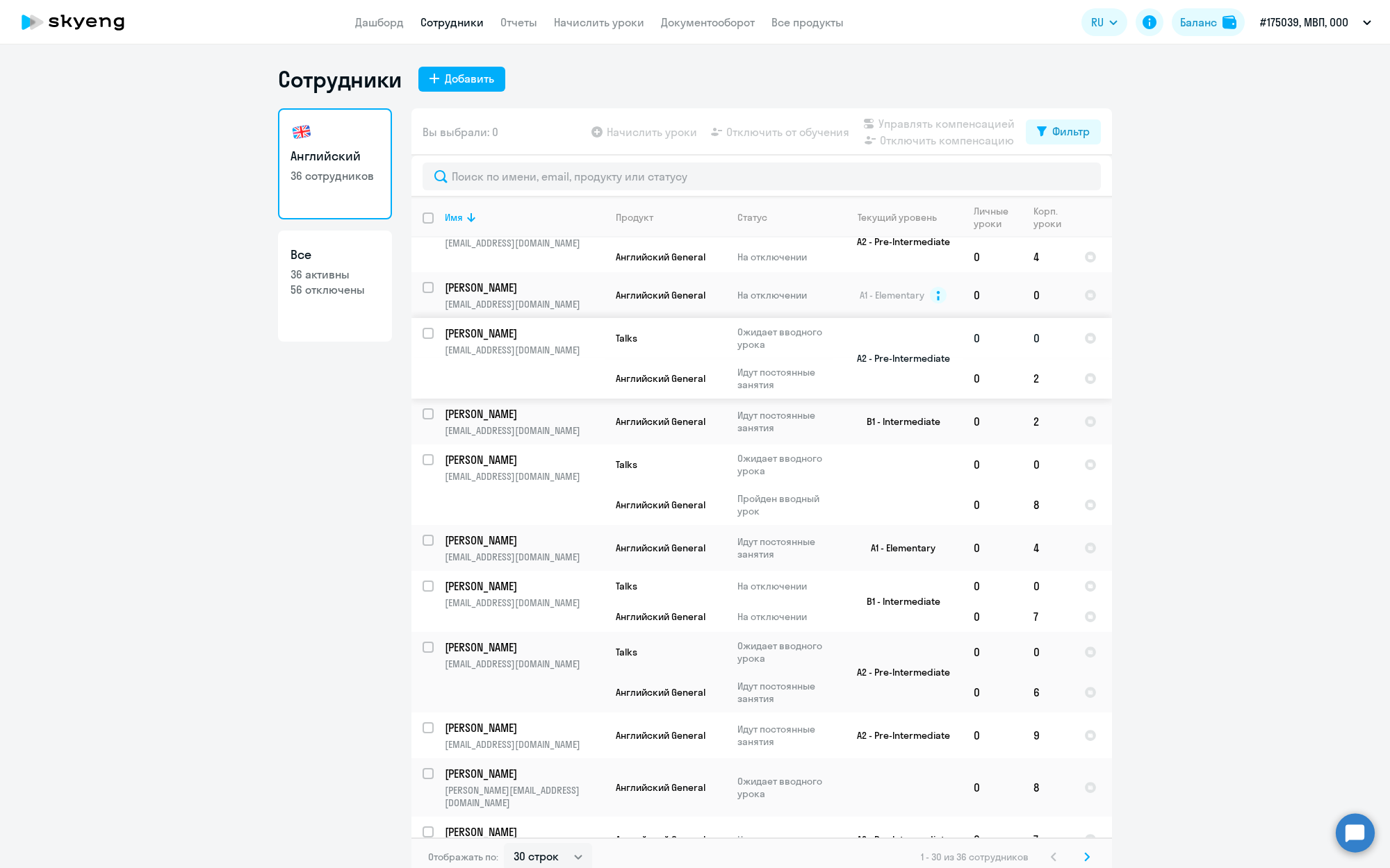
scroll to position [53, 0]
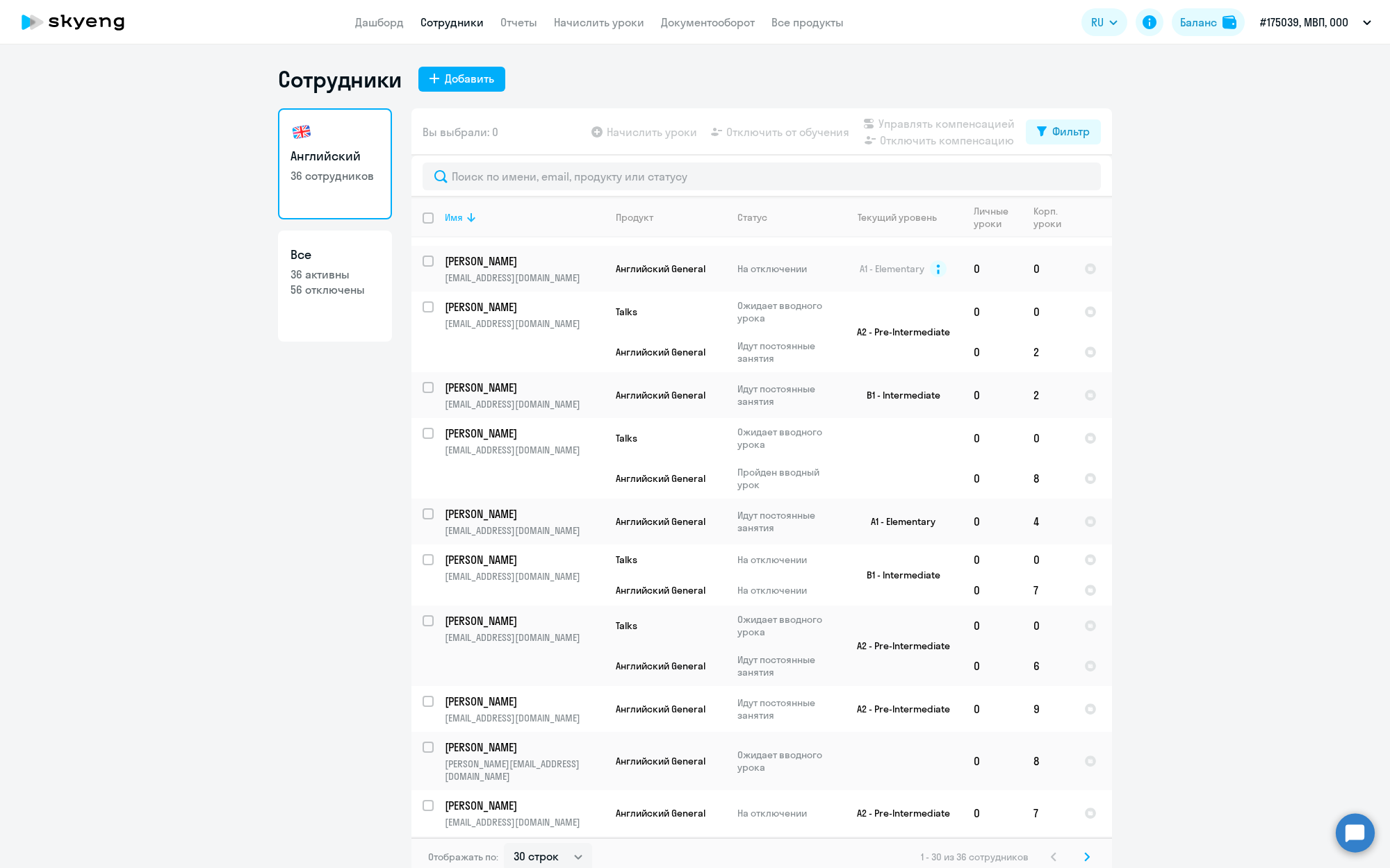
click at [446, 222] on div "Имя" at bounding box center [454, 217] width 18 height 13
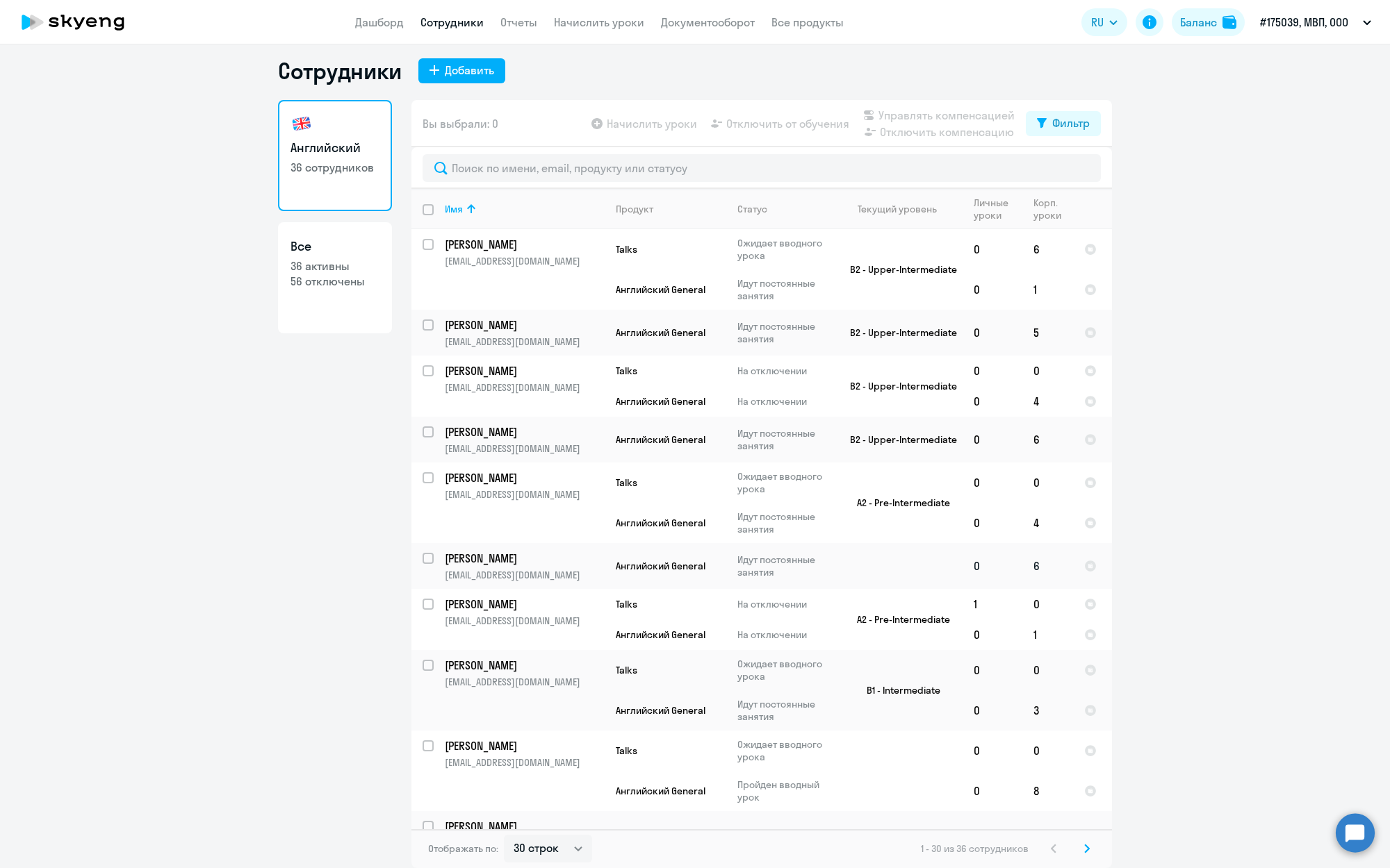
scroll to position [8, 0]
click at [557, 565] on p "[PERSON_NAME]" at bounding box center [523, 558] width 157 height 15
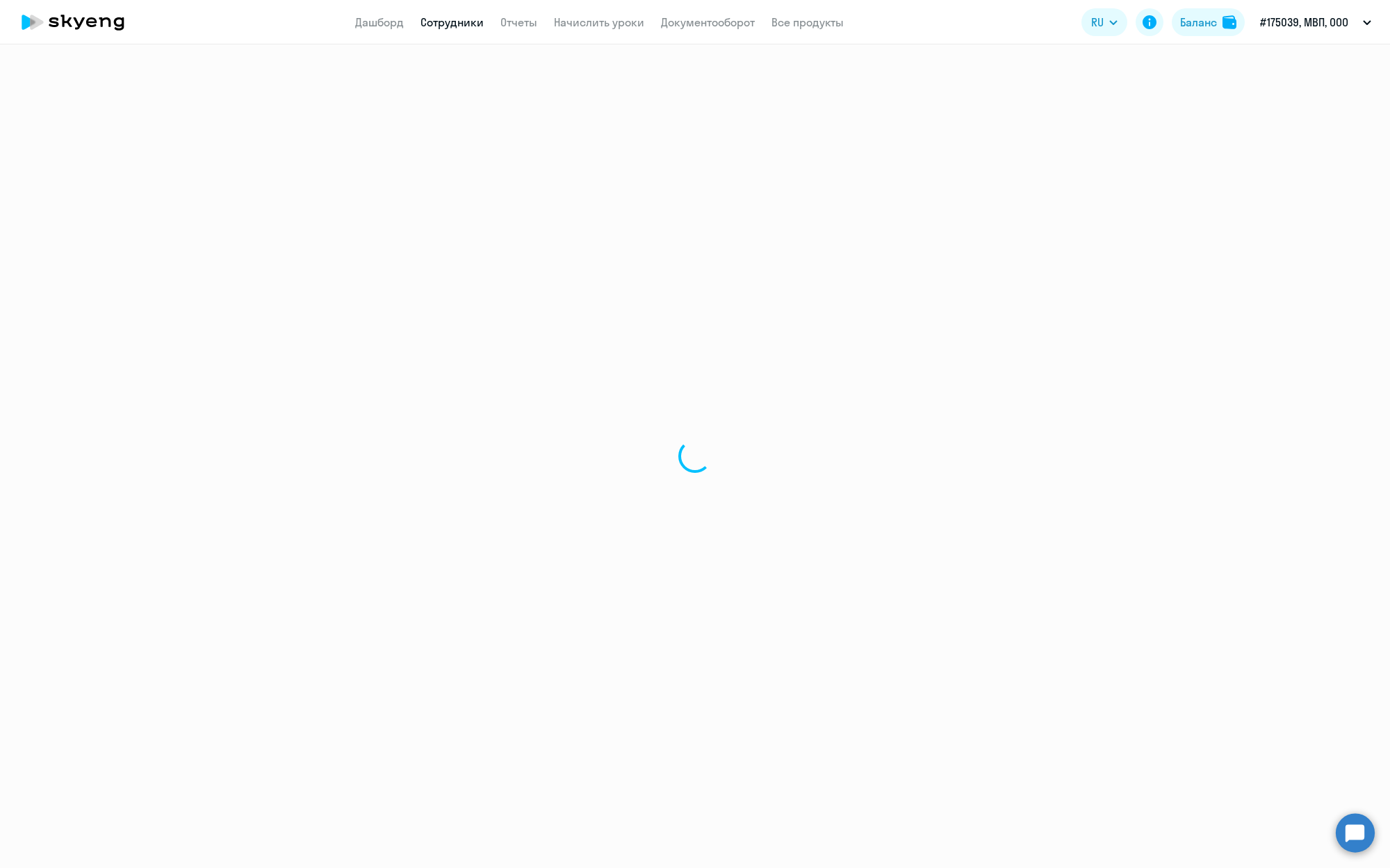
select select "english"
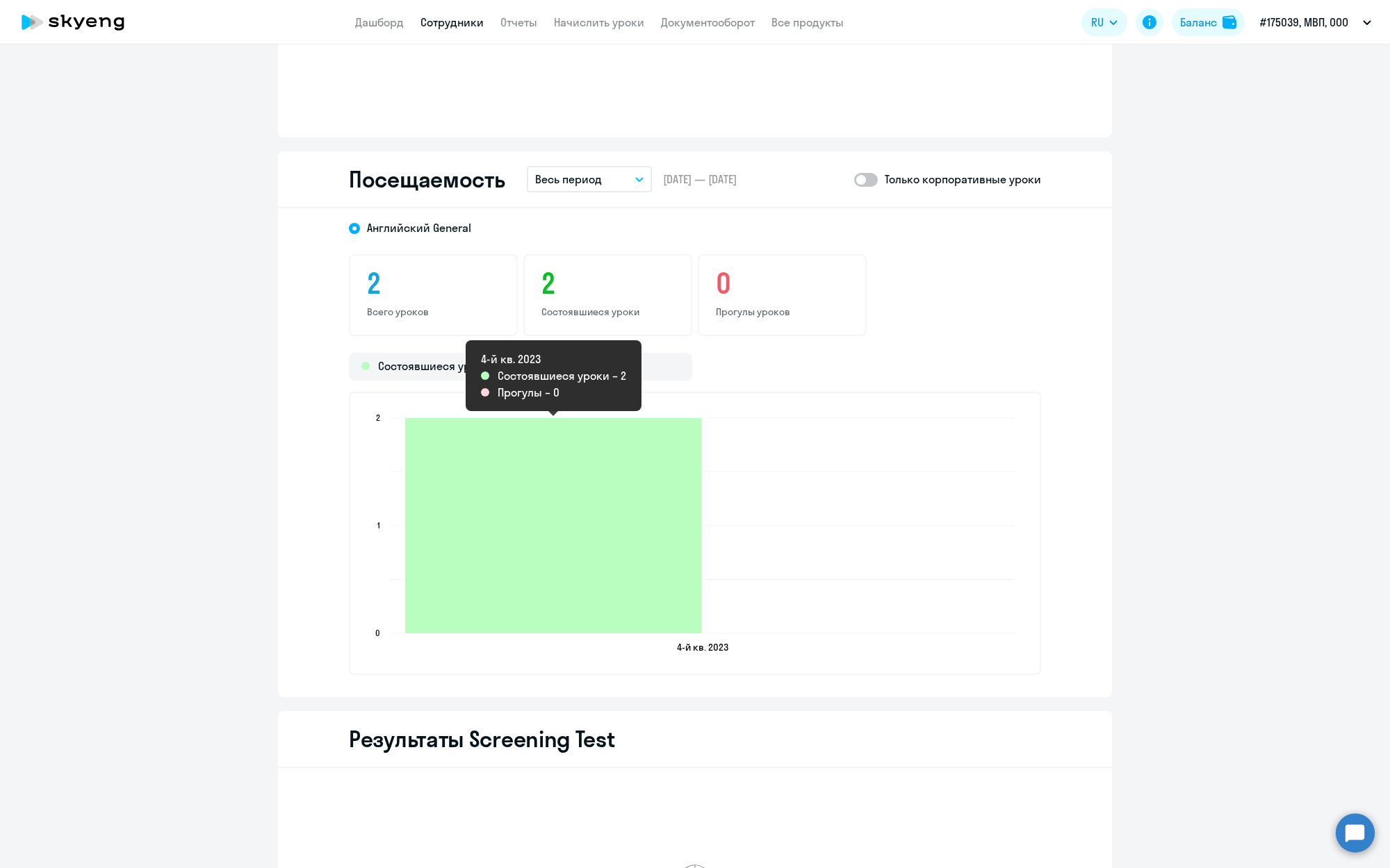
scroll to position [1320, 0]
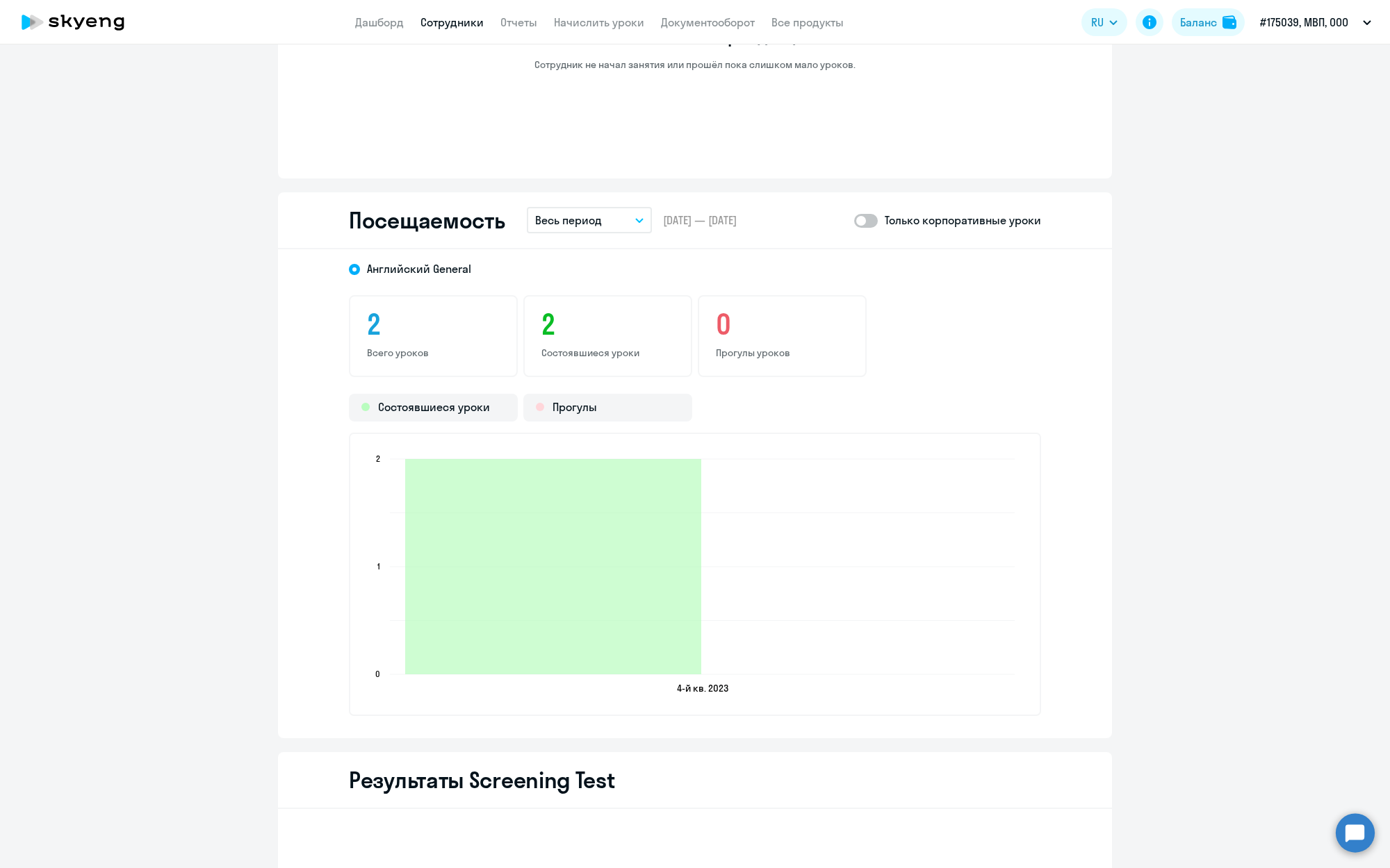
click at [606, 221] on button "Весь период" at bounding box center [589, 220] width 125 height 27
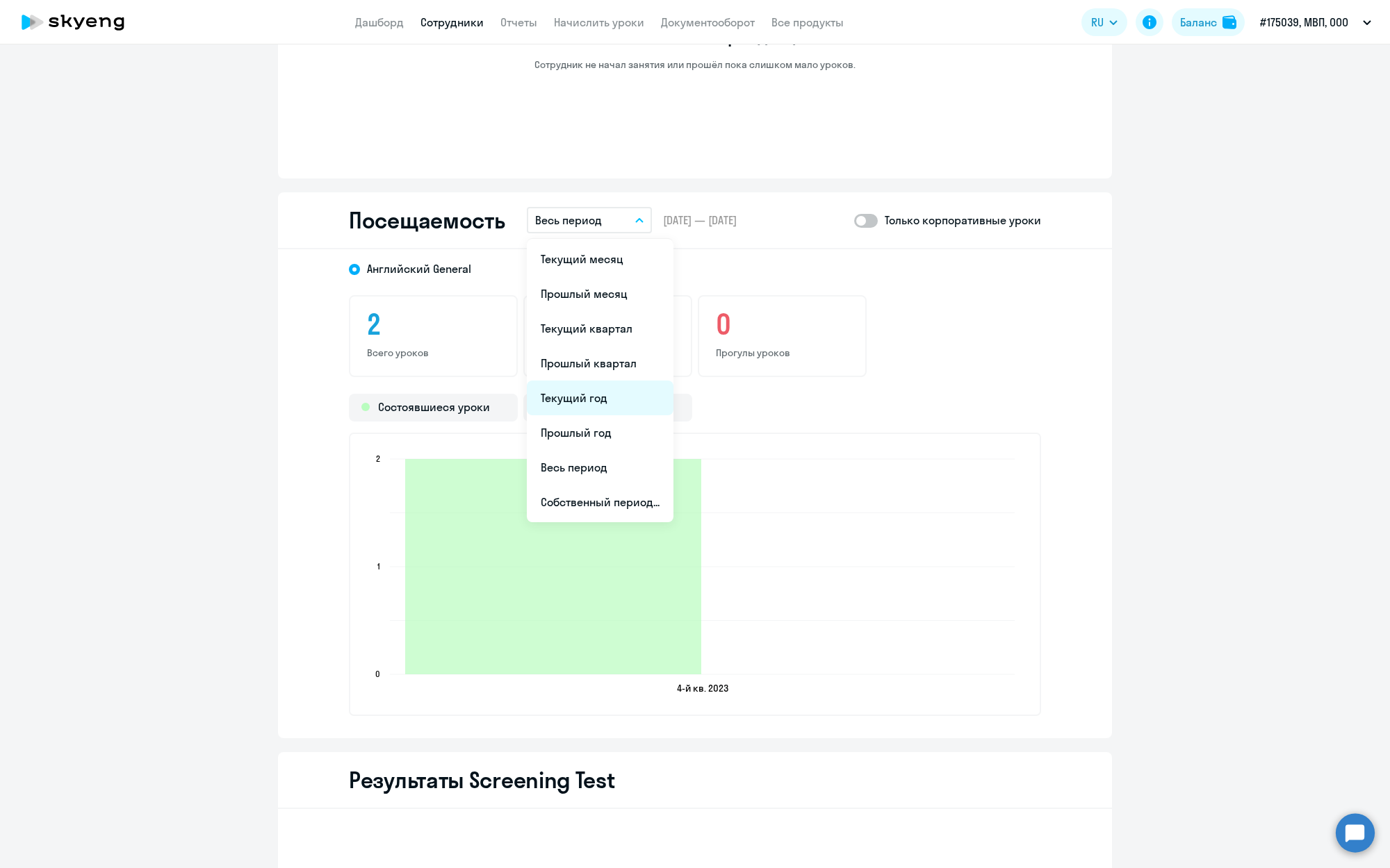
click at [594, 391] on li "Текущий год" at bounding box center [600, 398] width 147 height 35
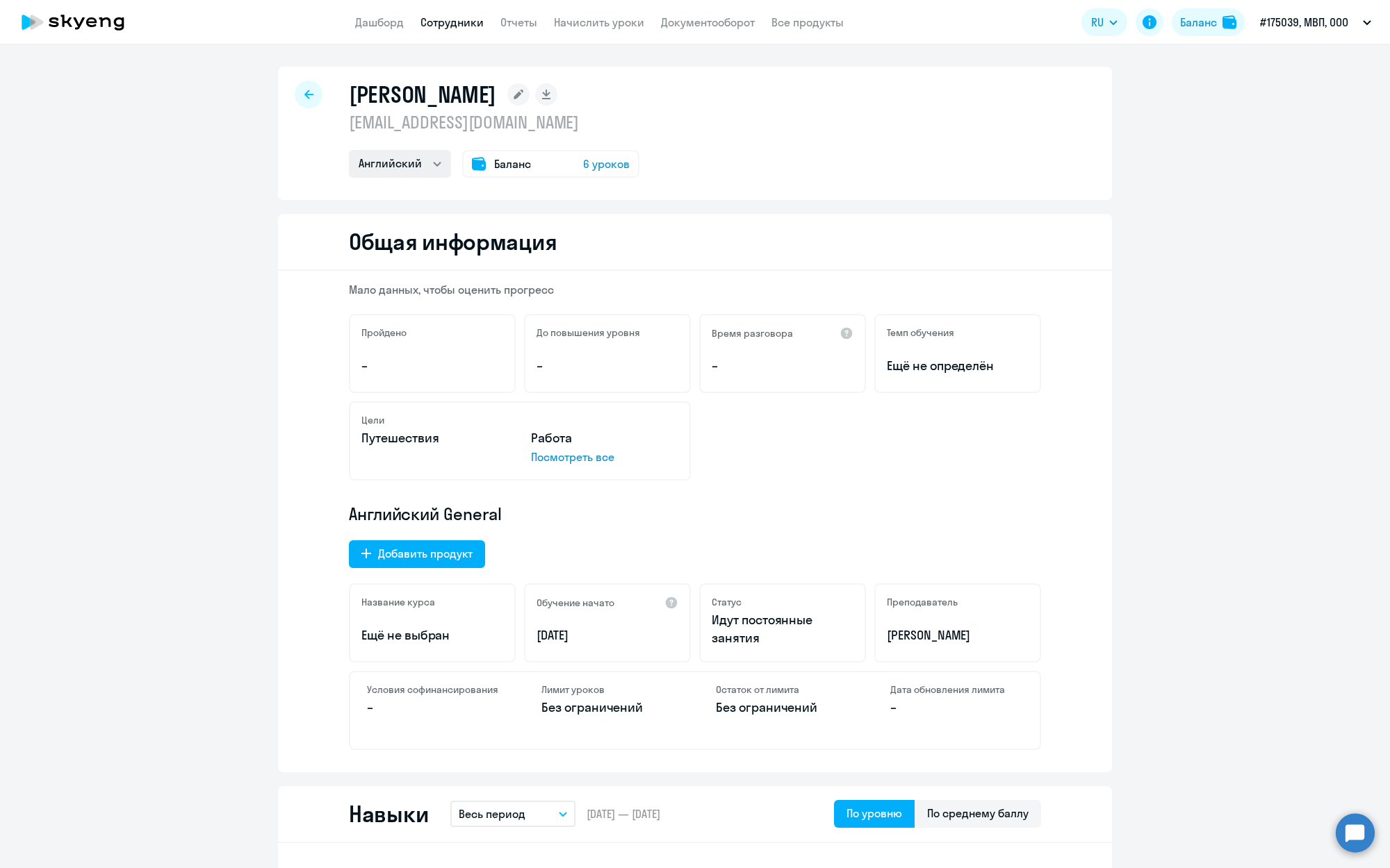
scroll to position [-1, 0]
click at [305, 92] on icon at bounding box center [309, 95] width 9 height 10
select select "30"
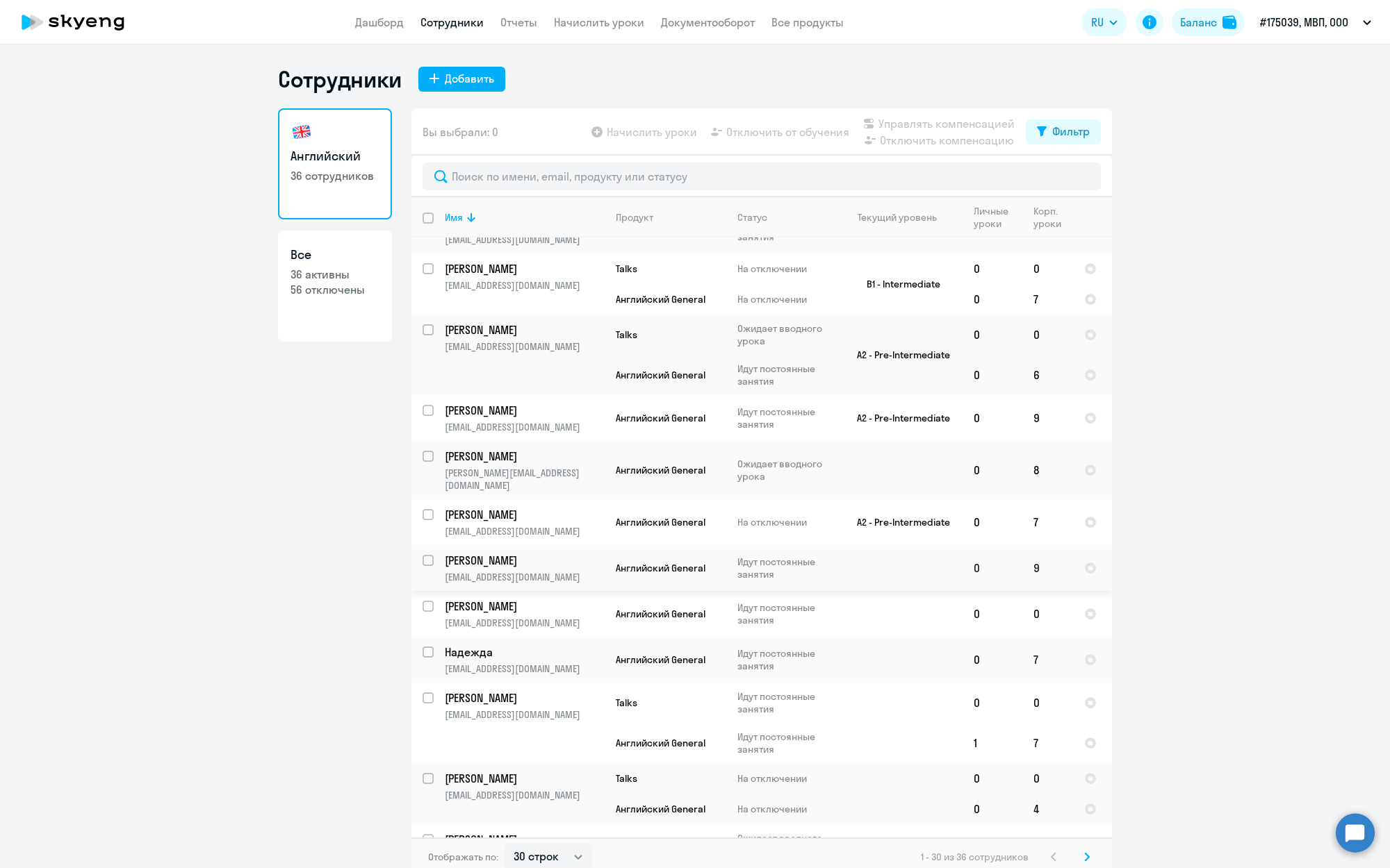
scroll to position [346, 0]
click at [456, 228] on th "Имя" at bounding box center [519, 217] width 171 height 40
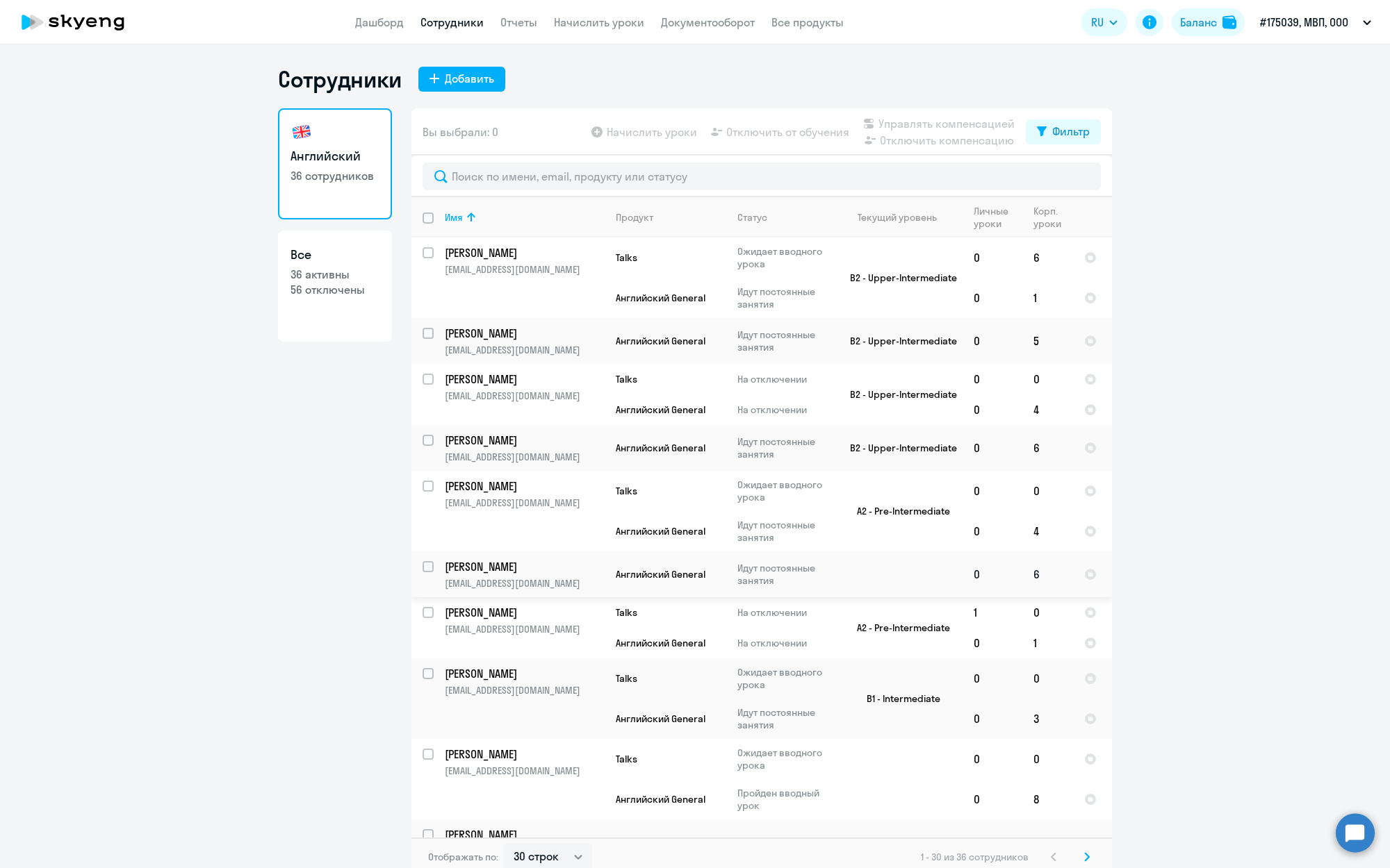
click at [425, 564] on input "select row 24699914" at bounding box center [436, 575] width 28 height 28
checkbox input "true"
click at [812, 130] on span "Отключить от обучения" at bounding box center [787, 131] width 123 height 17
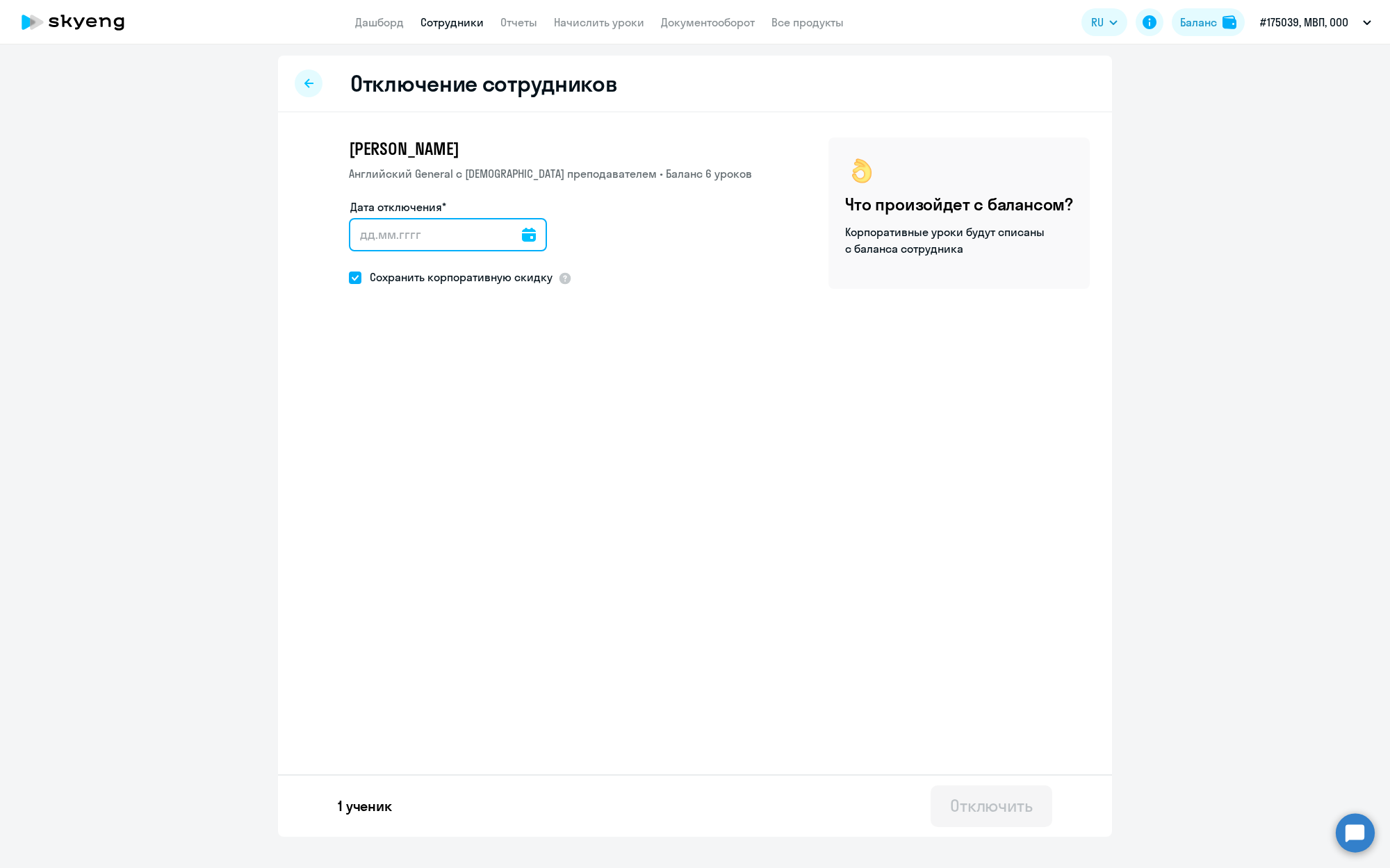
click at [521, 233] on input "Дата отключения*" at bounding box center [448, 235] width 198 height 34
click at [543, 237] on input "Дата отключения*" at bounding box center [448, 235] width 198 height 34
click at [532, 235] on icon at bounding box center [529, 235] width 14 height 14
click at [506, 393] on span "11" at bounding box center [507, 393] width 25 height 25
type input "[DATE]"
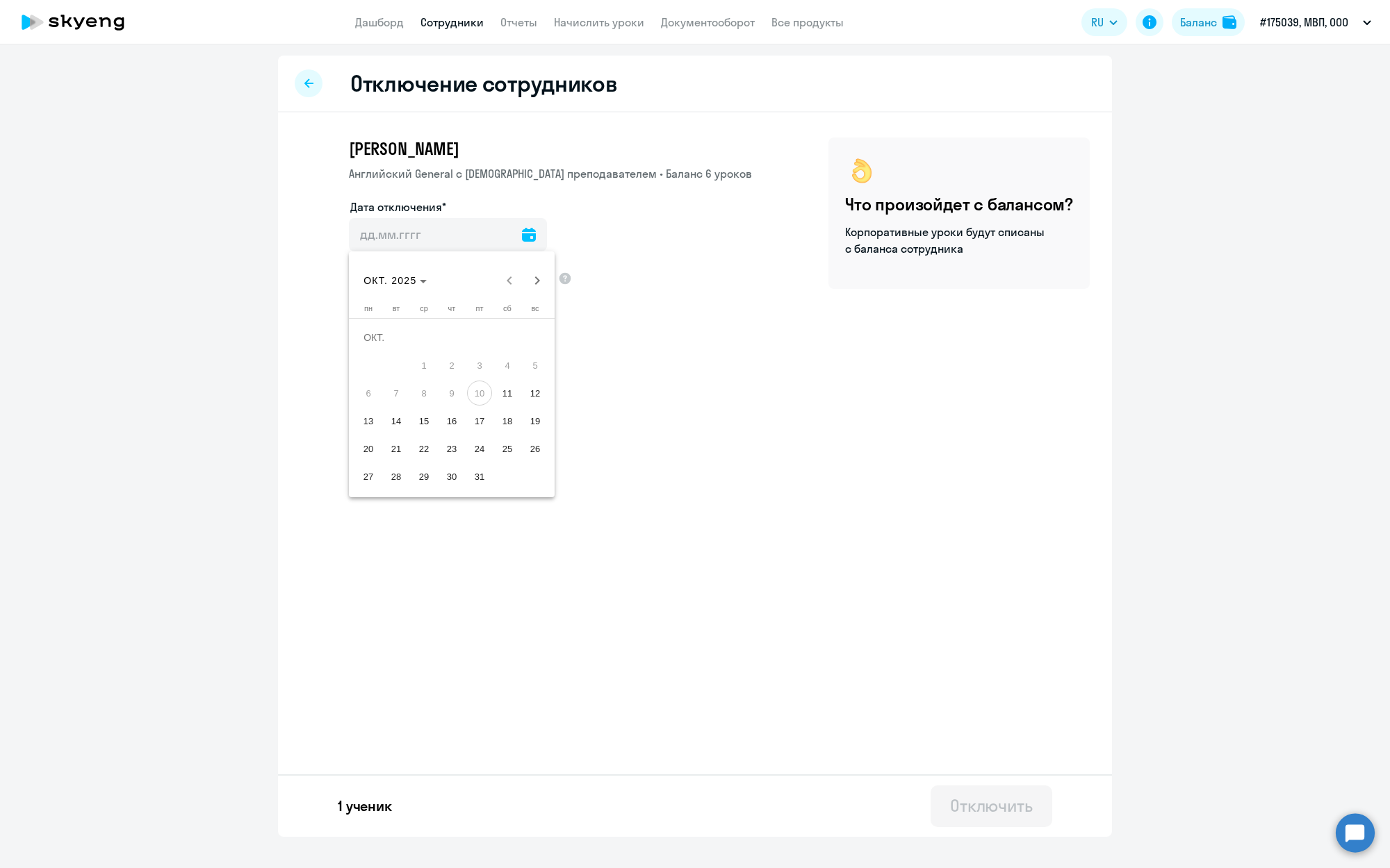
type input "[DATE]"
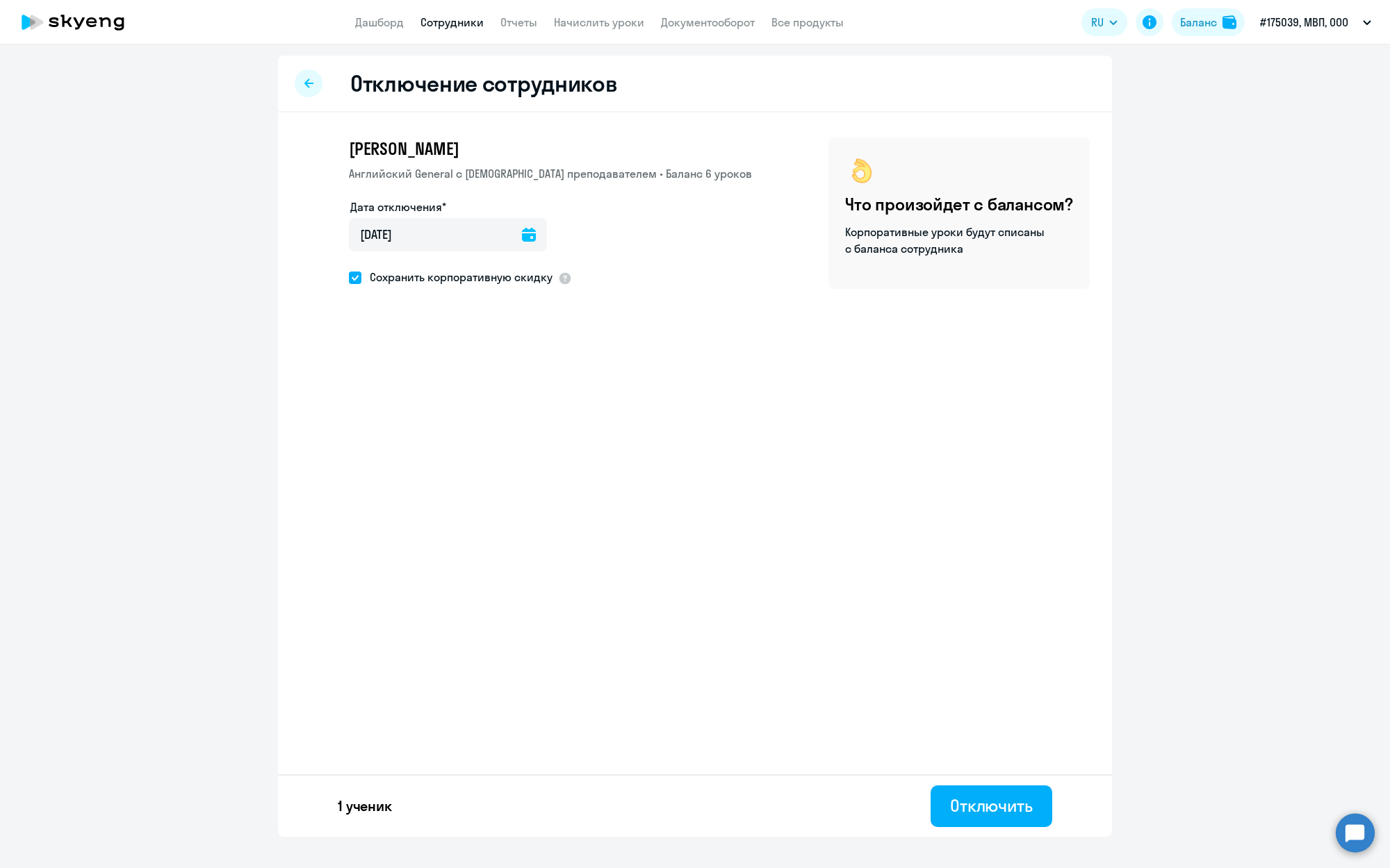
click at [421, 277] on span "Сохранить корпоративную скидку" at bounding box center [457, 277] width 191 height 17
click at [349, 277] on input "Сохранить корпоративную скидку" at bounding box center [348, 277] width 1 height 1
checkbox input "false"
click at [998, 804] on div "Отключить" at bounding box center [991, 806] width 83 height 23
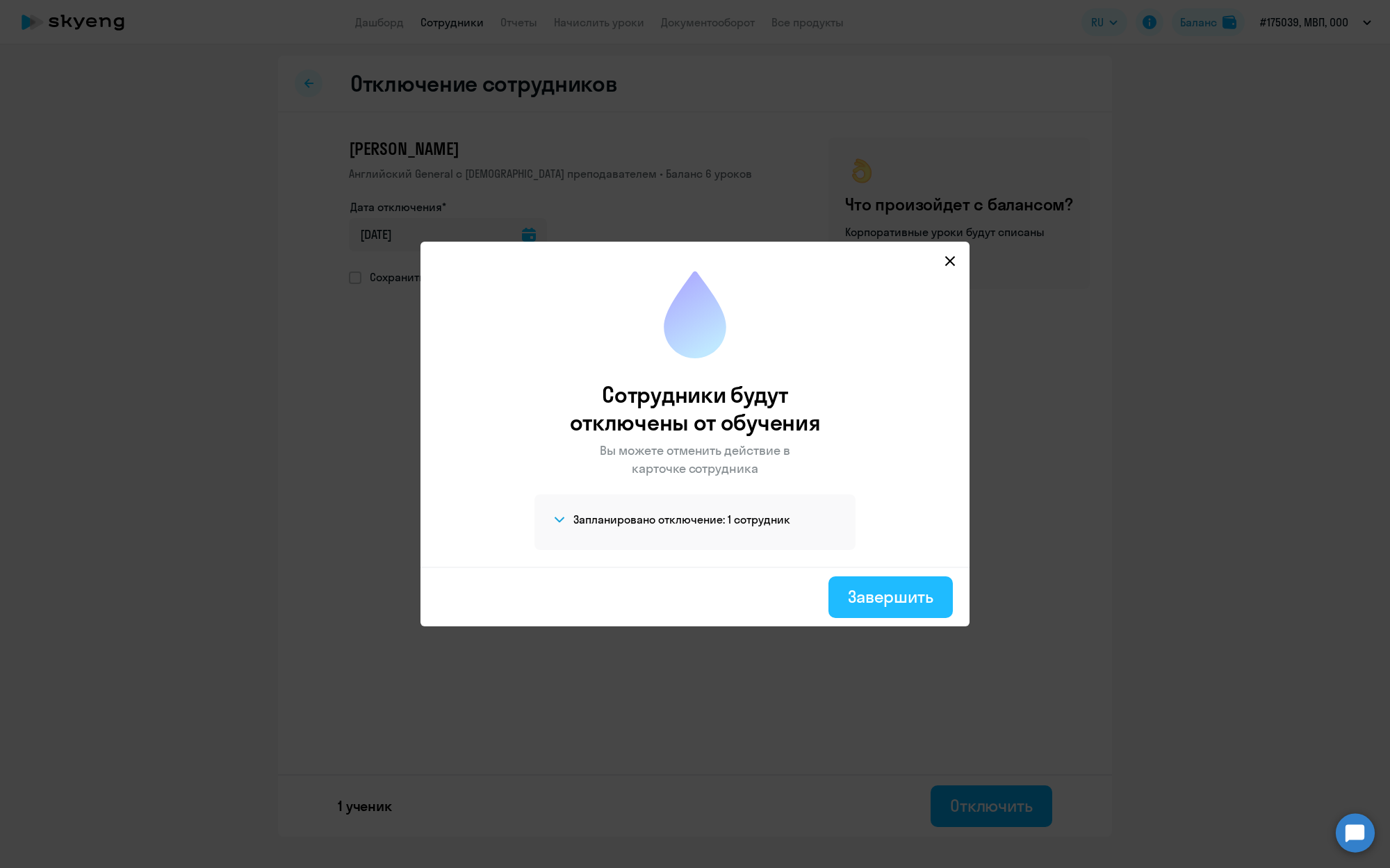
click at [918, 601] on div "Завершить" at bounding box center [890, 597] width 86 height 23
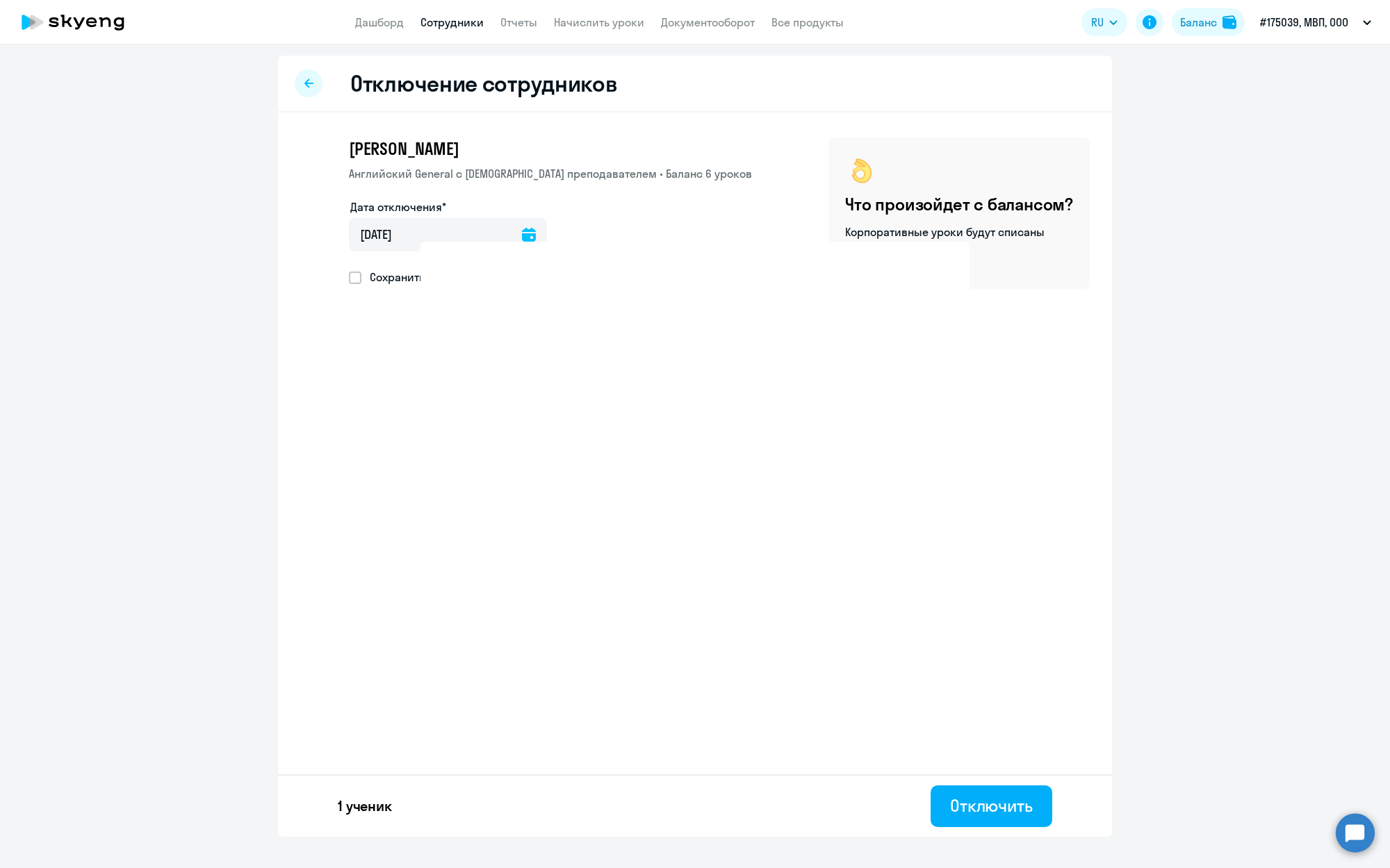
select select "30"
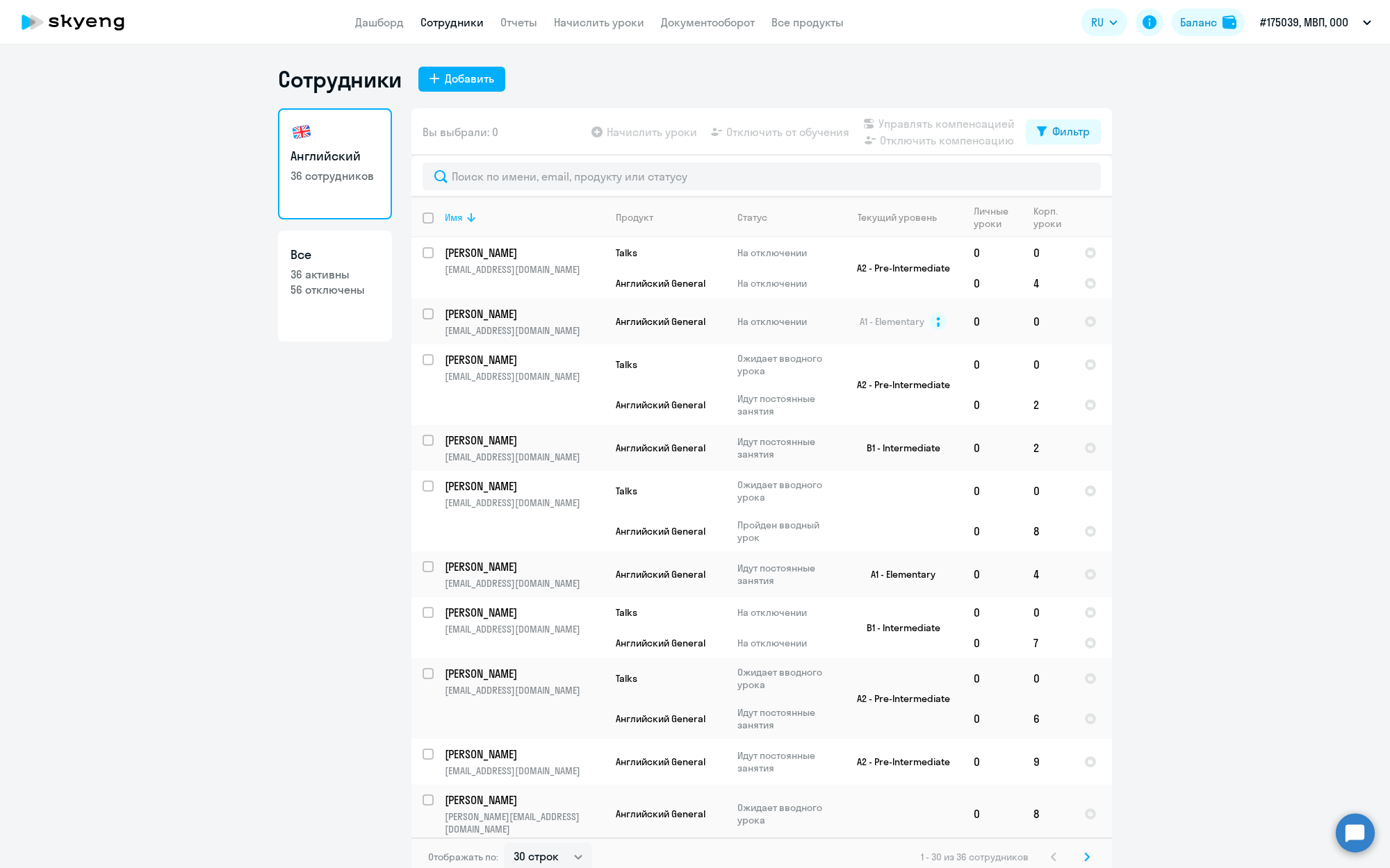
click at [460, 217] on div "Имя" at bounding box center [454, 217] width 18 height 13
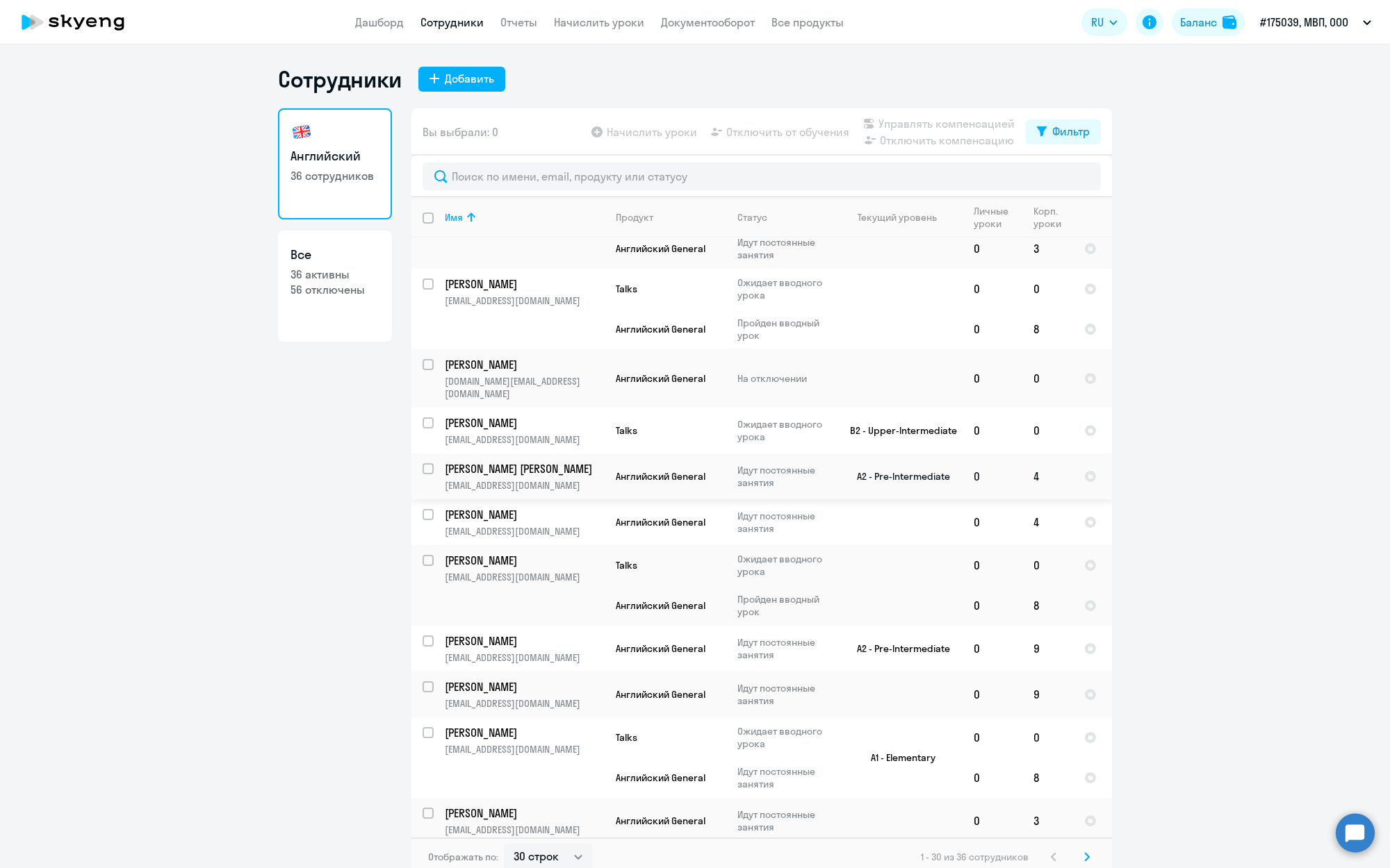
scroll to position [469, 0]
click at [540, 417] on p "[PERSON_NAME]" at bounding box center [523, 424] width 157 height 15
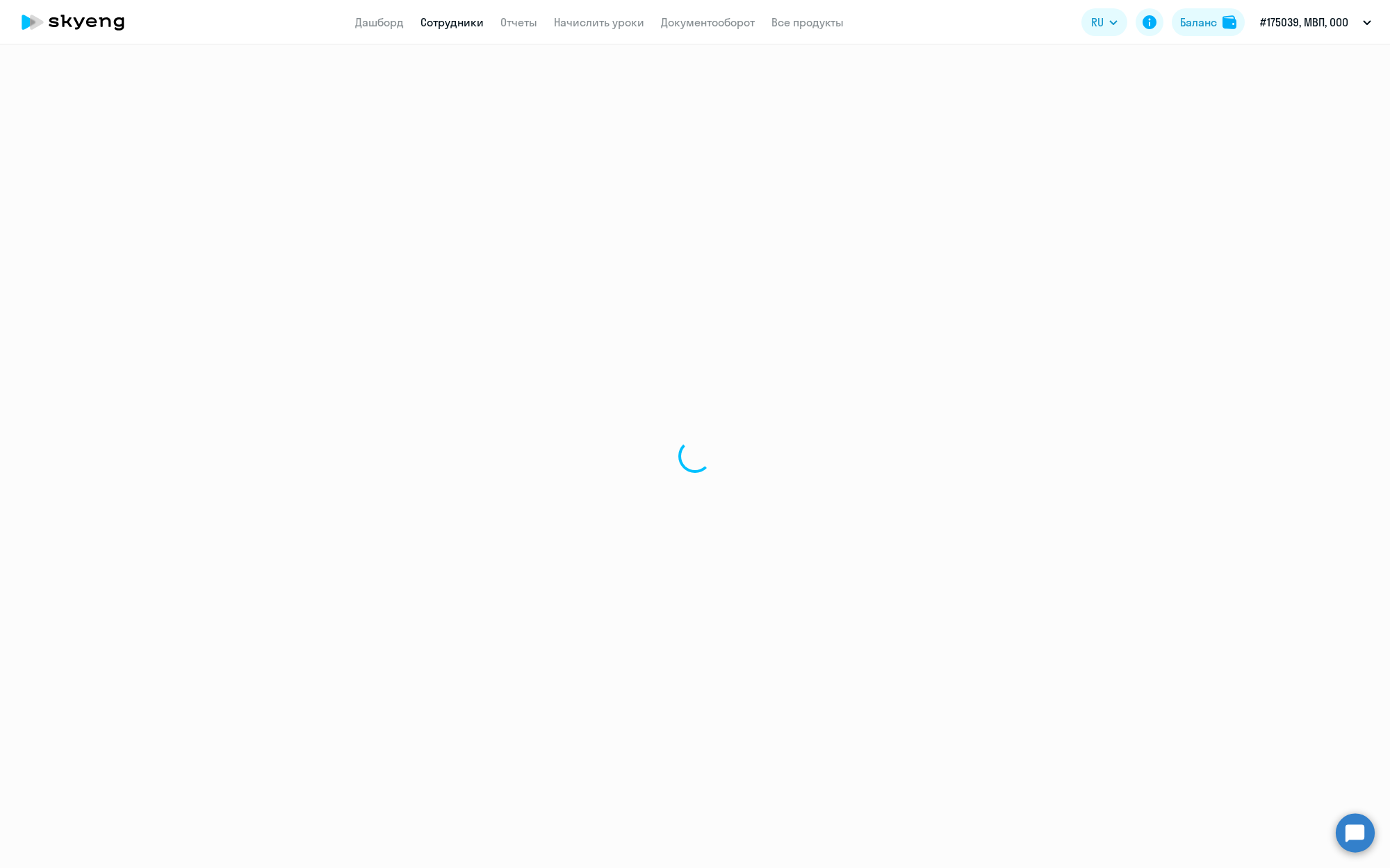
select select "english"
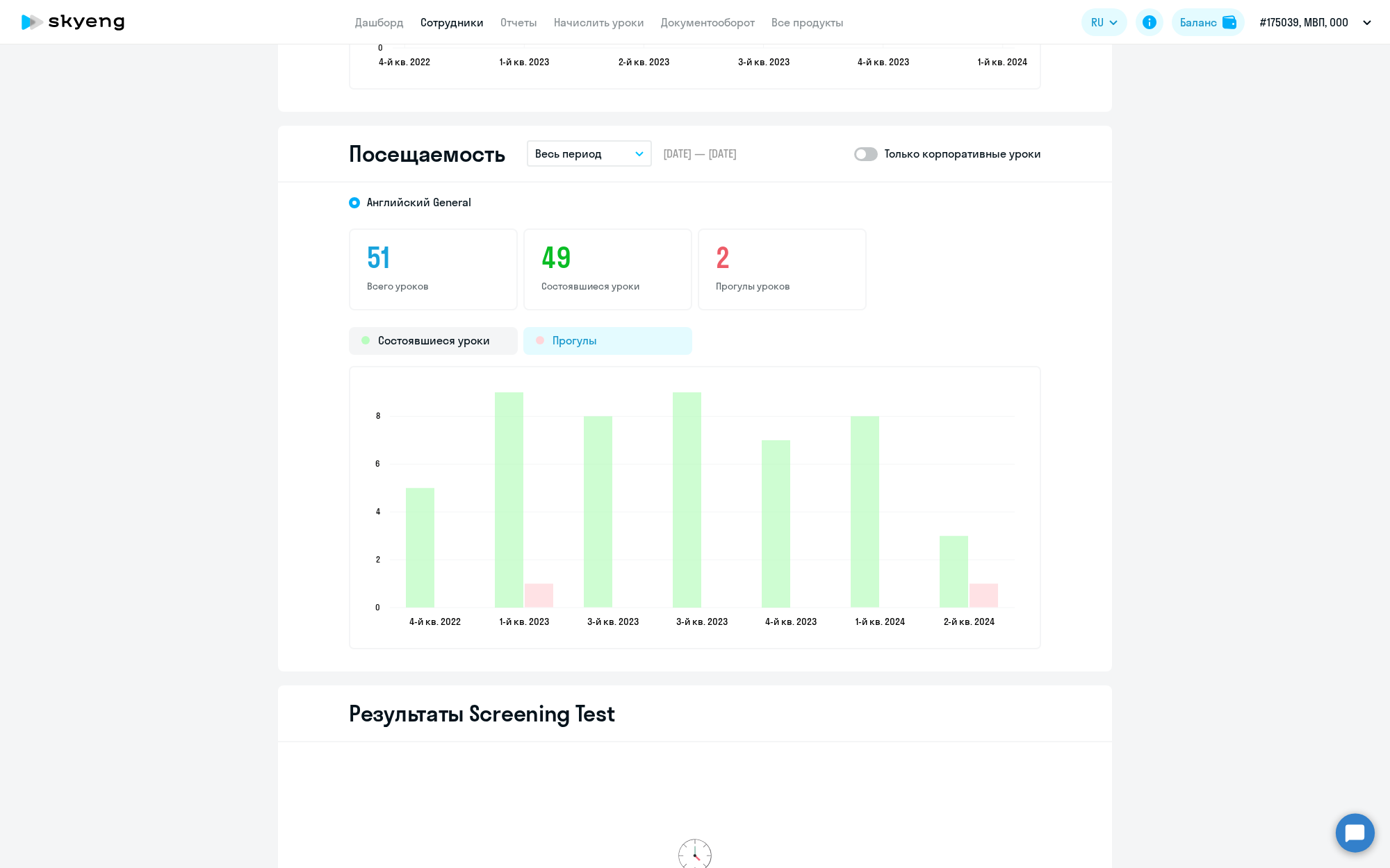
scroll to position [1761, 0]
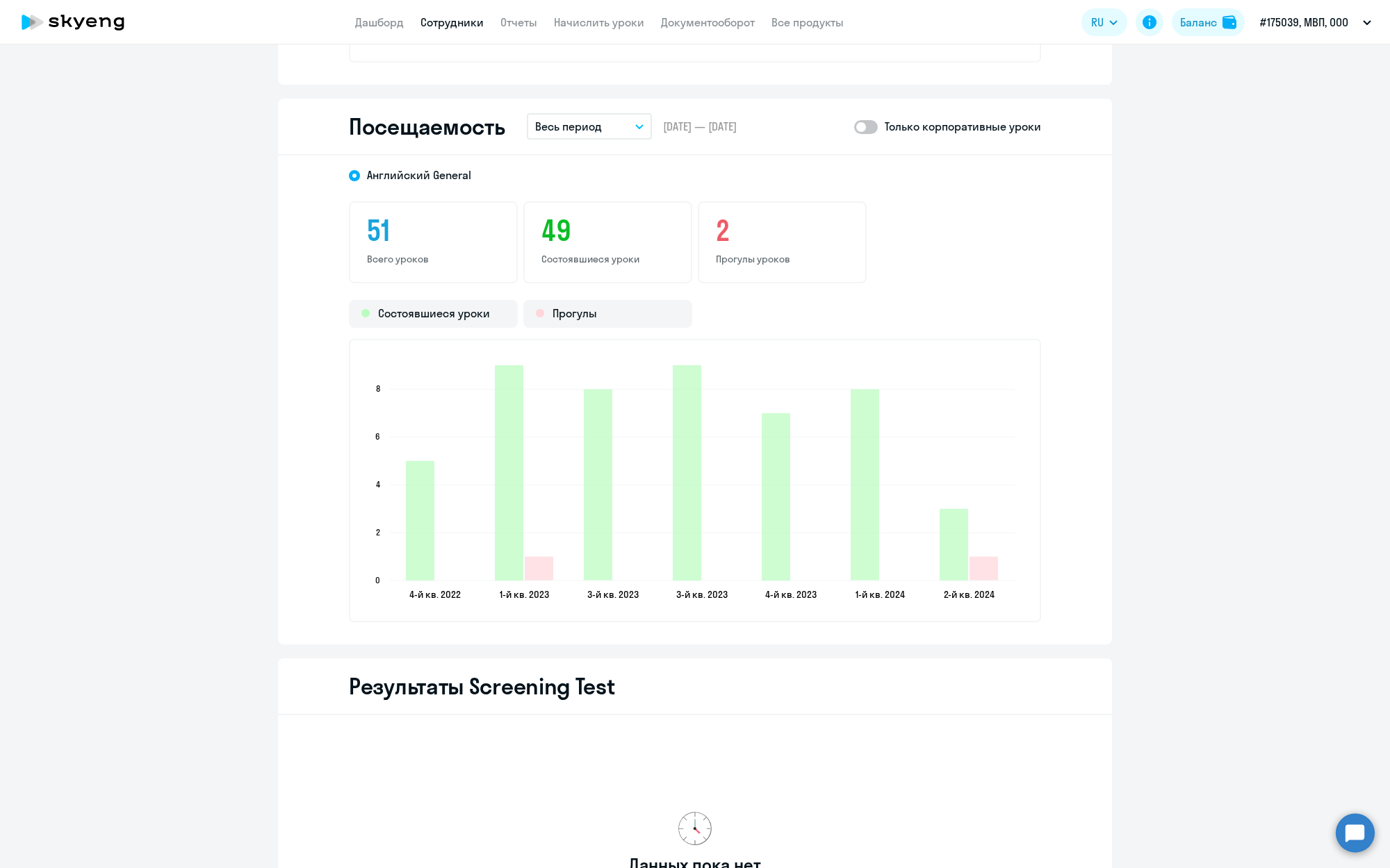
click at [604, 133] on button "Весь период" at bounding box center [589, 126] width 125 height 27
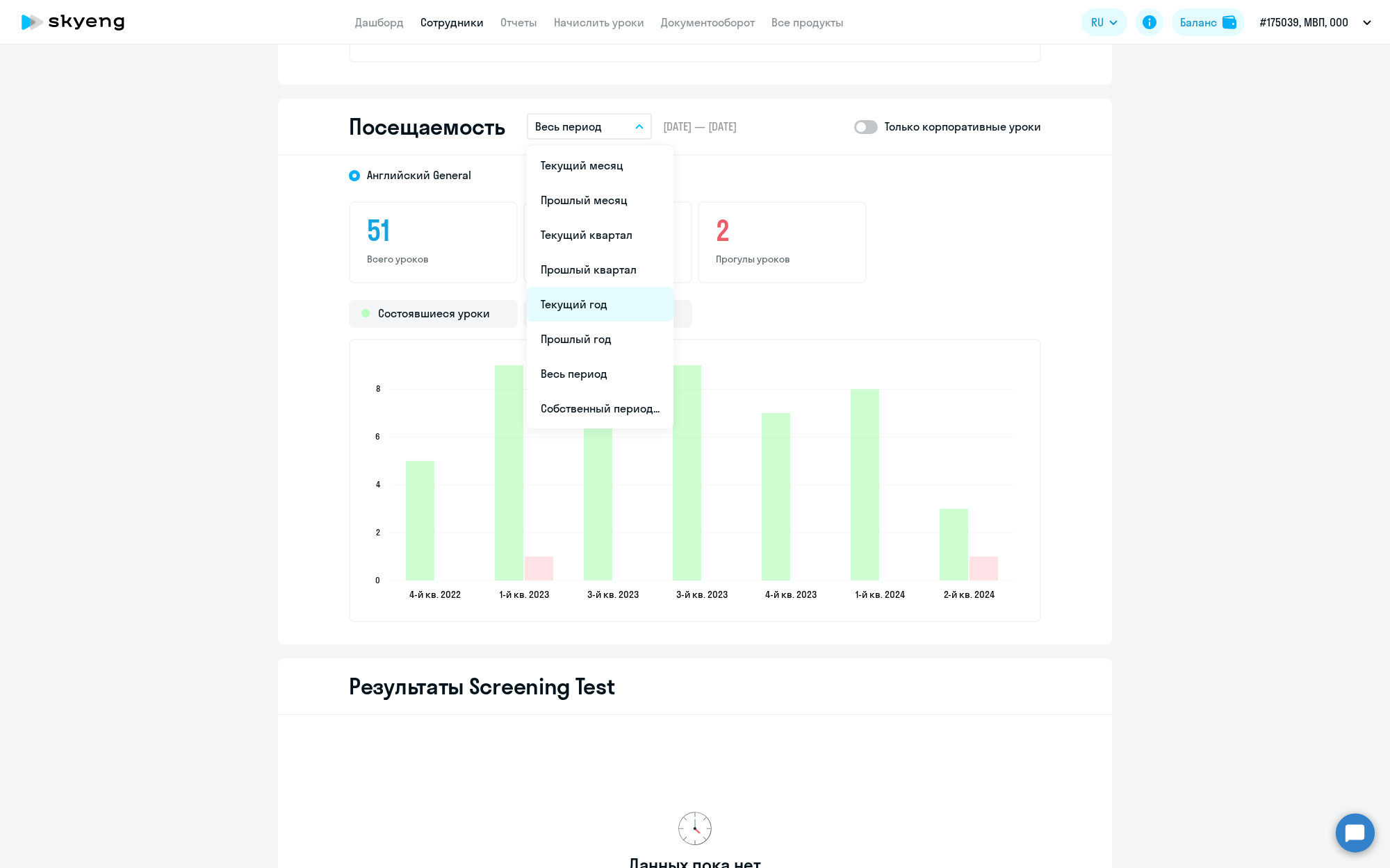
click at [575, 302] on li "Текущий год" at bounding box center [600, 304] width 147 height 35
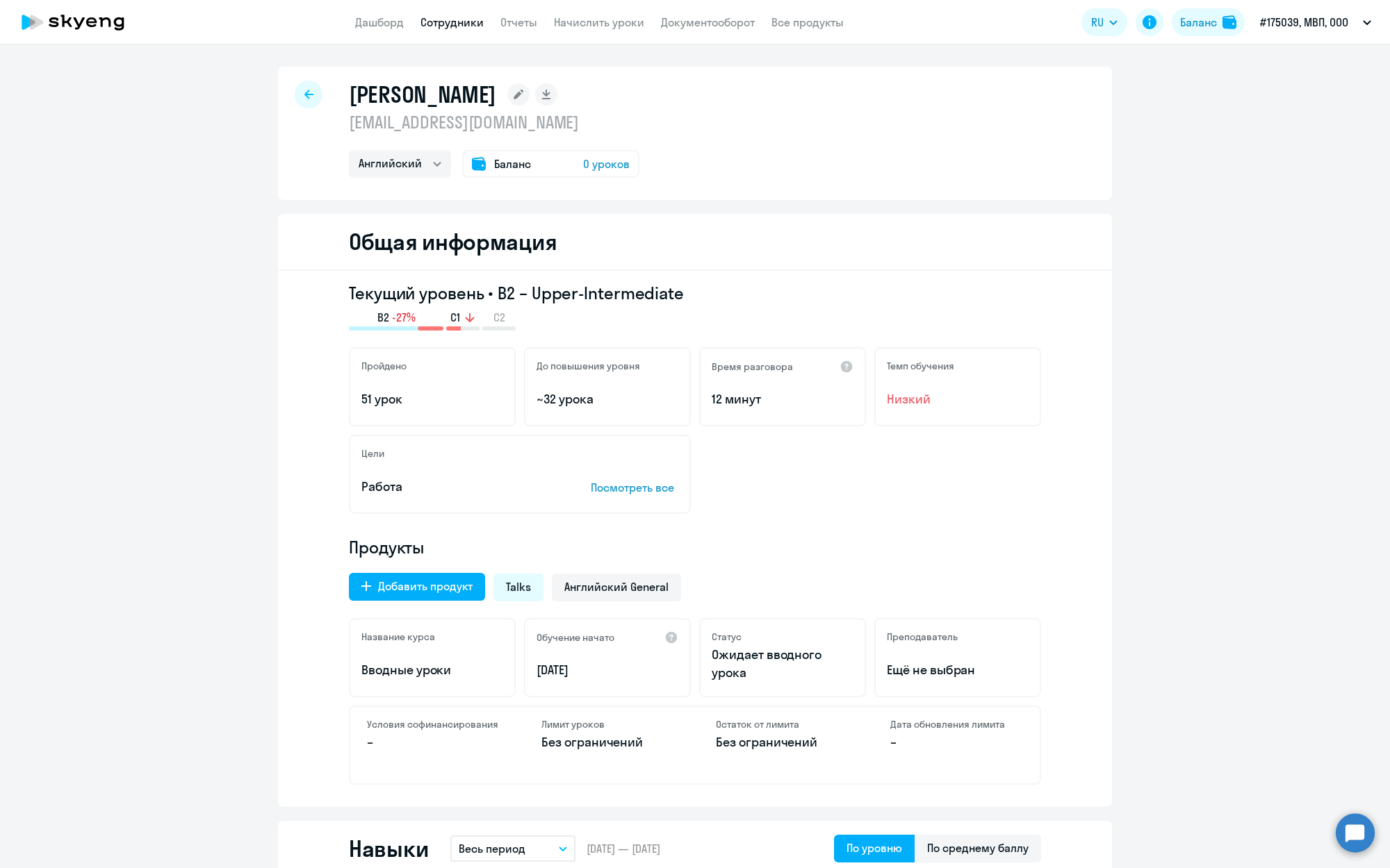
scroll to position [0, 0]
click at [320, 88] on div at bounding box center [309, 95] width 28 height 28
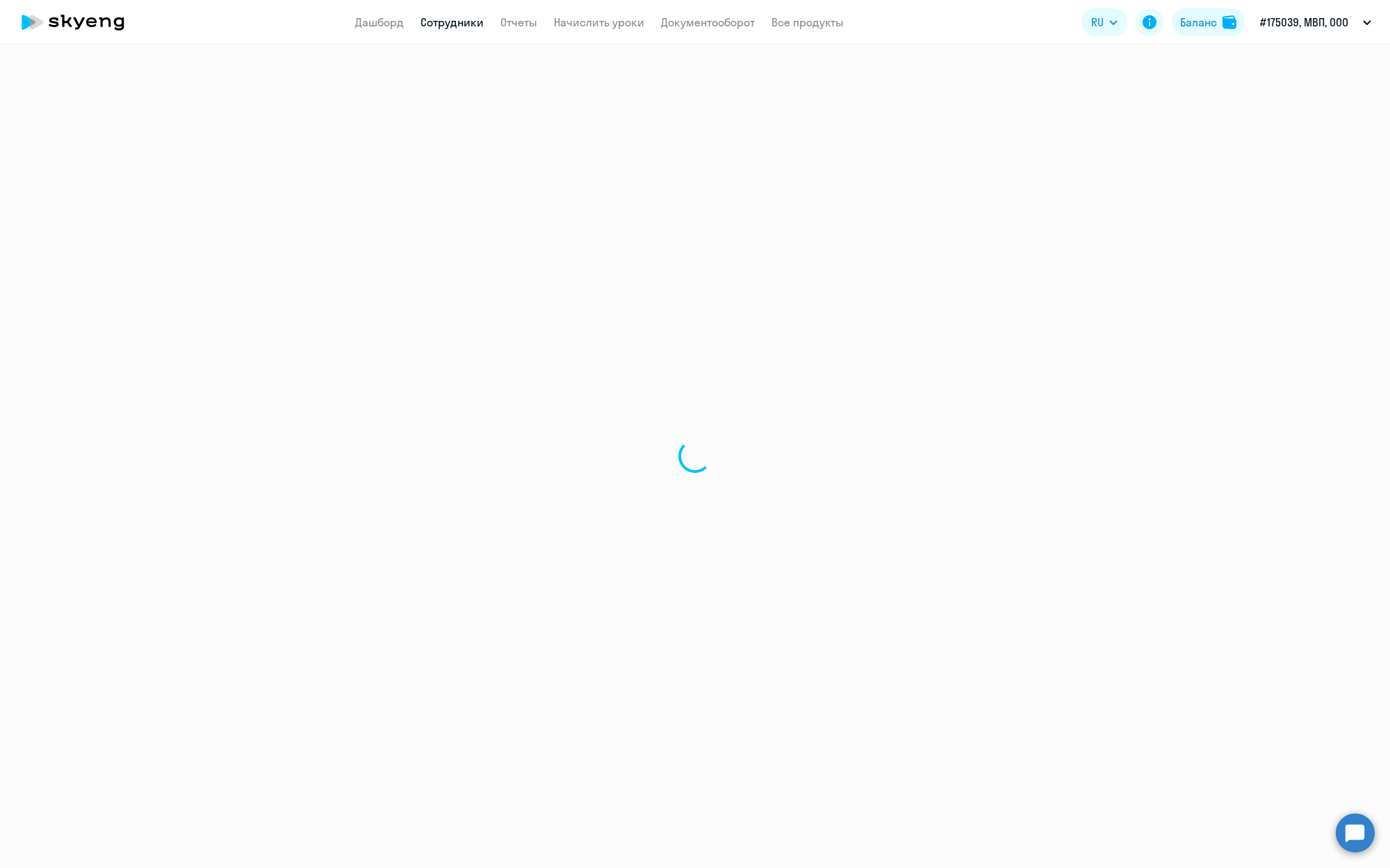
select select "30"
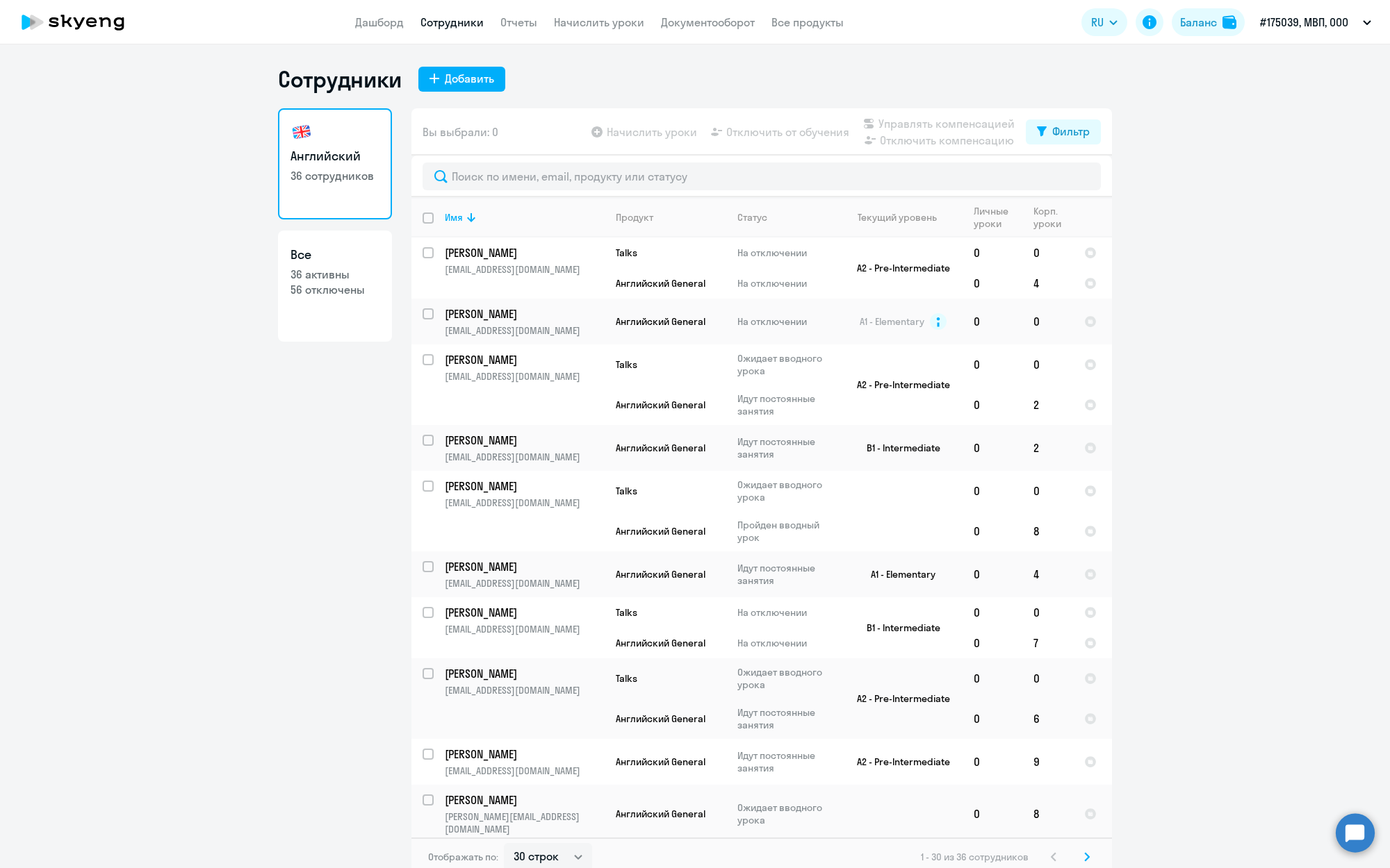
scroll to position [8, 0]
select select "30"
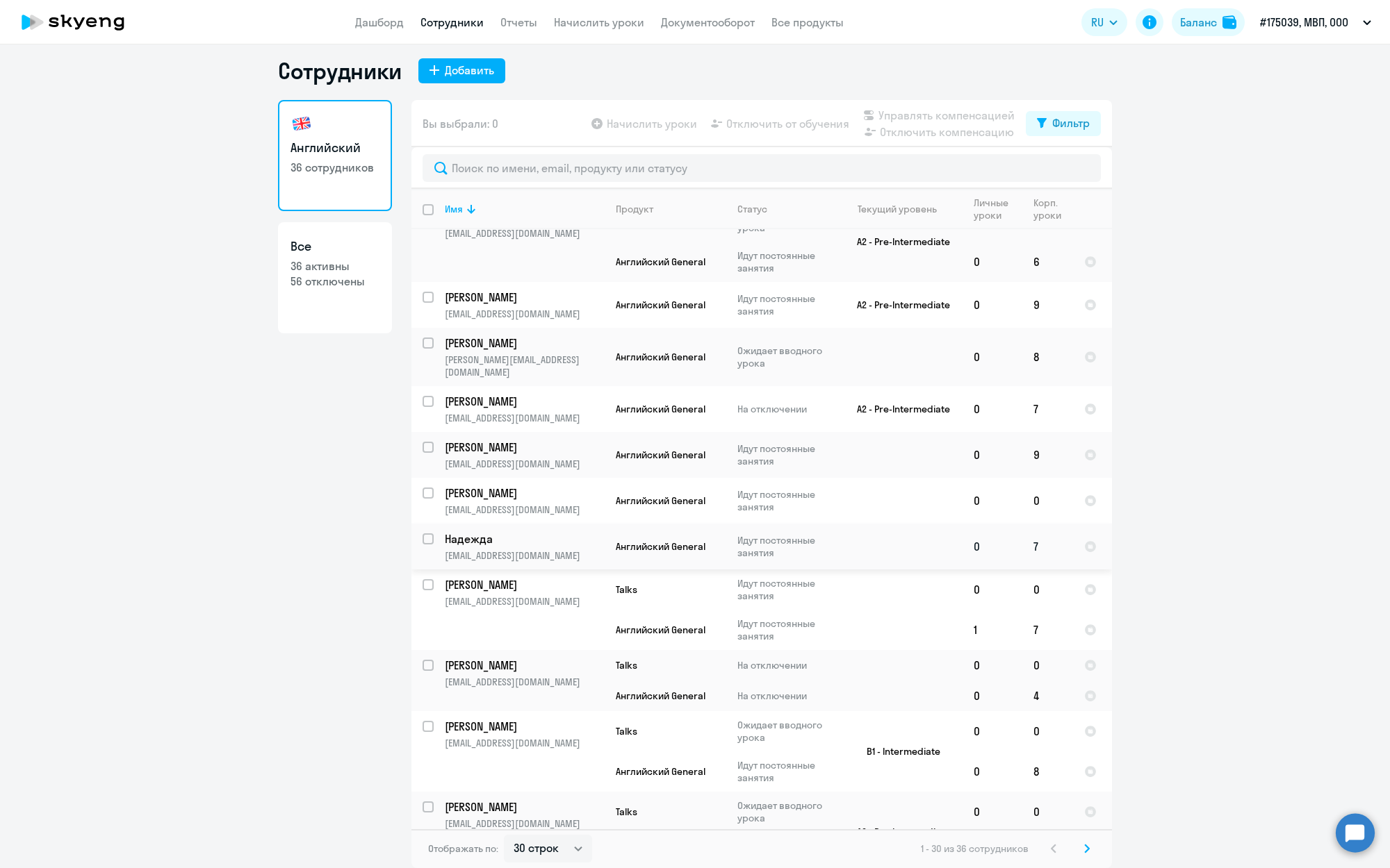
scroll to position [450, 0]
click at [568, 457] on p "[EMAIL_ADDRESS][DOMAIN_NAME]" at bounding box center [524, 463] width 159 height 13
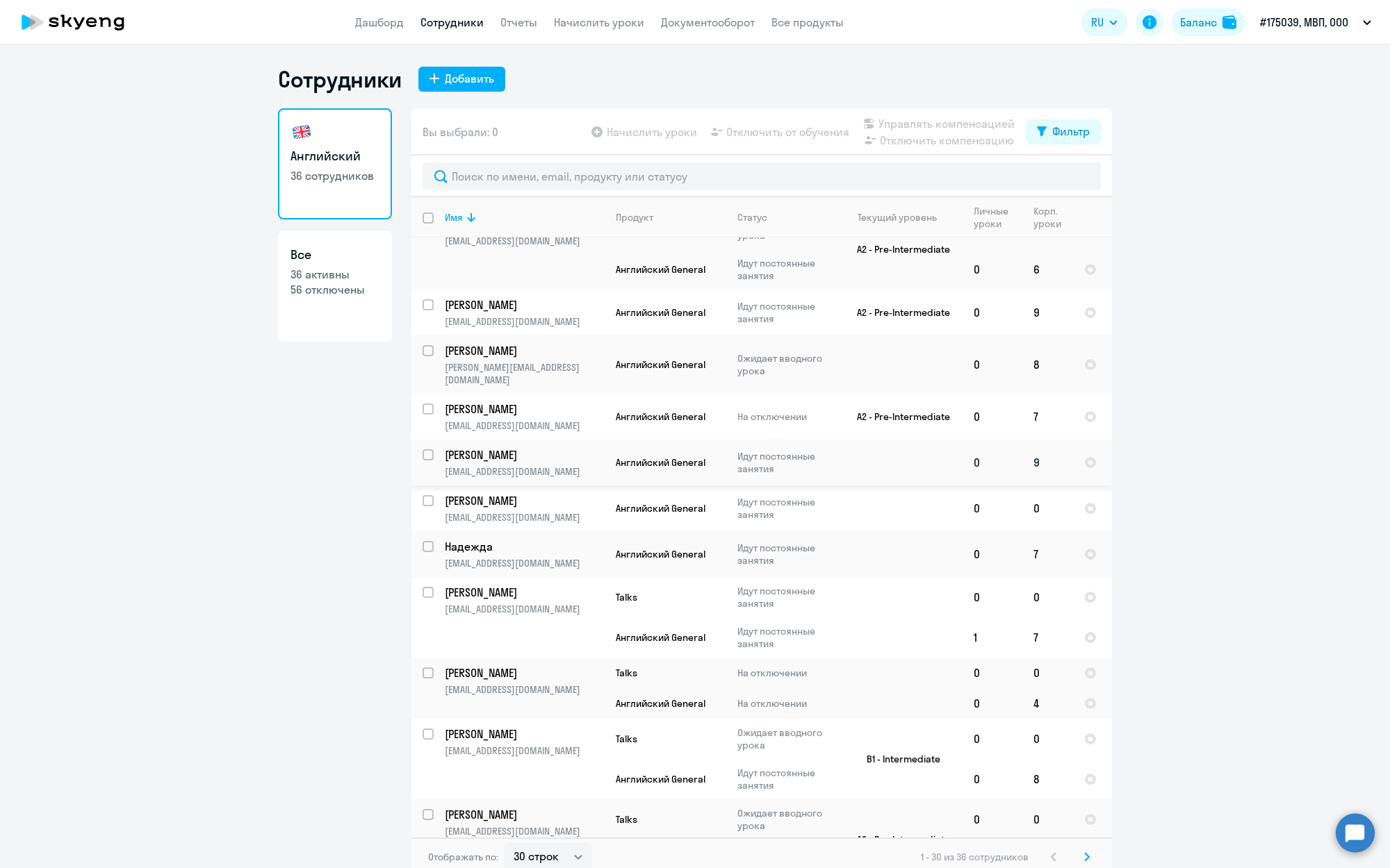
select select "english"
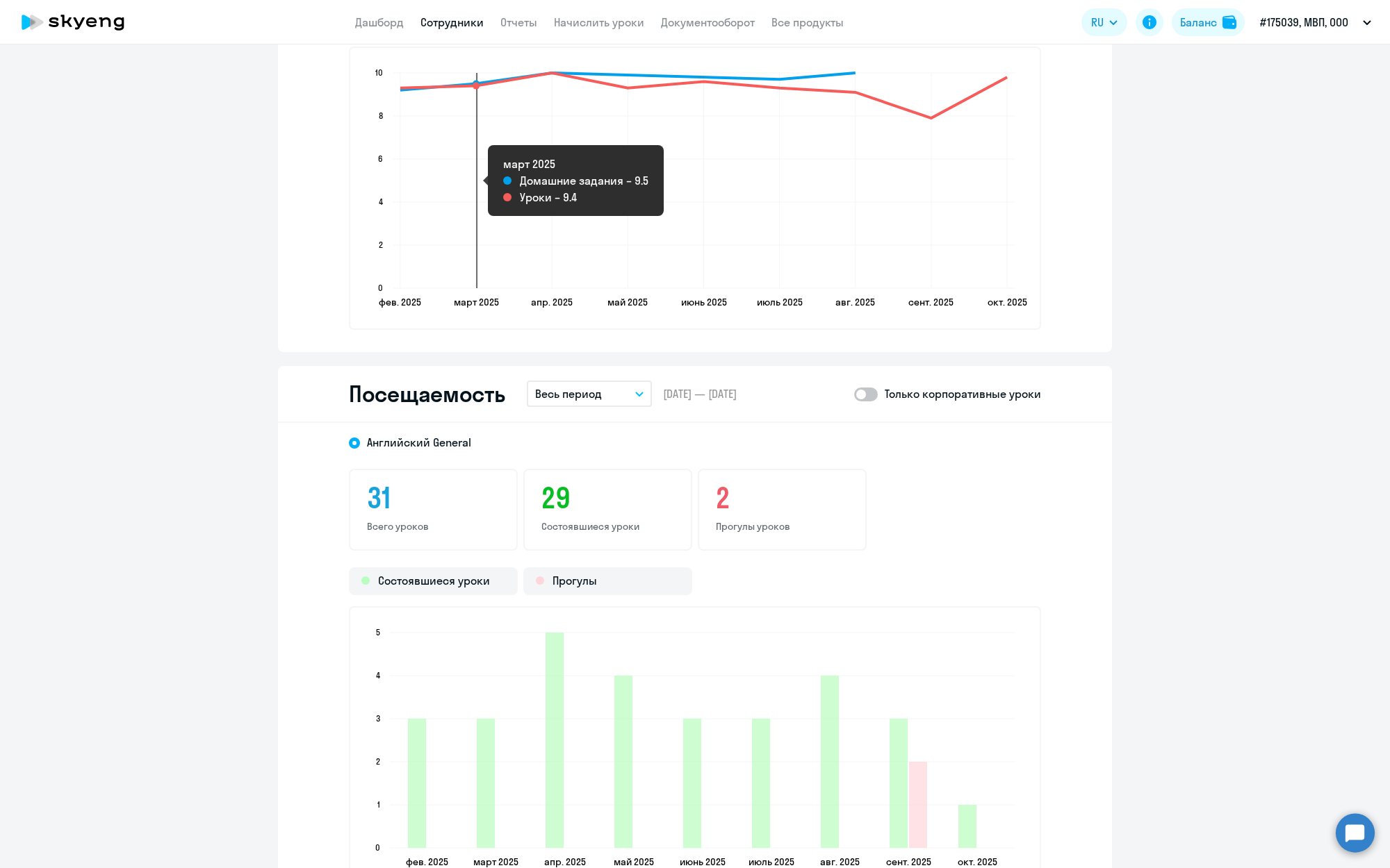
scroll to position [1414, 0]
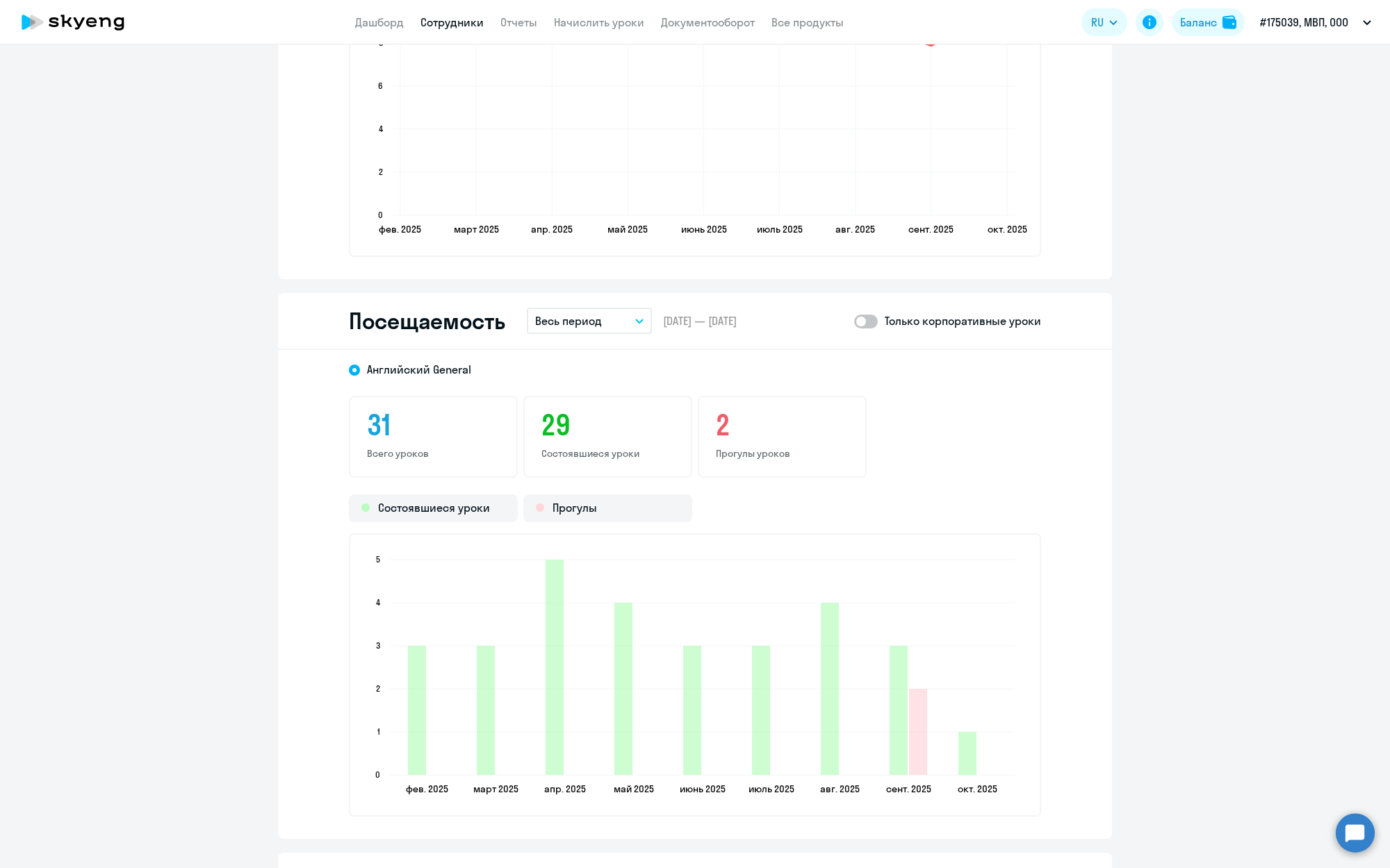
click at [636, 318] on button "Весь период" at bounding box center [589, 321] width 125 height 27
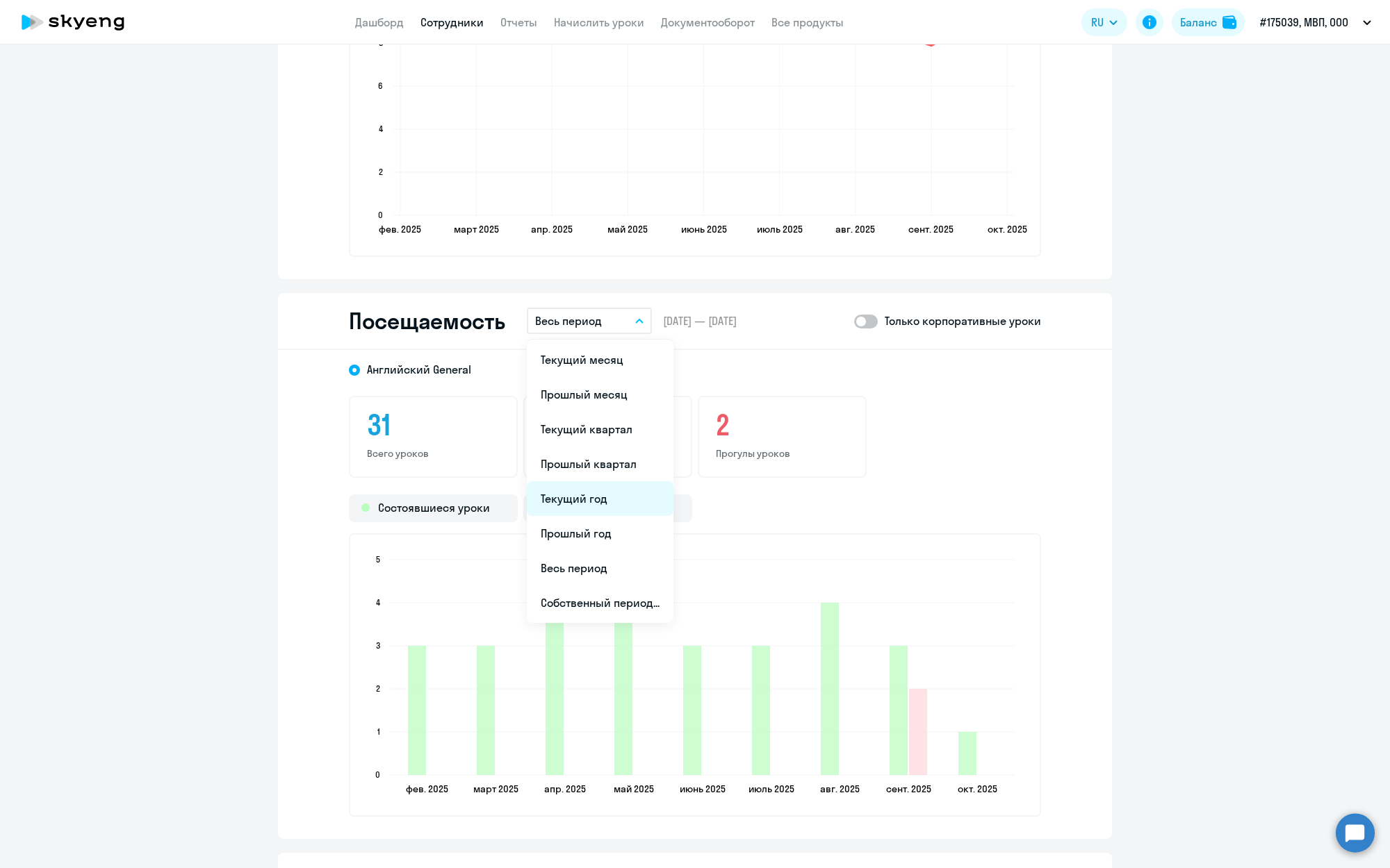
click at [617, 487] on li "Текущий год" at bounding box center [600, 498] width 147 height 35
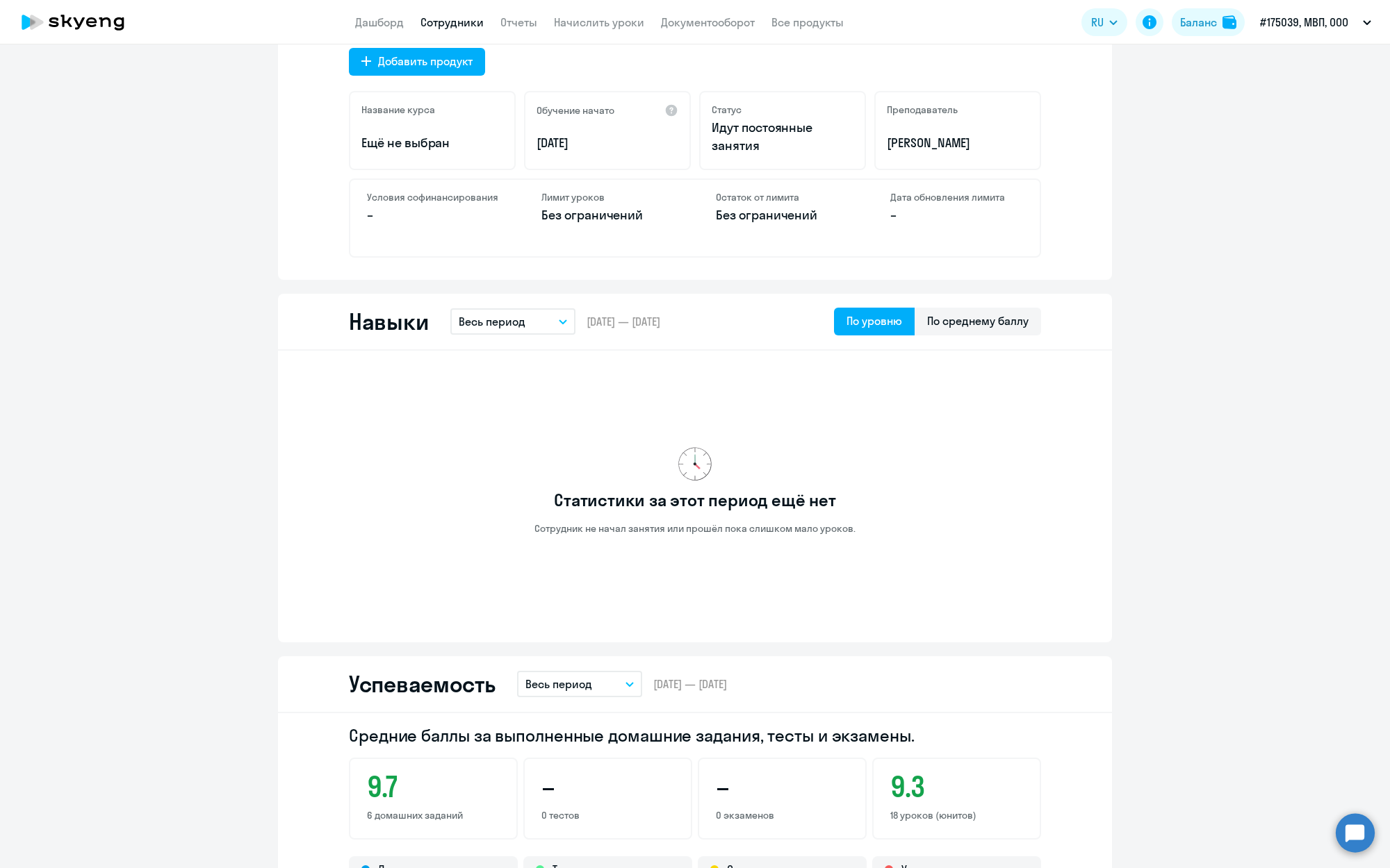
scroll to position [0, 0]
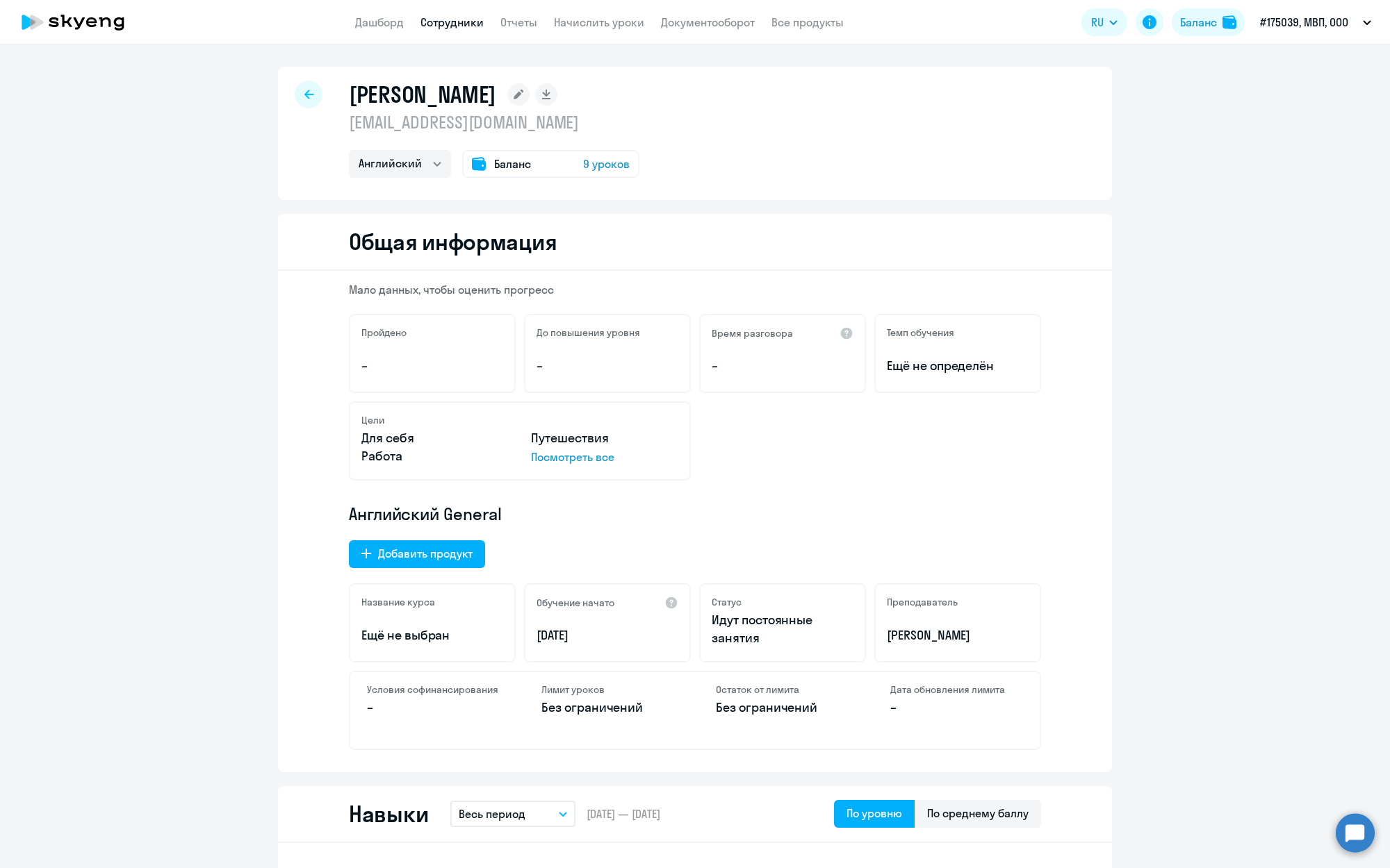
click at [439, 21] on link "Сотрудники" at bounding box center [452, 22] width 63 height 14
select select "30"
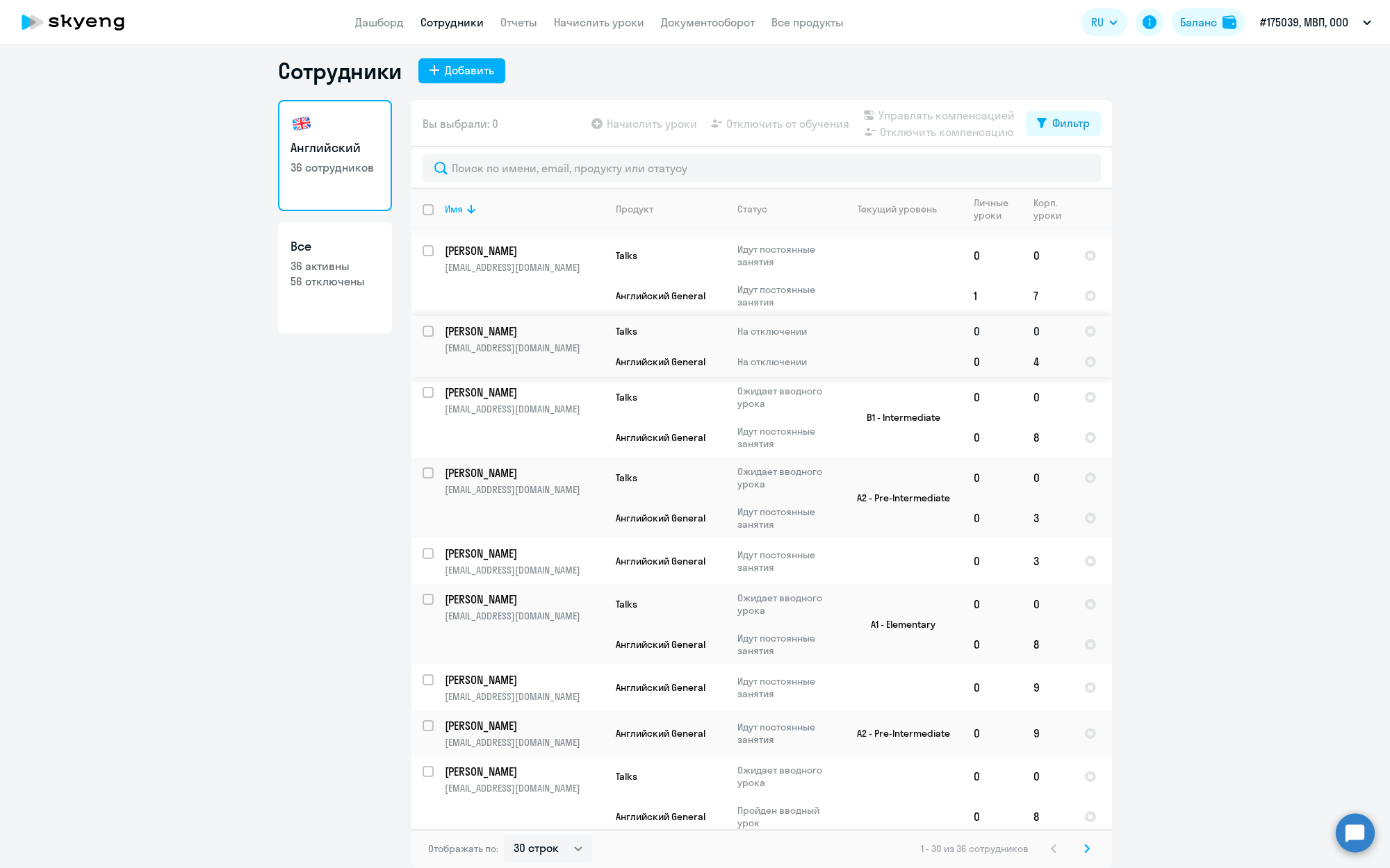
scroll to position [828, 0]
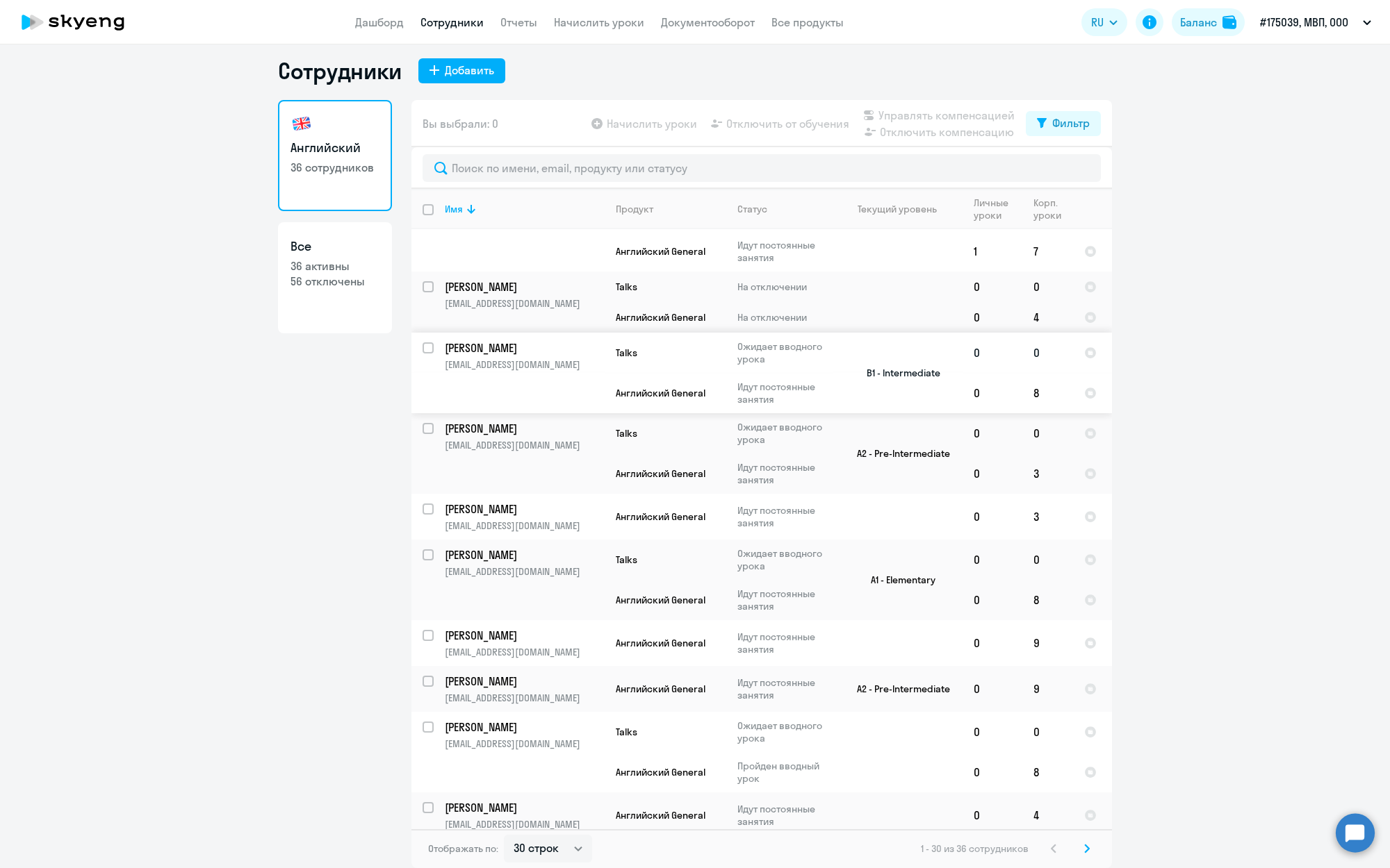
click at [495, 375] on td "Литвиненко Николай adwork.ppc@gmail.com" at bounding box center [519, 373] width 171 height 81
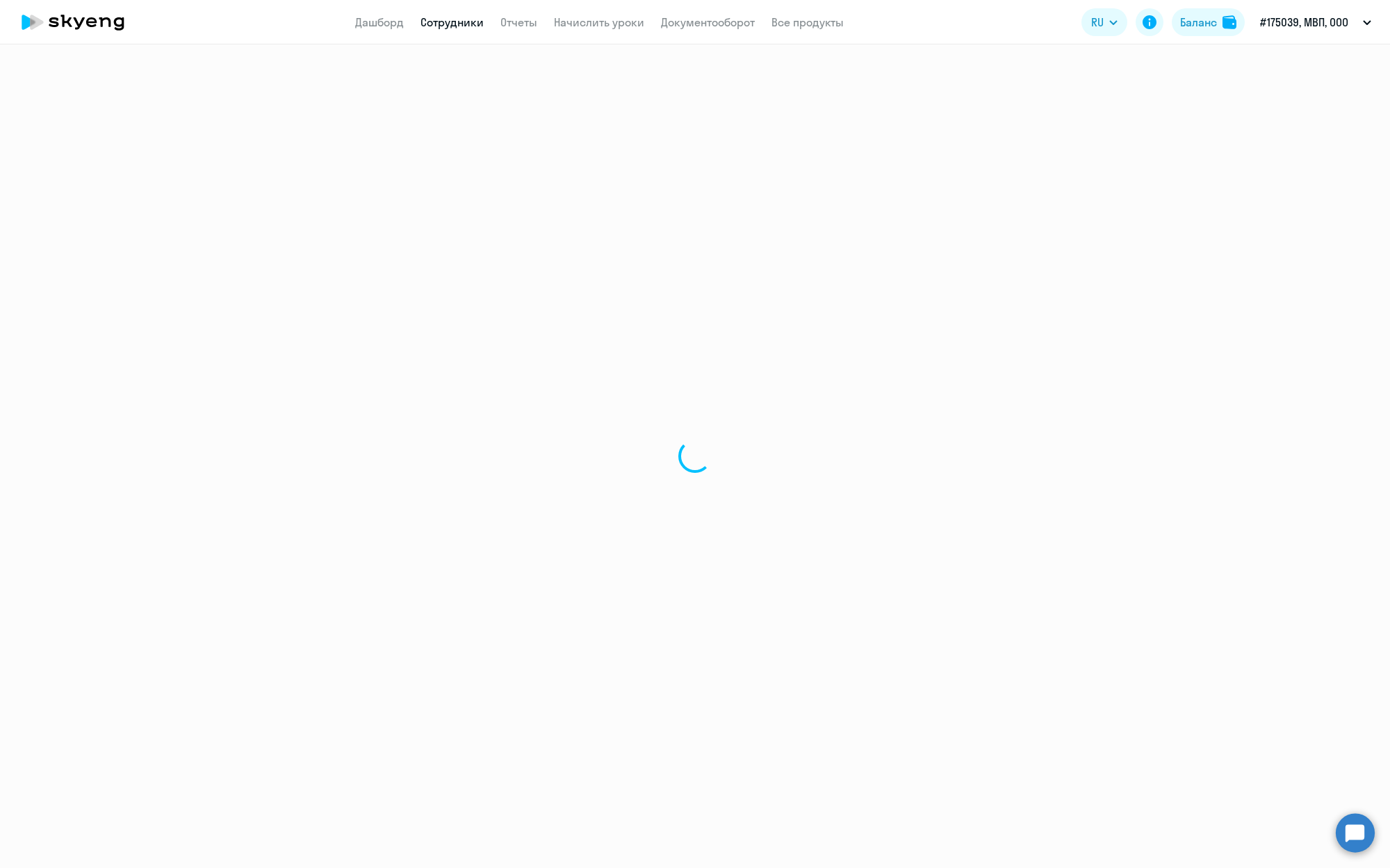
select select "english"
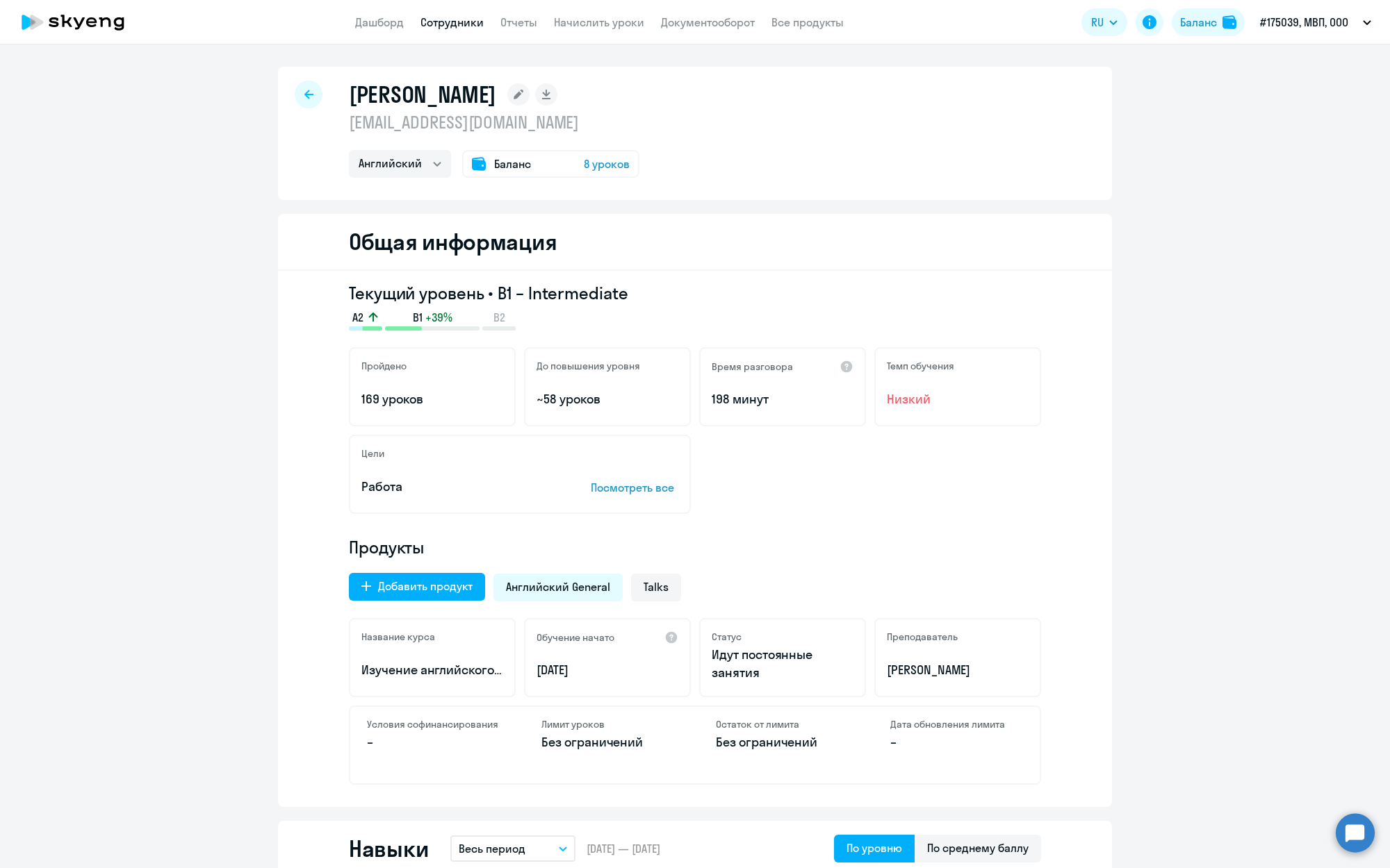
scroll to position [1721, 0]
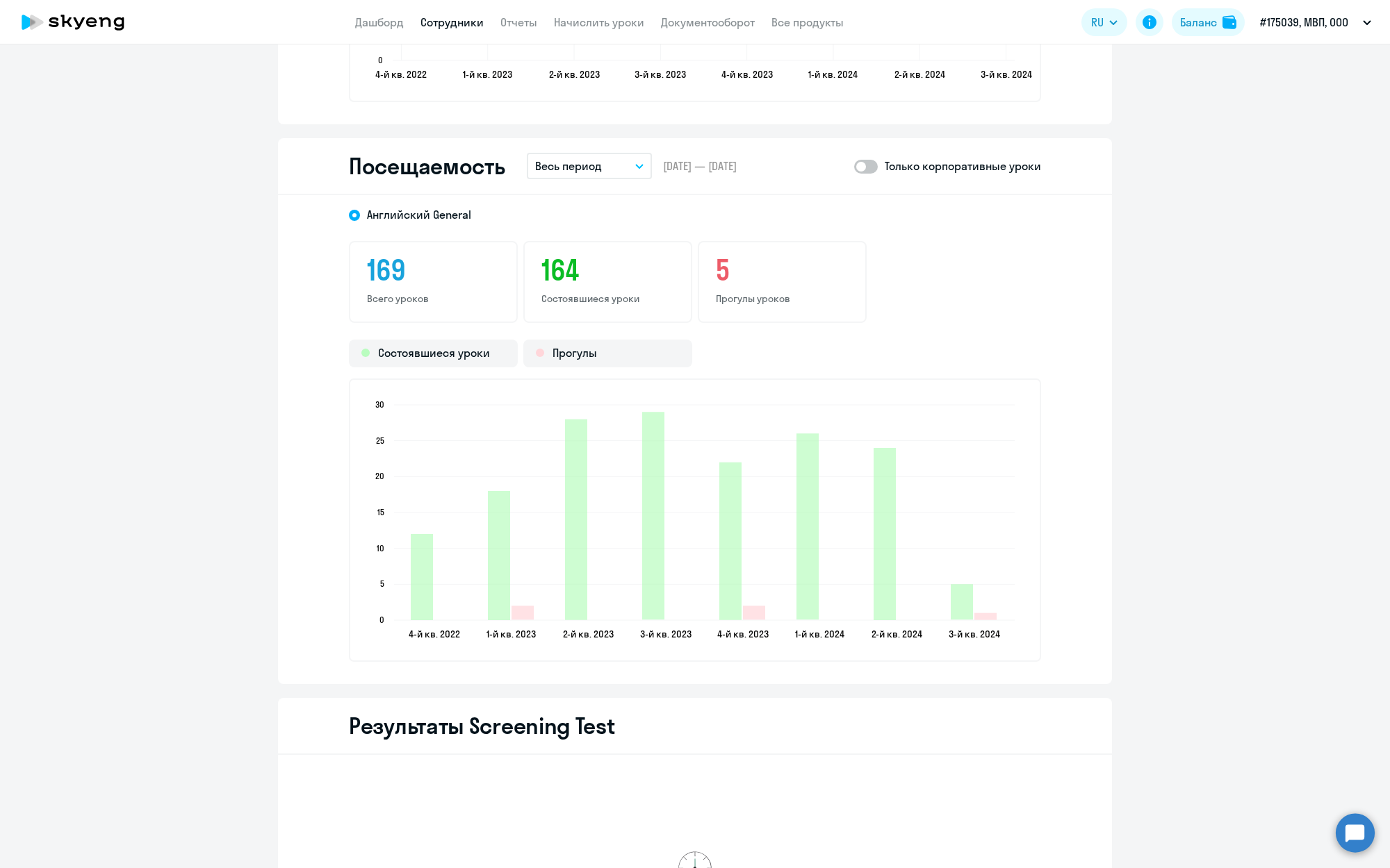
click at [626, 174] on button "Весь период" at bounding box center [589, 166] width 125 height 27
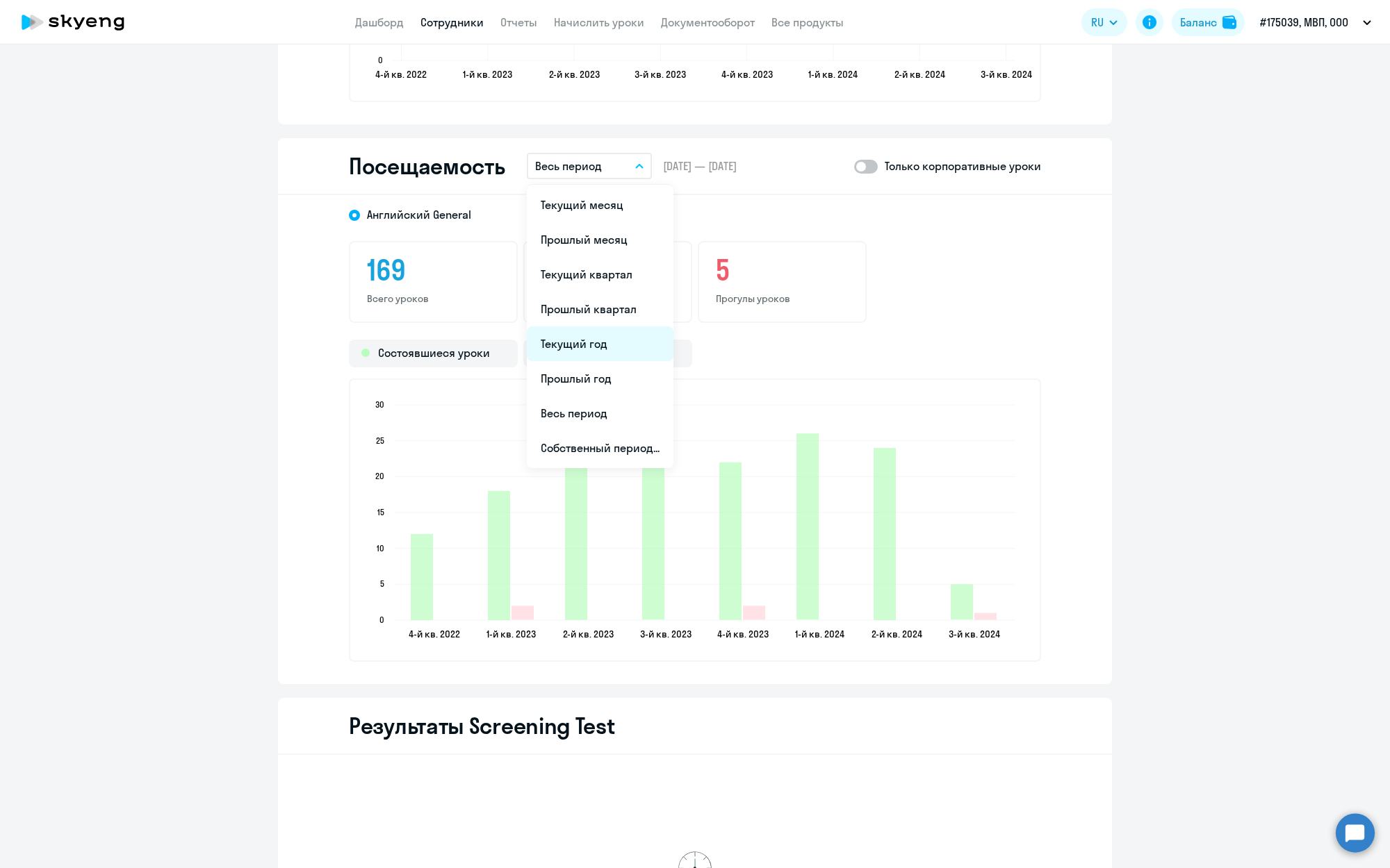
click at [595, 340] on li "Текущий год" at bounding box center [600, 343] width 147 height 35
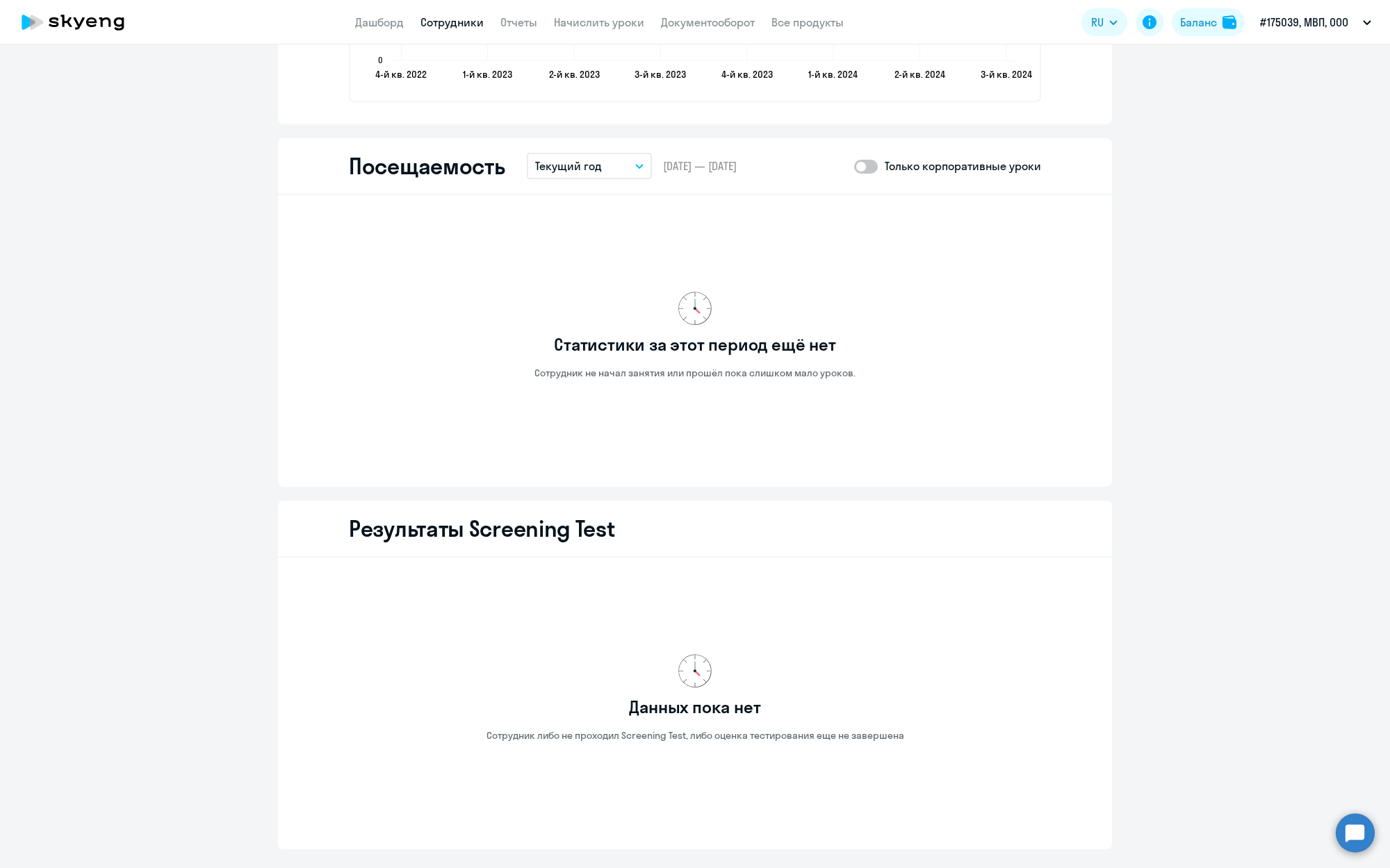
select select "30"
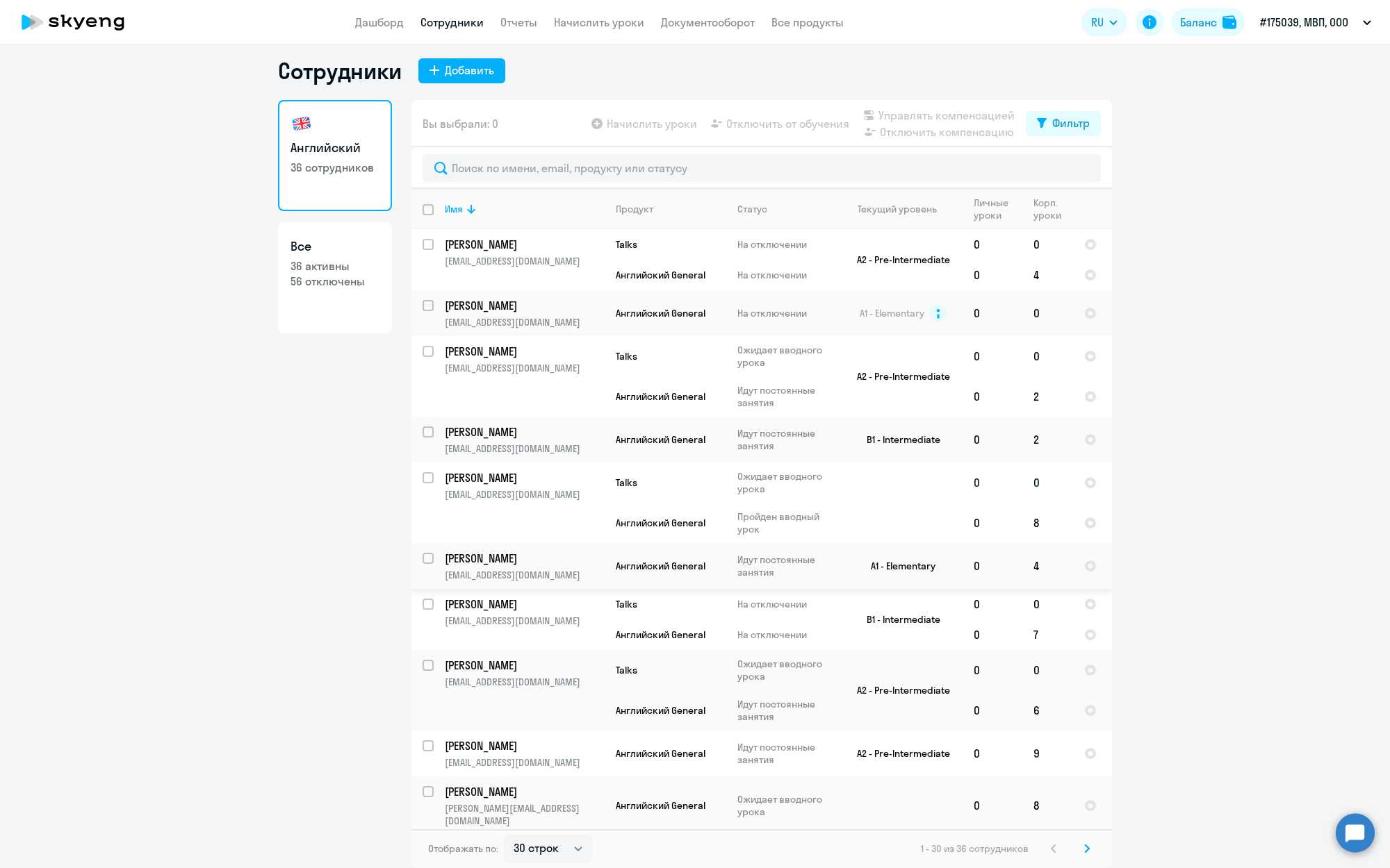
scroll to position [8, 0]
click at [547, 555] on p "[PERSON_NAME]" at bounding box center [523, 558] width 157 height 15
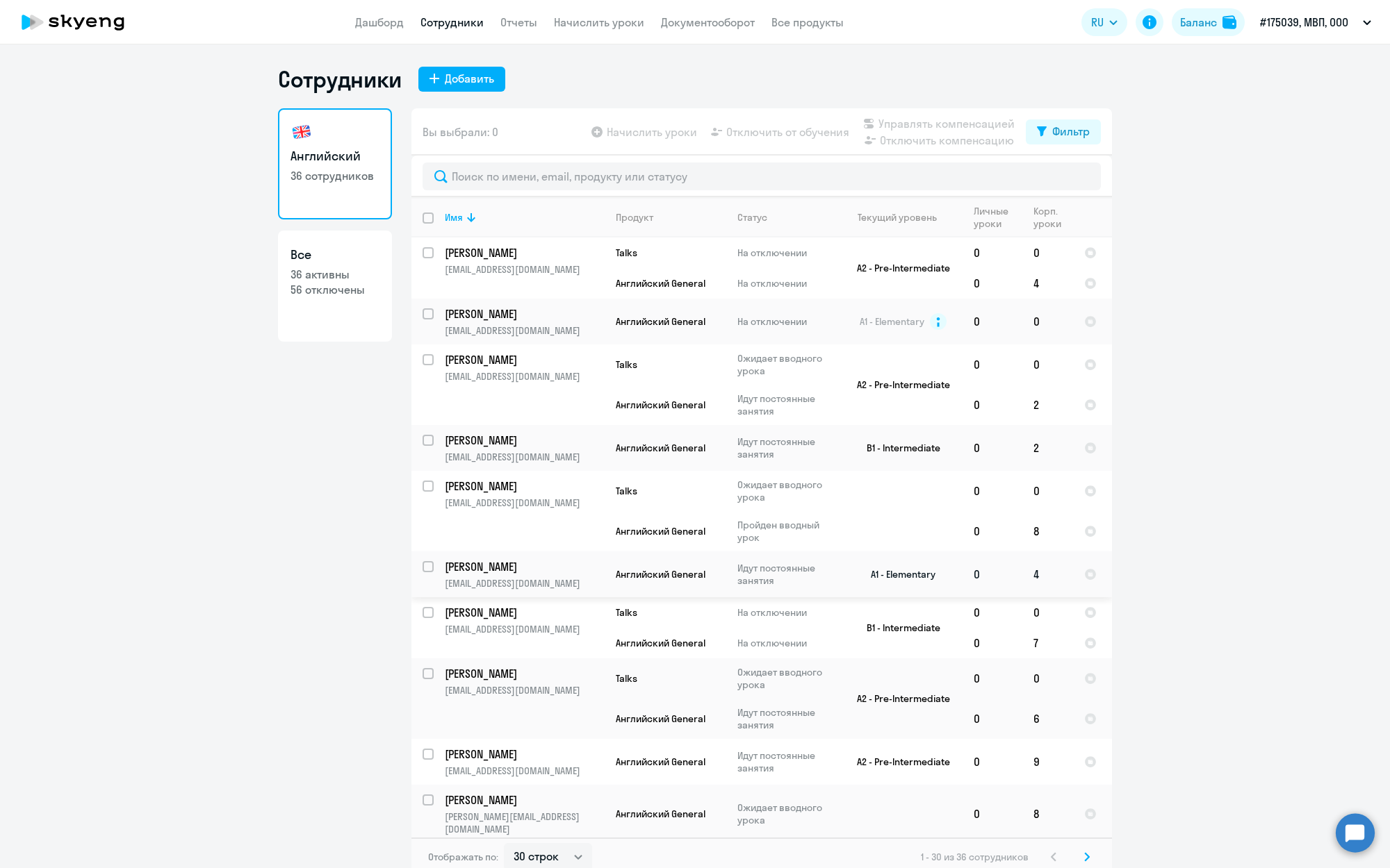
select select "english"
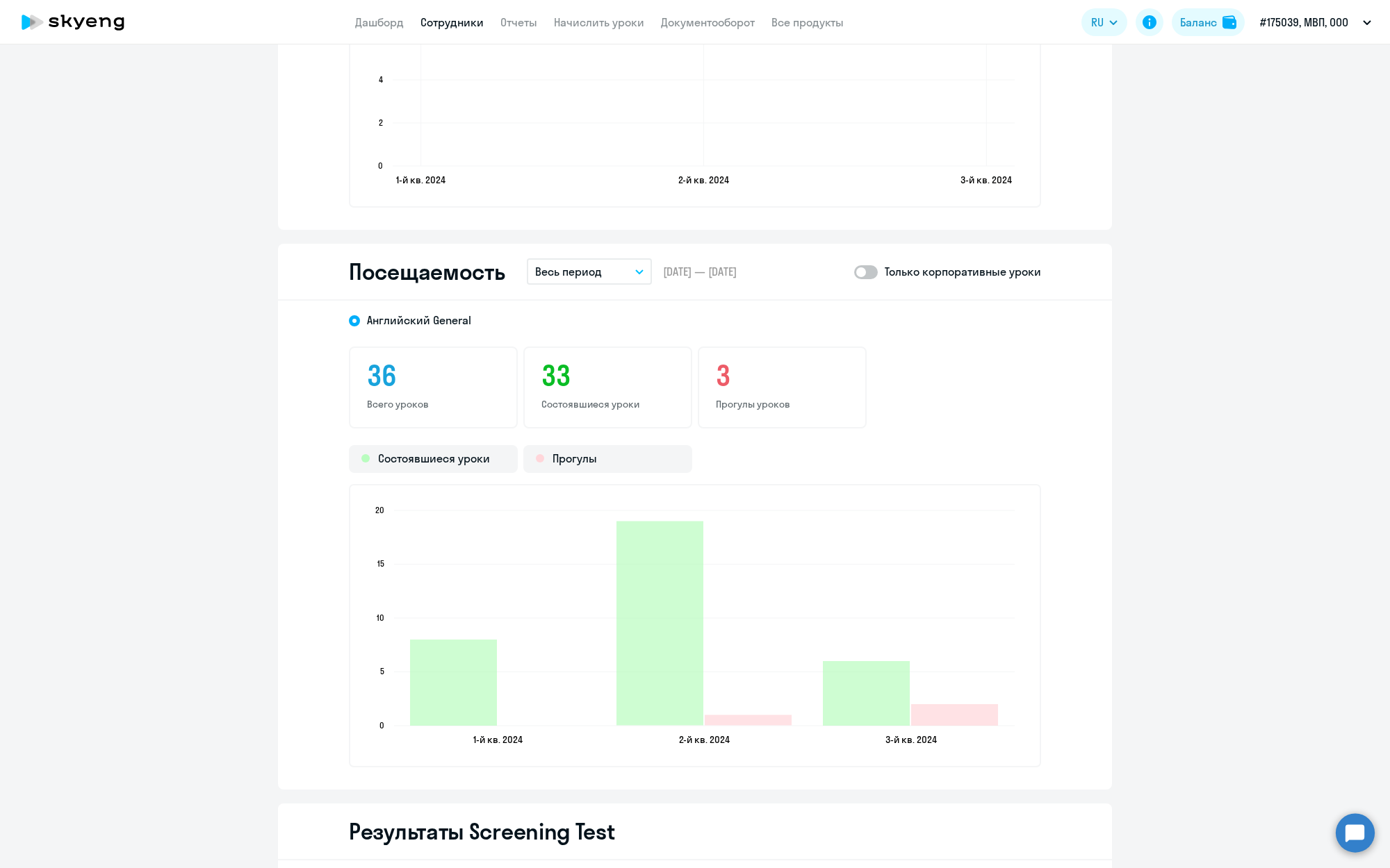
scroll to position [1625, 0]
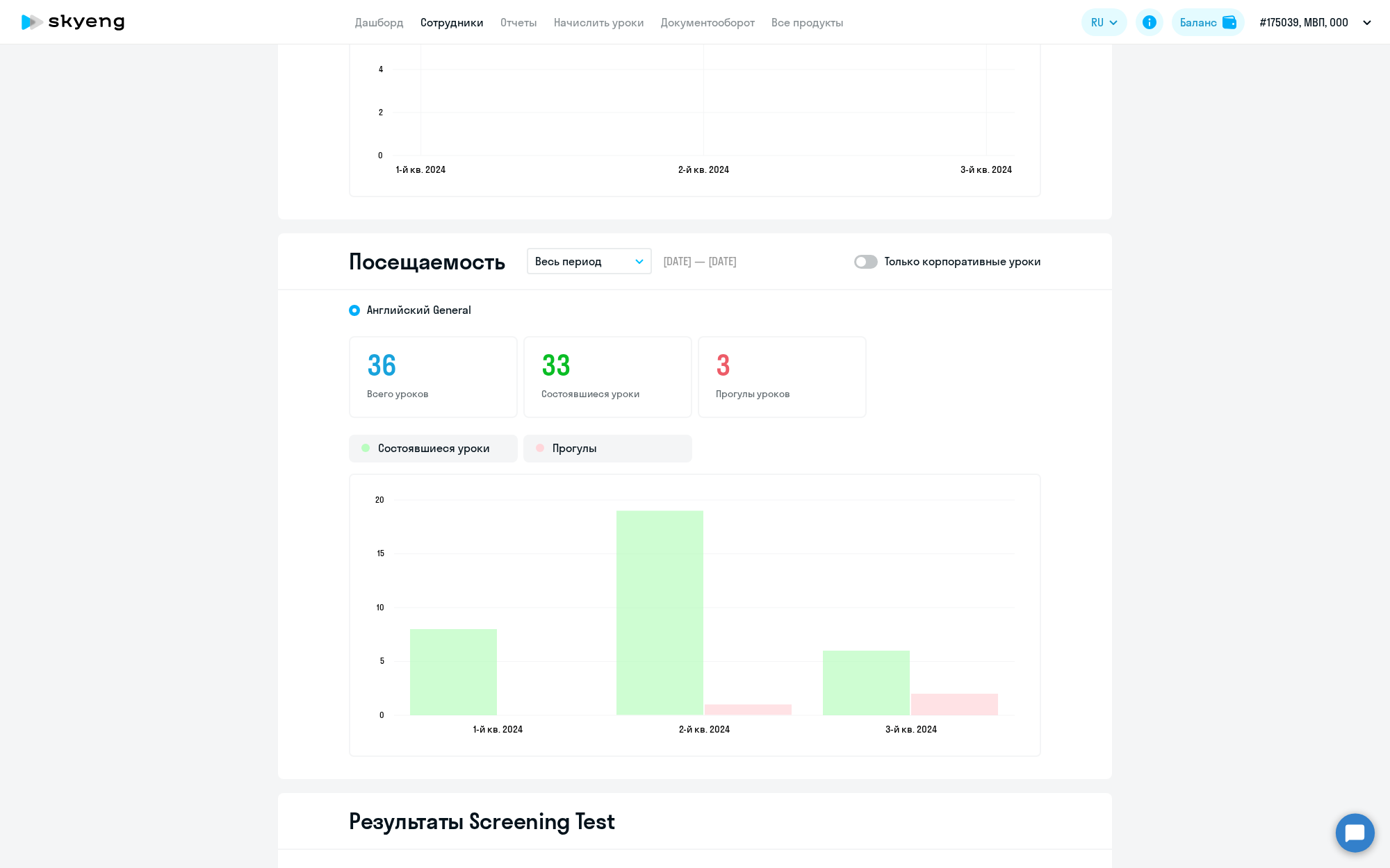
click at [572, 268] on p "Весь период" at bounding box center [568, 260] width 67 height 17
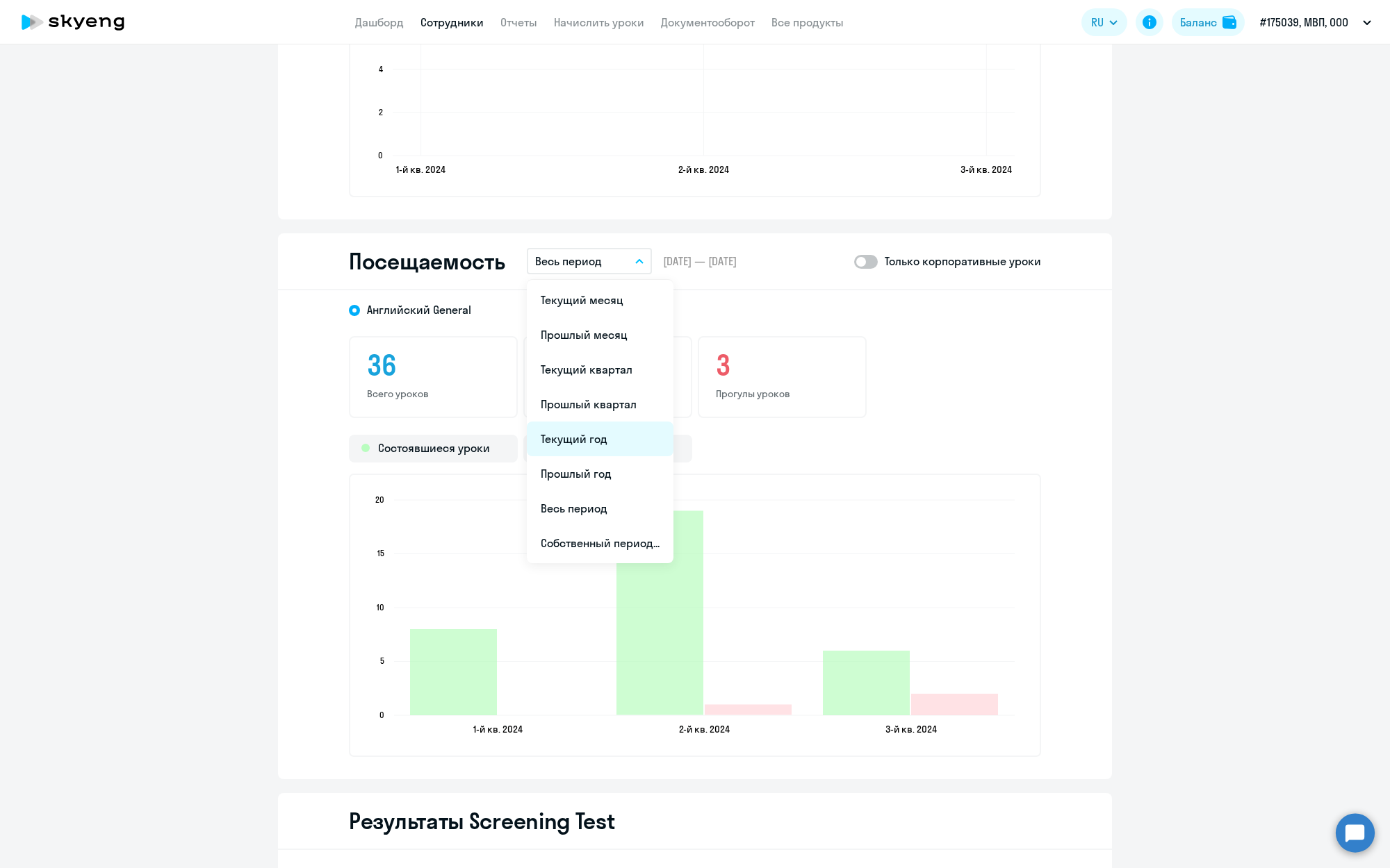
click at [589, 439] on li "Текущий год" at bounding box center [600, 439] width 147 height 35
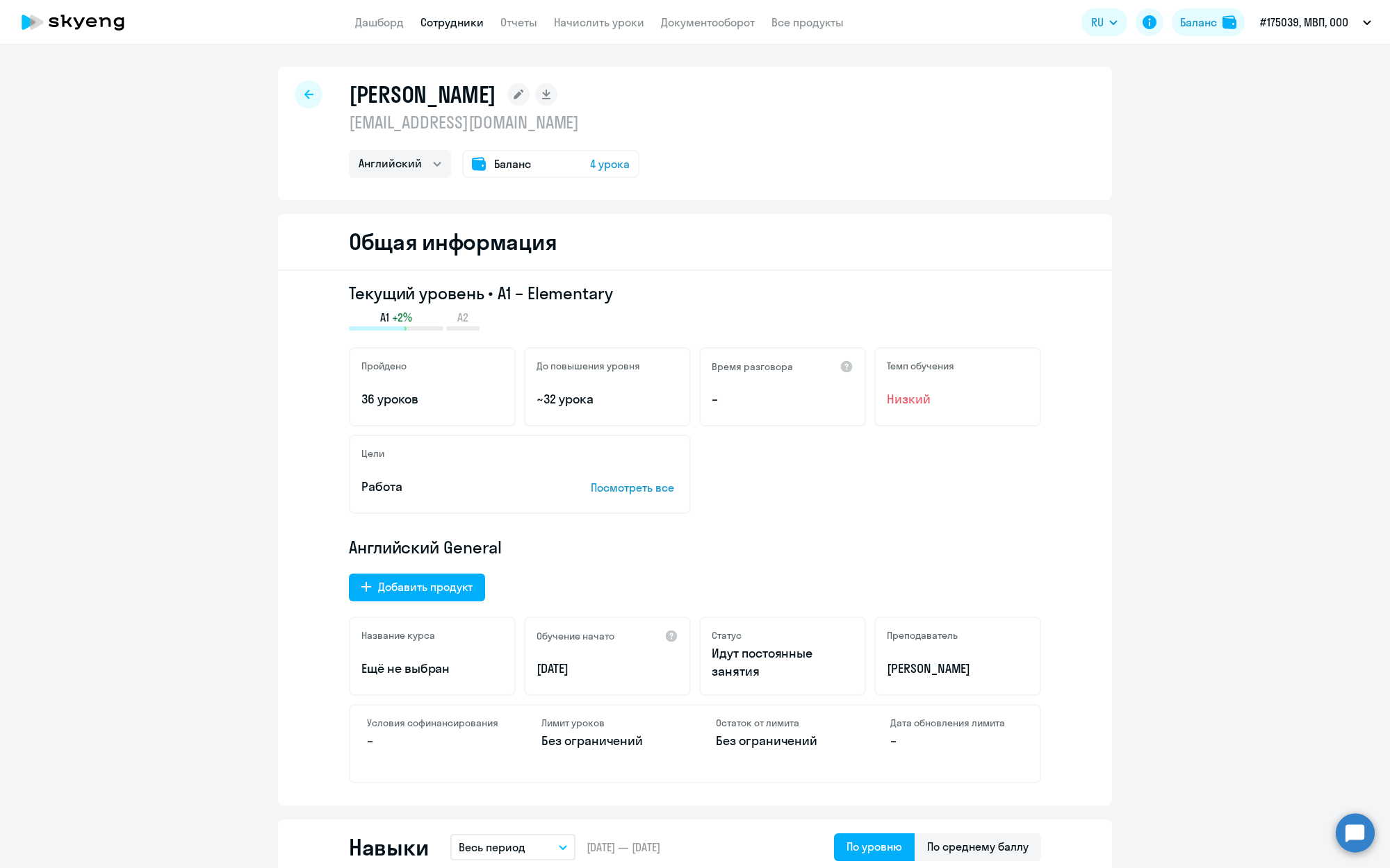
scroll to position [0, 0]
select select "30"
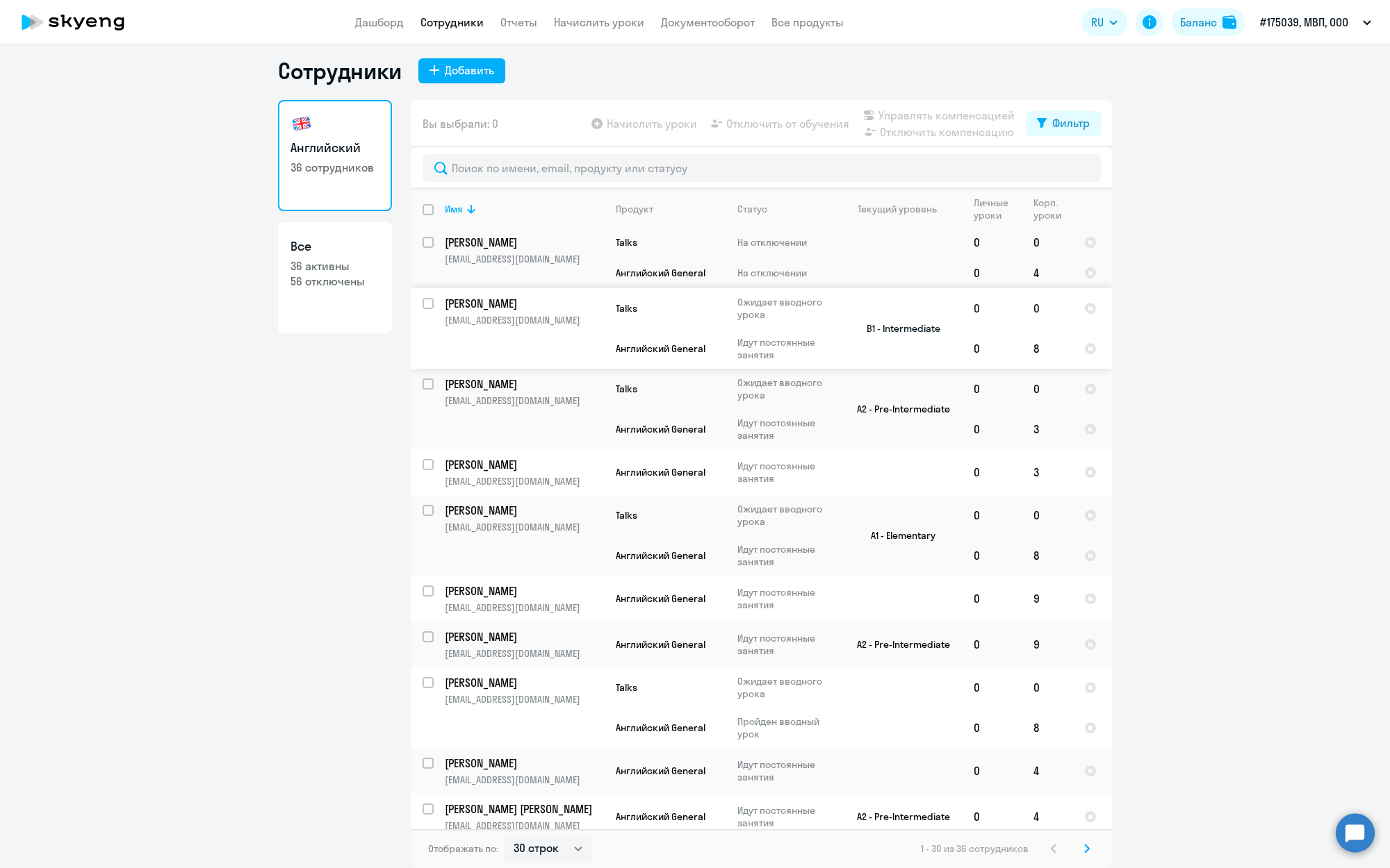
scroll to position [873, 0]
click at [559, 456] on p "[PERSON_NAME]" at bounding box center [523, 463] width 157 height 15
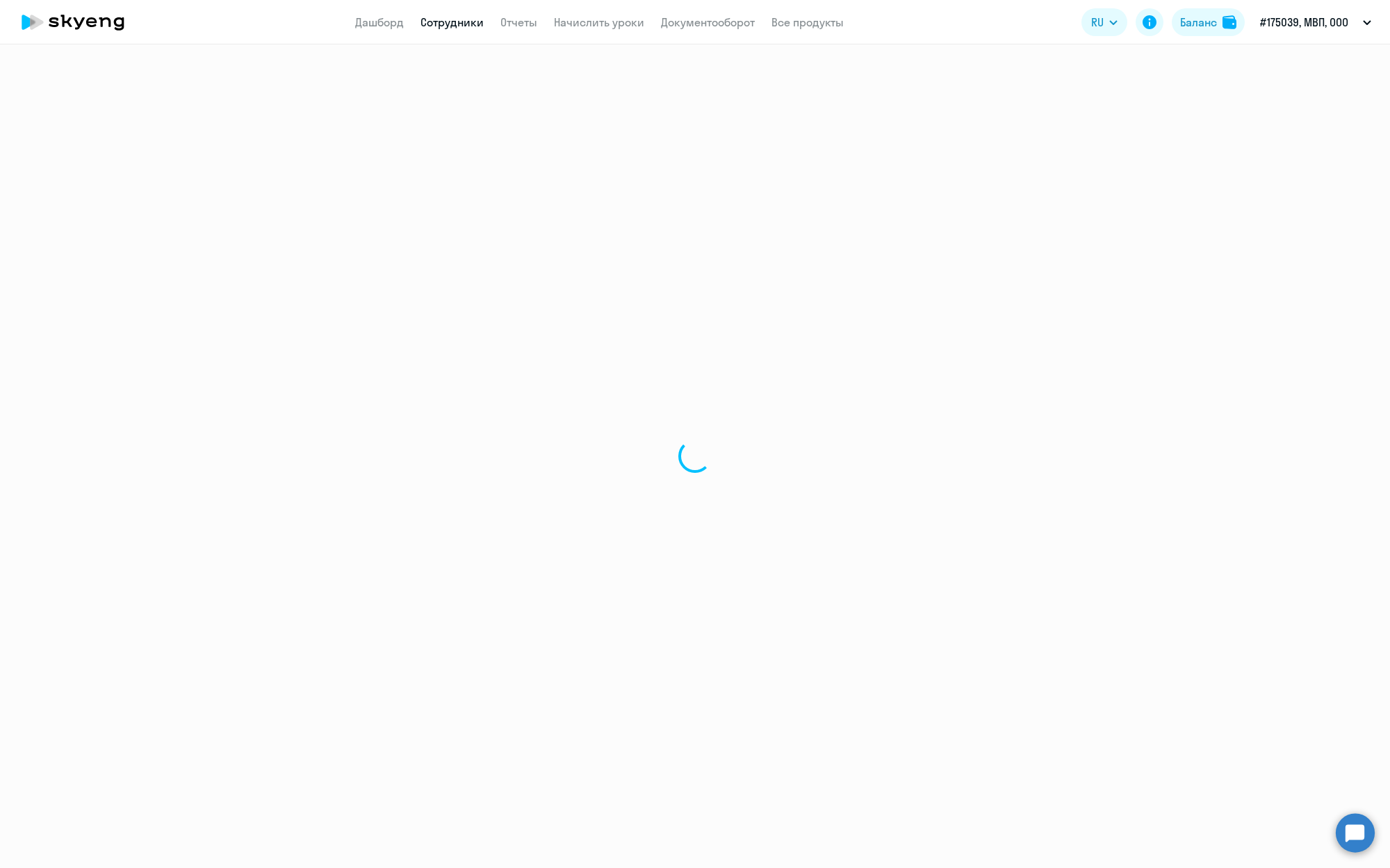
select select "english"
